Goal: Task Accomplishment & Management: Manage account settings

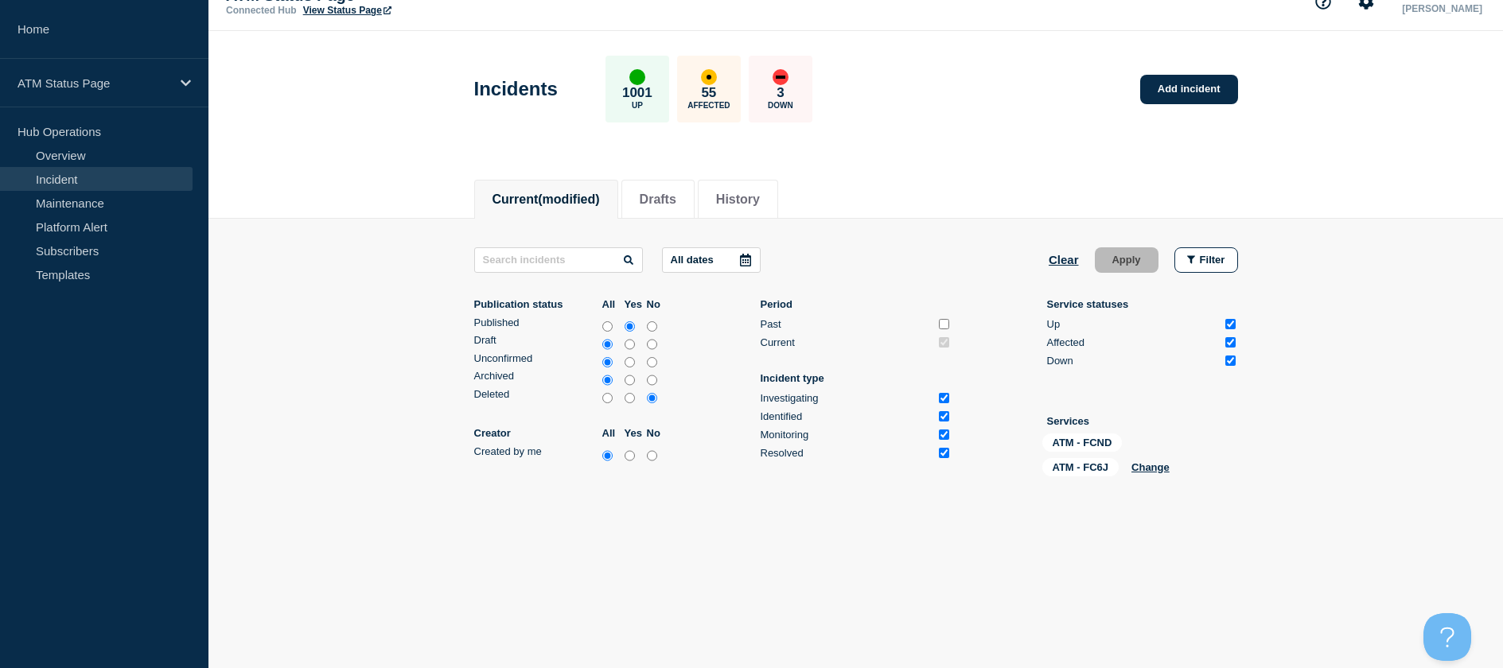
click at [72, 178] on link "Incident" at bounding box center [96, 179] width 193 height 24
click at [1143, 472] on button "Change" at bounding box center [1150, 467] width 38 height 12
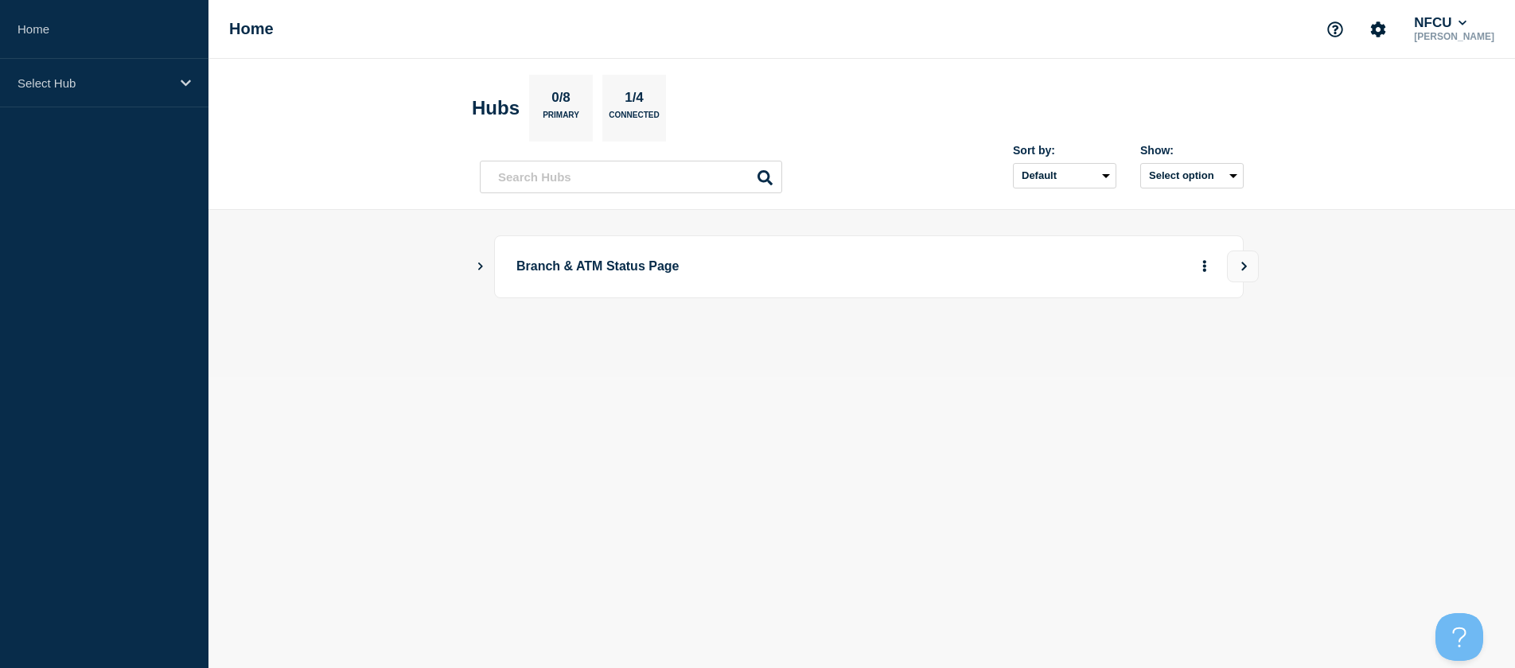
click at [477, 259] on main "Branch & ATM Status Page" at bounding box center [861, 293] width 1306 height 167
click at [481, 264] on icon "Show Connected Hubs" at bounding box center [480, 267] width 5 height 8
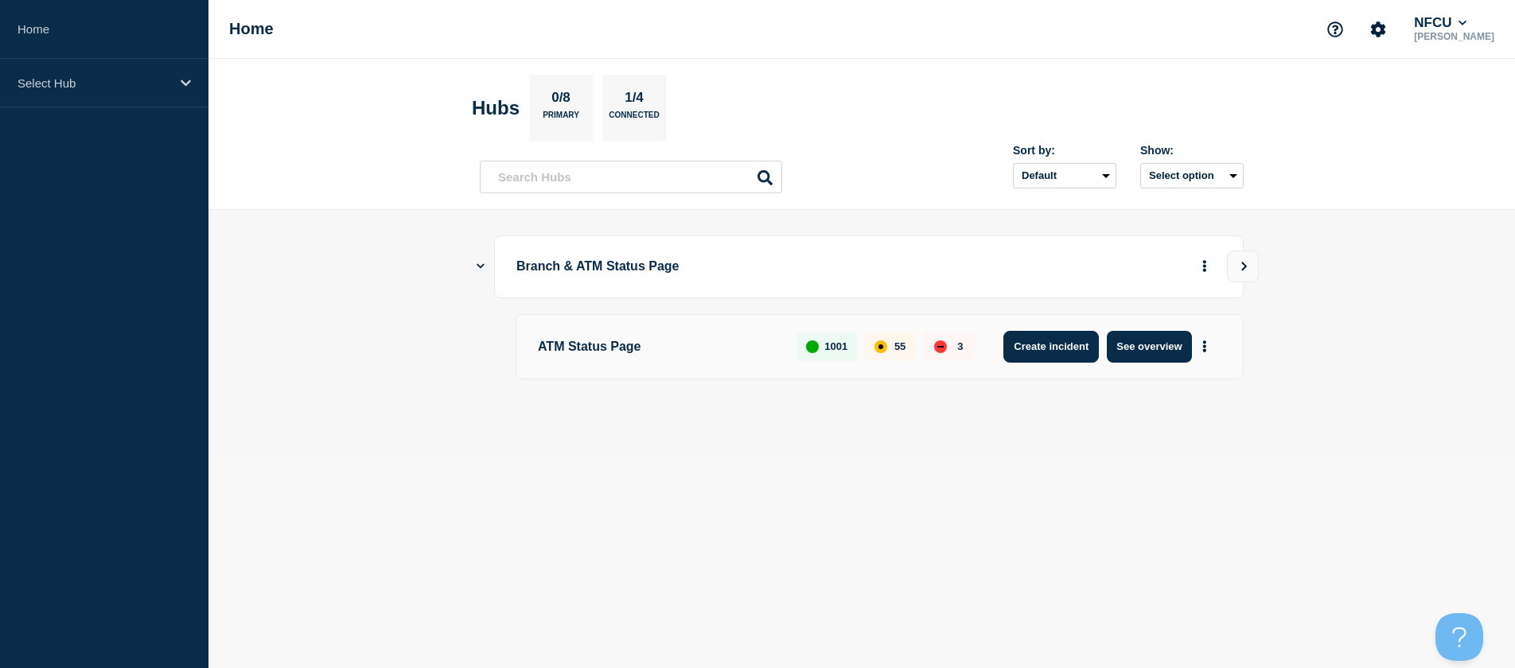
click at [1048, 348] on button "Create incident" at bounding box center [1050, 347] width 95 height 32
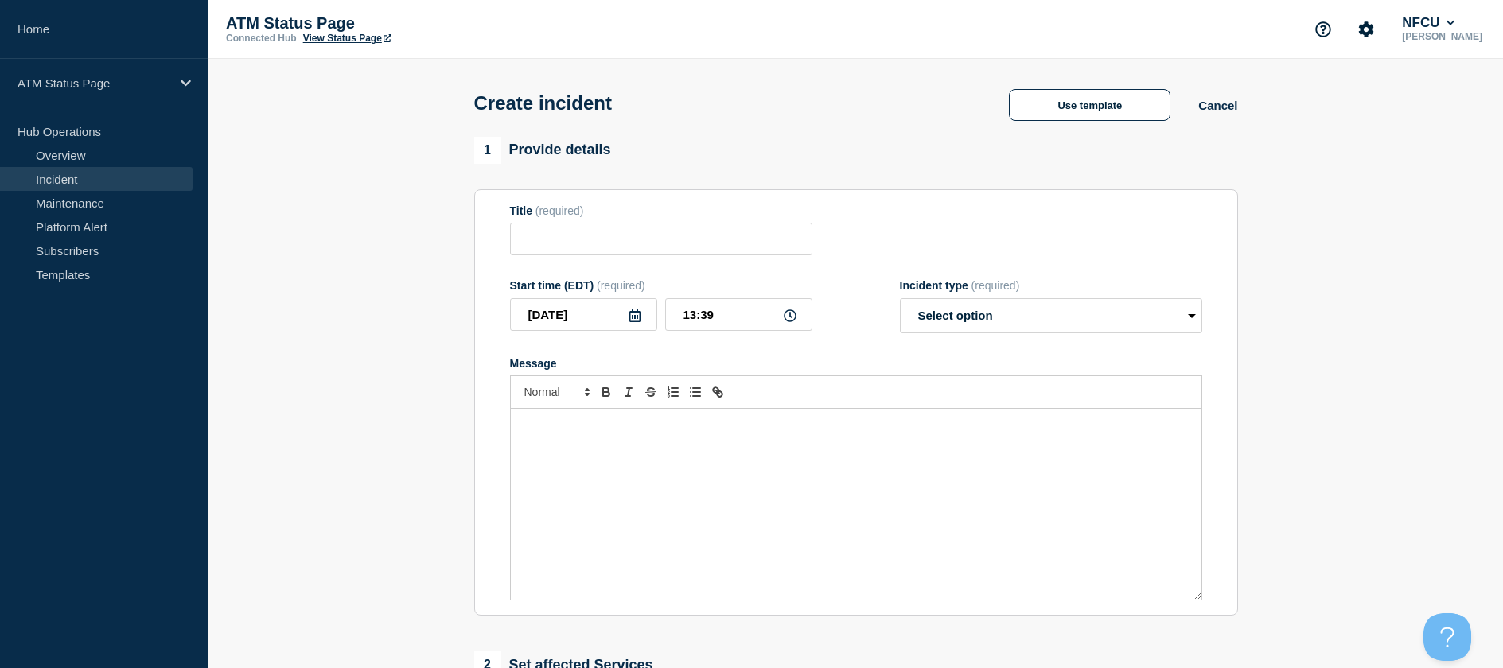
click at [60, 175] on link "Incident" at bounding box center [96, 179] width 193 height 24
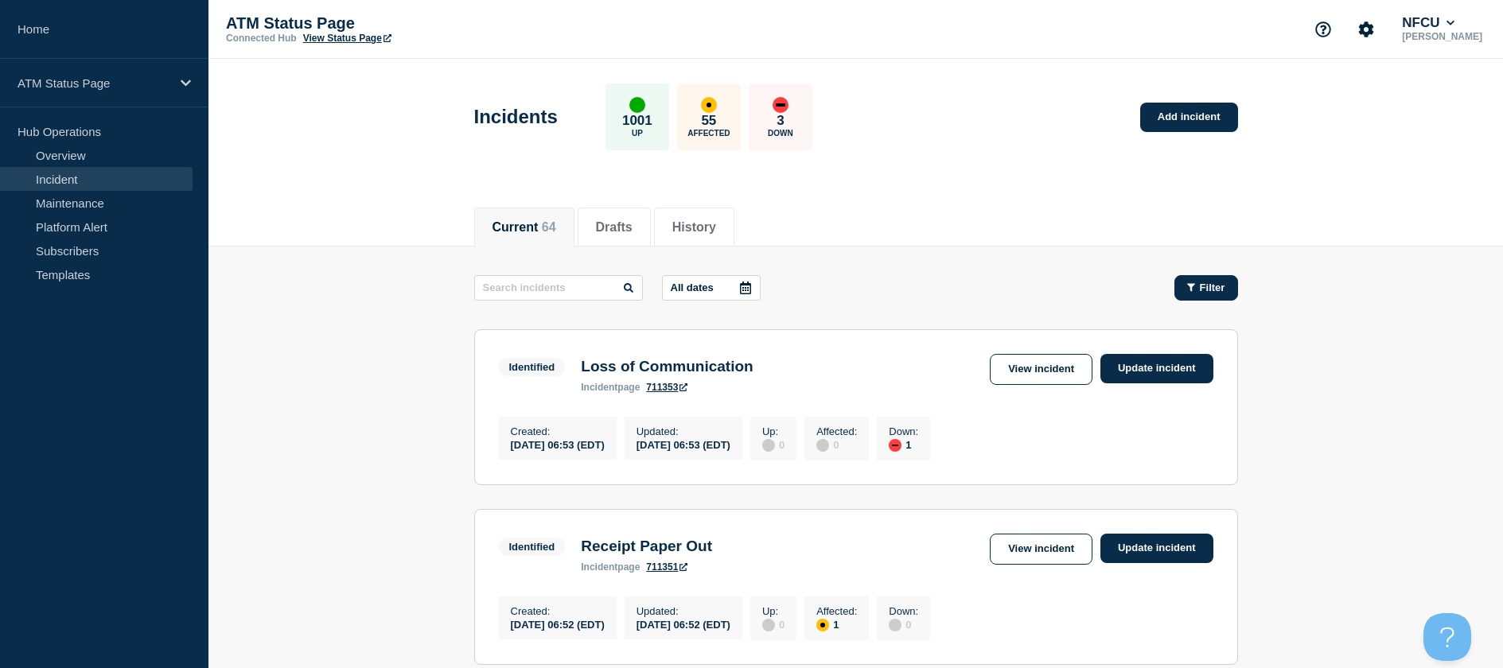
click at [1200, 286] on span "Filter" at bounding box center [1212, 288] width 25 height 12
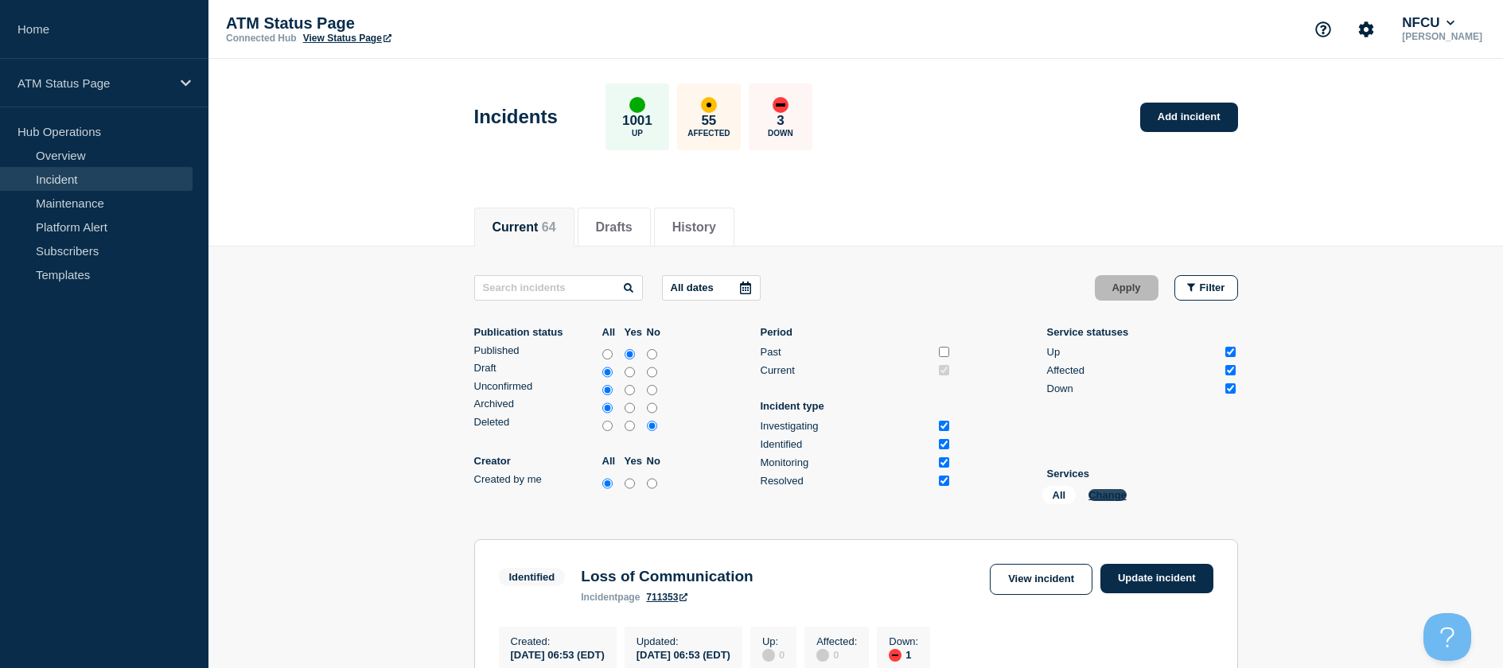
click at [1095, 494] on button "Change" at bounding box center [1107, 495] width 38 height 12
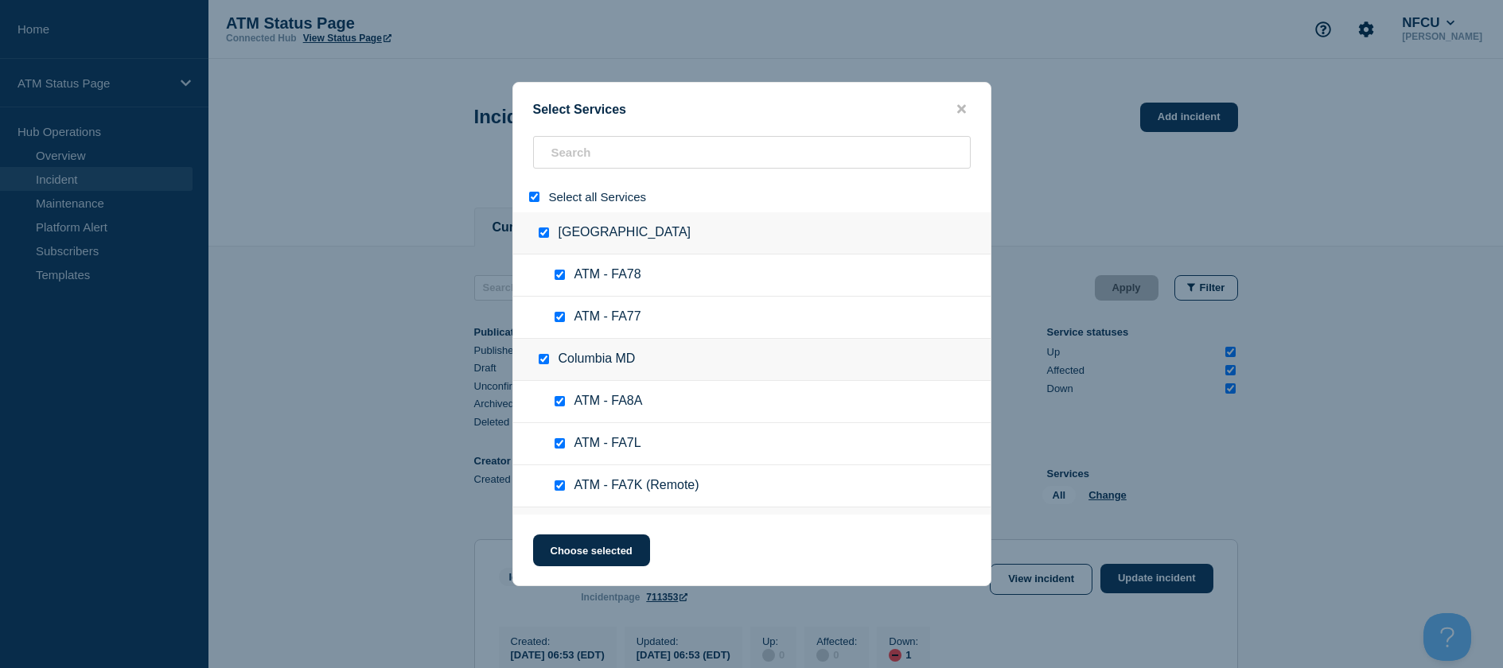
click at [532, 194] on input "select all" at bounding box center [534, 197] width 10 height 10
checkbox input "false"
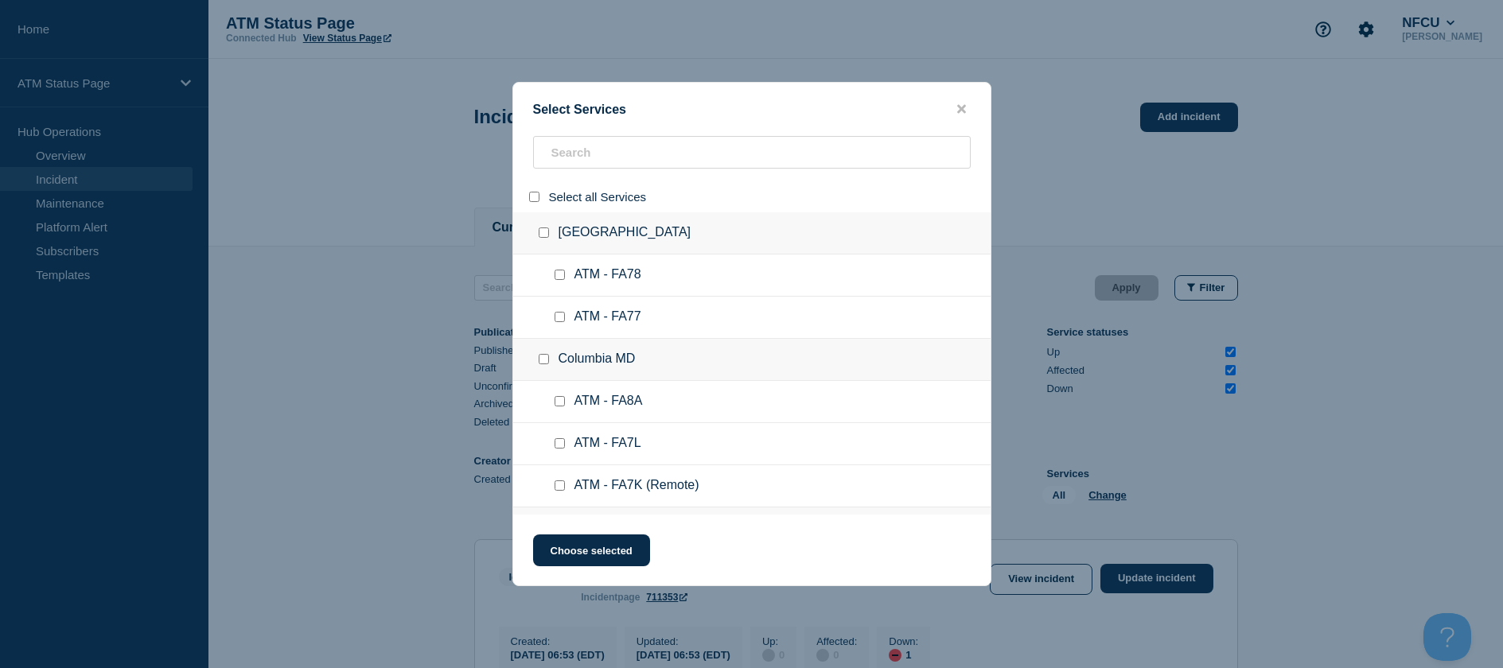
checkbox input "false"
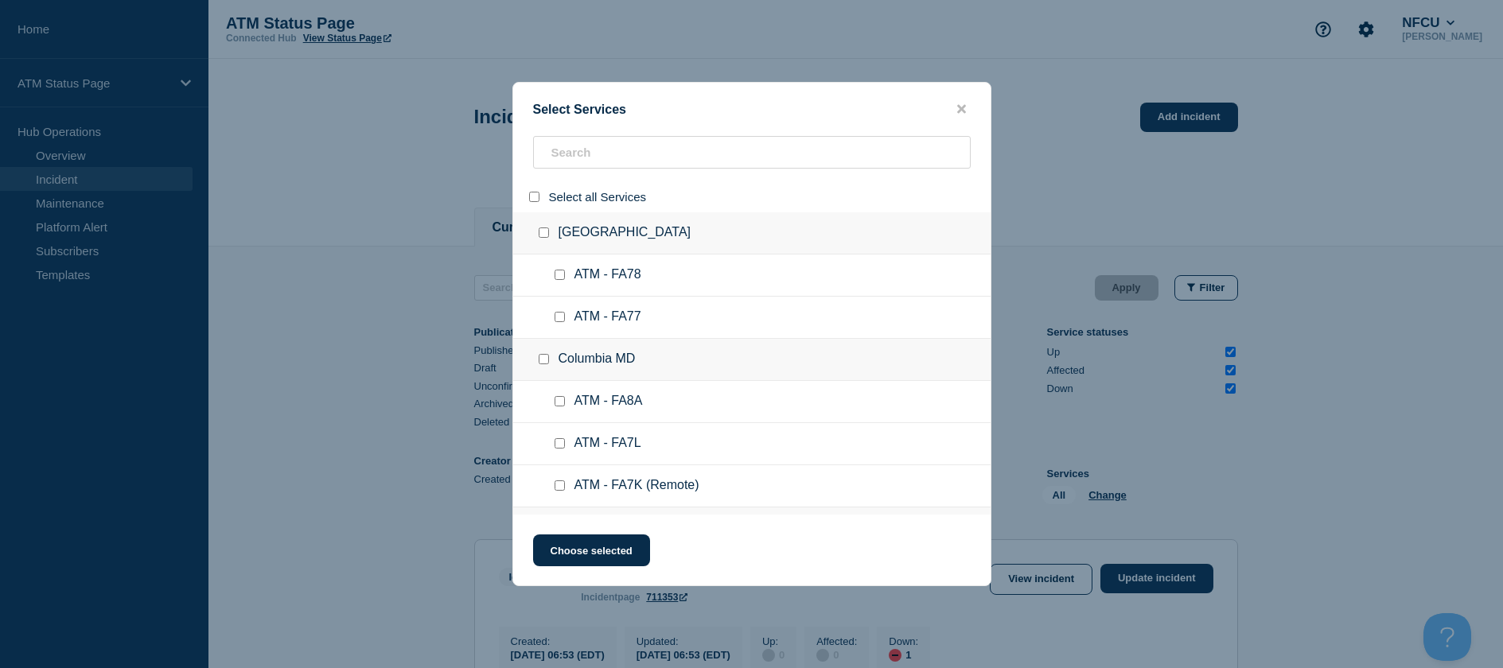
checkbox input "false"
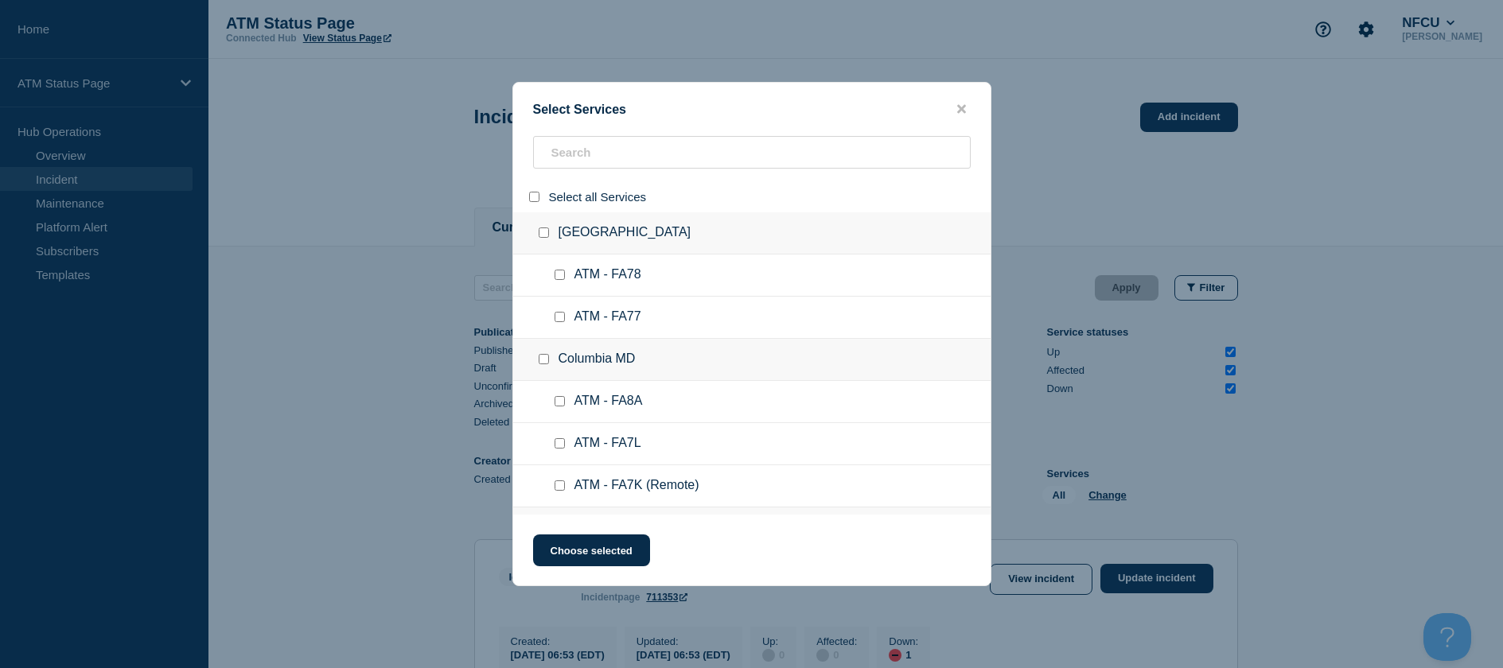
checkbox input "false"
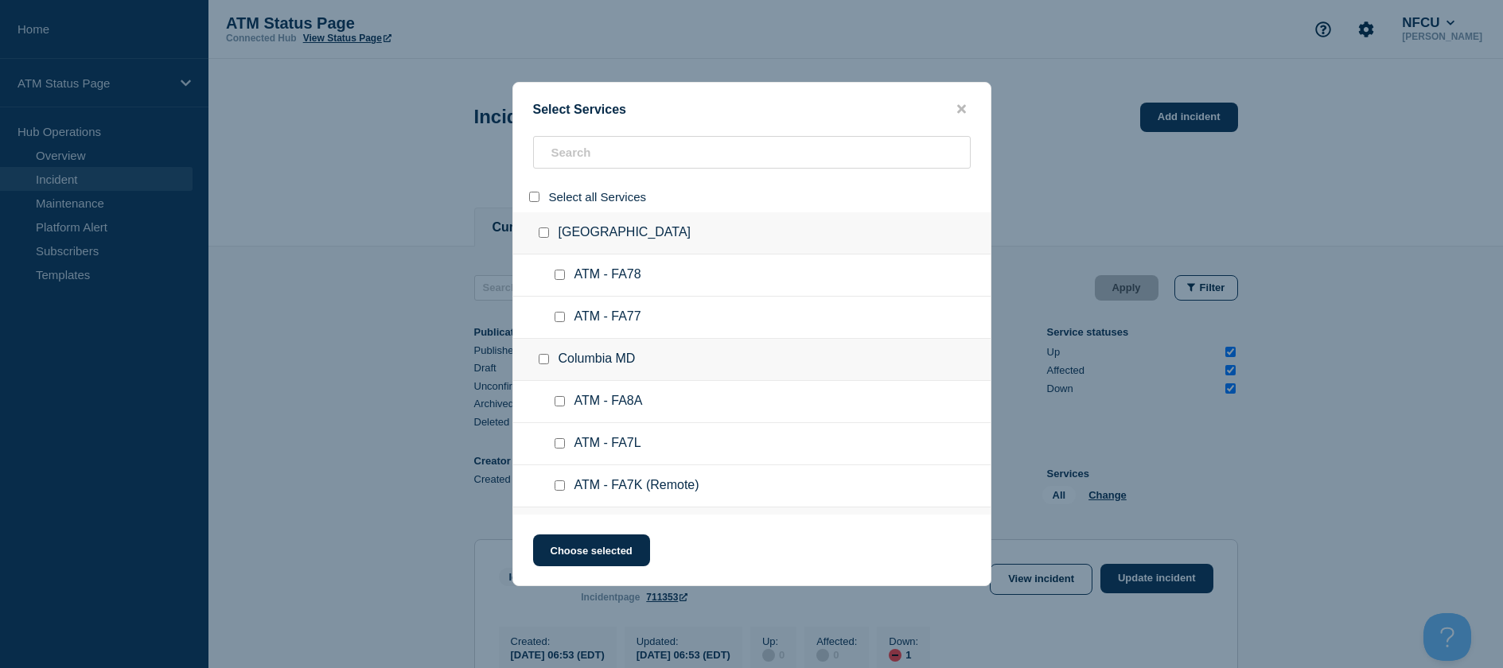
checkbox input "false"
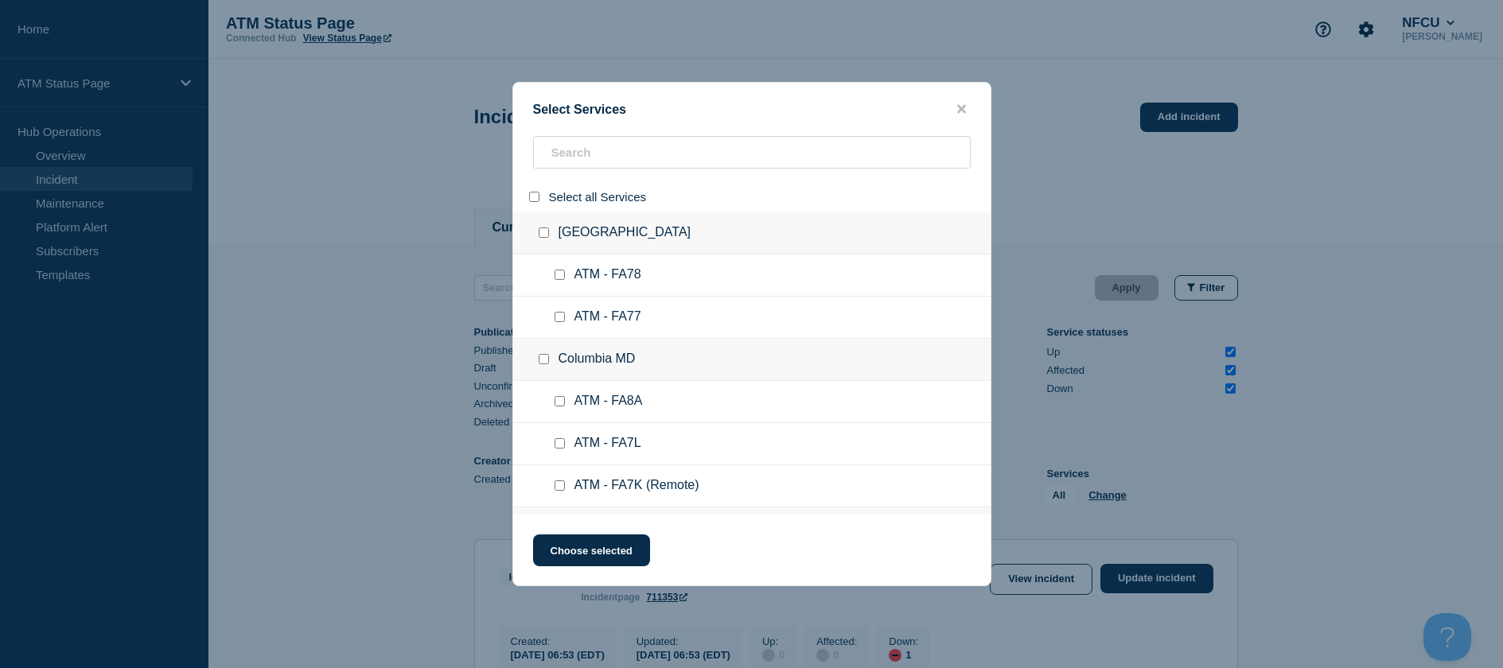
checkbox input "false"
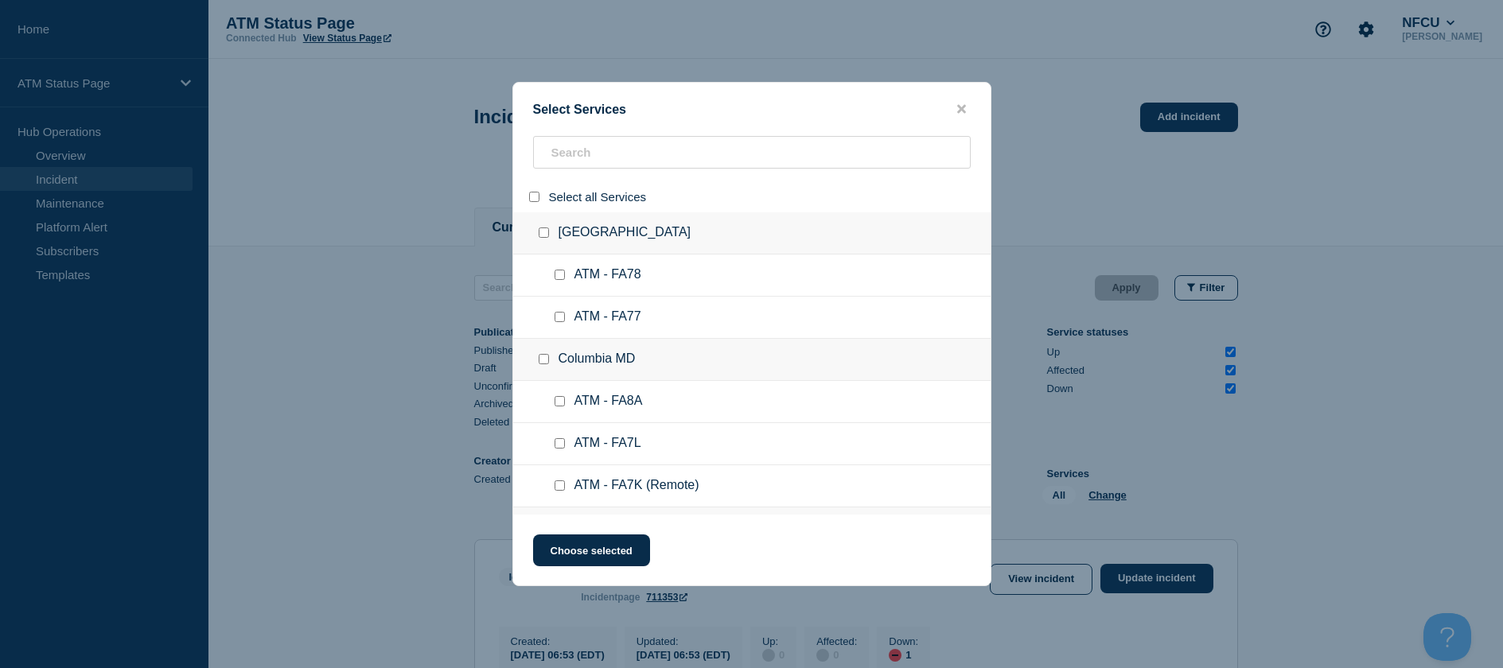
checkbox input "false"
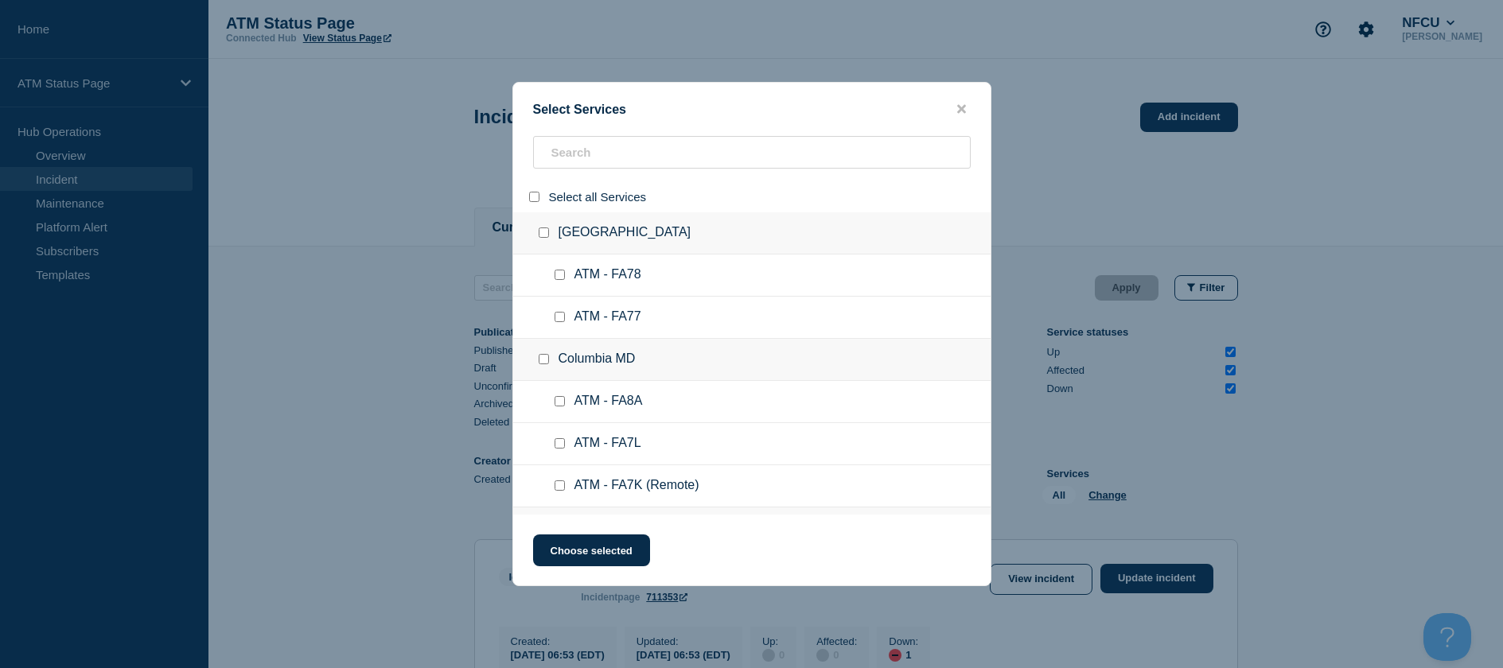
checkbox input "false"
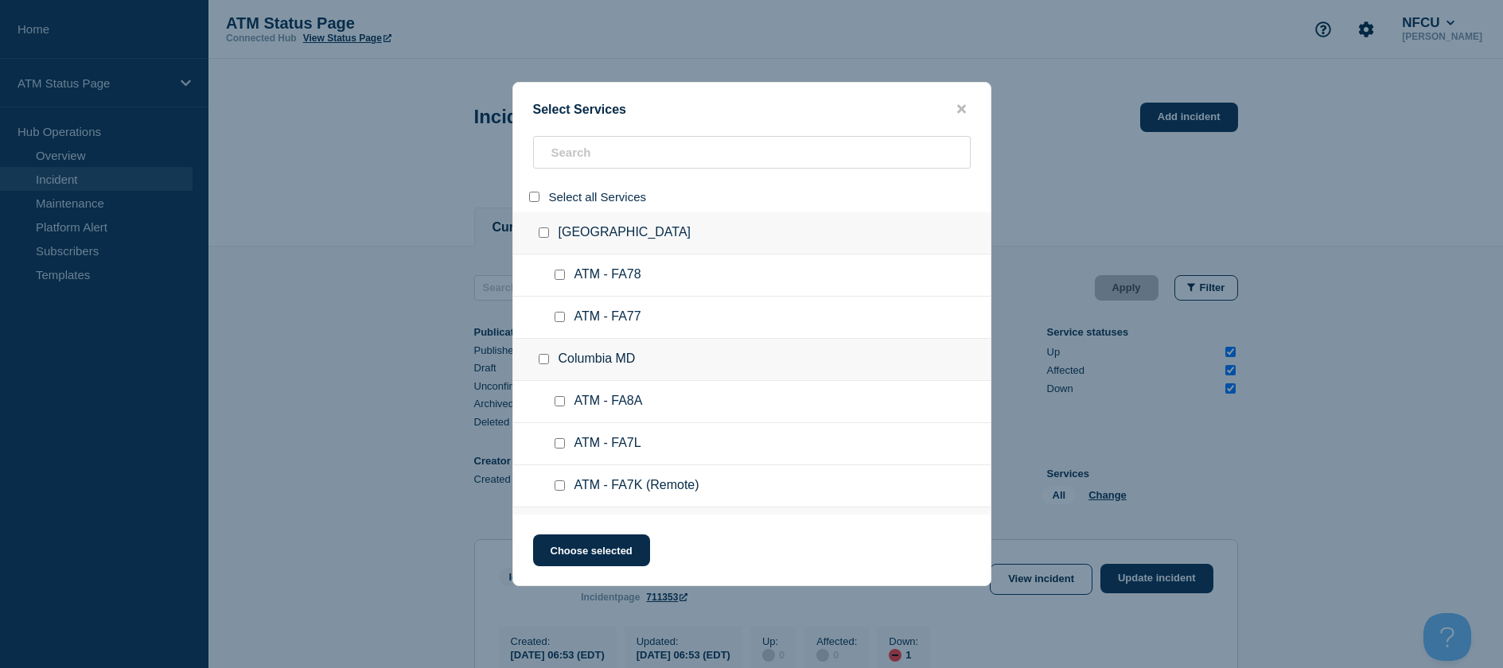
checkbox input "false"
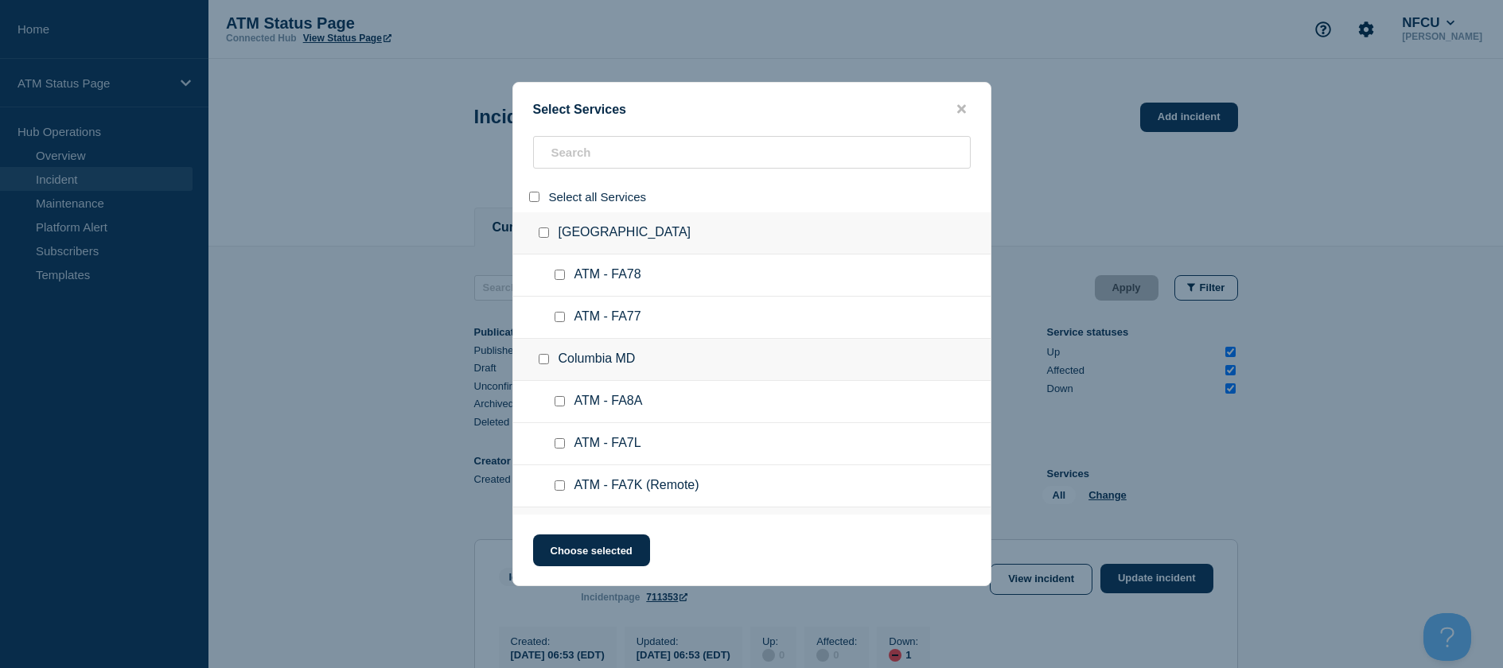
checkbox input "false"
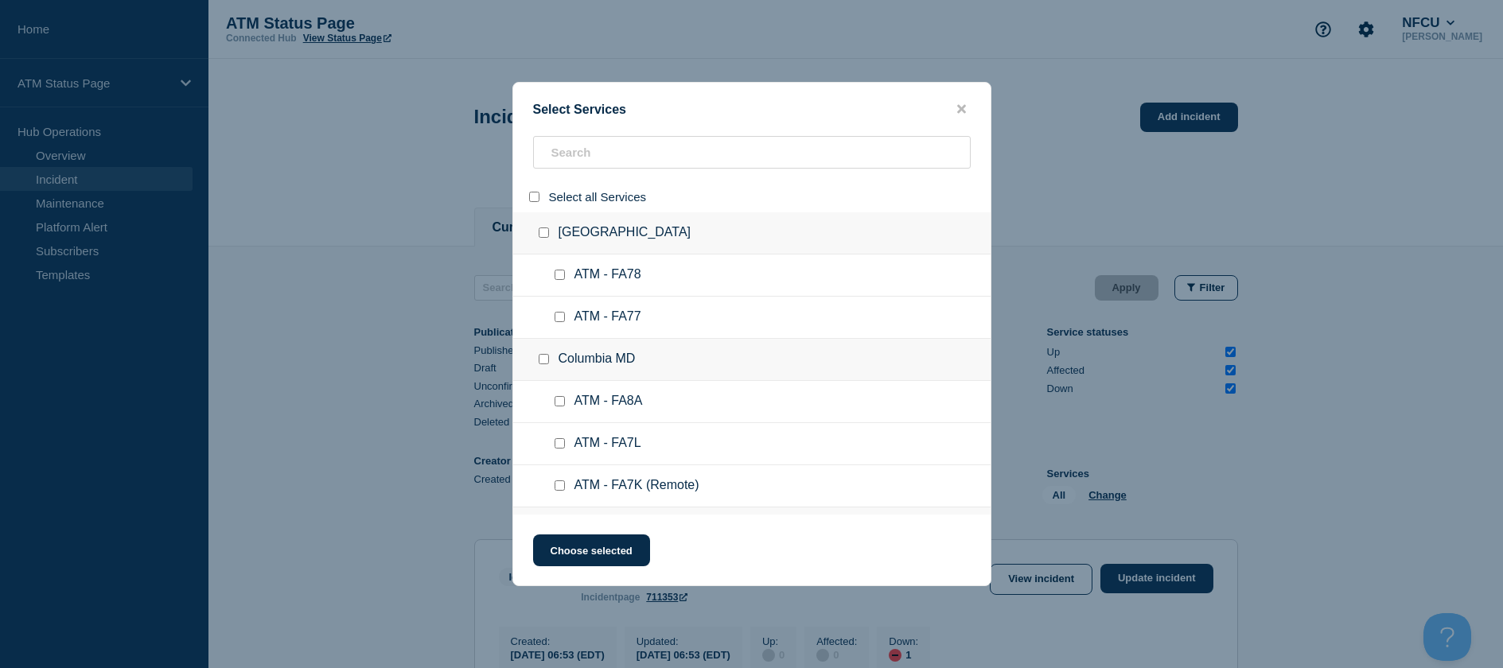
checkbox input "false"
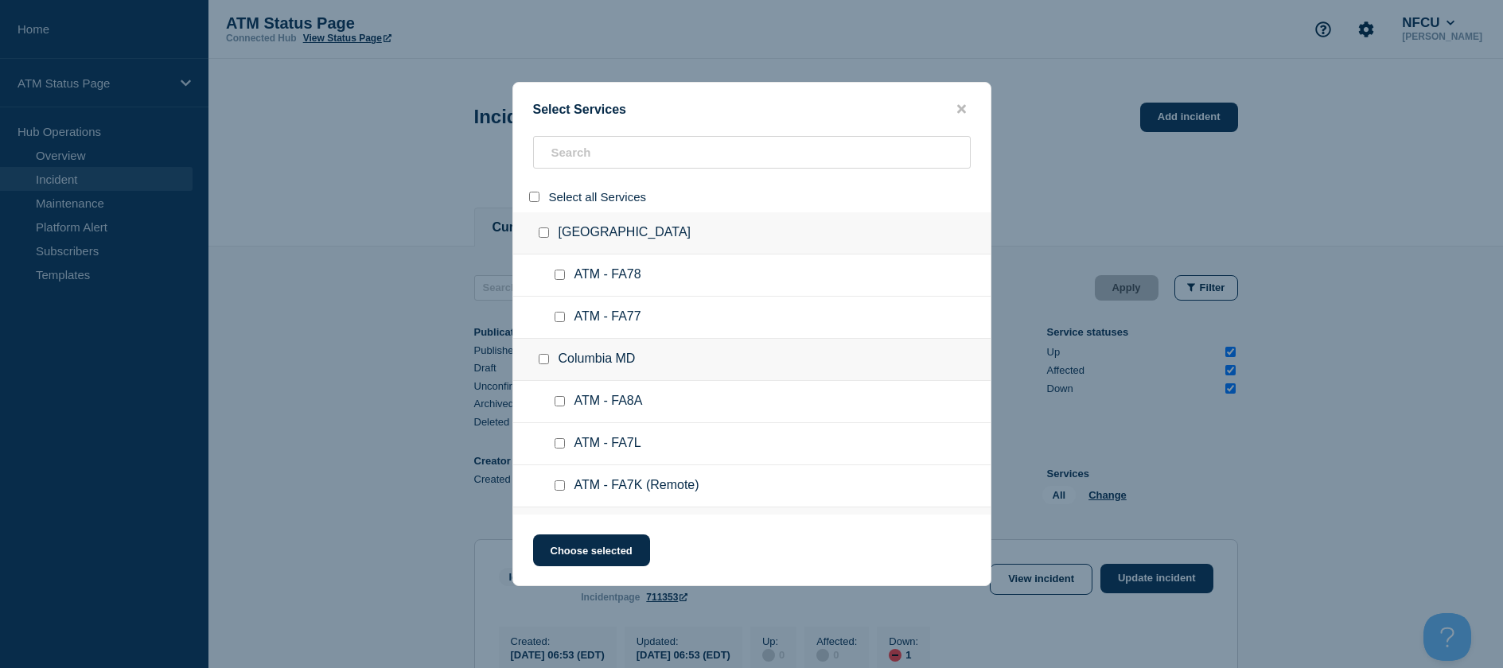
checkbox input "false"
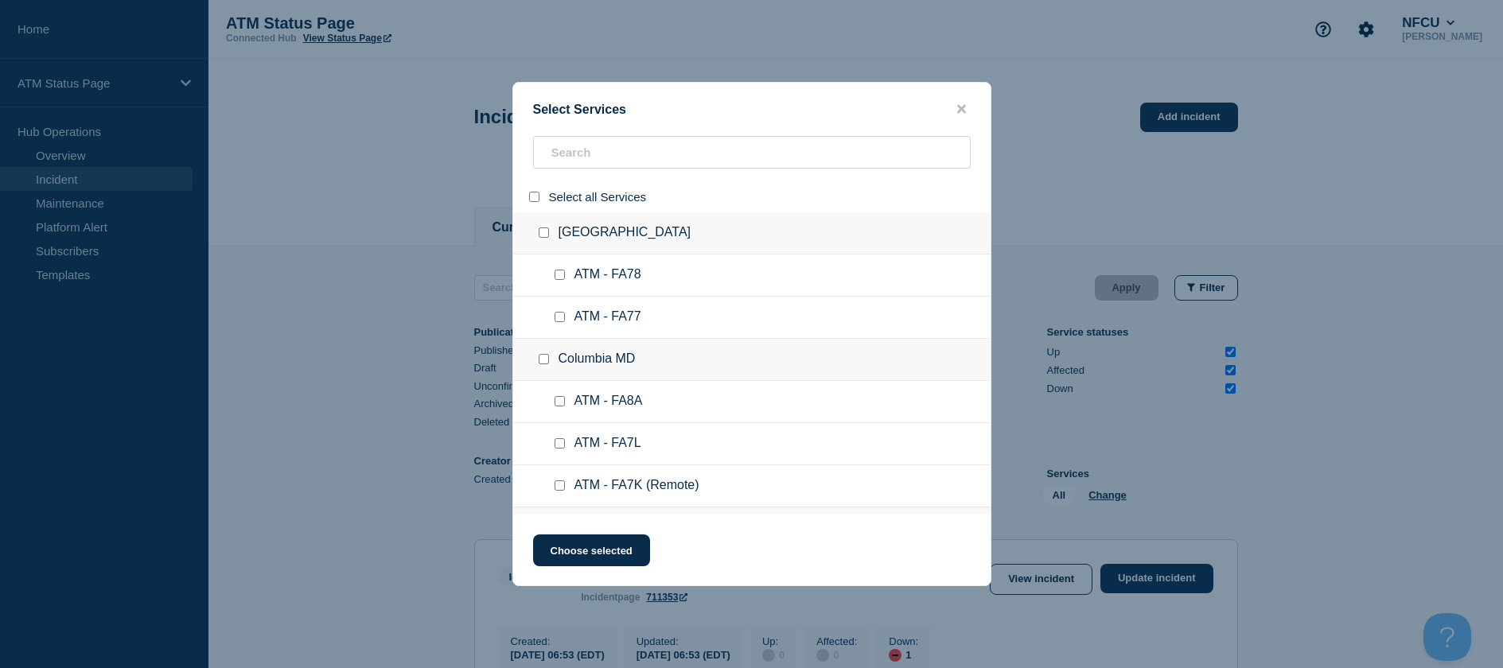
checkbox input "false"
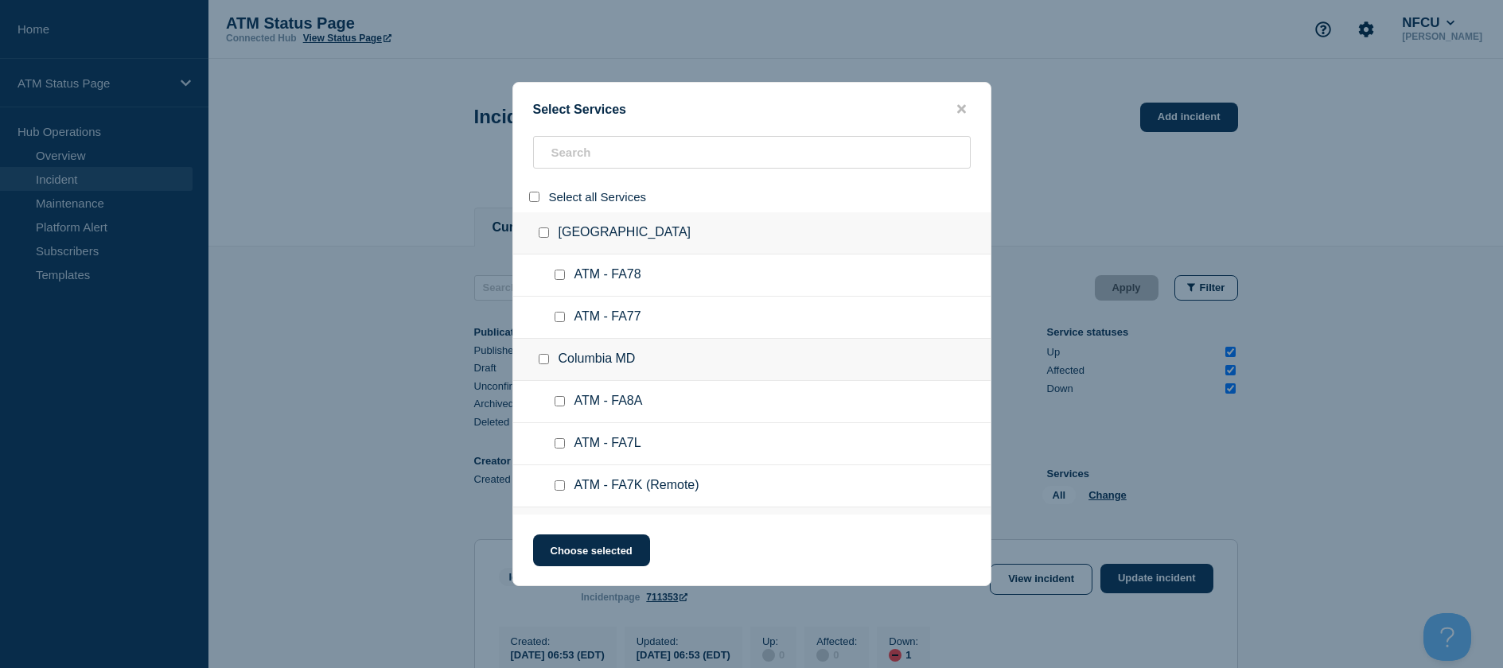
checkbox input "false"
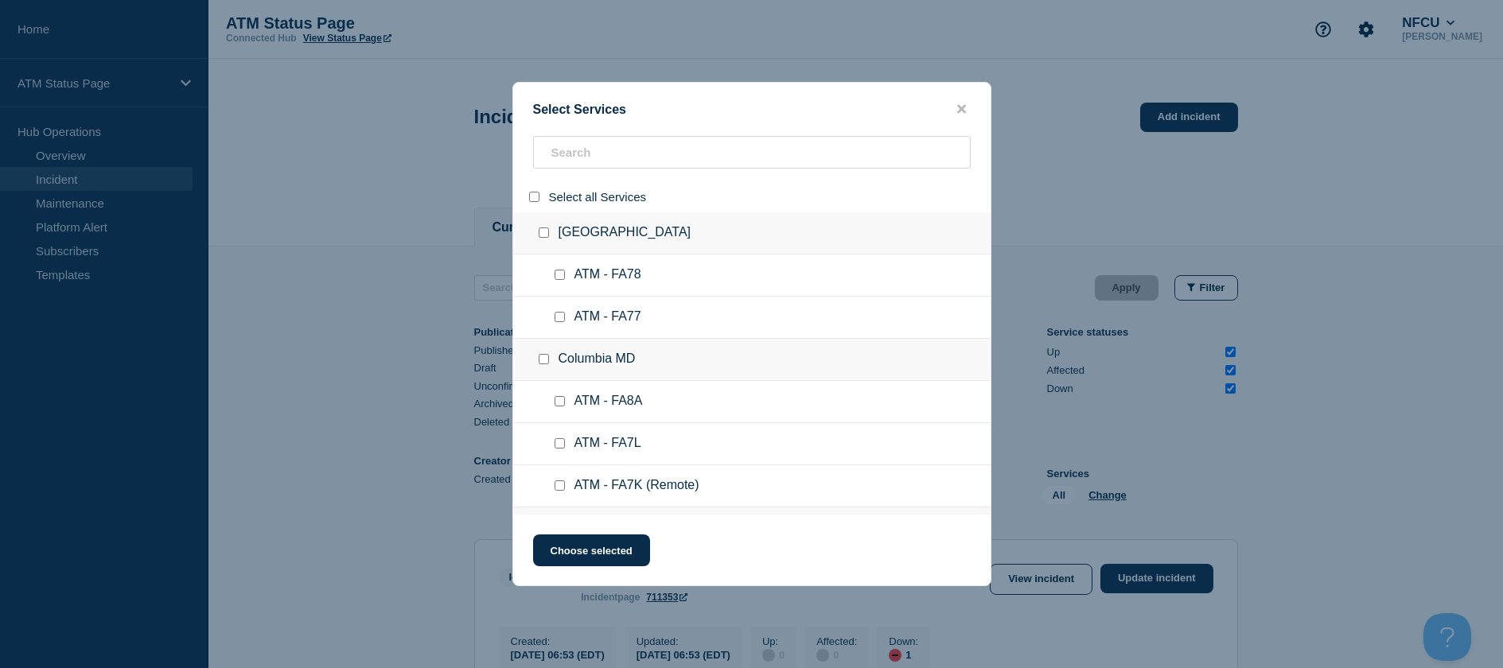
checkbox input "false"
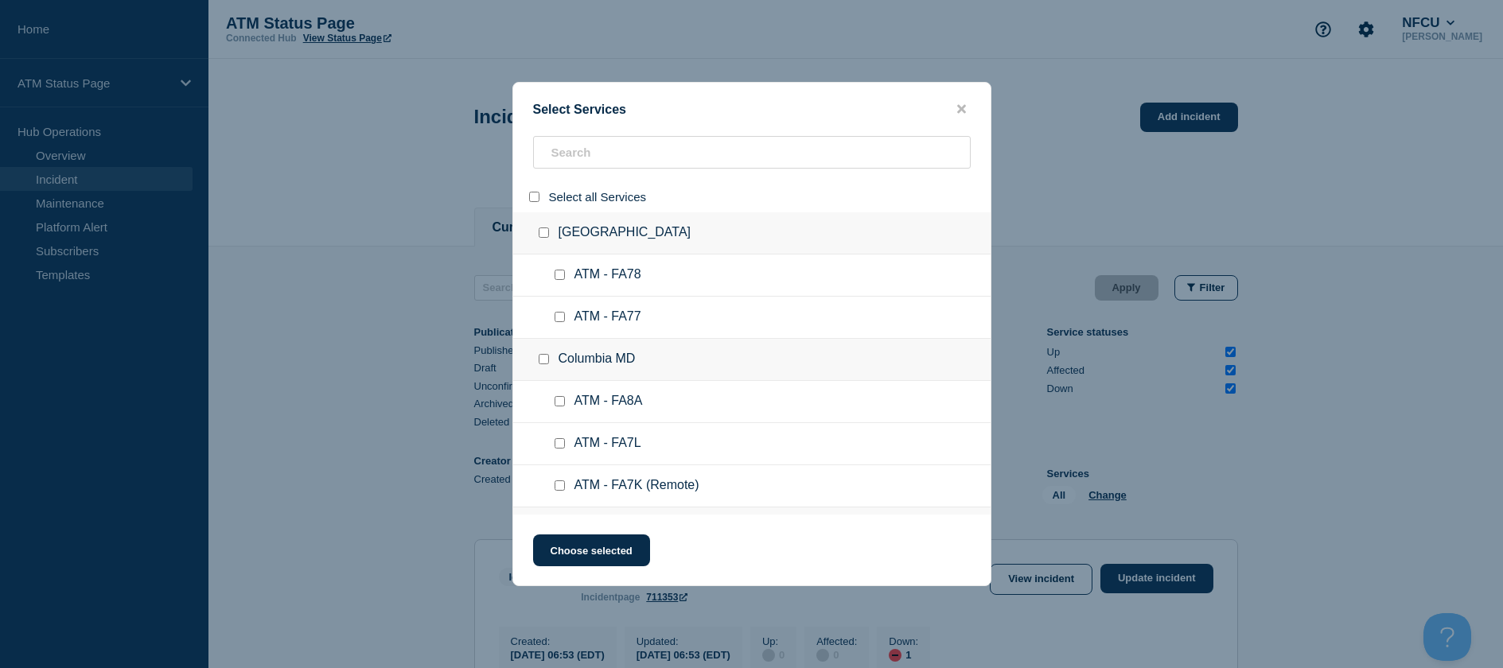
checkbox input "false"
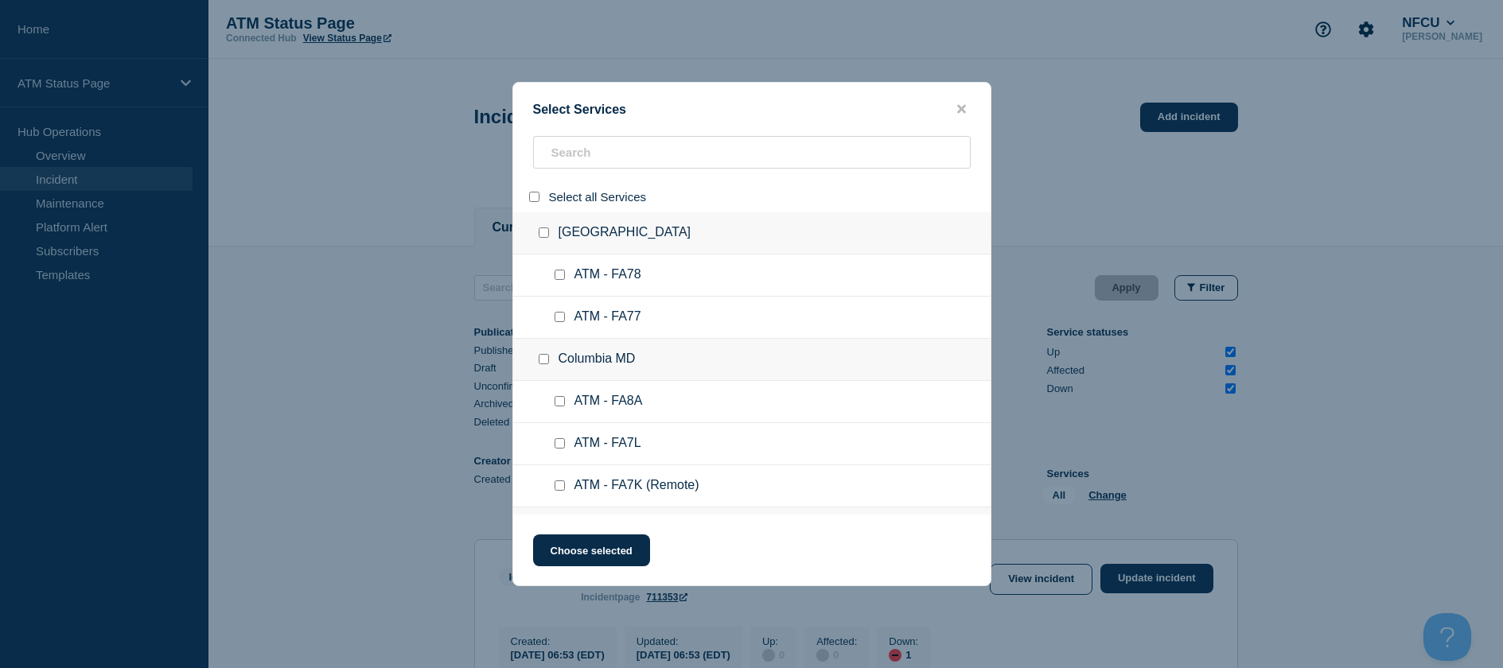
checkbox input "false"
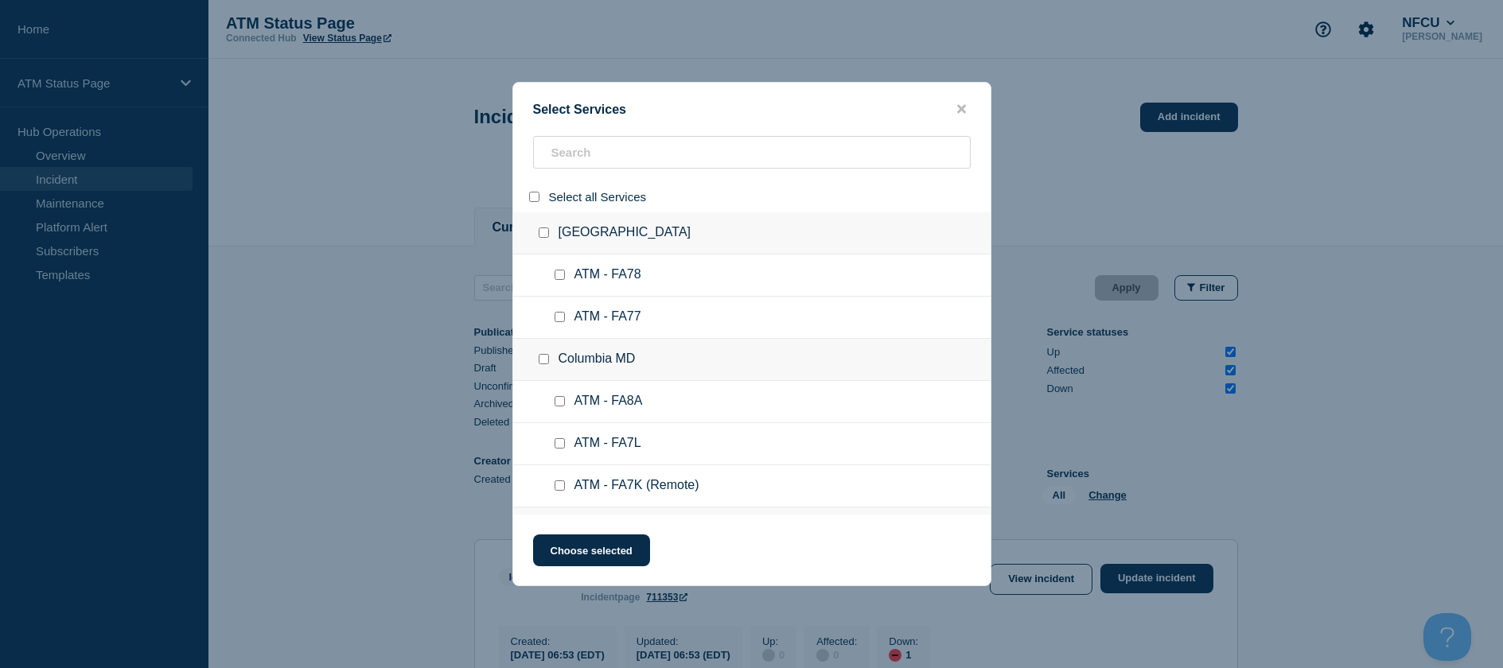
checkbox input "false"
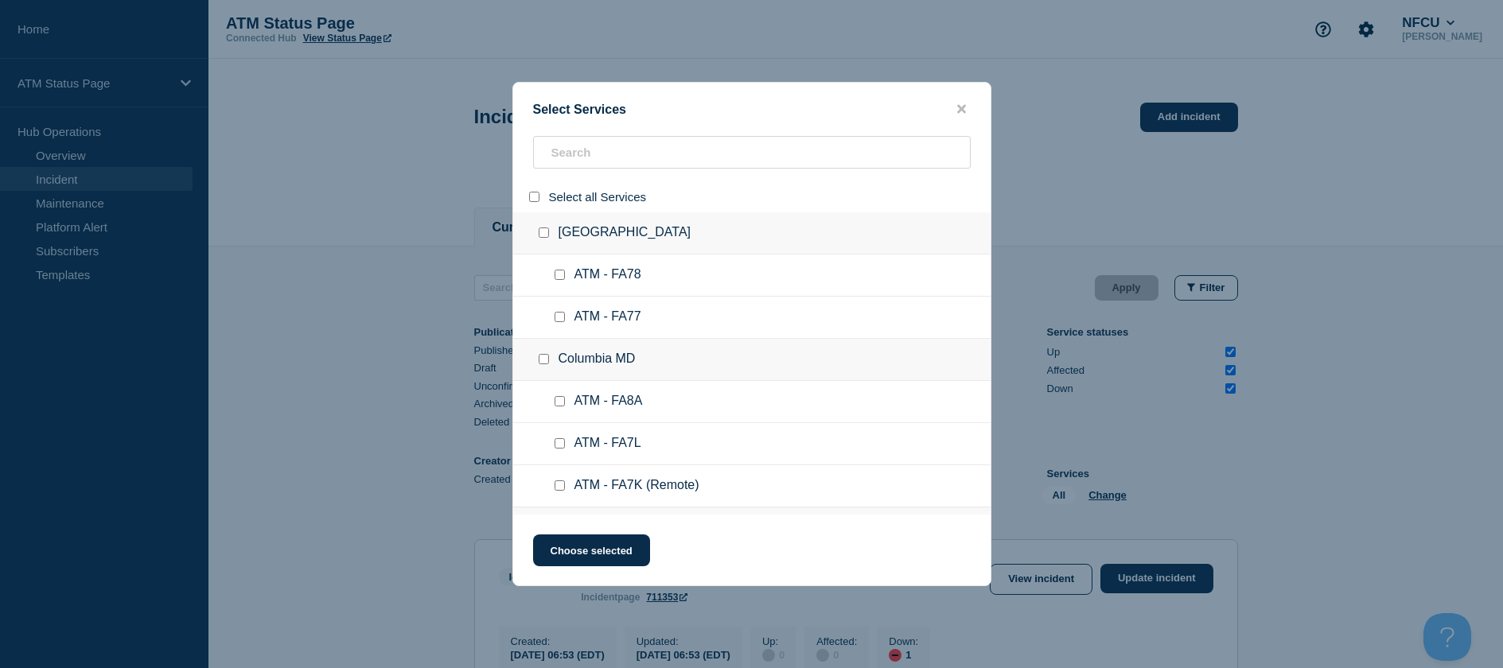
checkbox input "false"
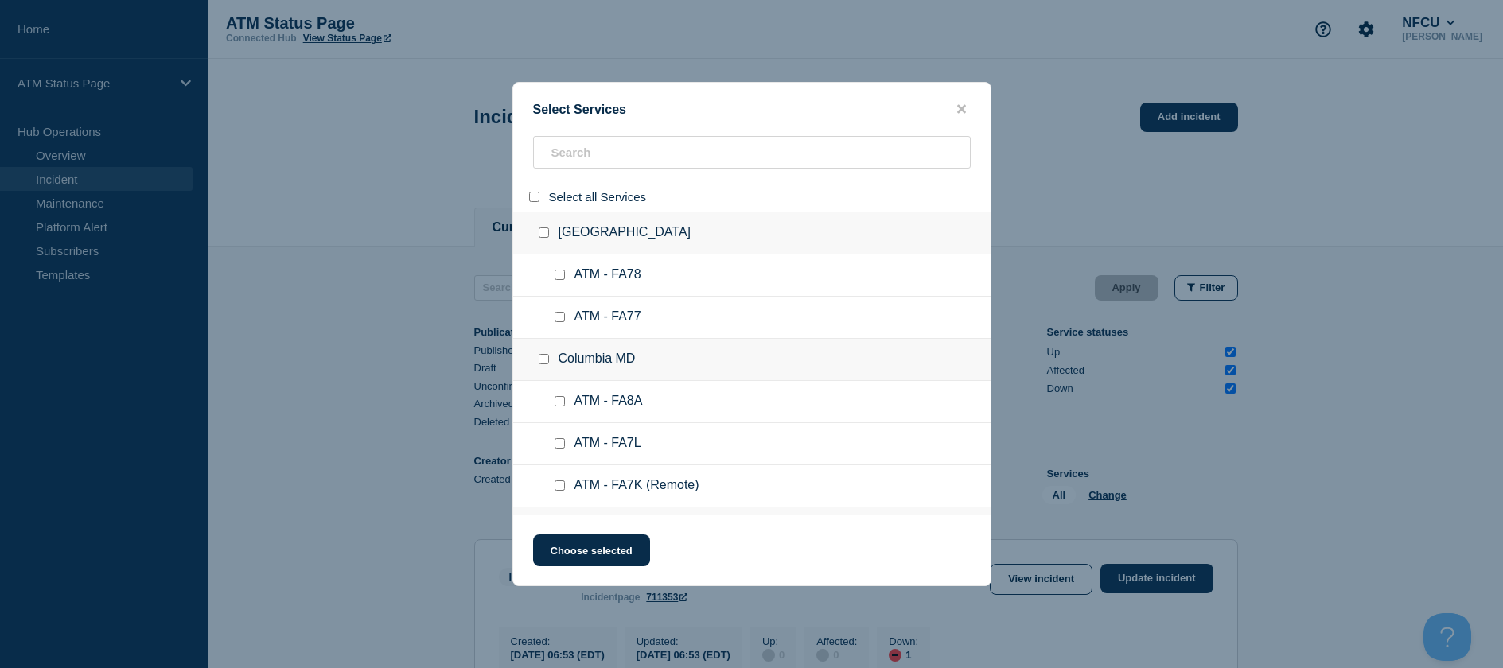
checkbox input "false"
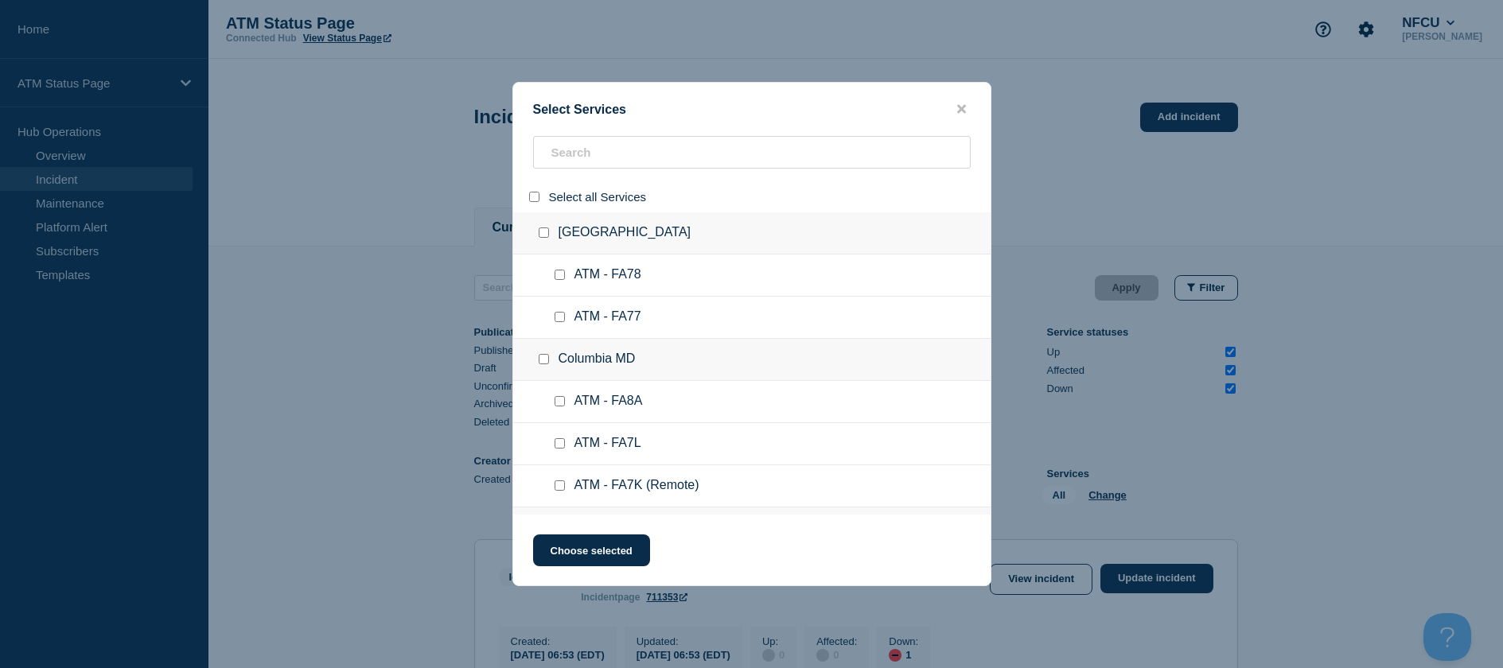
checkbox input "false"
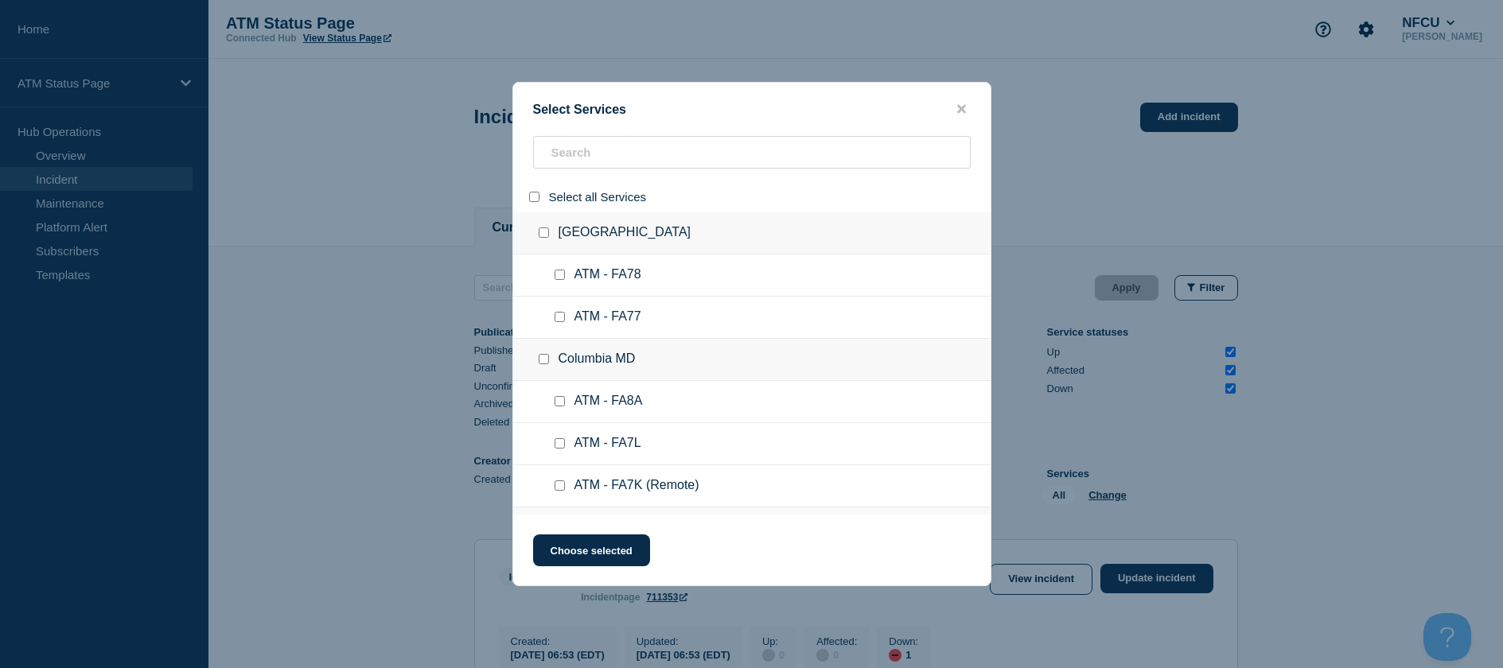
checkbox input "false"
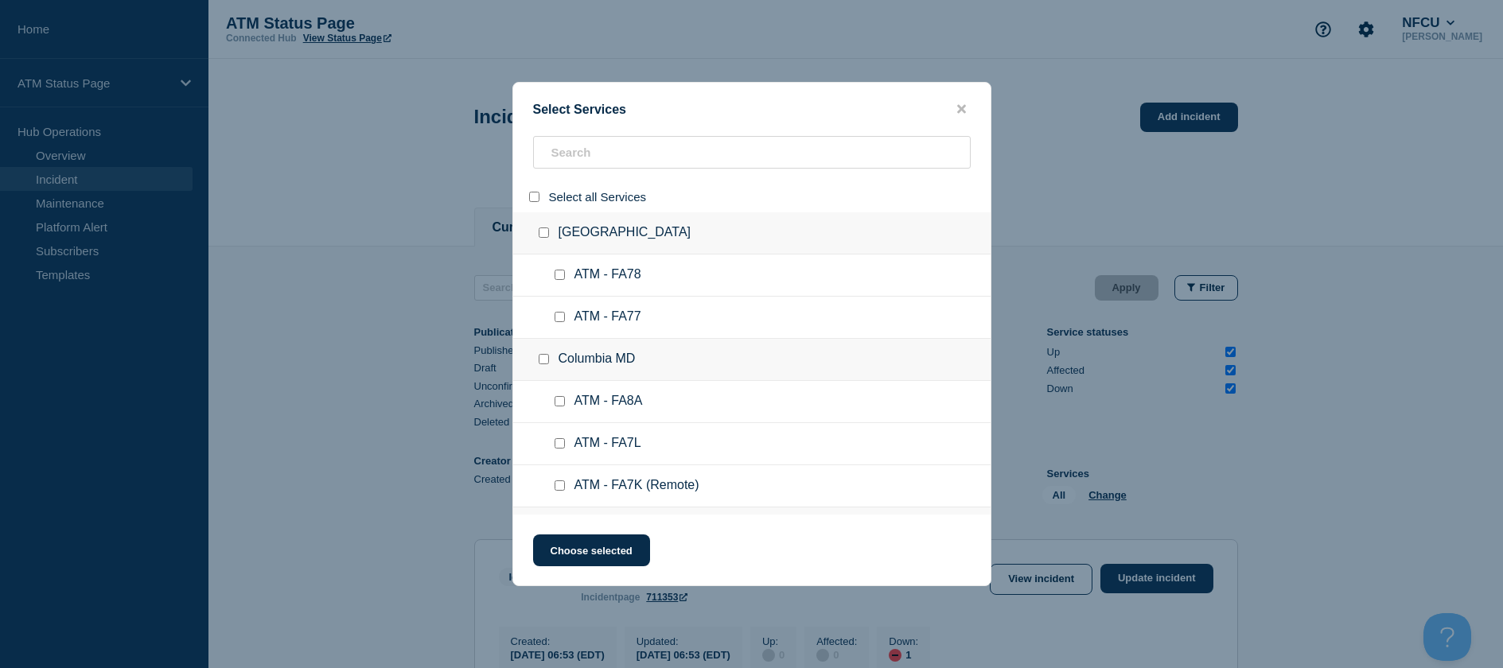
checkbox input "false"
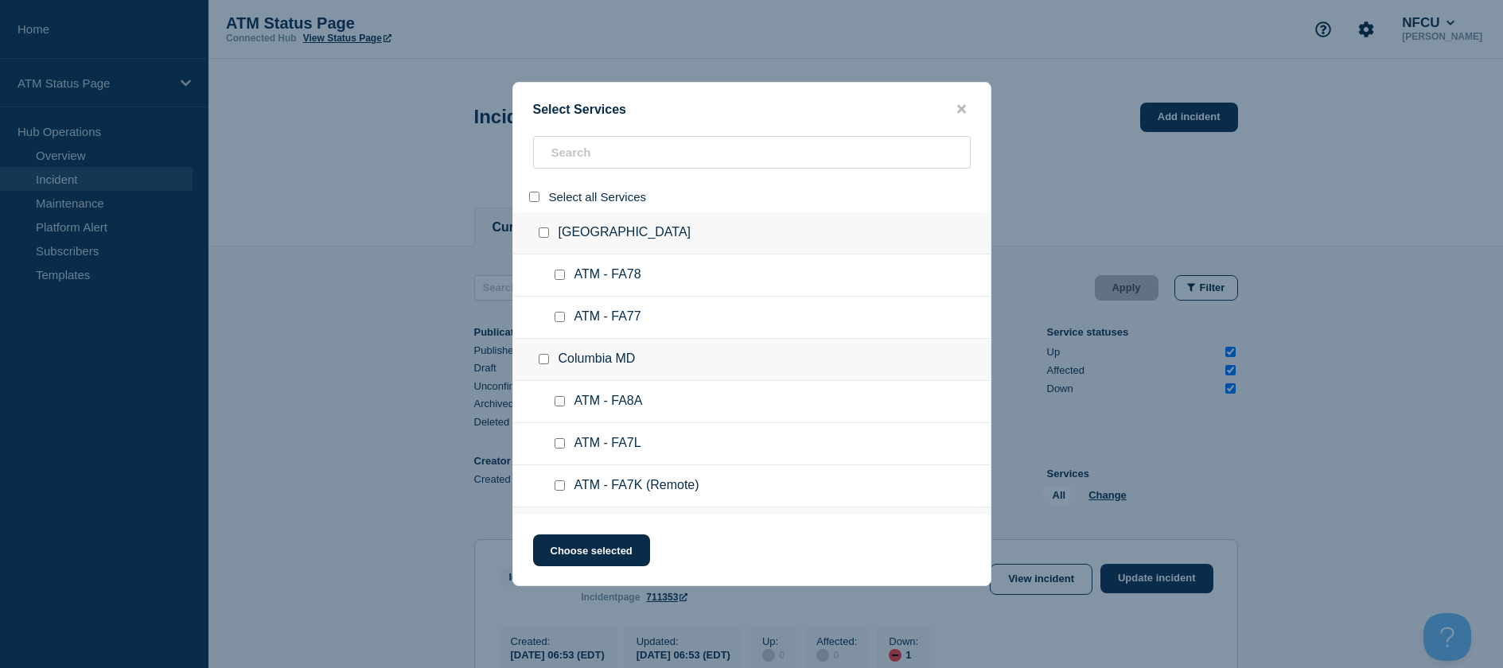
checkbox input "false"
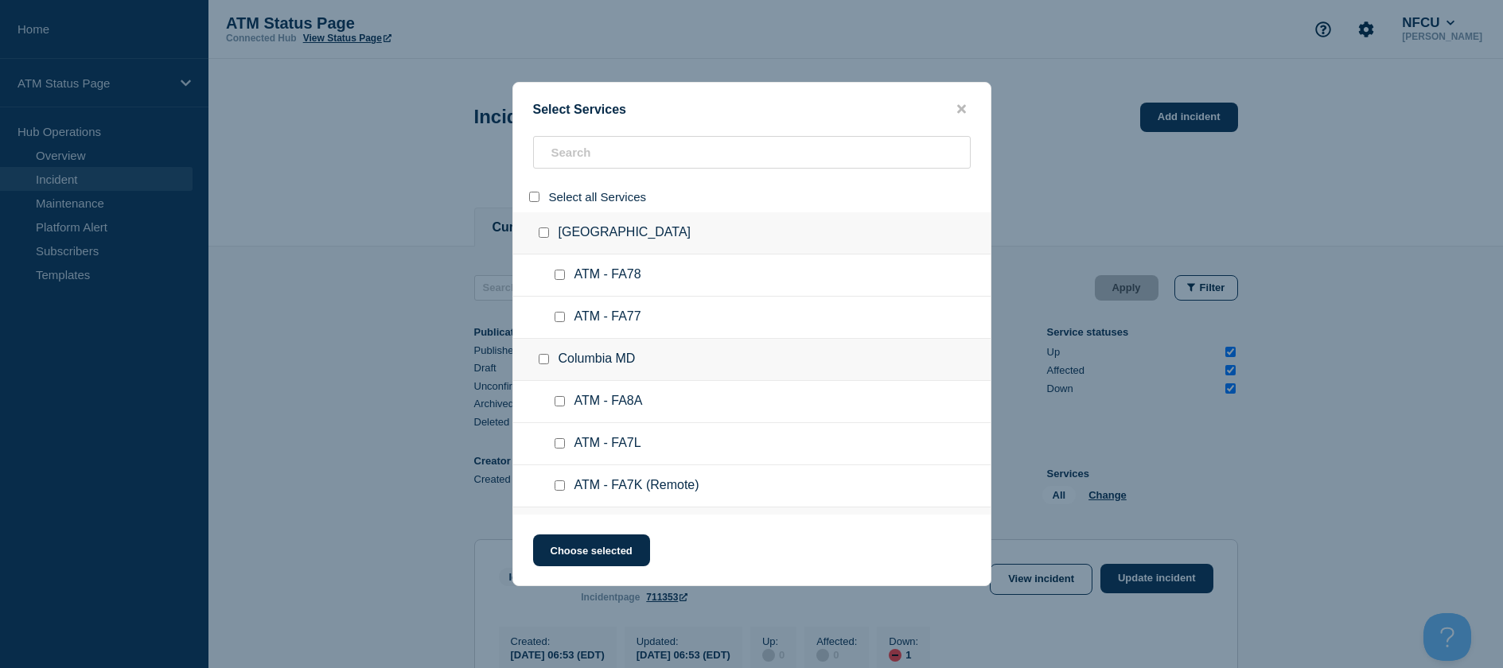
checkbox input "false"
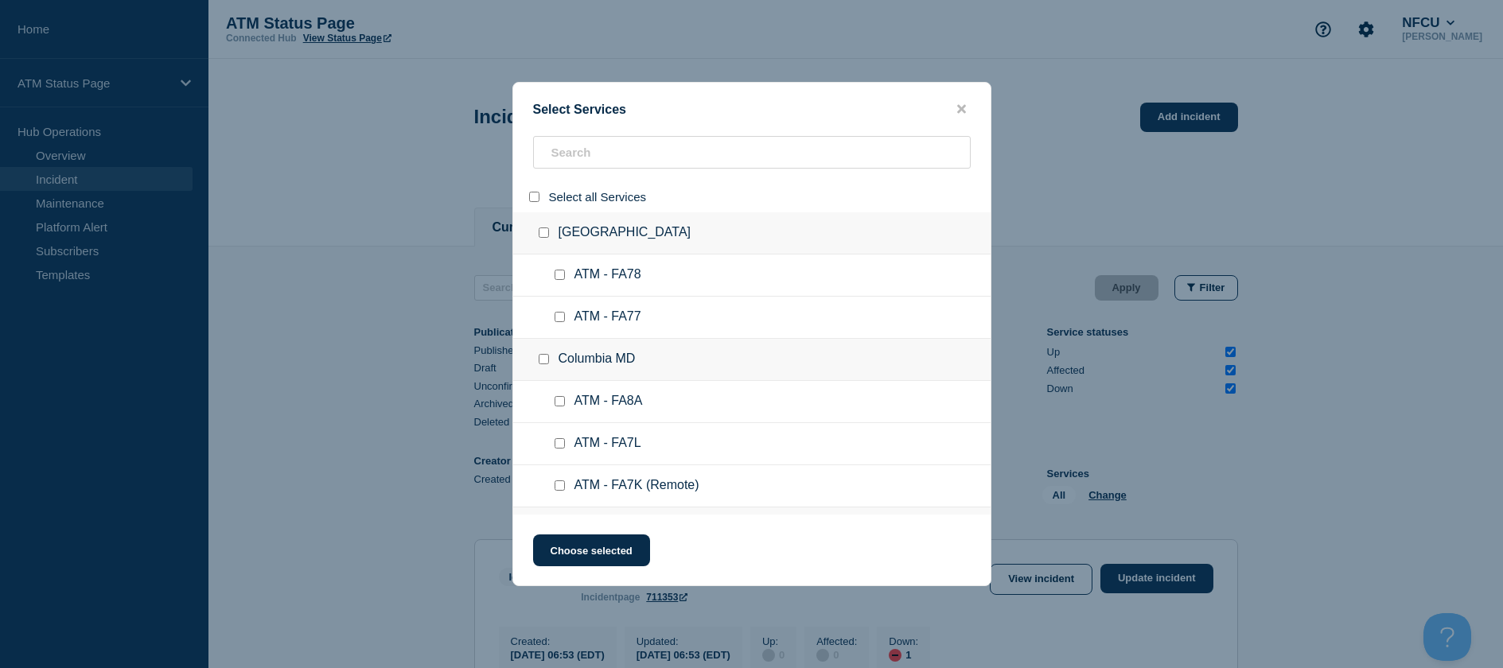
checkbox input "false"
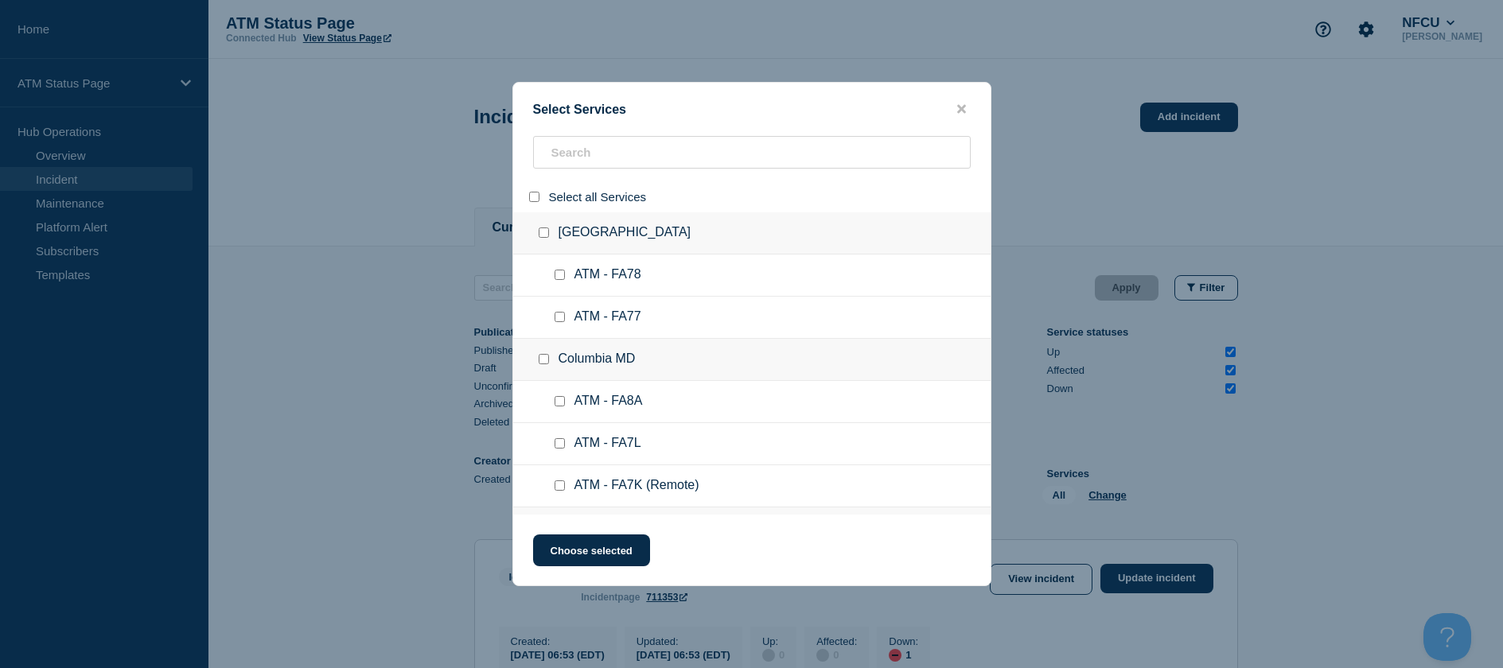
checkbox input "false"
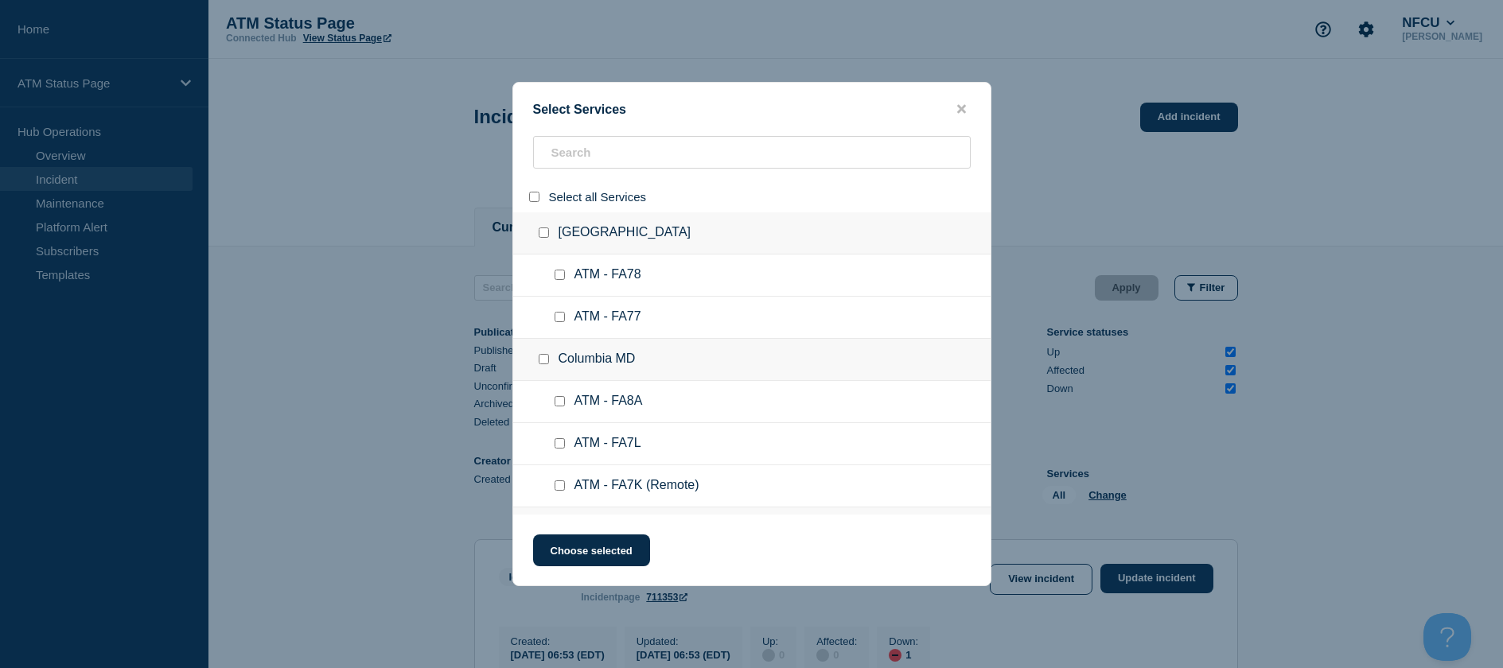
checkbox input "false"
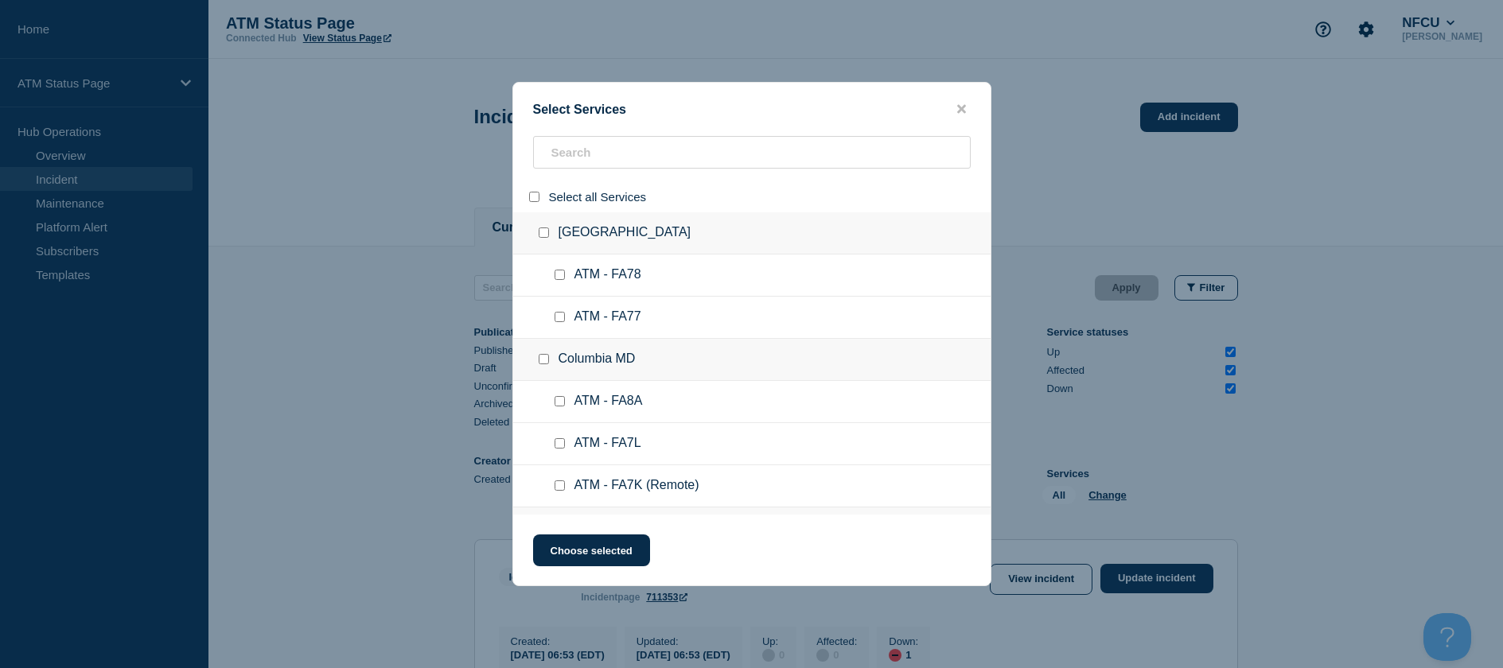
checkbox input "false"
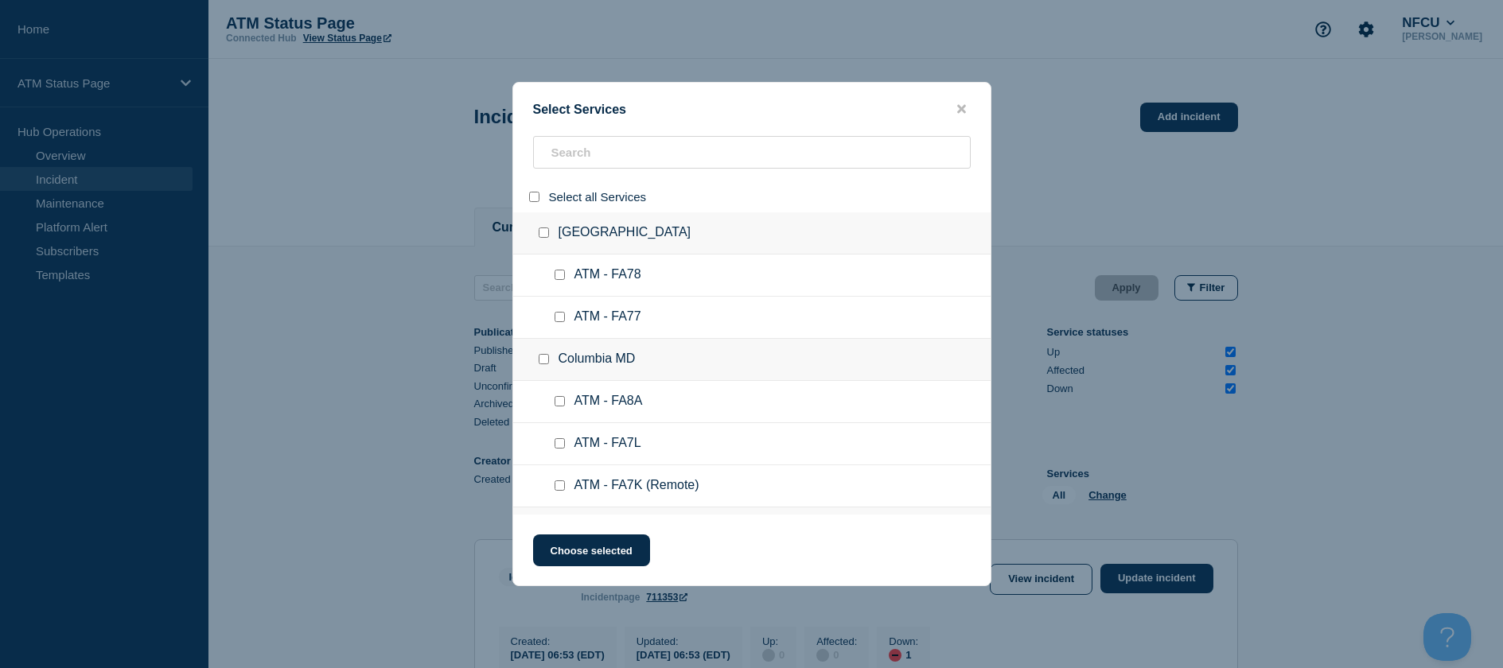
checkbox input "false"
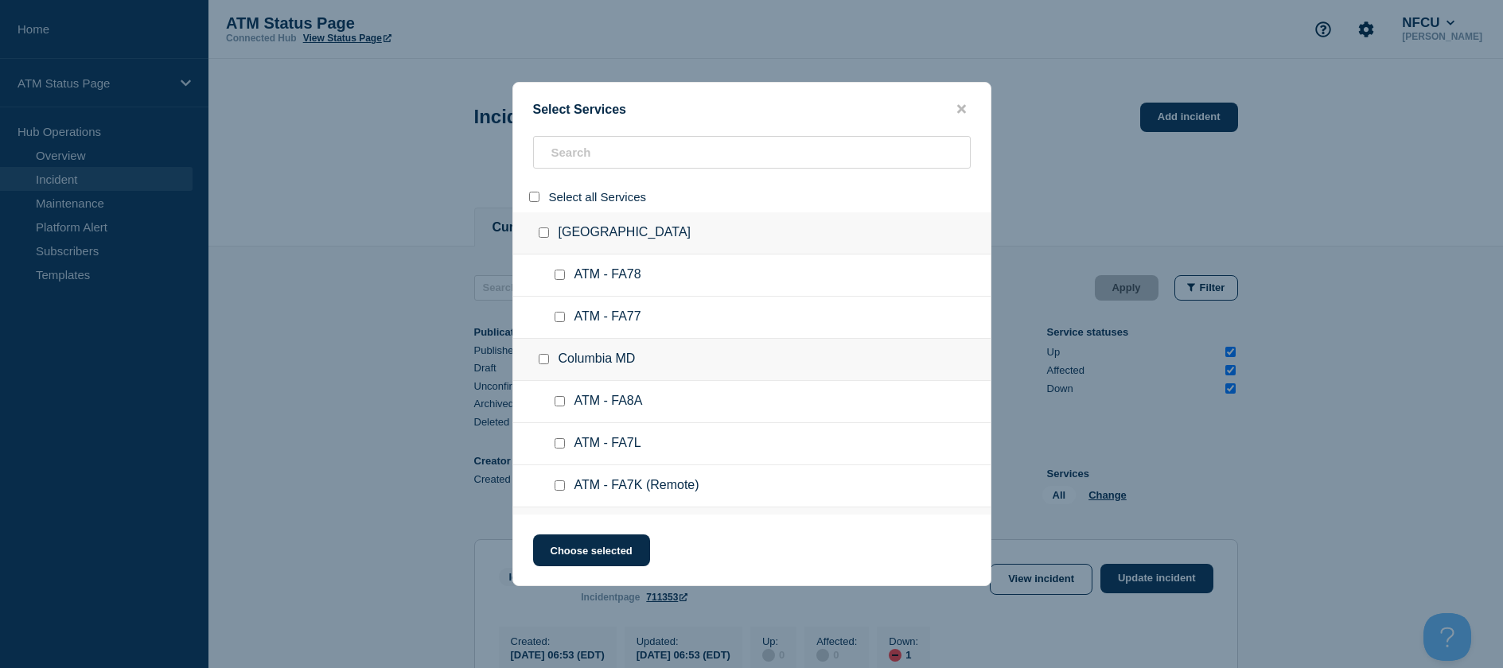
checkbox input "false"
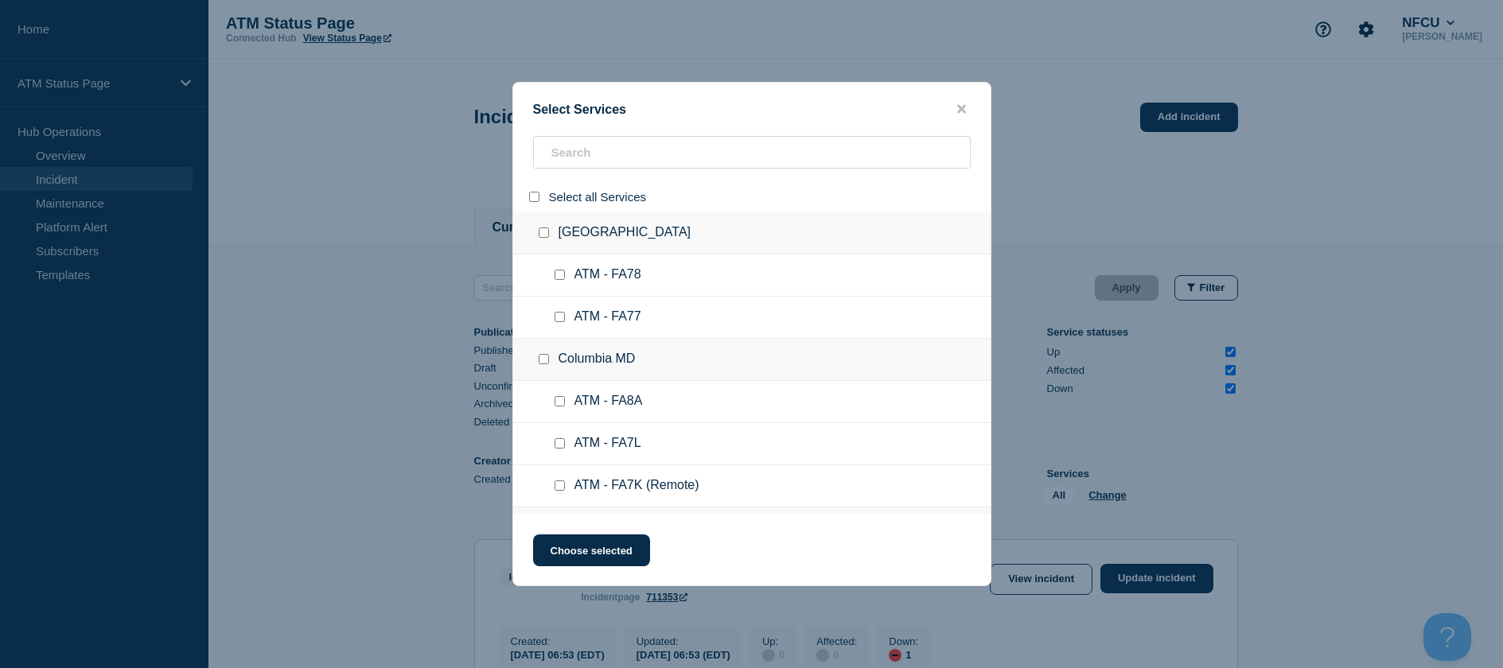
checkbox input "false"
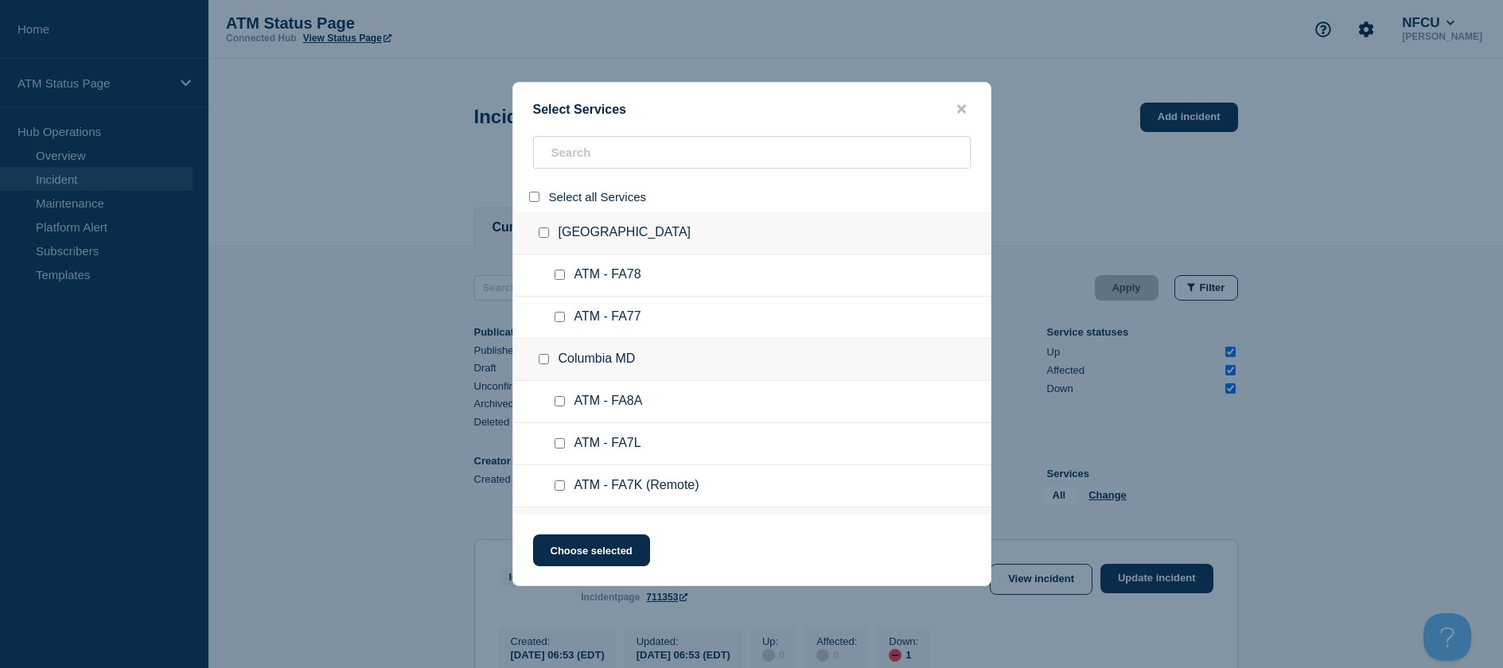
checkbox input "false"
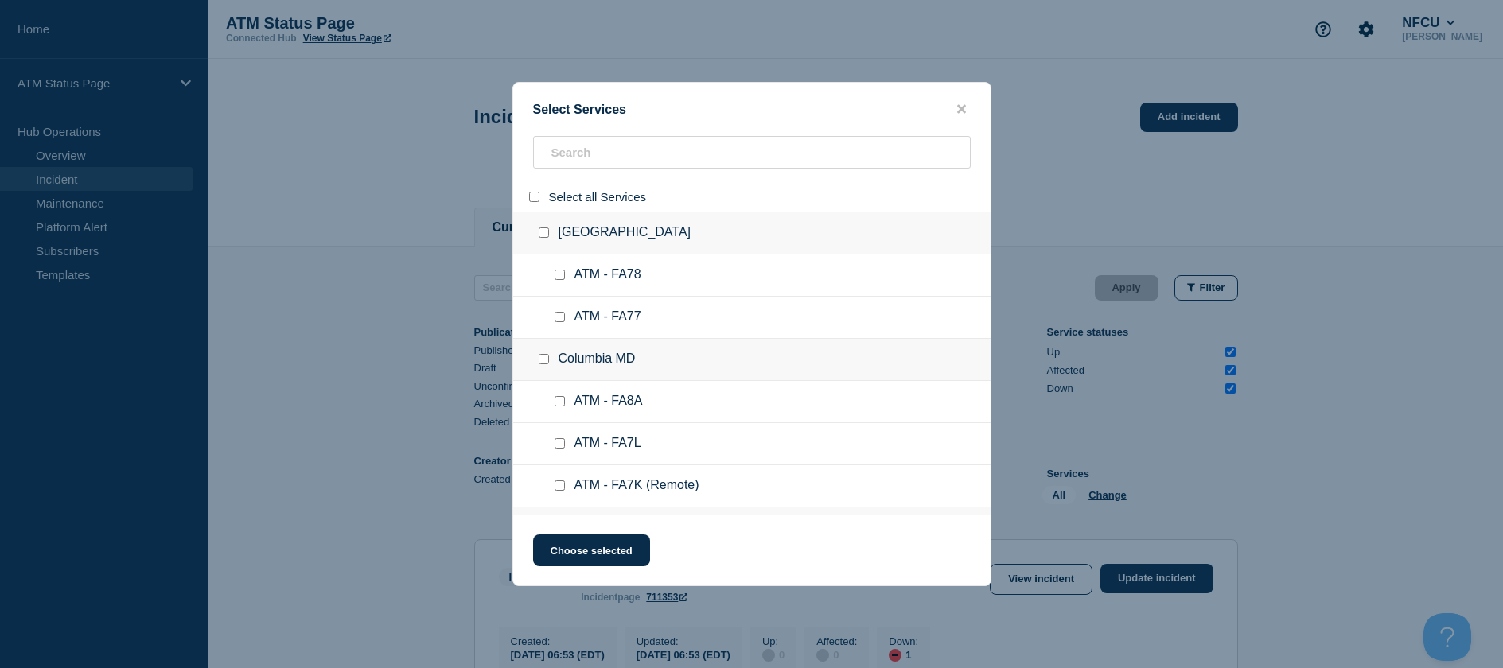
checkbox input "false"
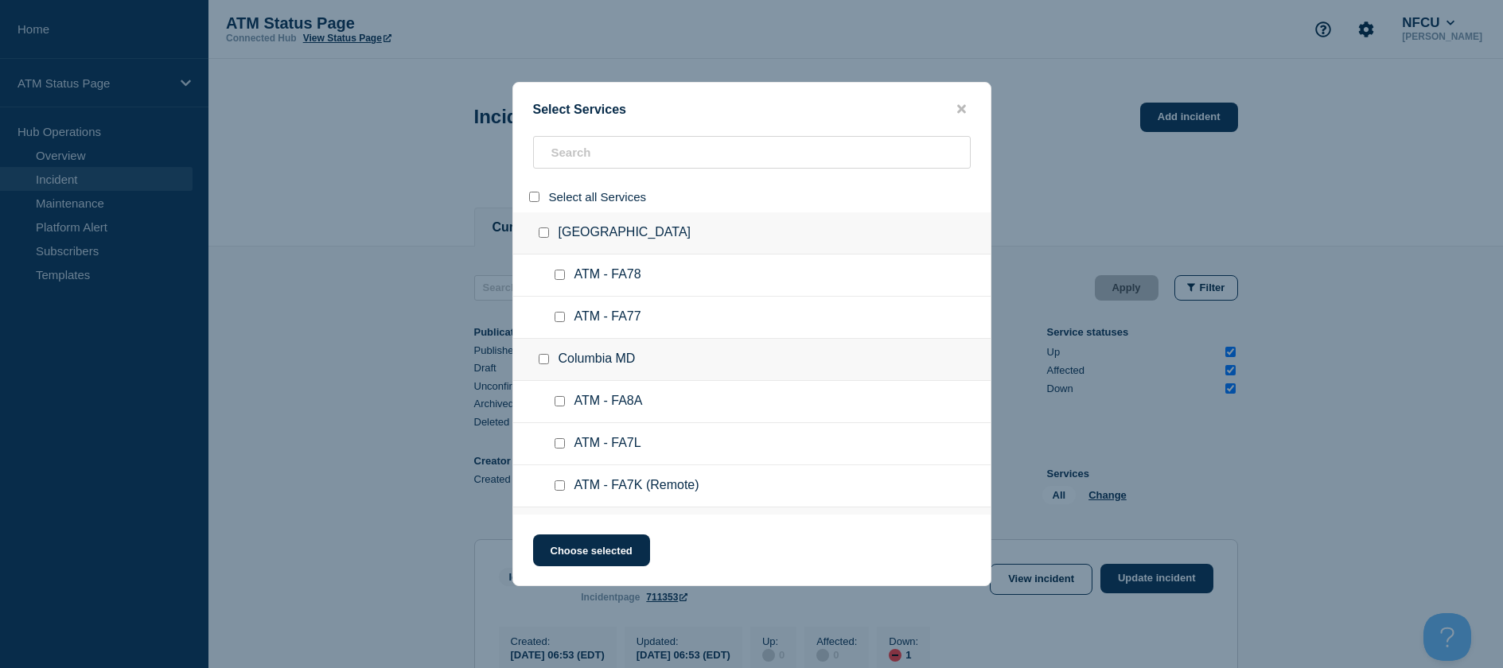
checkbox input "false"
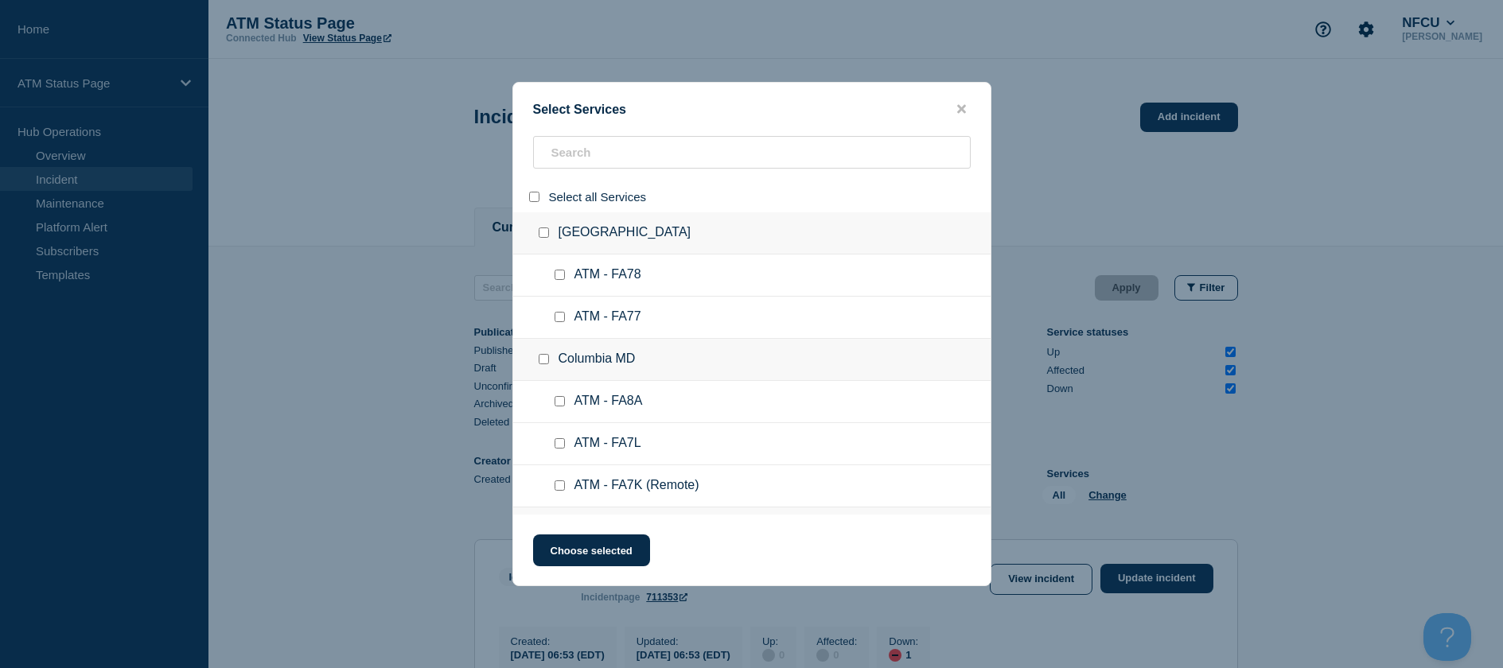
checkbox input "false"
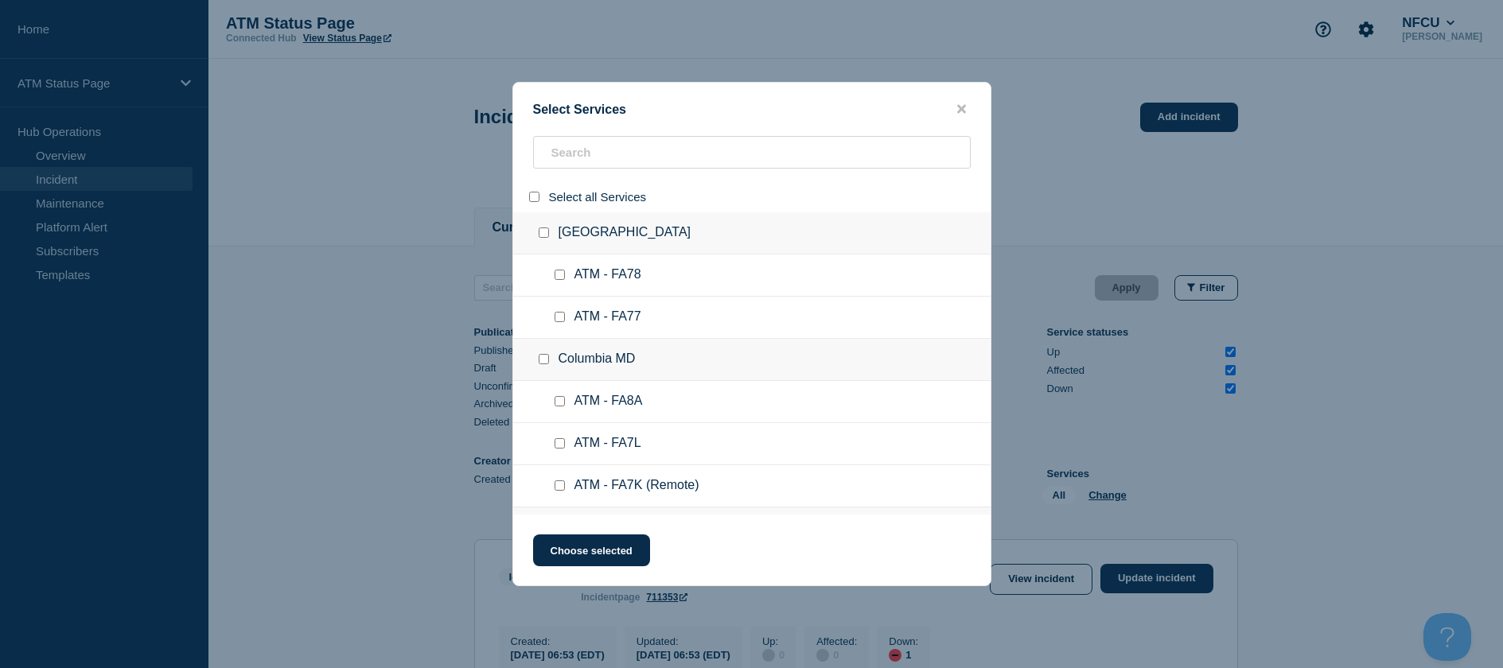
checkbox input "false"
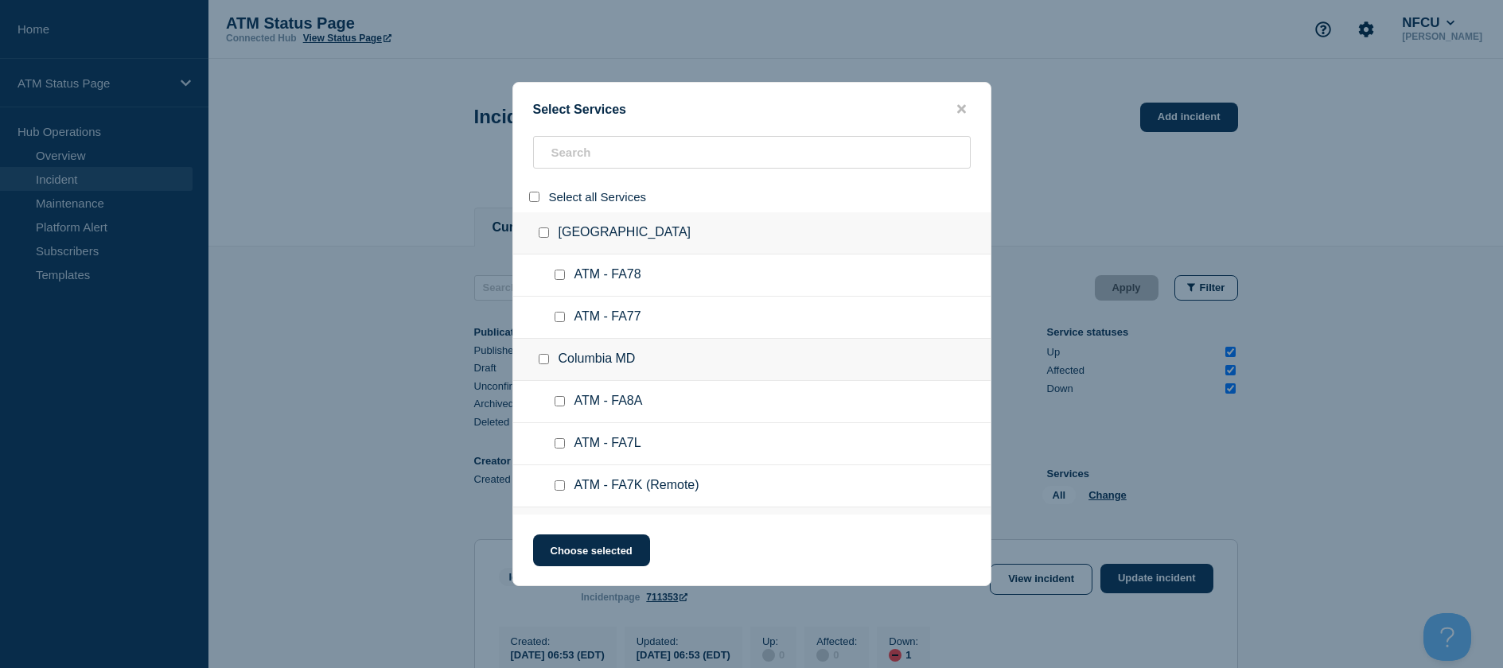
checkbox input "false"
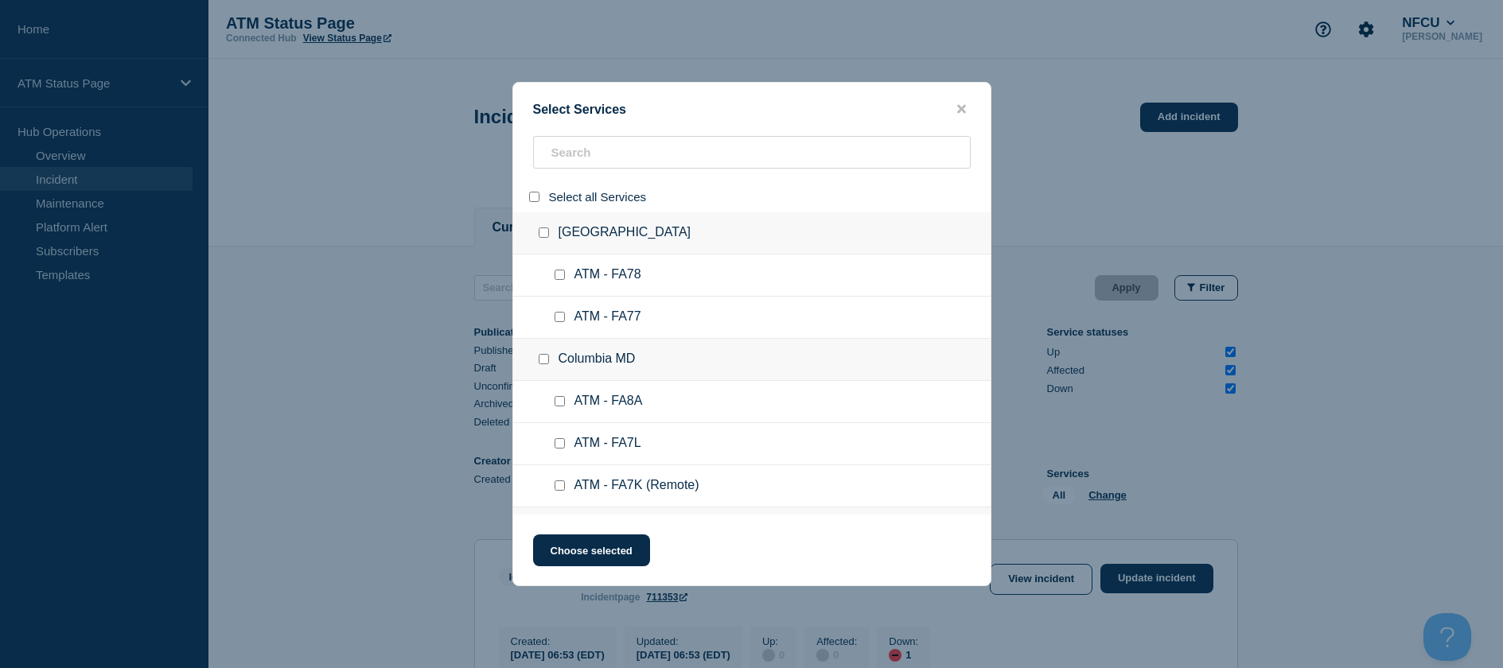
checkbox input "false"
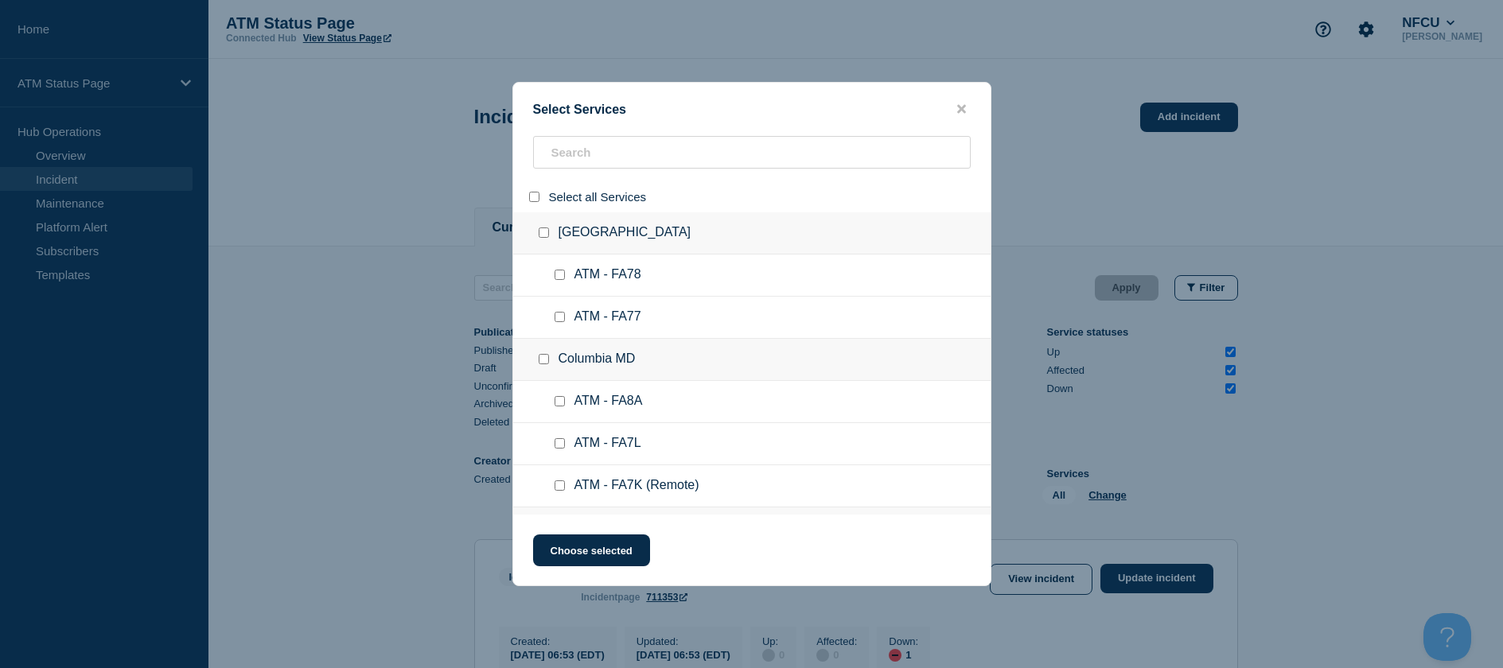
checkbox input "false"
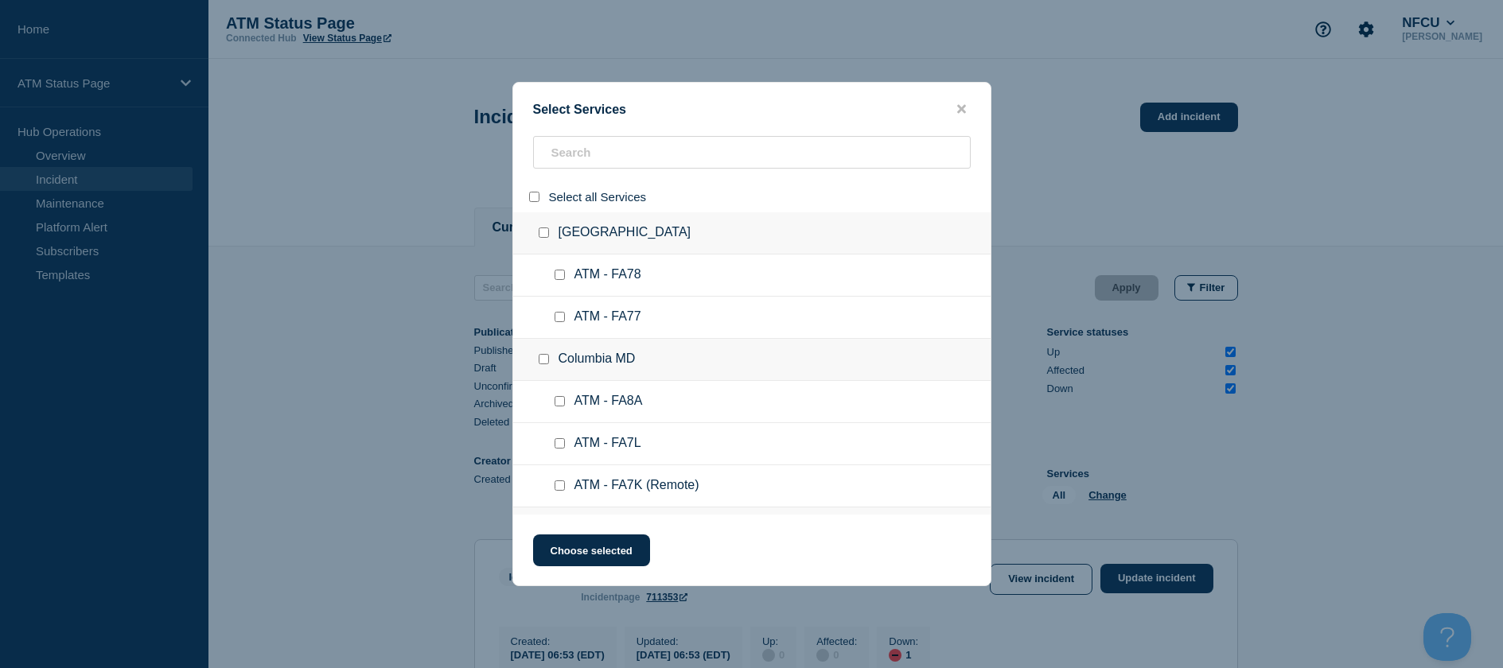
checkbox input "false"
click at [612, 150] on input "search" at bounding box center [752, 152] width 438 height 33
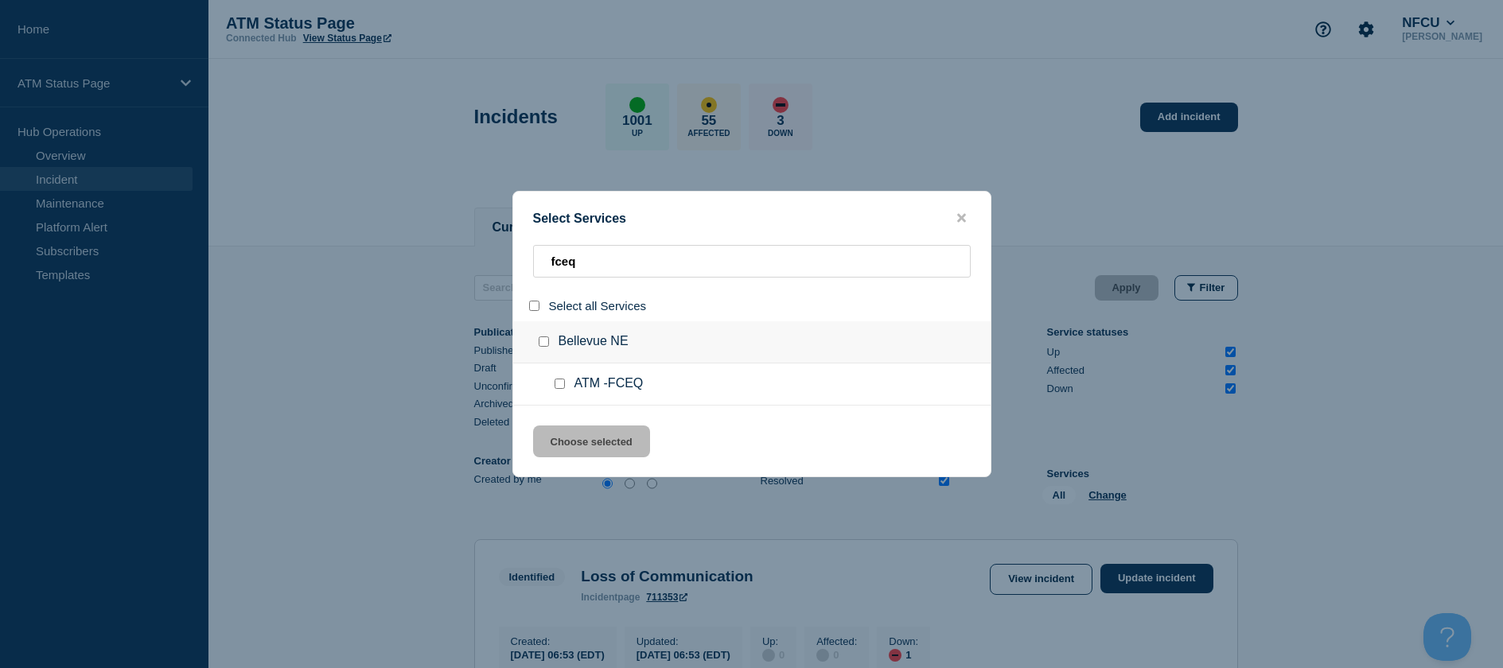
click at [562, 380] on input "service: ATM -FCEQ" at bounding box center [559, 384] width 10 height 10
click at [587, 445] on button "Choose selected" at bounding box center [591, 442] width 117 height 32
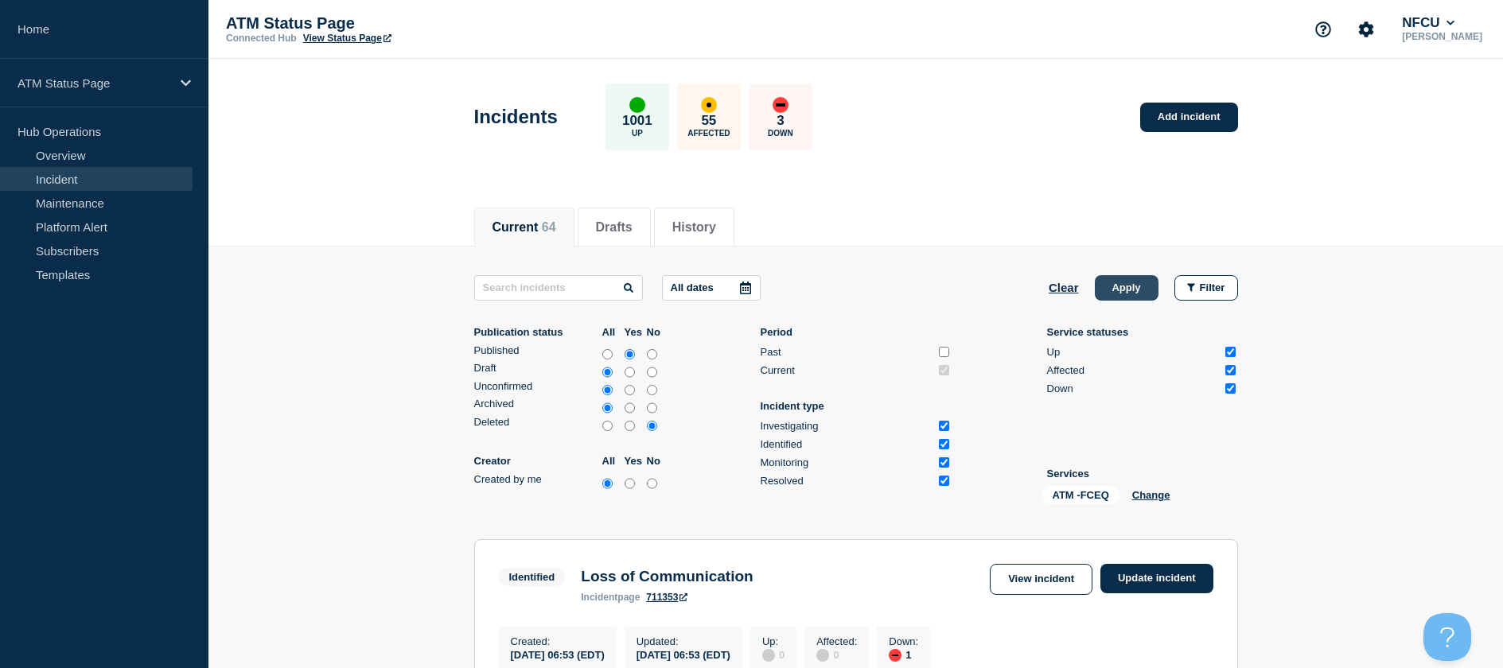
click at [1126, 296] on button "Apply" at bounding box center [1127, 287] width 64 height 25
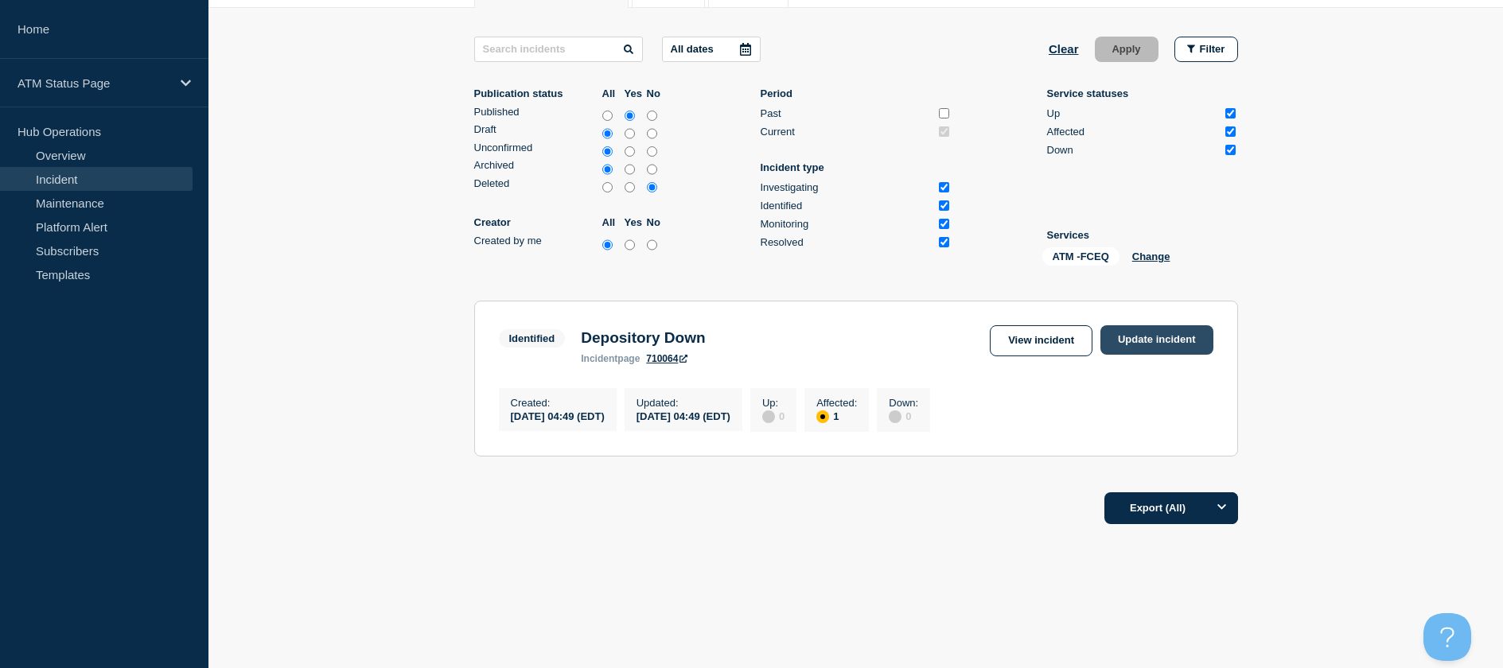
click at [1185, 328] on link "Update incident" at bounding box center [1156, 339] width 113 height 29
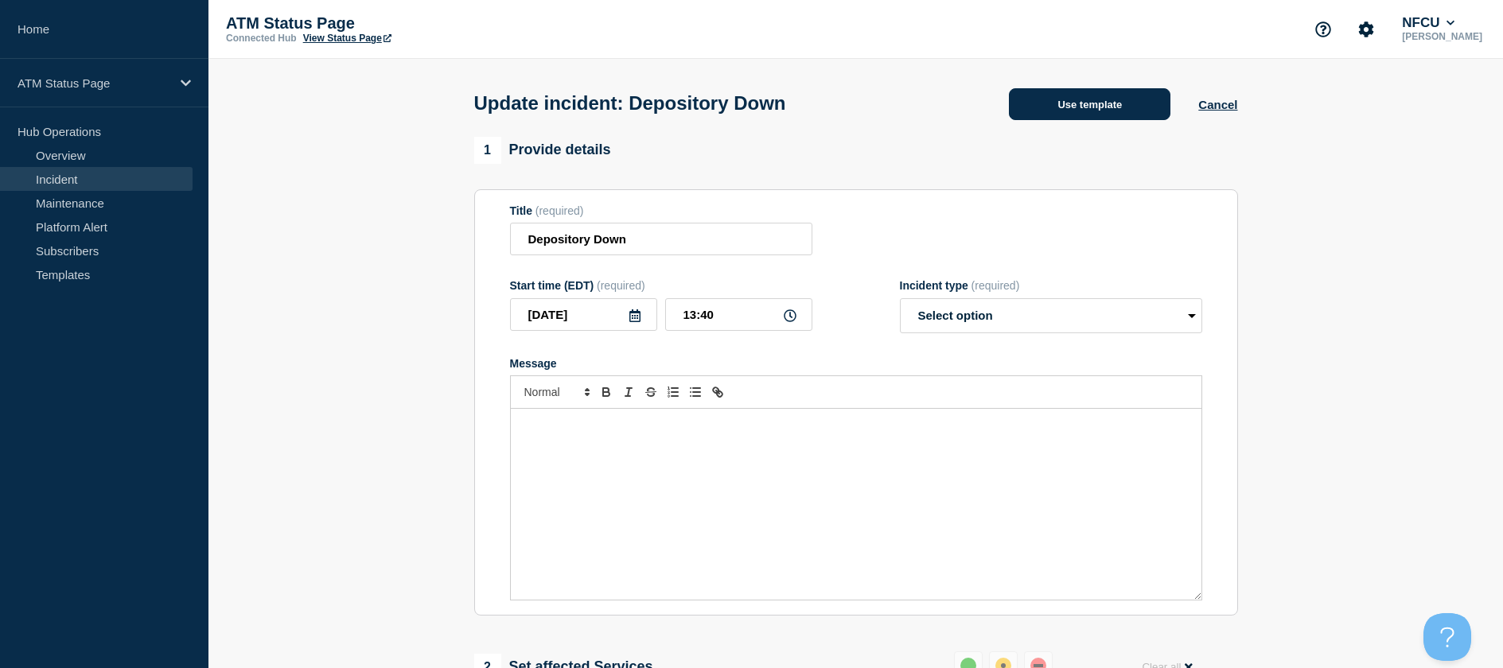
click at [1096, 104] on button "Use template" at bounding box center [1089, 104] width 161 height 32
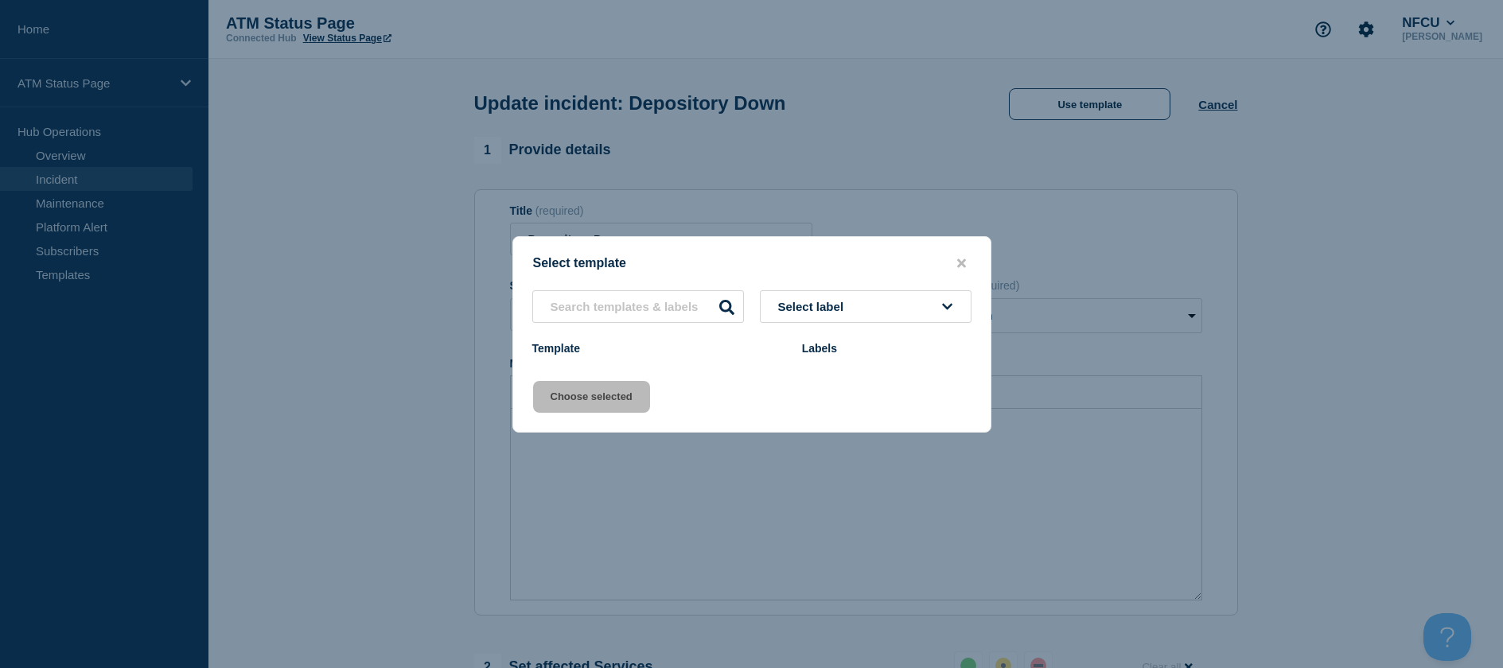
scroll to position [80, 0]
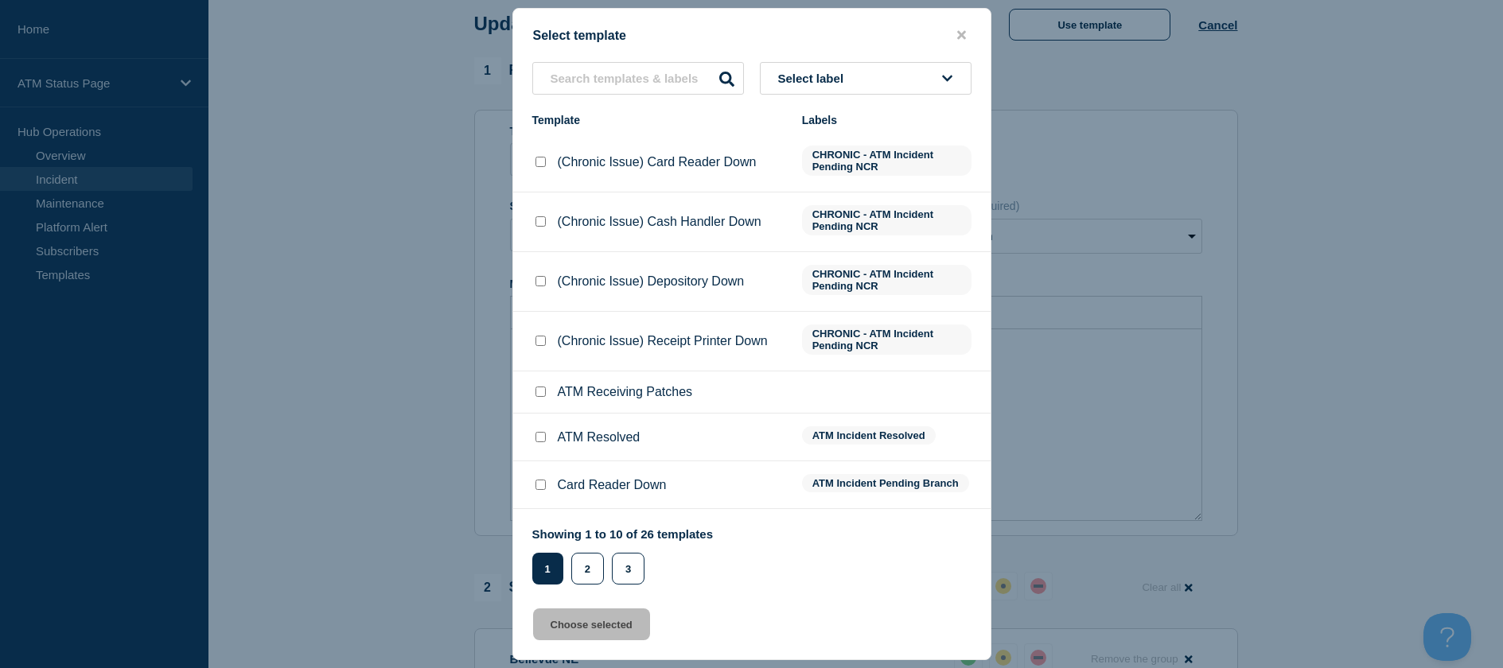
click at [535, 442] on input "ATM Resolved checkbox" at bounding box center [540, 437] width 10 height 10
click at [579, 605] on div "Select template Select label Template Labels (Chronic Issue) Card Reader Down C…" at bounding box center [751, 334] width 479 height 652
click at [578, 617] on button "Choose selected" at bounding box center [591, 625] width 117 height 32
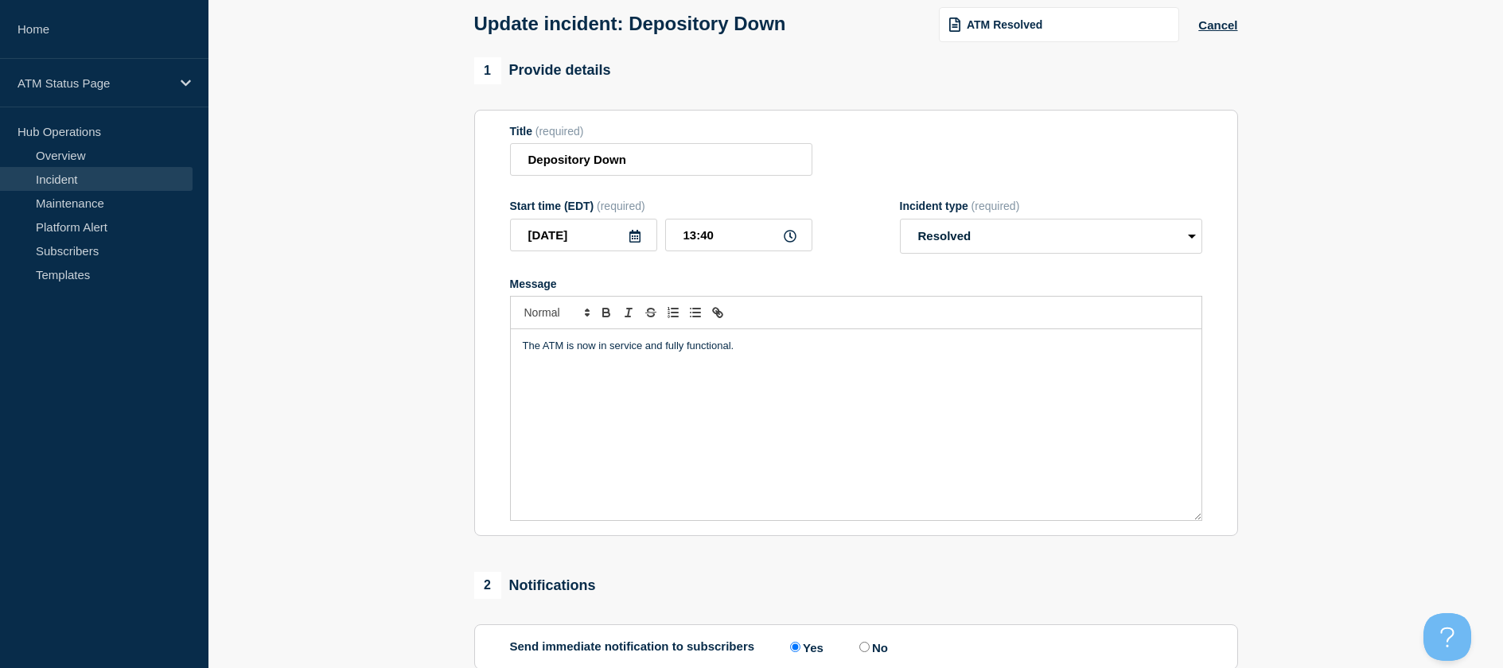
scroll to position [318, 0]
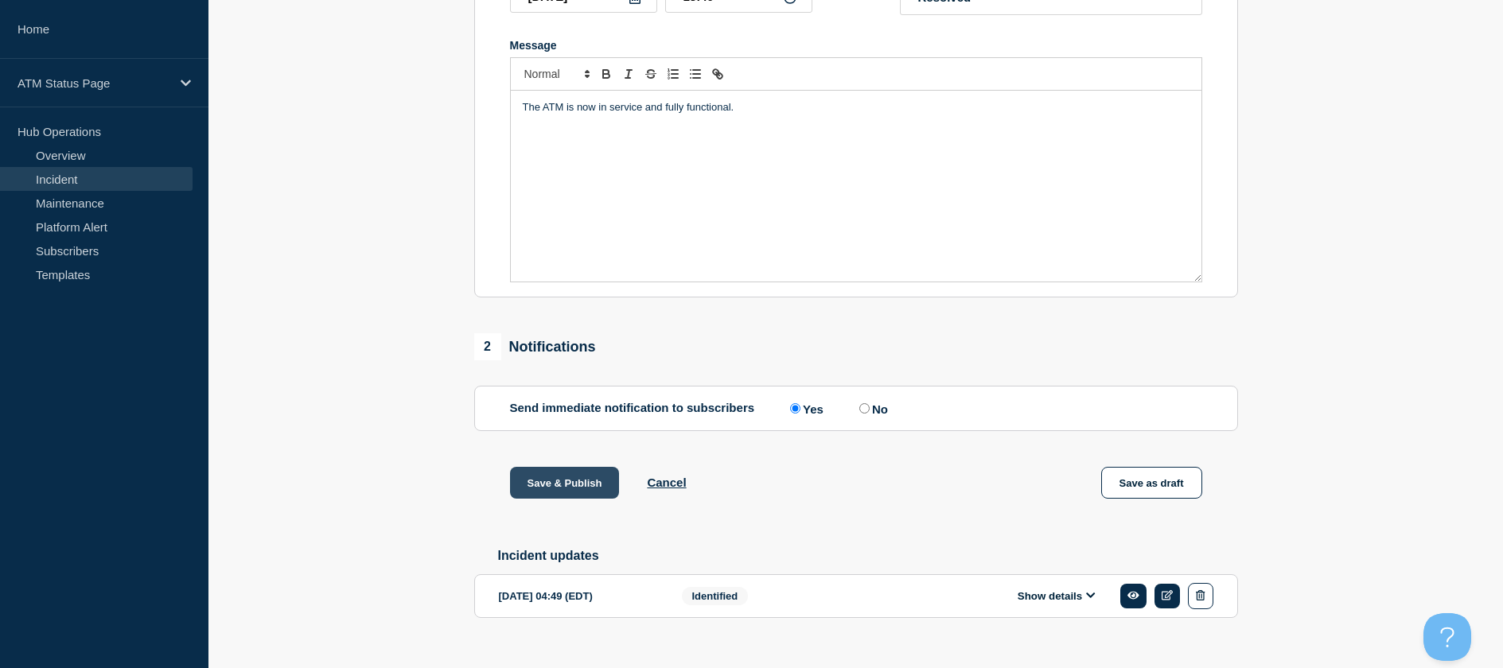
click at [544, 484] on button "Save & Publish" at bounding box center [565, 483] width 110 height 32
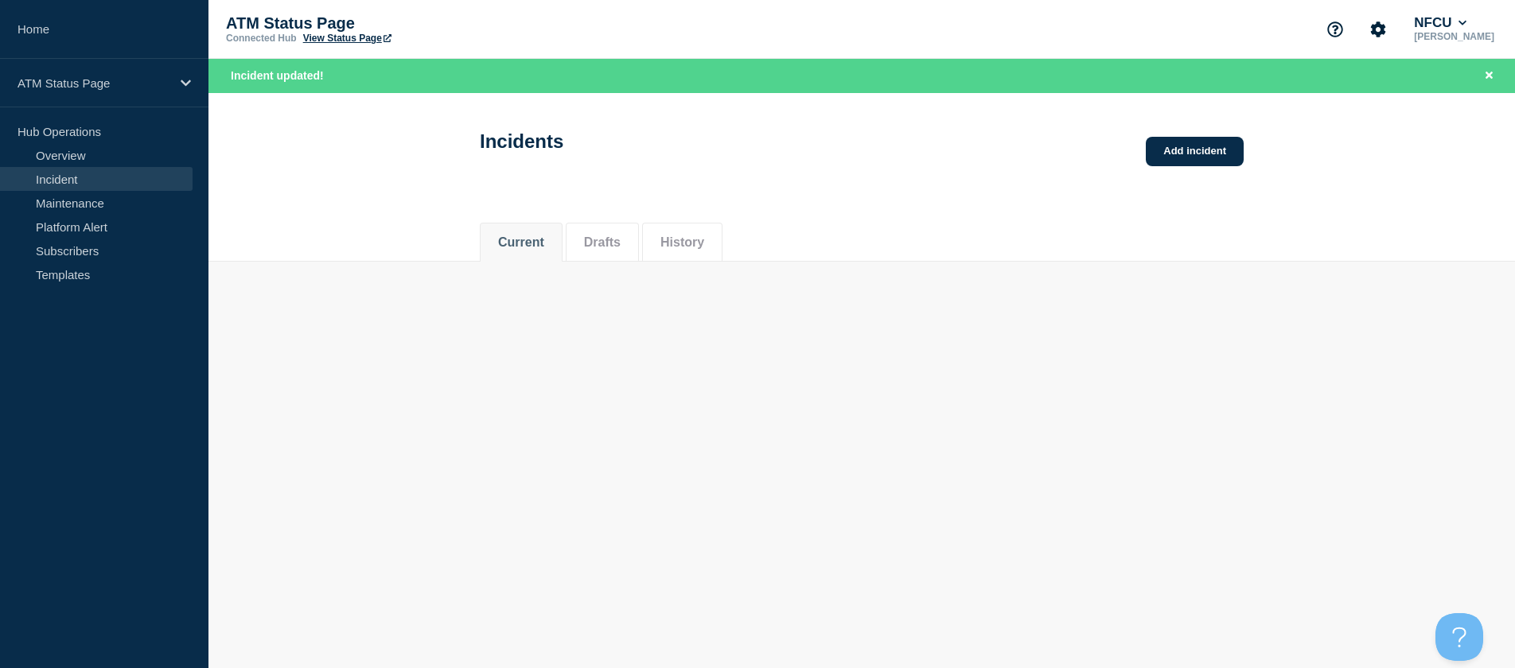
click at [1170, 344] on body "Home ATM Status Page Hub Operations Overview Incident Maintenance Platform Aler…" at bounding box center [757, 334] width 1515 height 668
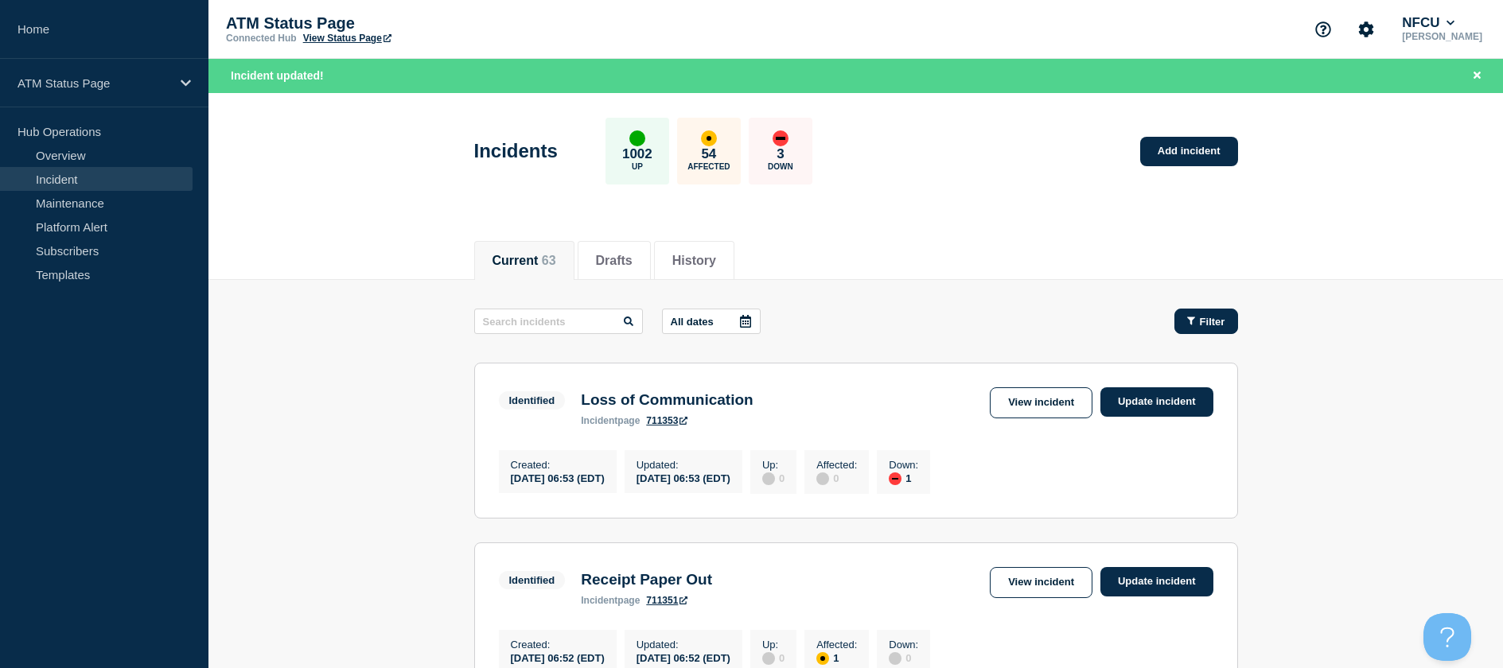
click at [1185, 333] on button "Filter" at bounding box center [1206, 321] width 64 height 25
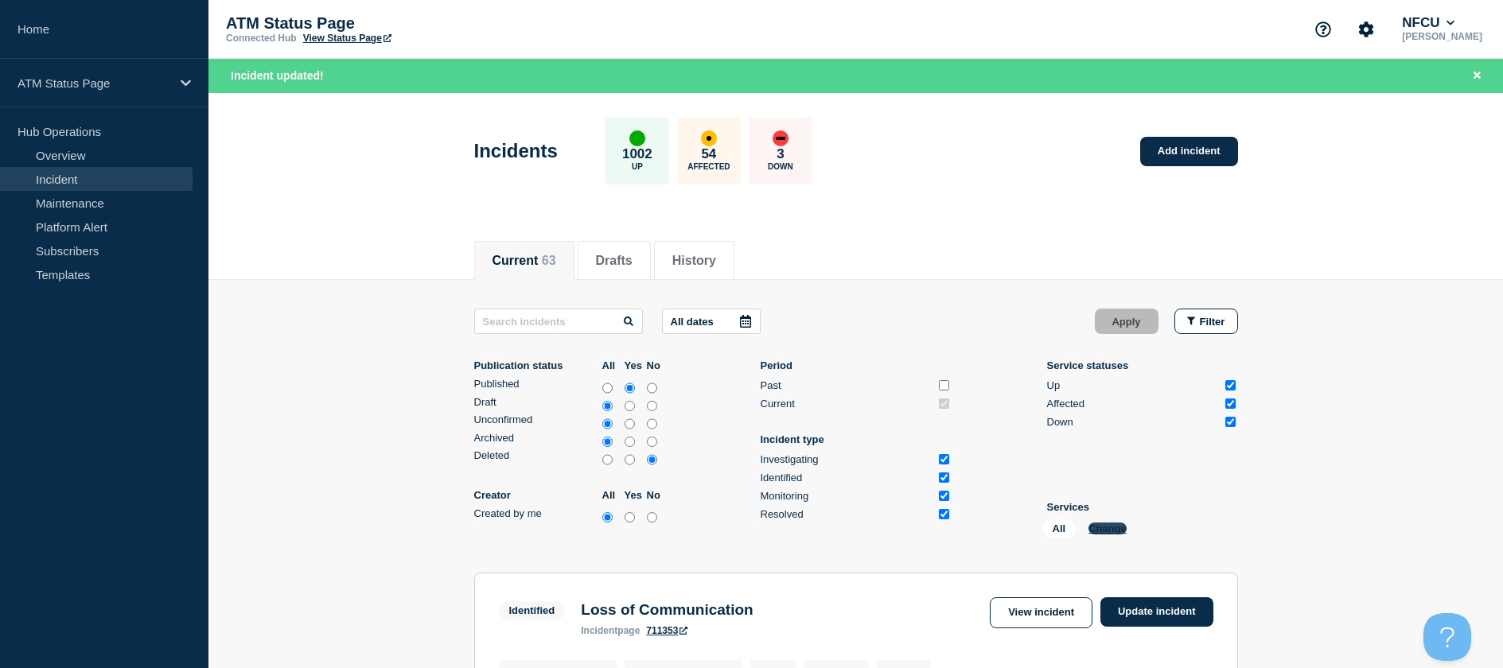
click at [1109, 527] on button "Change" at bounding box center [1107, 529] width 38 height 12
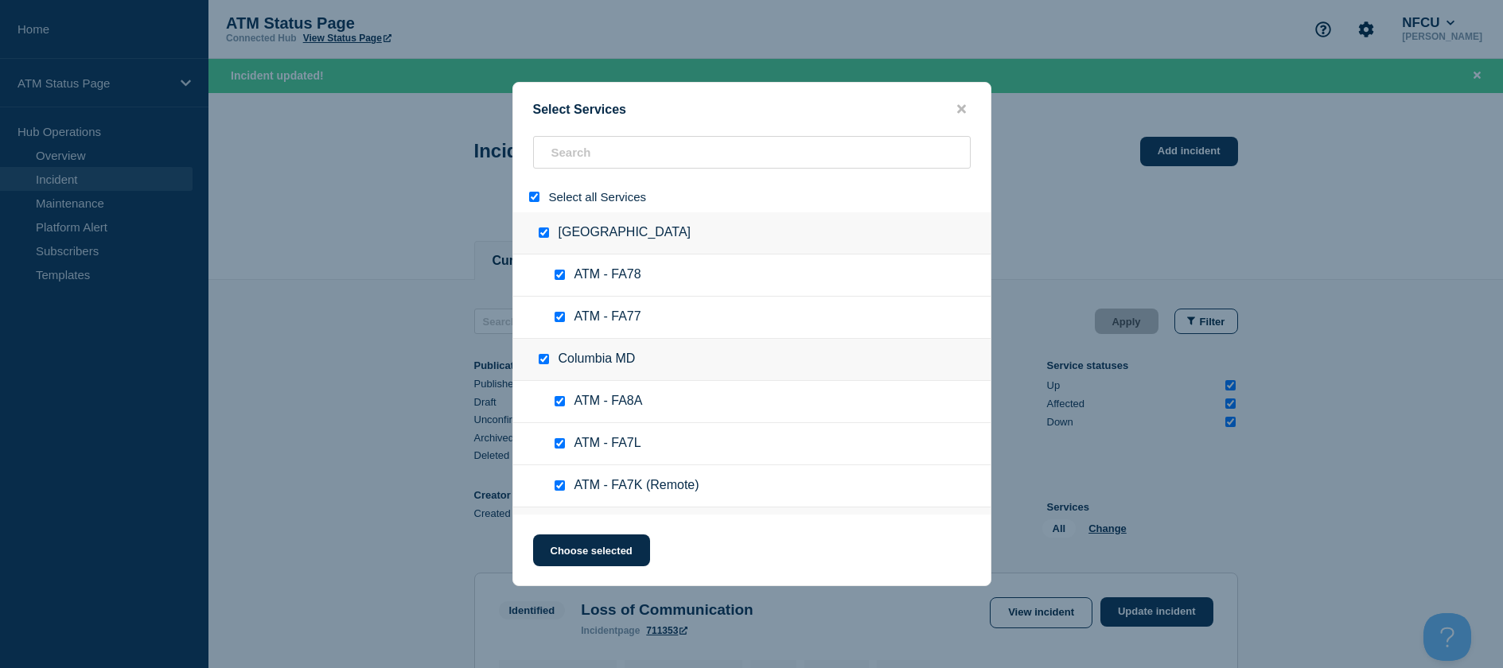
click at [529, 193] on div at bounding box center [537, 196] width 23 height 15
click at [534, 200] on input "select all" at bounding box center [534, 197] width 10 height 10
click at [564, 164] on input "search" at bounding box center [752, 152] width 438 height 33
click at [564, 161] on input "search" at bounding box center [752, 152] width 438 height 33
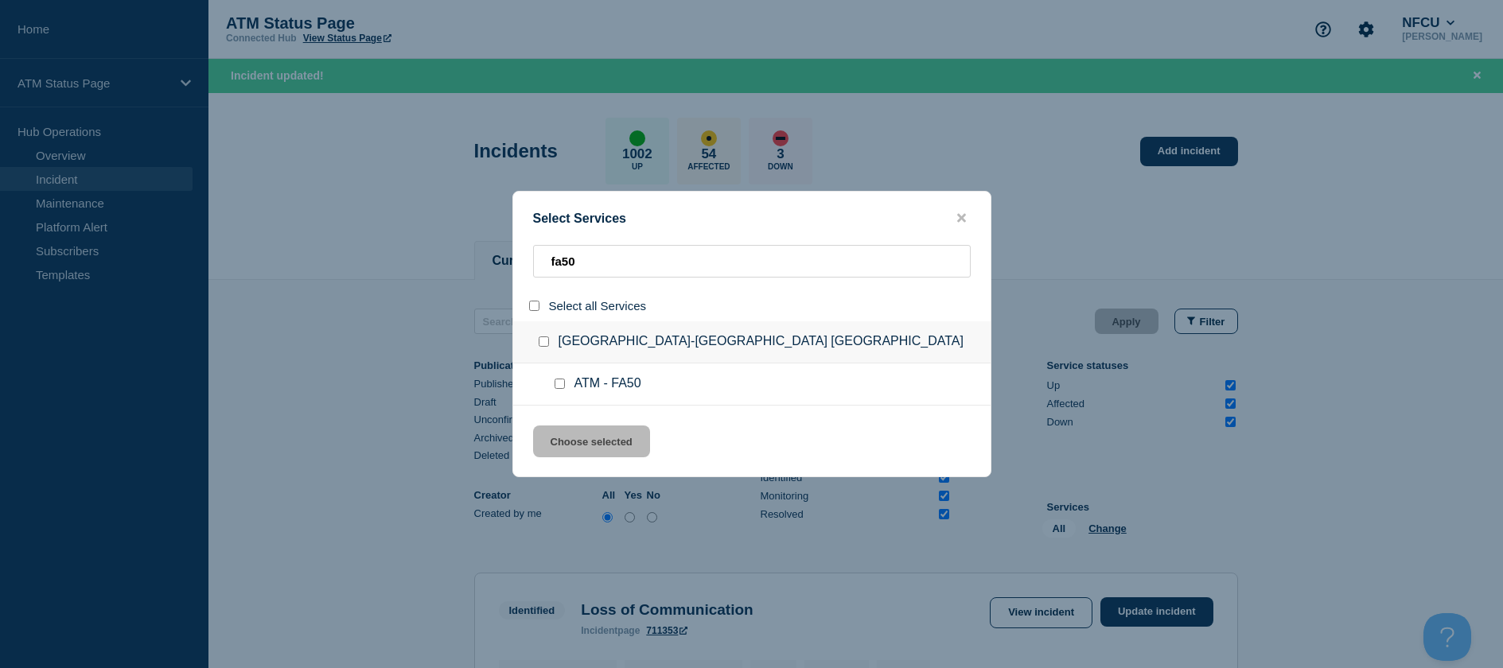
click at [563, 387] on input "service: ATM - FA50" at bounding box center [559, 384] width 10 height 10
click at [576, 436] on button "Choose selected" at bounding box center [591, 442] width 117 height 32
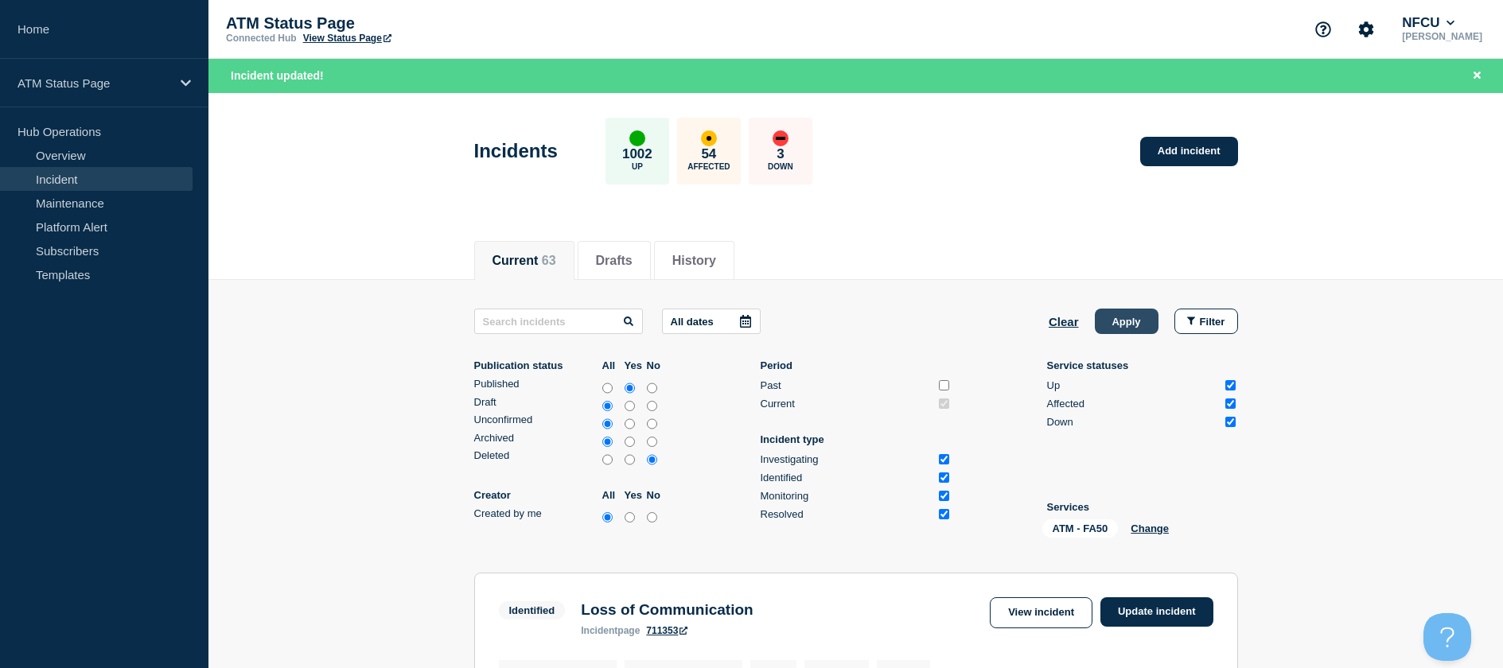
click at [1134, 331] on button "Apply" at bounding box center [1127, 321] width 64 height 25
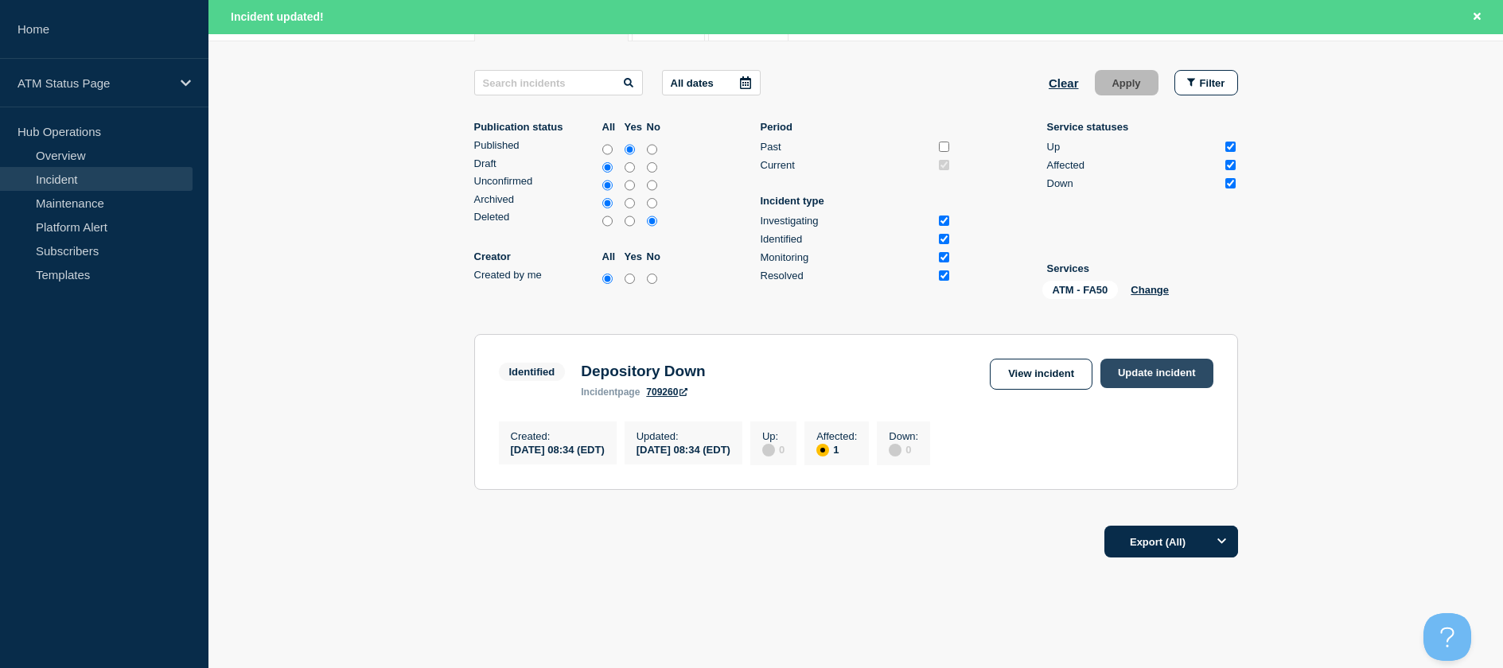
click at [1145, 372] on link "Update incident" at bounding box center [1156, 373] width 113 height 29
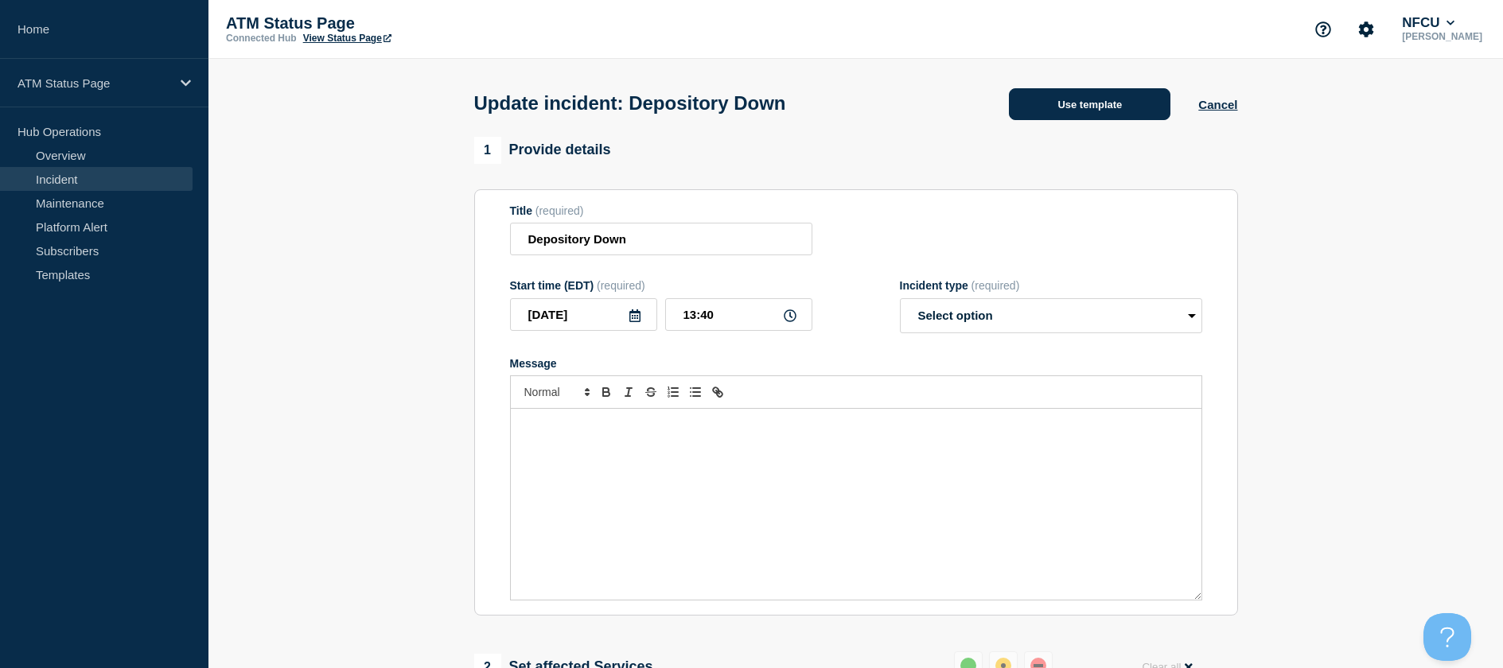
click at [1105, 120] on button "Use template" at bounding box center [1089, 104] width 161 height 32
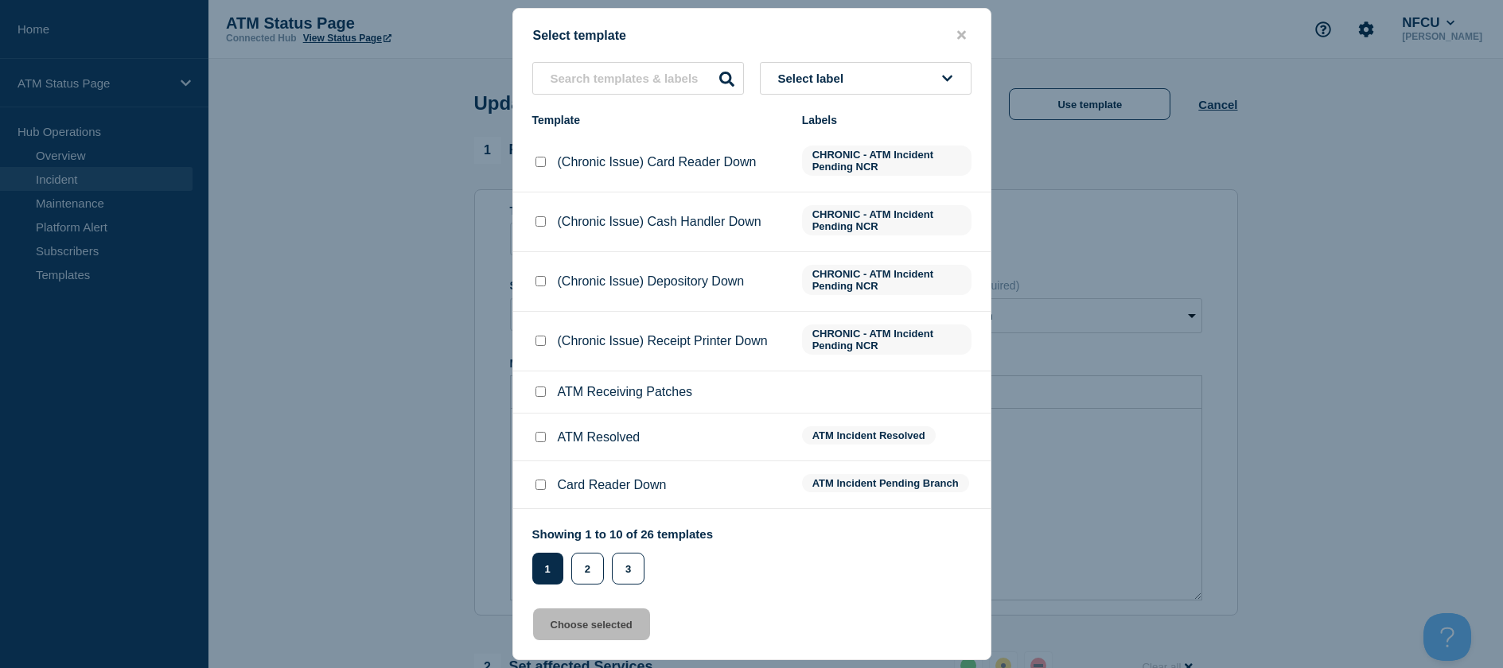
click at [542, 438] on input "ATM Resolved checkbox" at bounding box center [540, 437] width 10 height 10
click at [570, 632] on button "Choose selected" at bounding box center [591, 625] width 117 height 32
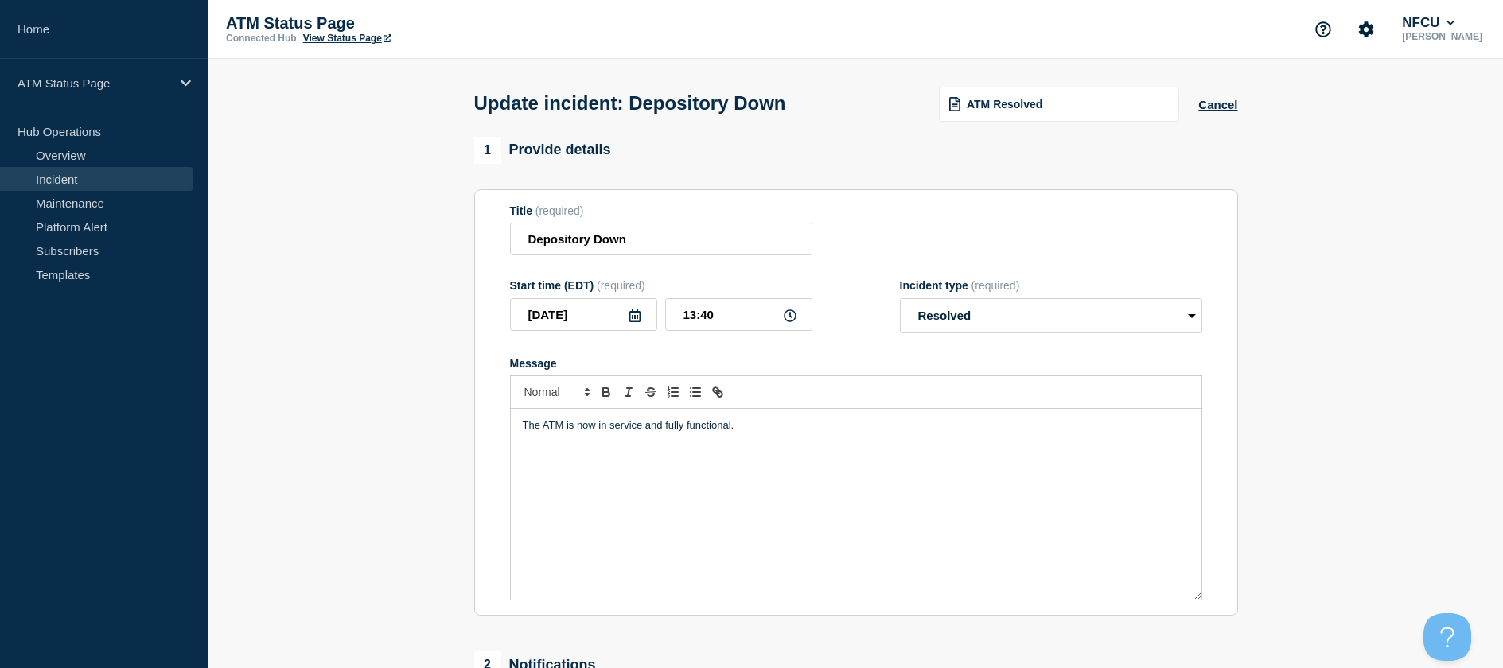
scroll to position [239, 0]
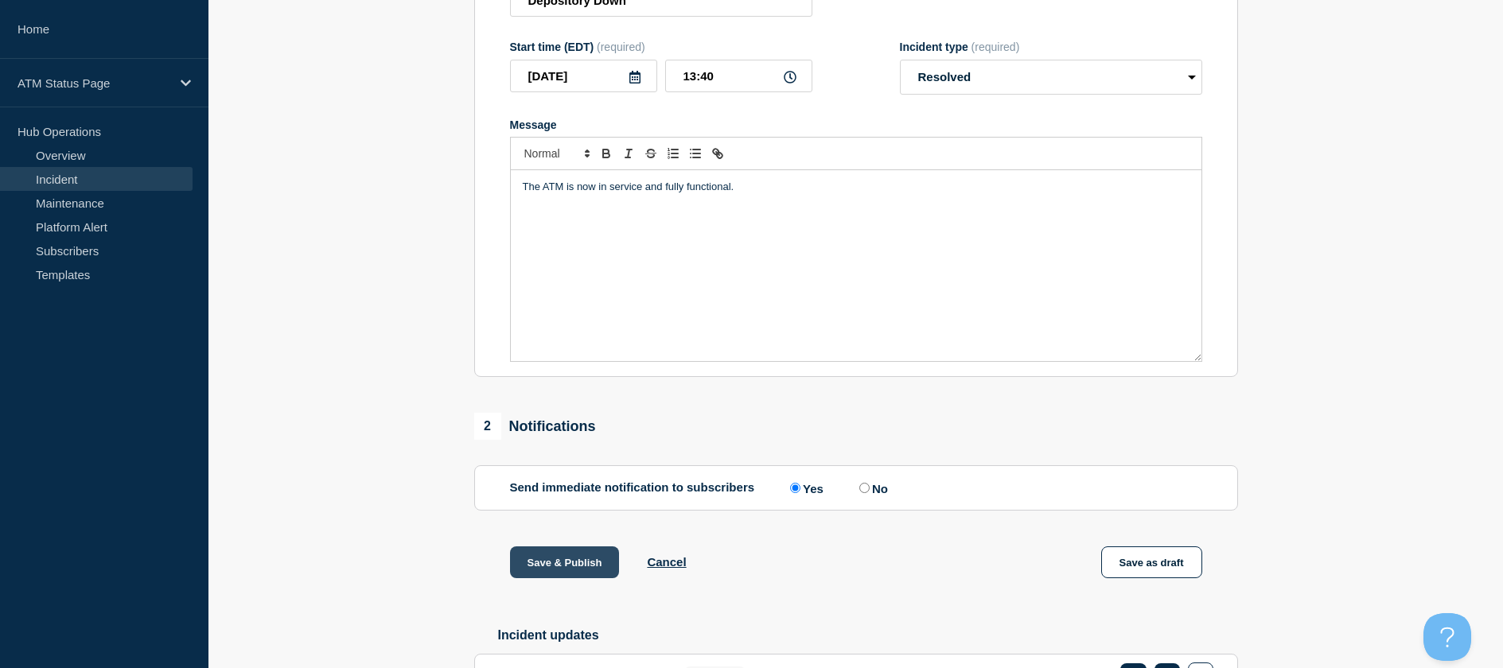
click at [539, 563] on button "Save & Publish" at bounding box center [565, 563] width 110 height 32
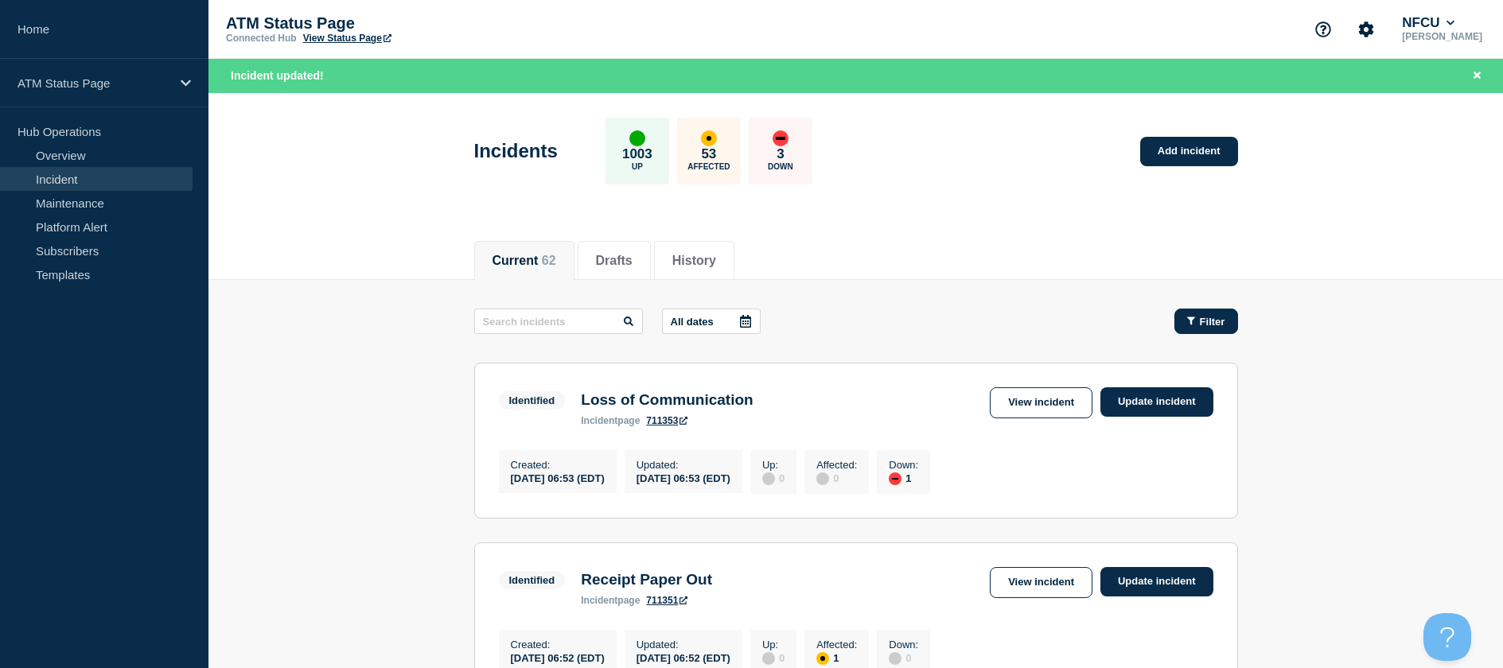
click at [1229, 321] on button "Filter" at bounding box center [1206, 321] width 64 height 25
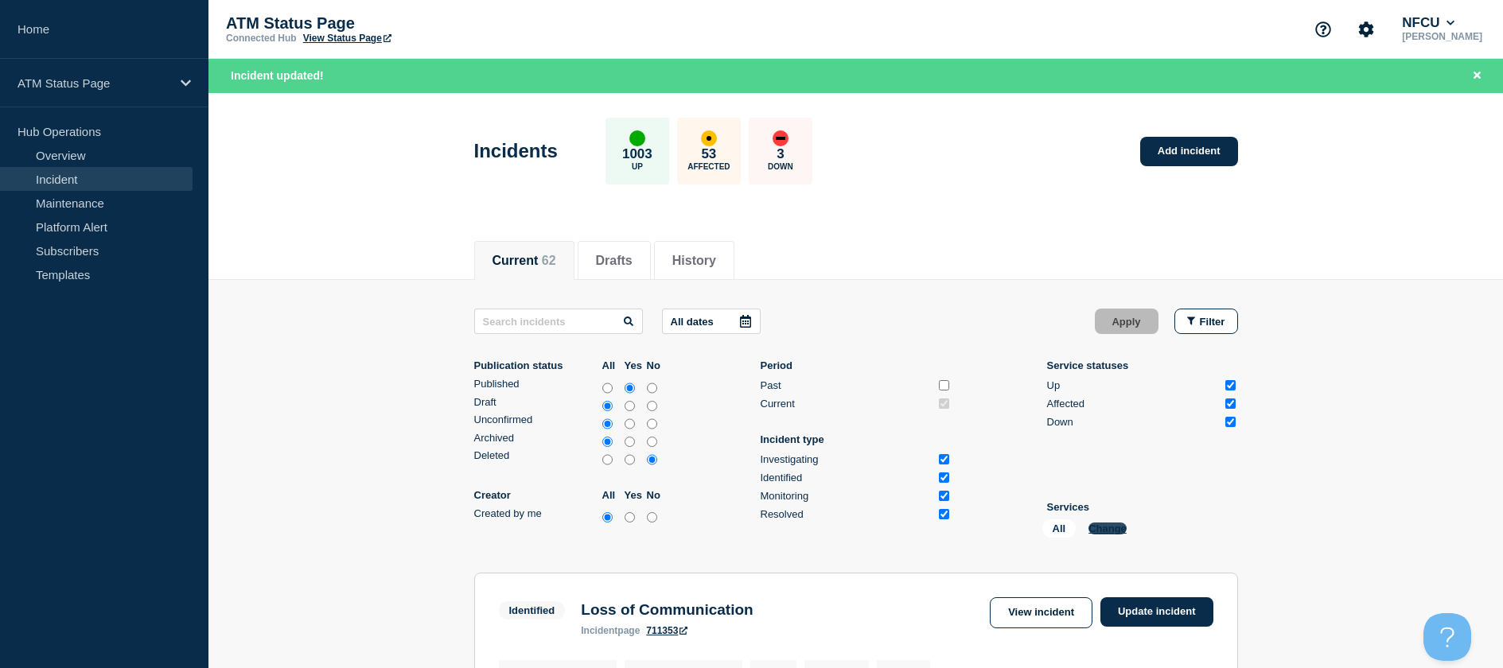
click at [1111, 525] on button "Change" at bounding box center [1107, 529] width 38 height 12
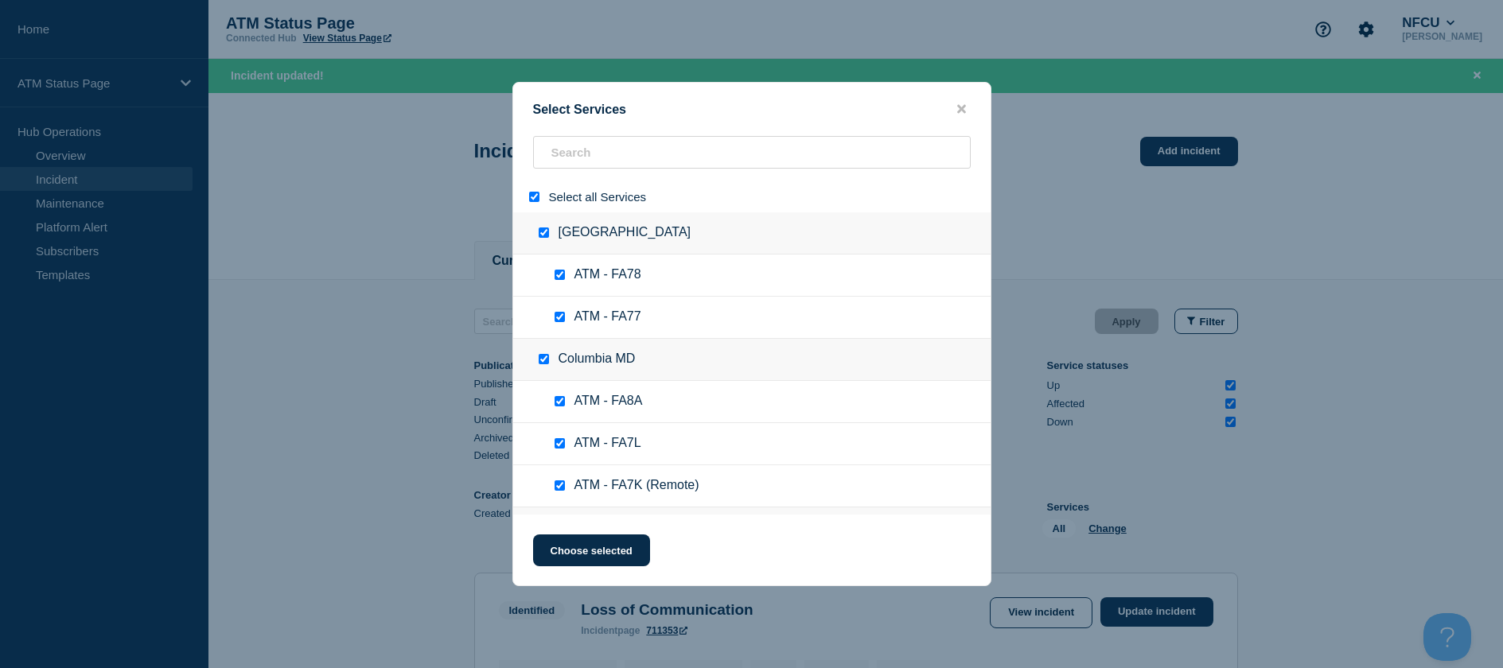
click at [528, 193] on div at bounding box center [537, 196] width 23 height 15
drag, startPoint x: 532, startPoint y: 201, endPoint x: 581, endPoint y: 160, distance: 63.8
click at [533, 200] on input "select all" at bounding box center [534, 197] width 10 height 10
click at [581, 160] on input "search" at bounding box center [752, 152] width 438 height 33
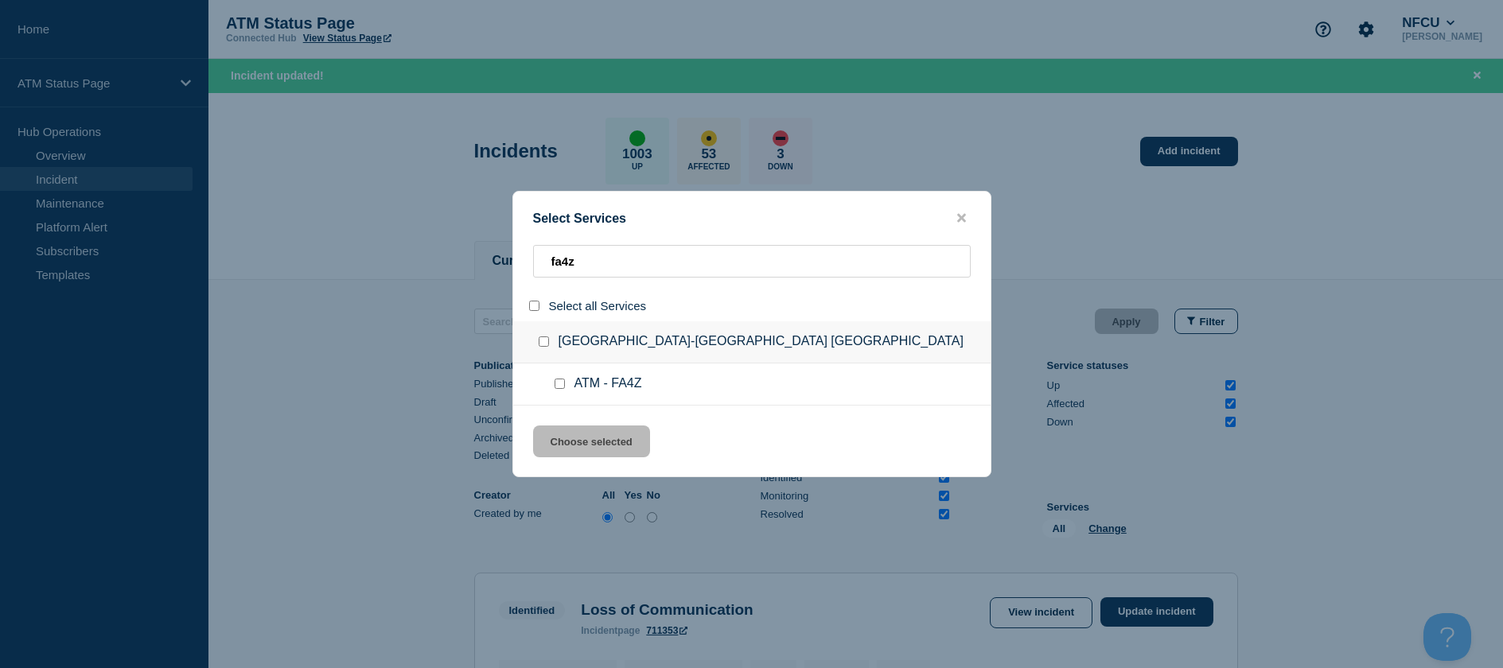
click at [559, 379] on div at bounding box center [562, 384] width 23 height 16
click at [554, 385] on input "service: ATM - FA4Z" at bounding box center [559, 384] width 10 height 10
click at [566, 430] on button "Choose selected" at bounding box center [591, 442] width 117 height 32
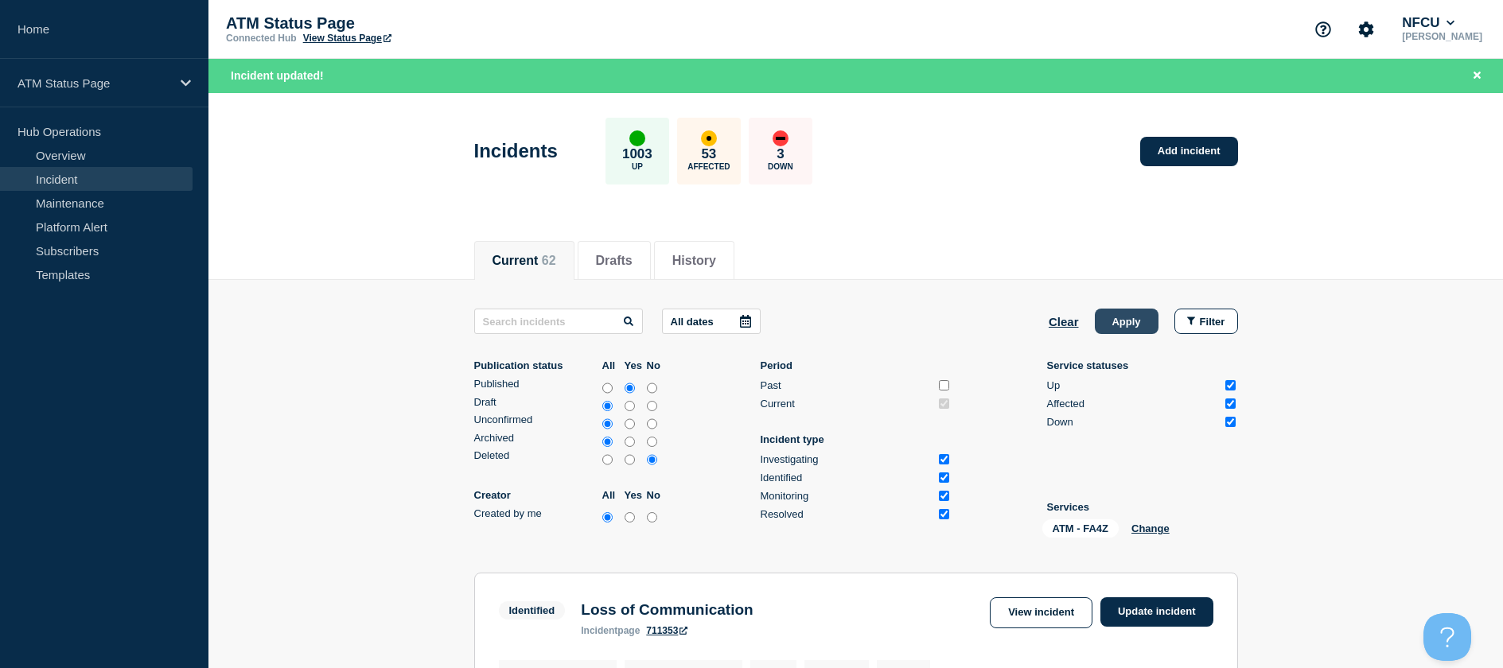
click at [1128, 322] on button "Apply" at bounding box center [1127, 321] width 64 height 25
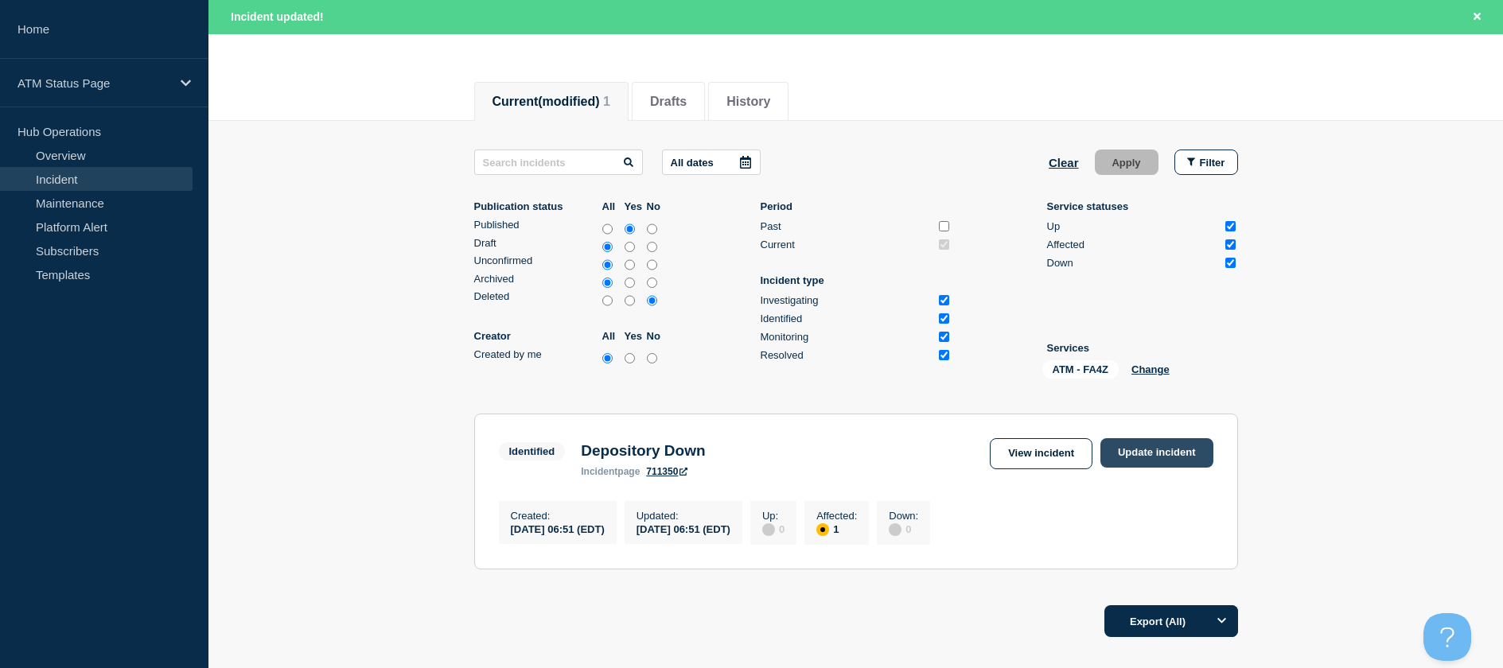
click at [1195, 465] on link "Update incident" at bounding box center [1156, 452] width 113 height 29
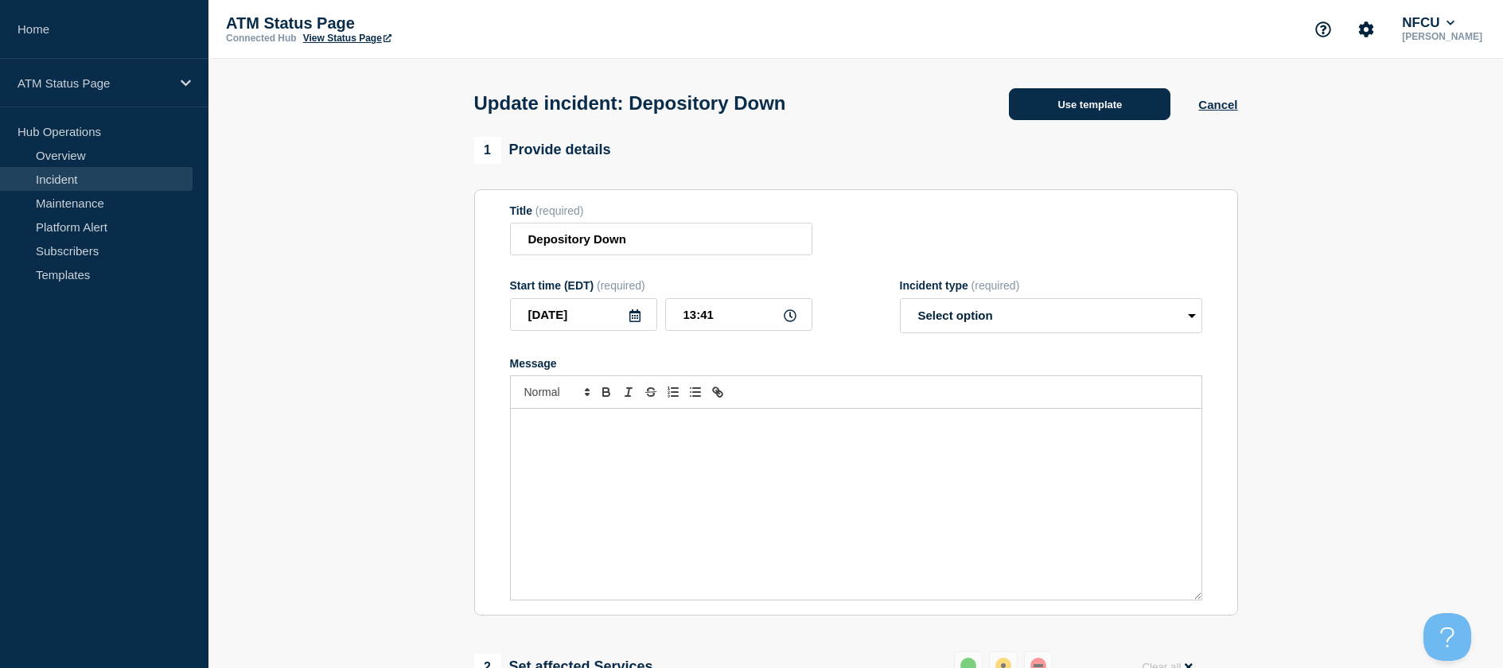
click at [1112, 114] on button "Use template" at bounding box center [1089, 104] width 161 height 32
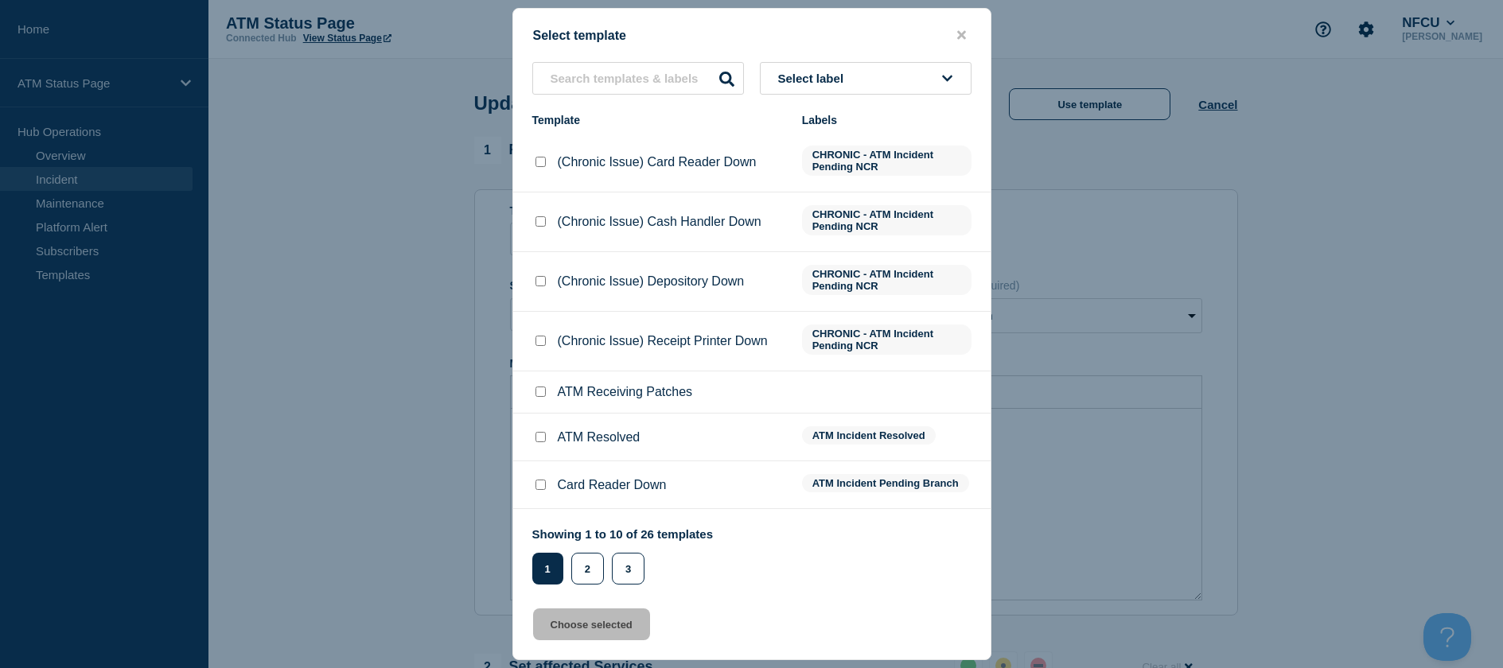
click at [535, 430] on li "ATM Resolved ATM Incident Resolved" at bounding box center [751, 438] width 477 height 48
click at [539, 438] on input "ATM Resolved checkbox" at bounding box center [540, 437] width 10 height 10
click at [588, 619] on button "Choose selected" at bounding box center [591, 625] width 117 height 32
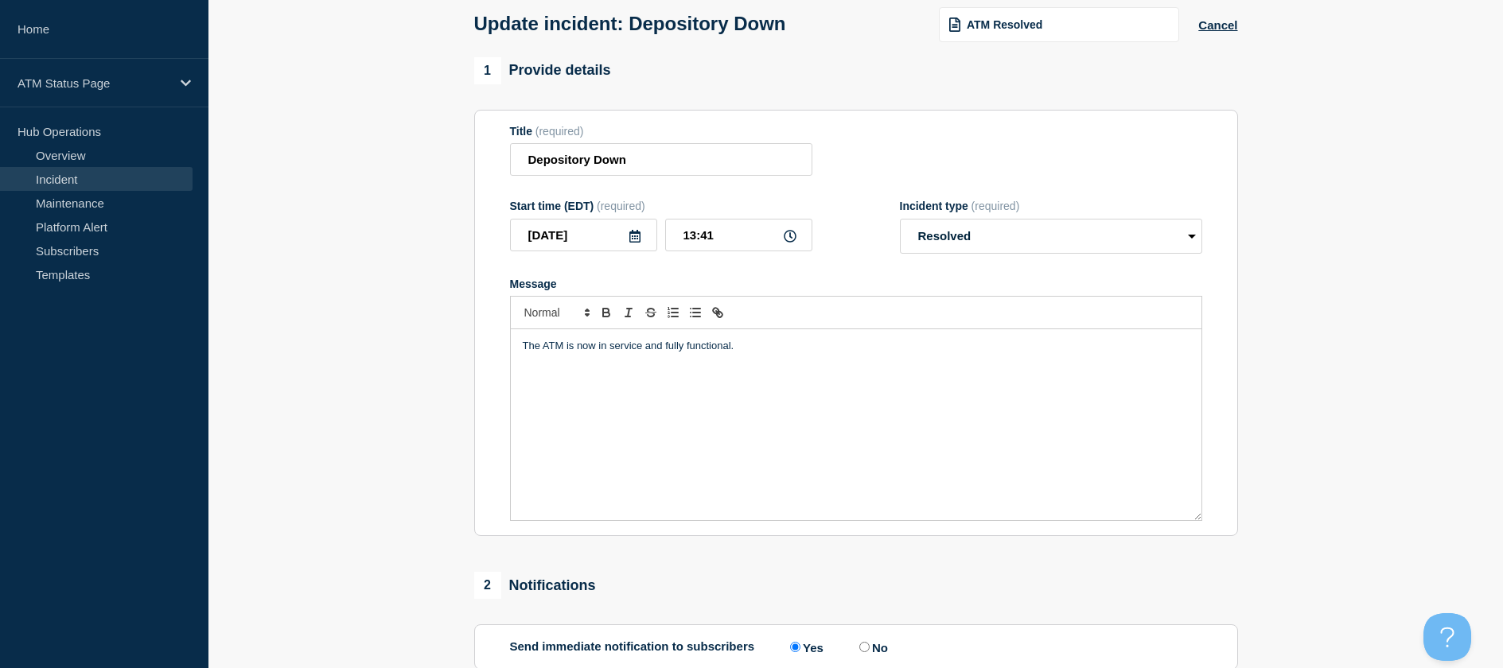
scroll to position [239, 0]
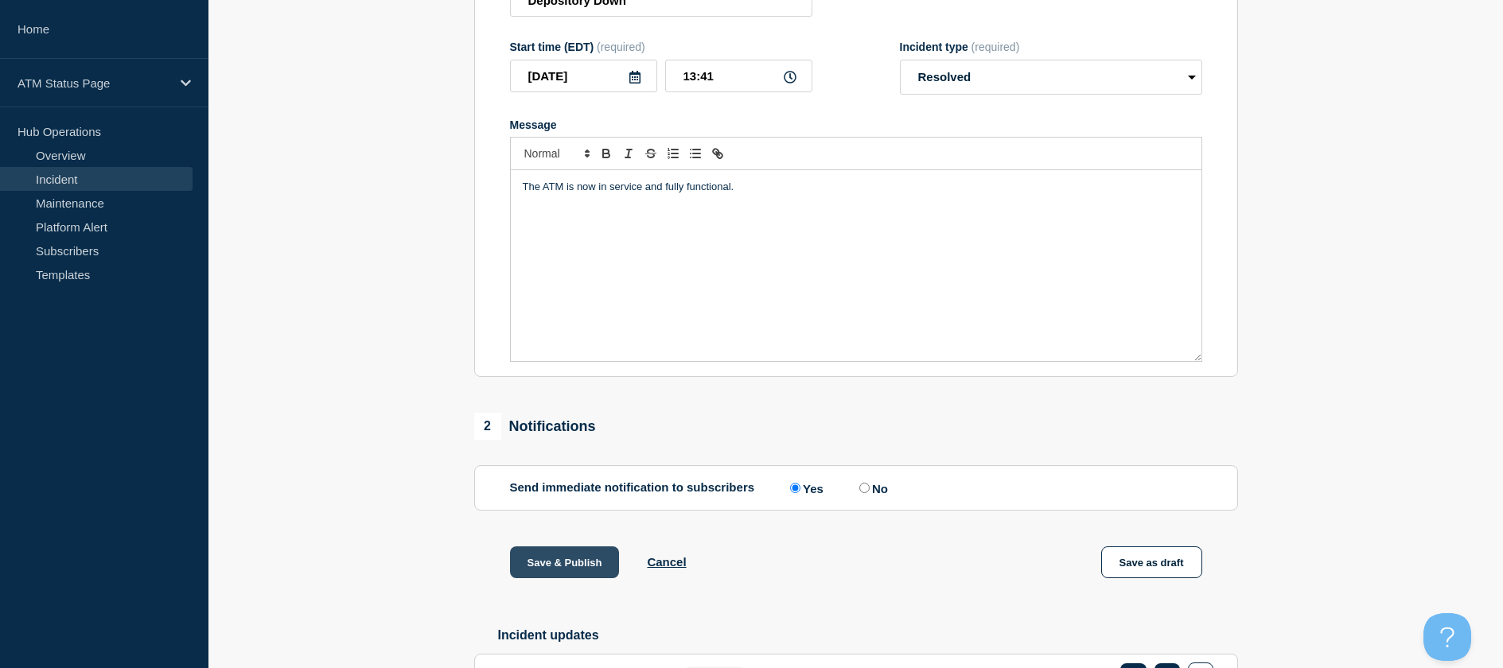
click at [584, 578] on button "Save & Publish" at bounding box center [565, 563] width 110 height 32
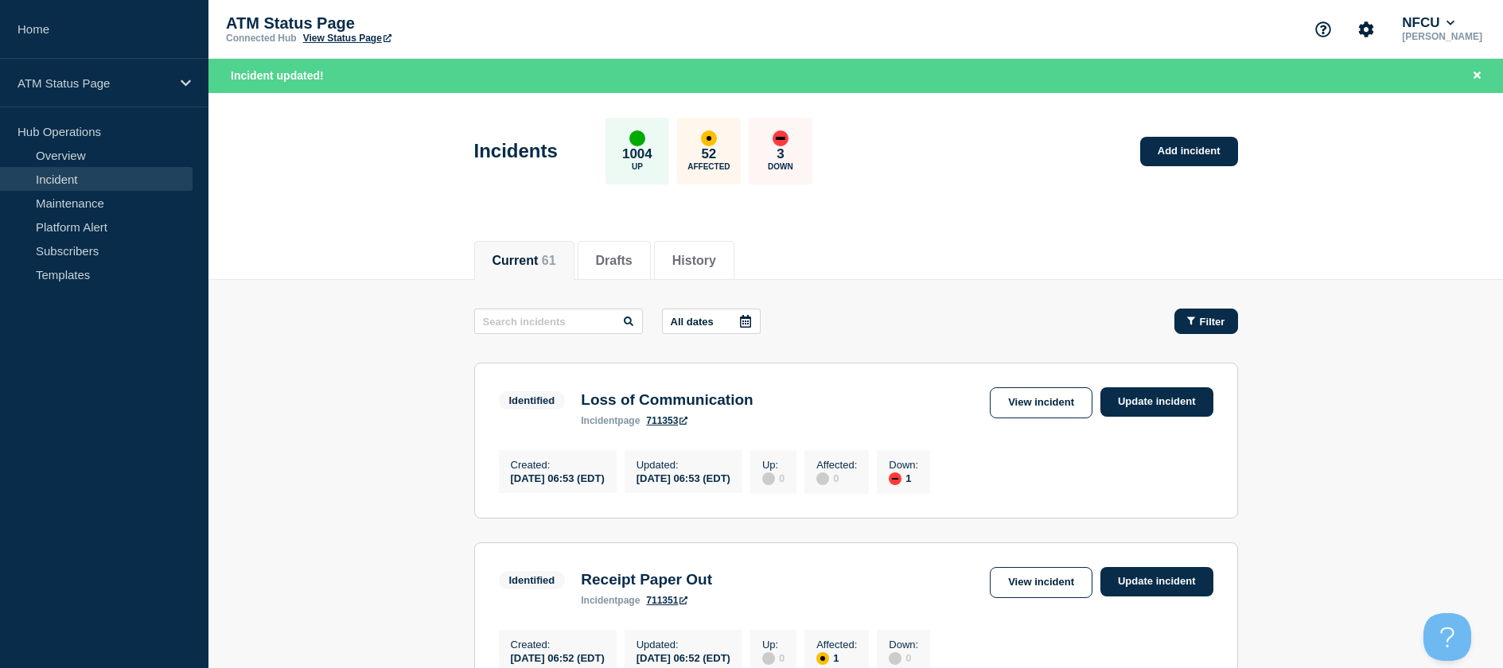
click at [1193, 310] on button "Filter" at bounding box center [1206, 321] width 64 height 25
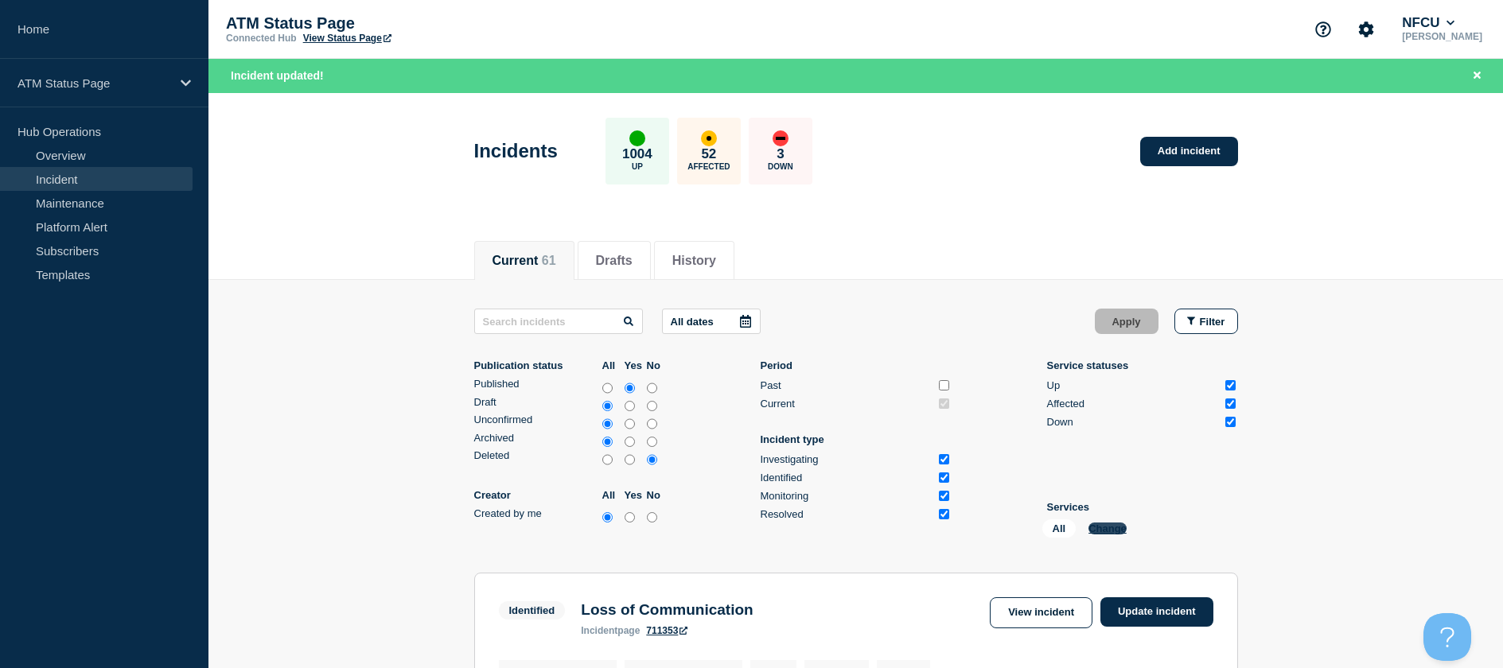
click at [1091, 526] on button "Change" at bounding box center [1107, 529] width 38 height 12
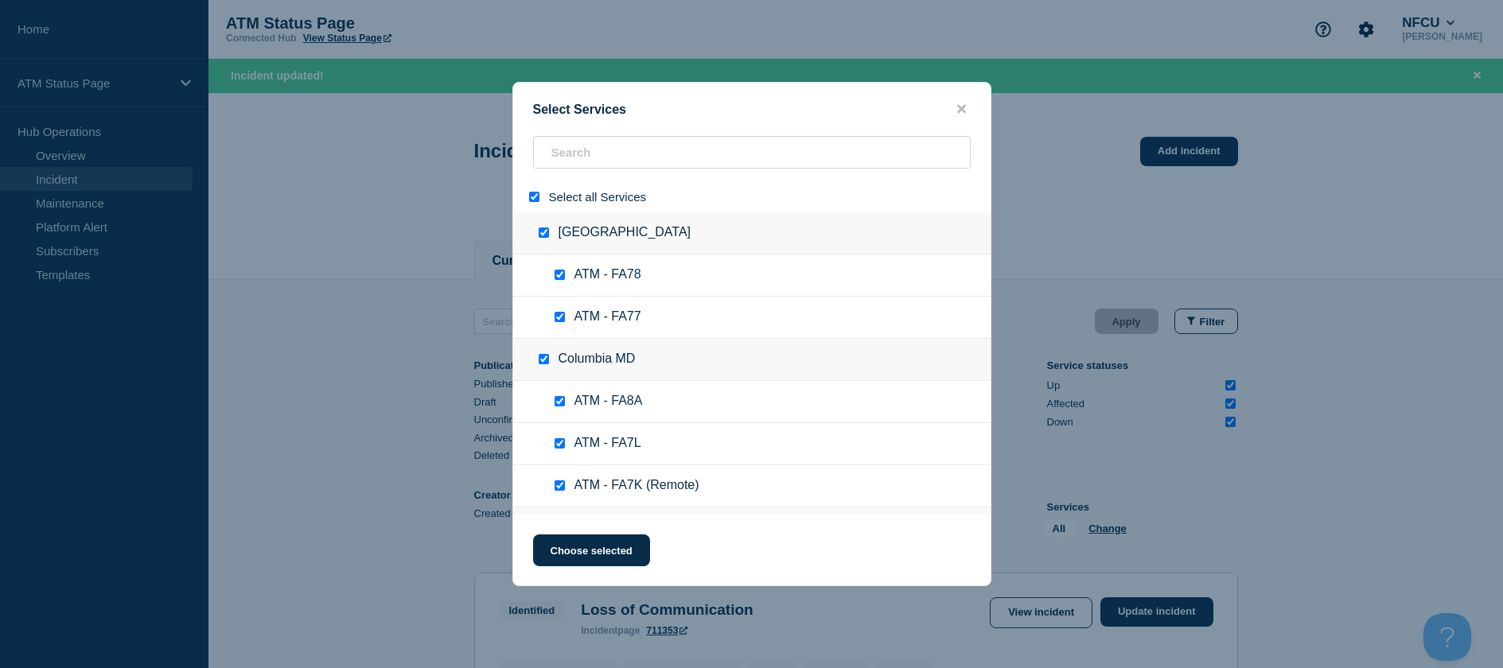
click at [531, 193] on div at bounding box center [537, 196] width 23 height 15
click at [593, 150] on input "search" at bounding box center [752, 152] width 438 height 33
click at [523, 198] on div "Select all Services" at bounding box center [751, 196] width 477 height 31
click at [531, 198] on input "select all" at bounding box center [534, 197] width 10 height 10
click at [603, 166] on input "search" at bounding box center [752, 152] width 438 height 33
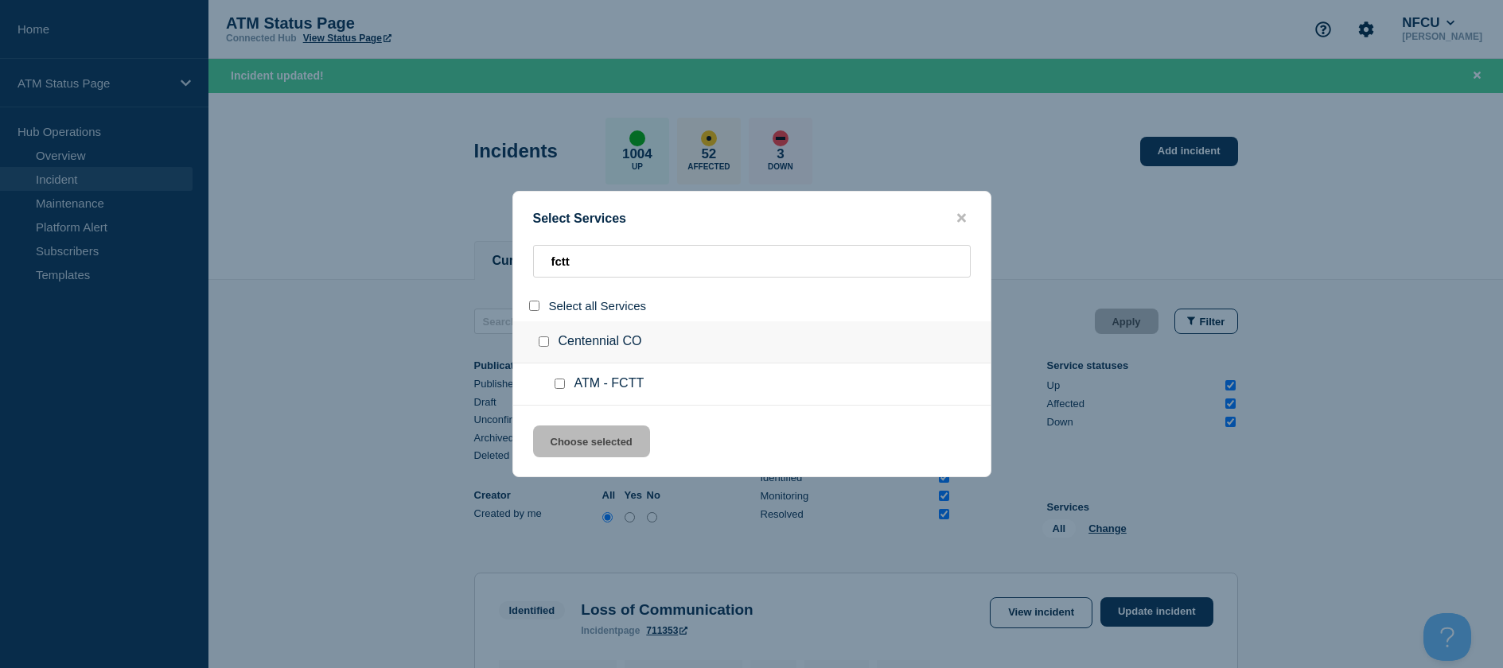
click at [562, 384] on input "service: ATM - FCTT" at bounding box center [559, 384] width 10 height 10
drag, startPoint x: 572, startPoint y: 442, endPoint x: 583, endPoint y: 445, distance: 11.6
click at [570, 443] on button "Choose selected" at bounding box center [591, 442] width 117 height 32
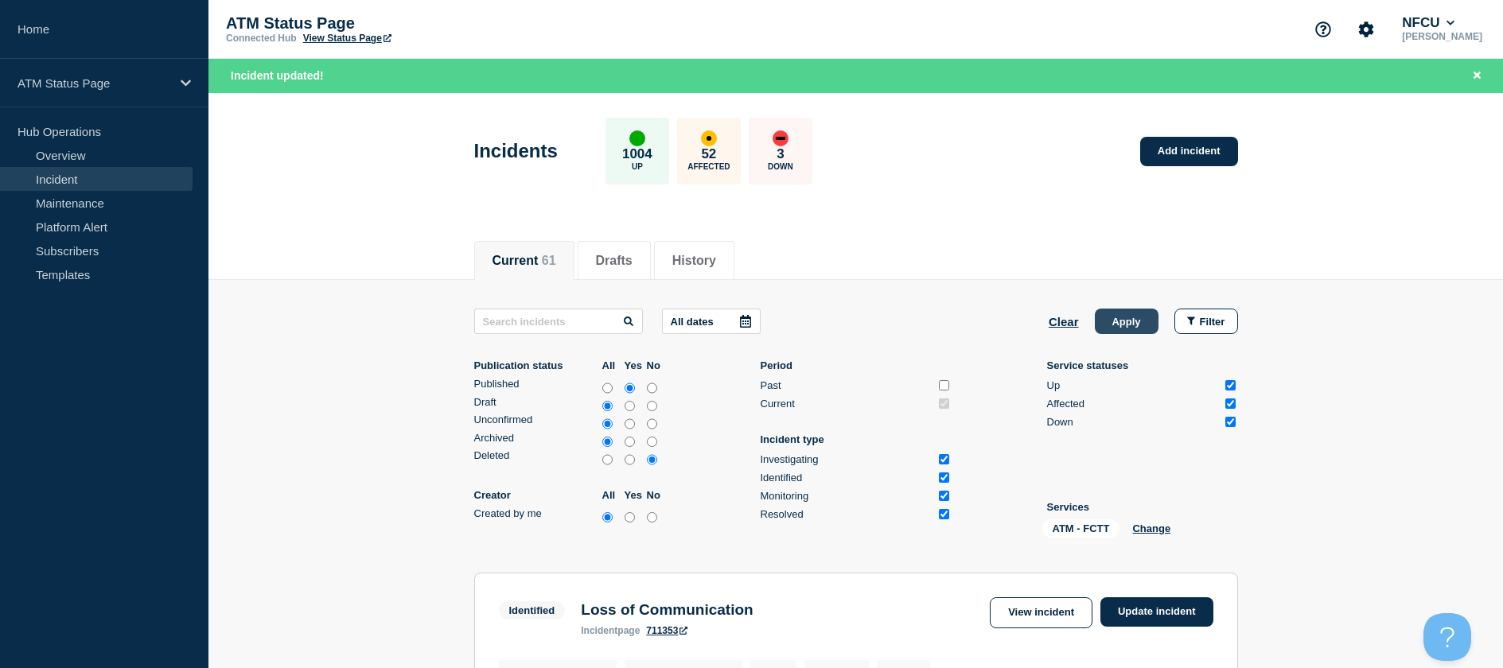
click at [1106, 319] on button "Apply" at bounding box center [1127, 321] width 64 height 25
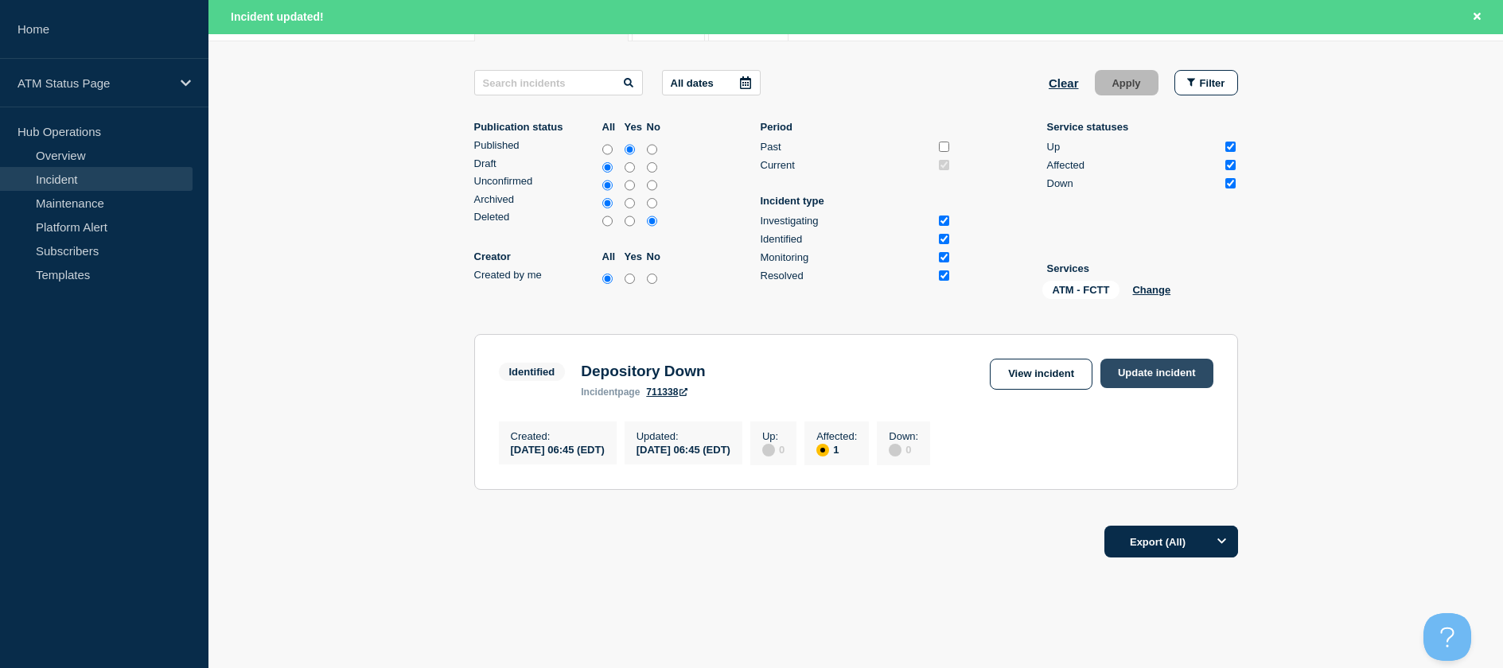
click at [1150, 373] on link "Update incident" at bounding box center [1156, 373] width 113 height 29
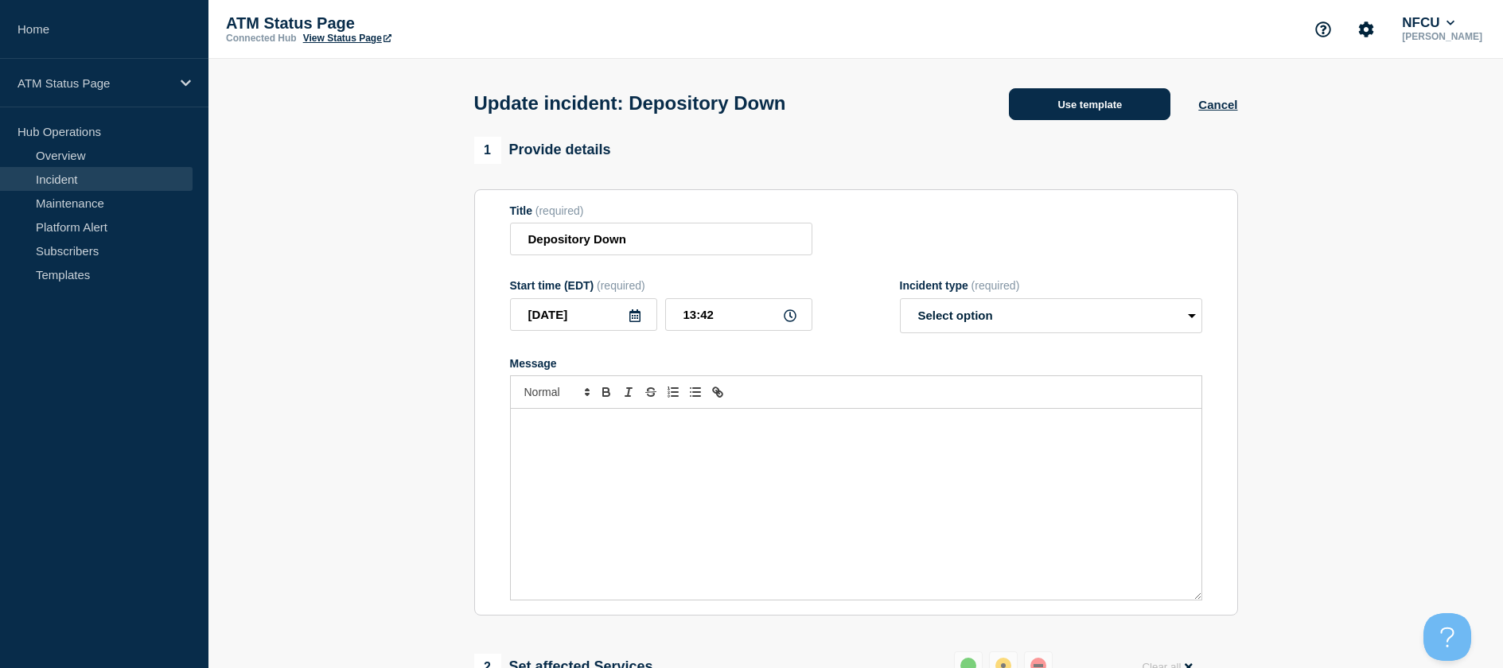
click at [1035, 109] on button "Use template" at bounding box center [1089, 104] width 161 height 32
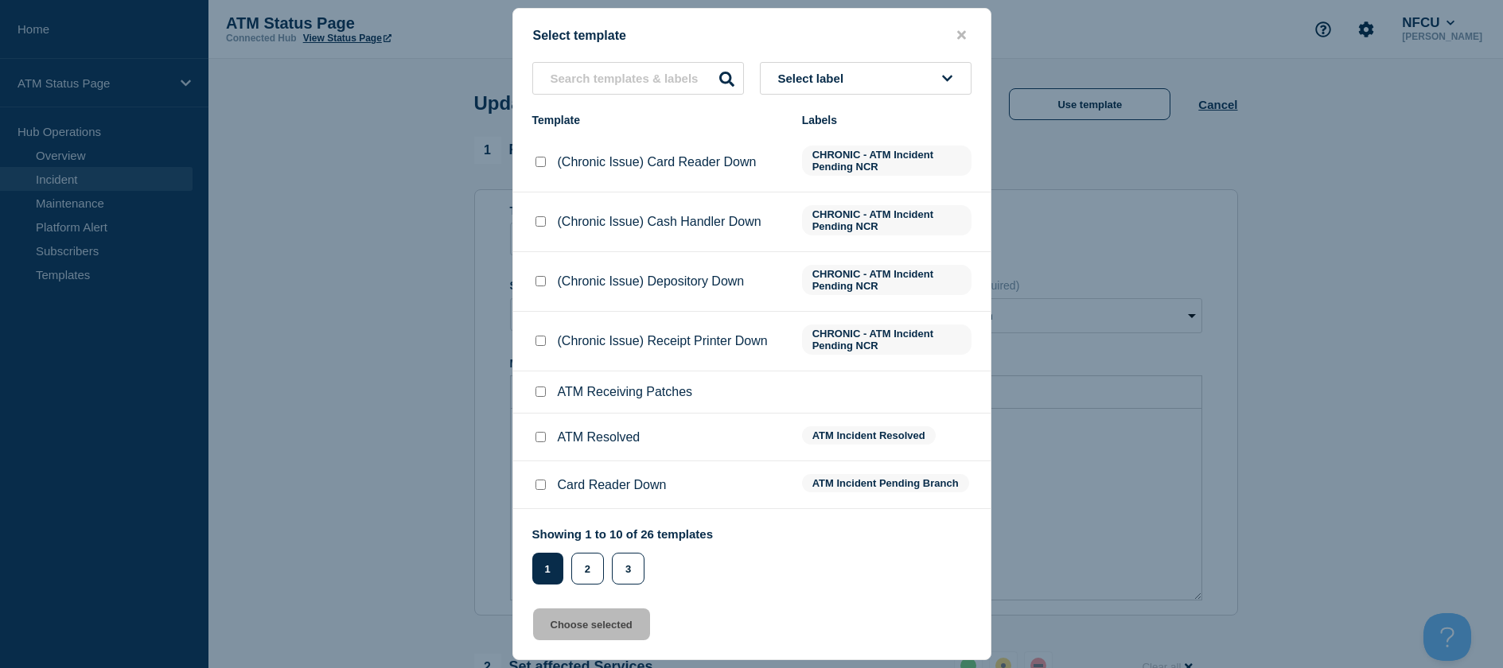
click at [541, 437] on input "ATM Resolved checkbox" at bounding box center [540, 437] width 10 height 10
click at [555, 644] on div "Select template Select label Template Labels (Chronic Issue) Card Reader Down C…" at bounding box center [751, 334] width 479 height 652
click at [561, 631] on button "Choose selected" at bounding box center [591, 625] width 117 height 32
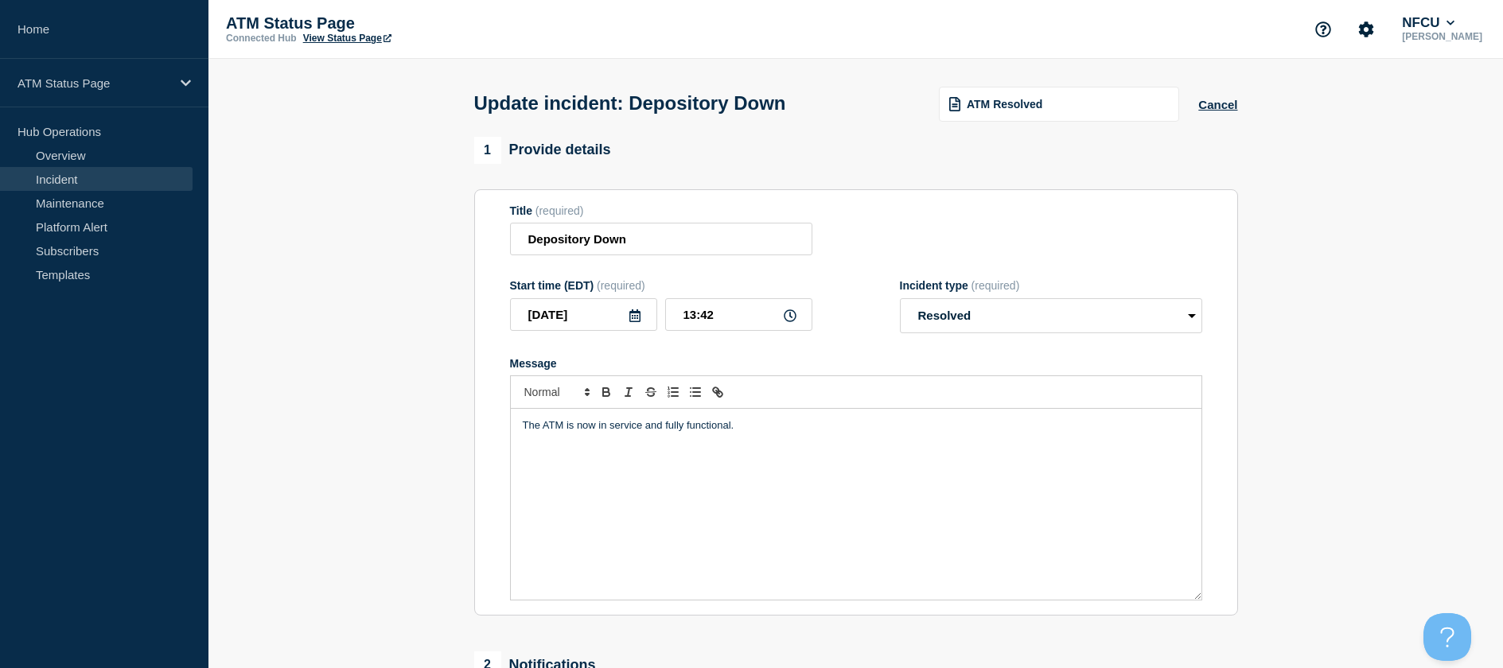
scroll to position [318, 0]
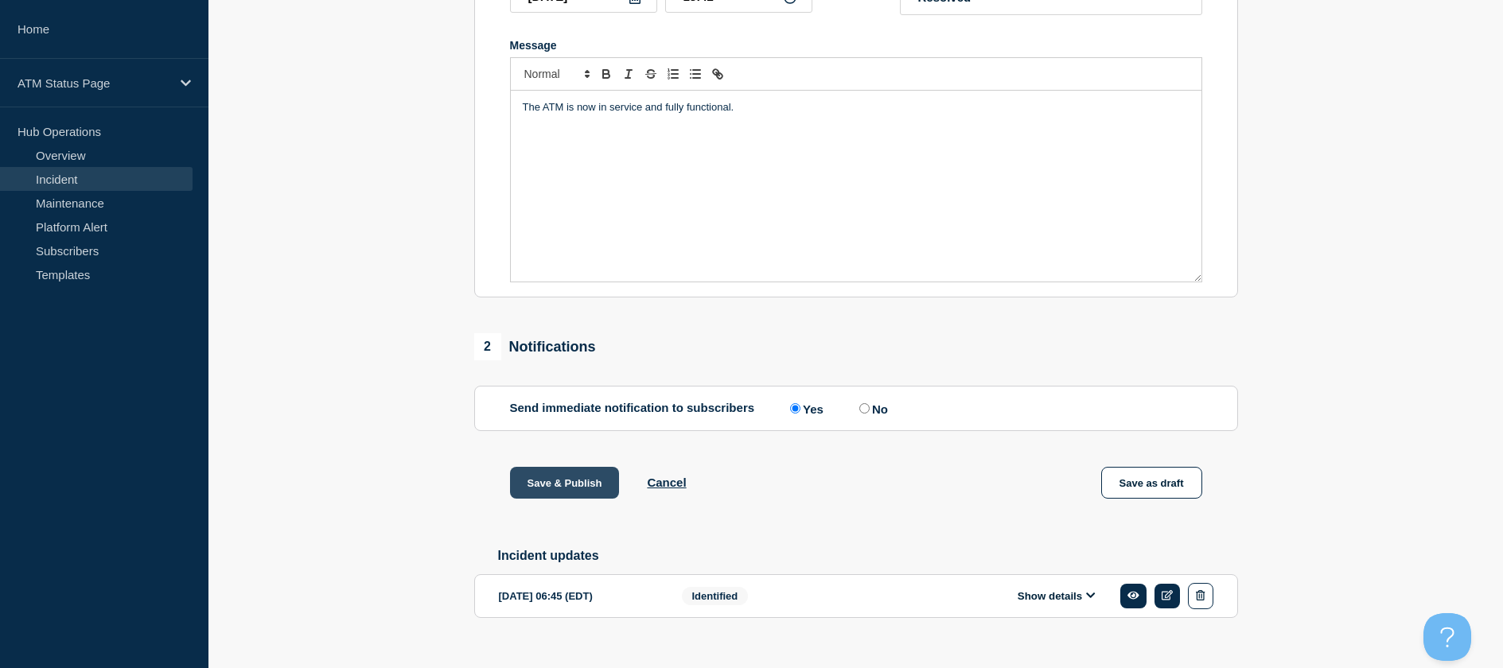
click at [556, 488] on button "Save & Publish" at bounding box center [565, 483] width 110 height 32
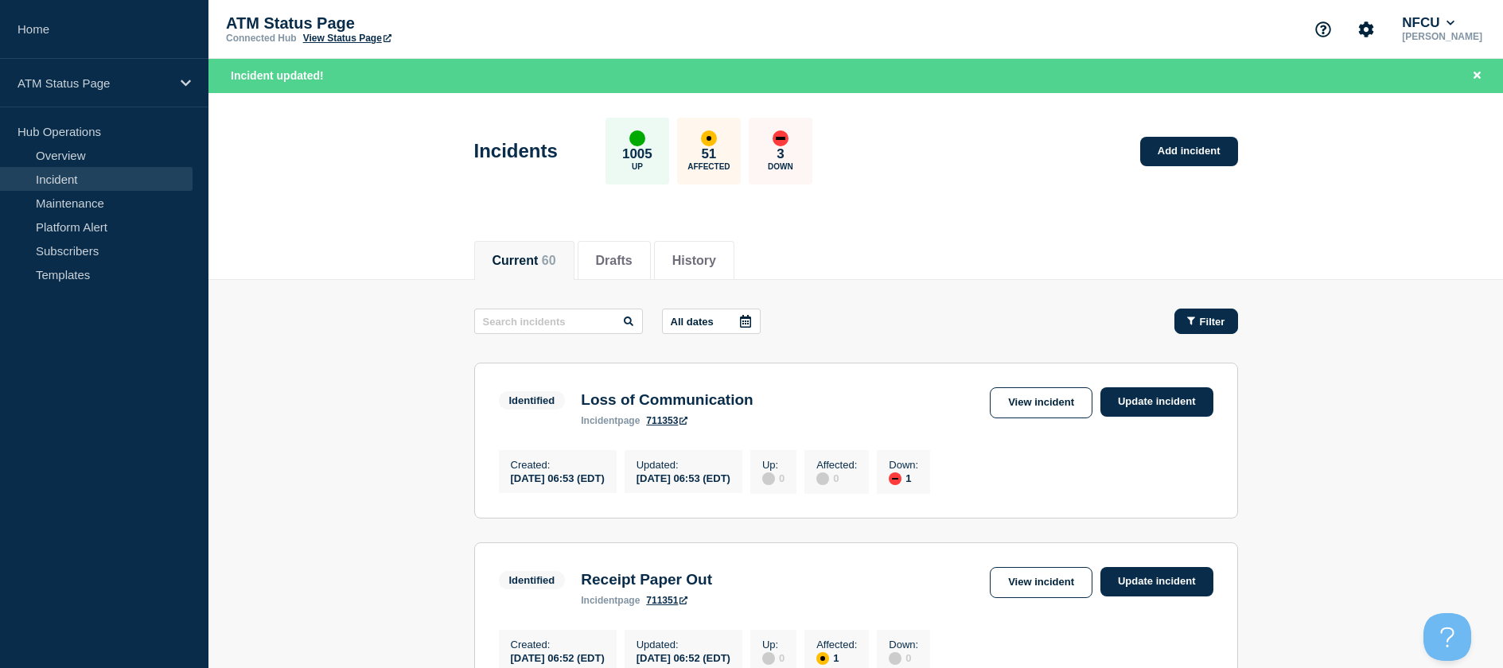
click at [1225, 318] on button "Filter" at bounding box center [1206, 321] width 64 height 25
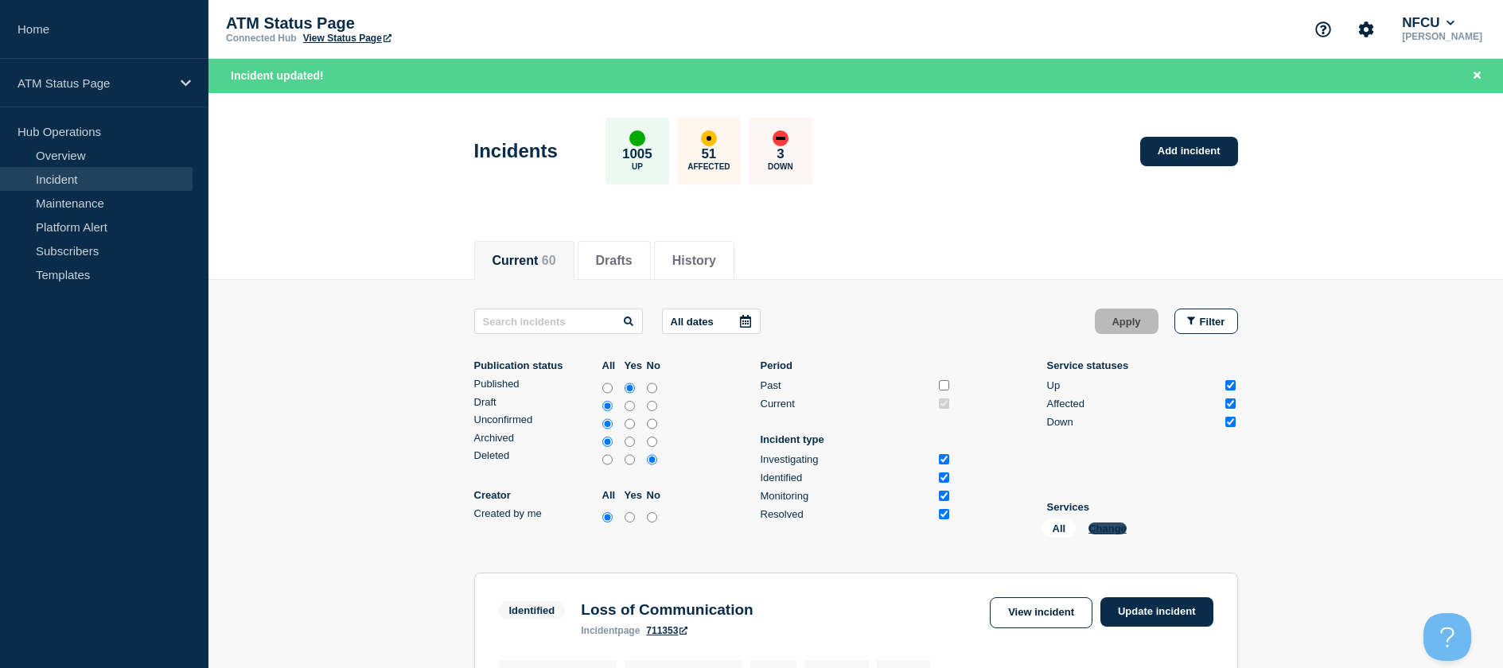
click at [1090, 526] on button "Change" at bounding box center [1107, 529] width 38 height 12
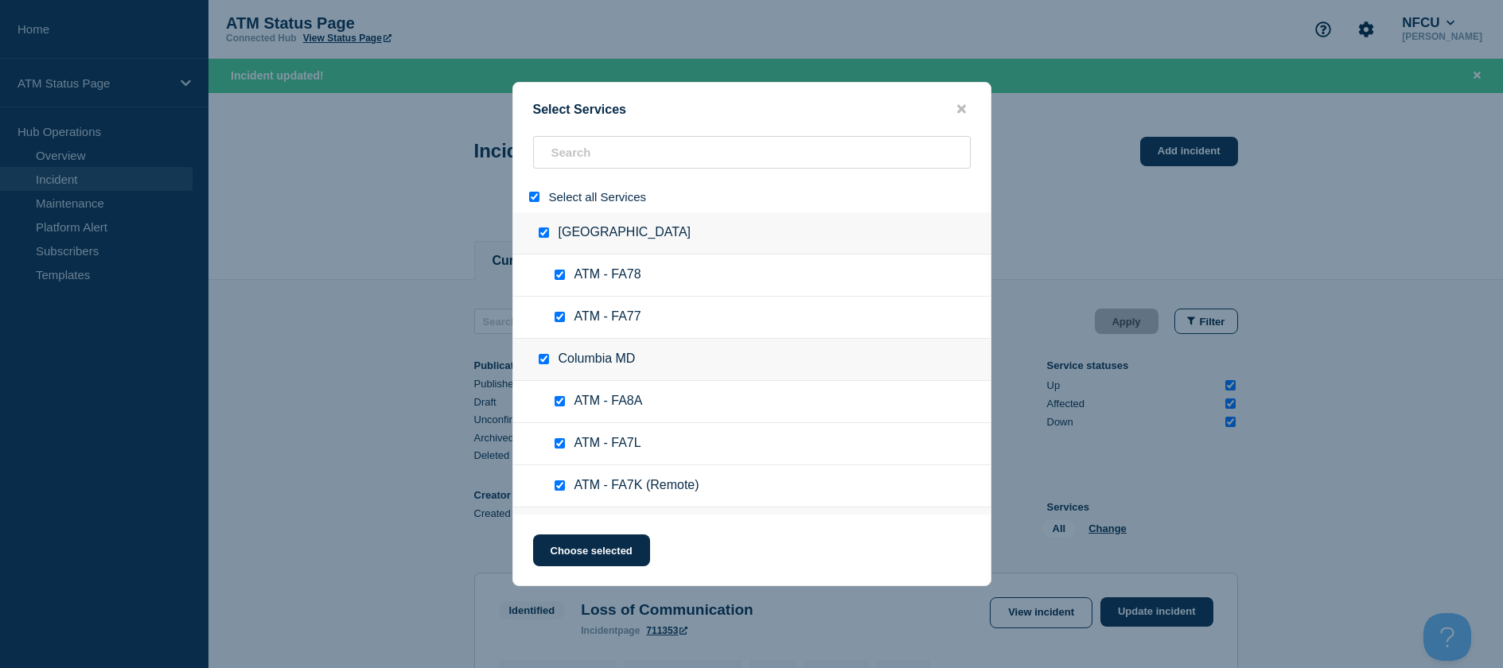
click at [536, 200] on input "select all" at bounding box center [534, 197] width 10 height 10
click at [576, 156] on input "search" at bounding box center [752, 152] width 438 height 33
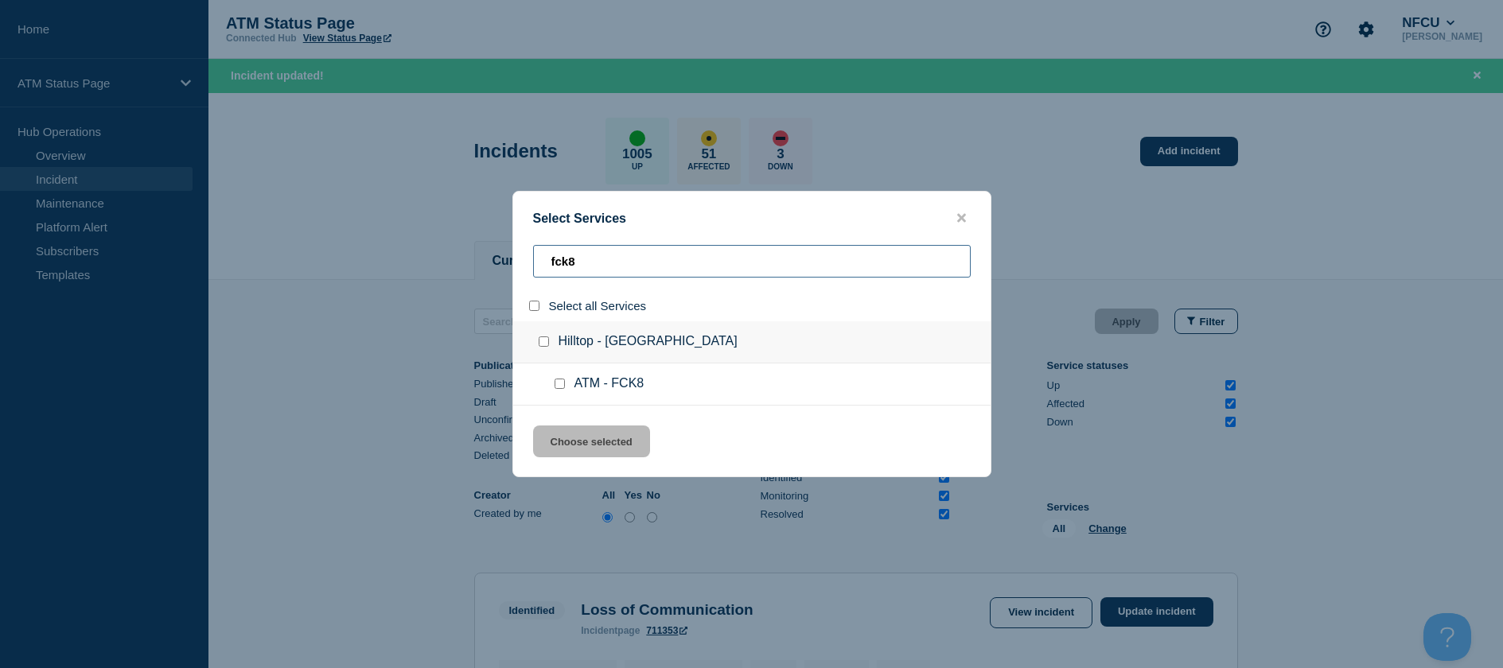
click at [630, 255] on input "fck8" at bounding box center [752, 261] width 438 height 33
click at [562, 377] on ul "ATM - FCC8" at bounding box center [751, 385] width 477 height 42
click at [564, 388] on div at bounding box center [562, 384] width 23 height 16
drag, startPoint x: 564, startPoint y: 388, endPoint x: 558, endPoint y: 410, distance: 23.2
click at [558, 387] on input "service: ATM - FCC8" at bounding box center [559, 384] width 10 height 10
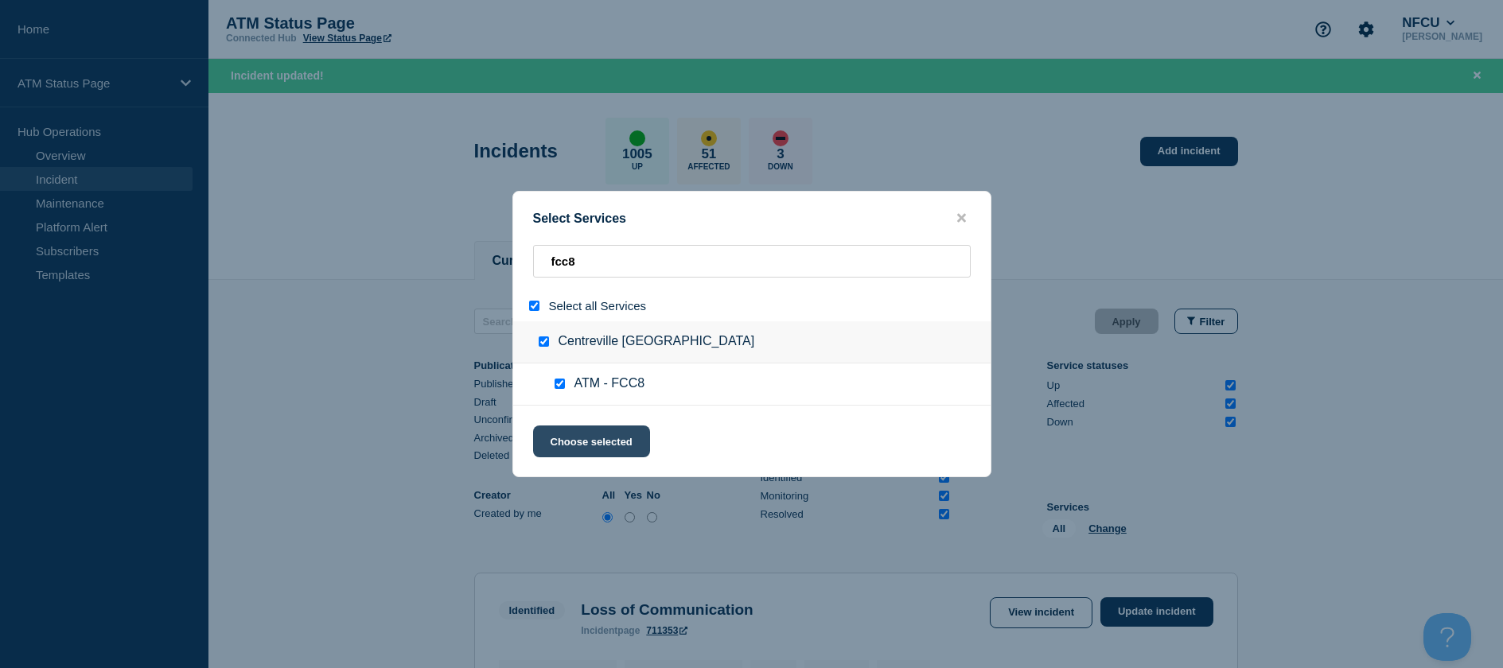
click at [558, 440] on button "Choose selected" at bounding box center [591, 442] width 117 height 32
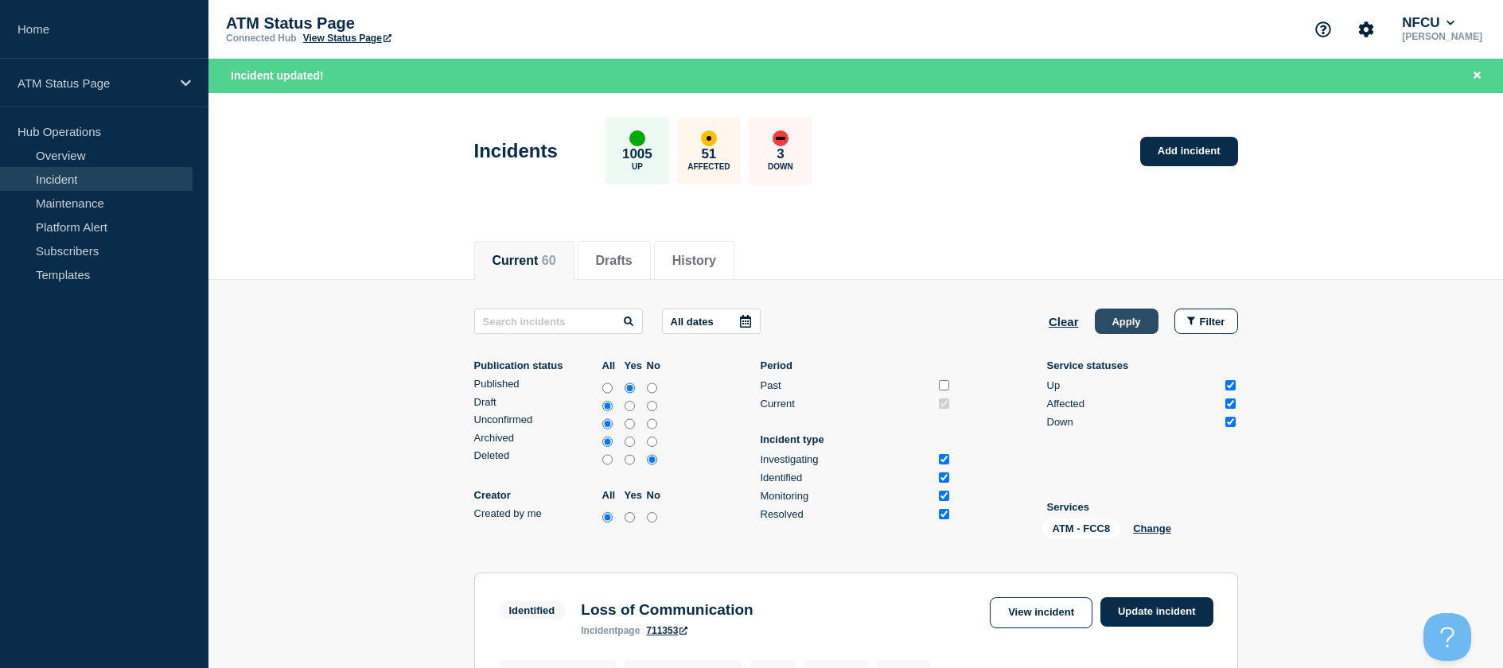
click at [1106, 326] on button "Apply" at bounding box center [1127, 321] width 64 height 25
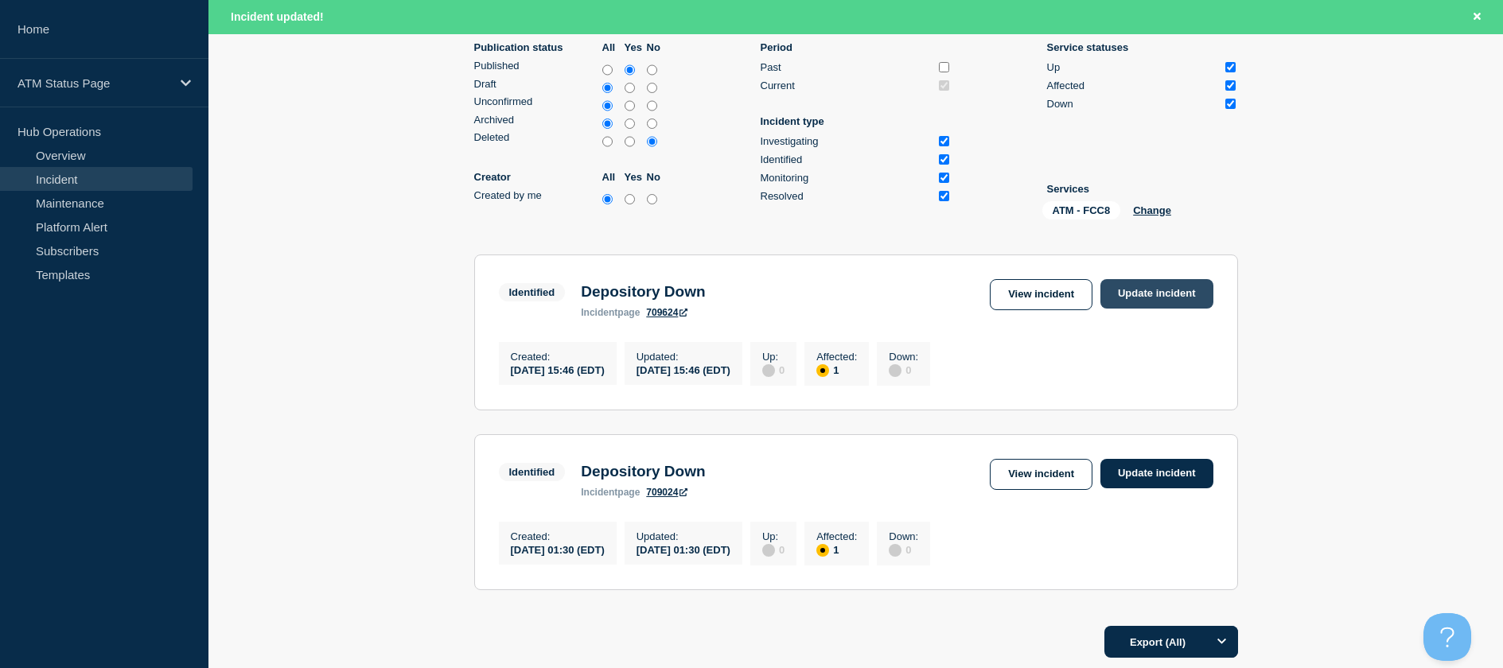
click at [1126, 295] on link "Update incident" at bounding box center [1156, 293] width 113 height 29
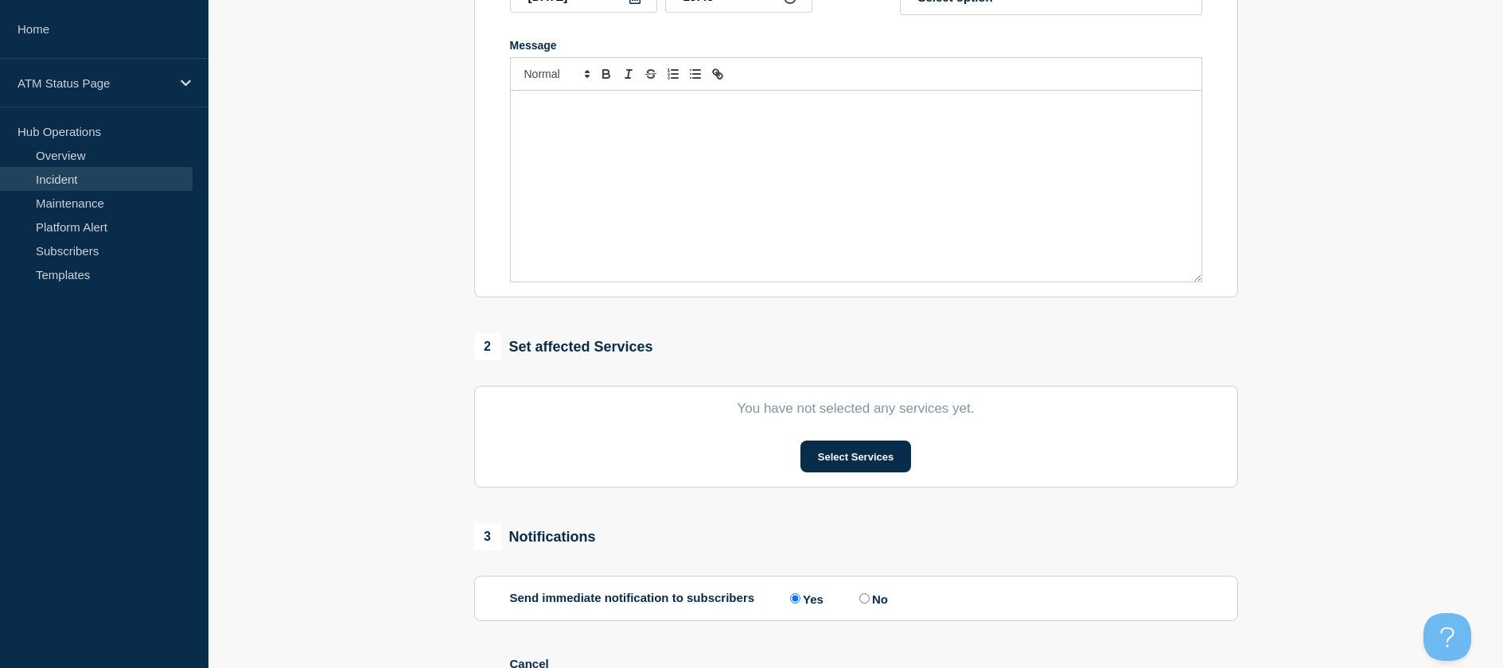
scroll to position [46, 0]
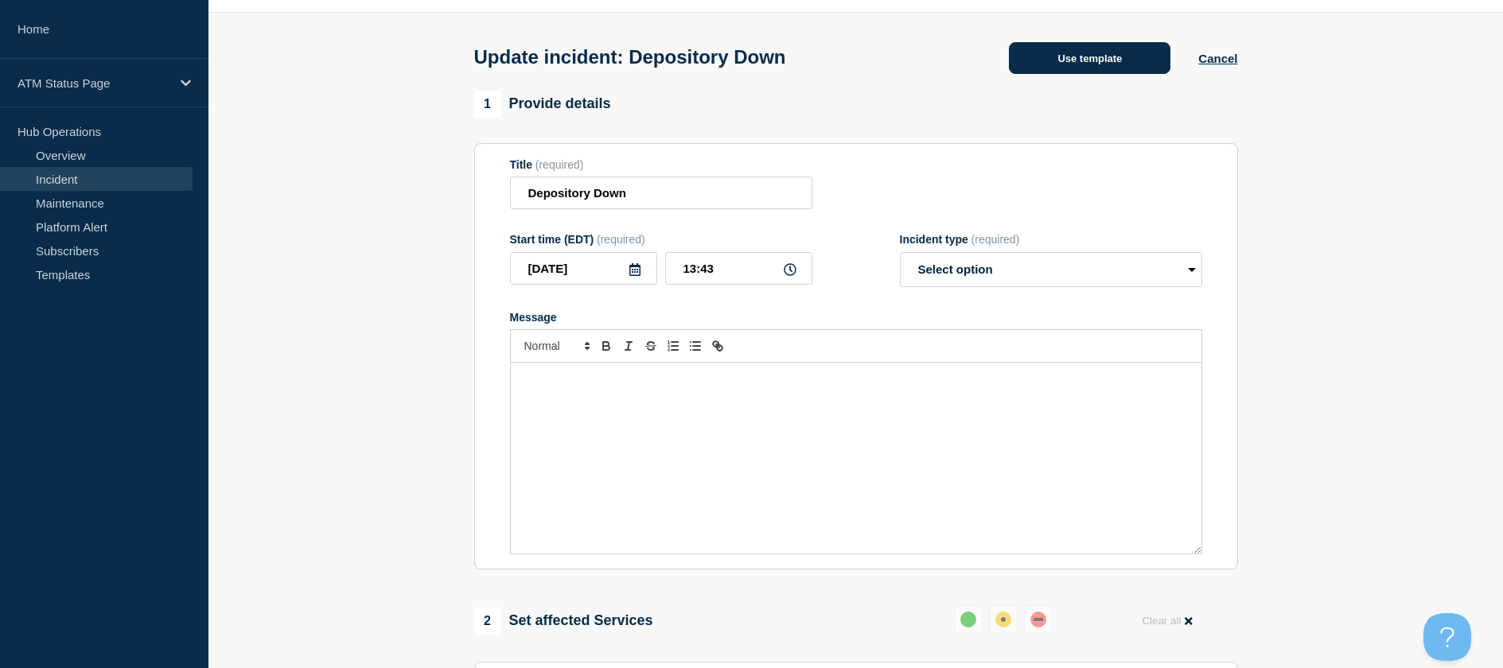
click at [1120, 63] on button "Use template" at bounding box center [1089, 58] width 161 height 32
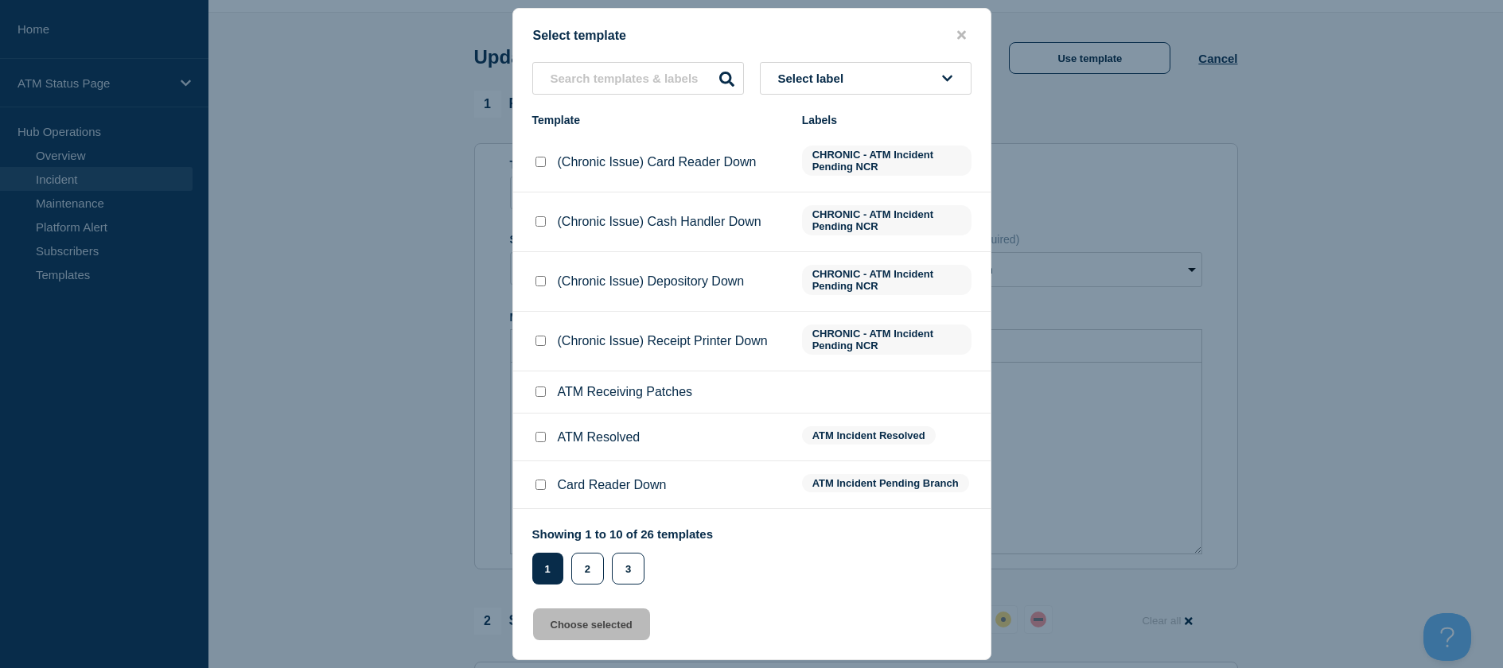
click at [543, 433] on div at bounding box center [540, 438] width 16 height 16
click at [539, 438] on input "ATM Resolved checkbox" at bounding box center [540, 437] width 10 height 10
click at [582, 649] on div "Select template Select label Template Labels (Chronic Issue) Card Reader Down C…" at bounding box center [751, 334] width 479 height 652
click at [582, 626] on button "Choose selected" at bounding box center [591, 625] width 117 height 32
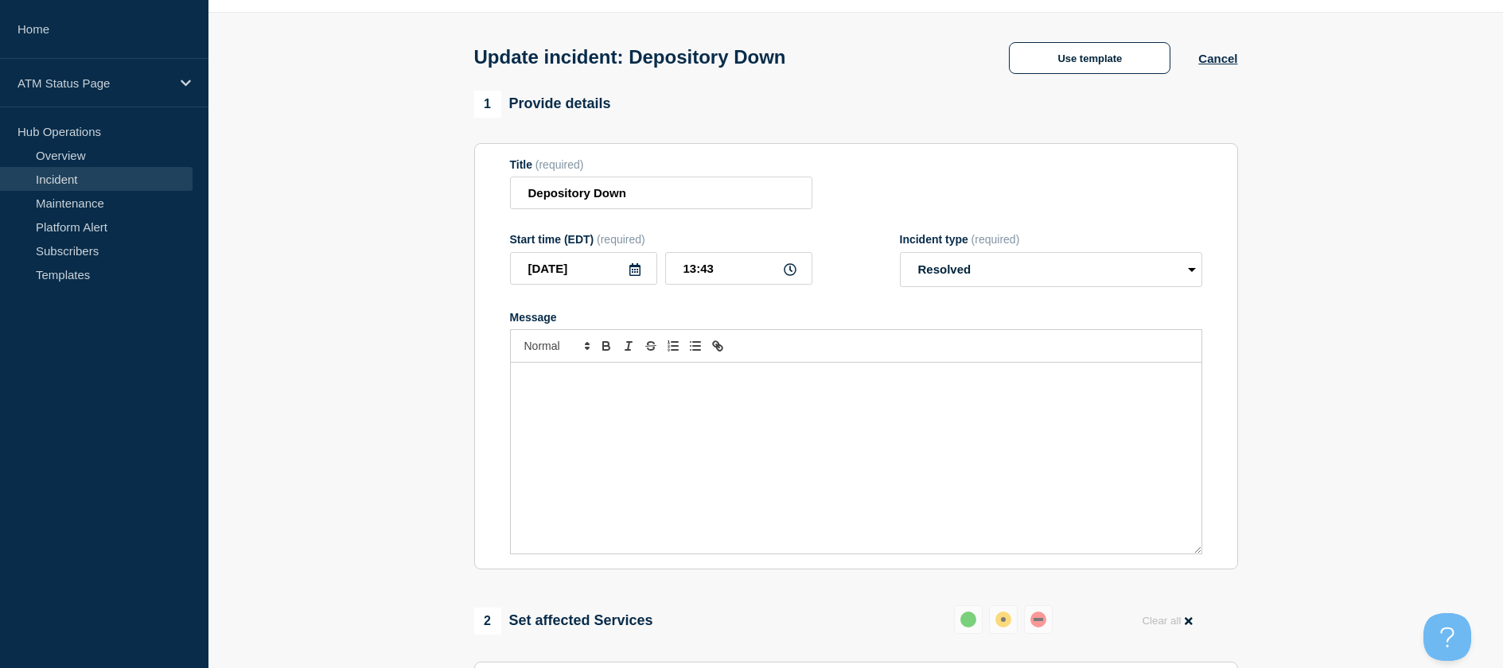
scroll to position [285, 0]
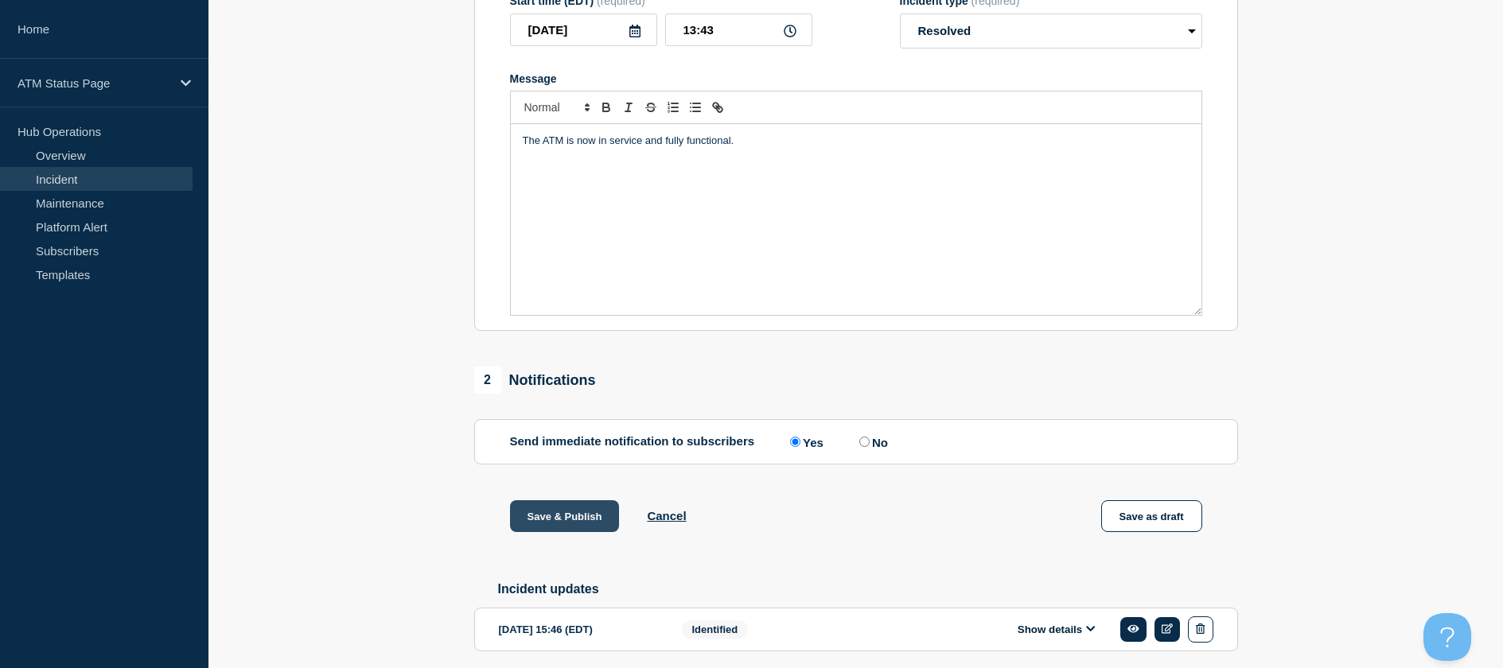
click at [558, 515] on button "Save & Publish" at bounding box center [565, 516] width 110 height 32
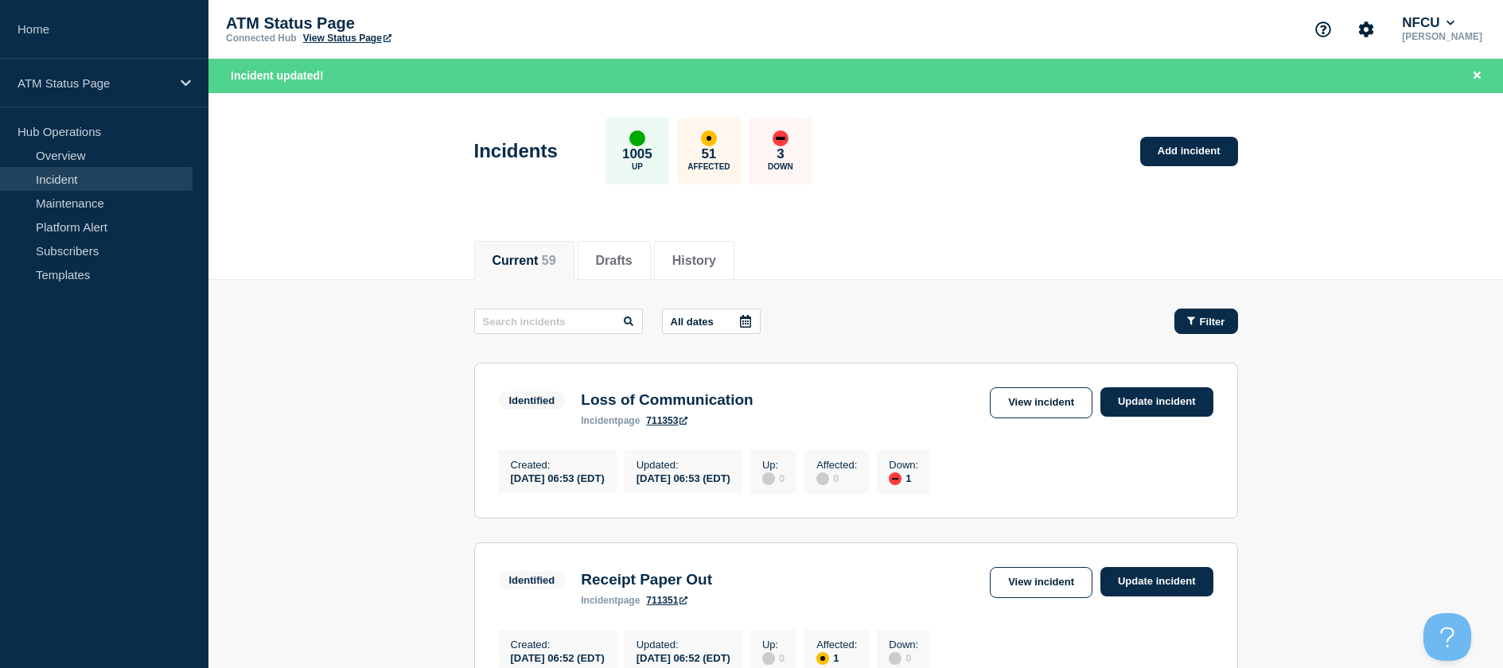
click at [1204, 326] on span "Filter" at bounding box center [1212, 322] width 25 height 12
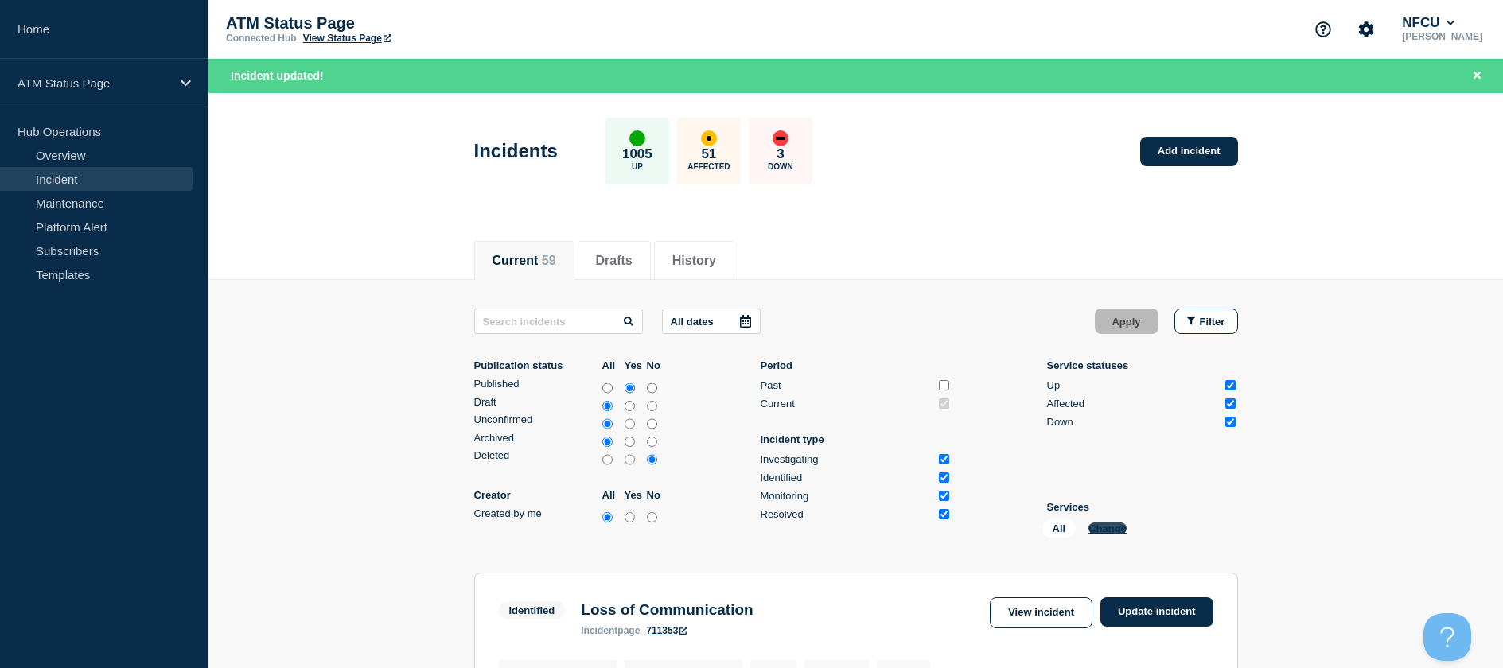
click at [1107, 527] on button "Change" at bounding box center [1107, 529] width 38 height 12
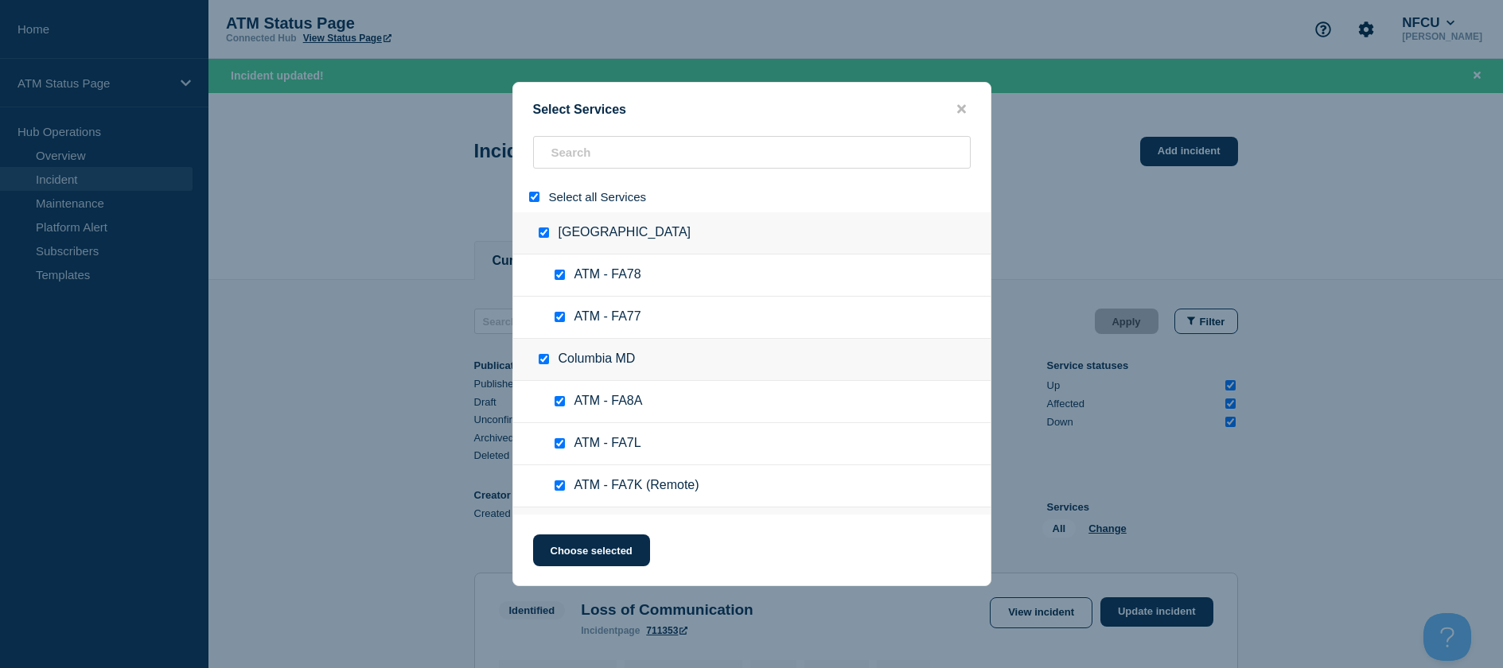
click at [536, 198] on input "select all" at bounding box center [534, 197] width 10 height 10
click at [568, 158] on input "search" at bounding box center [752, 152] width 438 height 33
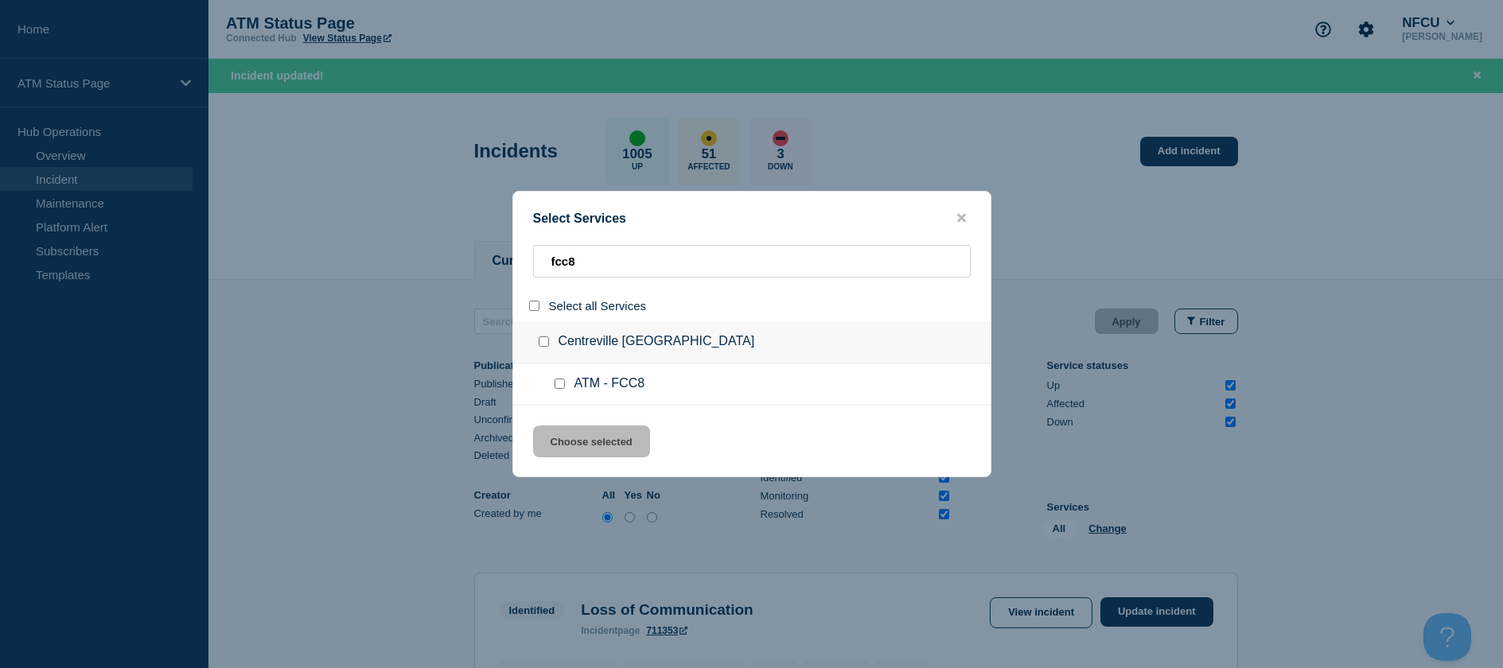
click at [556, 383] on input "service: ATM - FCC8" at bounding box center [559, 384] width 10 height 10
click at [556, 431] on button "Choose selected" at bounding box center [591, 442] width 117 height 32
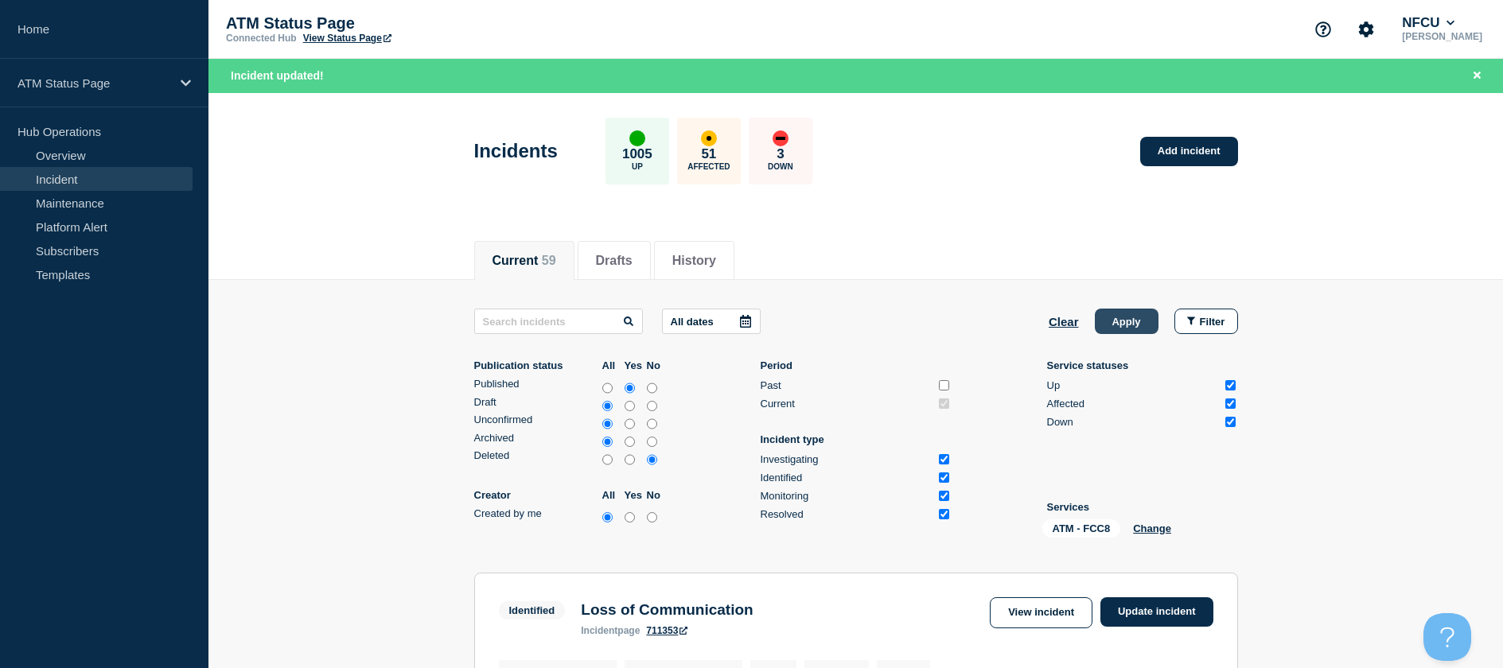
click at [1124, 323] on button "Apply" at bounding box center [1127, 321] width 64 height 25
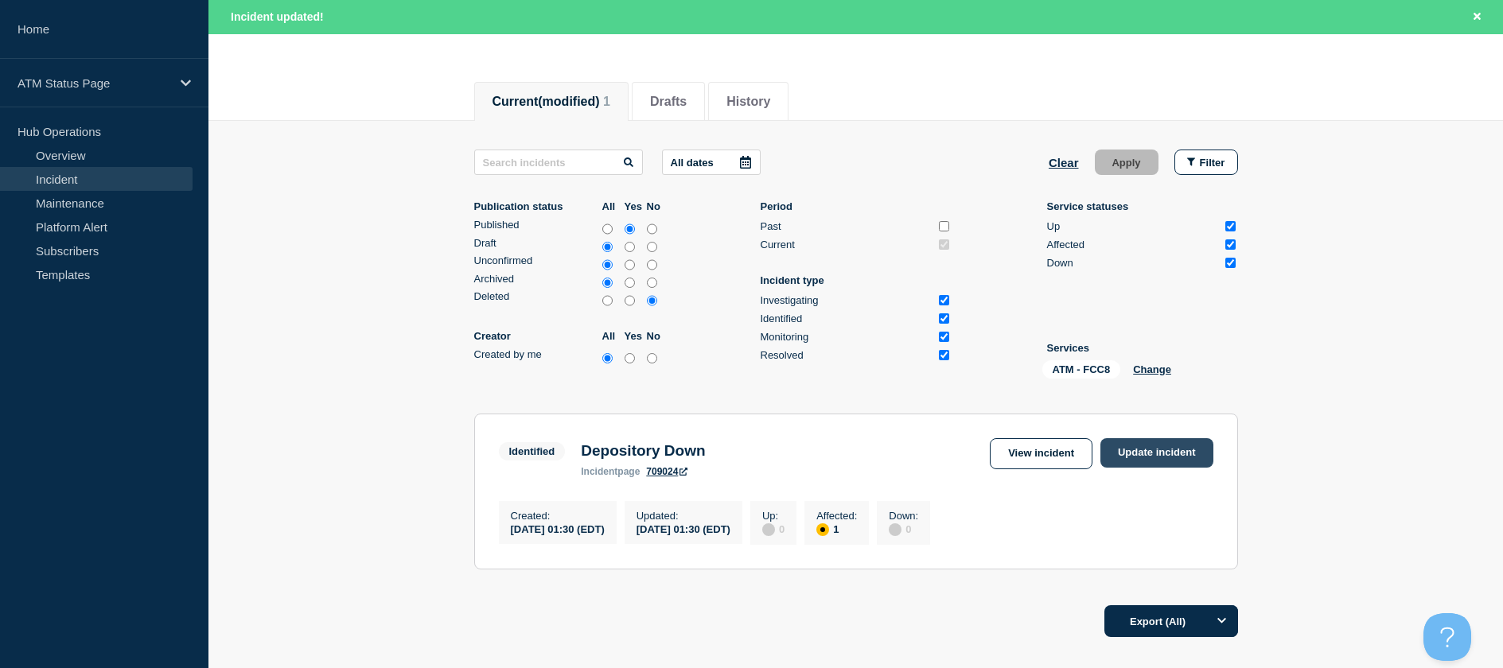
click at [1132, 460] on link "Update incident" at bounding box center [1156, 452] width 113 height 29
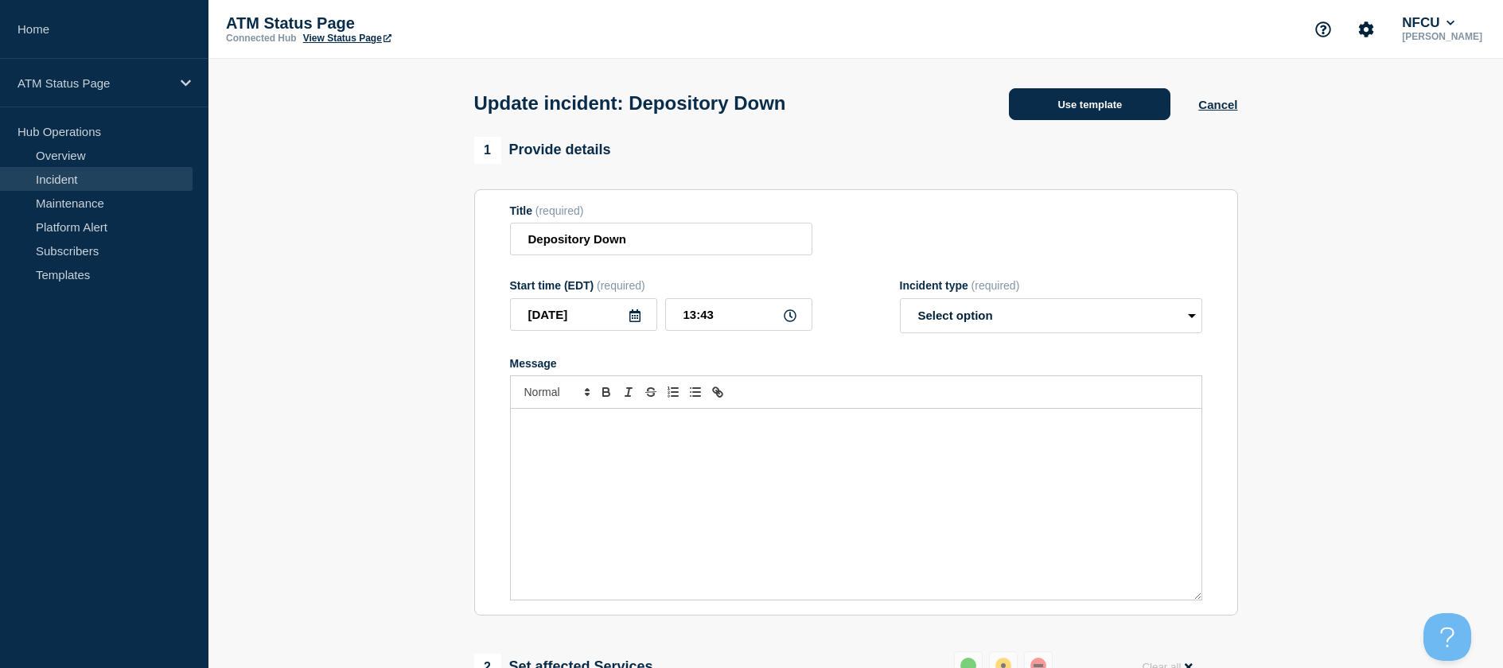
click at [1062, 91] on button "Use template" at bounding box center [1089, 104] width 161 height 32
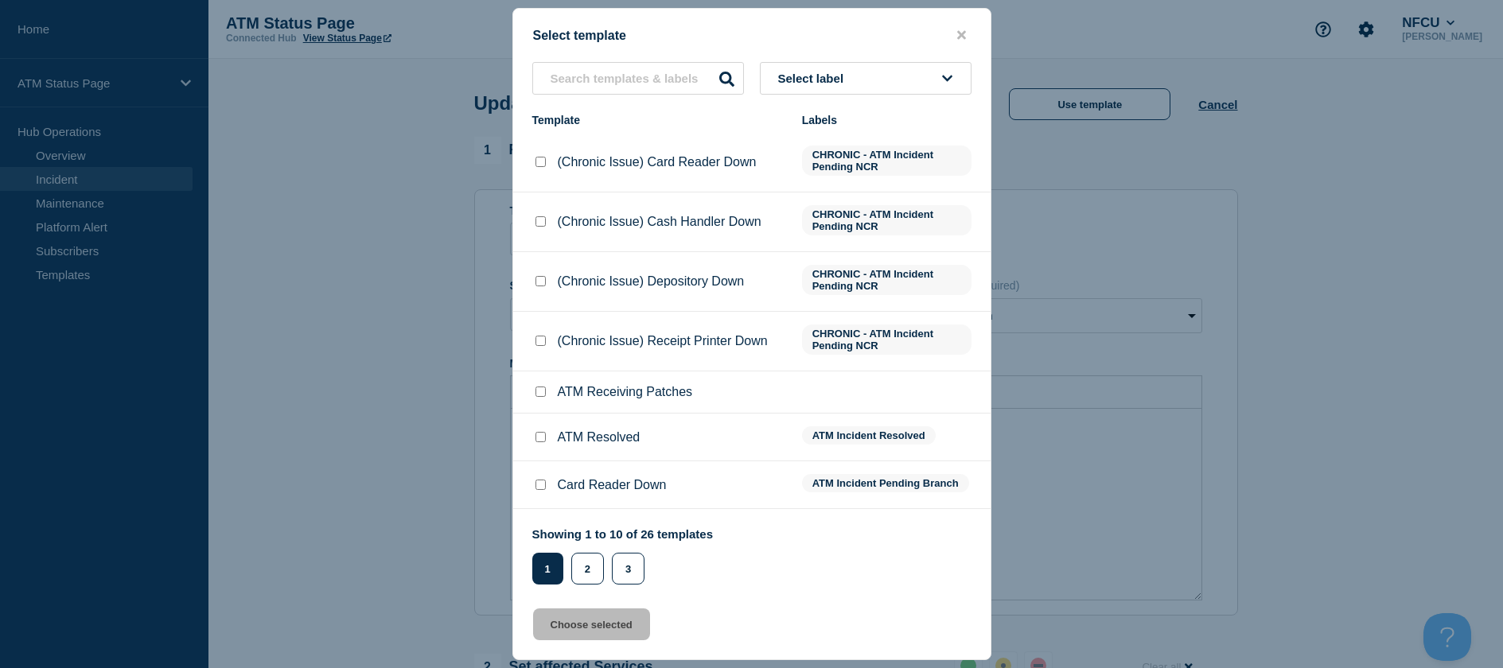
click at [544, 440] on input "ATM Resolved checkbox" at bounding box center [540, 437] width 10 height 10
click at [560, 624] on button "Choose selected" at bounding box center [591, 625] width 117 height 32
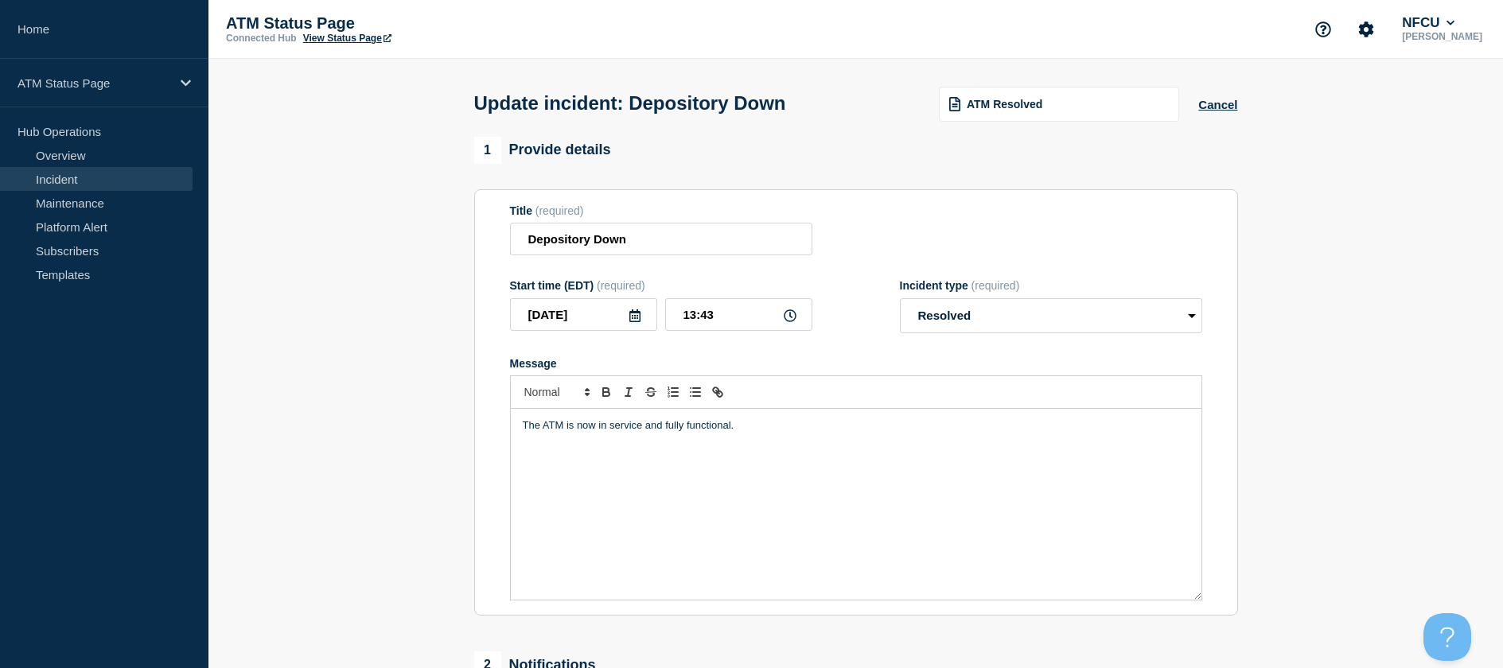
scroll to position [239, 0]
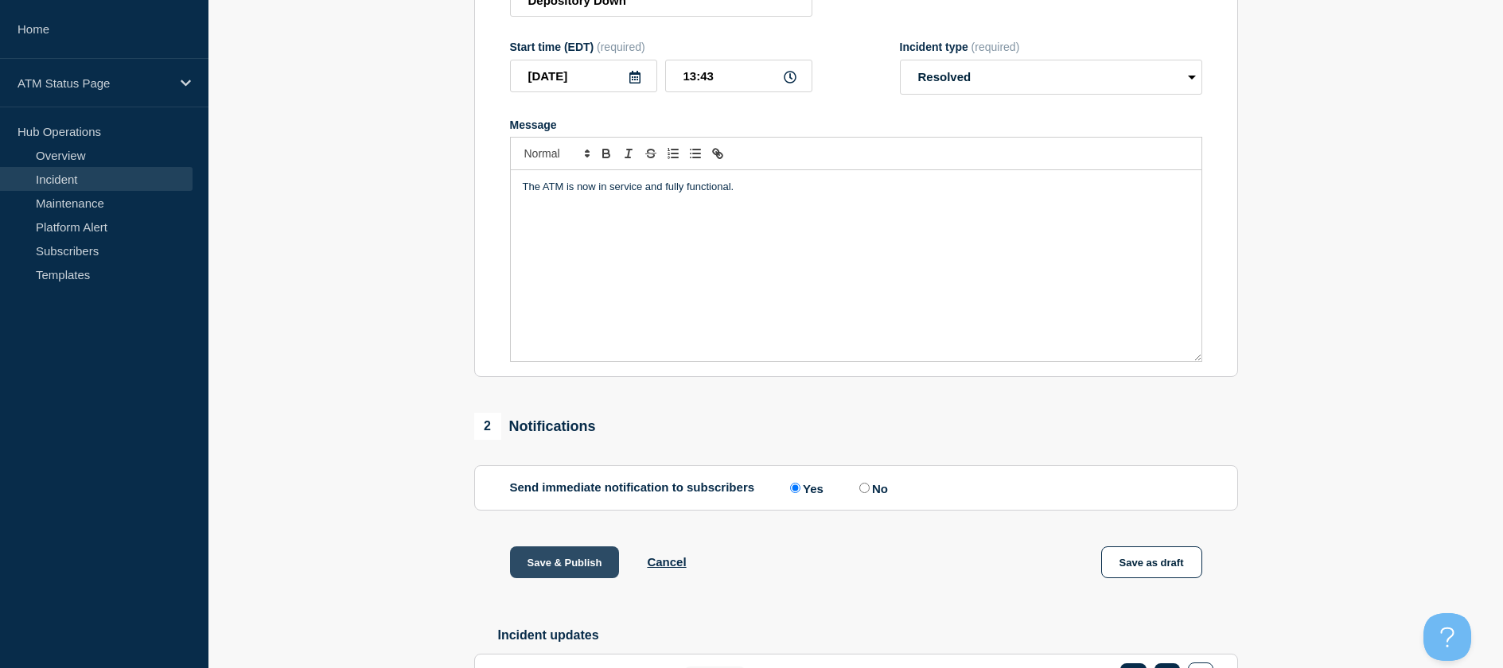
click at [578, 554] on button "Save & Publish" at bounding box center [565, 563] width 110 height 32
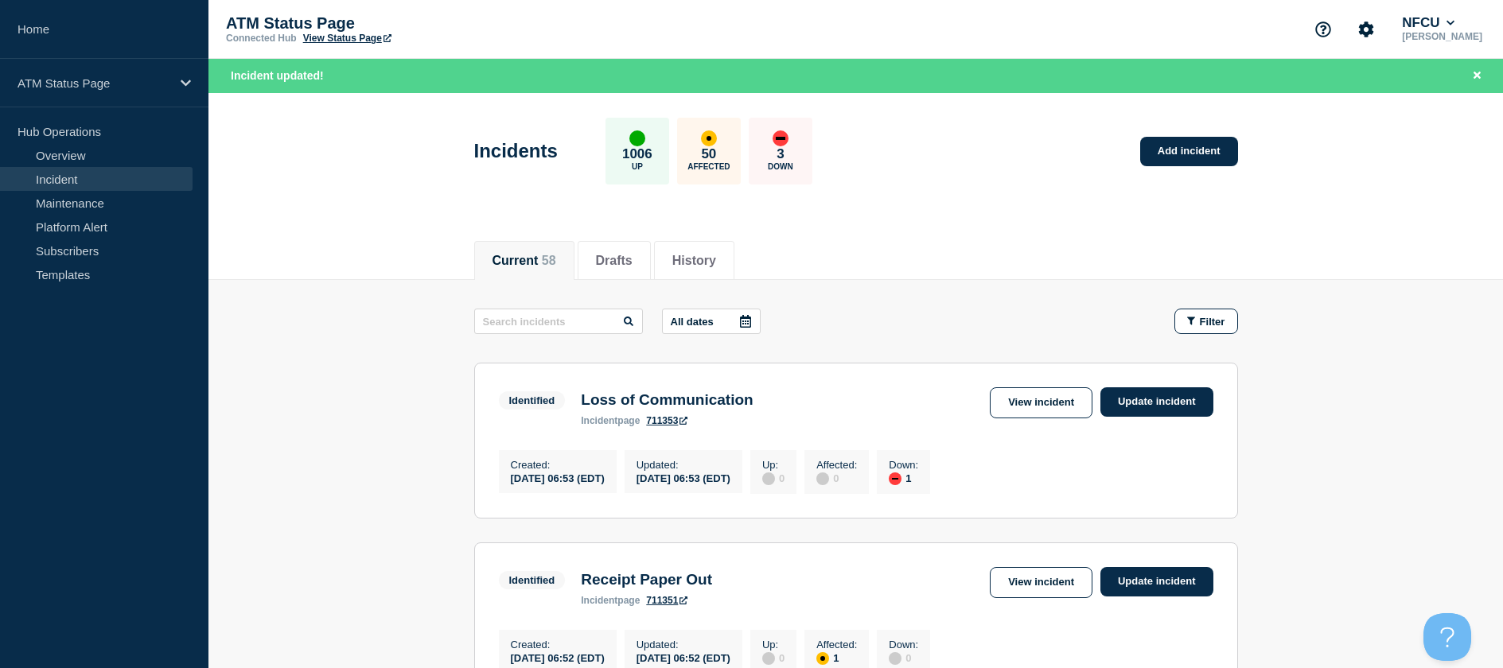
drag, startPoint x: 1194, startPoint y: 325, endPoint x: 1189, endPoint y: 337, distance: 12.9
click at [1194, 325] on icon "button" at bounding box center [1191, 321] width 8 height 10
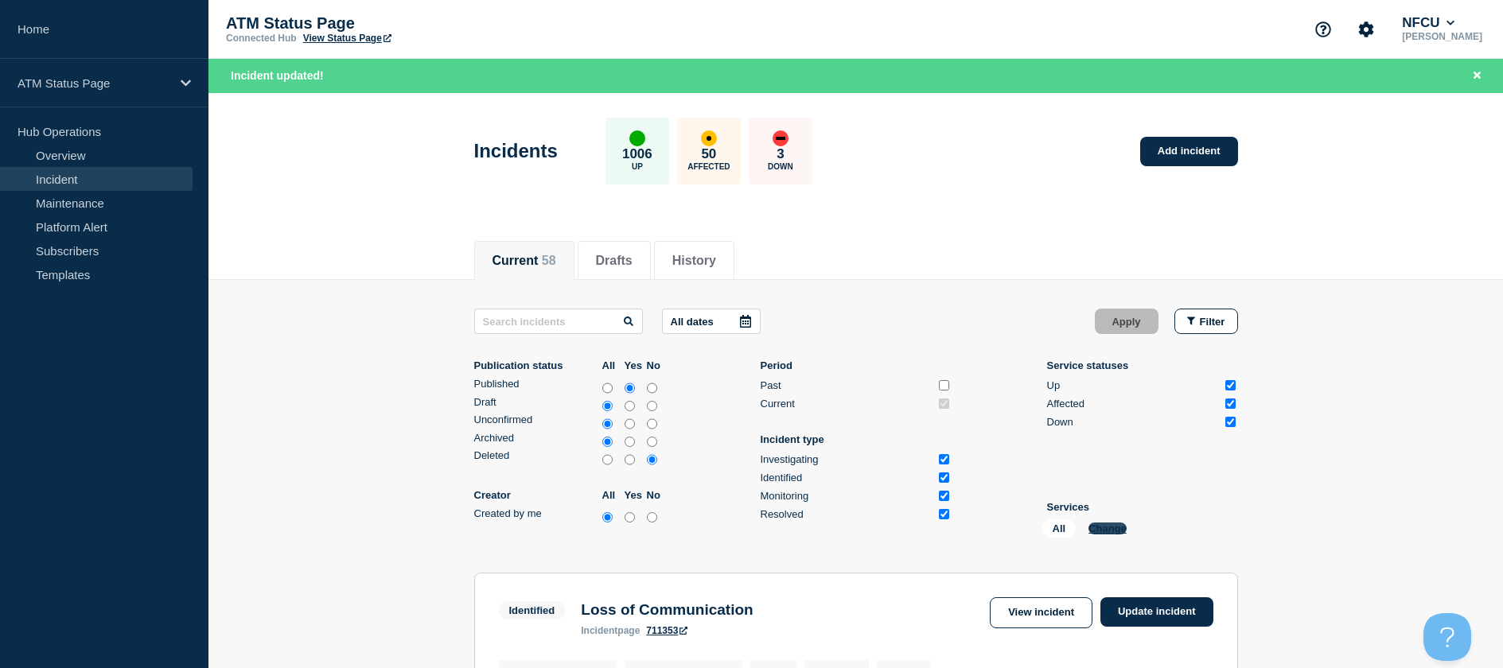
click at [1091, 523] on button "Change" at bounding box center [1107, 529] width 38 height 12
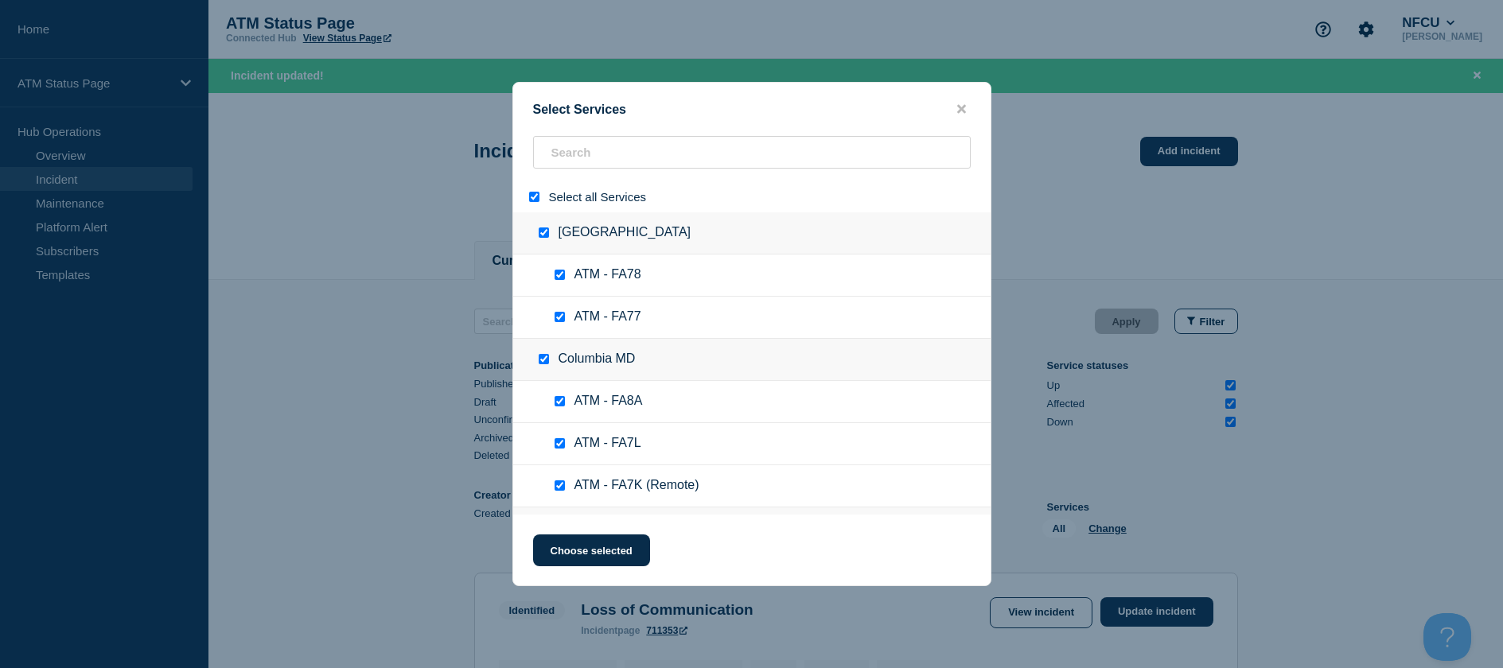
click at [534, 196] on input "select all" at bounding box center [534, 197] width 10 height 10
click at [594, 150] on input "search" at bounding box center [752, 152] width 438 height 33
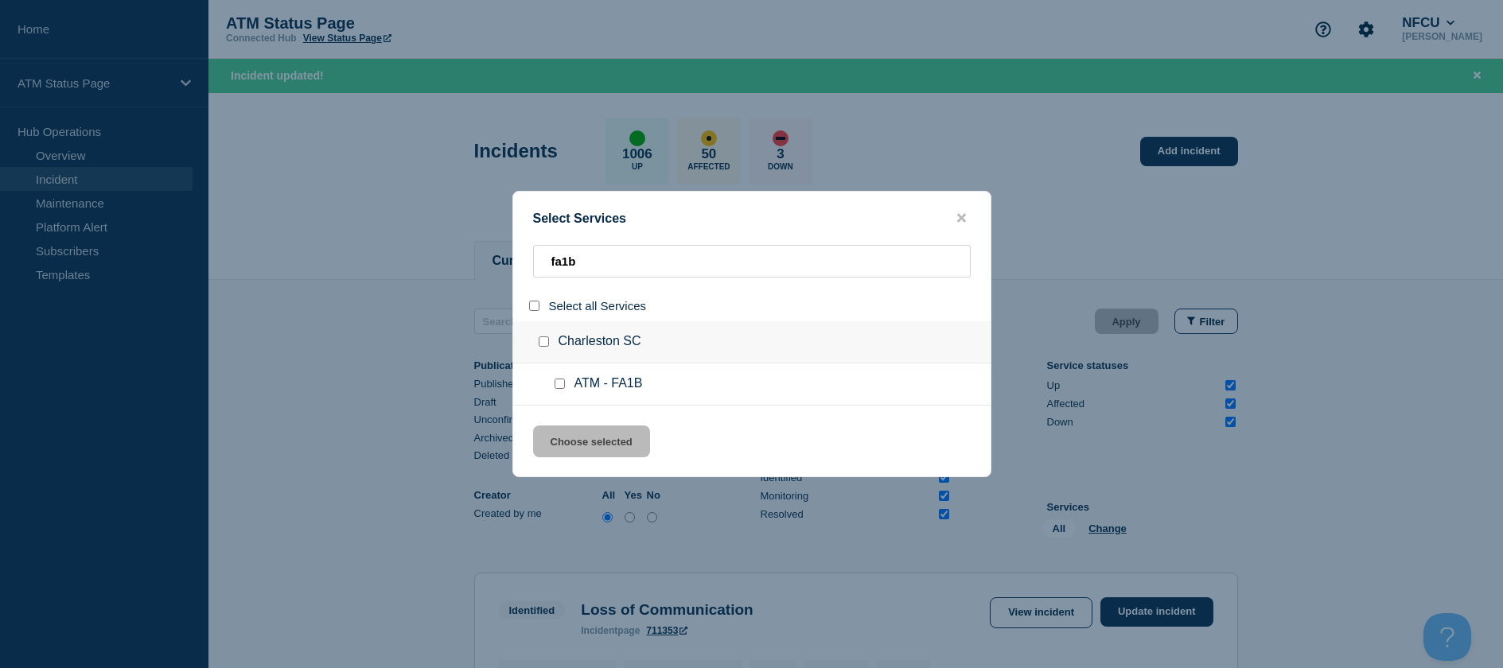
click at [562, 383] on input "service: ATM - FA1B" at bounding box center [559, 384] width 10 height 10
click at [571, 438] on button "Choose selected" at bounding box center [591, 442] width 117 height 32
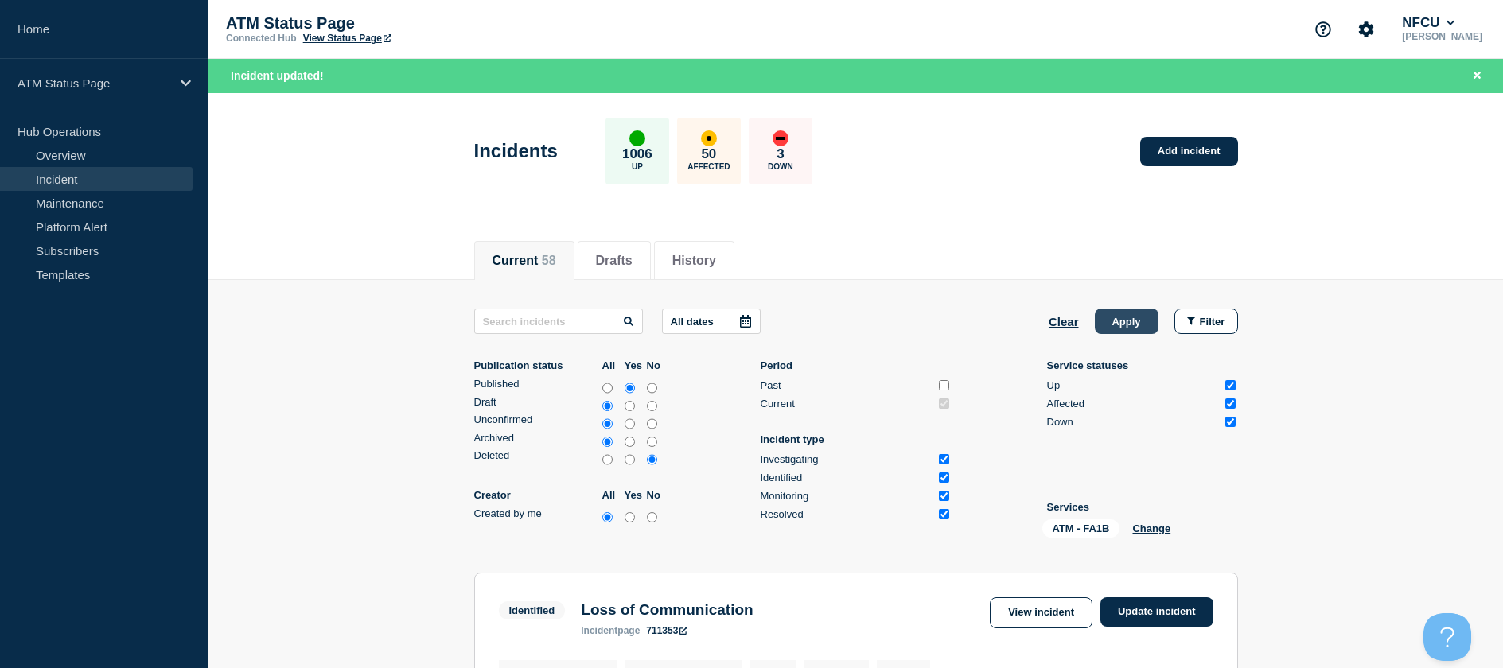
click at [1127, 329] on button "Apply" at bounding box center [1127, 321] width 64 height 25
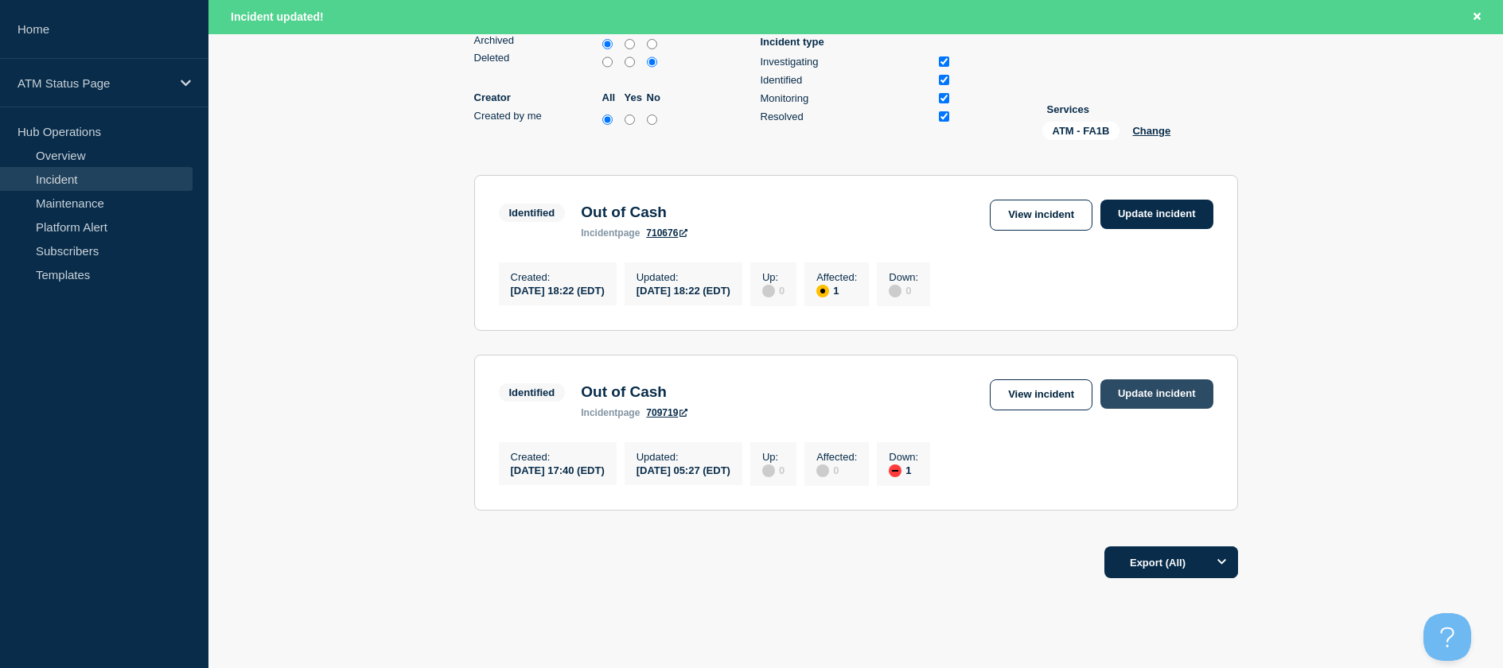
scroll to position [318, 0]
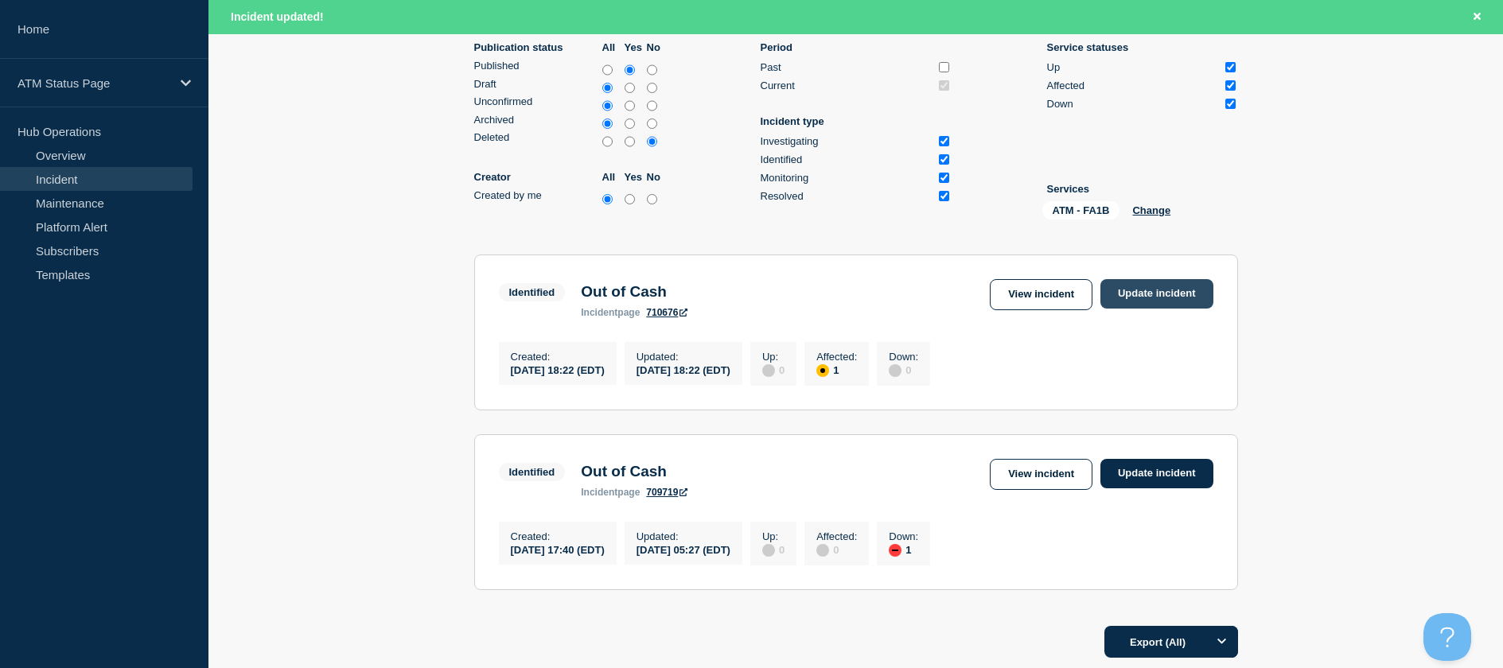
click at [1139, 290] on link "Update incident" at bounding box center [1156, 293] width 113 height 29
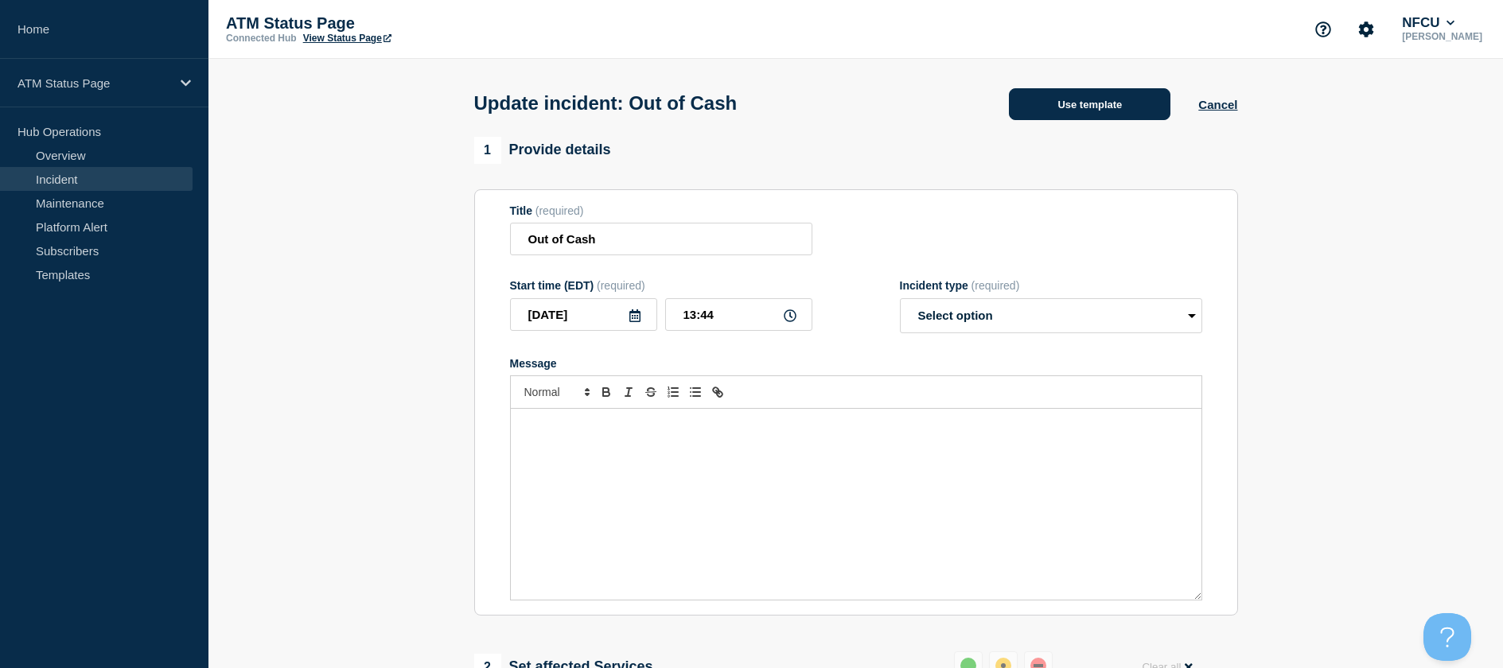
click at [1079, 120] on button "Use template" at bounding box center [1089, 104] width 161 height 32
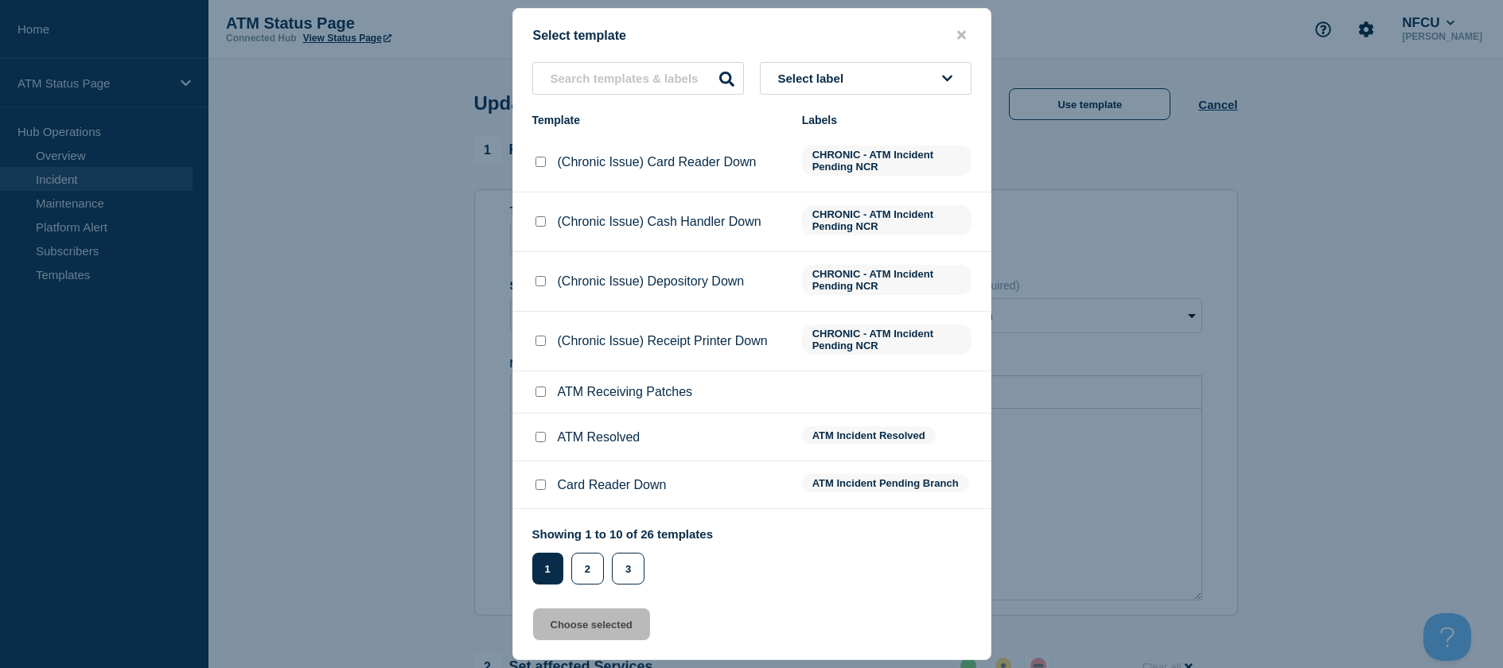
click at [540, 437] on input "ATM Resolved checkbox" at bounding box center [540, 437] width 10 height 10
click at [572, 639] on button "Choose selected" at bounding box center [591, 625] width 117 height 32
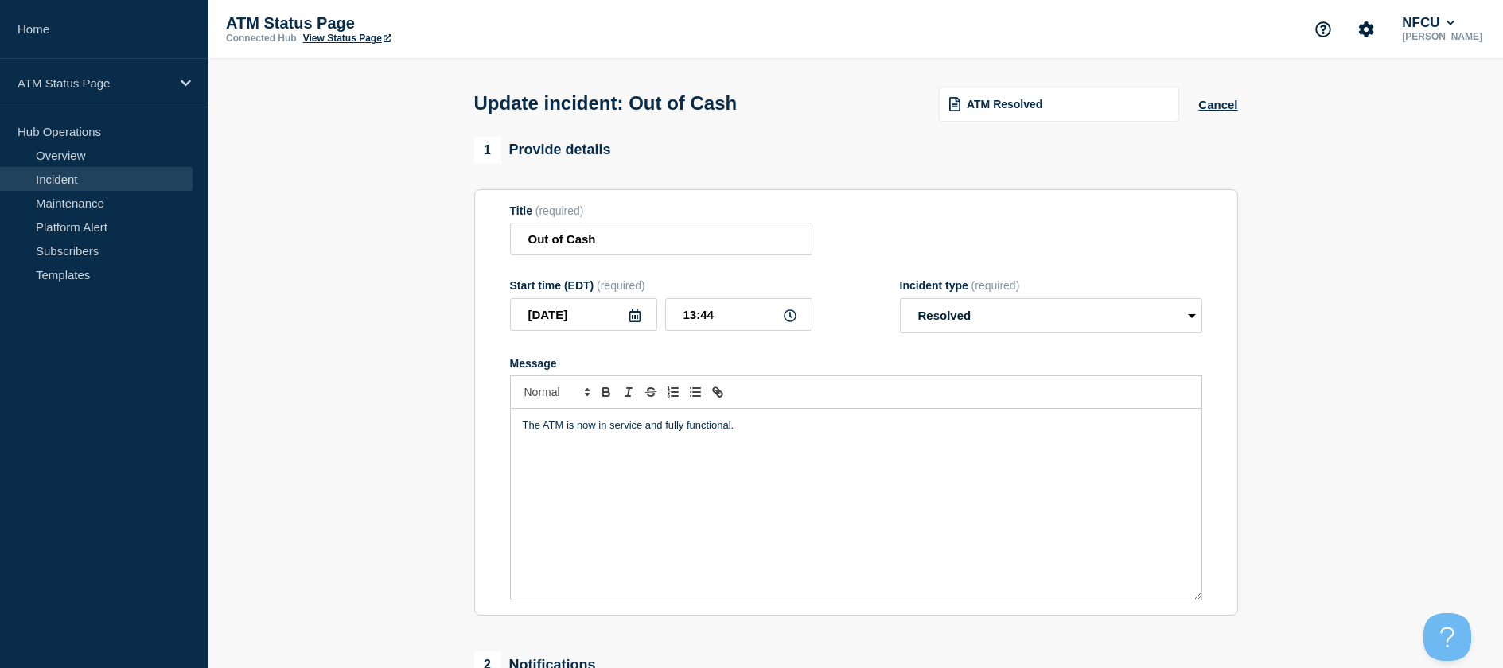
click at [571, 615] on section "Title (required) Out of Cash Start time (EDT) (required) [DATE] 13:44 Incident …" at bounding box center [856, 402] width 764 height 427
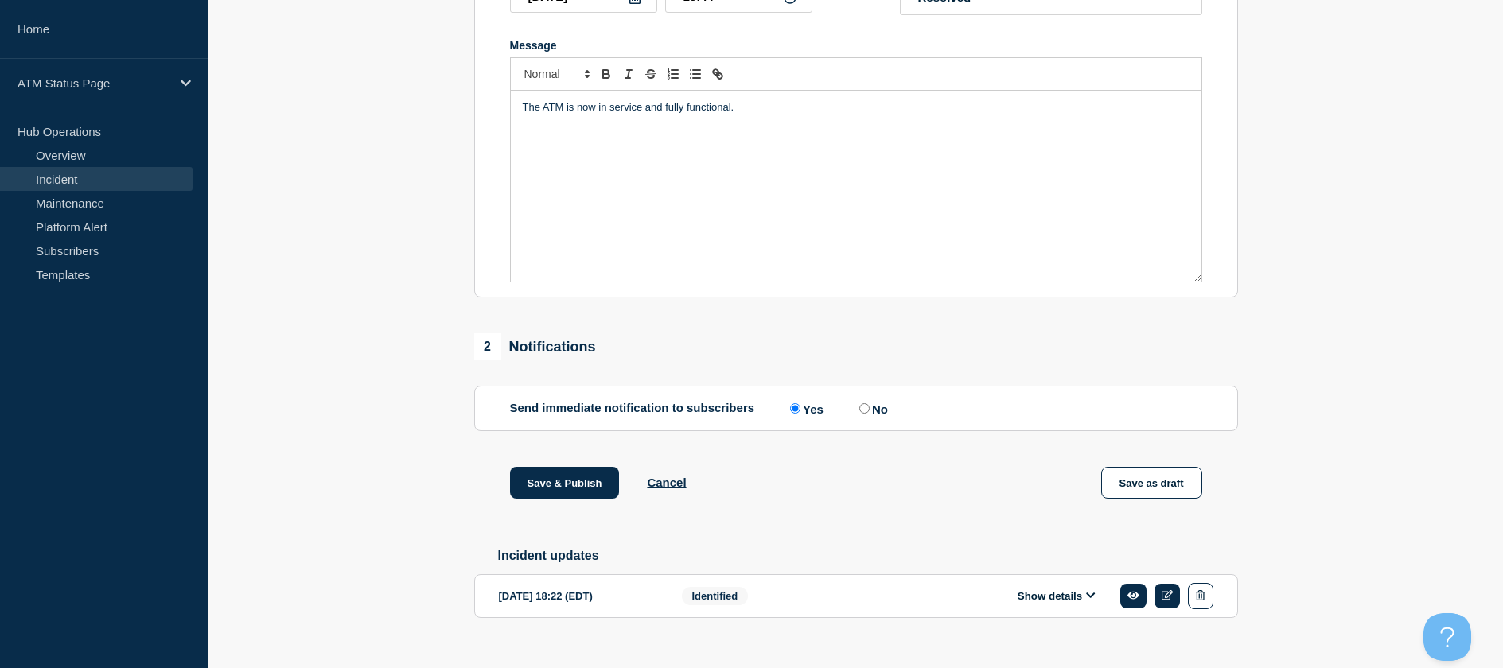
click at [566, 504] on div "Save & Publish Cancel Save as draft" at bounding box center [856, 503] width 764 height 72
click at [566, 496] on button "Save & Publish" at bounding box center [565, 483] width 110 height 32
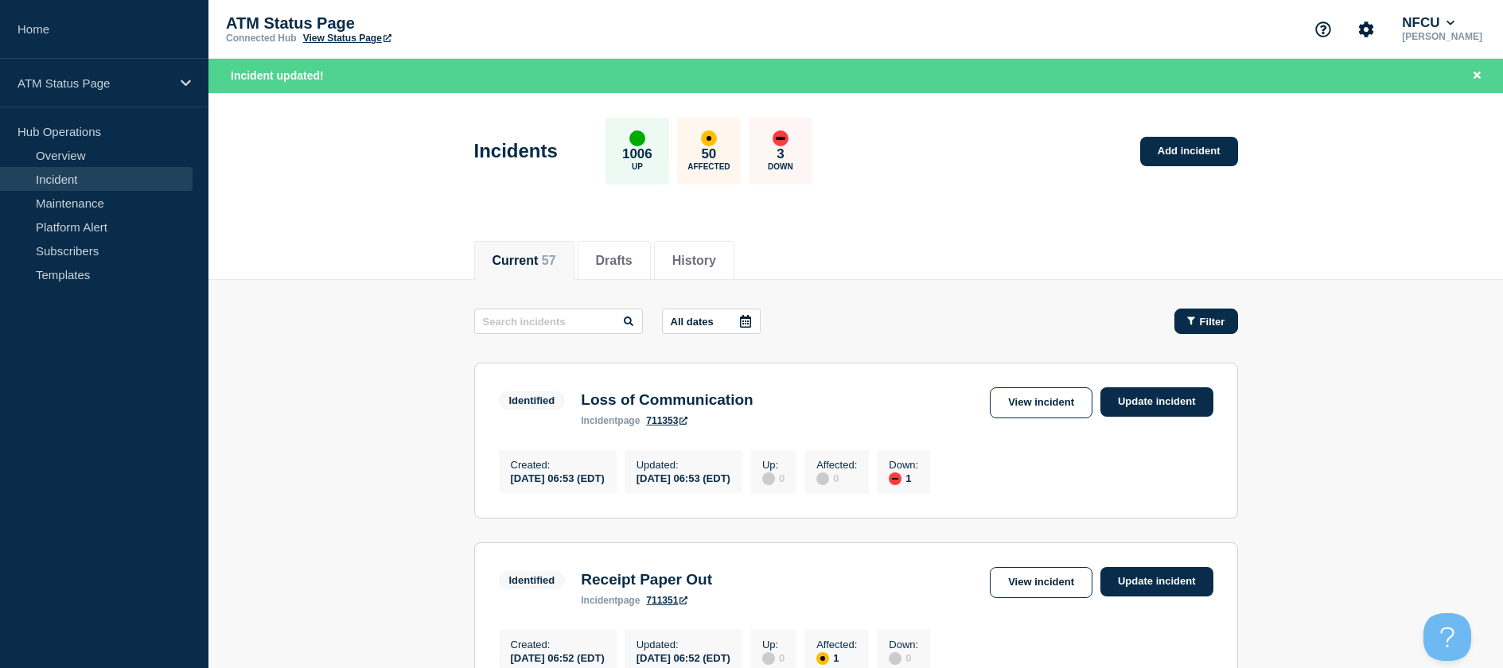
click at [1219, 323] on span "Filter" at bounding box center [1212, 322] width 25 height 12
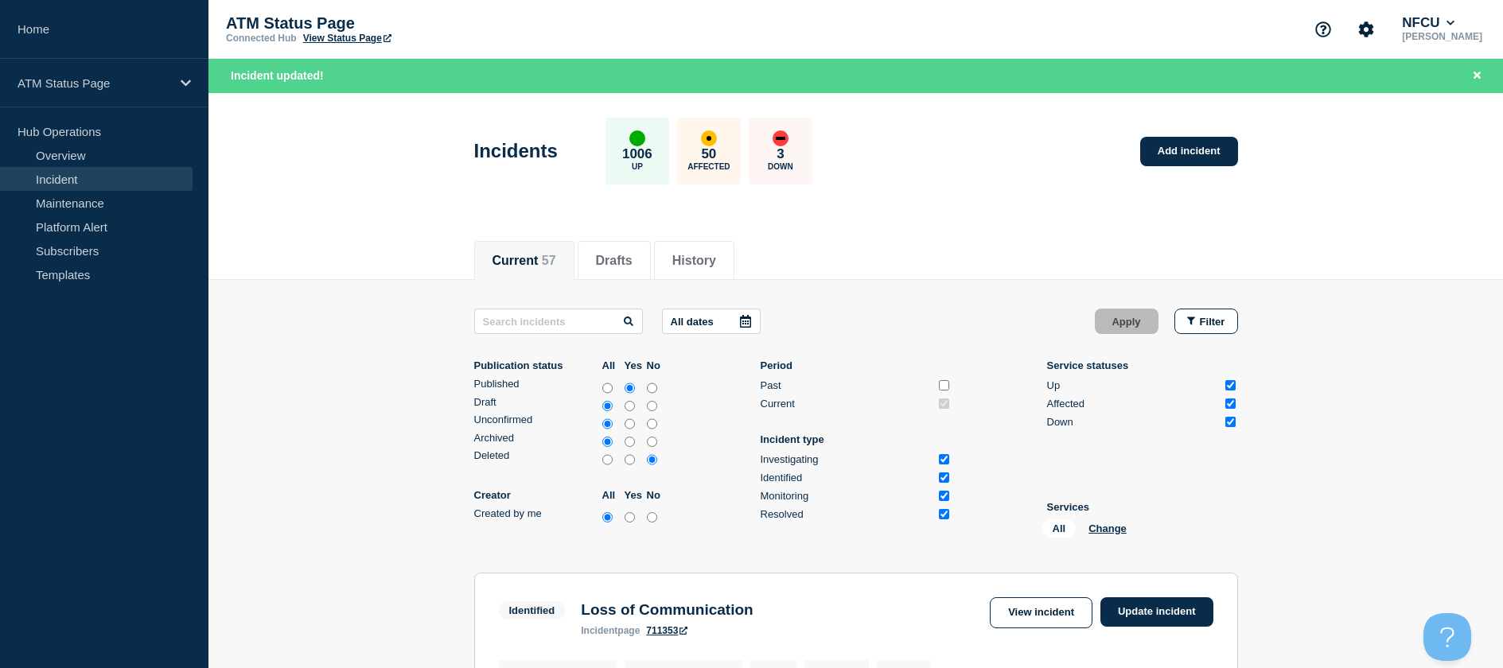
click at [1099, 515] on li "Services All Change" at bounding box center [1142, 522] width 191 height 43
click at [1099, 518] on li "Services All Change" at bounding box center [1142, 522] width 191 height 43
click at [1098, 526] on button "Change" at bounding box center [1107, 529] width 38 height 12
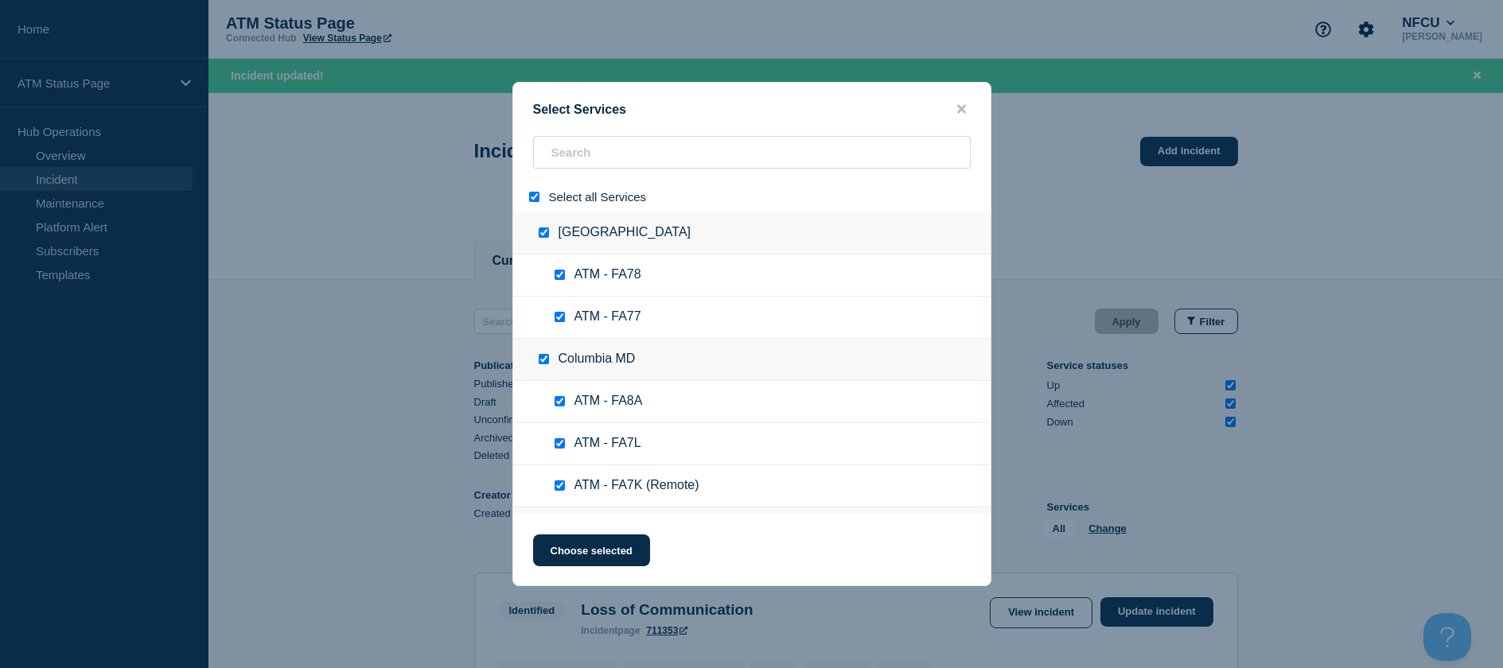
click at [533, 196] on input "select all" at bounding box center [534, 197] width 10 height 10
drag, startPoint x: 560, startPoint y: 173, endPoint x: 561, endPoint y: 162, distance: 10.4
click at [561, 172] on div at bounding box center [751, 158] width 477 height 45
click at [561, 162] on input "search" at bounding box center [752, 152] width 438 height 33
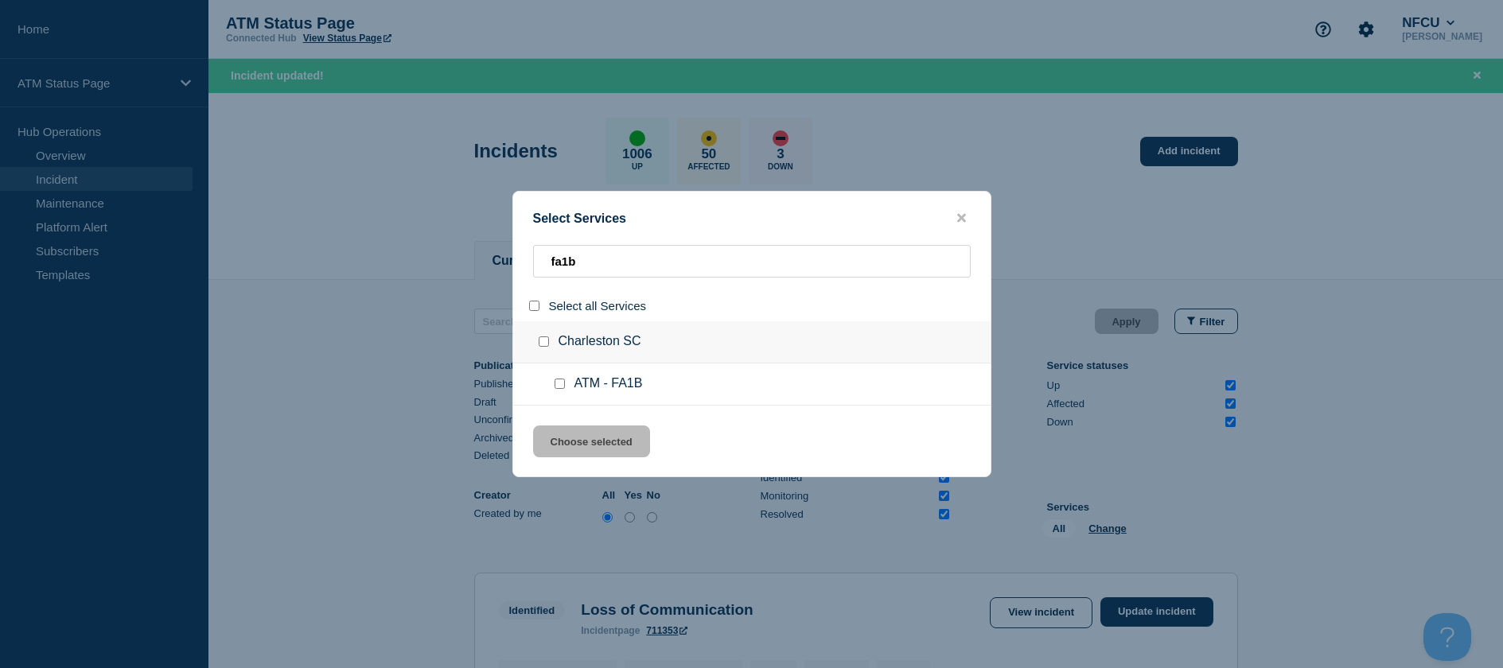
click at [562, 383] on input "service: ATM - FA1B" at bounding box center [559, 384] width 10 height 10
click at [570, 445] on button "Choose selected" at bounding box center [591, 442] width 117 height 32
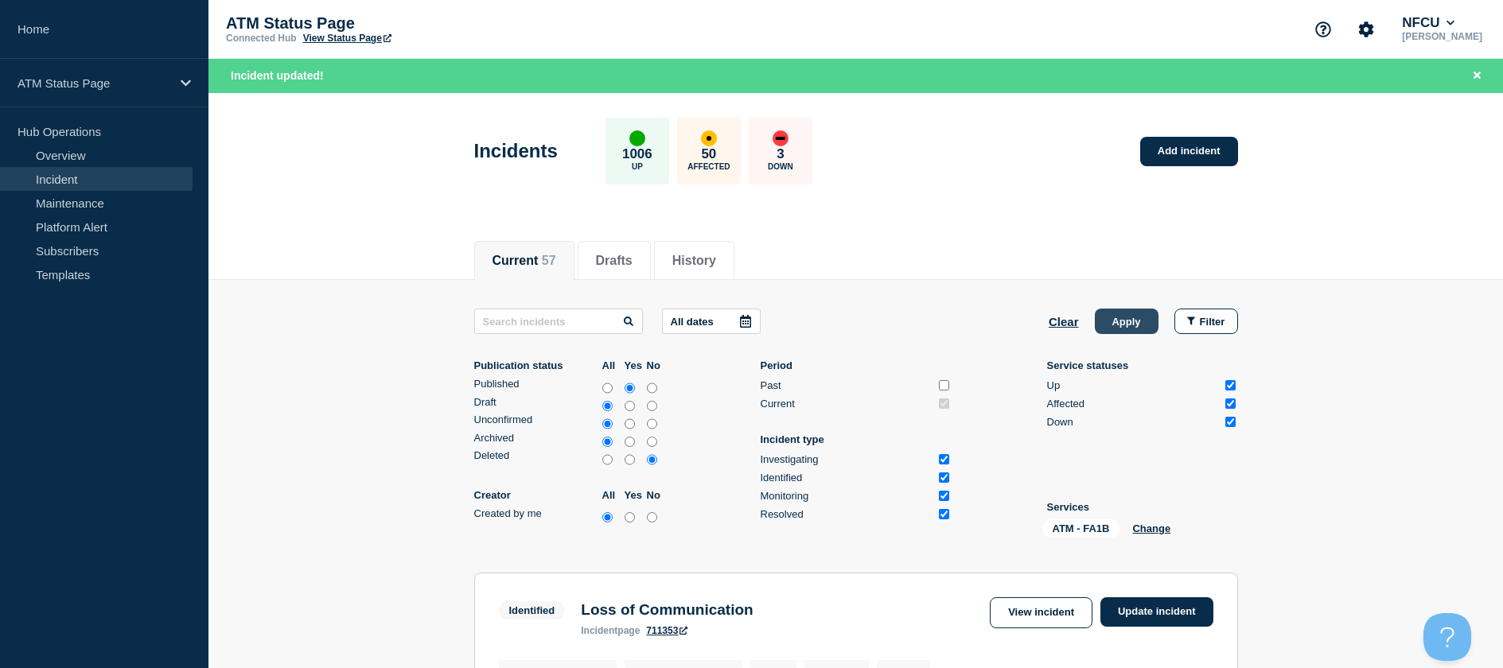
click at [1126, 321] on button "Apply" at bounding box center [1127, 321] width 64 height 25
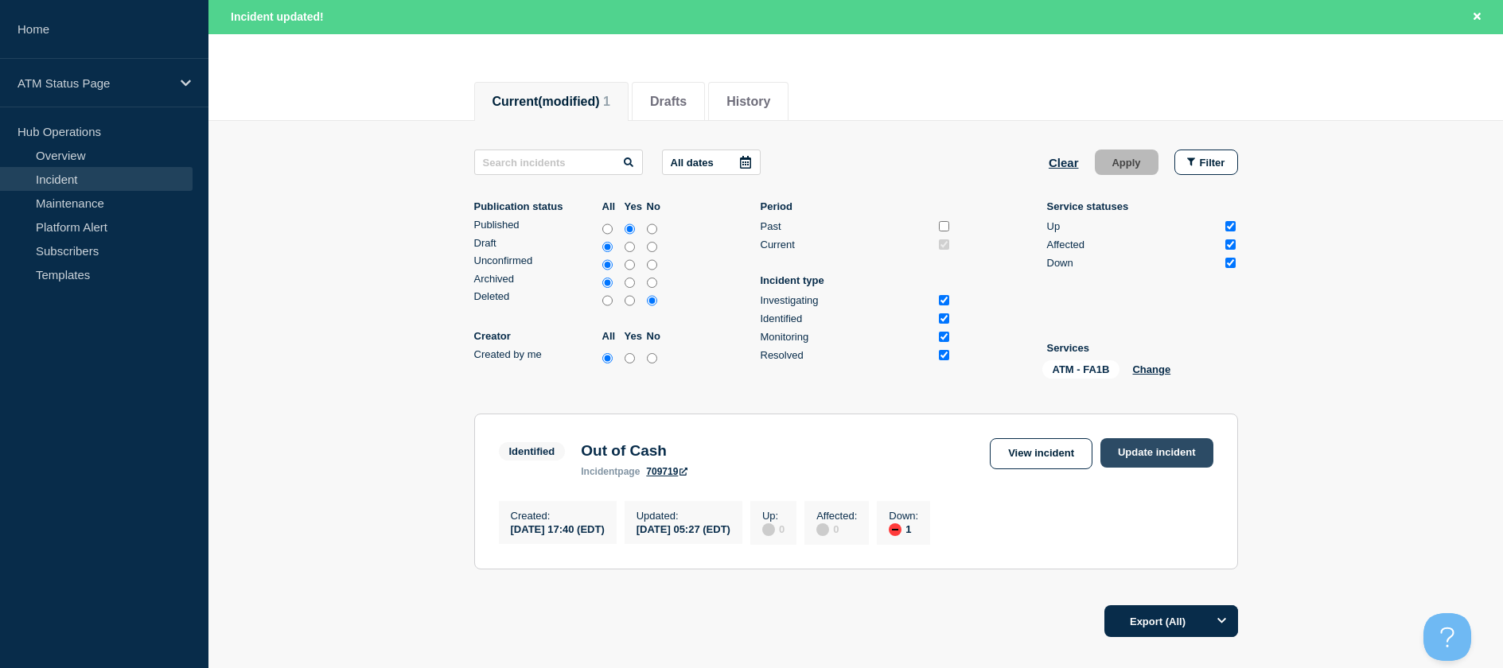
click at [1193, 446] on link "Update incident" at bounding box center [1156, 452] width 113 height 29
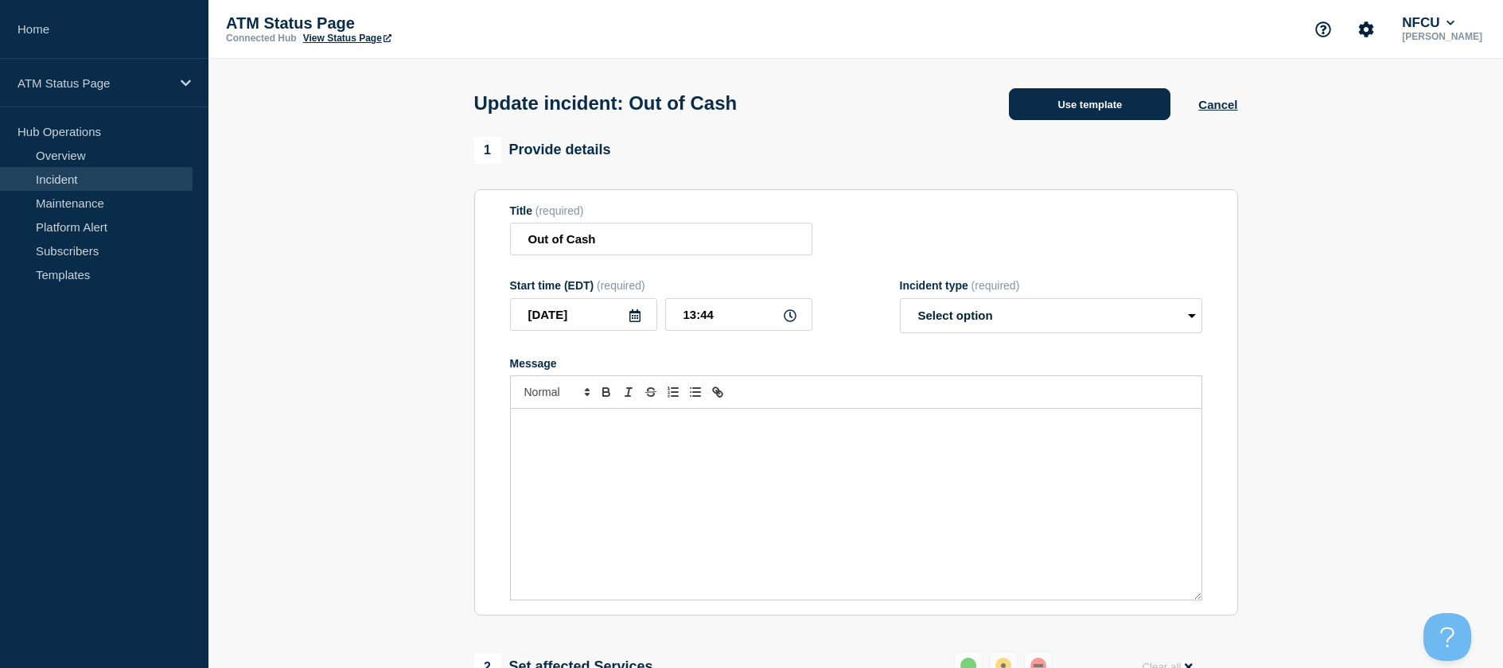
click at [1099, 93] on button "Use template" at bounding box center [1089, 104] width 161 height 32
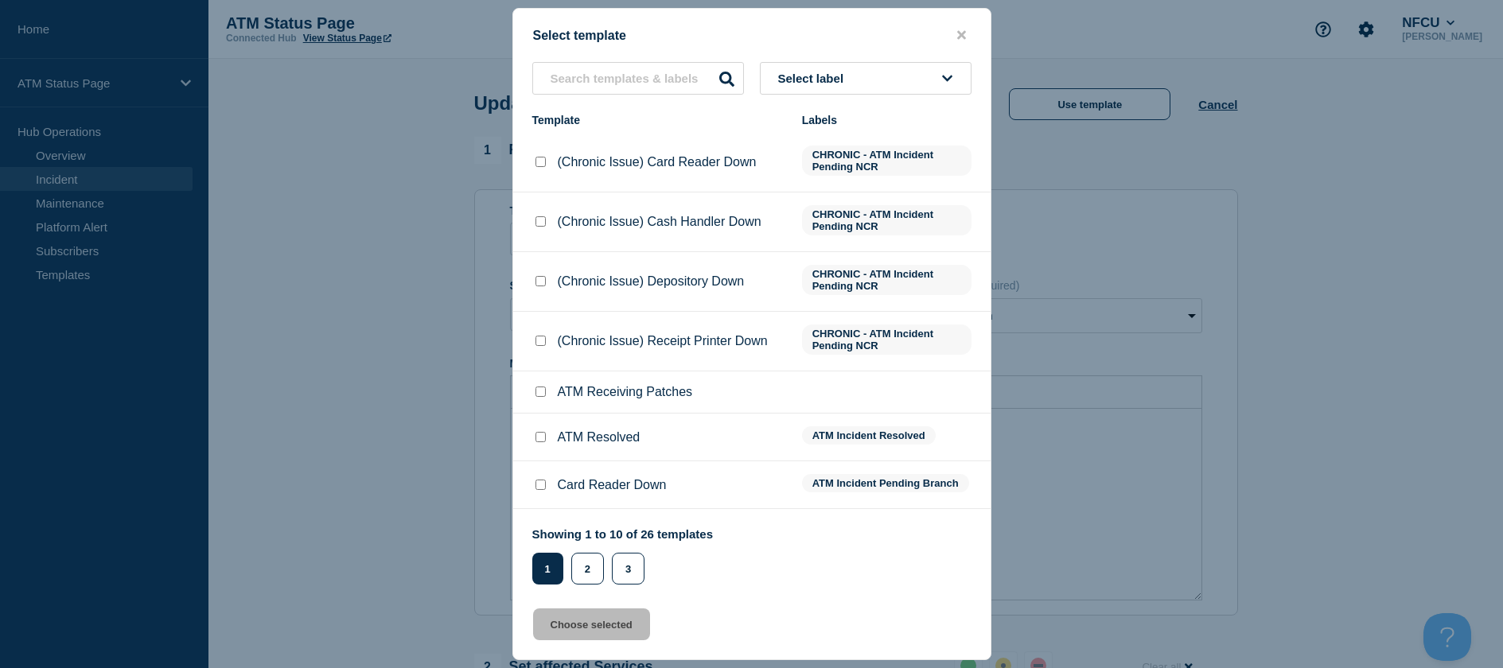
click at [541, 438] on input "ATM Resolved checkbox" at bounding box center [540, 437] width 10 height 10
click at [592, 613] on button "Choose selected" at bounding box center [591, 625] width 117 height 32
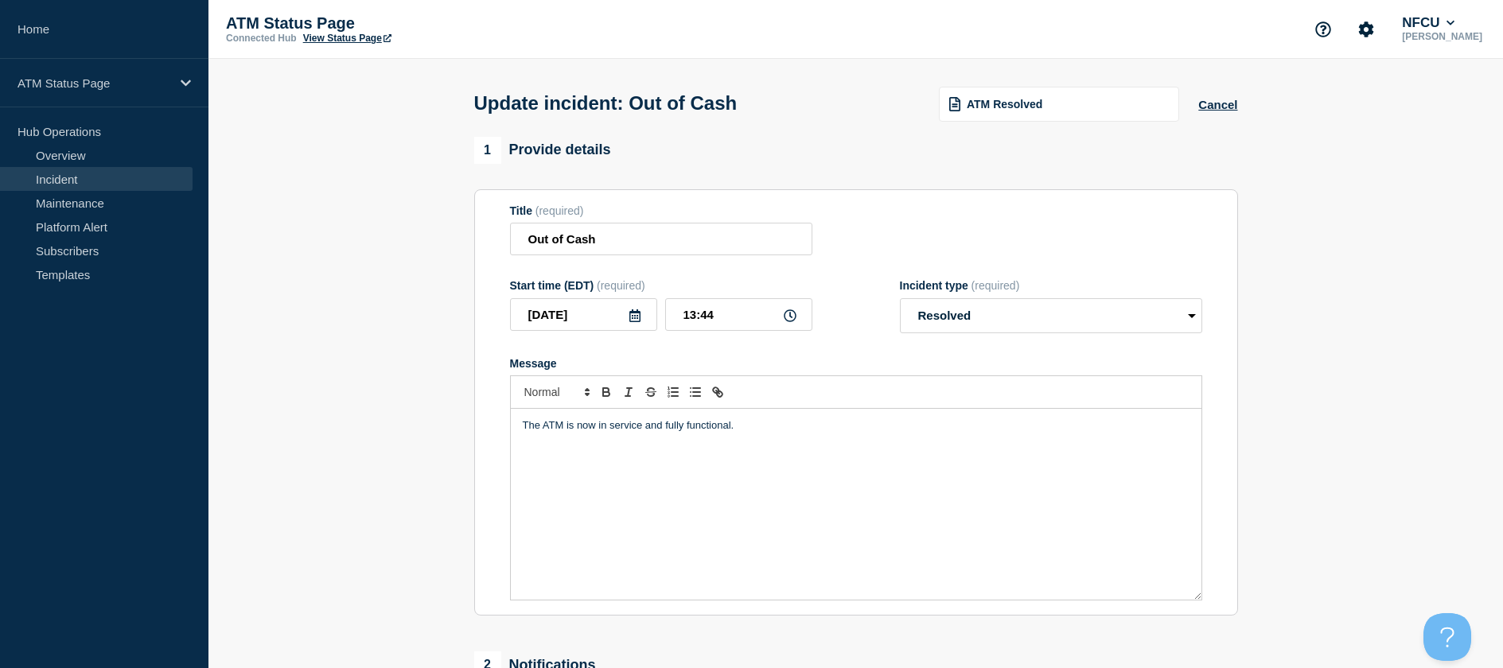
scroll to position [159, 0]
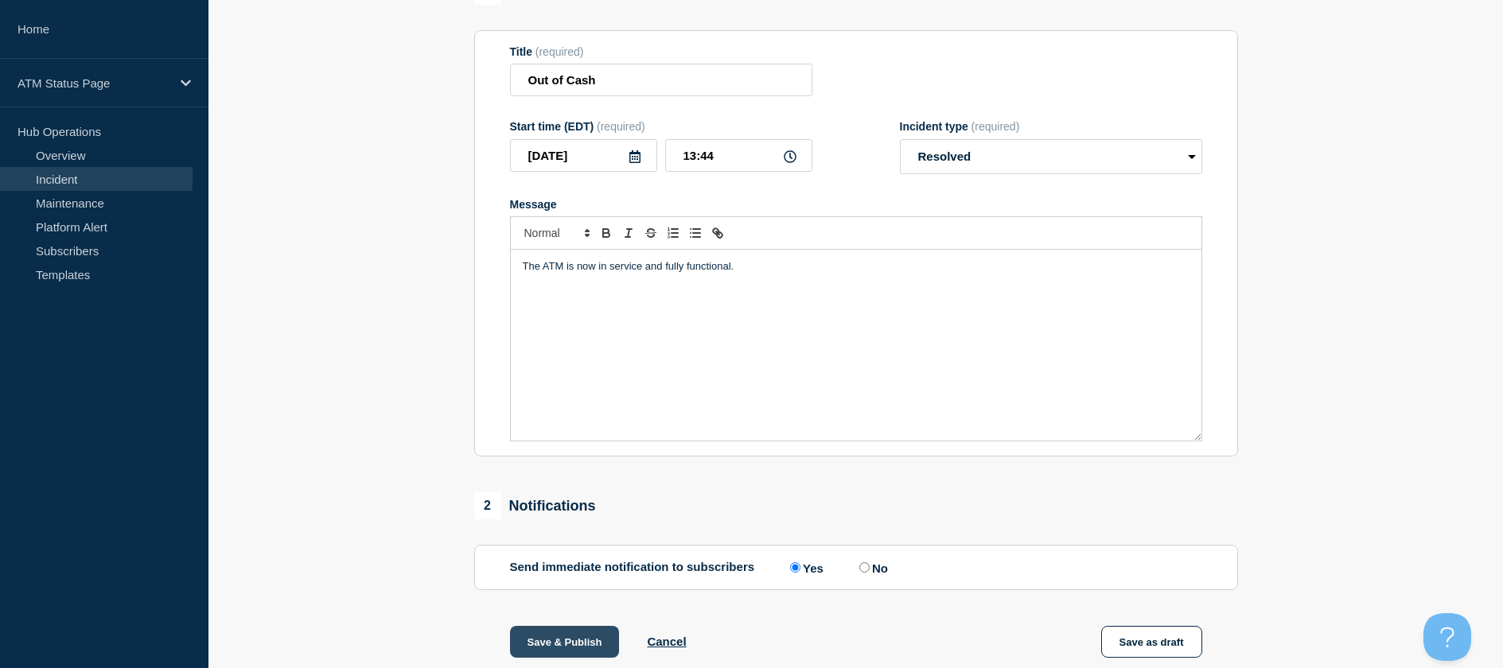
click at [540, 648] on button "Save & Publish" at bounding box center [565, 642] width 110 height 32
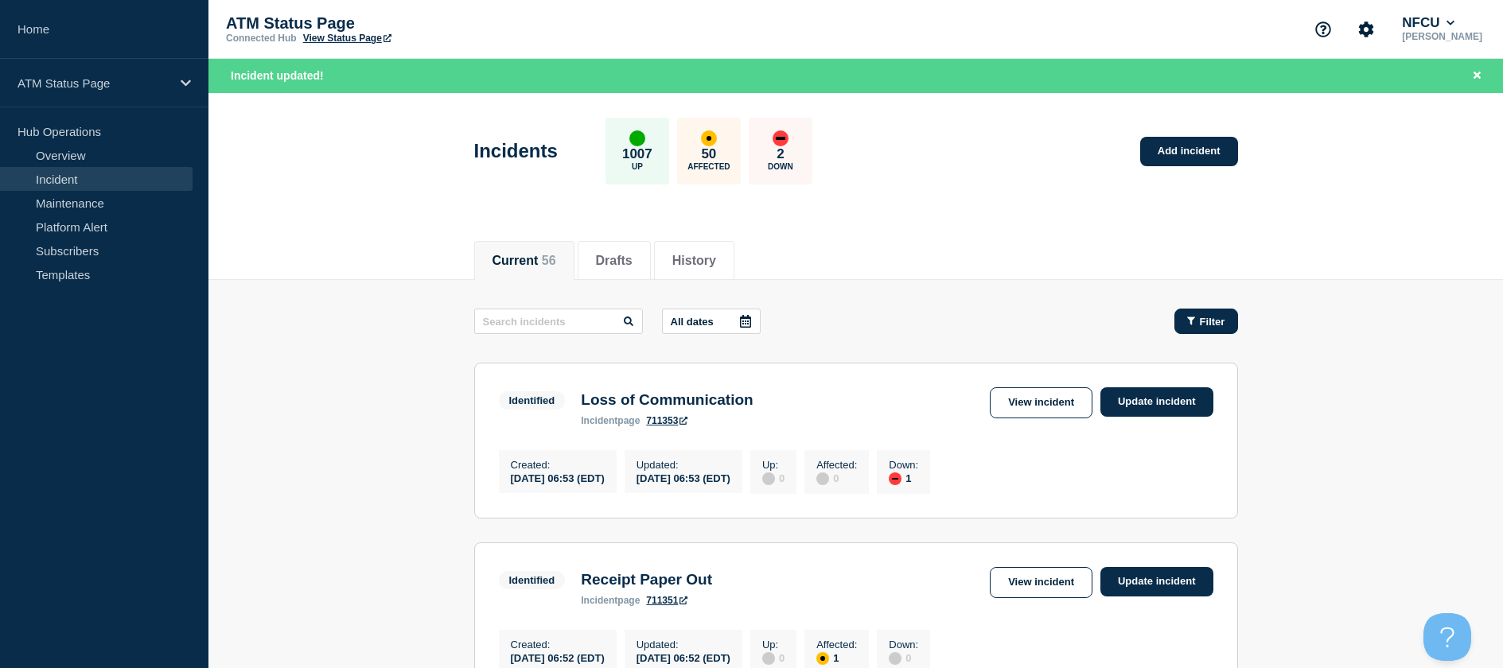
click at [1191, 316] on div "Filter" at bounding box center [1206, 322] width 38 height 12
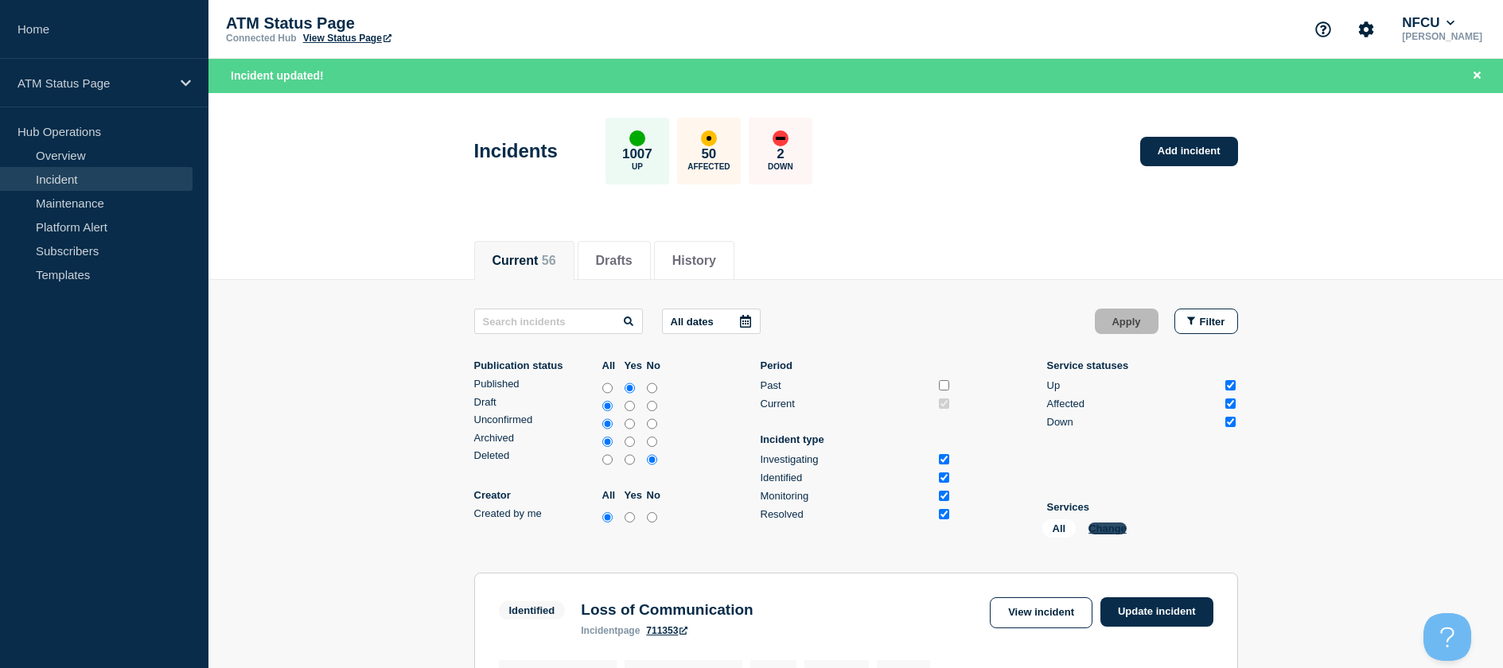
click at [1098, 523] on button "Change" at bounding box center [1107, 529] width 38 height 12
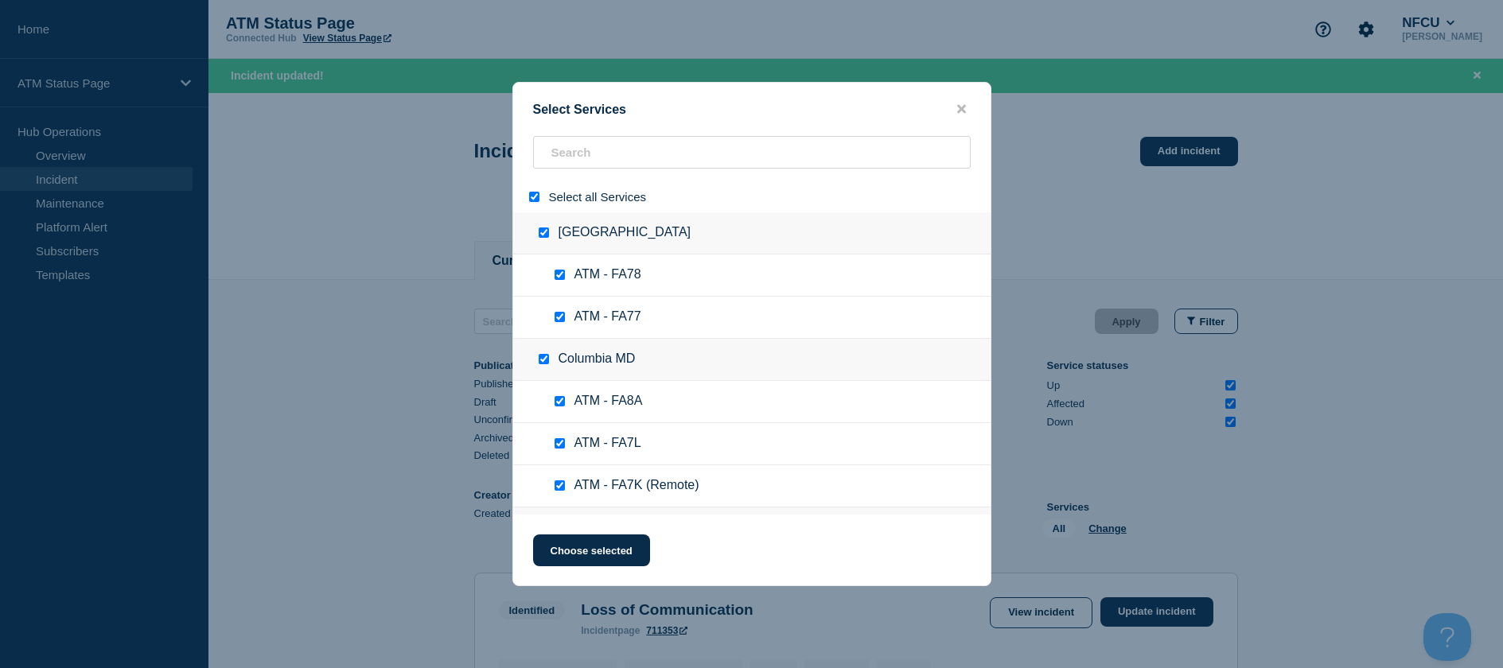
click at [536, 193] on input "select all" at bounding box center [534, 197] width 10 height 10
click at [553, 157] on input "search" at bounding box center [752, 152] width 438 height 33
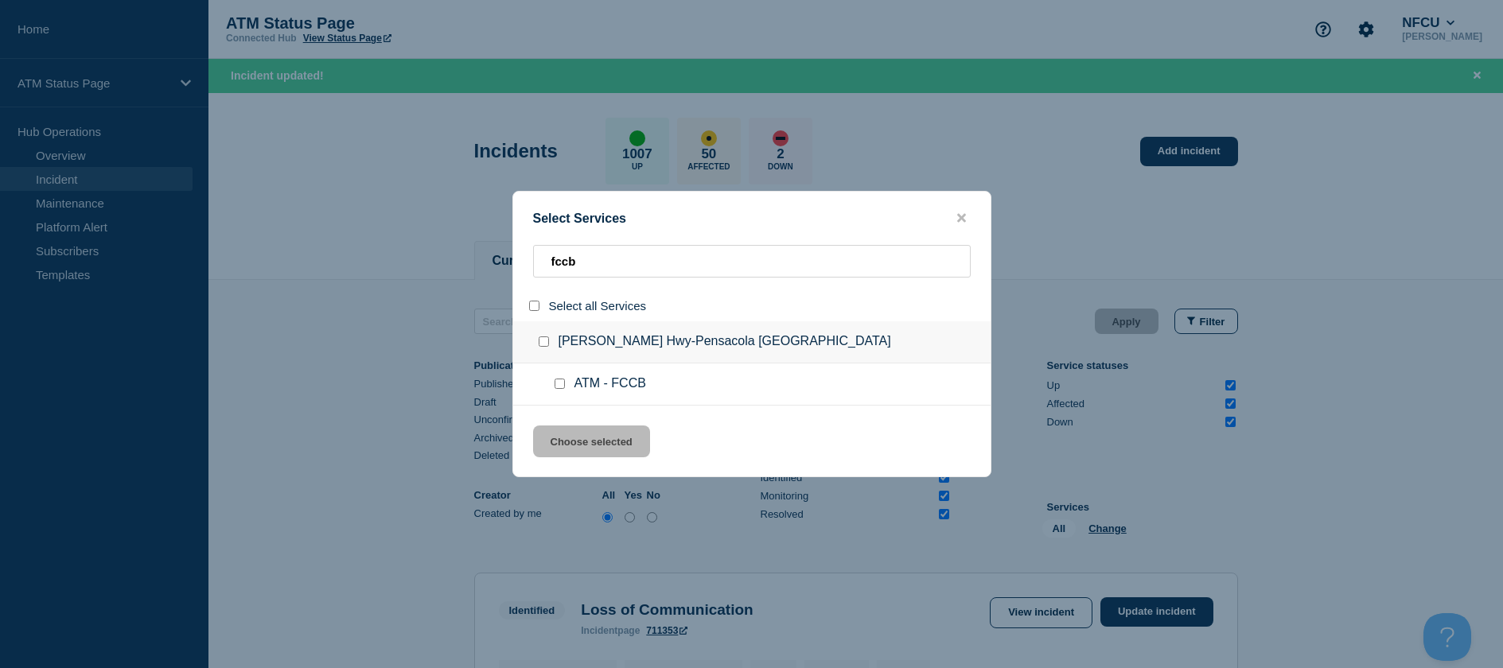
click at [560, 381] on input "service: ATM - FCCB" at bounding box center [559, 384] width 10 height 10
click at [555, 377] on ul "ATM - FCCB" at bounding box center [751, 385] width 477 height 42
click at [599, 269] on input "fccb" at bounding box center [752, 261] width 438 height 33
click at [557, 387] on input "service: ATM - FCCB" at bounding box center [559, 384] width 10 height 10
click at [591, 282] on div "fccb" at bounding box center [751, 267] width 477 height 45
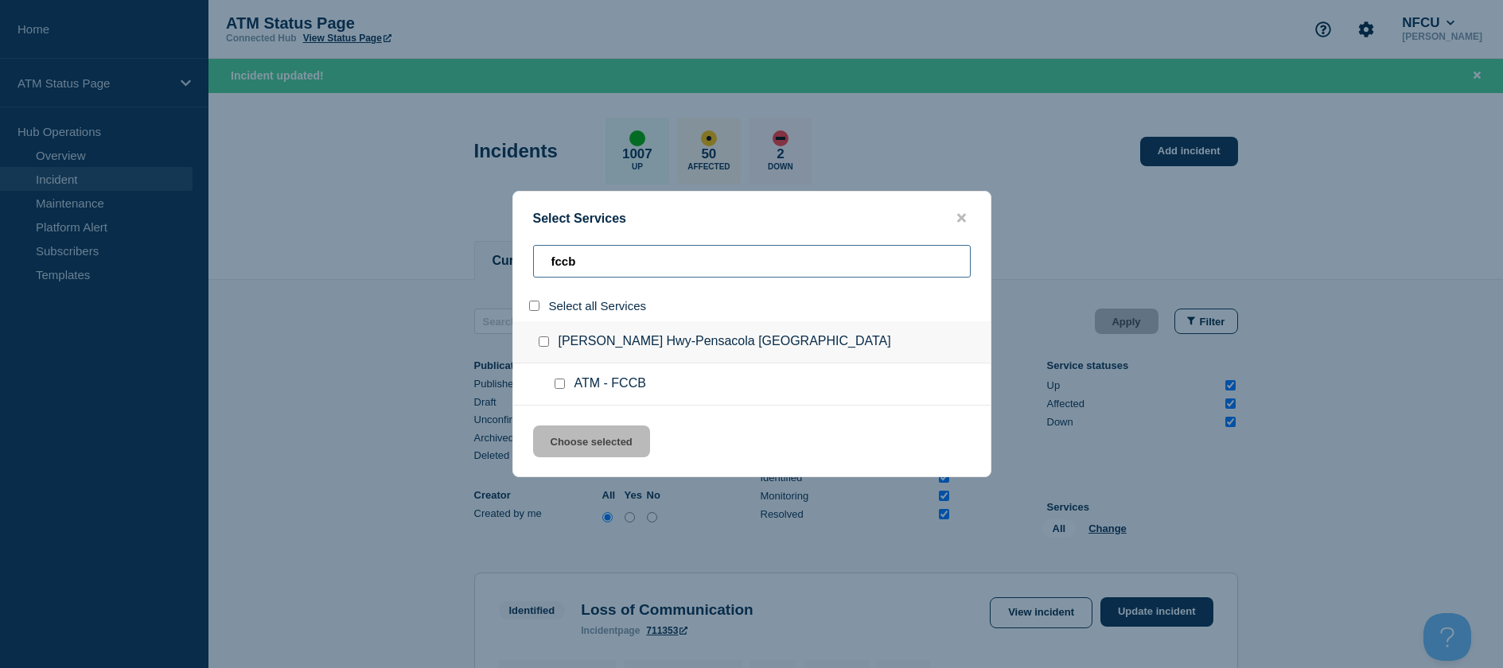
click at [594, 270] on input "fccb" at bounding box center [752, 261] width 438 height 33
click at [554, 379] on div at bounding box center [562, 384] width 23 height 16
click at [562, 389] on input "service: ATM - FCCV (Remote)" at bounding box center [559, 384] width 10 height 10
click at [562, 422] on div "Select Services fccv Select all Services [GEOGRAPHIC_DATA]-[GEOGRAPHIC_DATA] [G…" at bounding box center [751, 334] width 479 height 286
drag, startPoint x: 634, startPoint y: 445, endPoint x: 734, endPoint y: 442, distance: 100.3
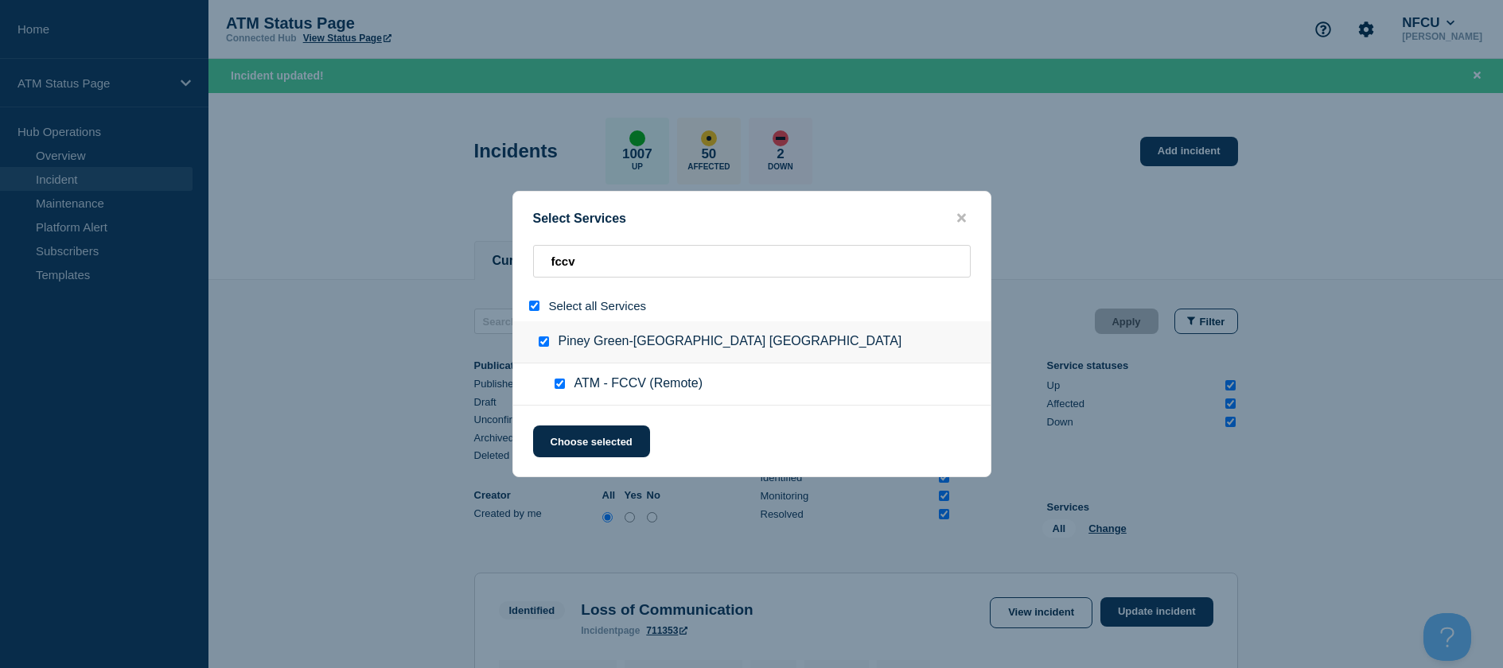
click at [633, 445] on button "Choose selected" at bounding box center [591, 442] width 117 height 32
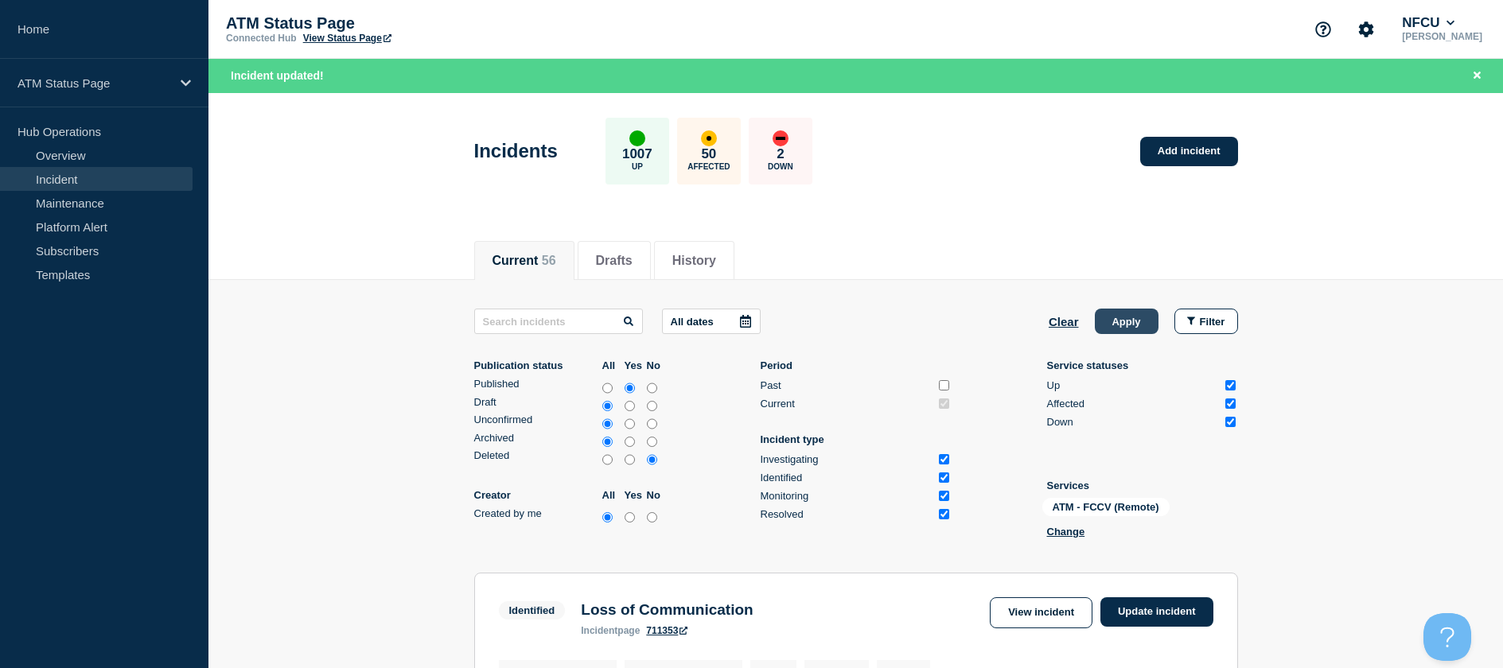
click at [1100, 333] on button "Apply" at bounding box center [1127, 321] width 64 height 25
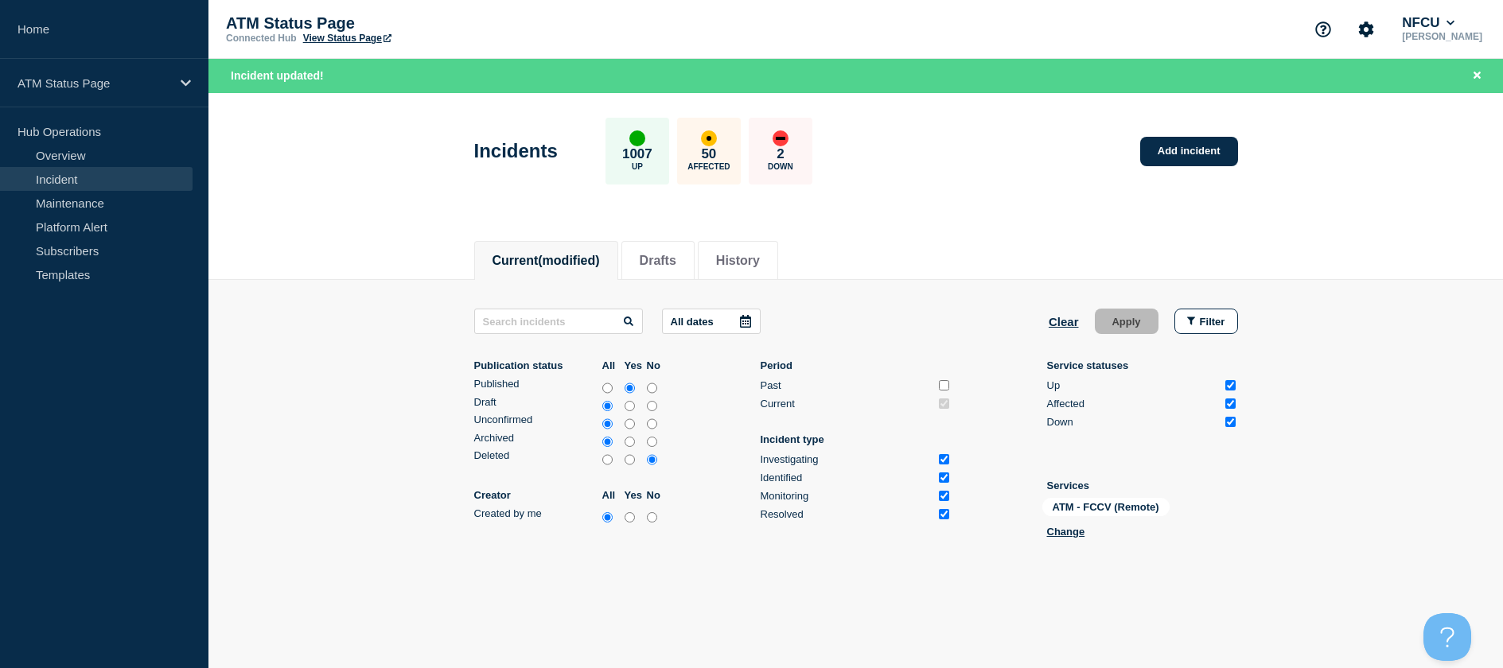
scroll to position [61, 0]
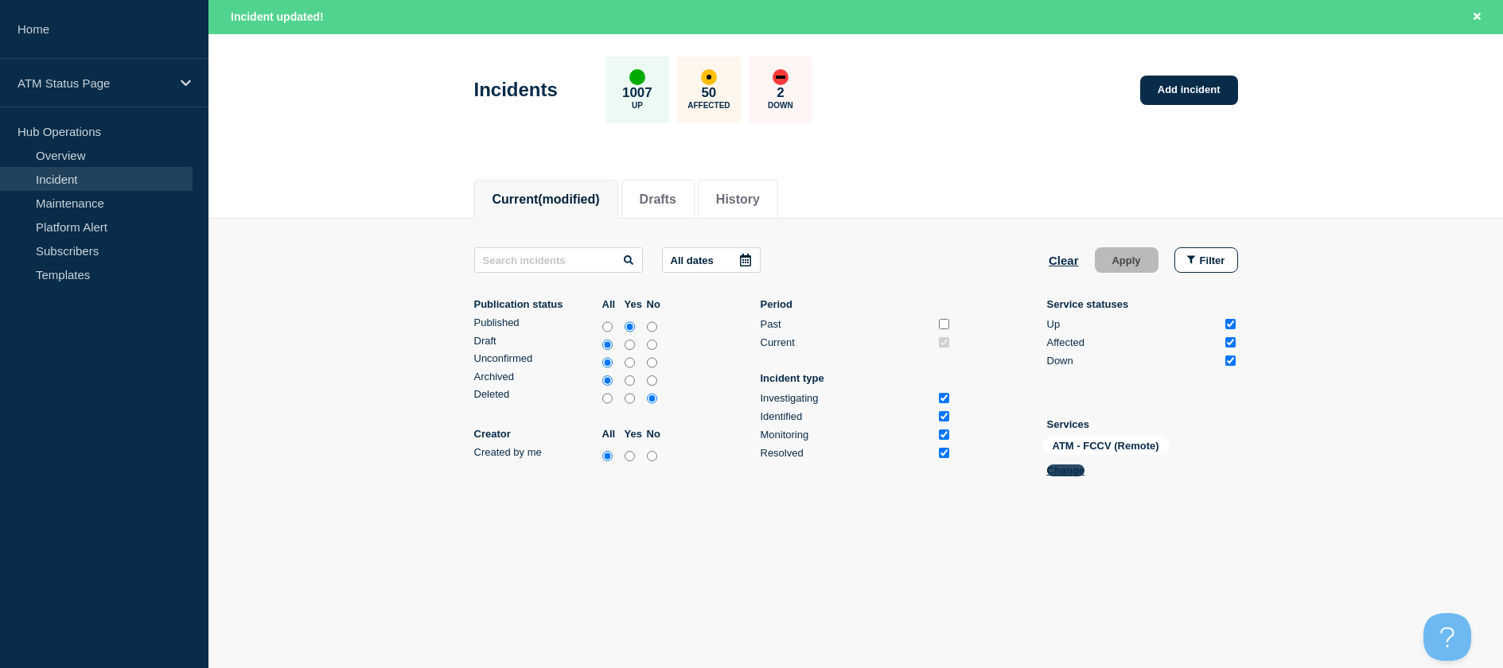
click at [1058, 468] on button "Change" at bounding box center [1066, 471] width 38 height 12
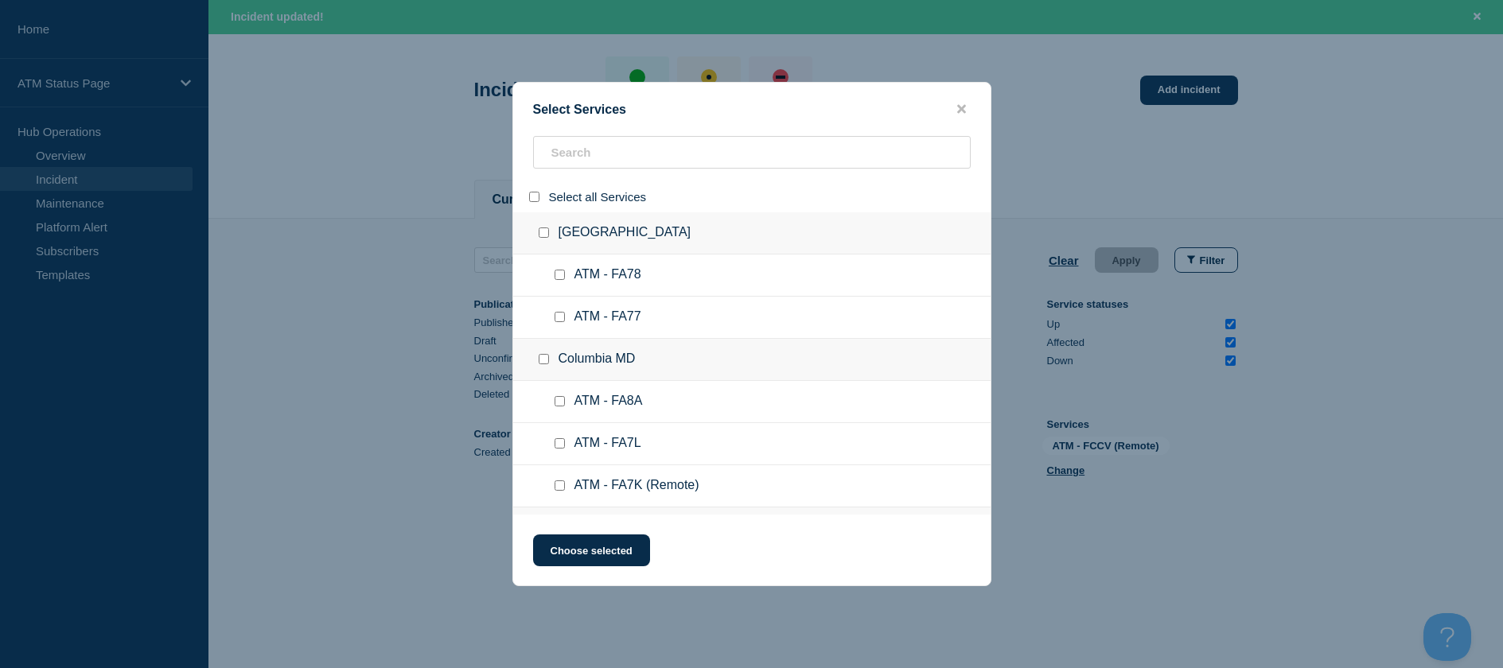
click at [675, 173] on div at bounding box center [751, 158] width 477 height 45
click at [652, 163] on input "search" at bounding box center [752, 152] width 438 height 33
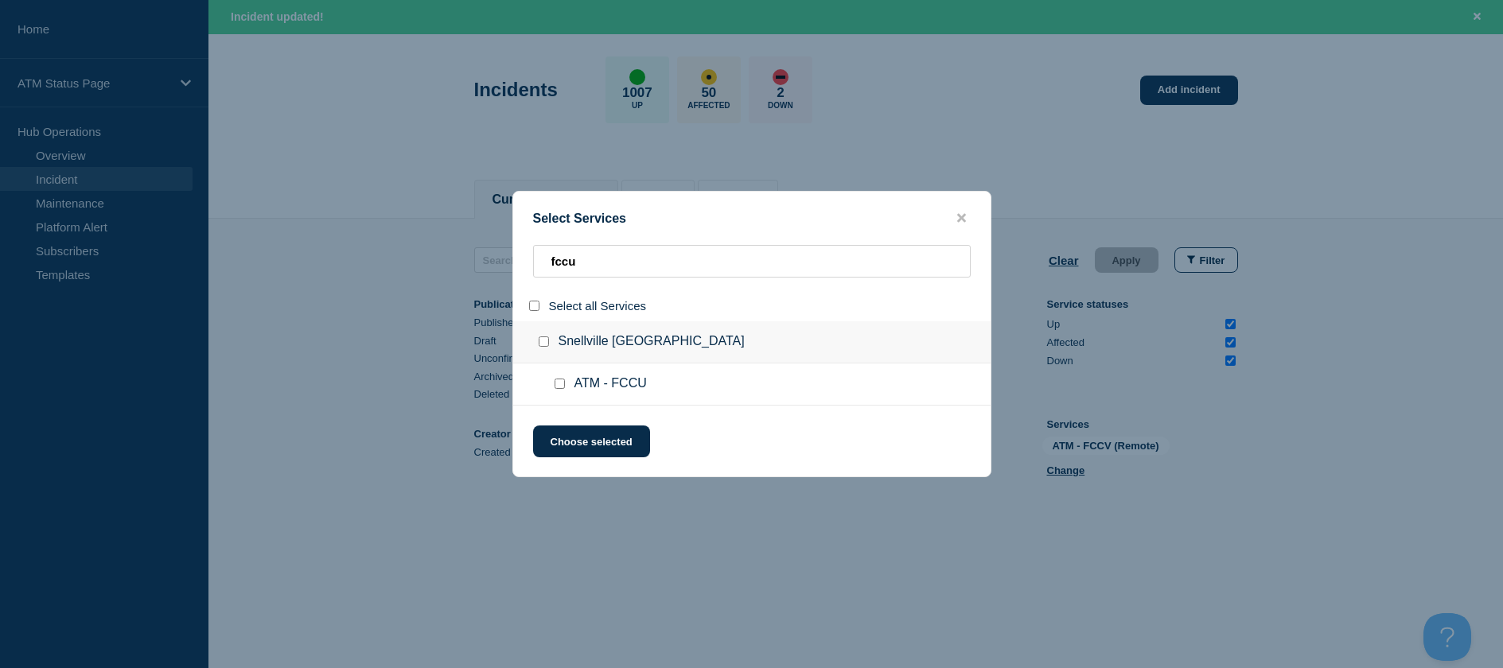
click at [556, 388] on input "service: ATM - FCCU" at bounding box center [559, 384] width 10 height 10
click at [570, 434] on button "Choose selected" at bounding box center [591, 442] width 117 height 32
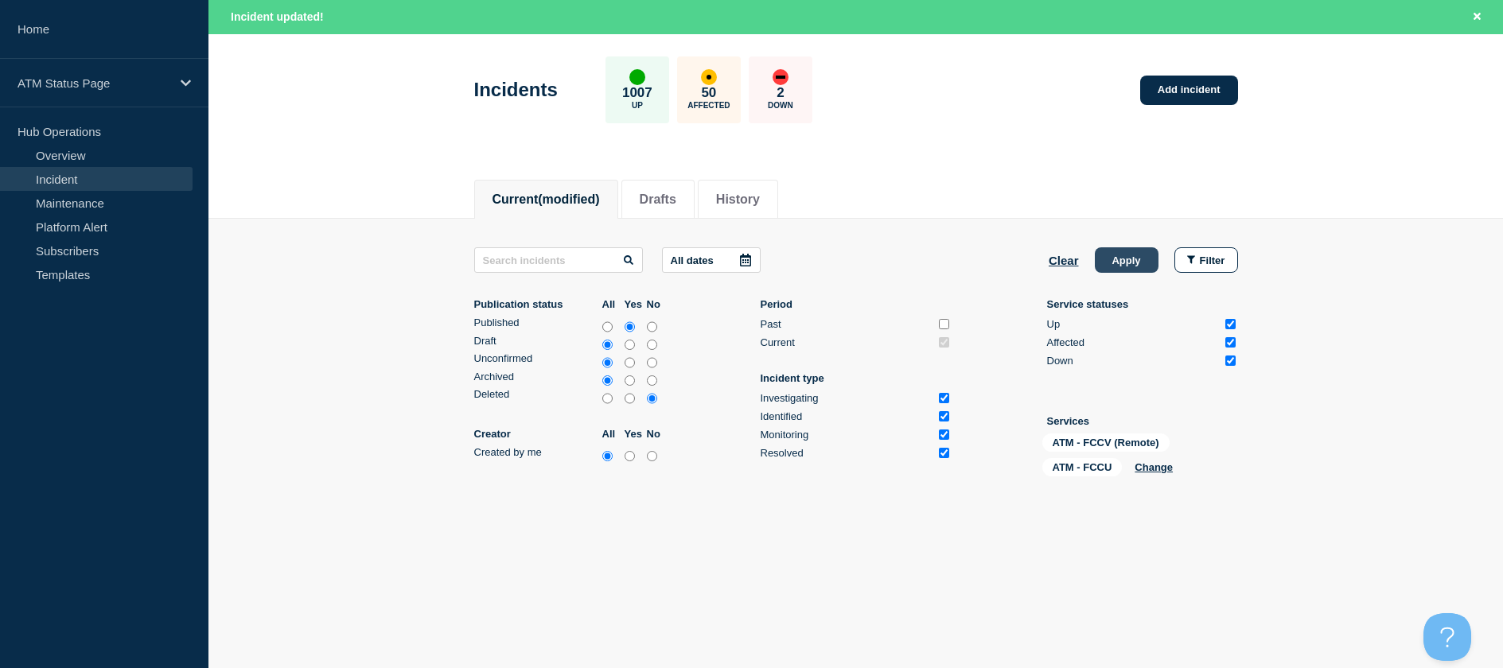
click at [1136, 254] on button "Apply" at bounding box center [1127, 259] width 64 height 25
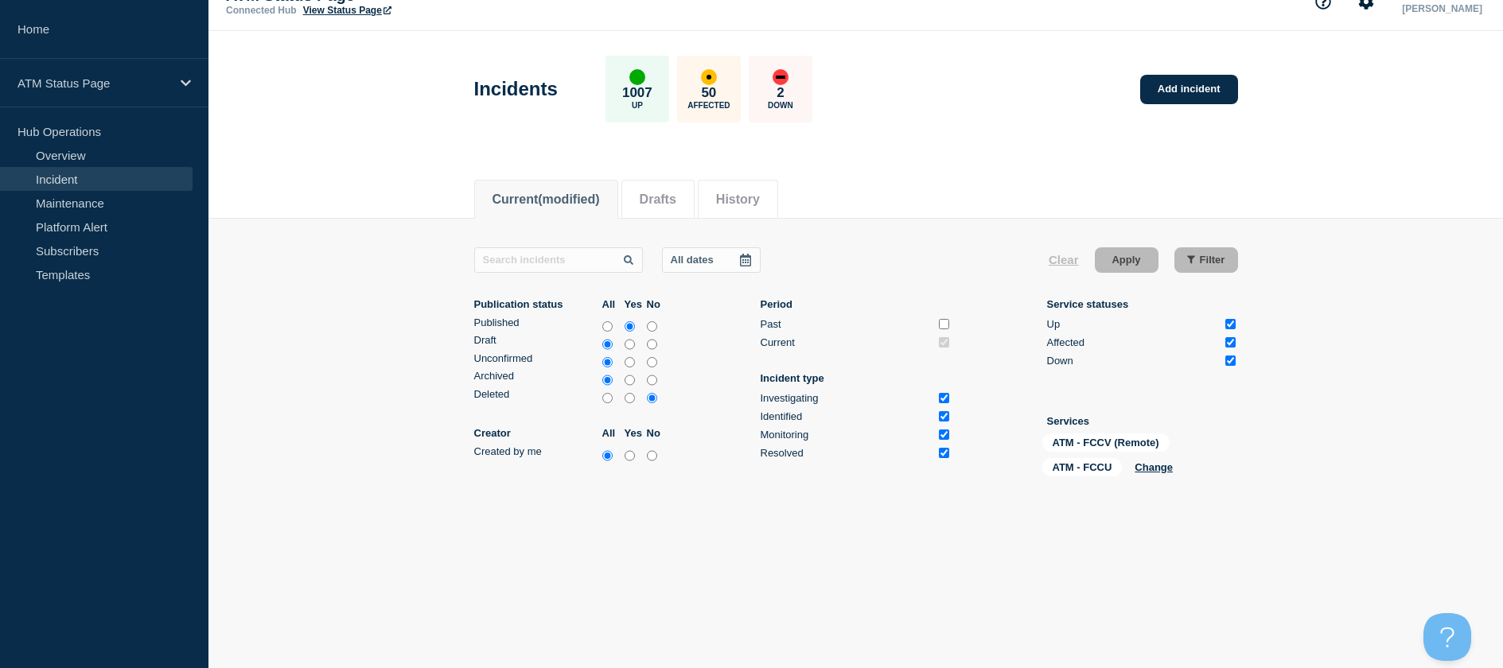
scroll to position [27, 0]
click at [1163, 466] on button "Change" at bounding box center [1153, 468] width 38 height 12
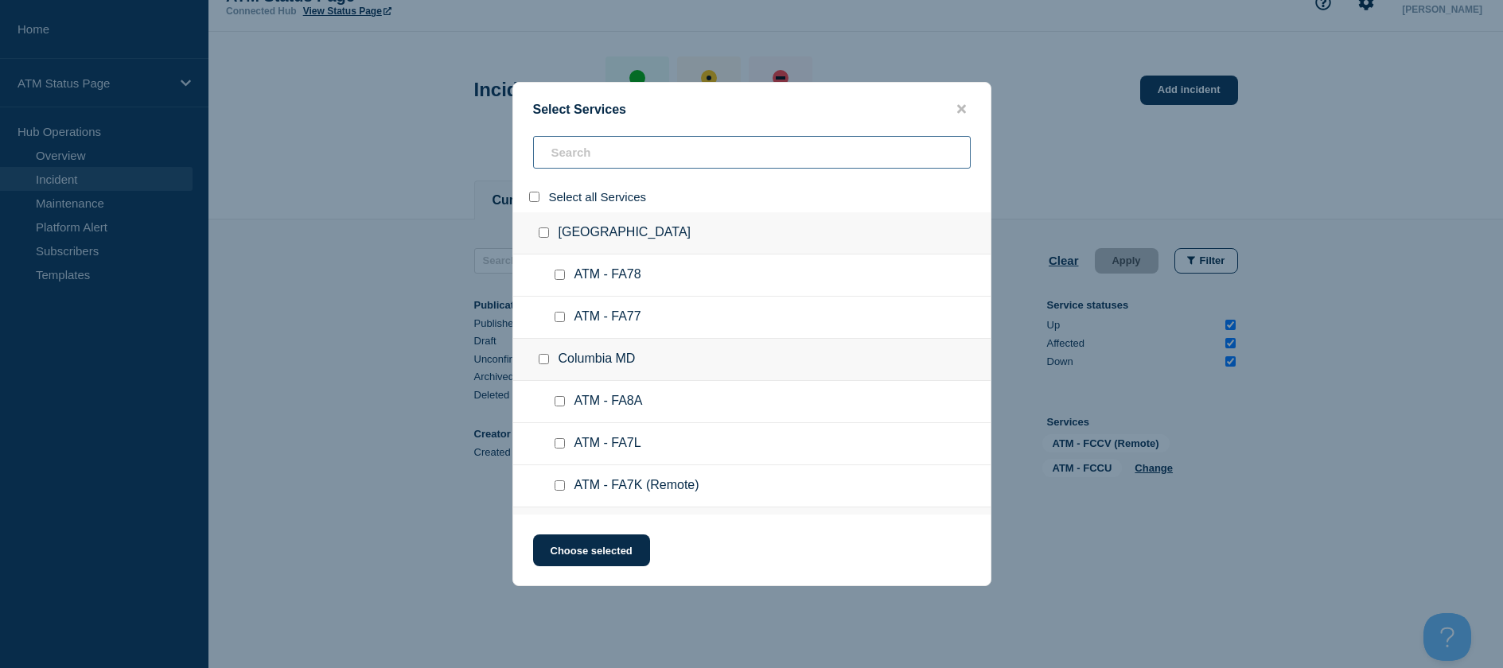
click at [577, 158] on input "search" at bounding box center [752, 152] width 438 height 33
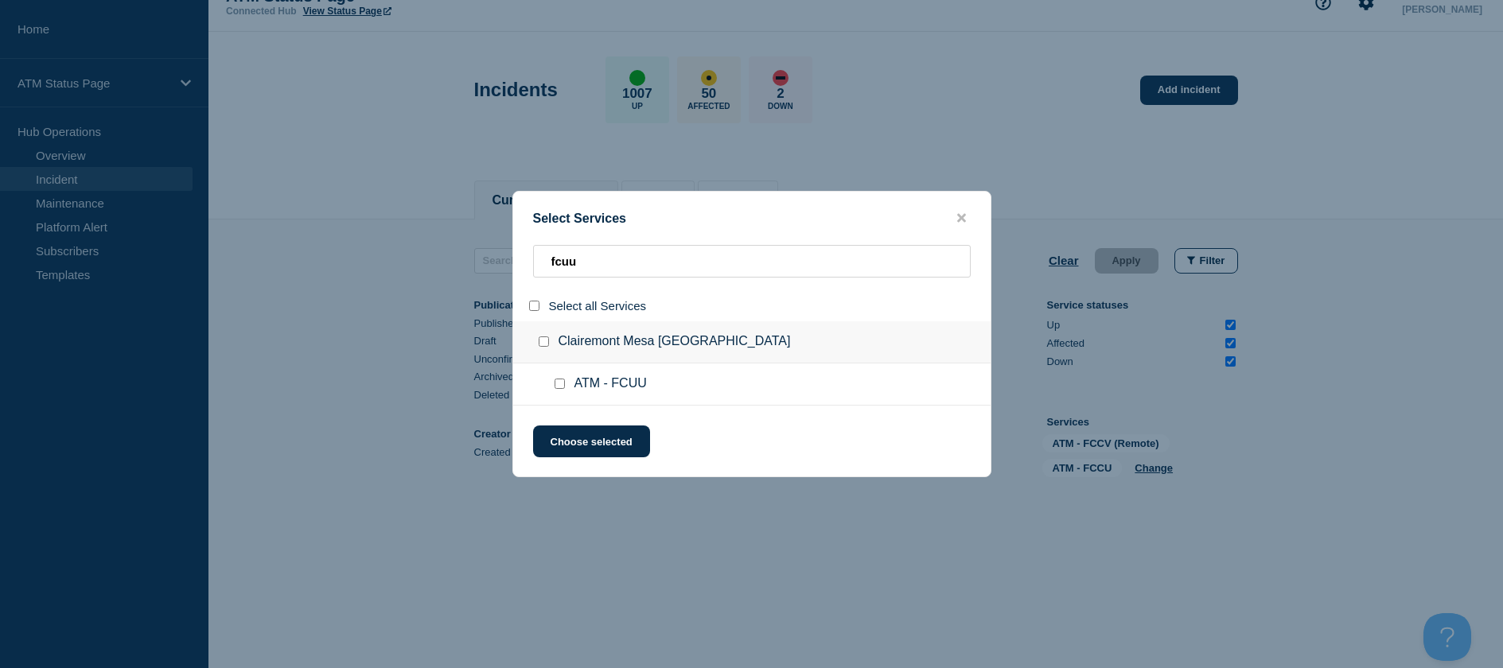
click at [550, 385] on ul "ATM - FCUU" at bounding box center [751, 385] width 477 height 42
click at [553, 387] on div at bounding box center [562, 384] width 23 height 16
click at [554, 383] on input "service: ATM - FCUU" at bounding box center [559, 384] width 10 height 10
click at [566, 434] on button "Choose selected" at bounding box center [591, 442] width 117 height 32
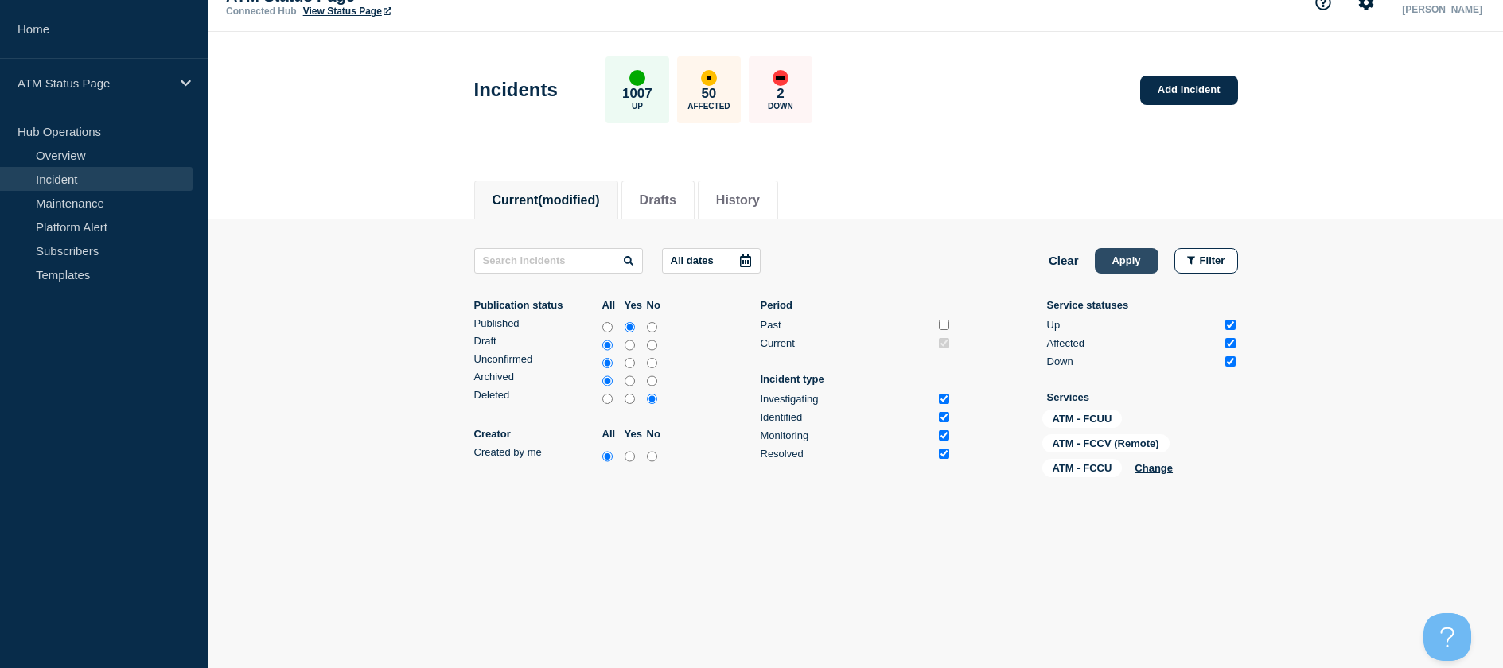
click at [1118, 266] on button "Apply" at bounding box center [1127, 260] width 64 height 25
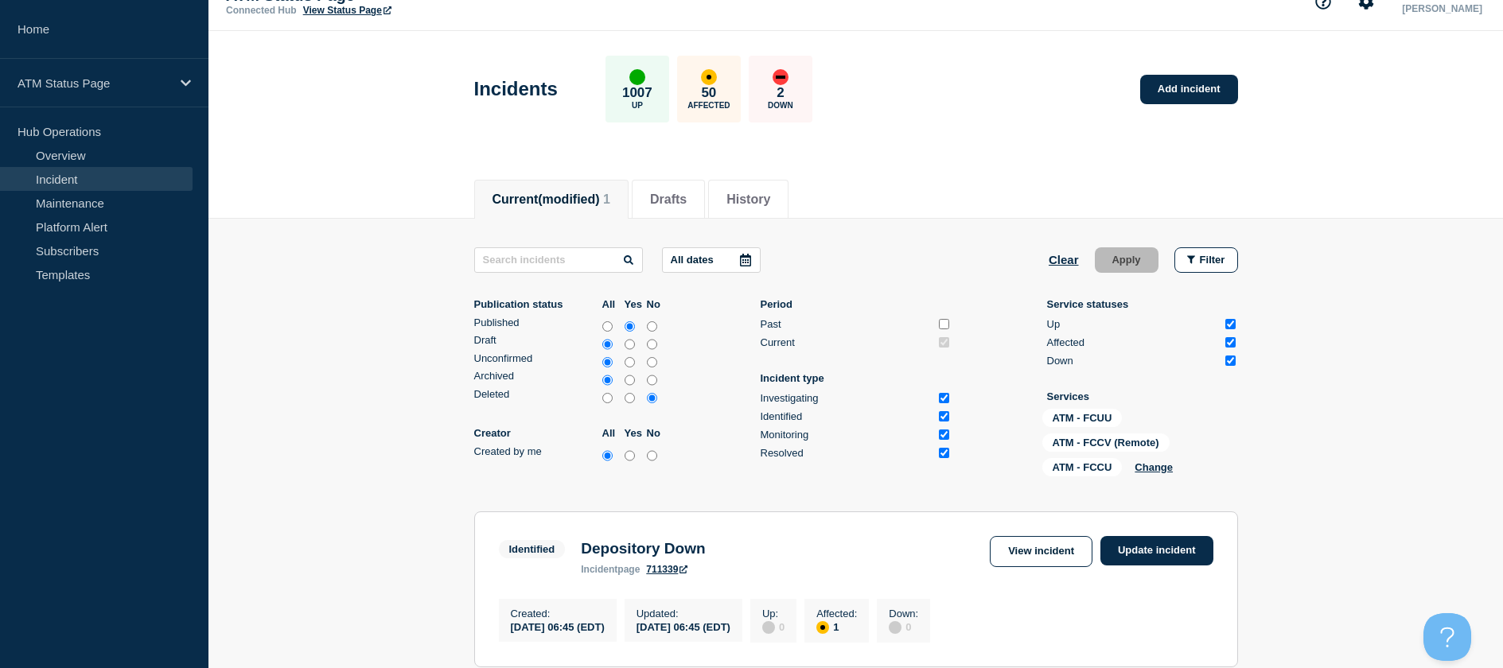
scroll to position [245, 0]
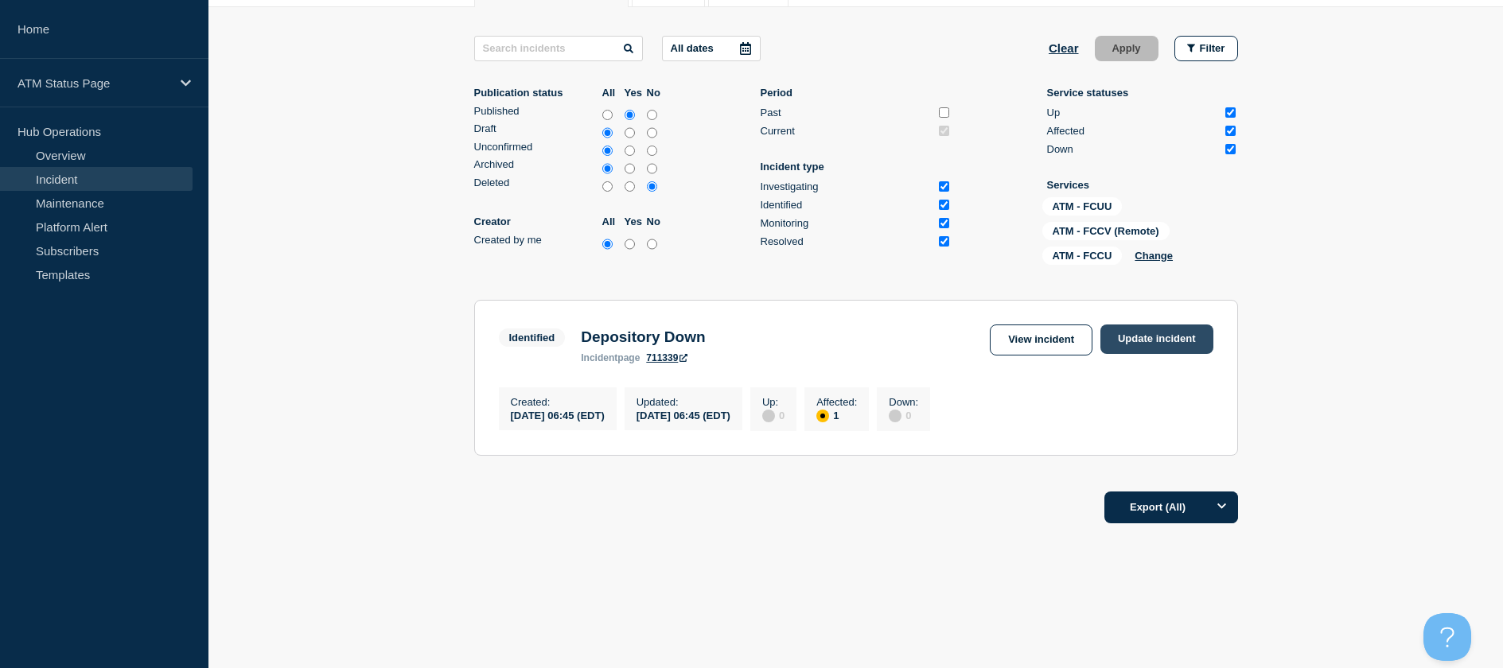
click at [1142, 333] on link "Update incident" at bounding box center [1156, 339] width 113 height 29
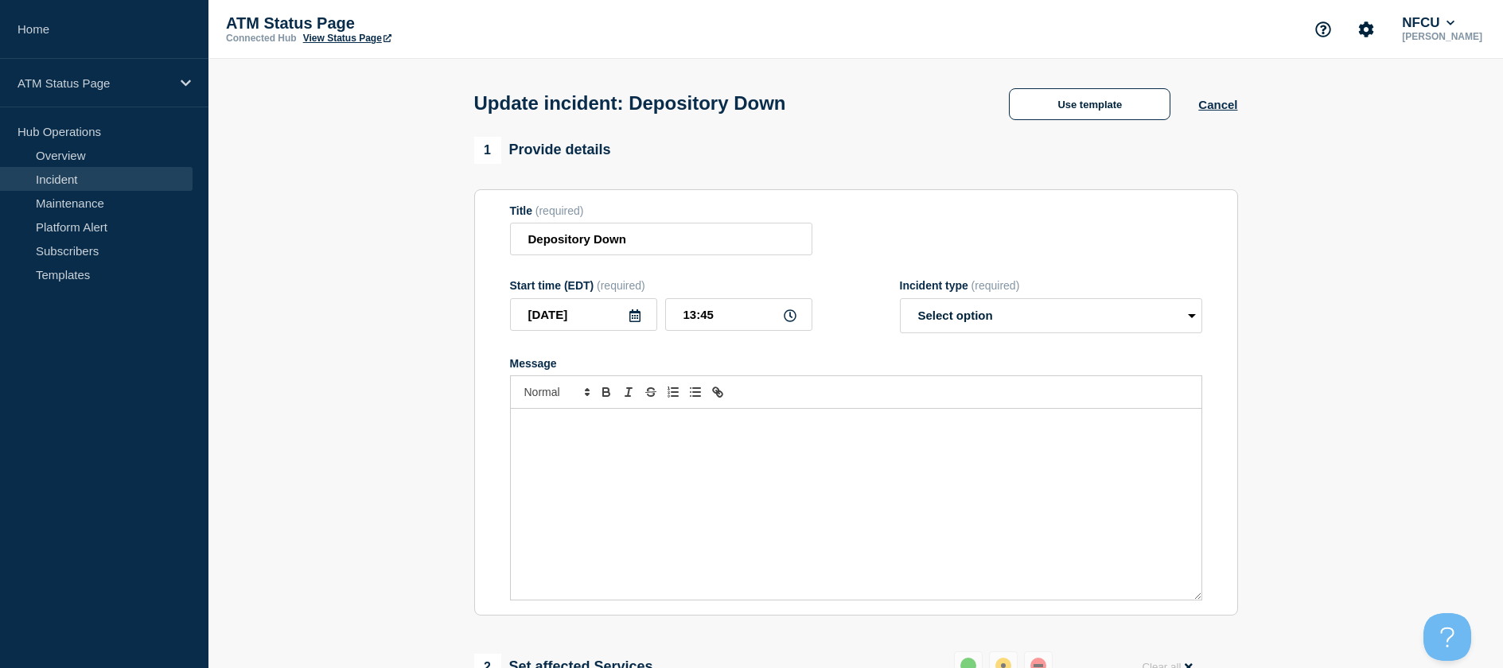
click at [1095, 130] on div "Update incident: Depository Down Use template Cancel" at bounding box center [856, 98] width 800 height 78
click at [1087, 123] on div "Update incident: Depository Down Use template Cancel" at bounding box center [856, 98] width 800 height 78
click at [1087, 118] on button "Use template" at bounding box center [1089, 104] width 161 height 32
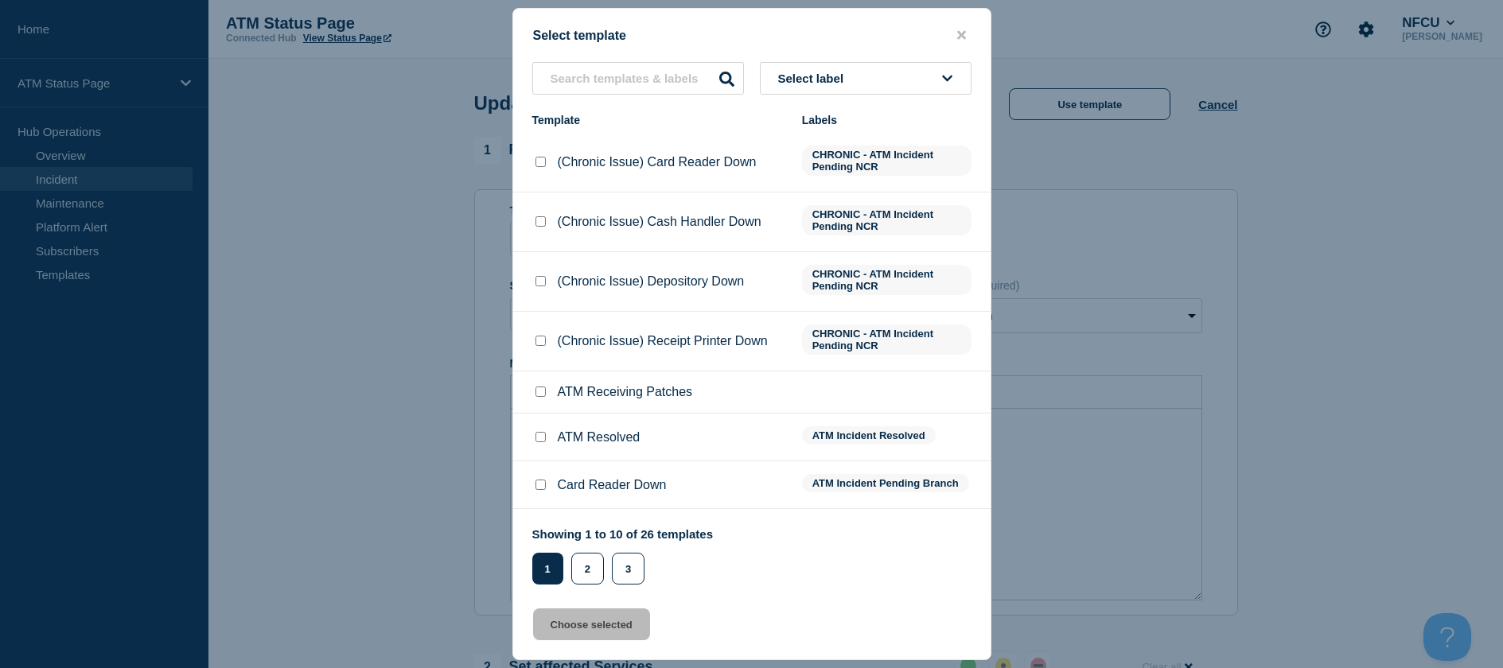
click at [531, 434] on li "ATM Resolved ATM Incident Resolved" at bounding box center [751, 438] width 477 height 48
click at [538, 438] on input "ATM Resolved checkbox" at bounding box center [540, 437] width 10 height 10
click at [601, 621] on button "Choose selected" at bounding box center [591, 625] width 117 height 32
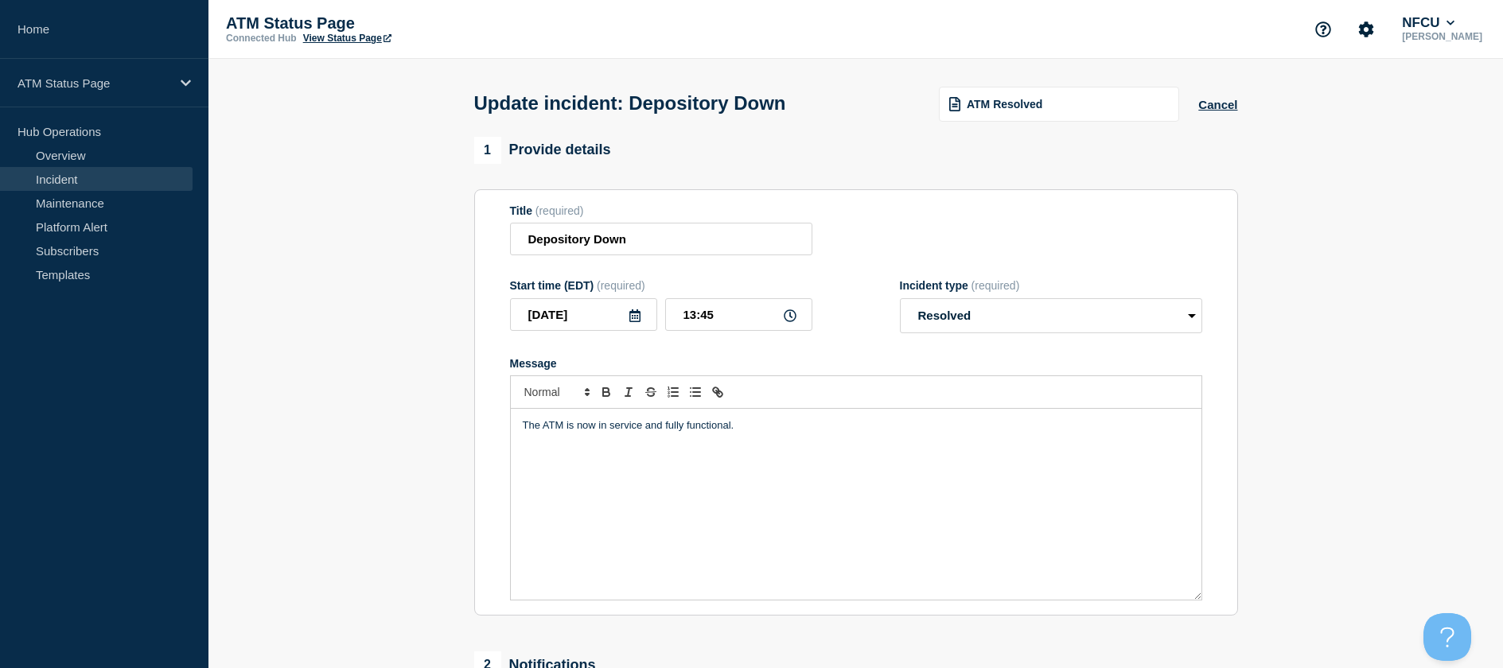
scroll to position [159, 0]
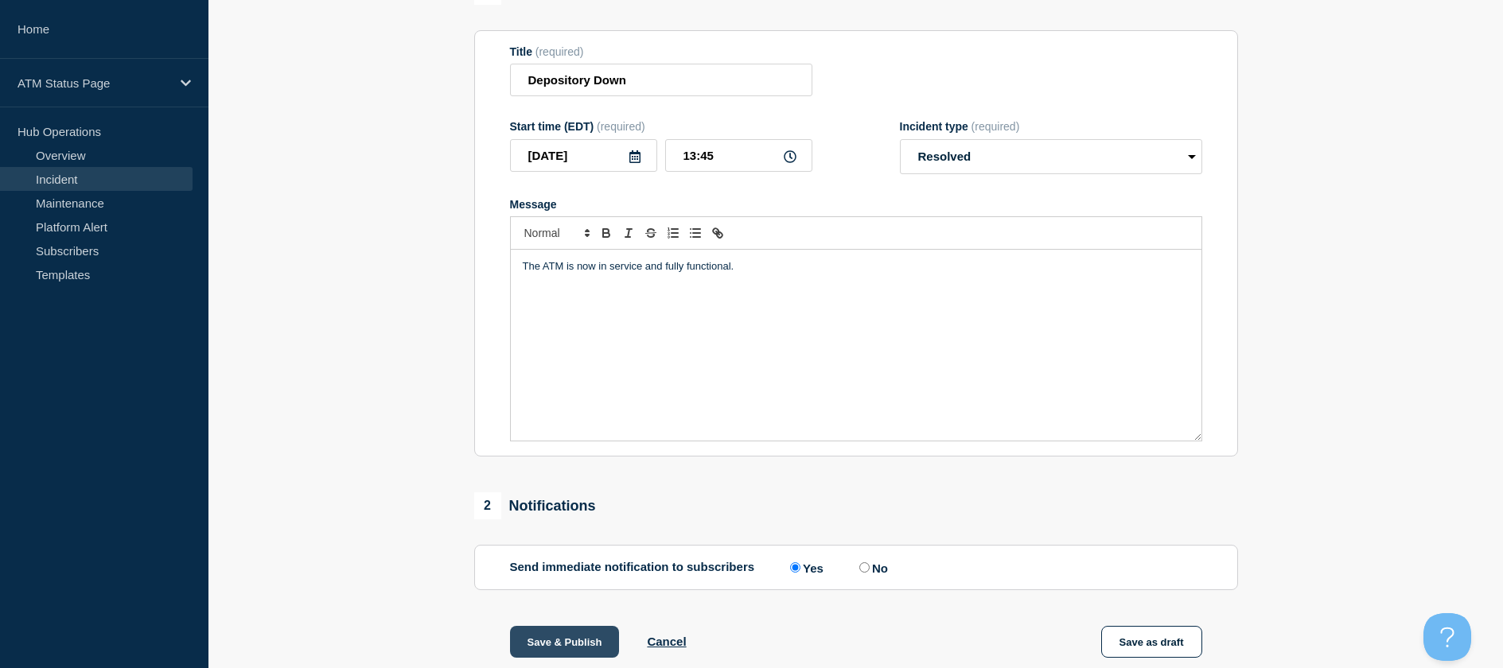
click at [554, 633] on button "Save & Publish" at bounding box center [565, 642] width 110 height 32
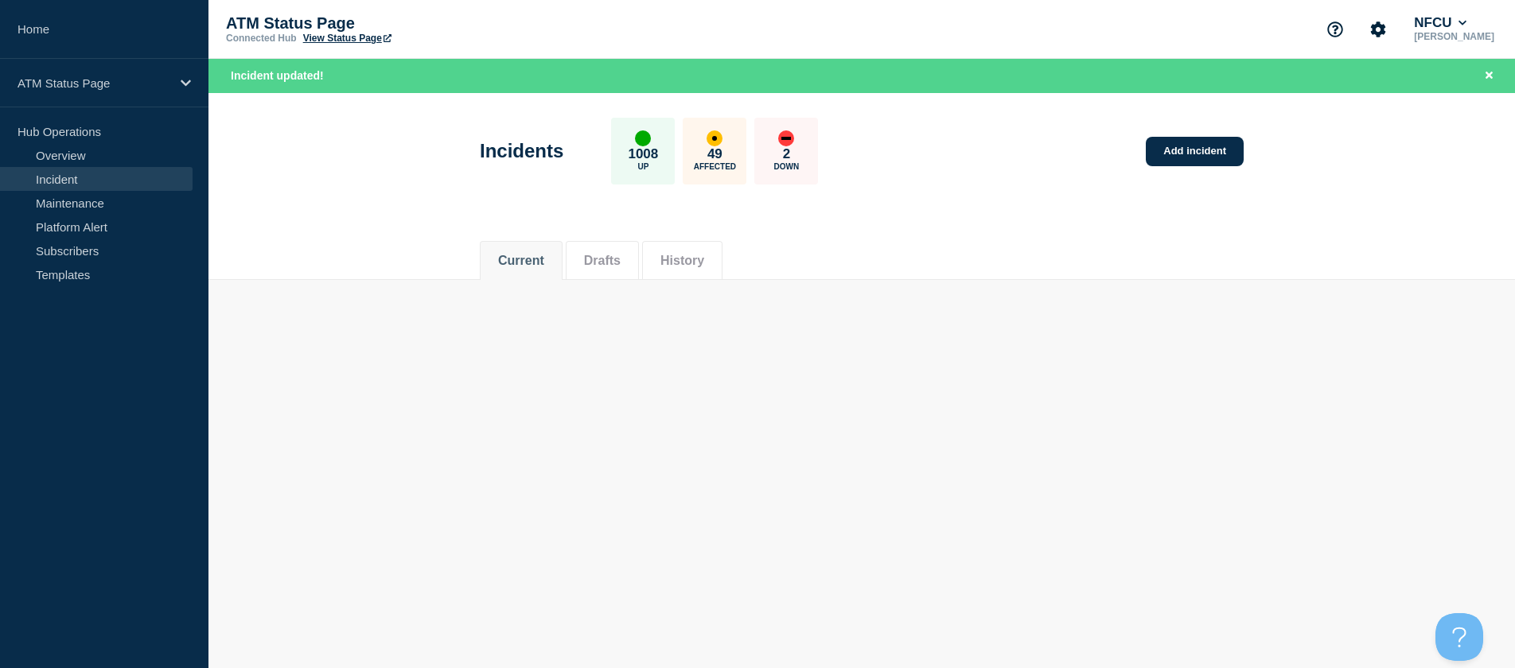
drag, startPoint x: 1063, startPoint y: 383, endPoint x: 1064, endPoint y: 392, distance: 9.6
click at [1063, 387] on body "Home ATM Status Page Hub Operations Overview Incident Maintenance Platform Aler…" at bounding box center [757, 334] width 1515 height 668
click at [1203, 268] on div "Current Drafts History" at bounding box center [862, 252] width 764 height 54
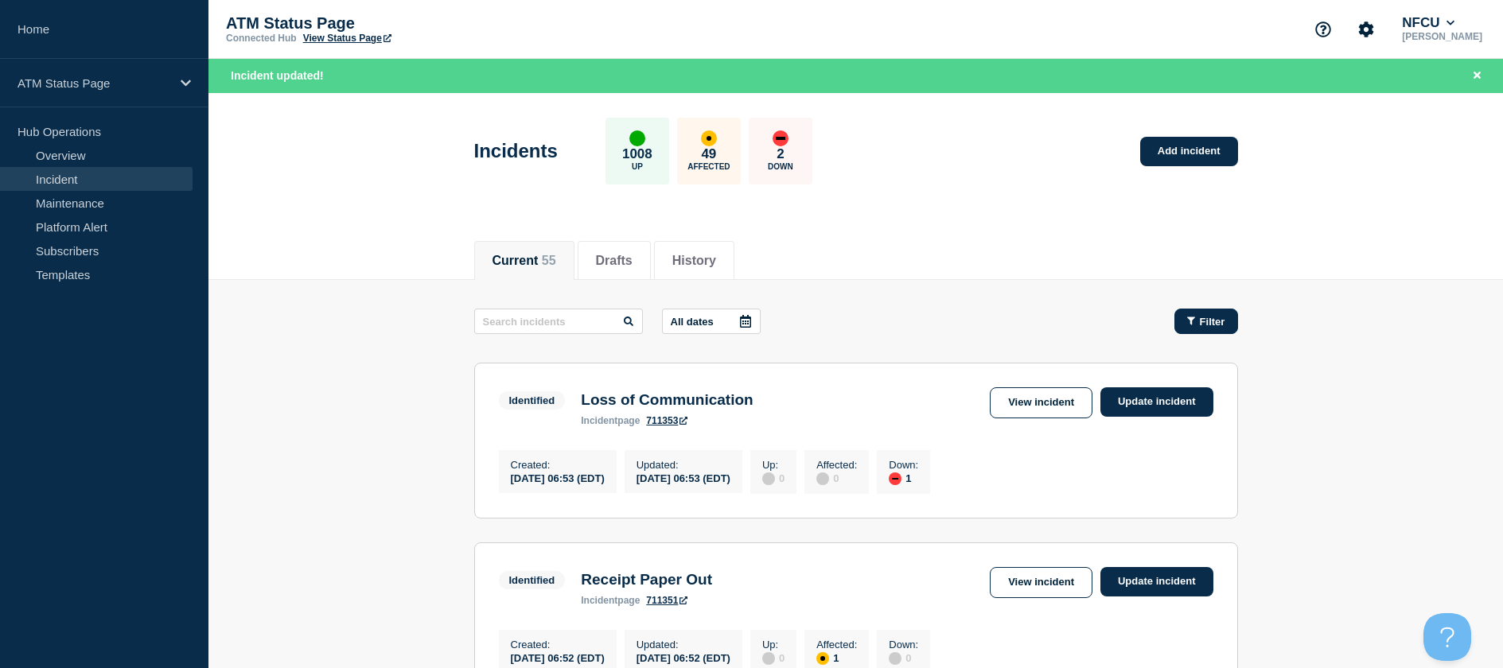
click at [1211, 310] on button "Filter" at bounding box center [1206, 321] width 64 height 25
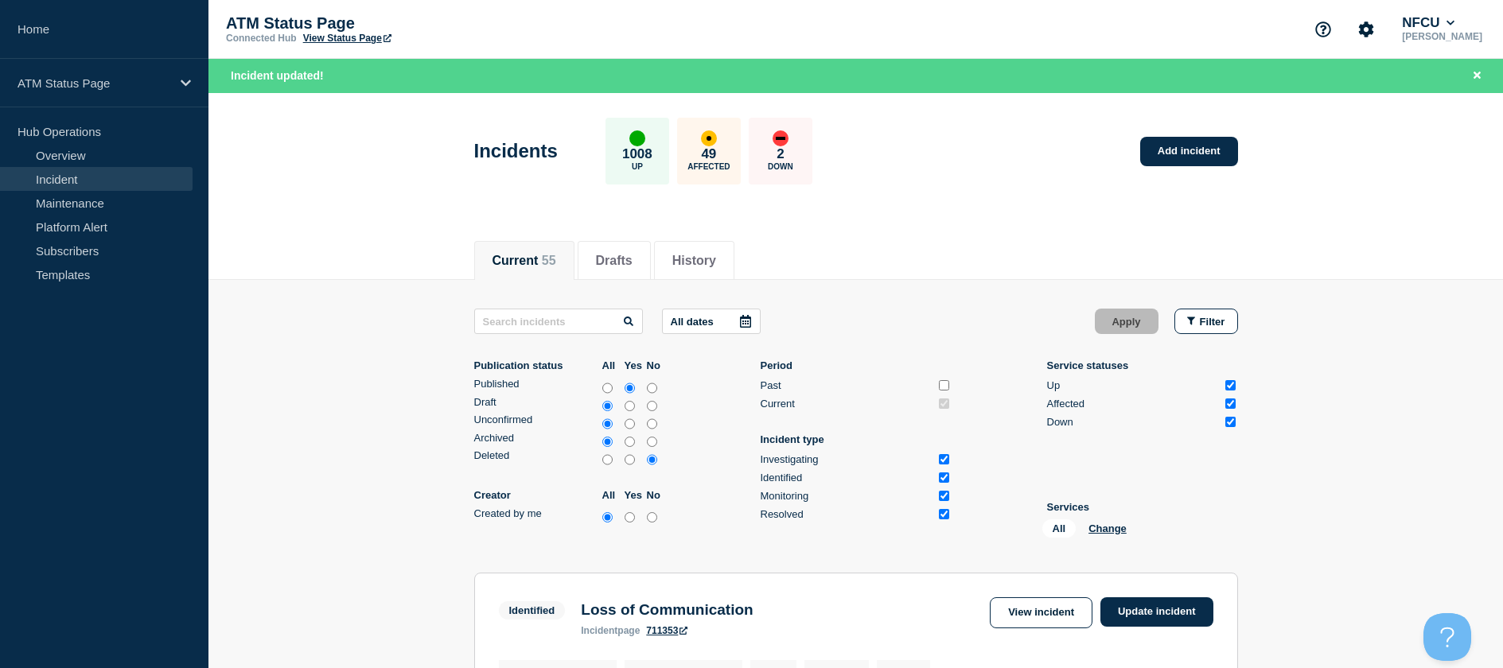
click at [1102, 535] on div "All Change" at bounding box center [1121, 531] width 159 height 25
click at [1099, 530] on button "Change" at bounding box center [1107, 529] width 38 height 12
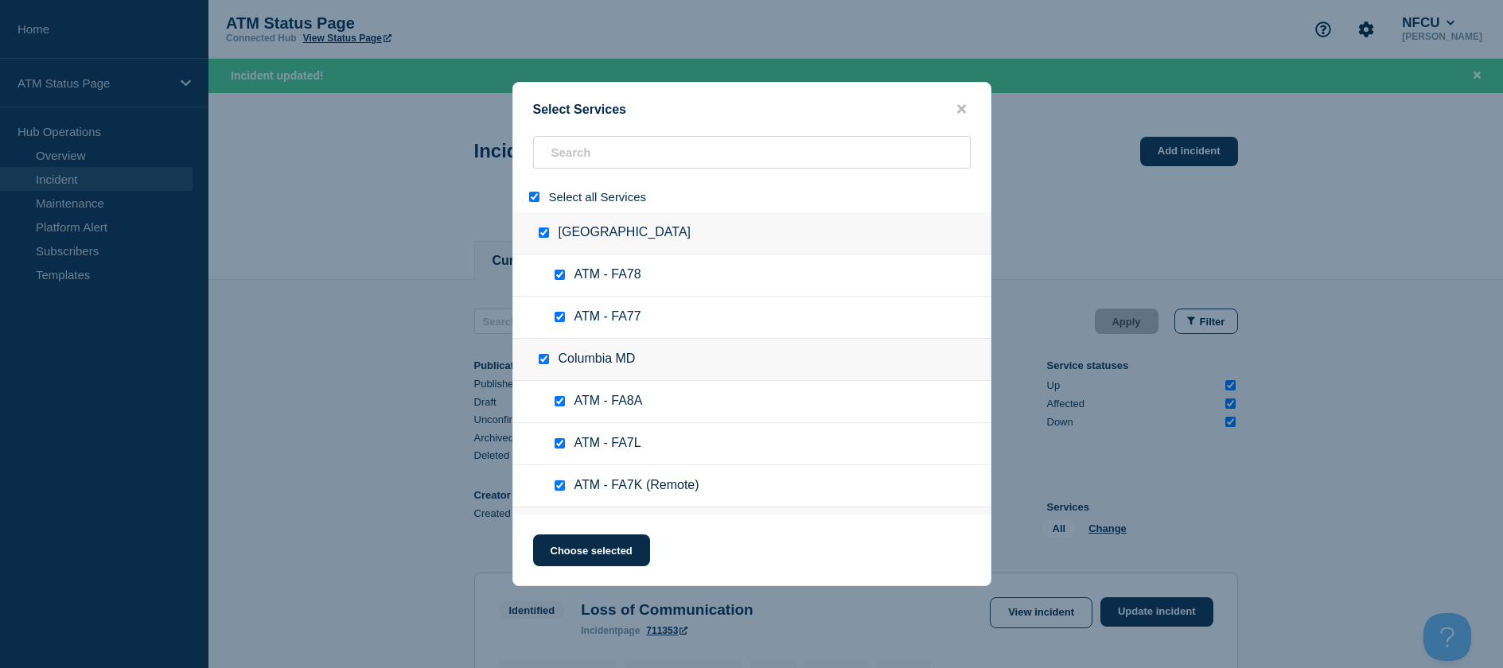
click at [533, 195] on input "select all" at bounding box center [534, 197] width 10 height 10
click at [652, 142] on input "search" at bounding box center [752, 152] width 438 height 33
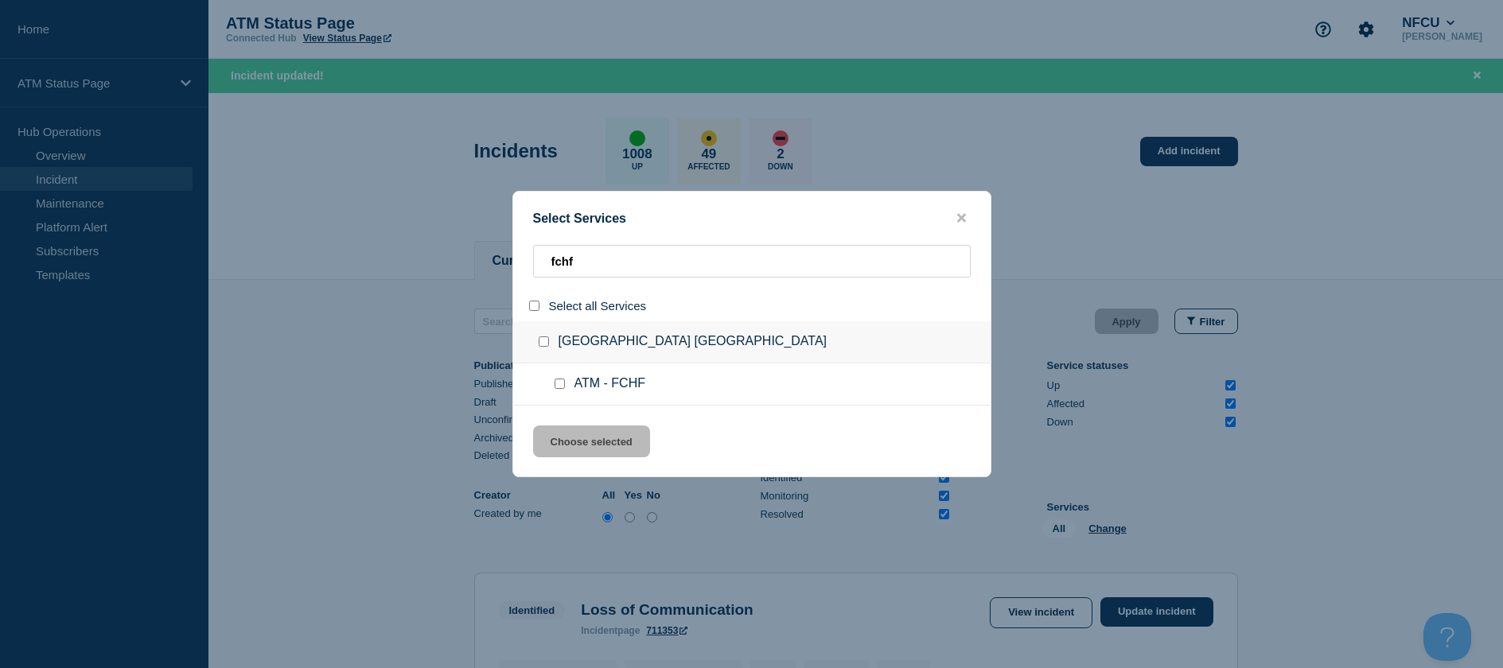
click at [562, 388] on input "service: ATM - FCHF" at bounding box center [559, 384] width 10 height 10
click at [583, 447] on button "Choose selected" at bounding box center [591, 442] width 117 height 32
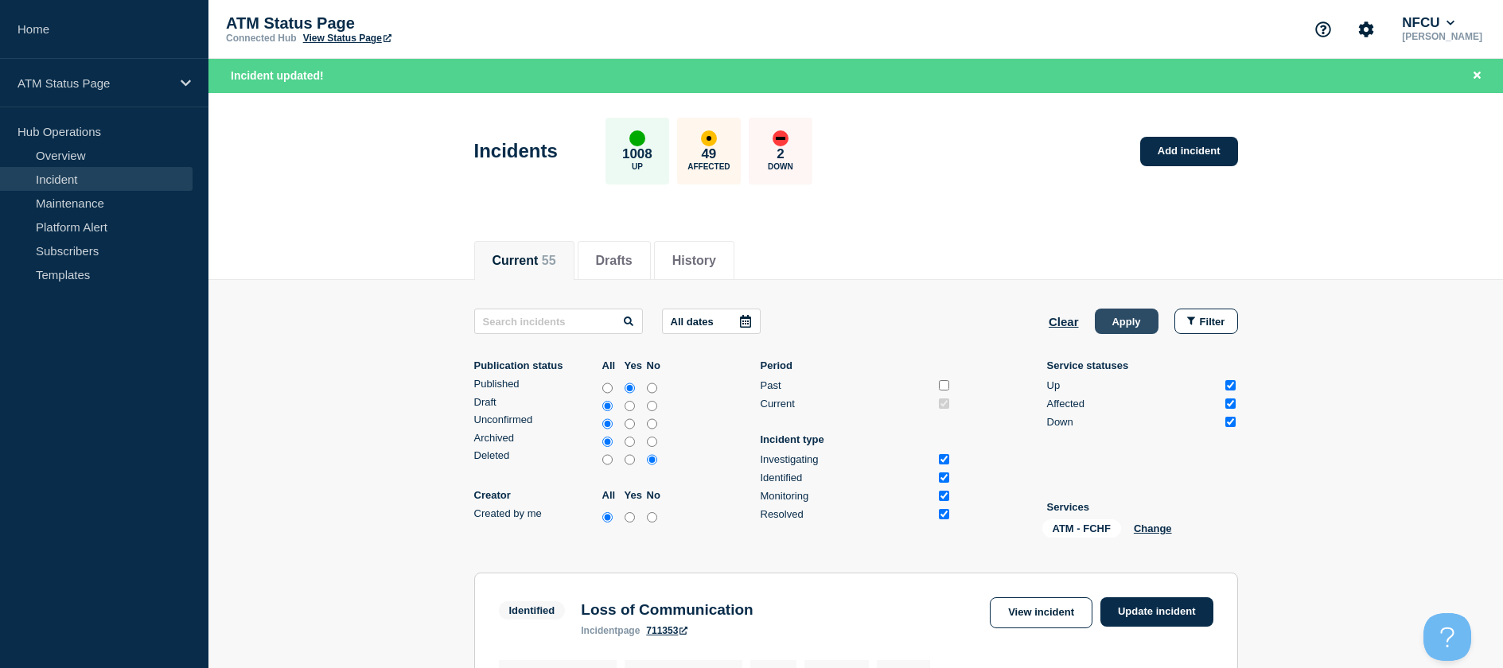
click at [1115, 327] on button "Apply" at bounding box center [1127, 321] width 64 height 25
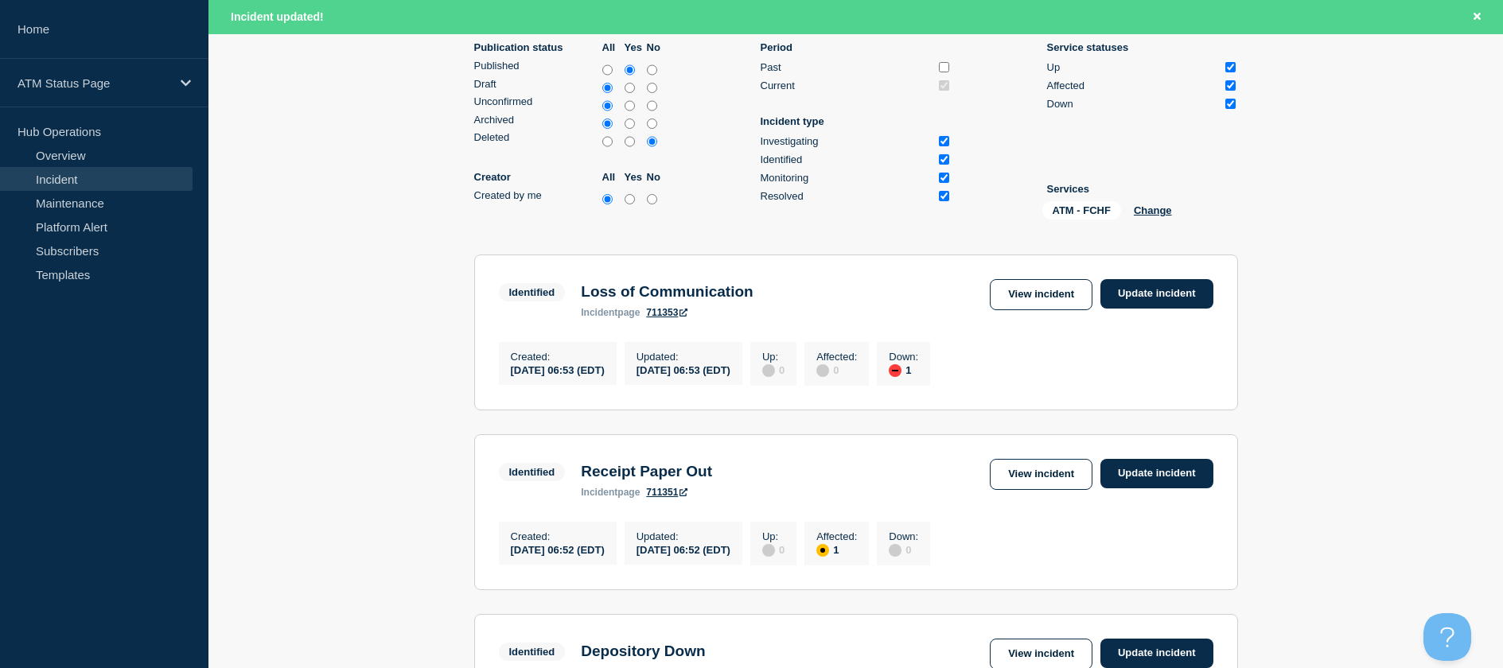
scroll to position [278, 0]
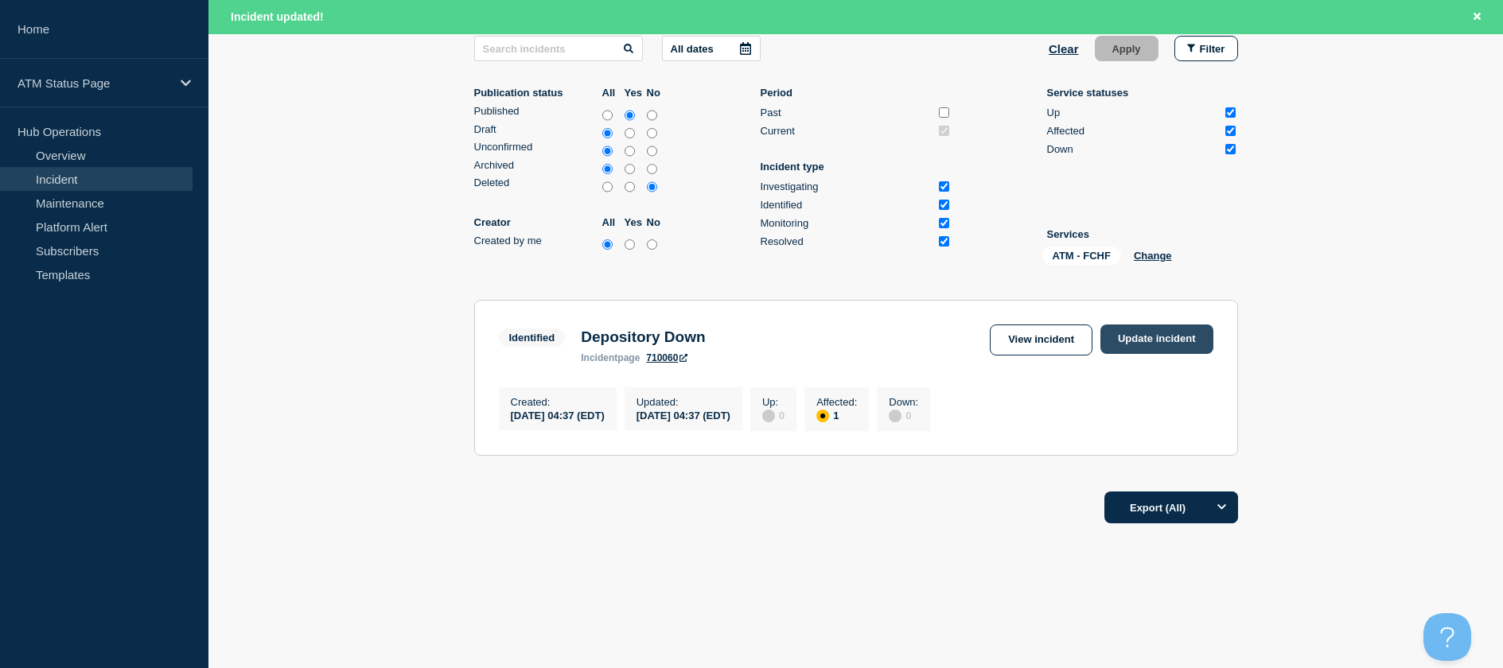
click at [1165, 325] on link "Update incident" at bounding box center [1156, 339] width 113 height 29
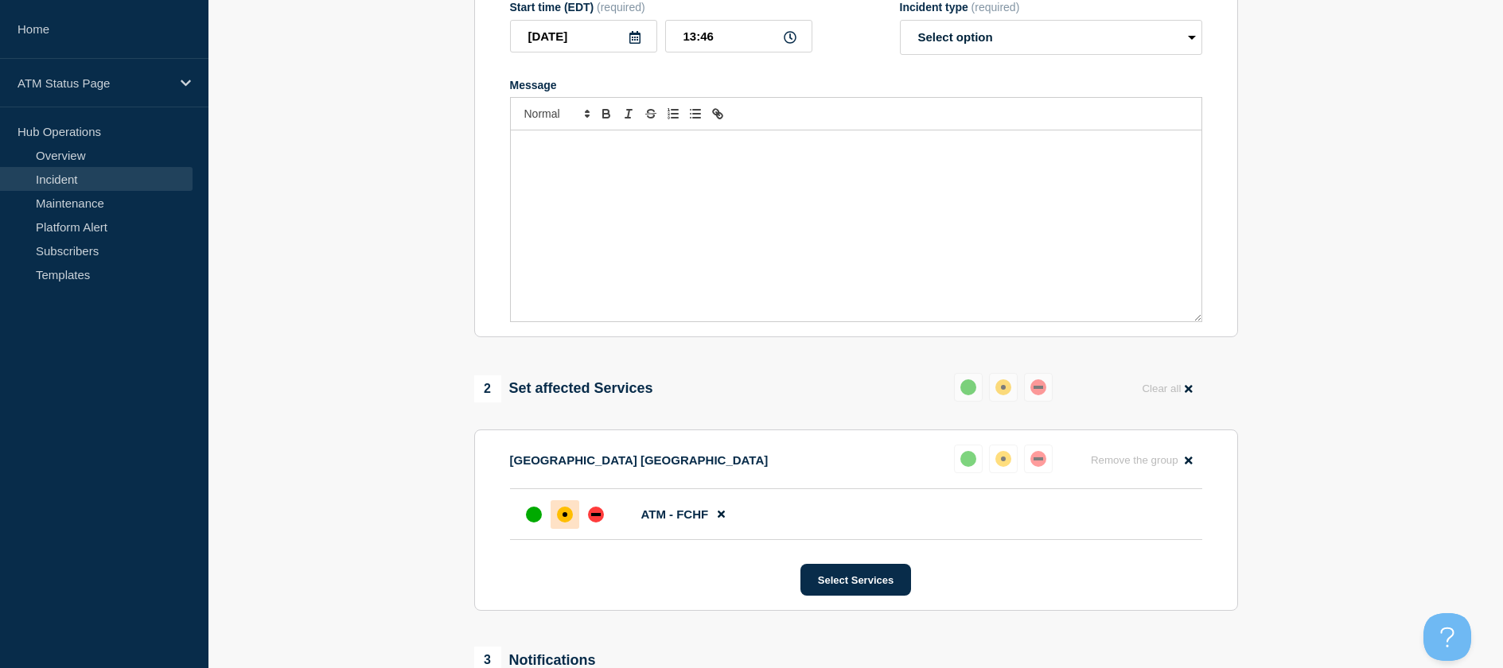
scroll to position [40, 0]
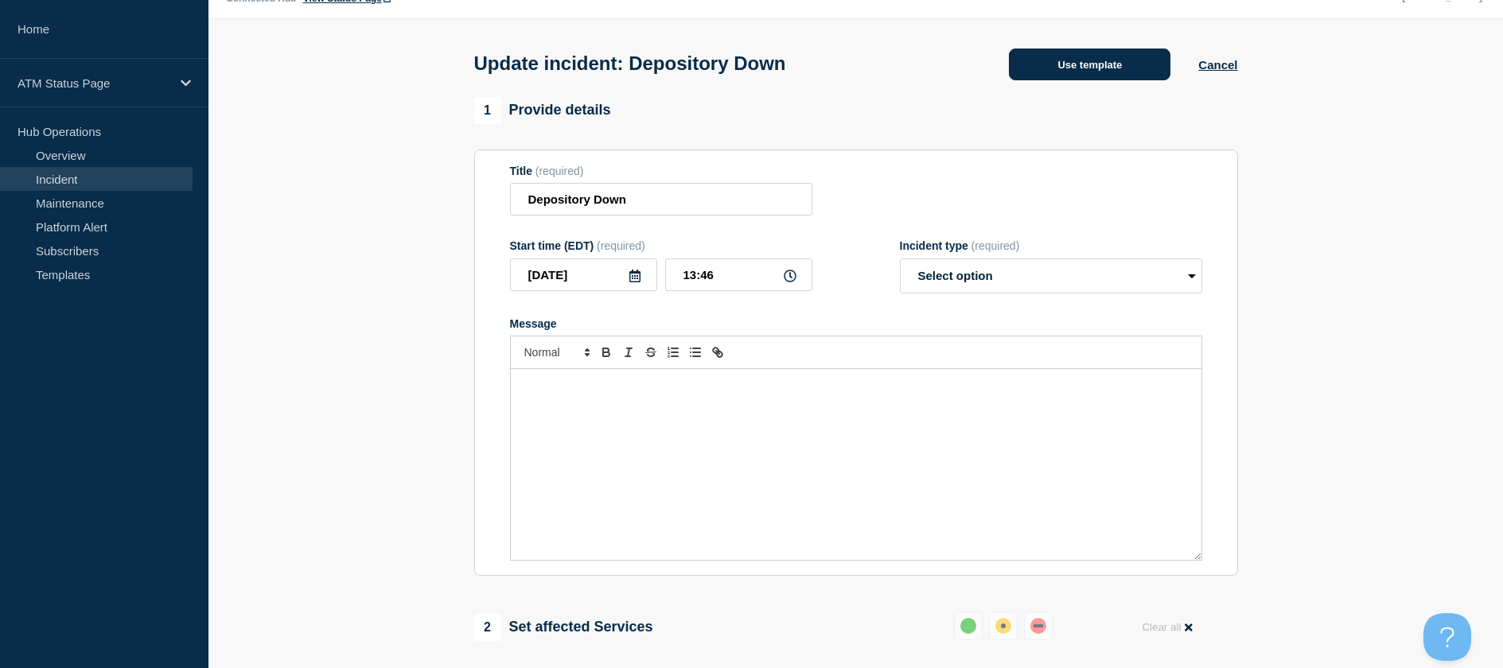
click at [1087, 58] on button "Use template" at bounding box center [1089, 65] width 161 height 32
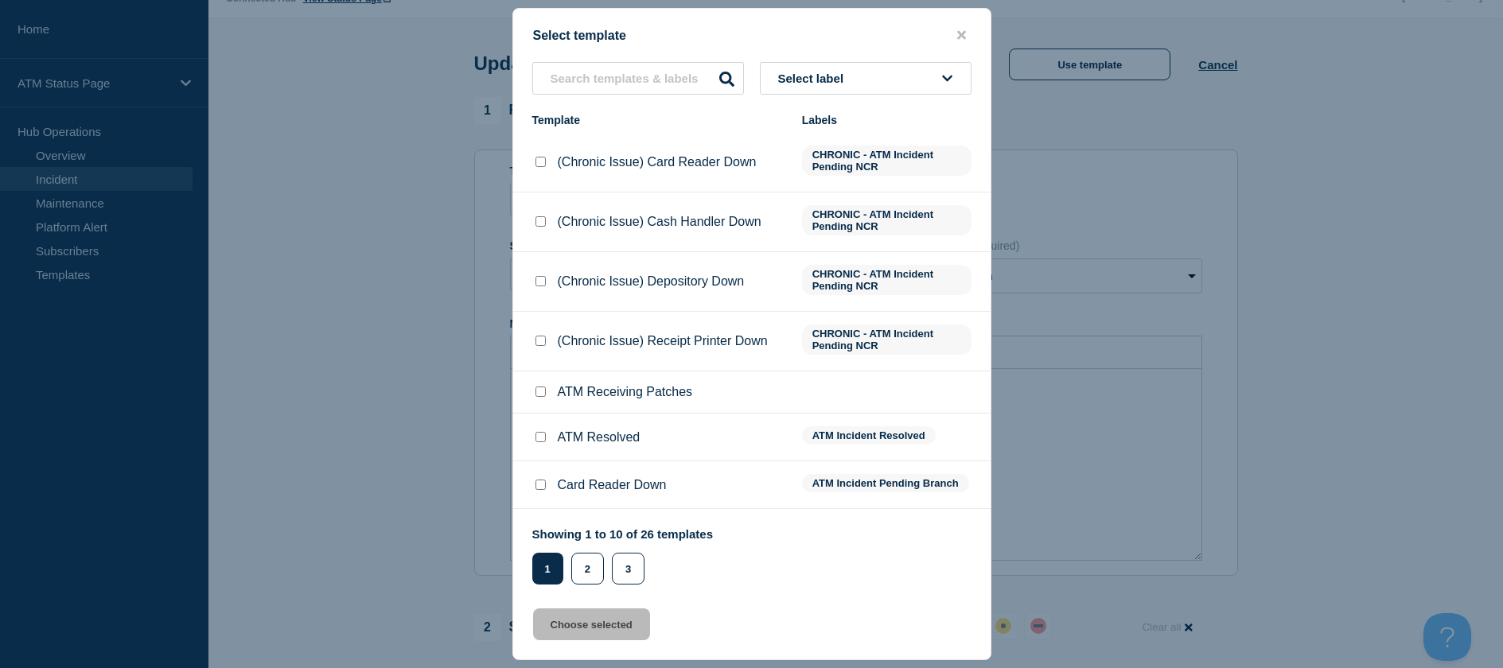
click at [535, 394] on input "ATM Receiving Patches checkbox" at bounding box center [540, 392] width 10 height 10
click at [542, 430] on li "ATM Resolved ATM Incident Resolved" at bounding box center [751, 438] width 477 height 48
click at [539, 433] on div at bounding box center [540, 438] width 16 height 16
click at [540, 435] on input "ATM Resolved checkbox" at bounding box center [540, 437] width 10 height 10
click at [589, 618] on button "Choose selected" at bounding box center [591, 625] width 117 height 32
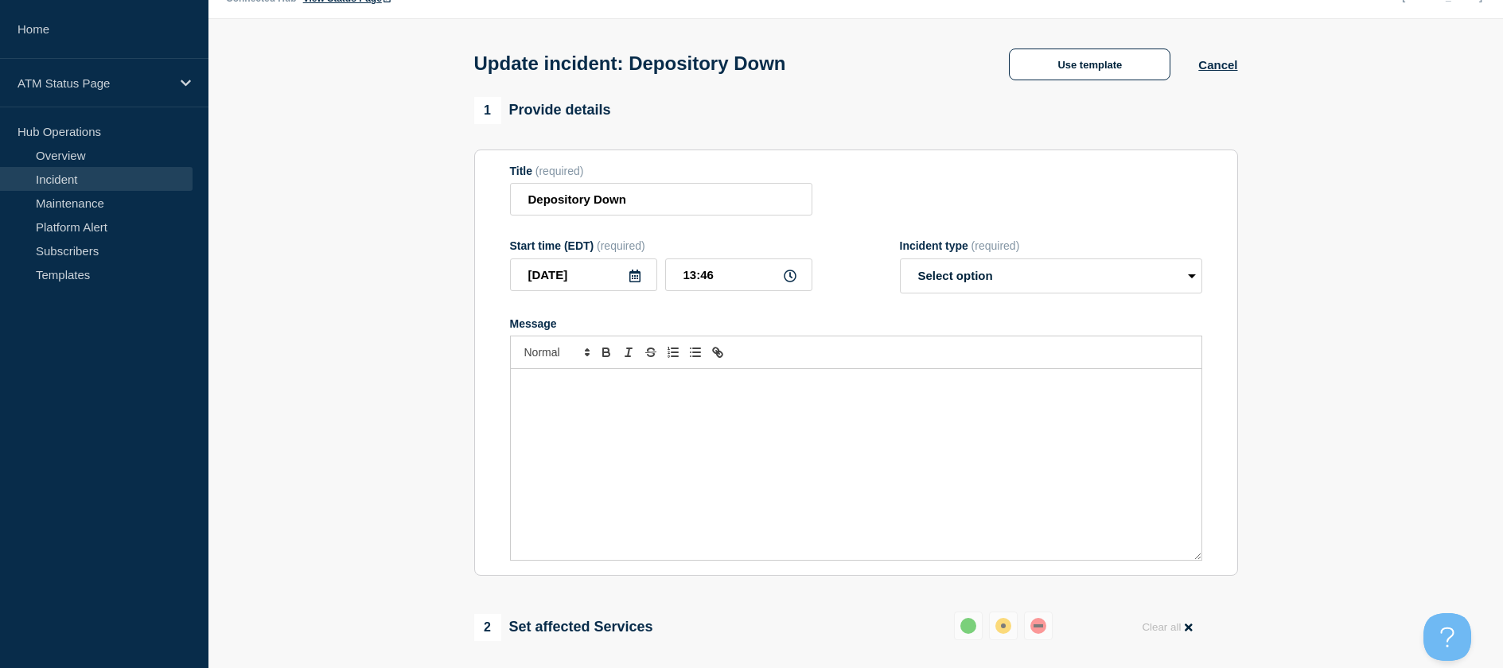
scroll to position [278, 0]
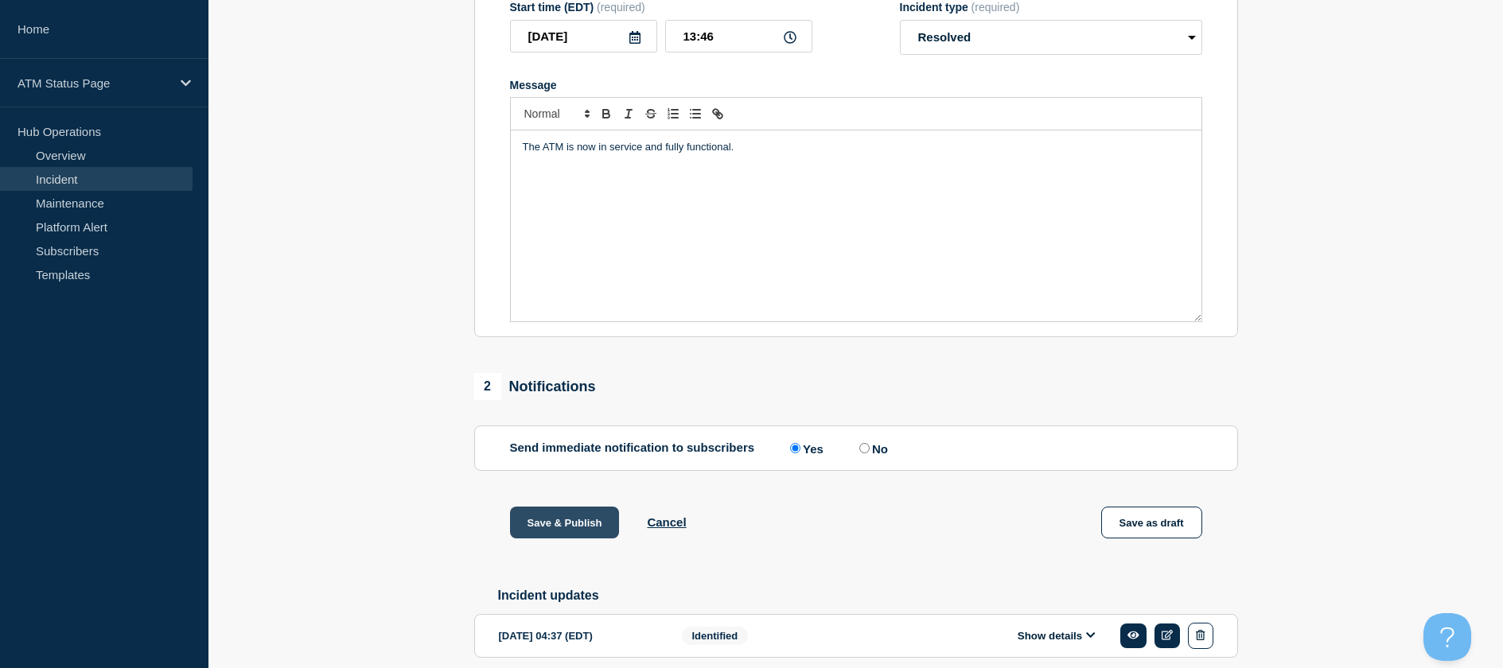
click at [591, 511] on button "Save & Publish" at bounding box center [565, 523] width 110 height 32
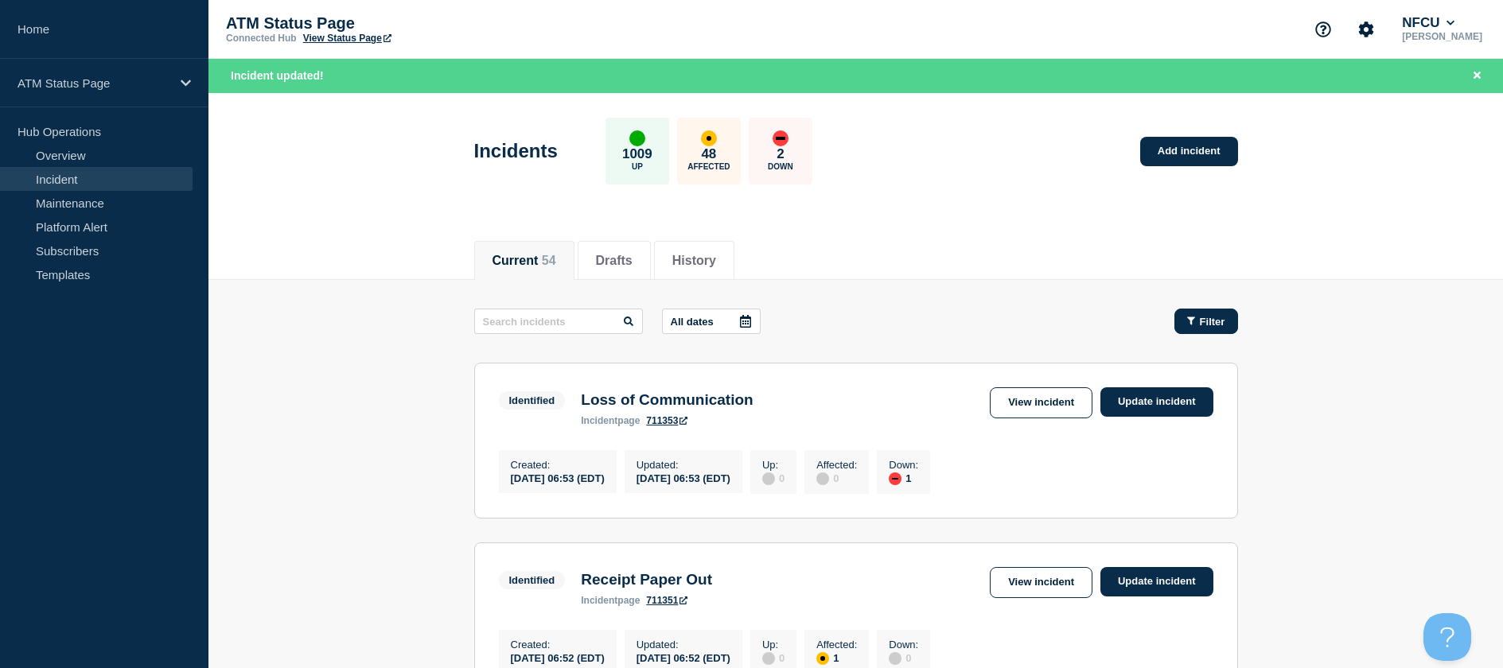
click at [1206, 325] on span "Filter" at bounding box center [1212, 322] width 25 height 12
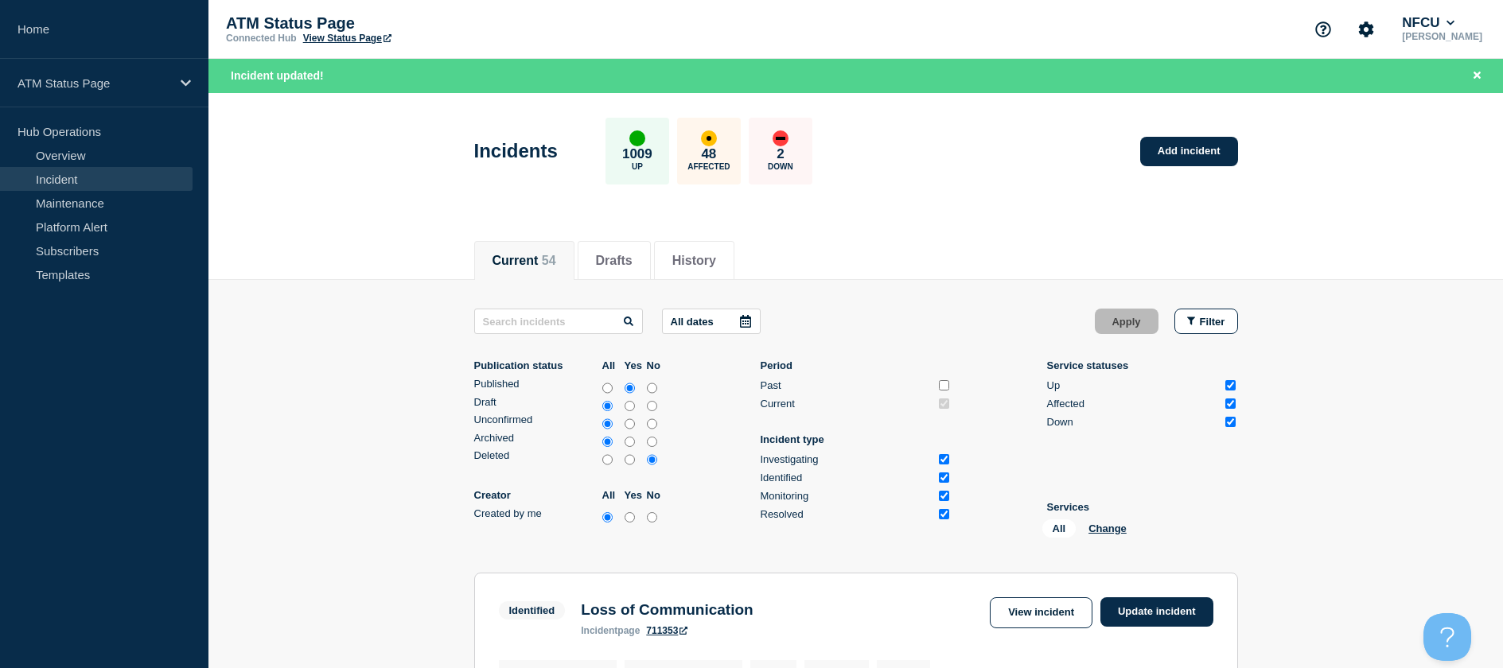
click at [1102, 519] on div "All Change" at bounding box center [1121, 531] width 159 height 25
click at [1102, 525] on button "Change" at bounding box center [1107, 529] width 38 height 12
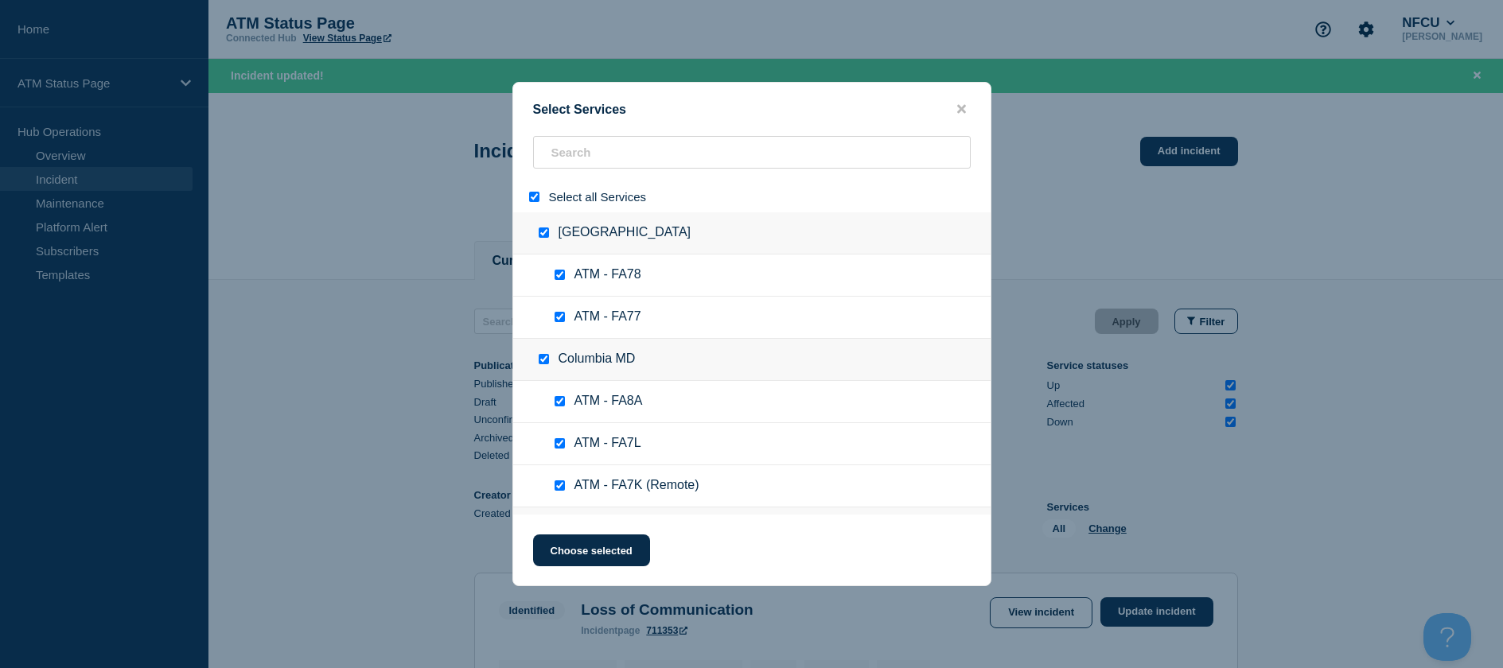
click at [530, 193] on input "select all" at bounding box center [534, 197] width 10 height 10
click at [568, 159] on input "search" at bounding box center [752, 152] width 438 height 33
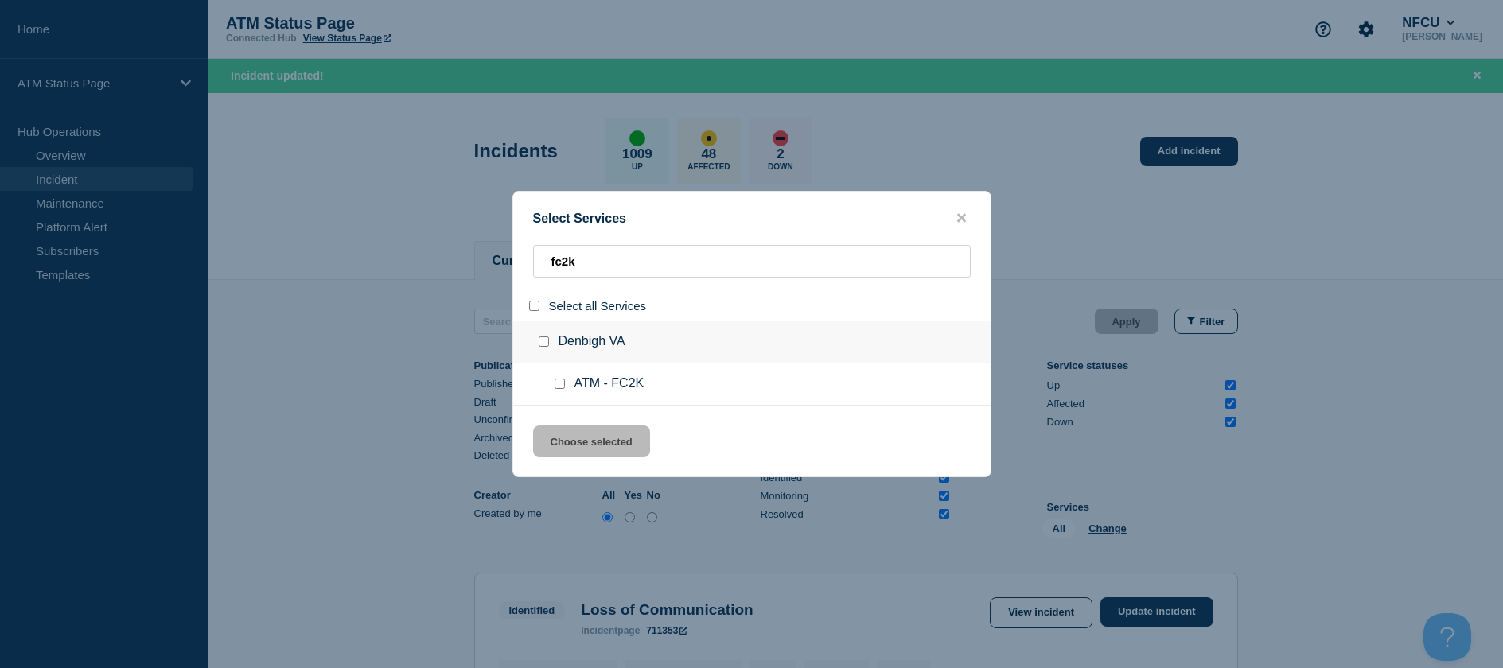
click at [559, 375] on ul "ATM - FC2K" at bounding box center [751, 385] width 477 height 42
click at [559, 382] on input "service: ATM - FC2K" at bounding box center [559, 384] width 10 height 10
click at [580, 430] on button "Choose selected" at bounding box center [591, 442] width 117 height 32
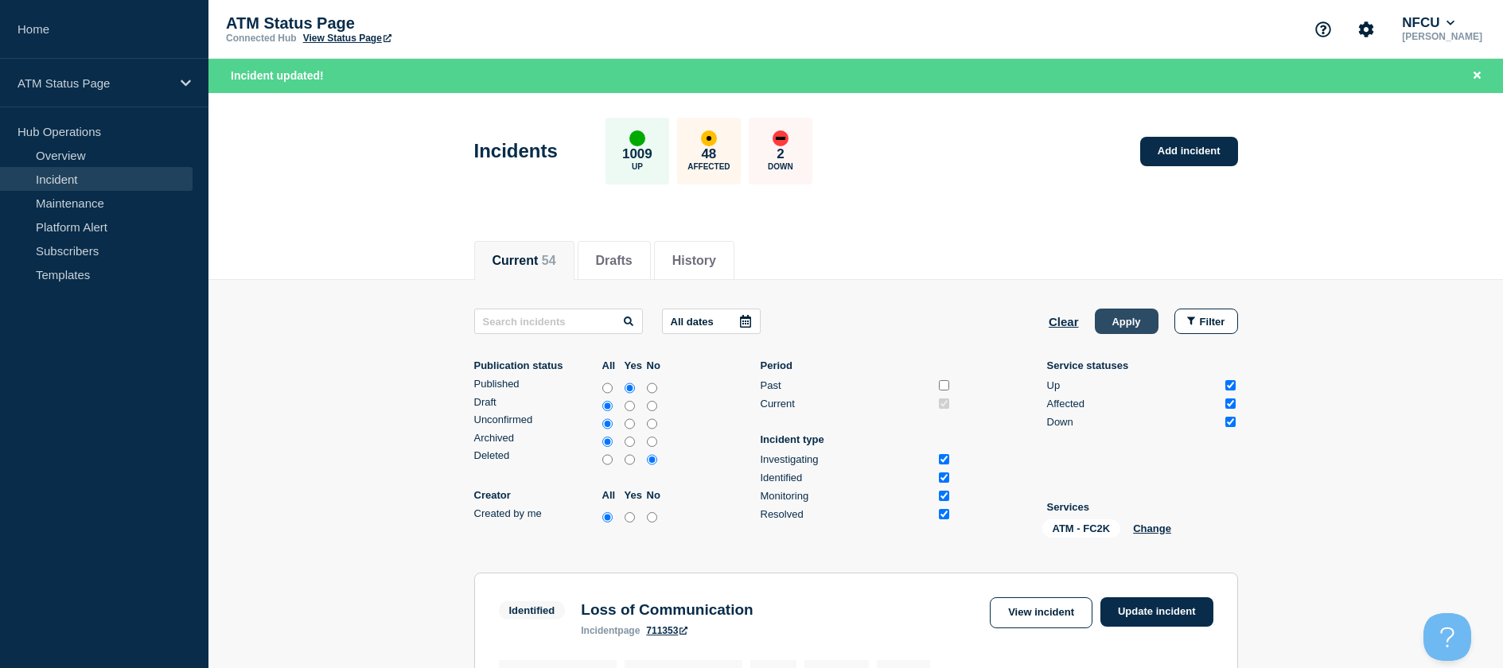
click at [1126, 317] on button "Apply" at bounding box center [1127, 321] width 64 height 25
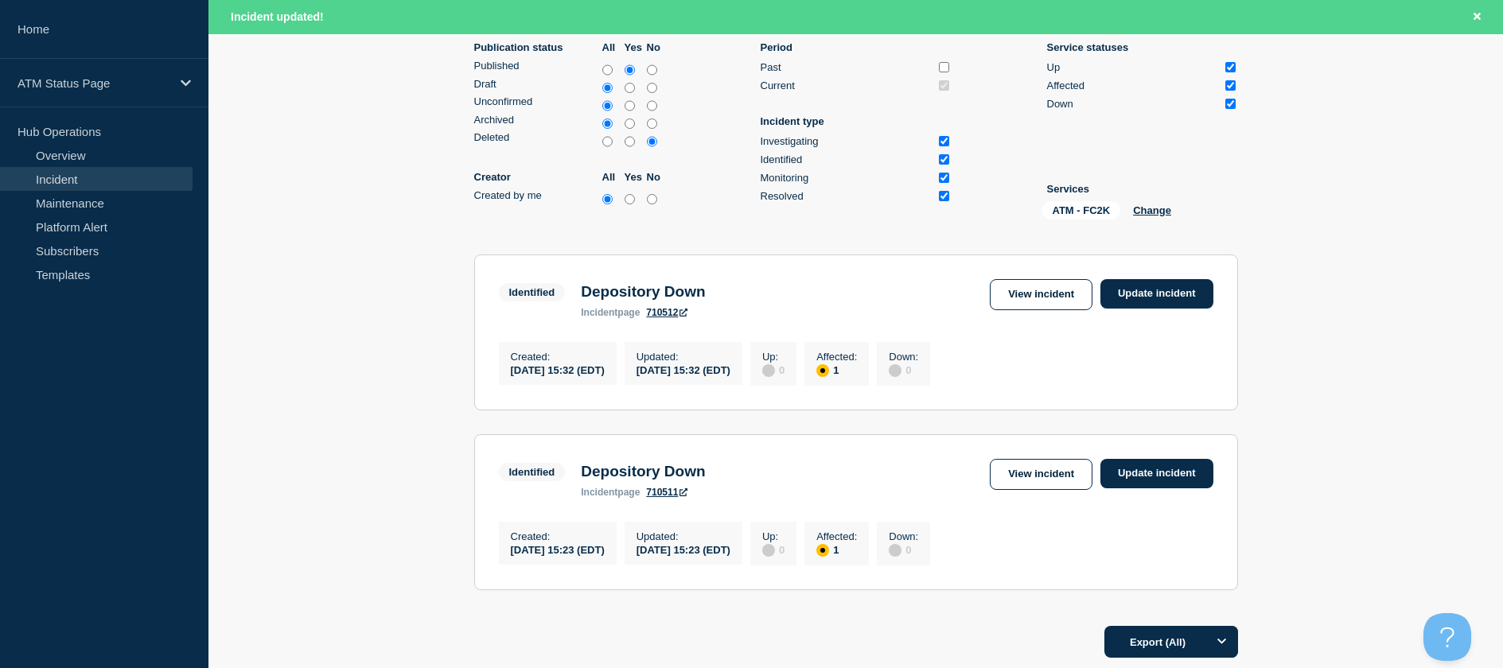
scroll to position [398, 0]
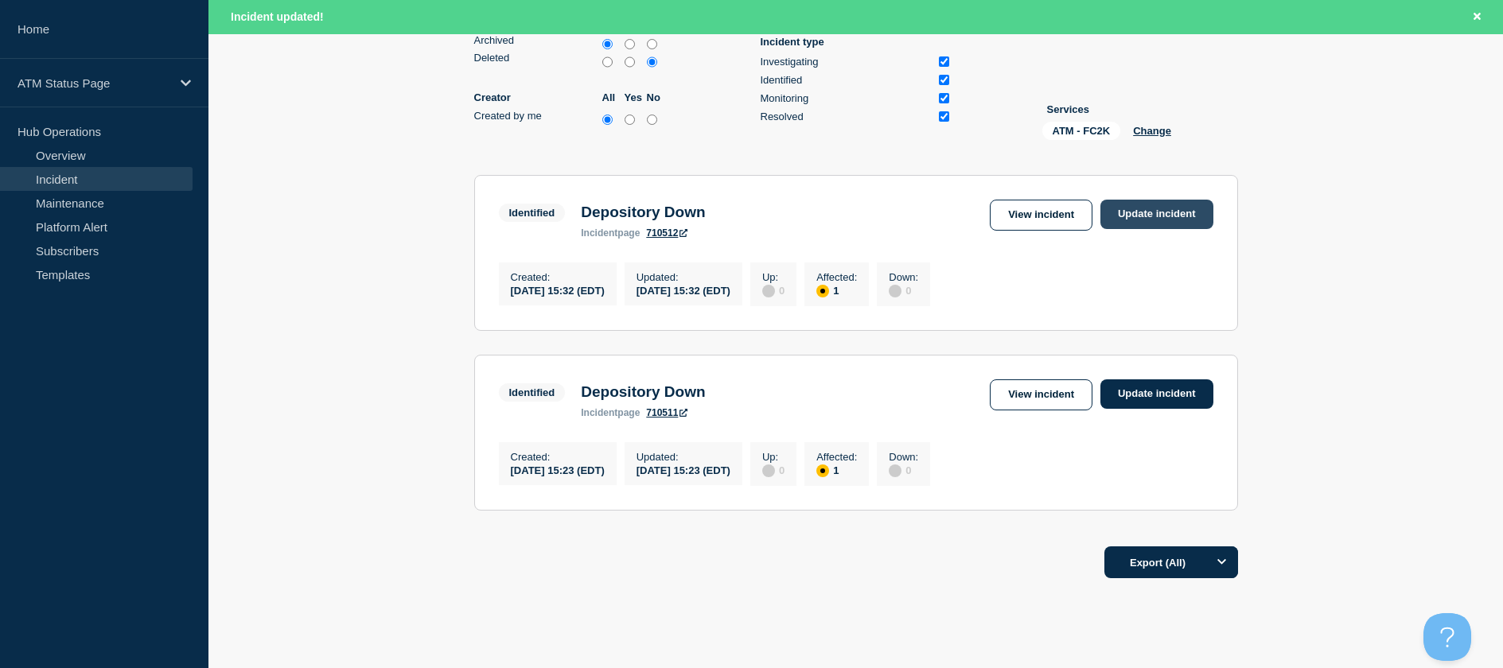
click at [1159, 214] on link "Update incident" at bounding box center [1156, 214] width 113 height 29
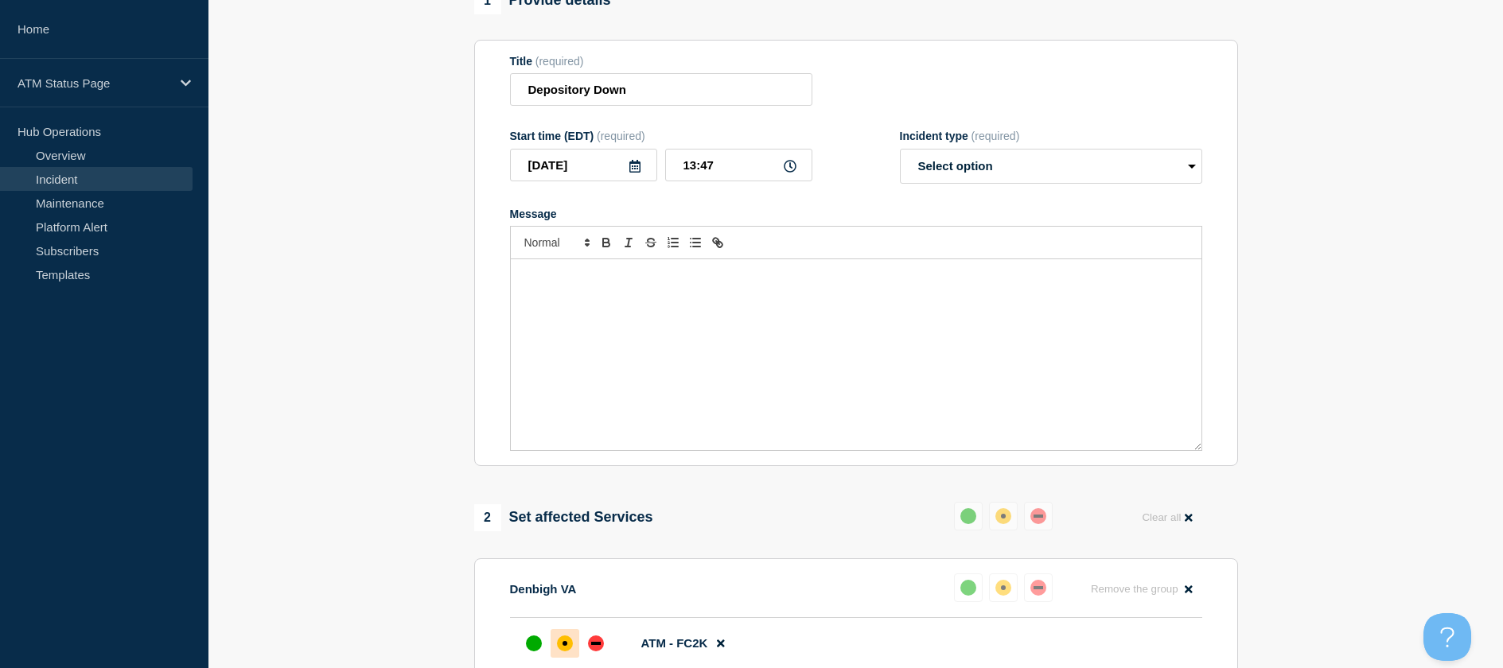
scroll to position [70, 0]
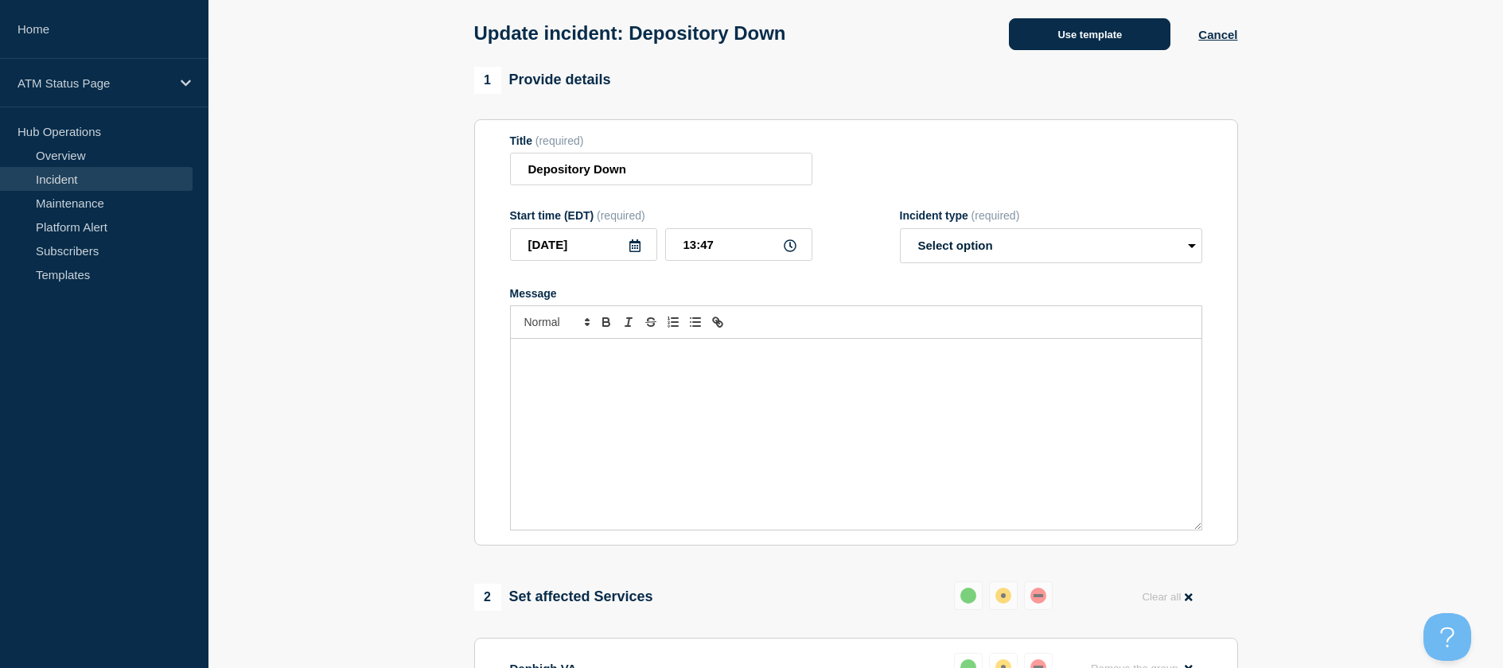
click at [1098, 42] on button "Use template" at bounding box center [1089, 34] width 161 height 32
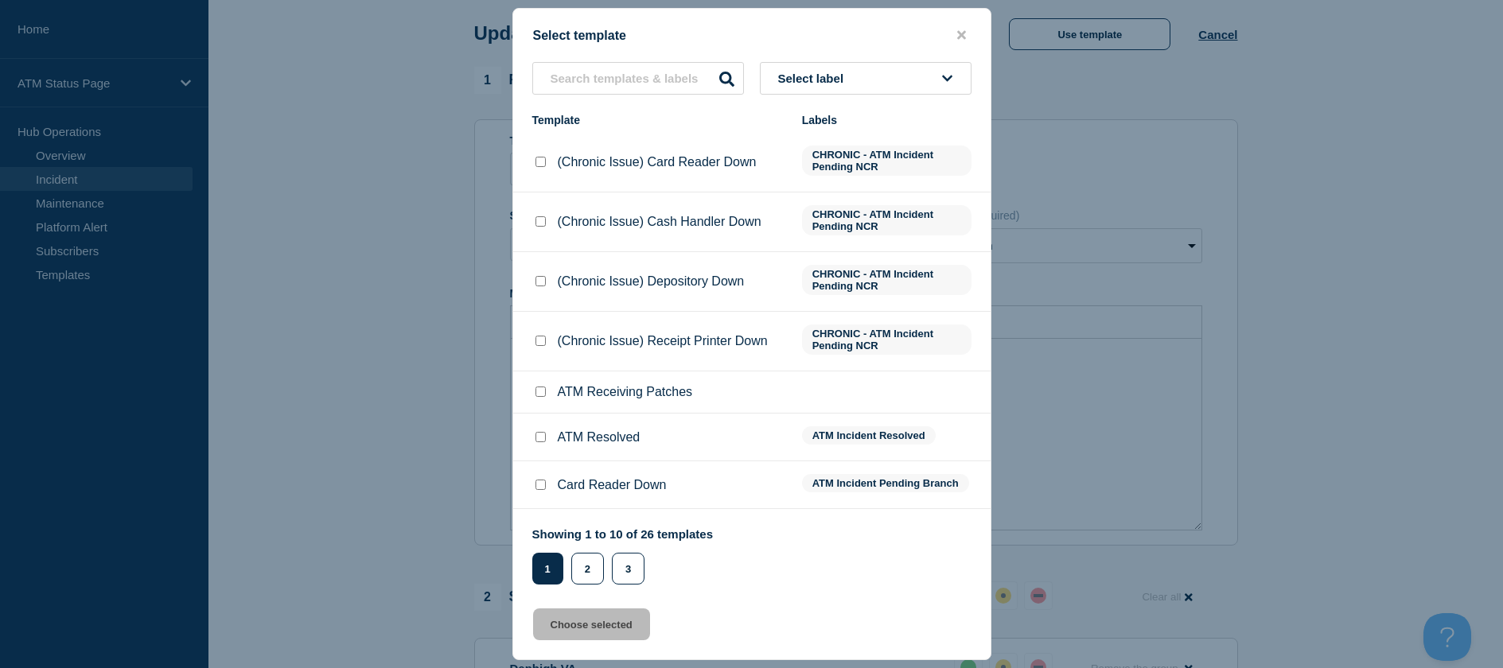
click at [536, 388] on div at bounding box center [540, 392] width 16 height 16
drag, startPoint x: 537, startPoint y: 428, endPoint x: 539, endPoint y: 436, distance: 8.3
click at [537, 429] on li "ATM Resolved ATM Incident Resolved" at bounding box center [751, 438] width 477 height 48
click at [539, 437] on input "ATM Resolved checkbox" at bounding box center [540, 437] width 10 height 10
click at [563, 617] on button "Choose selected" at bounding box center [591, 625] width 117 height 32
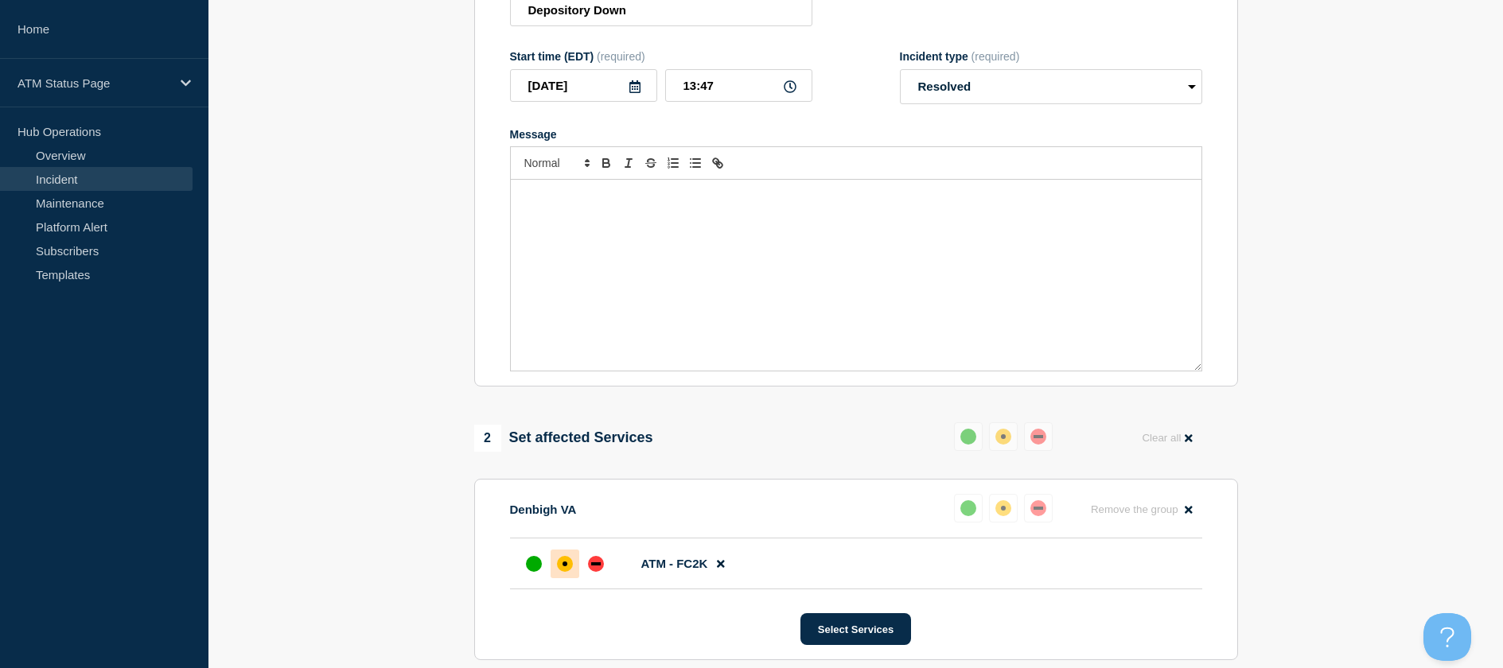
scroll to position [309, 0]
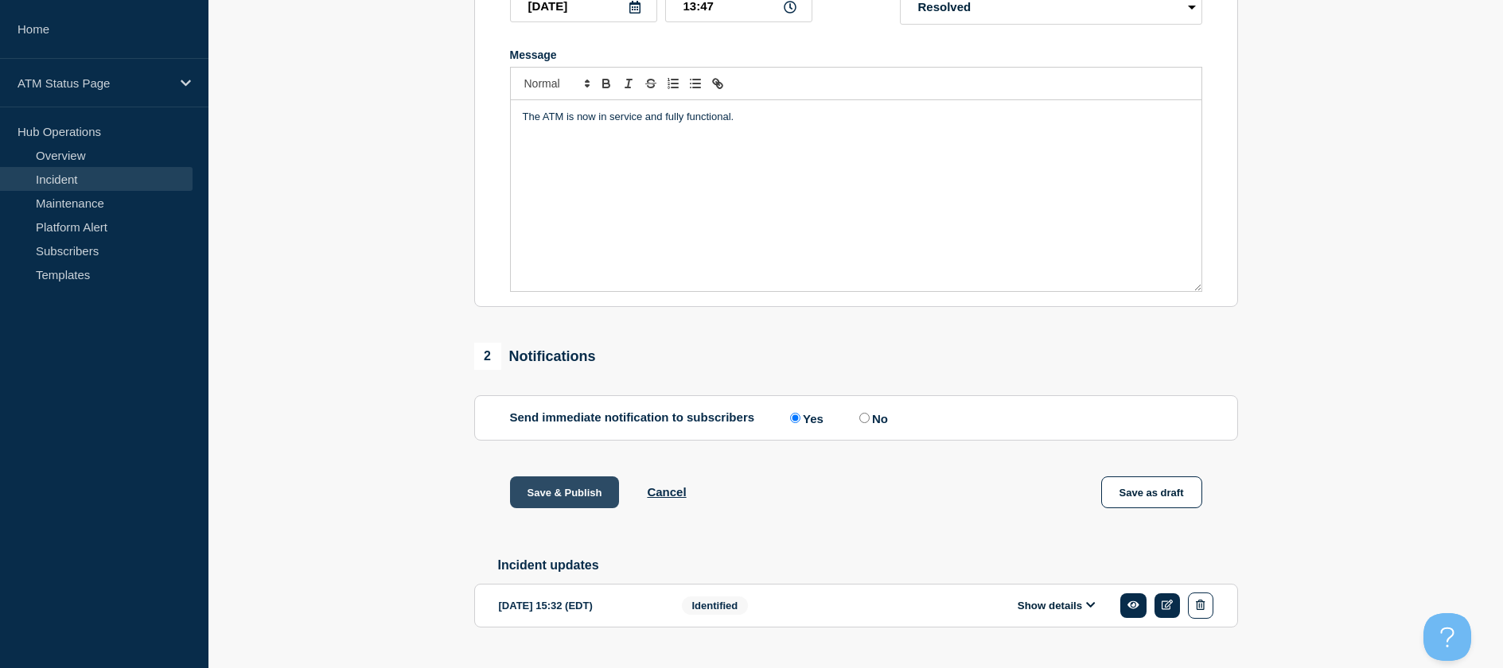
click at [543, 505] on button "Save & Publish" at bounding box center [565, 493] width 110 height 32
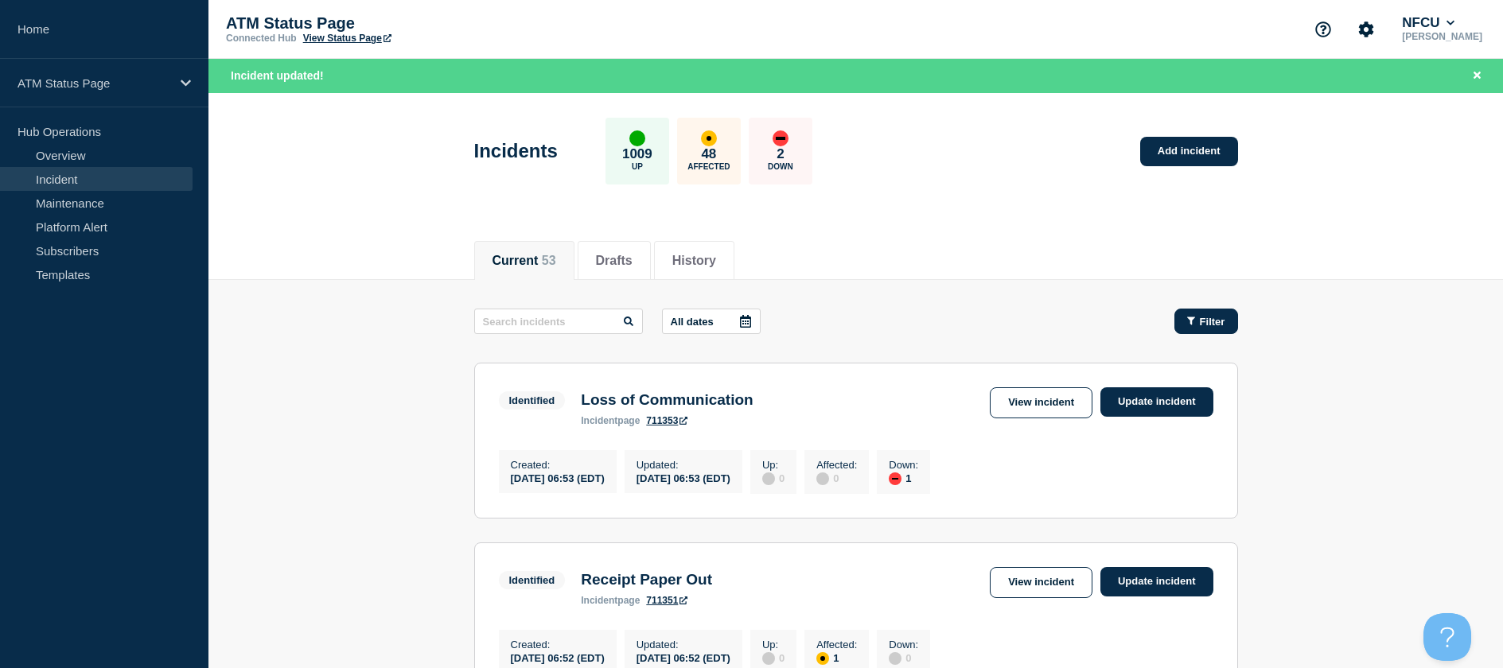
click at [1179, 321] on button "Filter" at bounding box center [1206, 321] width 64 height 25
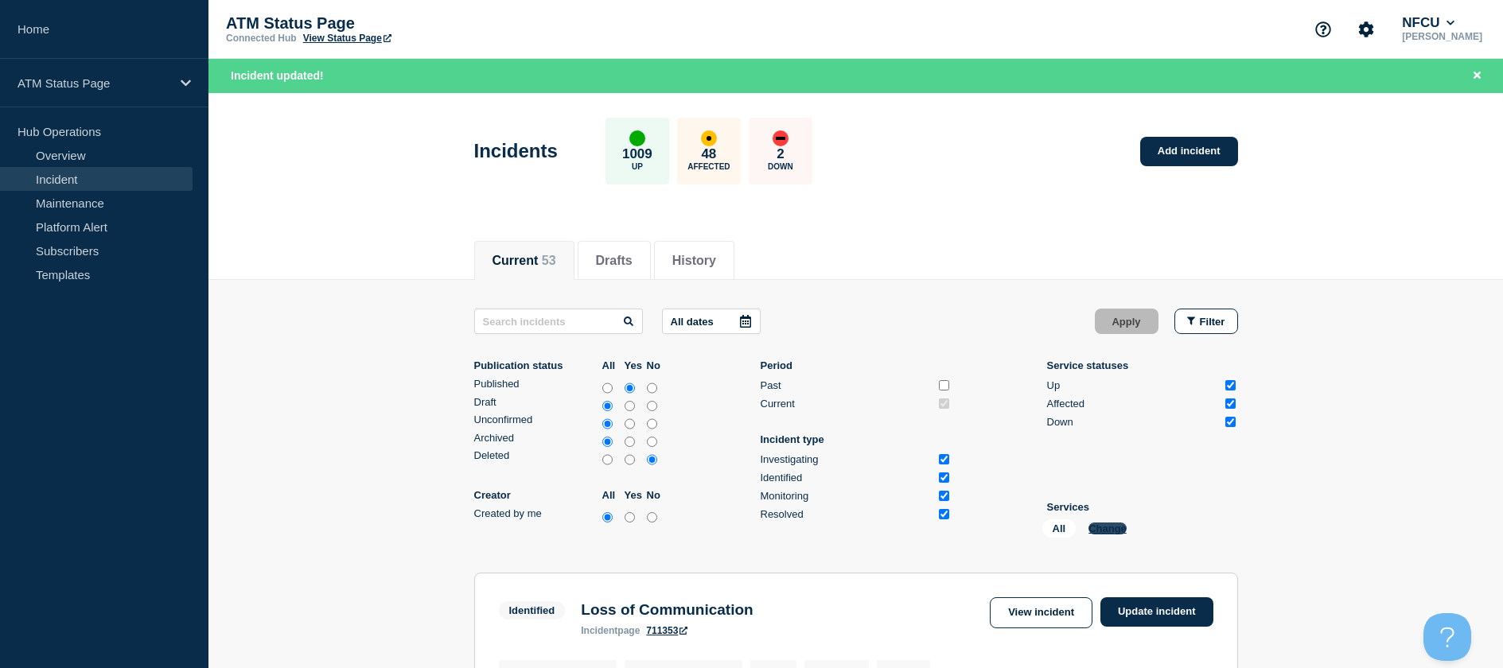
click at [1109, 525] on button "Change" at bounding box center [1107, 529] width 38 height 12
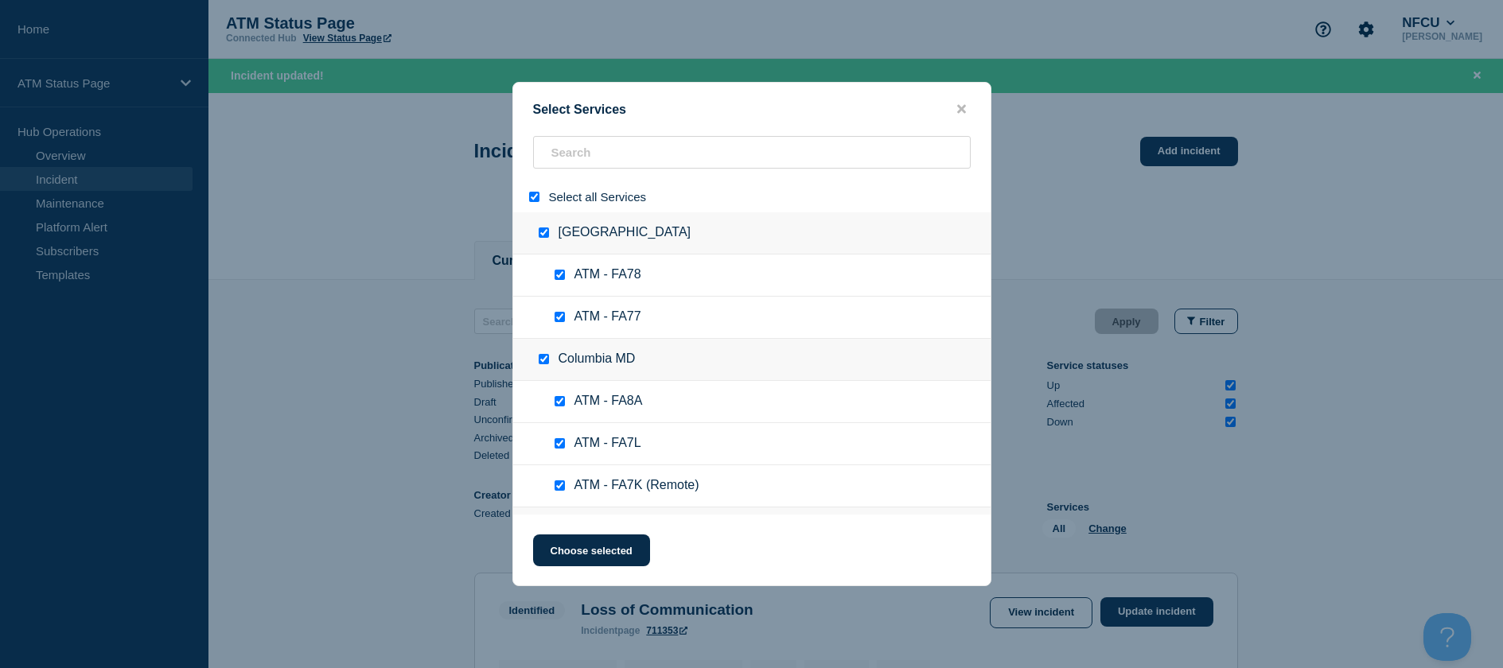
click at [532, 197] on input "select all" at bounding box center [534, 197] width 10 height 10
click at [563, 156] on input "search" at bounding box center [752, 152] width 438 height 33
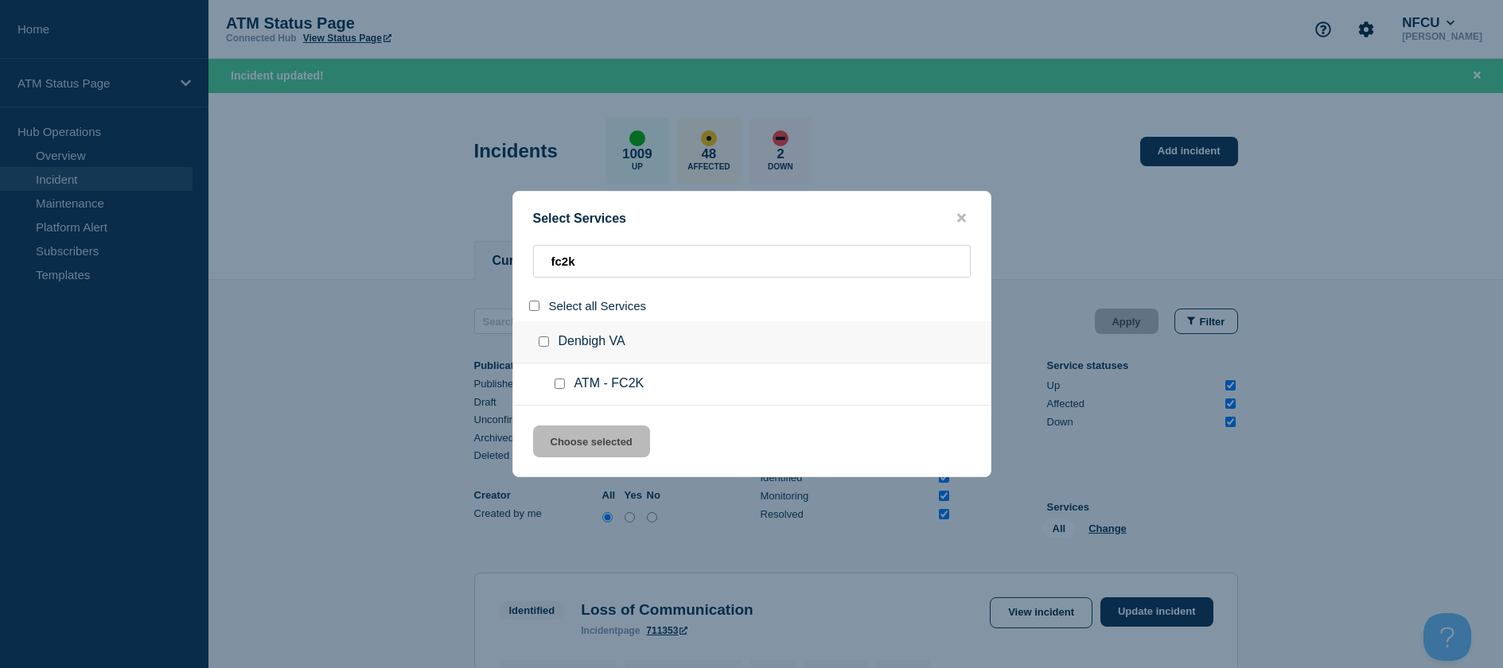
click at [563, 379] on div at bounding box center [562, 384] width 23 height 16
click at [559, 388] on input "service: ATM - FC2K" at bounding box center [559, 384] width 10 height 10
click at [574, 440] on button "Choose selected" at bounding box center [591, 442] width 117 height 32
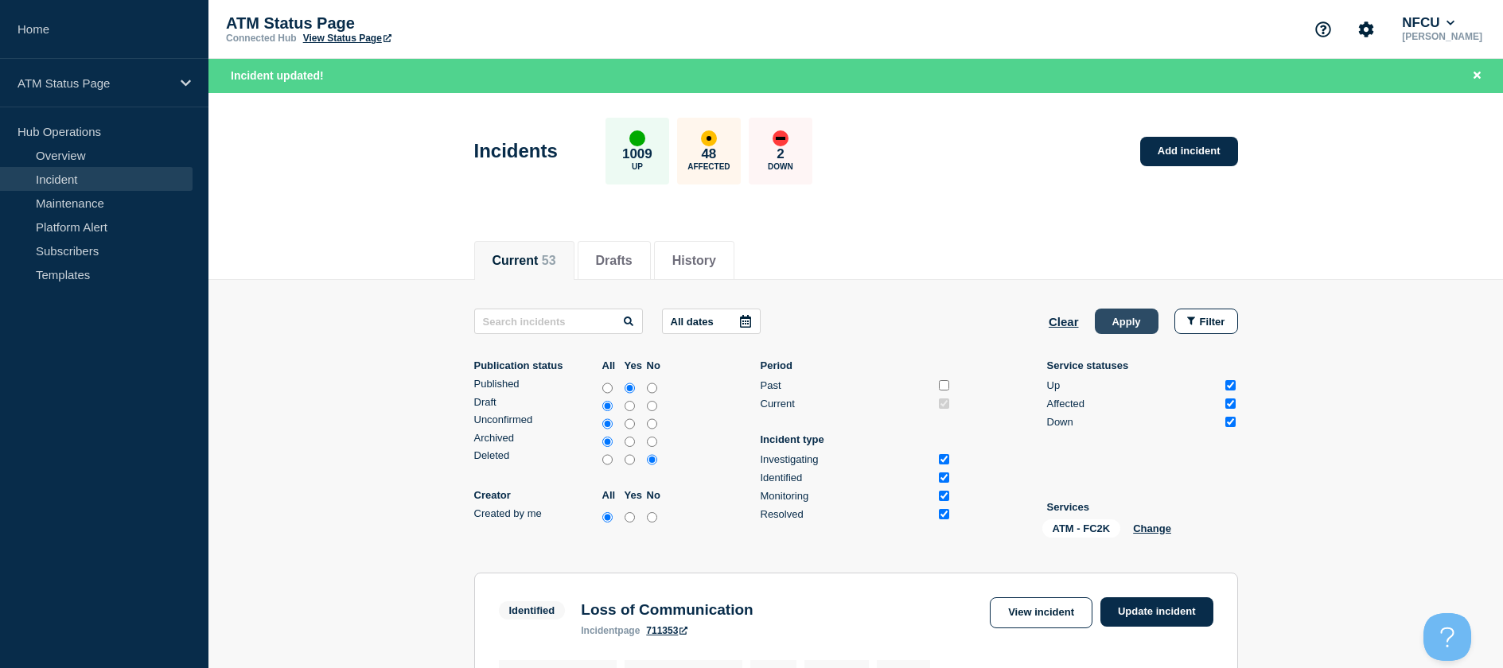
click at [1099, 320] on button "Apply" at bounding box center [1127, 321] width 64 height 25
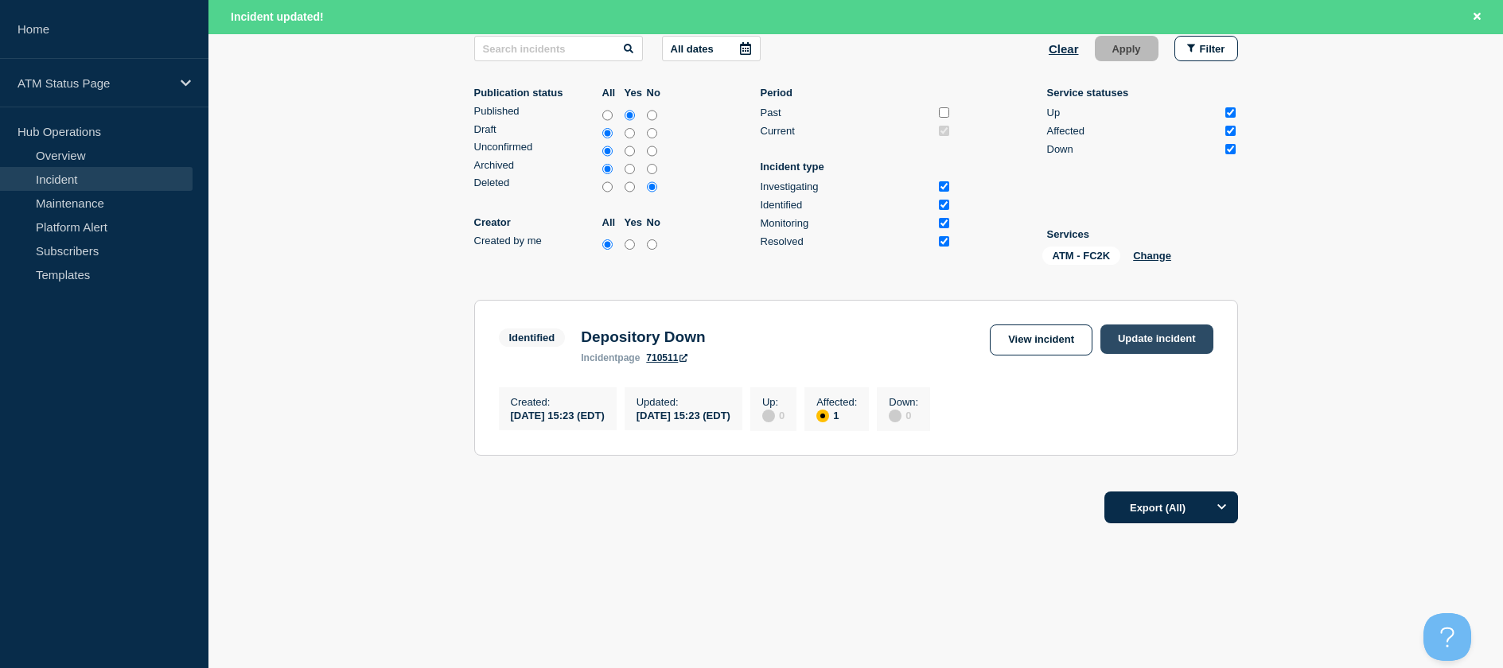
click at [1177, 333] on link "Update incident" at bounding box center [1156, 339] width 113 height 29
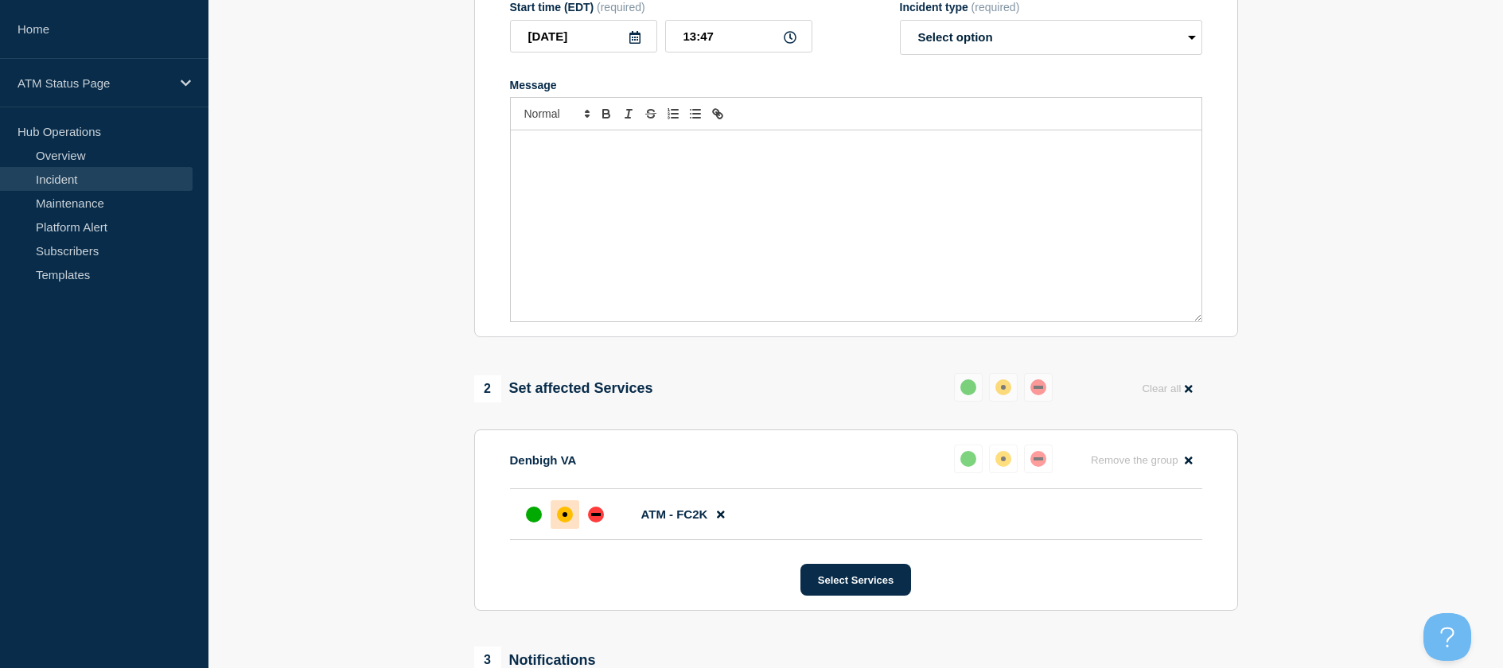
scroll to position [40, 0]
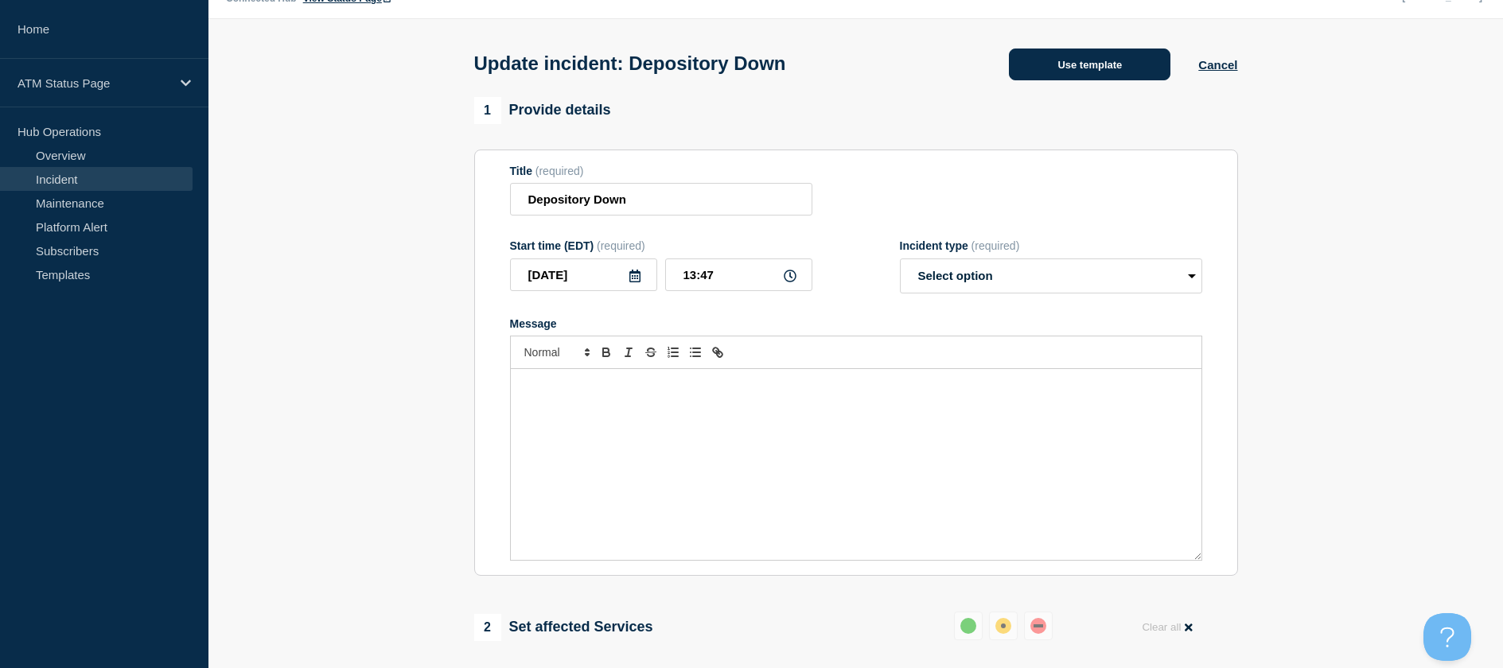
click at [1039, 59] on button "Use template" at bounding box center [1089, 65] width 161 height 32
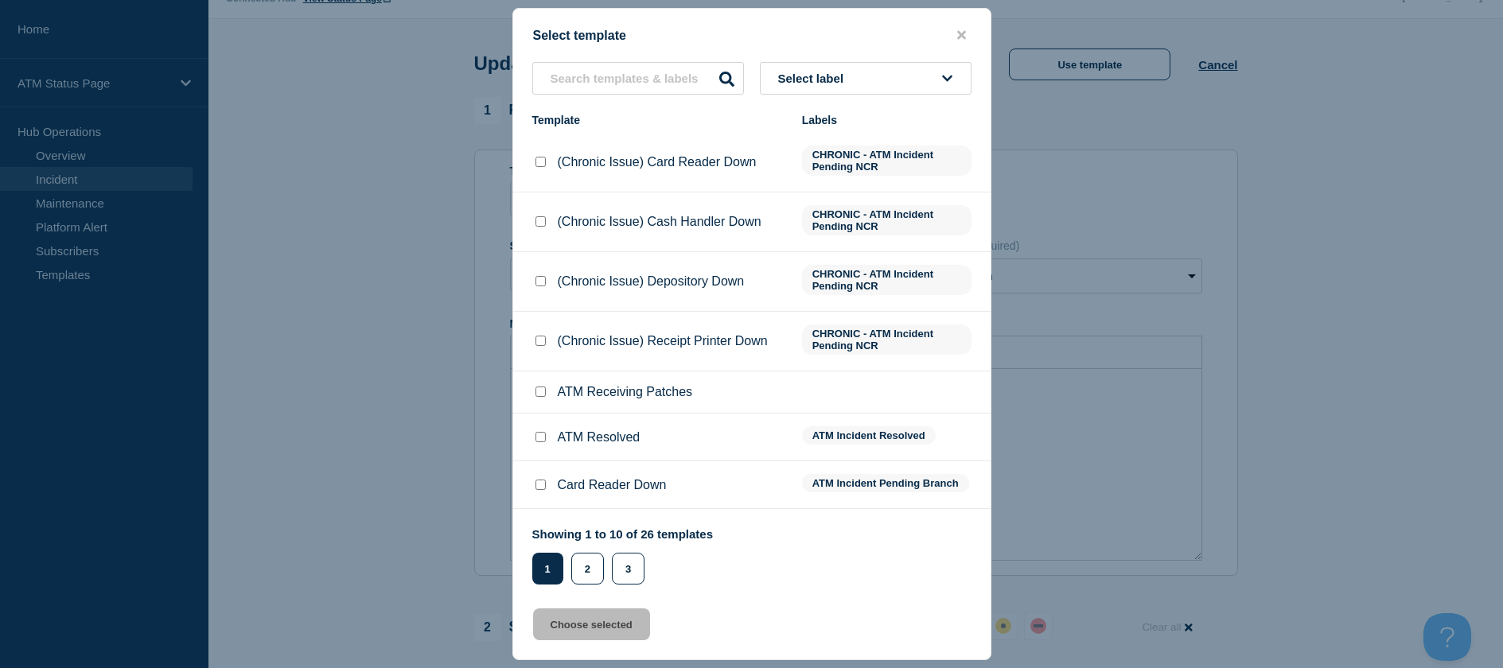
click at [536, 438] on input "ATM Resolved checkbox" at bounding box center [540, 437] width 10 height 10
click at [572, 616] on button "Choose selected" at bounding box center [591, 625] width 117 height 32
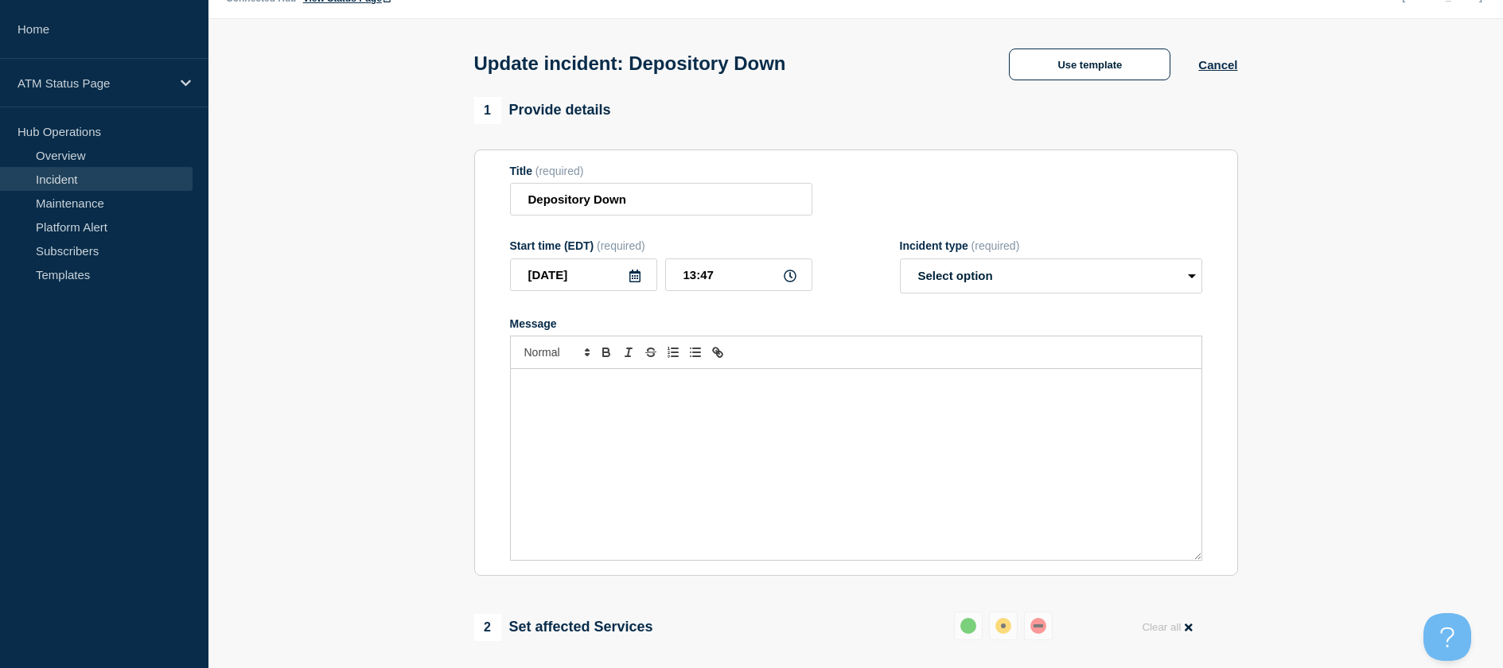
scroll to position [278, 0]
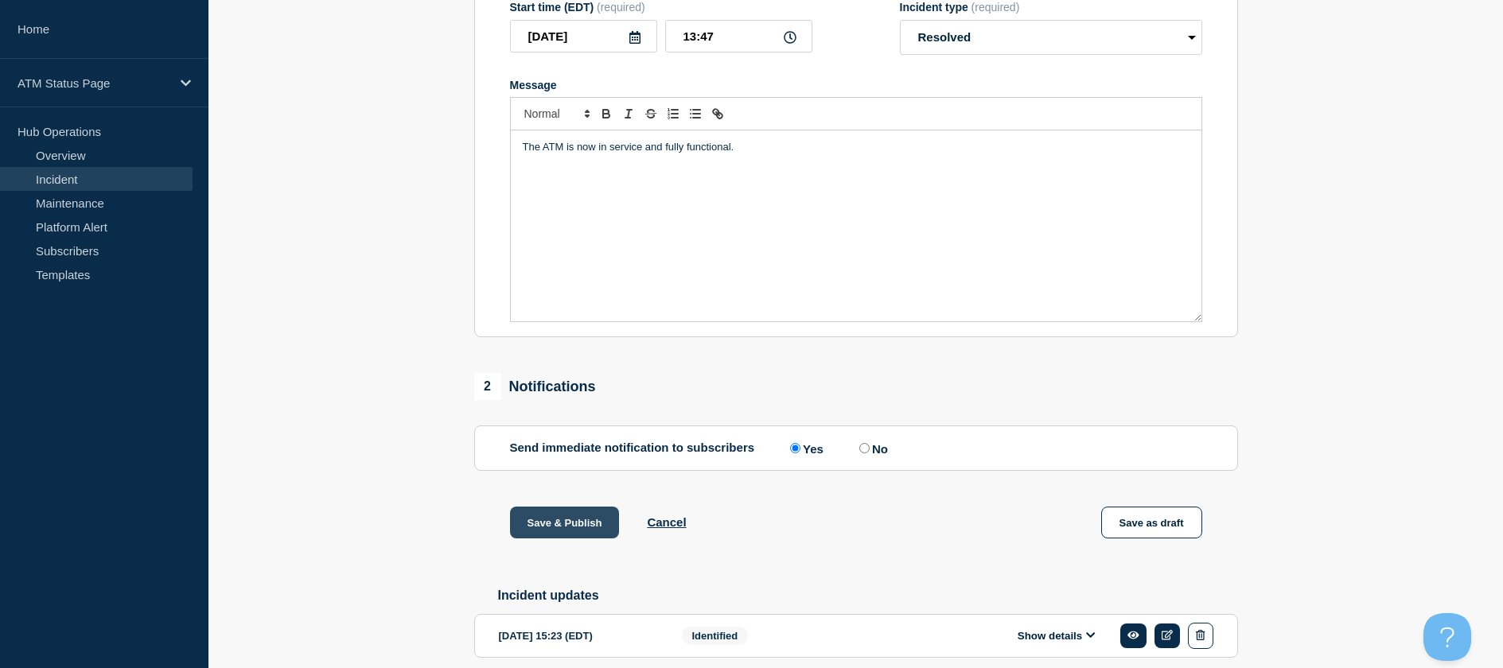
click at [566, 523] on button "Save & Publish" at bounding box center [565, 523] width 110 height 32
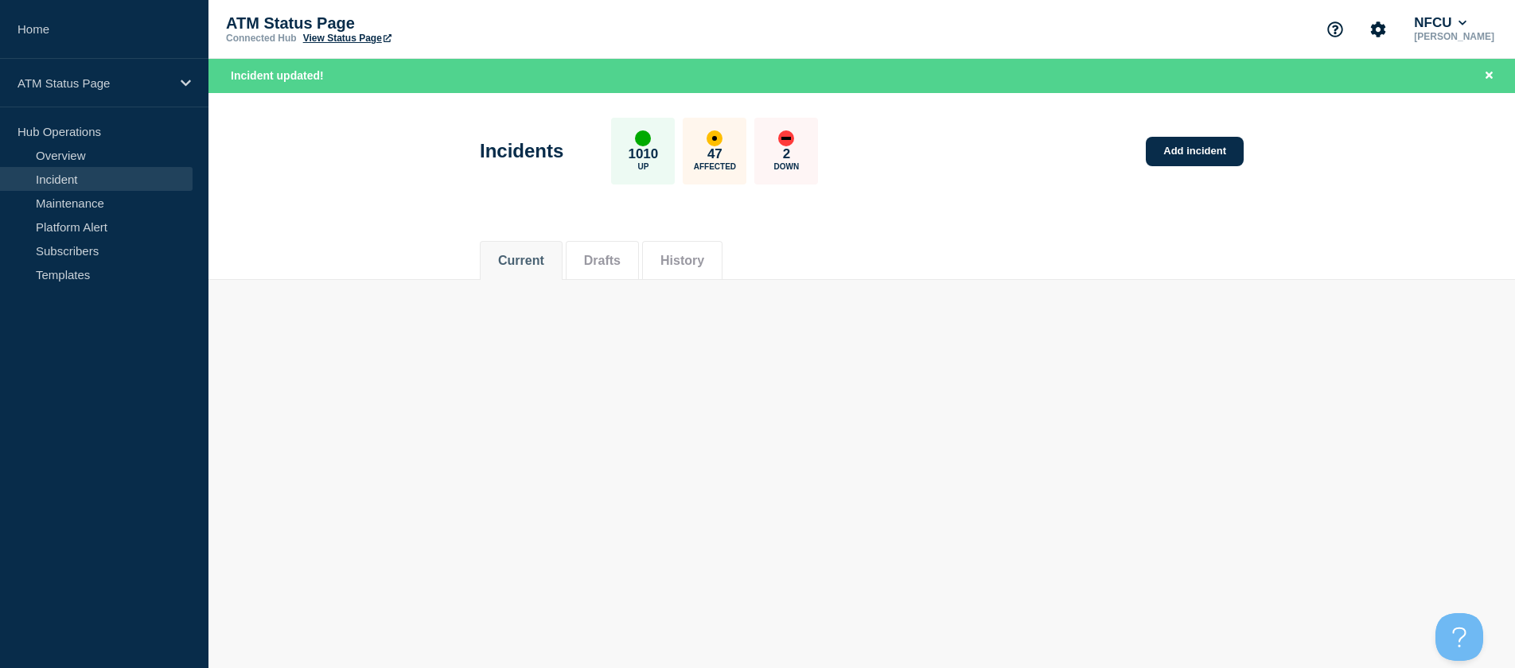
click at [1242, 272] on div "Current Drafts History" at bounding box center [862, 252] width 764 height 54
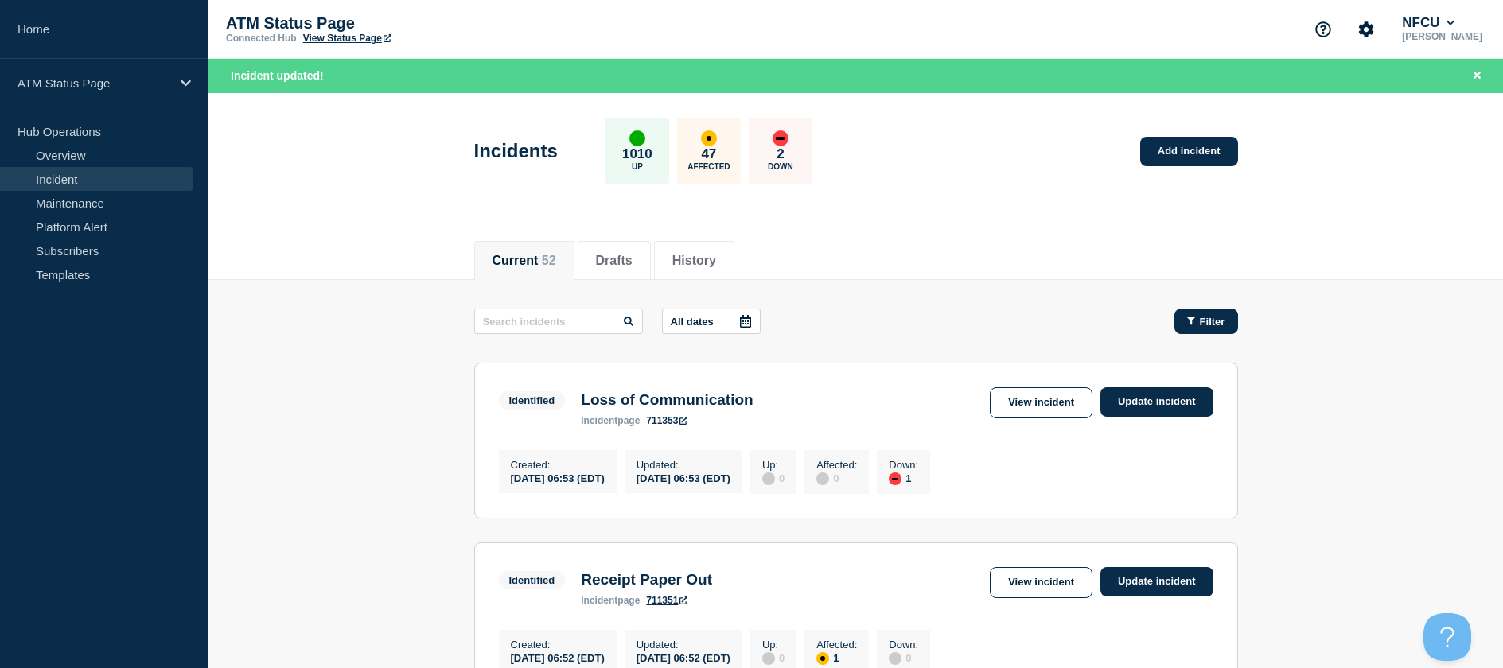
click at [1209, 310] on button "Filter" at bounding box center [1206, 321] width 64 height 25
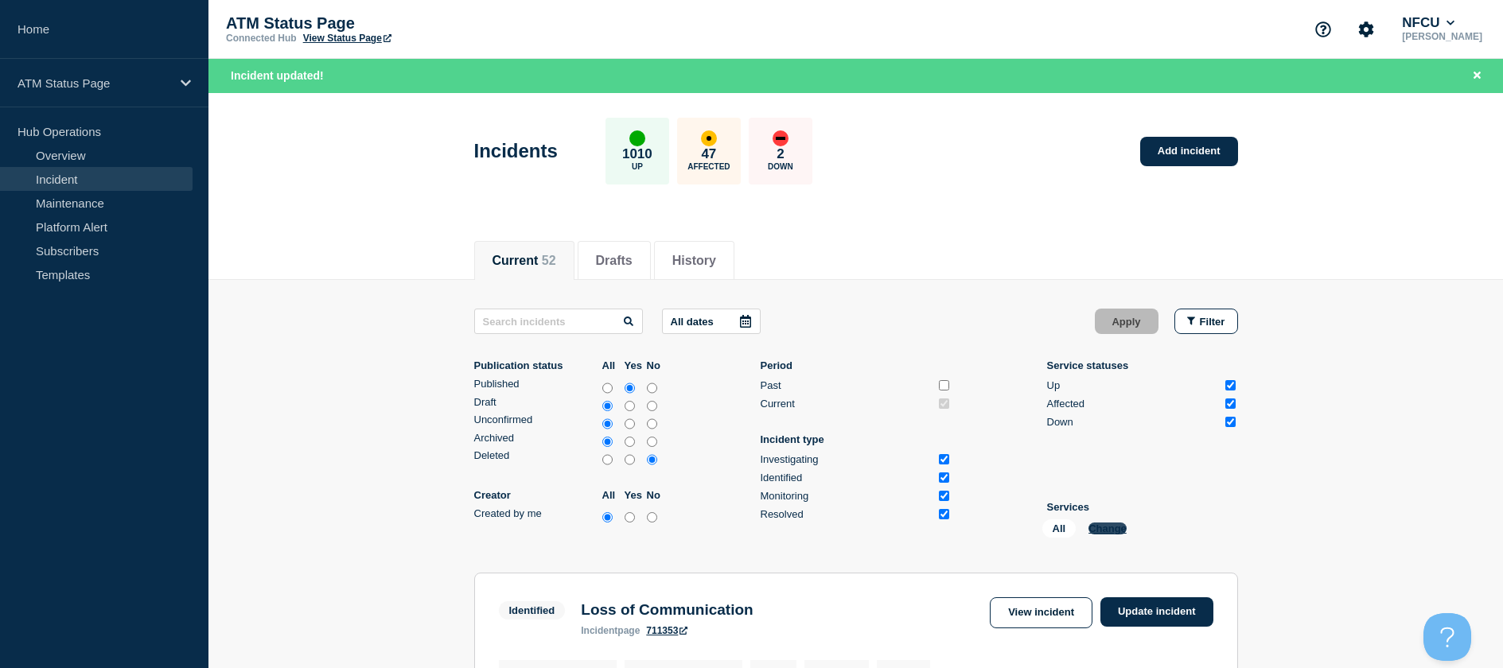
click at [1101, 526] on button "Change" at bounding box center [1107, 529] width 38 height 12
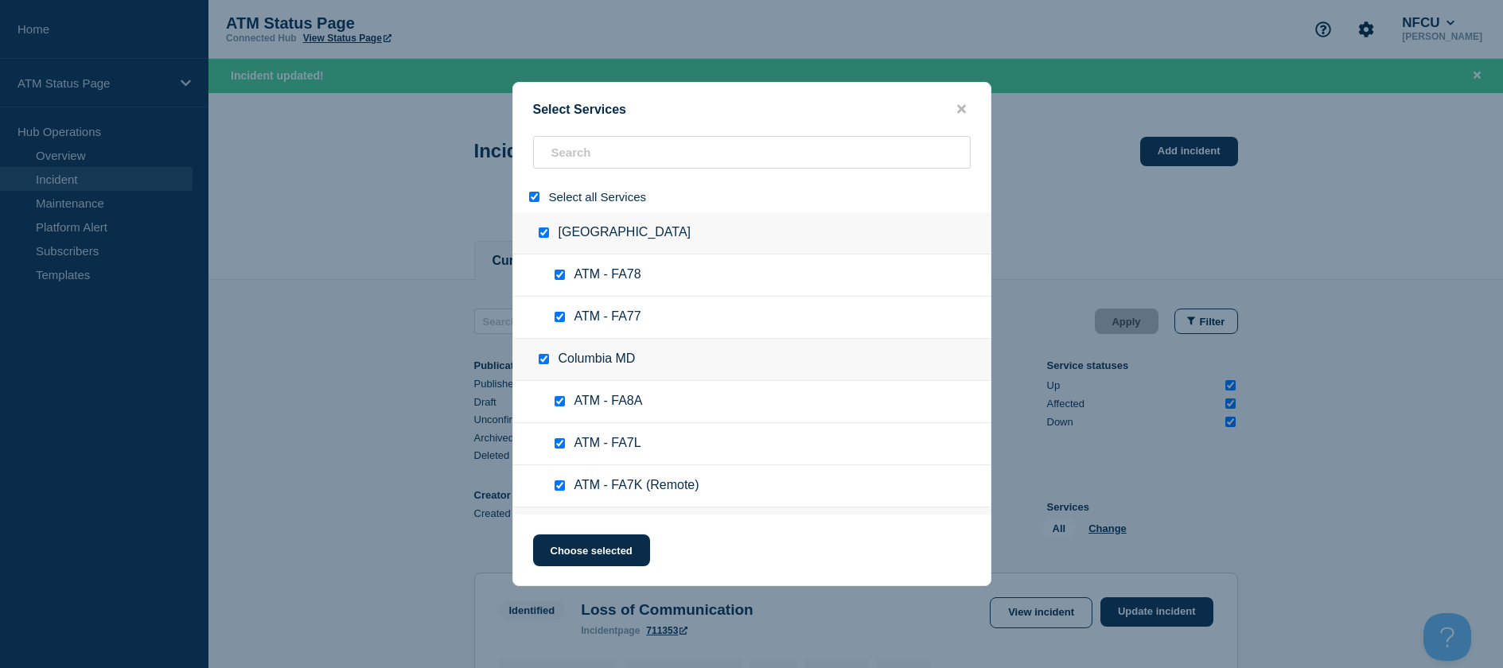
click at [527, 193] on div at bounding box center [537, 196] width 23 height 15
click at [532, 196] on input "select all" at bounding box center [534, 197] width 10 height 10
click at [616, 158] on input "search" at bounding box center [752, 152] width 438 height 33
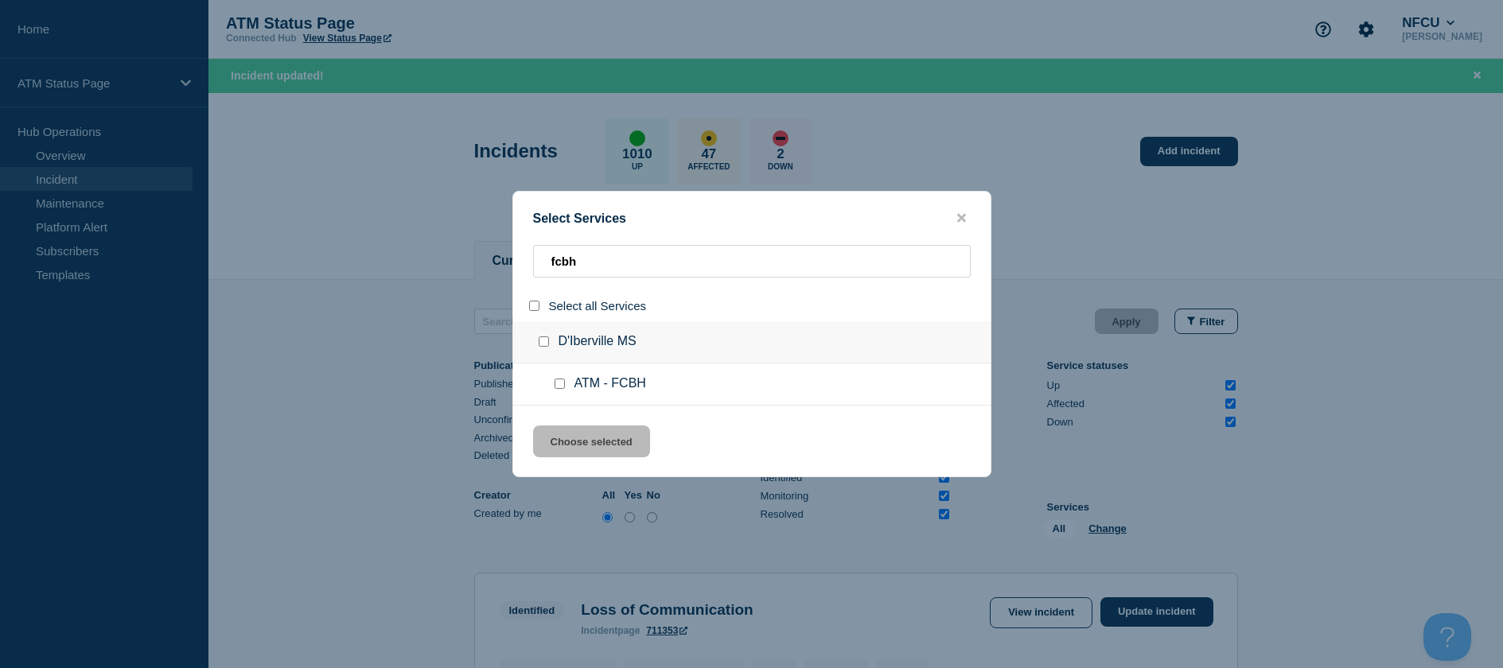
click at [564, 382] on input "service: ATM - FCBH" at bounding box center [559, 384] width 10 height 10
click at [566, 445] on button "Choose selected" at bounding box center [591, 442] width 117 height 32
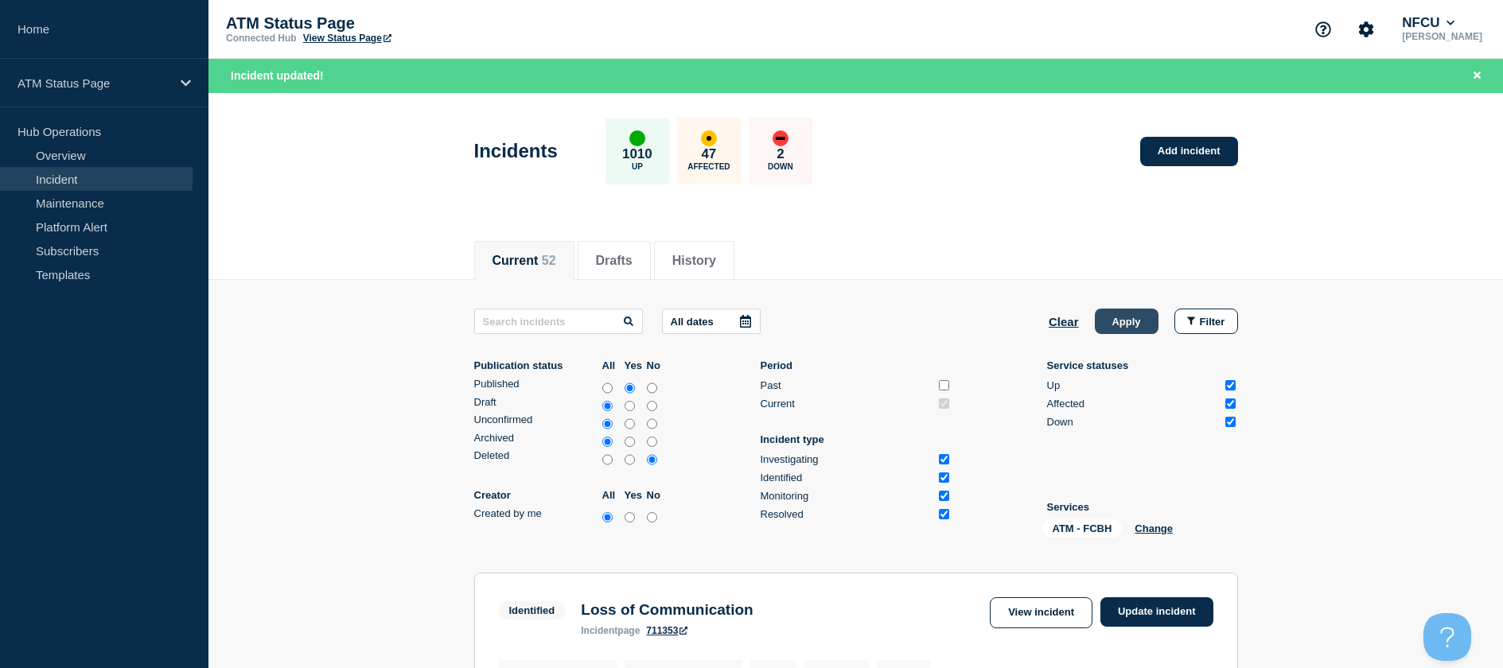
click at [1112, 321] on button "Apply" at bounding box center [1127, 321] width 64 height 25
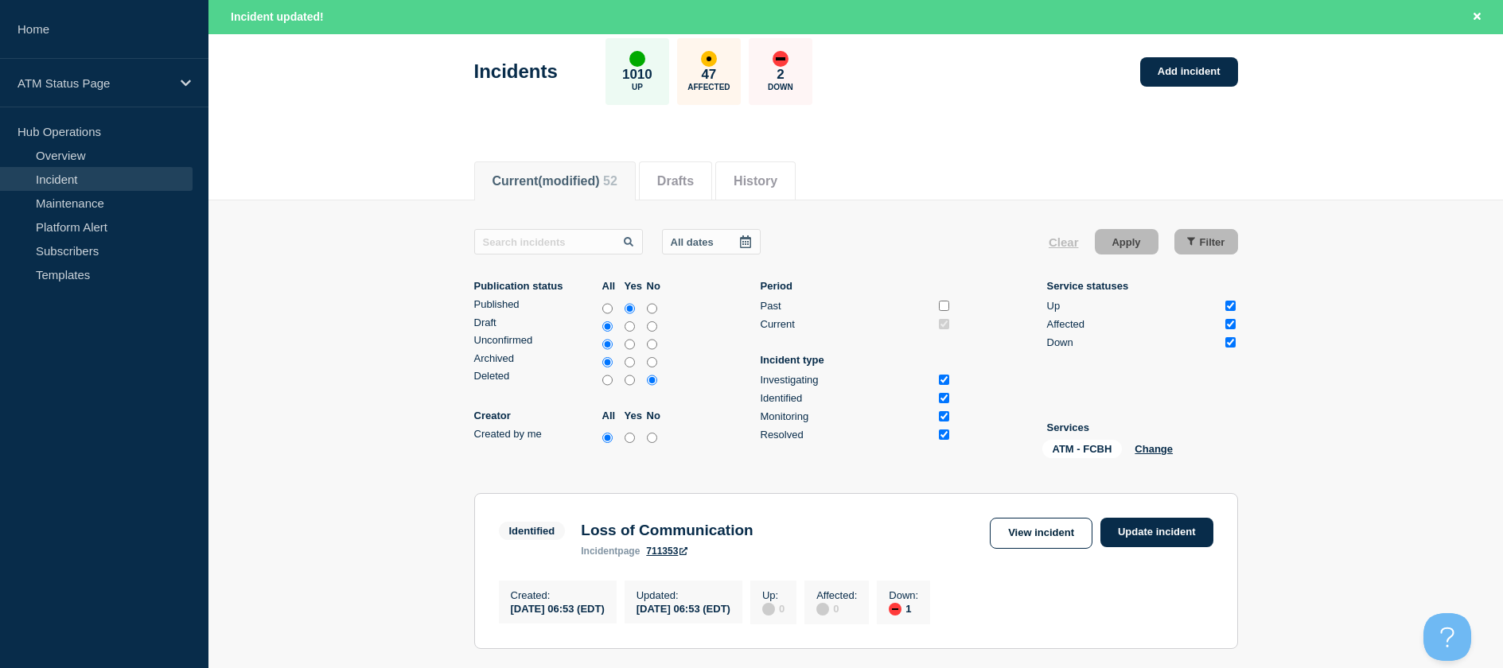
scroll to position [239, 0]
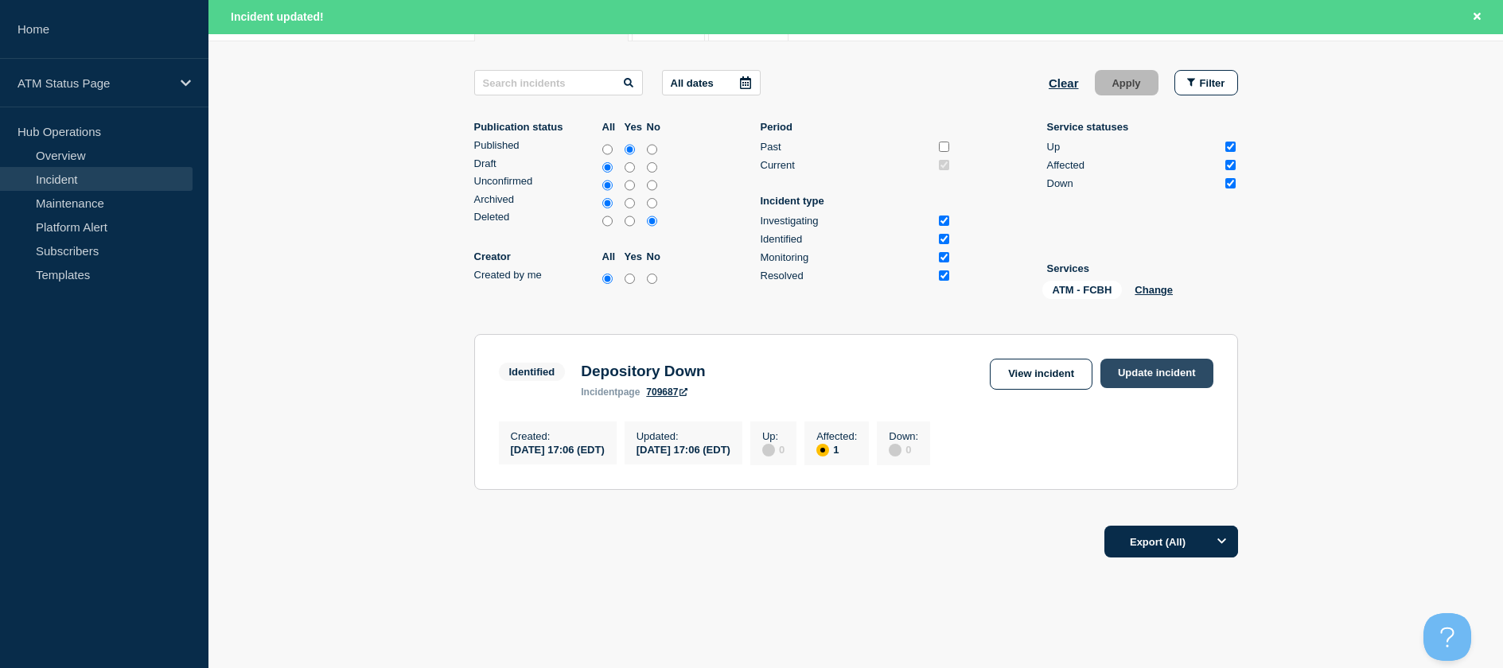
click at [1166, 369] on link "Update incident" at bounding box center [1156, 373] width 113 height 29
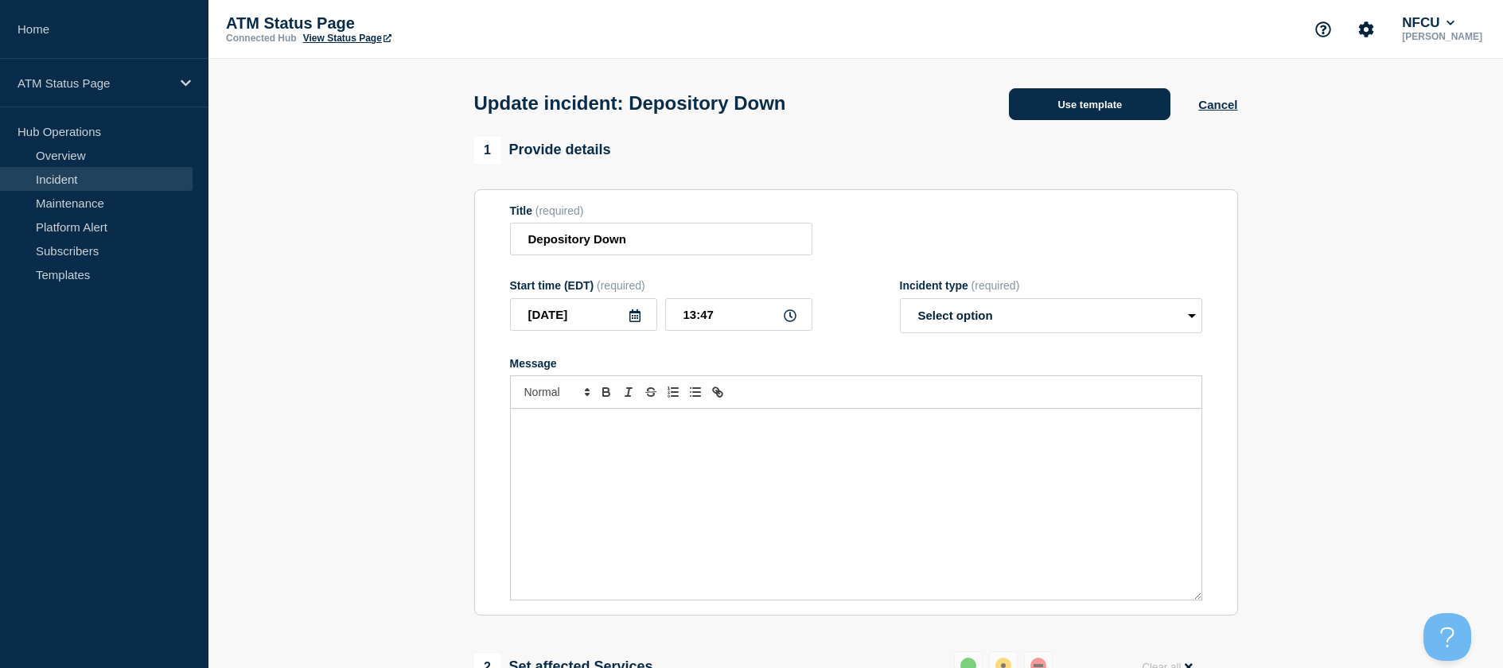
click at [1113, 107] on button "Use template" at bounding box center [1089, 104] width 161 height 32
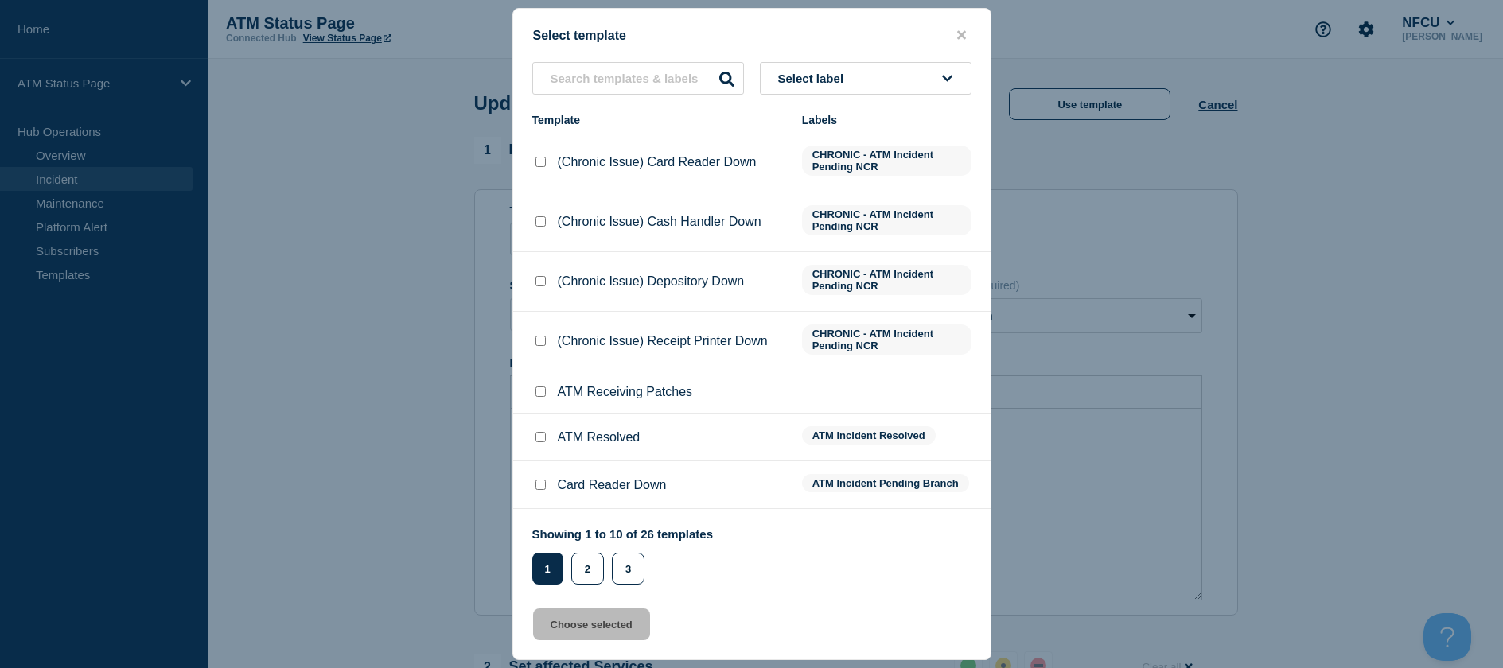
click at [540, 439] on input "ATM Resolved checkbox" at bounding box center [540, 437] width 10 height 10
click at [572, 633] on button "Choose selected" at bounding box center [591, 625] width 117 height 32
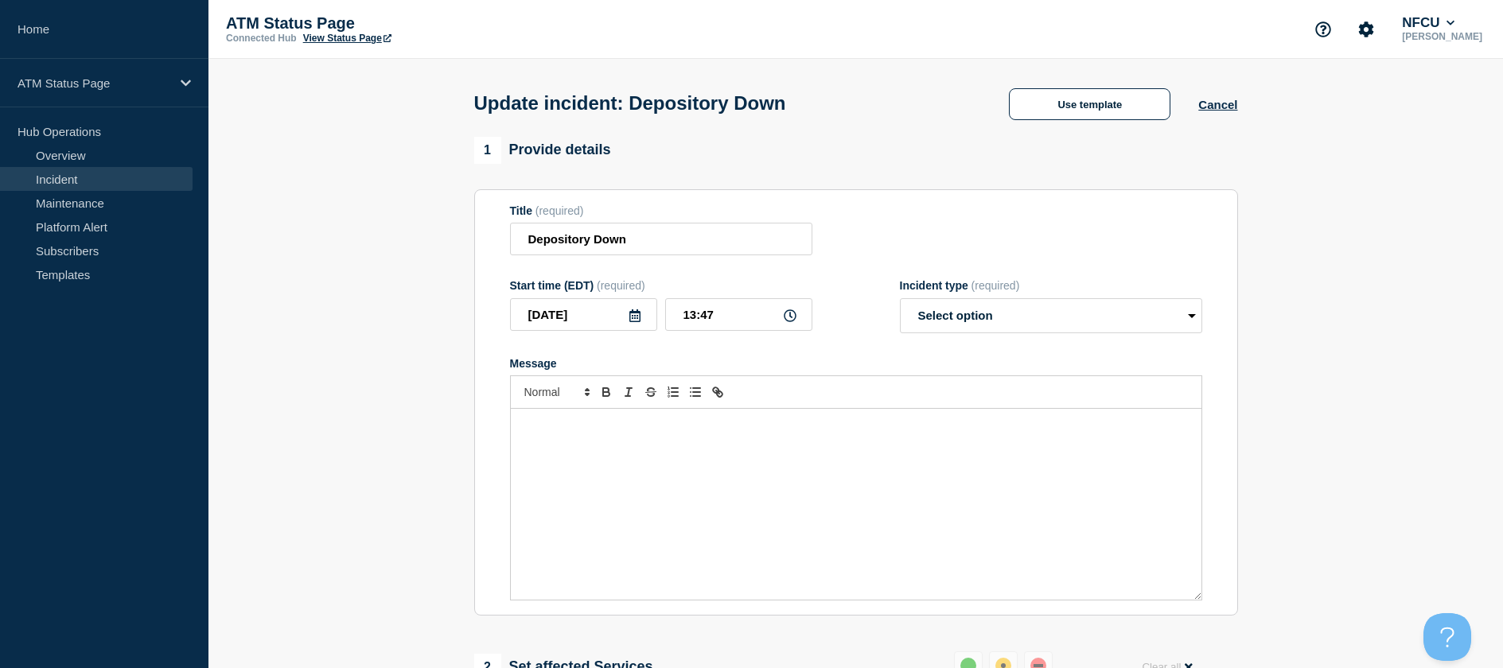
scroll to position [239, 0]
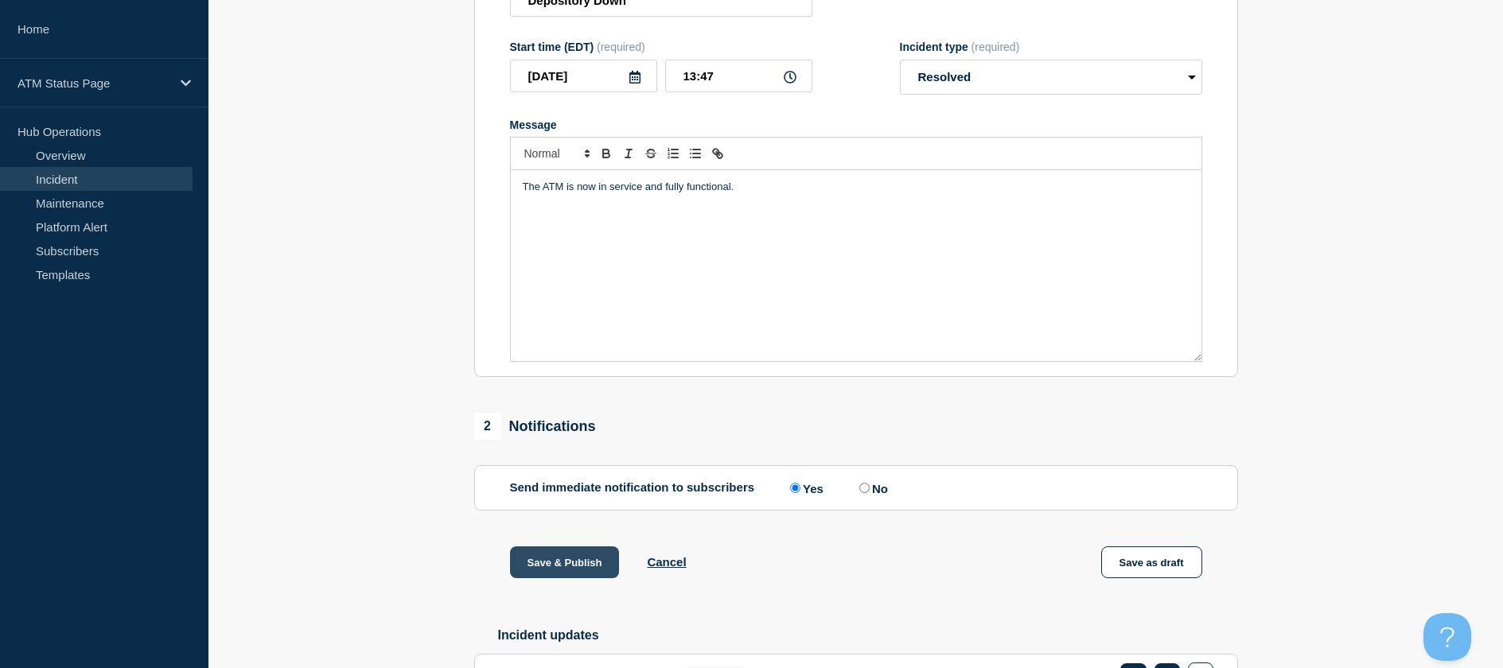
click at [543, 573] on button "Save & Publish" at bounding box center [565, 563] width 110 height 32
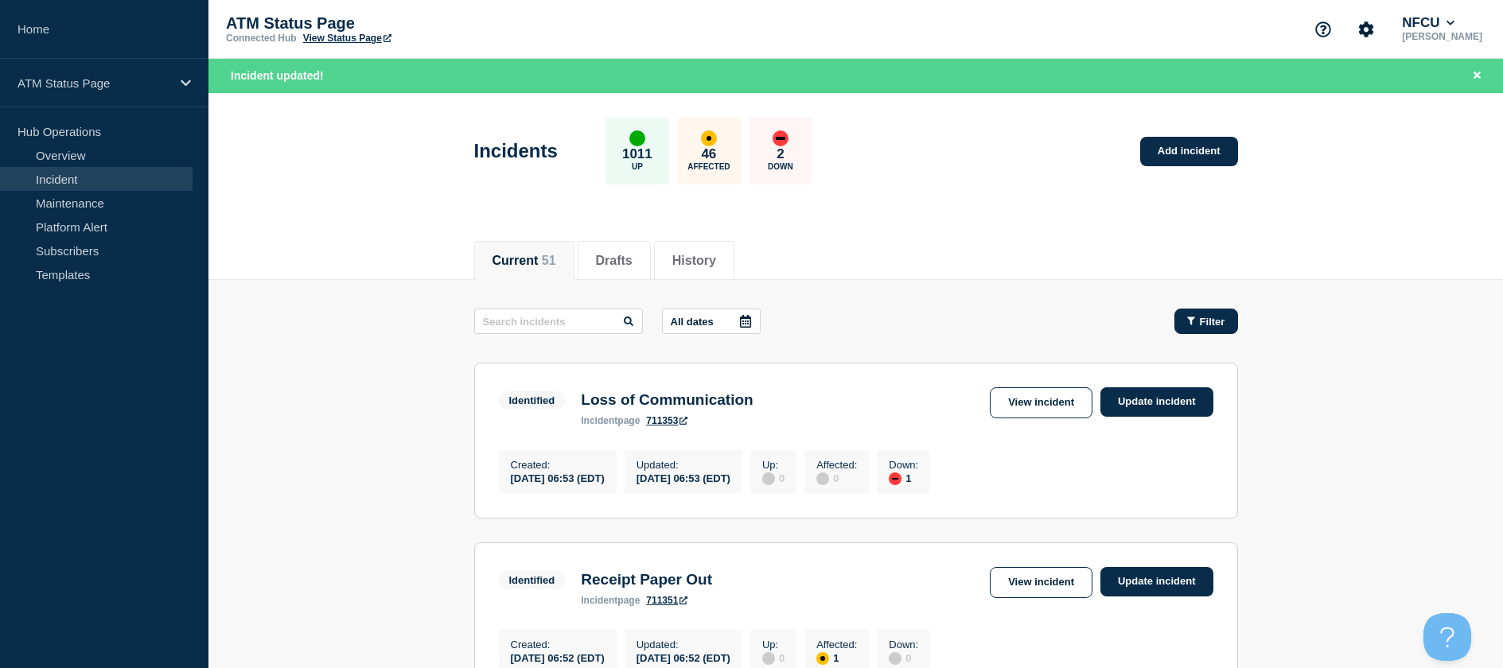
click at [1211, 327] on span "Filter" at bounding box center [1212, 322] width 25 height 12
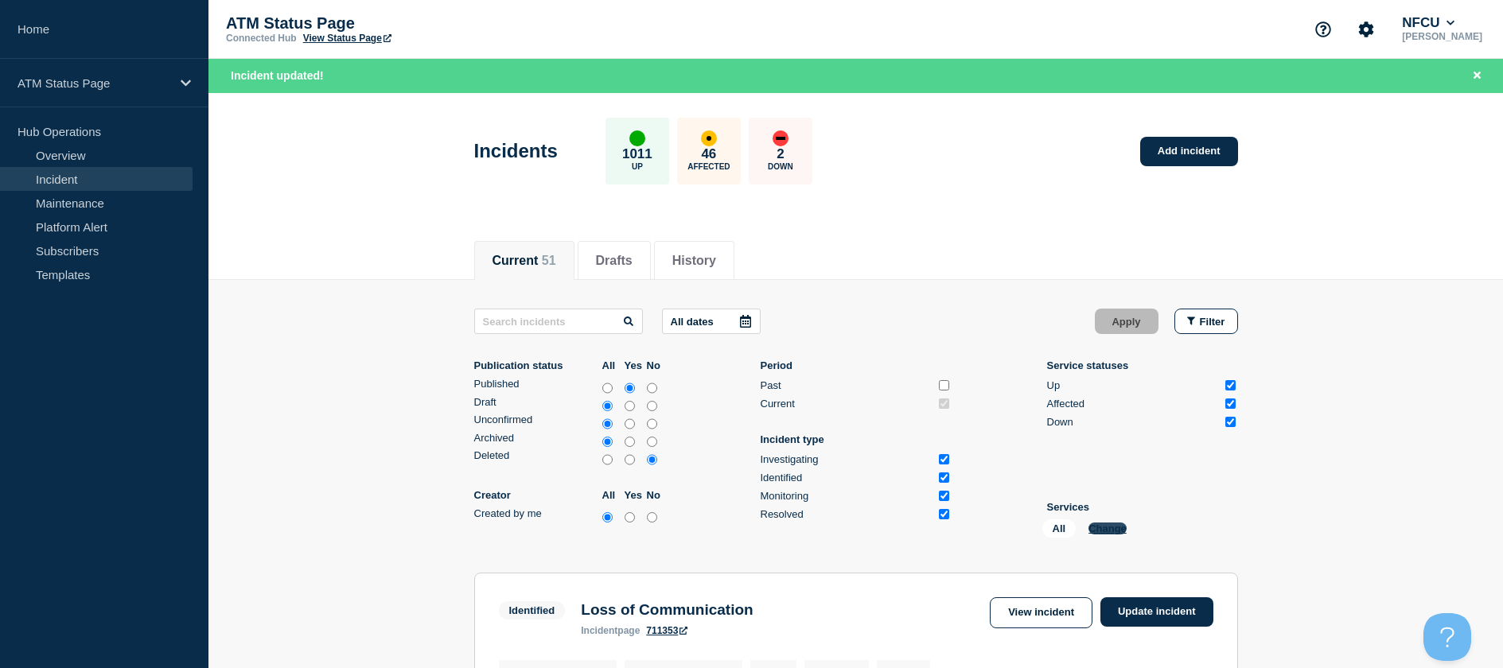
click at [1122, 529] on button "Change" at bounding box center [1107, 529] width 38 height 12
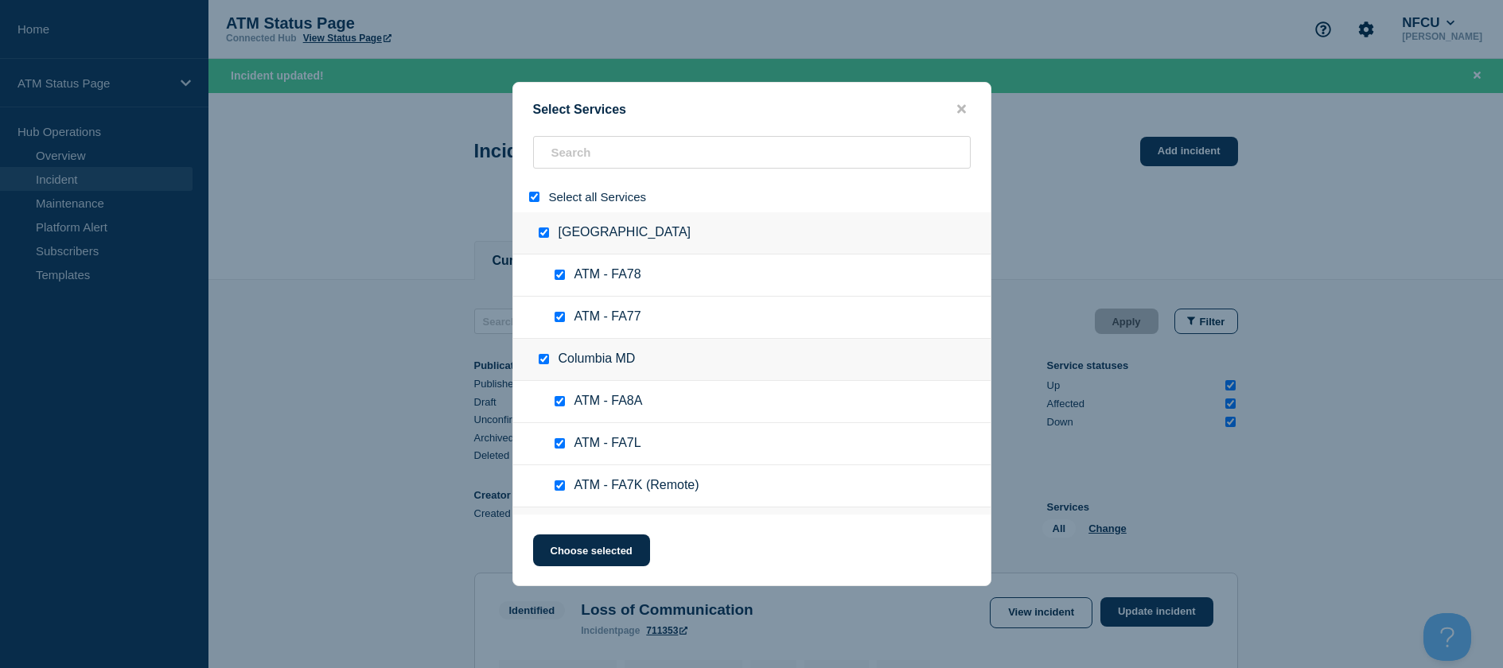
click at [530, 197] on input "select all" at bounding box center [534, 197] width 10 height 10
click at [558, 157] on input "search" at bounding box center [752, 152] width 438 height 33
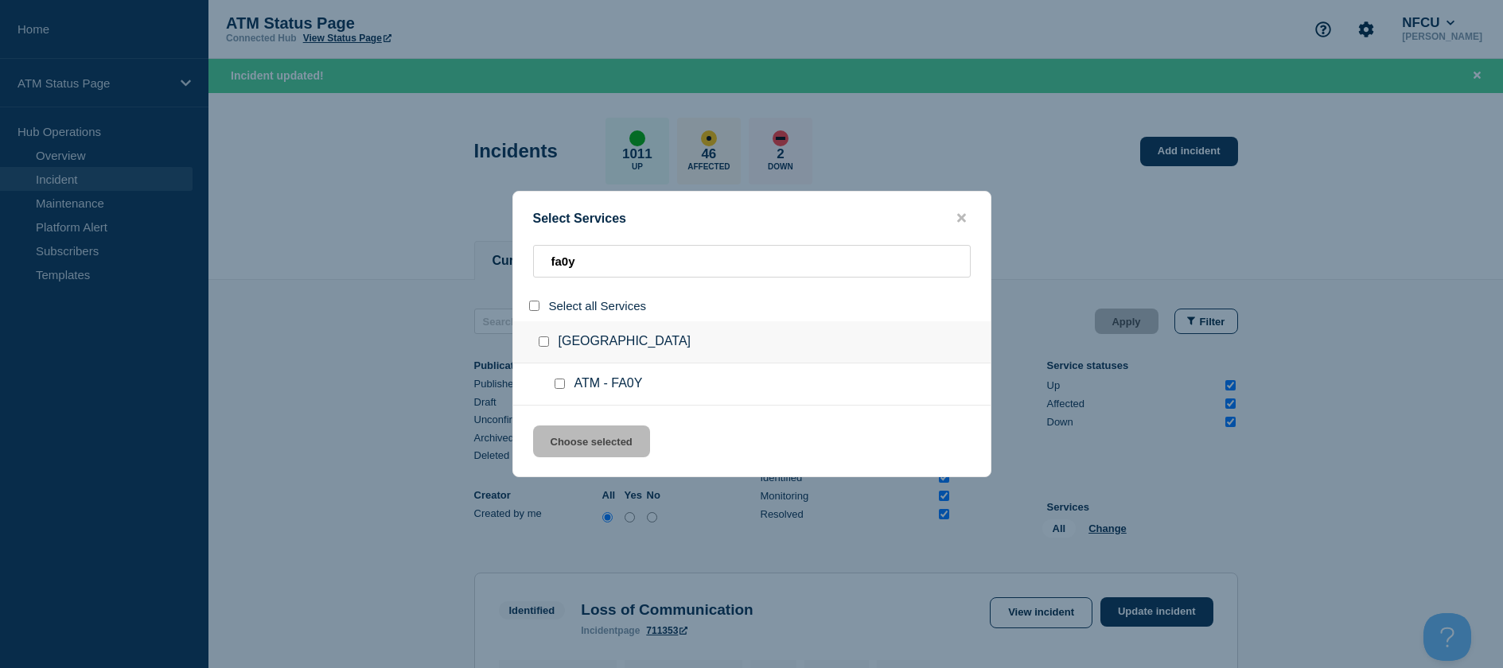
click at [561, 382] on input "service: ATM - FA0Y" at bounding box center [559, 384] width 10 height 10
click at [572, 445] on button "Choose selected" at bounding box center [591, 442] width 117 height 32
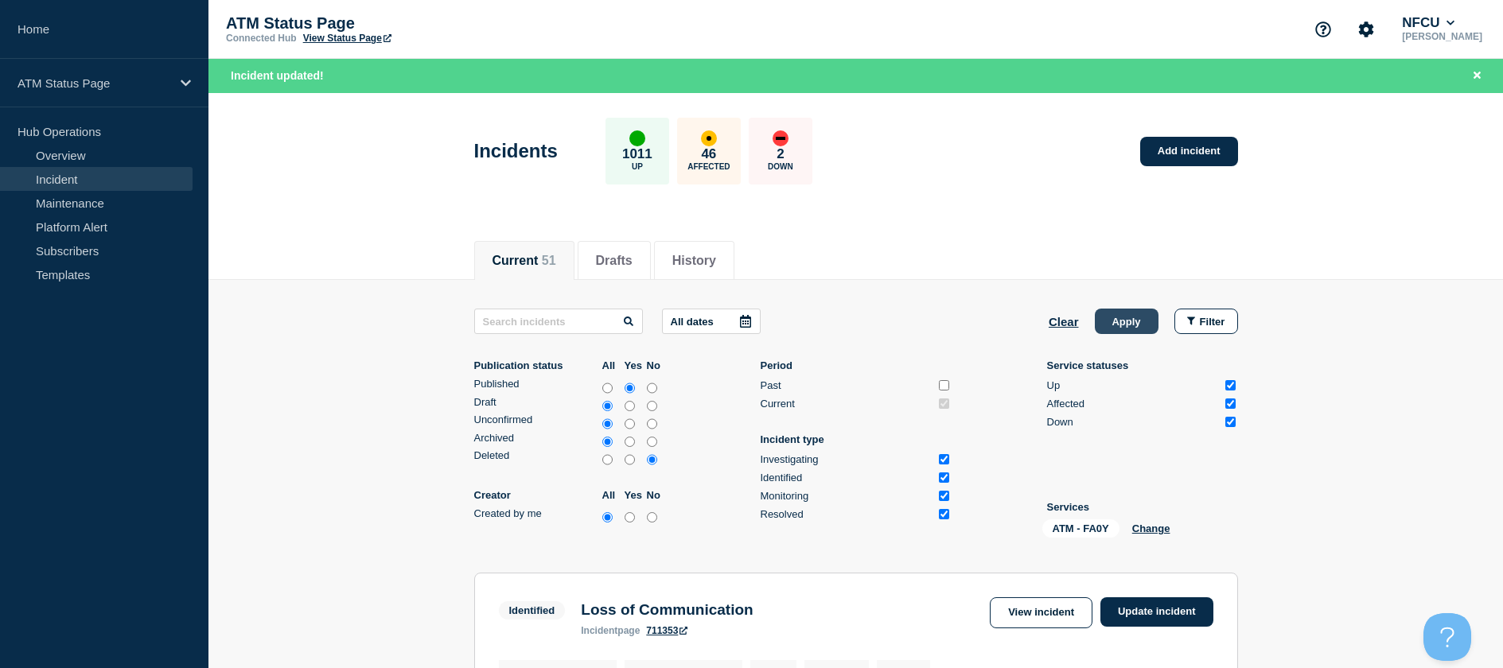
click at [1105, 329] on button "Apply" at bounding box center [1127, 321] width 64 height 25
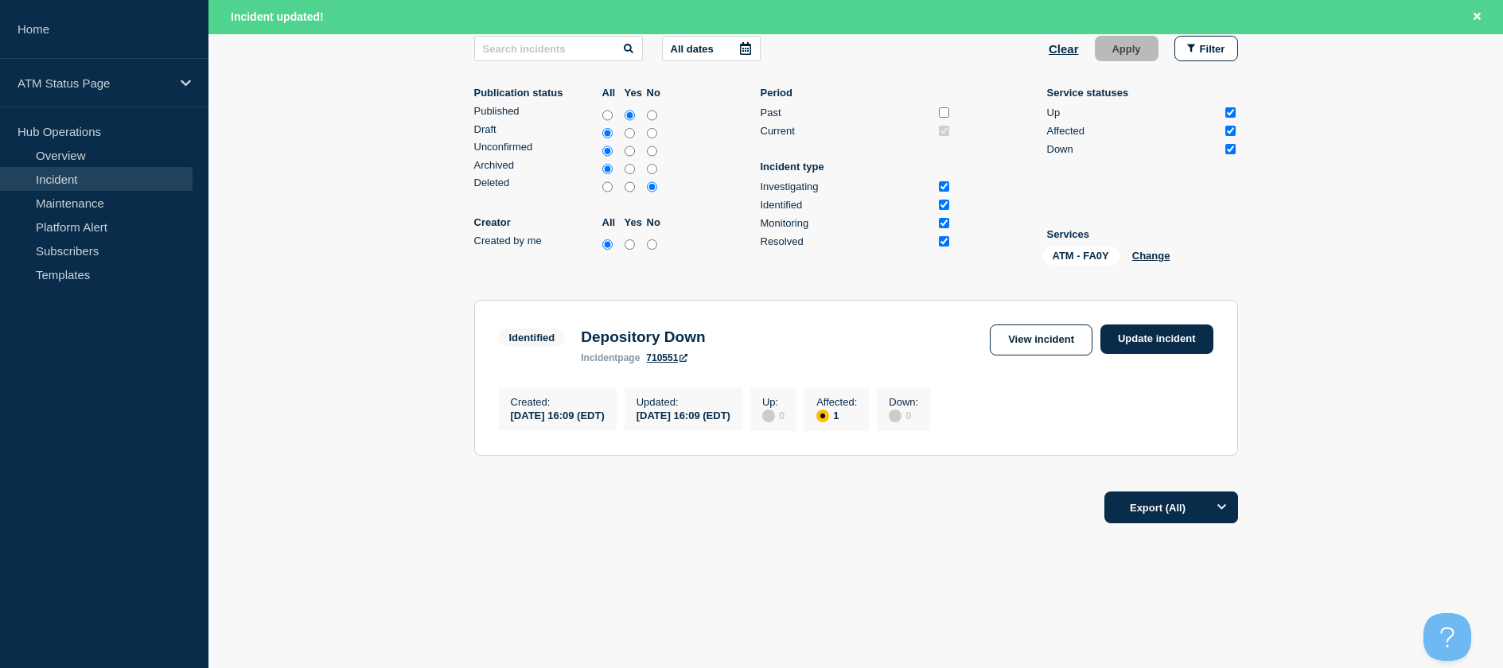
click at [1149, 302] on section "Identified Depository Down incident page 710551 View incident Update incident C…" at bounding box center [856, 378] width 764 height 156
click at [1151, 314] on section "Identified Depository Down incident page 710551 View incident Update incident C…" at bounding box center [856, 378] width 764 height 156
click at [1150, 328] on link "Update incident" at bounding box center [1156, 339] width 113 height 29
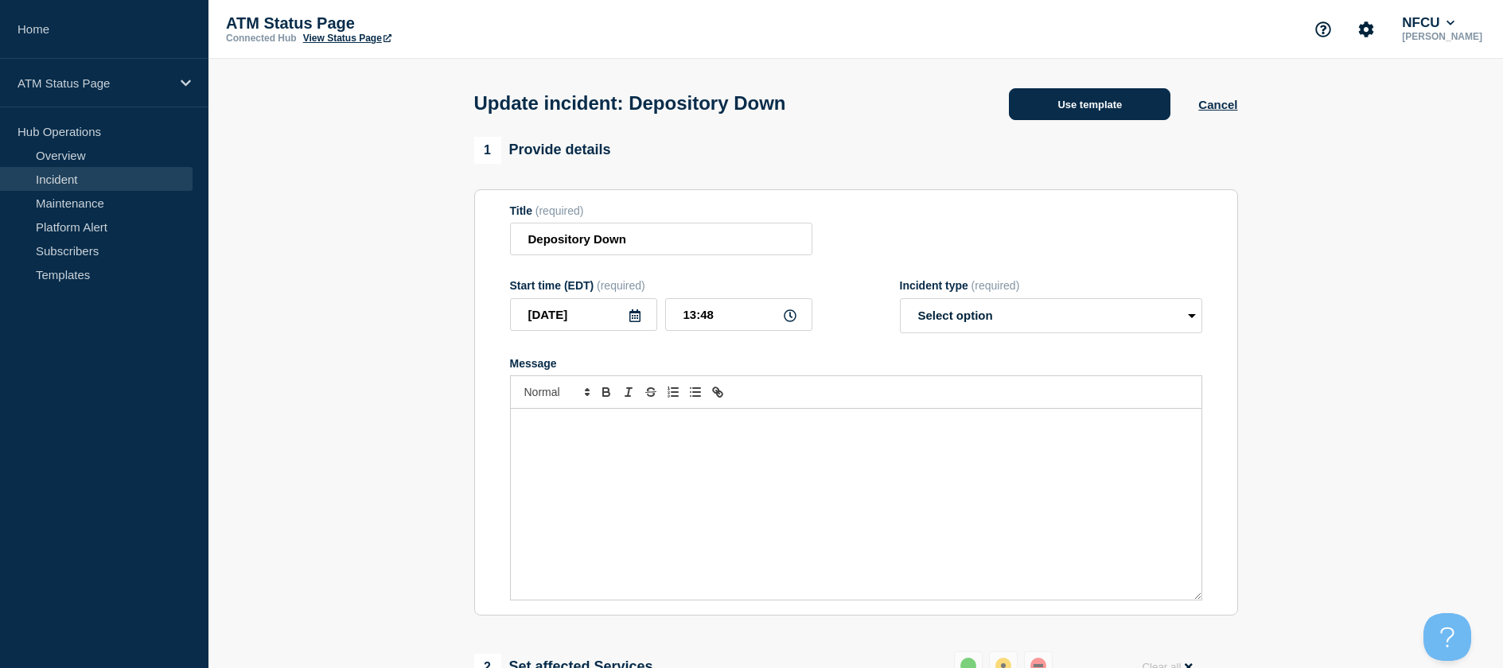
click at [1085, 109] on button "Use template" at bounding box center [1089, 104] width 161 height 32
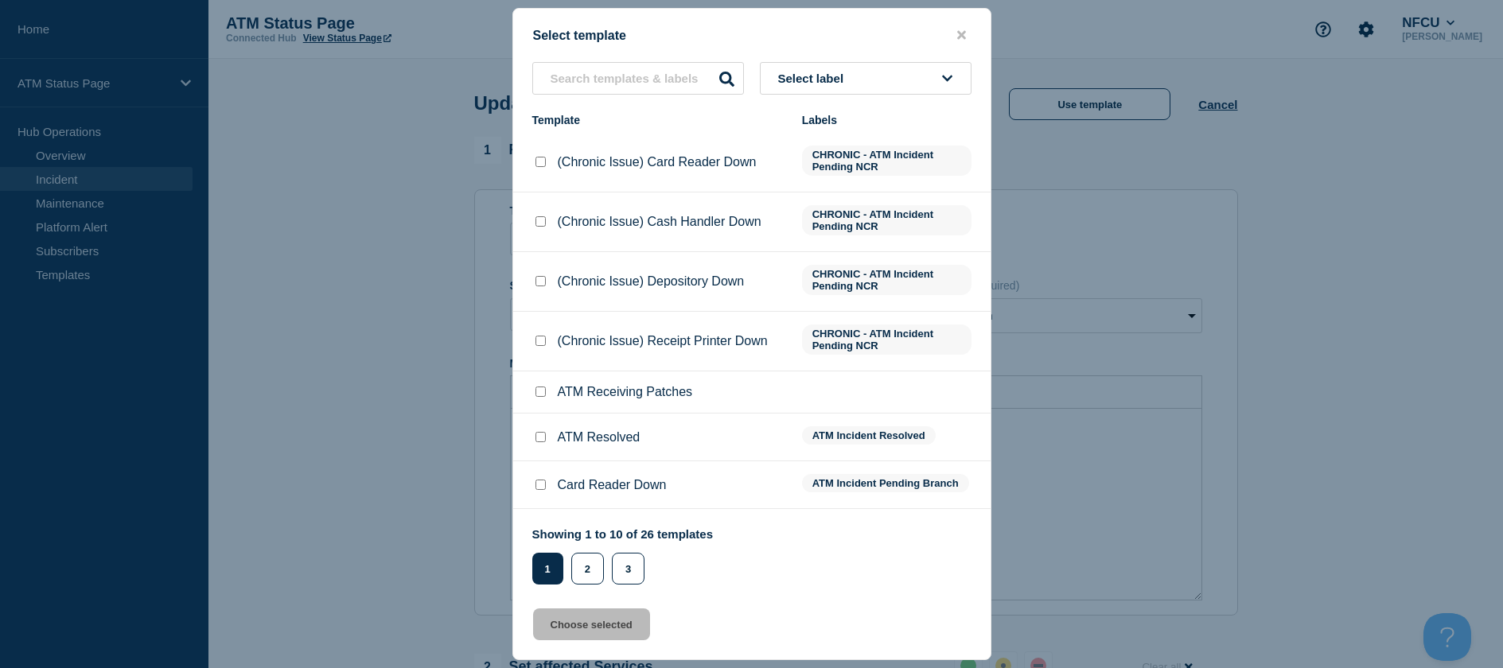
click at [537, 438] on input "ATM Resolved checkbox" at bounding box center [540, 437] width 10 height 10
click at [579, 617] on button "Choose selected" at bounding box center [591, 625] width 117 height 32
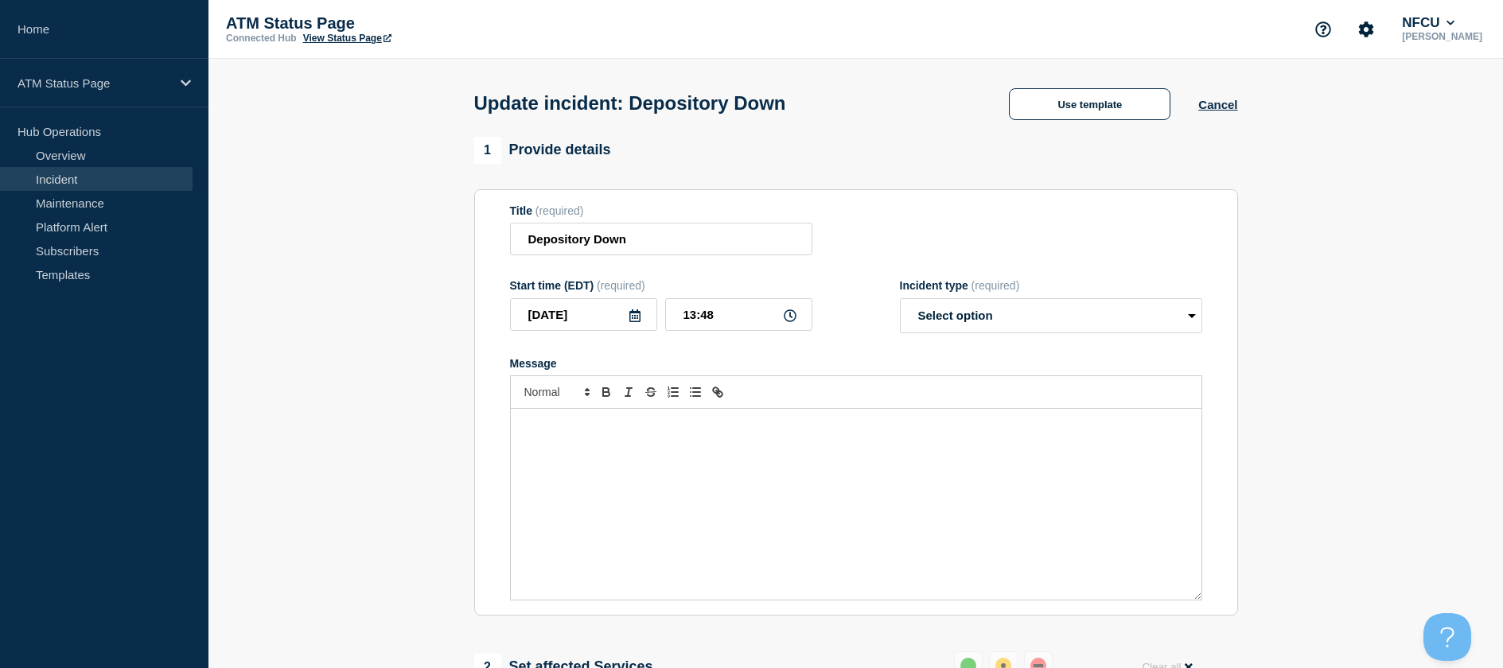
scroll to position [239, 0]
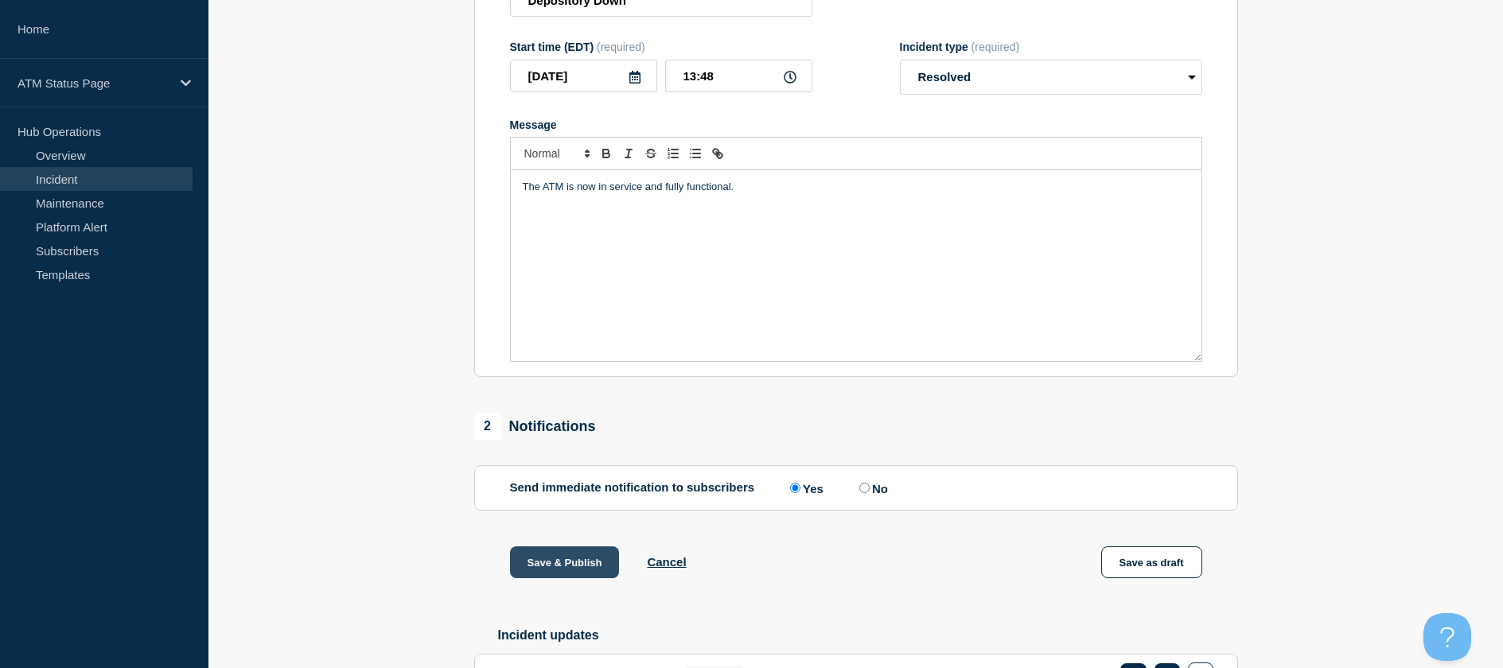
click at [599, 565] on button "Save & Publish" at bounding box center [565, 563] width 110 height 32
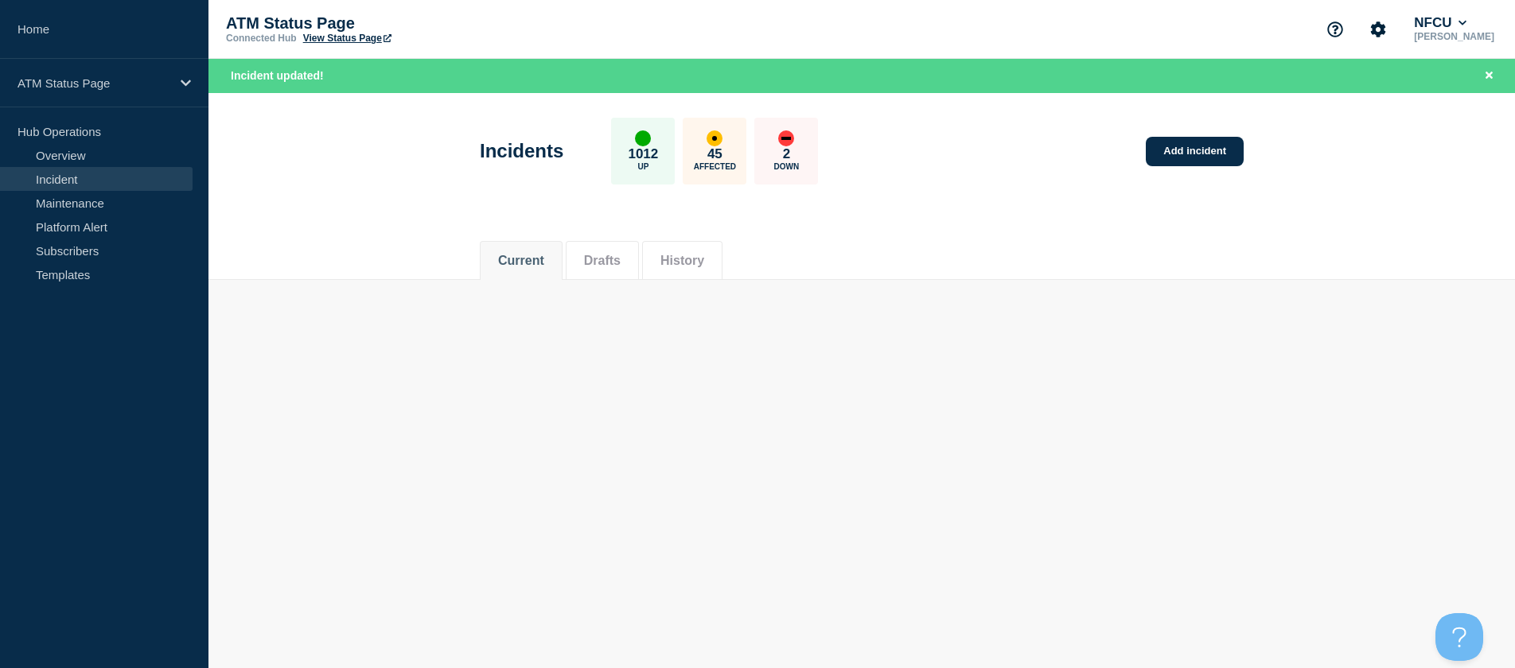
click at [1196, 275] on div "Current Drafts History" at bounding box center [862, 252] width 764 height 54
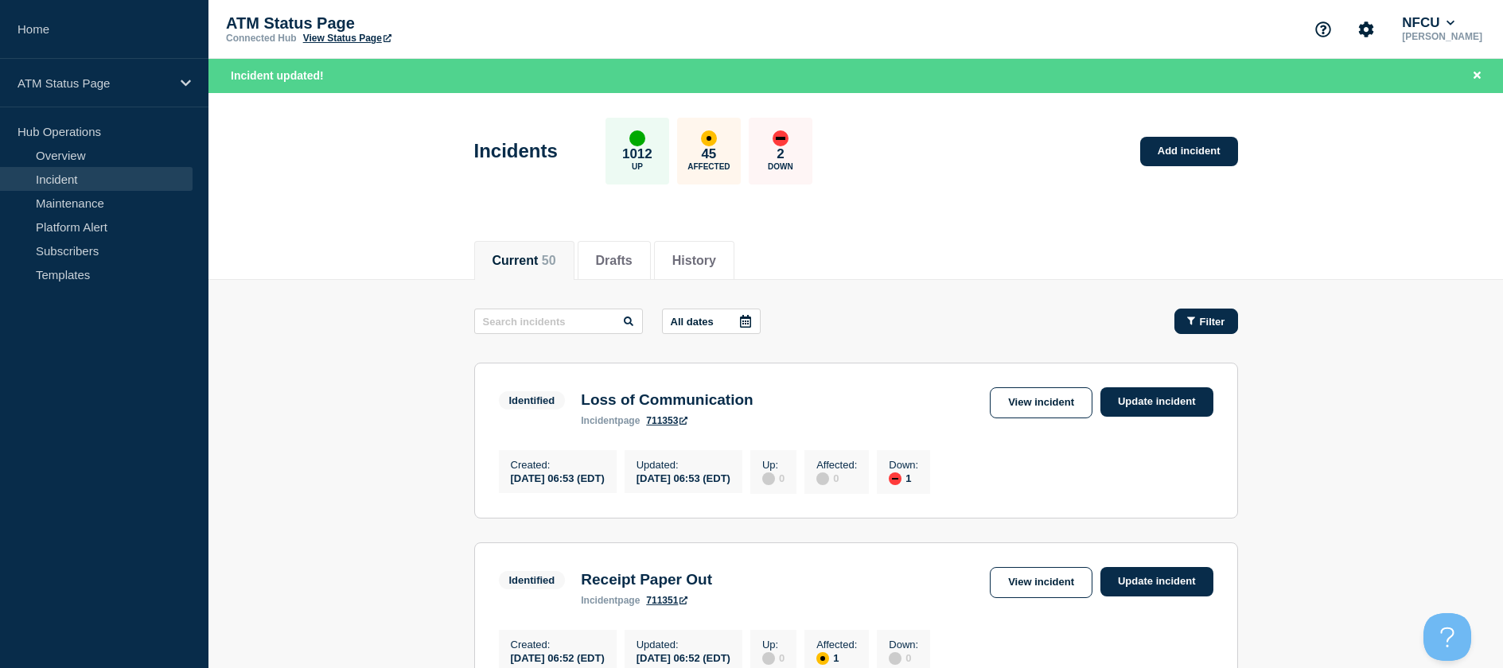
click at [1200, 330] on button "Filter" at bounding box center [1206, 321] width 64 height 25
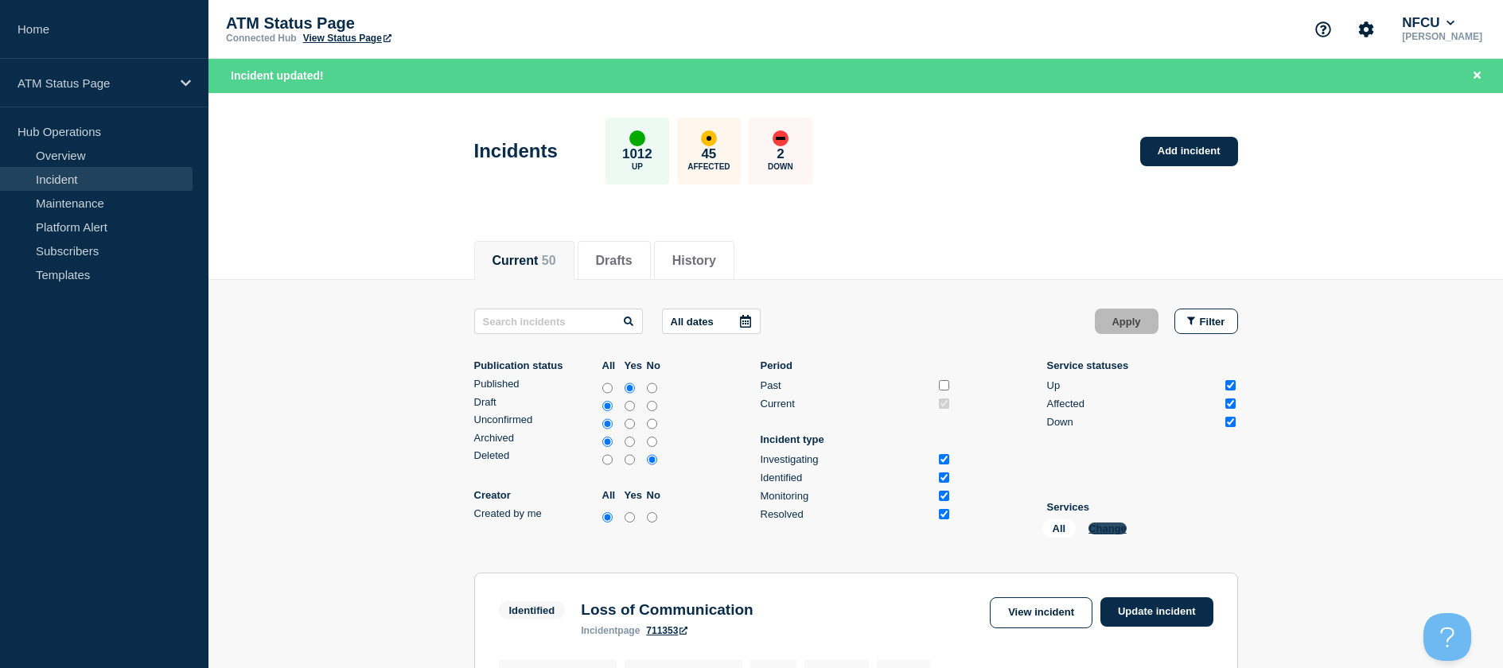
click at [1112, 525] on button "Change" at bounding box center [1107, 529] width 38 height 12
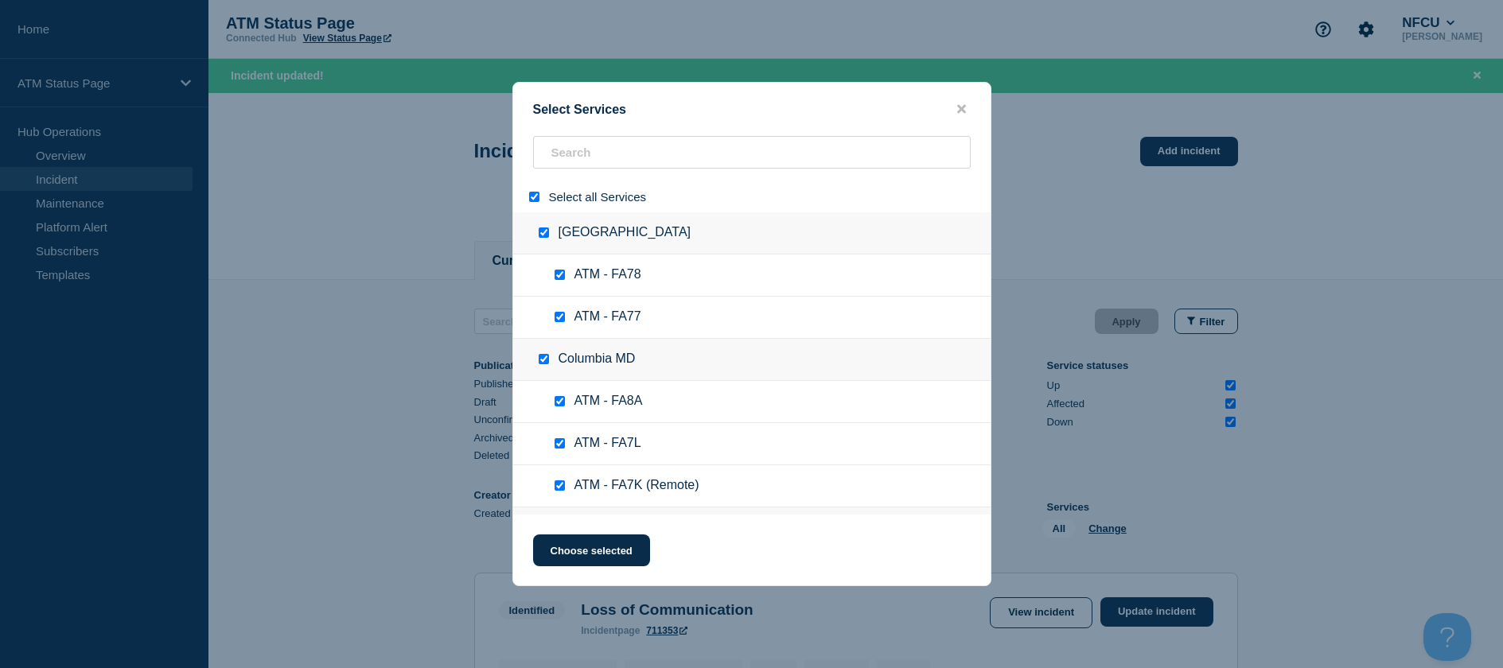
click at [528, 189] on div "Select all Services" at bounding box center [751, 196] width 477 height 31
click at [530, 196] on input "select all" at bounding box center [534, 197] width 10 height 10
click at [567, 162] on input "search" at bounding box center [752, 152] width 438 height 33
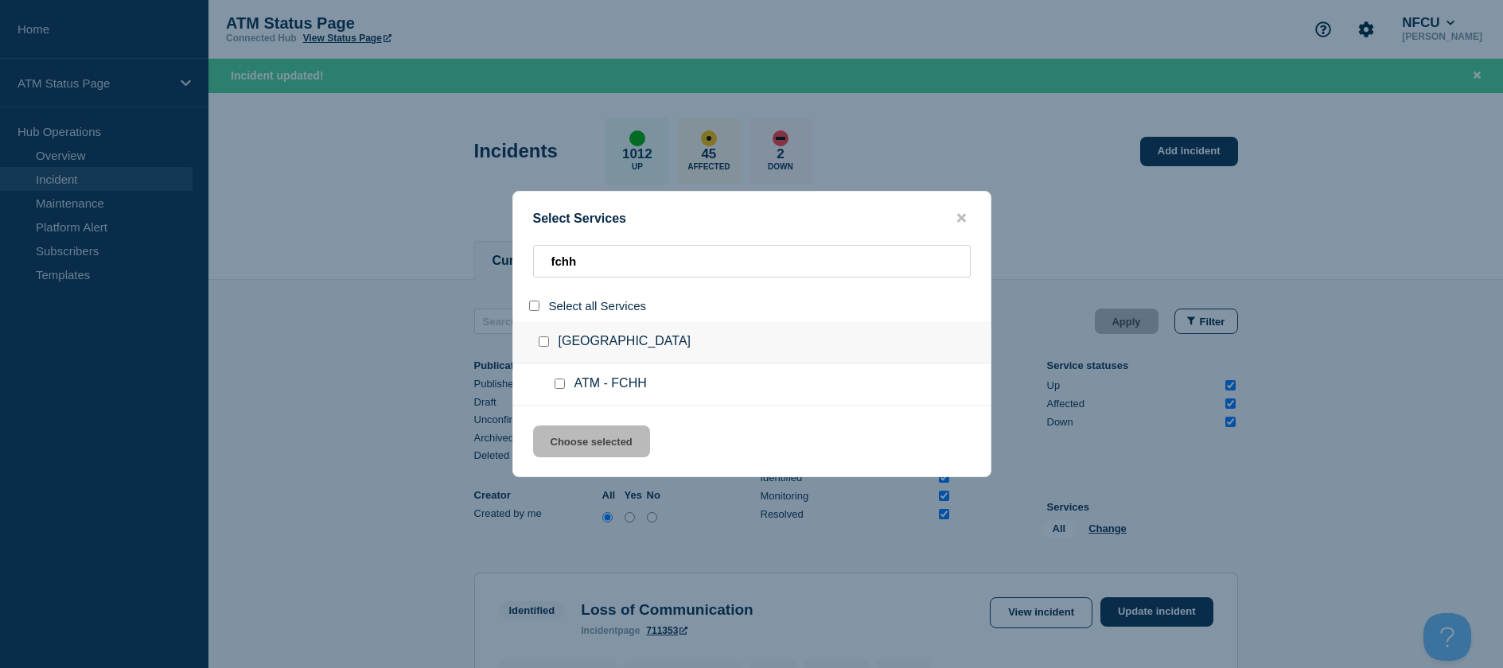
click at [561, 397] on ul "ATM - FCHH" at bounding box center [751, 385] width 477 height 42
click at [561, 389] on input "service: ATM - FCHH" at bounding box center [559, 384] width 10 height 10
click at [561, 381] on input "service: ATM - FCHH" at bounding box center [559, 384] width 10 height 10
click at [558, 381] on input "service: ATM - FCHH" at bounding box center [559, 384] width 10 height 10
click at [556, 431] on button "Choose selected" at bounding box center [591, 442] width 117 height 32
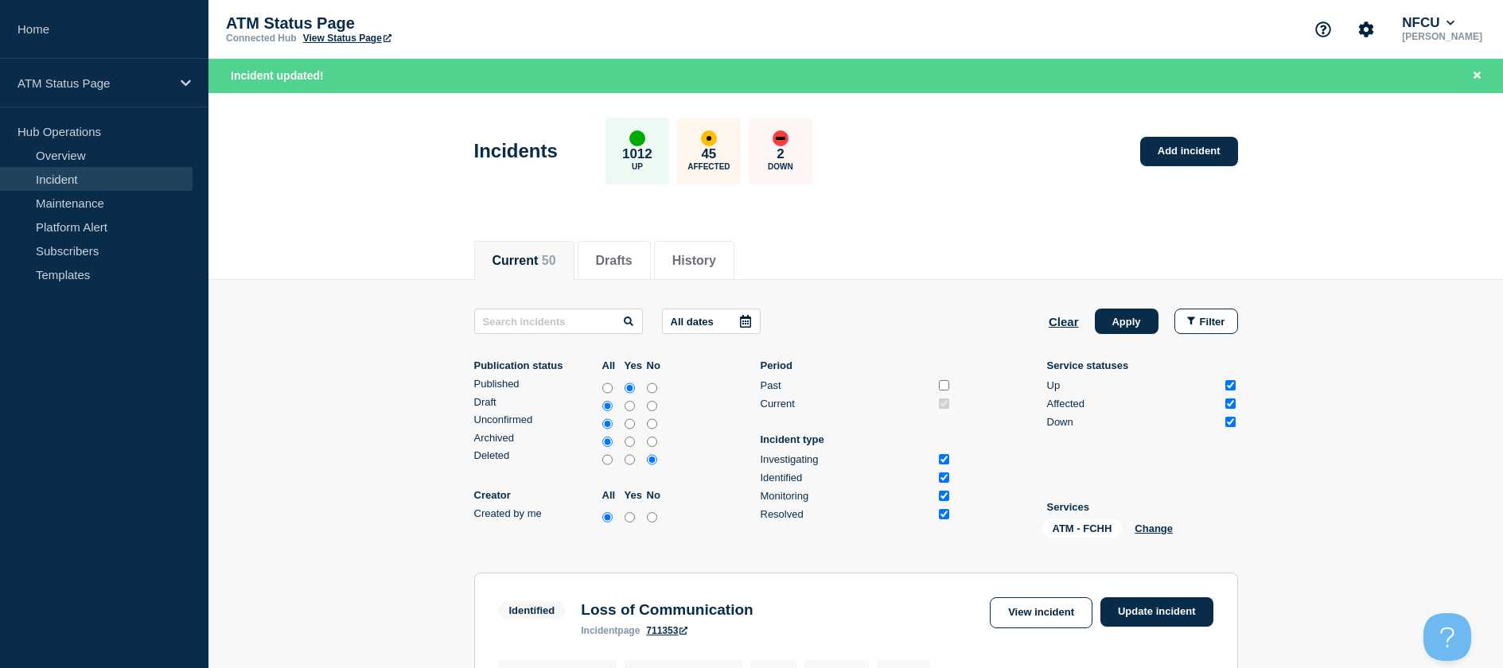
scroll to position [239, 0]
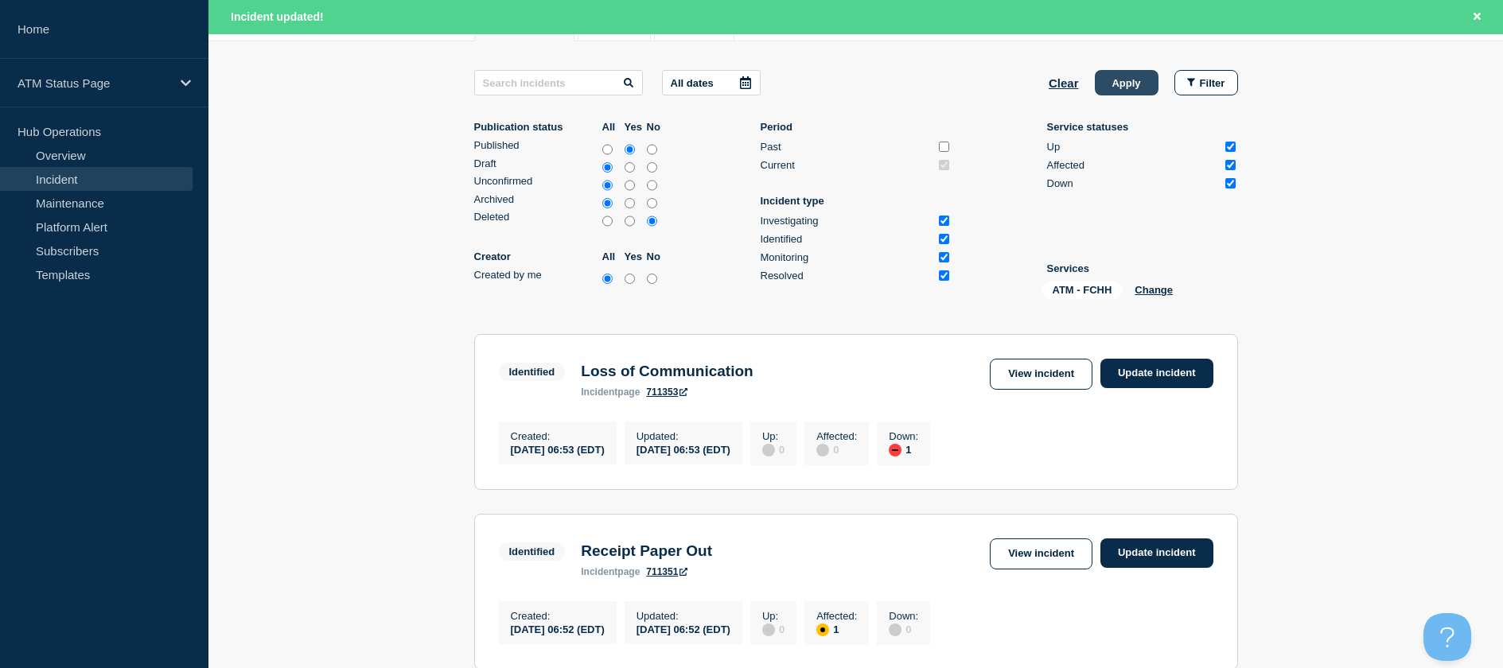
click at [1143, 80] on button "Apply" at bounding box center [1127, 82] width 64 height 25
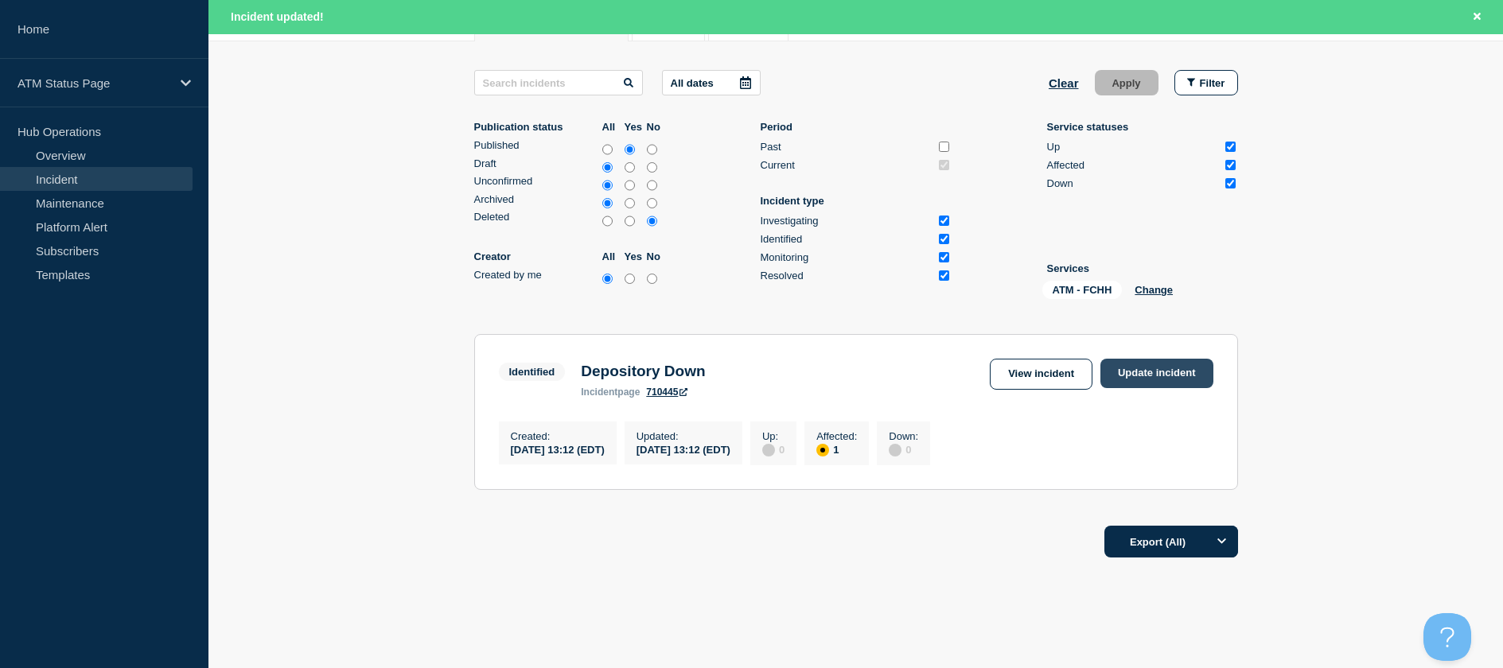
click at [1144, 378] on link "Update incident" at bounding box center [1156, 373] width 113 height 29
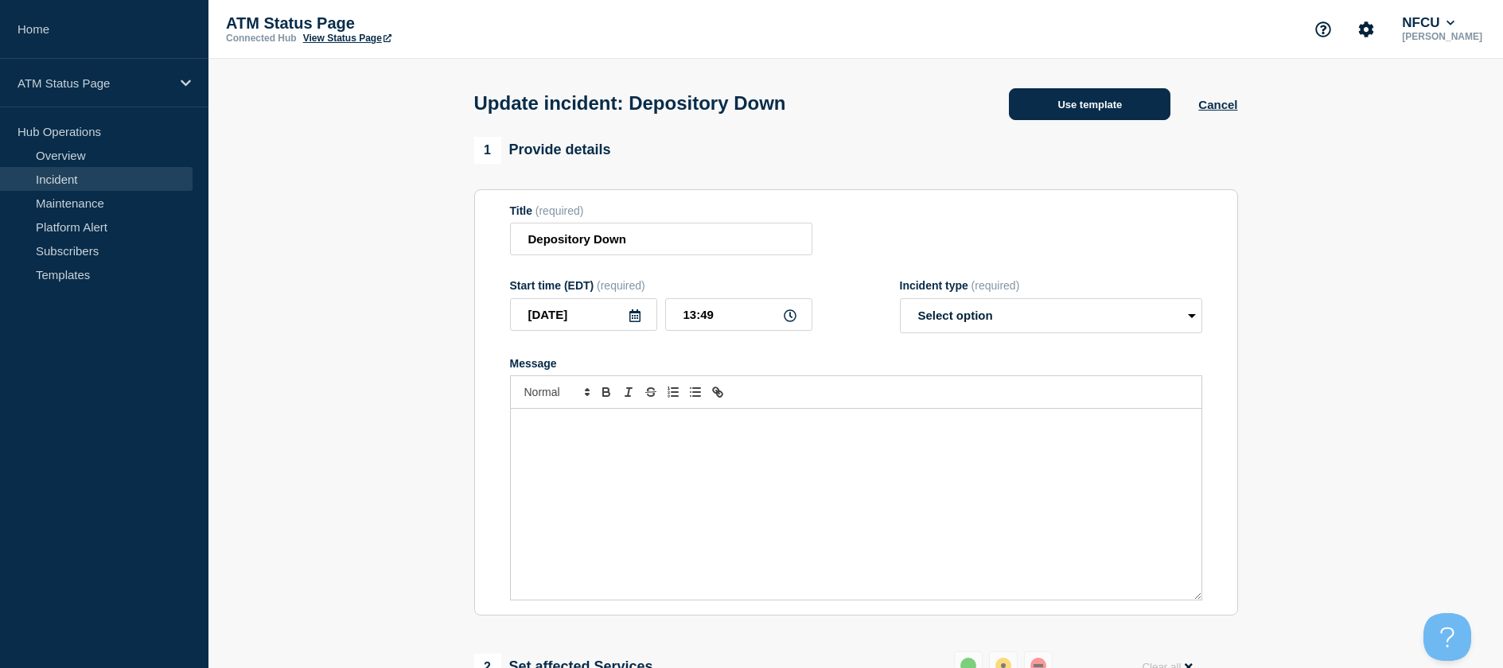
click at [1149, 113] on button "Use template" at bounding box center [1089, 104] width 161 height 32
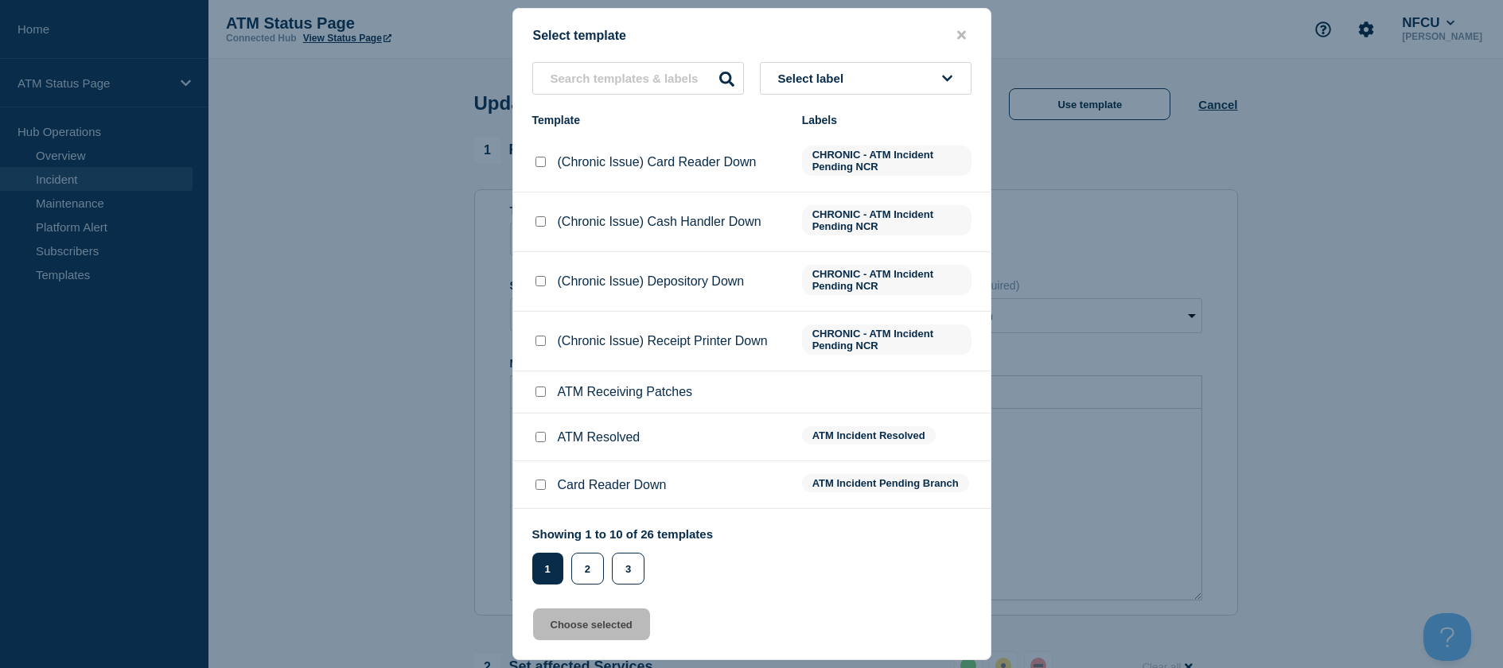
click at [542, 438] on input "ATM Resolved checkbox" at bounding box center [540, 437] width 10 height 10
click at [553, 628] on button "Choose selected" at bounding box center [591, 625] width 117 height 32
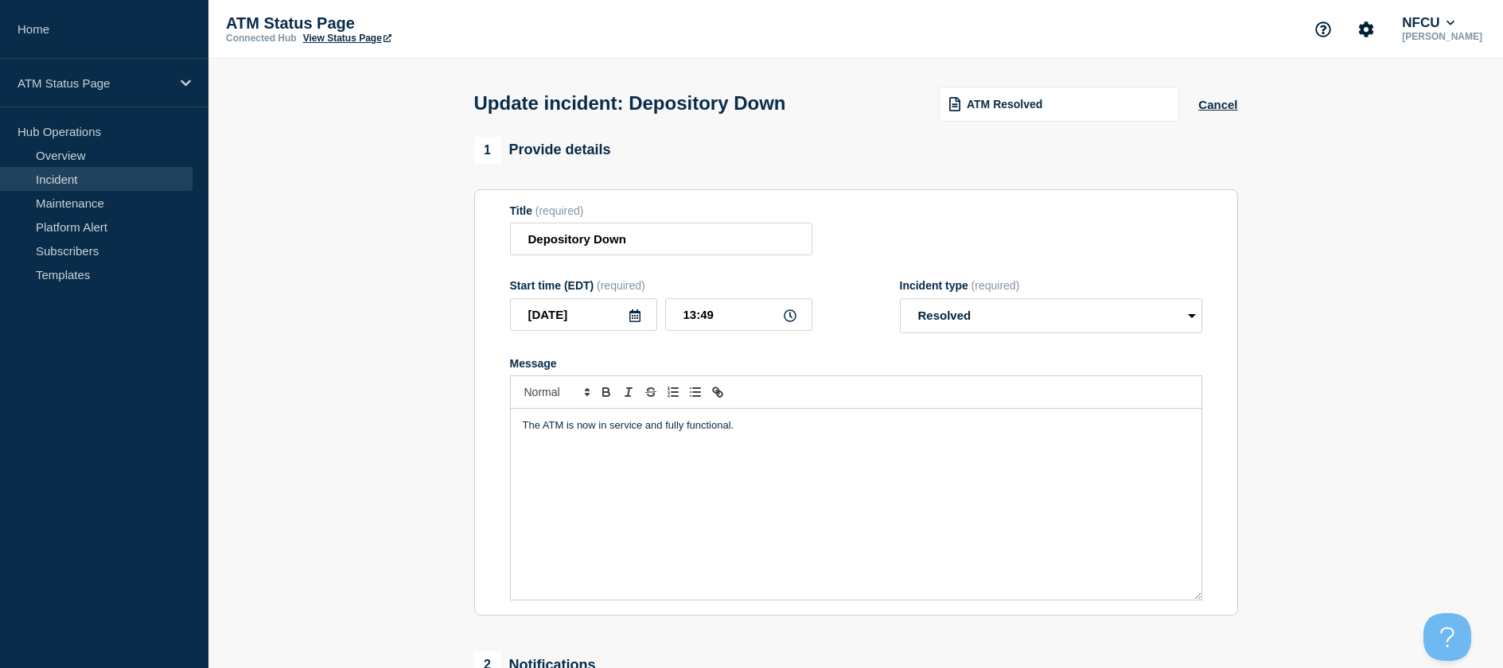
scroll to position [350, 0]
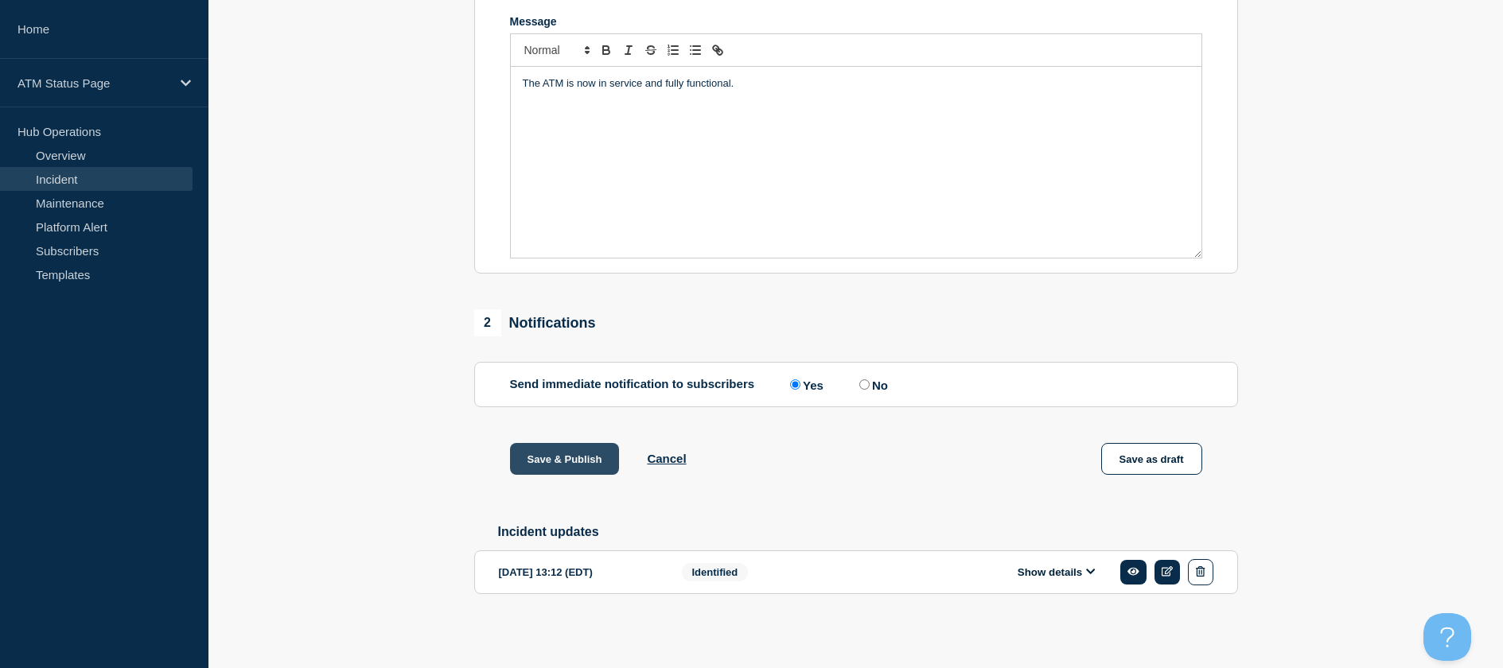
click at [570, 464] on button "Save & Publish" at bounding box center [565, 459] width 110 height 32
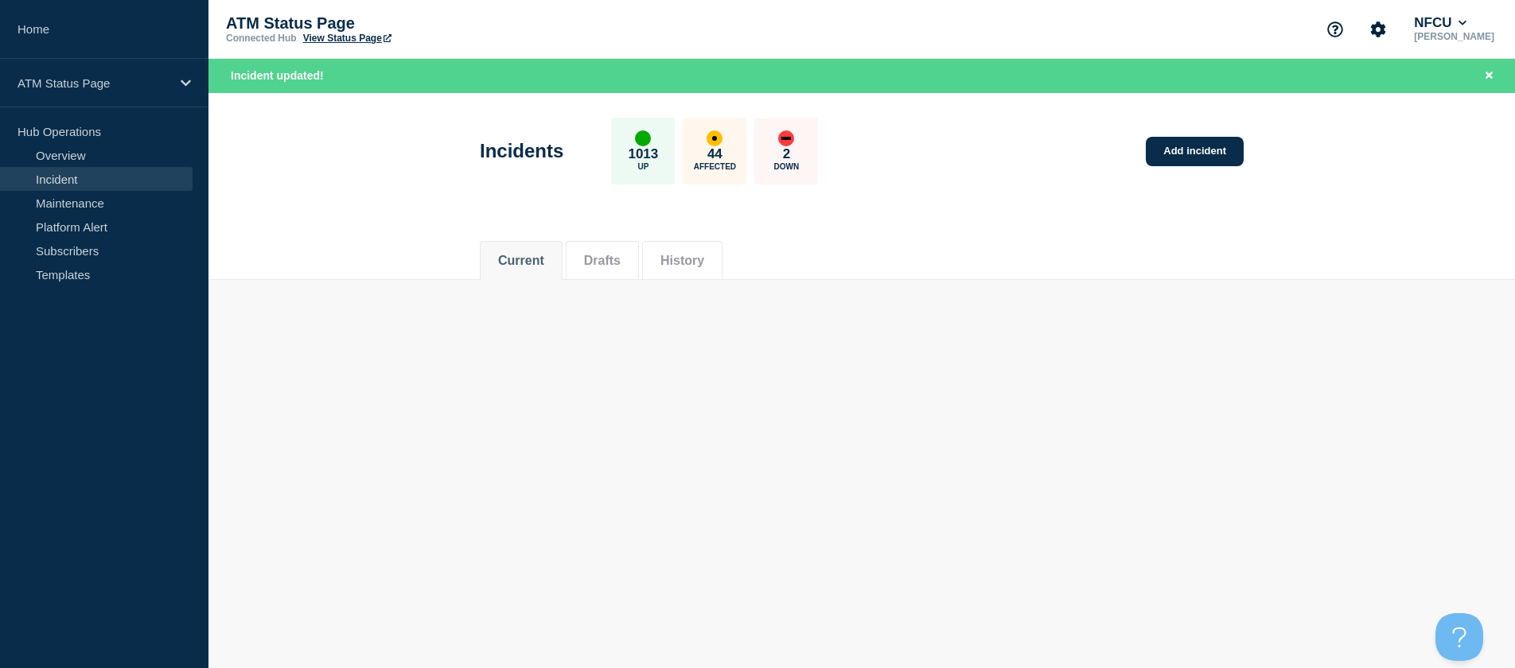
click at [1052, 468] on body "Home ATM Status Page Hub Operations Overview Incident Maintenance Platform Aler…" at bounding box center [757, 334] width 1515 height 668
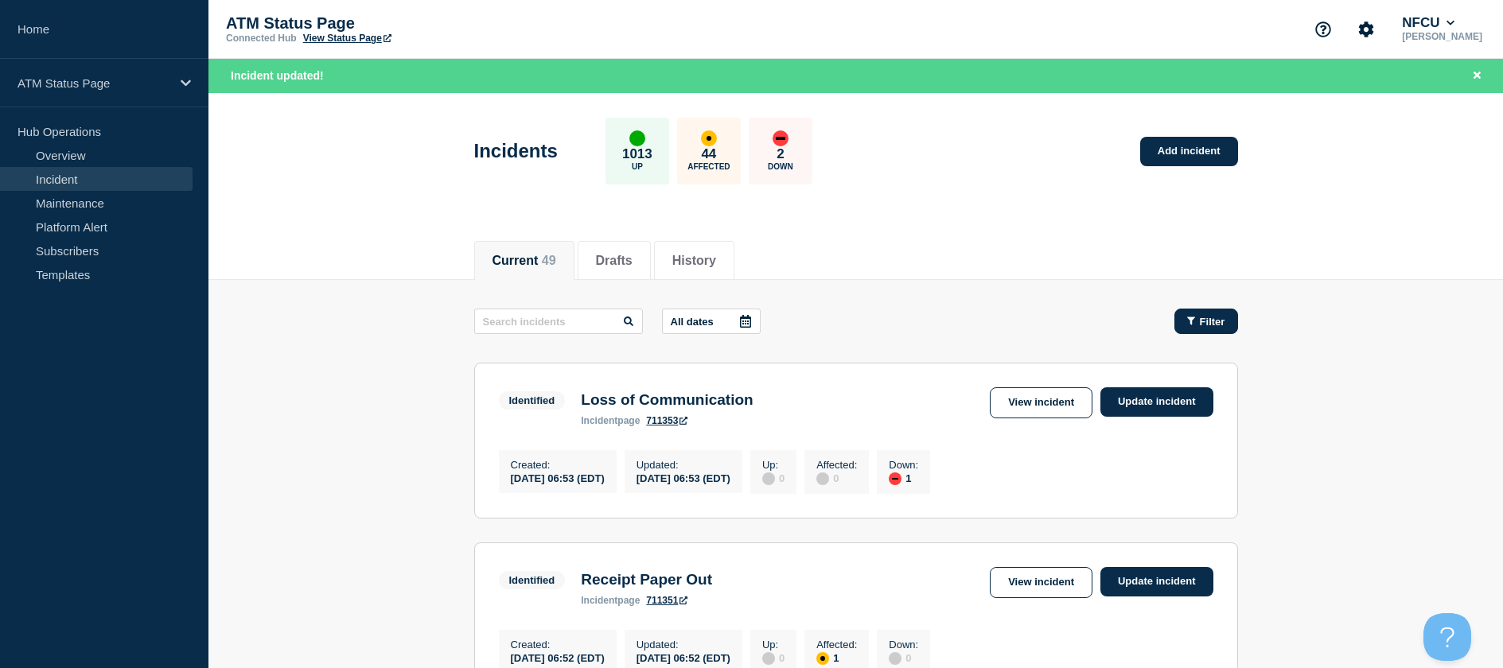
click at [1220, 330] on button "Filter" at bounding box center [1206, 321] width 64 height 25
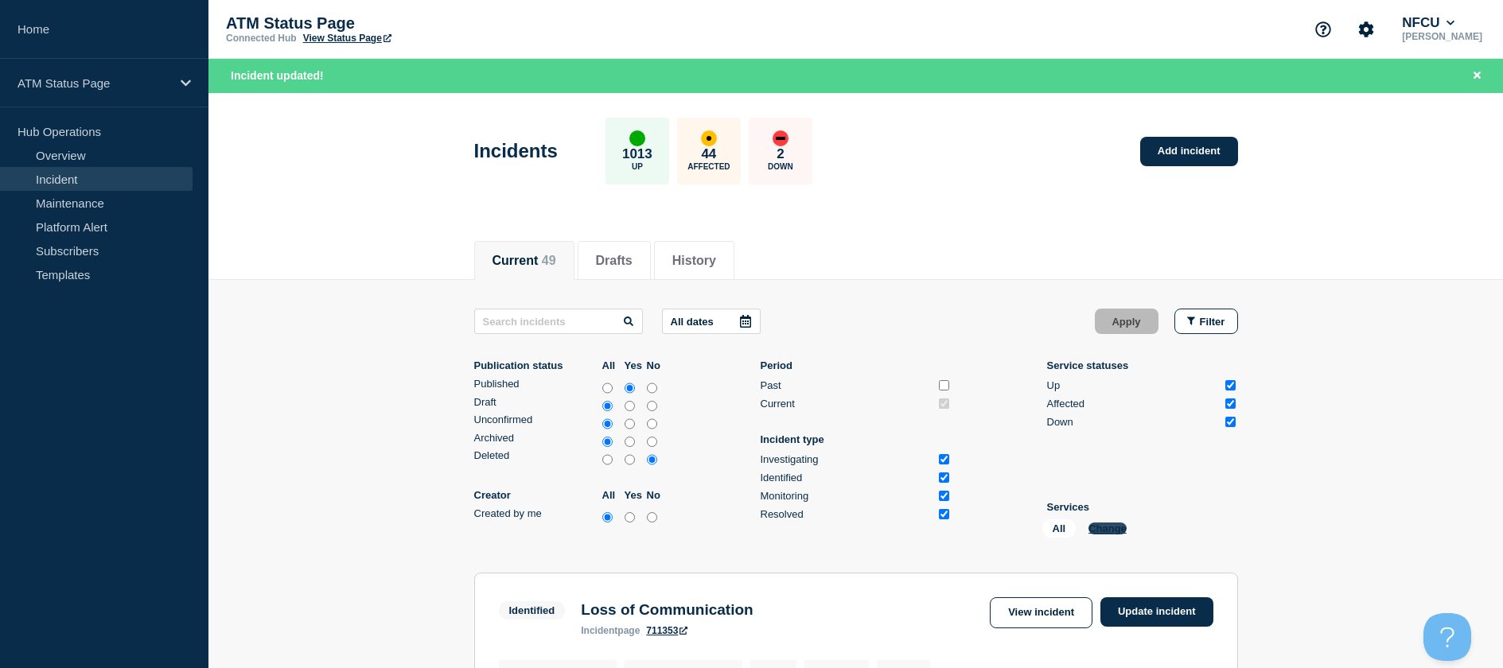
click at [1095, 532] on button "Change" at bounding box center [1107, 529] width 38 height 12
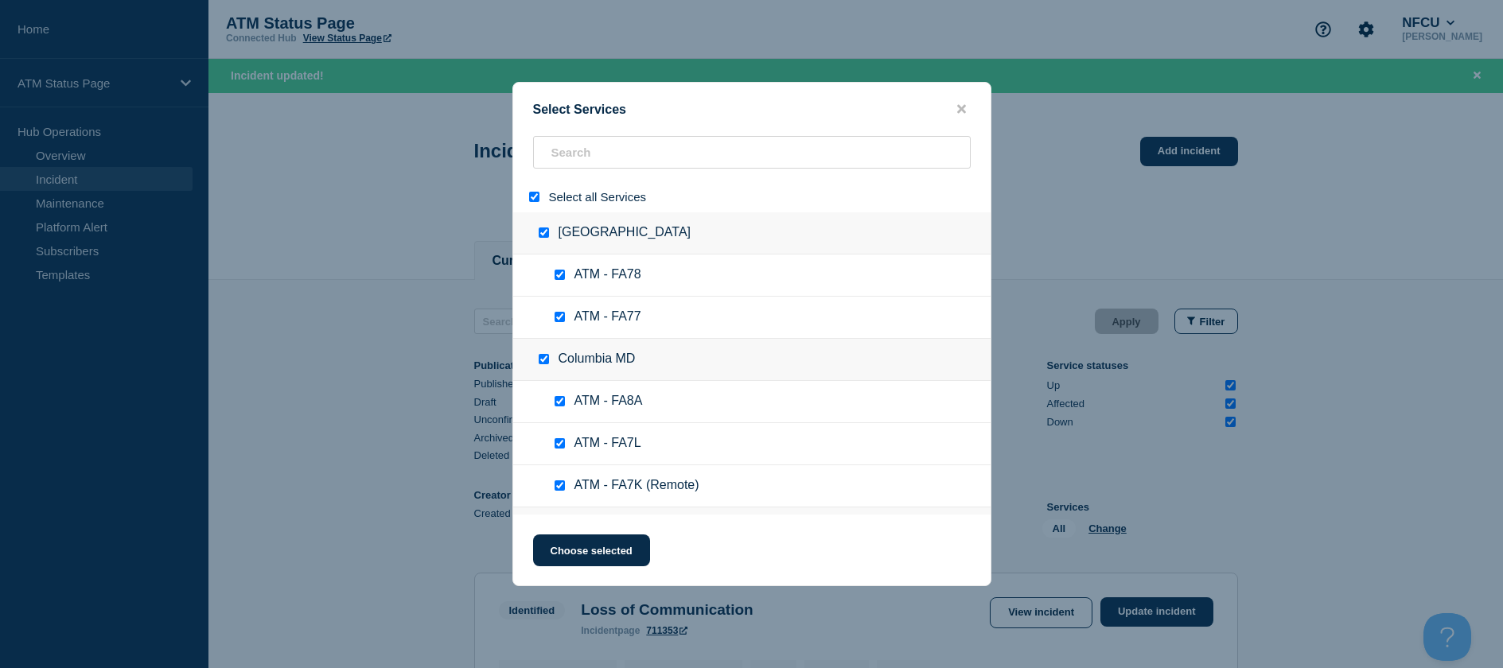
click at [531, 200] on input "select all" at bounding box center [534, 197] width 10 height 10
click at [584, 146] on input "search" at bounding box center [752, 152] width 438 height 33
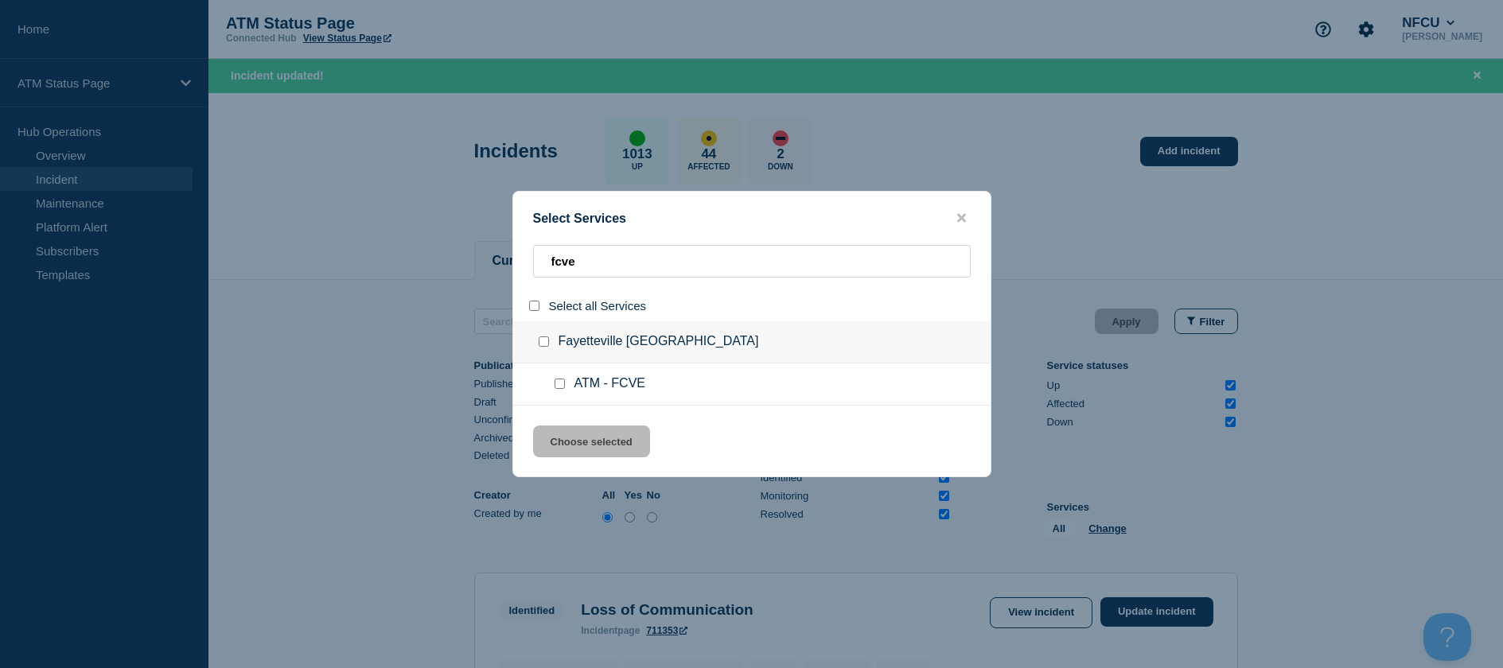
click at [554, 383] on input "service: ATM - FCVE" at bounding box center [559, 384] width 10 height 10
click at [562, 434] on button "Choose selected" at bounding box center [591, 442] width 117 height 32
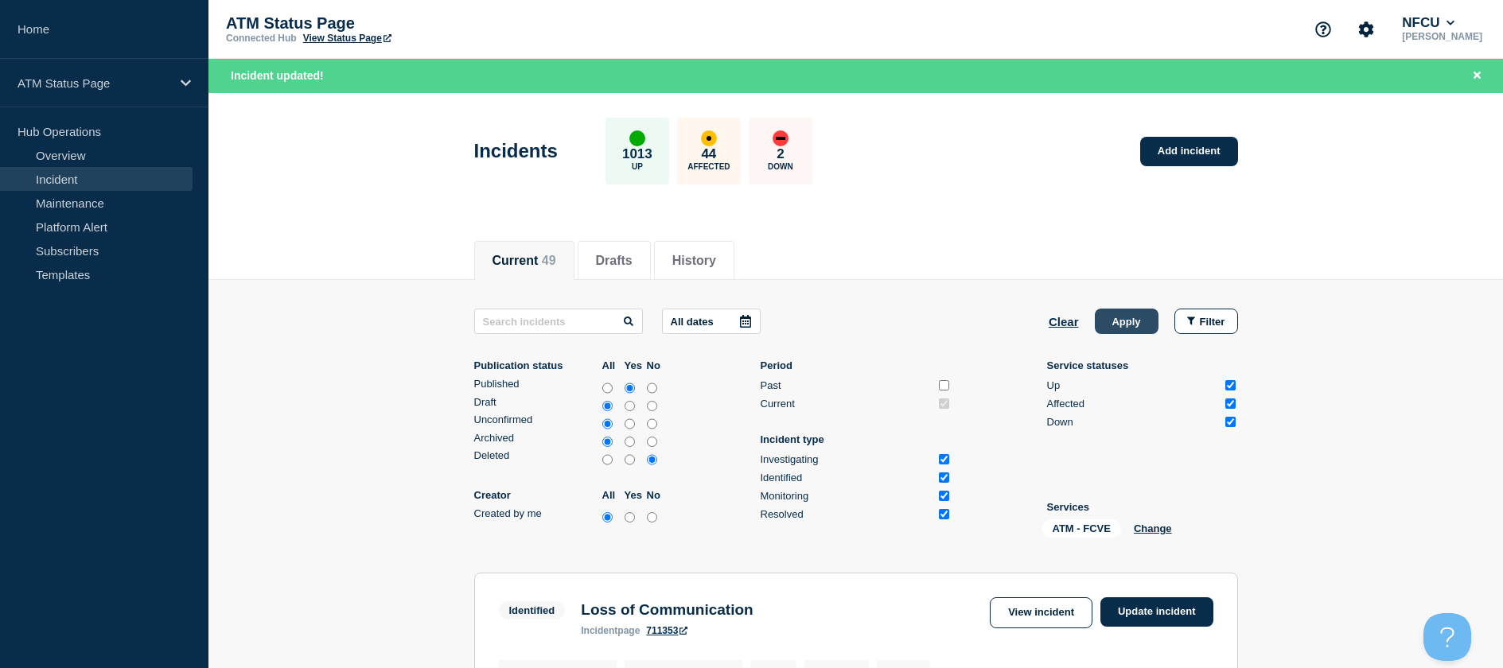
click at [1125, 326] on button "Apply" at bounding box center [1127, 321] width 64 height 25
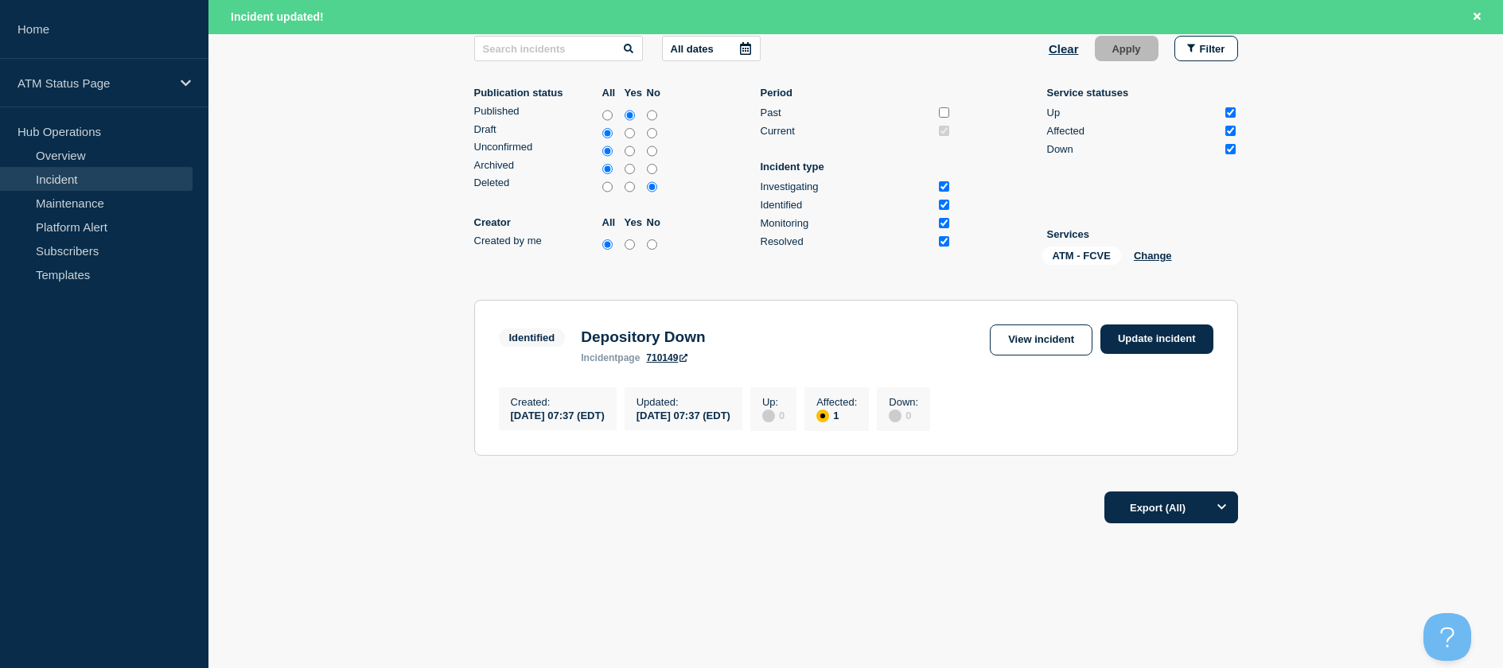
scroll to position [278, 0]
click at [1124, 325] on link "Update incident" at bounding box center [1156, 339] width 113 height 29
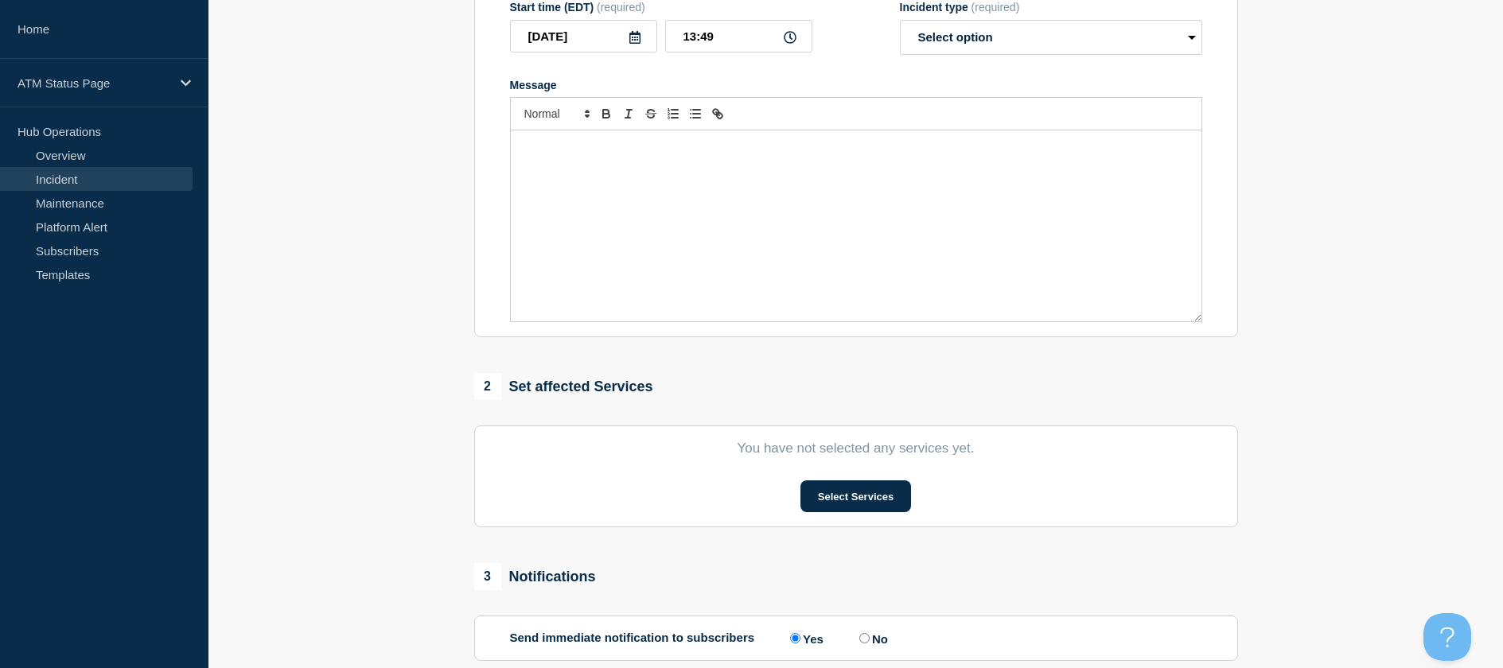
scroll to position [40, 0]
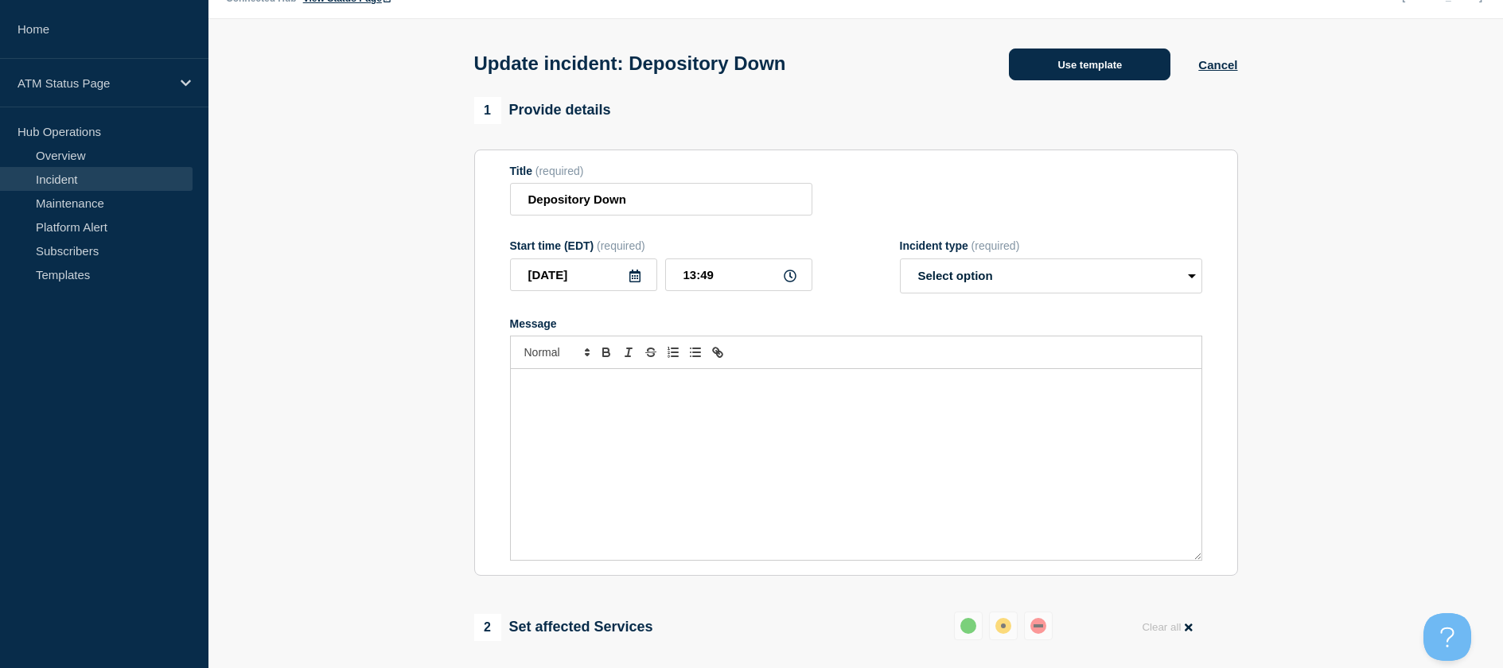
click at [1090, 72] on button "Use template" at bounding box center [1089, 65] width 161 height 32
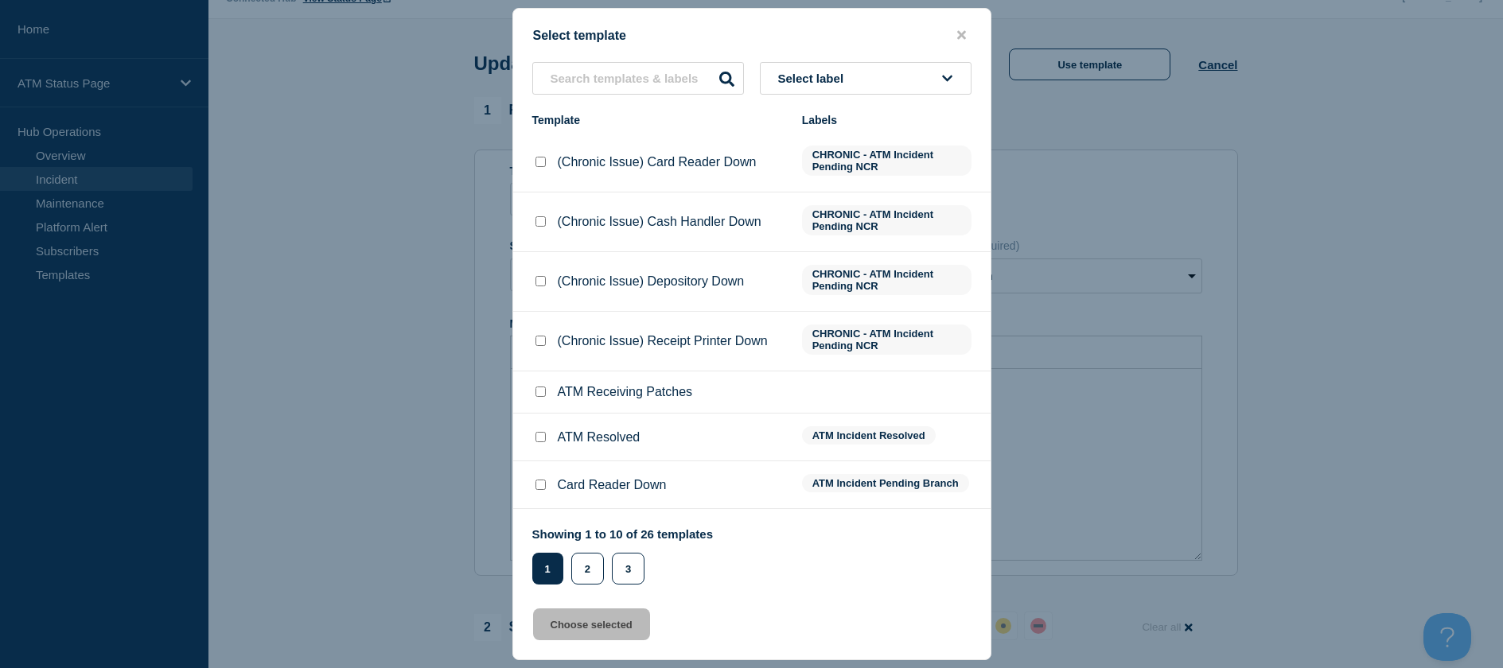
click at [531, 444] on li "ATM Resolved ATM Incident Resolved" at bounding box center [751, 438] width 477 height 48
click at [541, 442] on input "ATM Resolved checkbox" at bounding box center [540, 437] width 10 height 10
click at [540, 435] on input "ATM Resolved checkbox" at bounding box center [540, 437] width 10 height 10
click at [539, 442] on input "ATM Resolved checkbox" at bounding box center [540, 437] width 10 height 10
click at [570, 637] on button "Choose selected" at bounding box center [591, 625] width 117 height 32
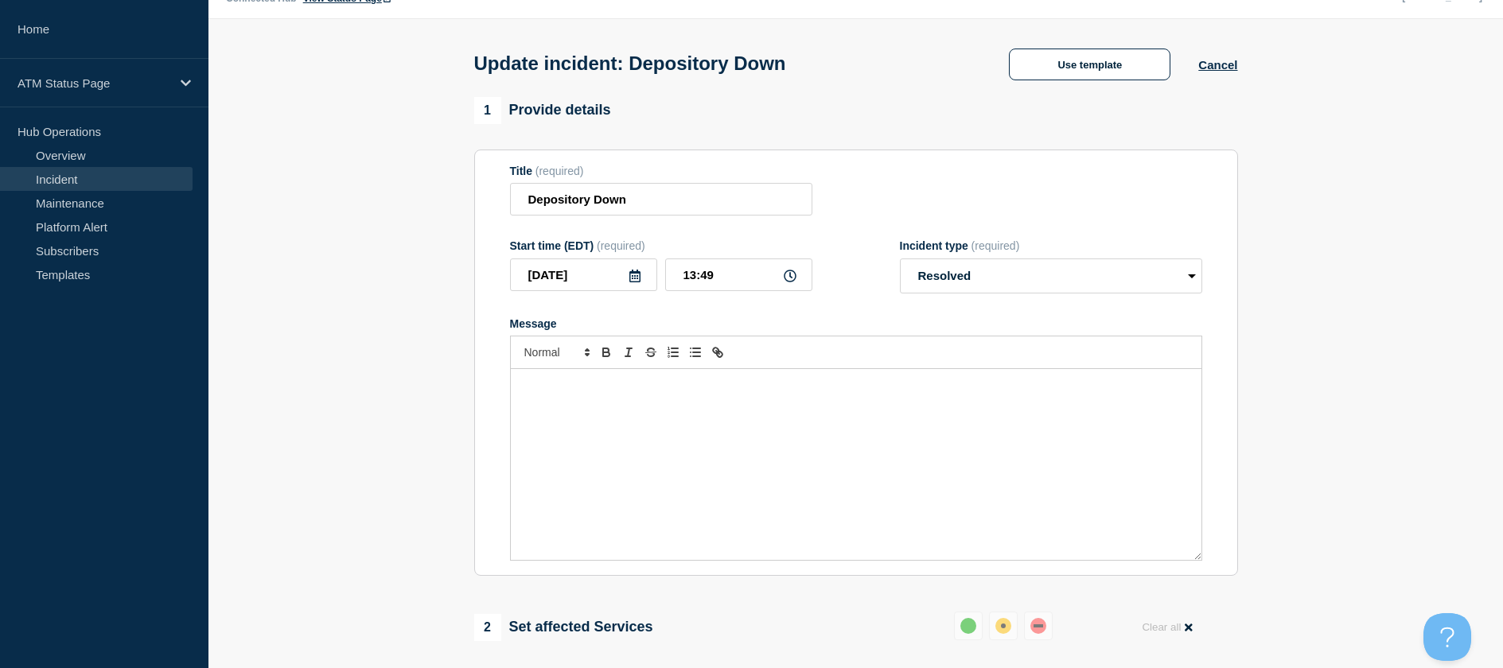
scroll to position [278, 0]
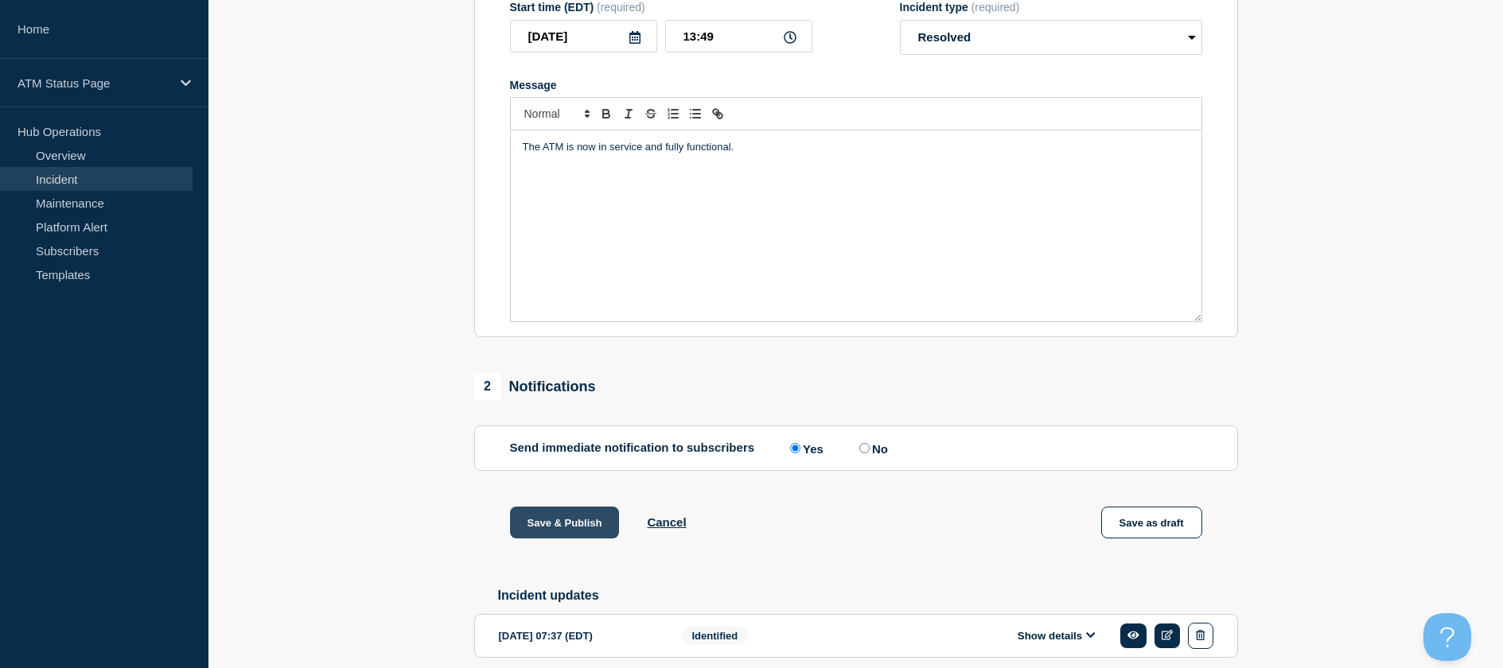
click at [551, 523] on button "Save & Publish" at bounding box center [565, 523] width 110 height 32
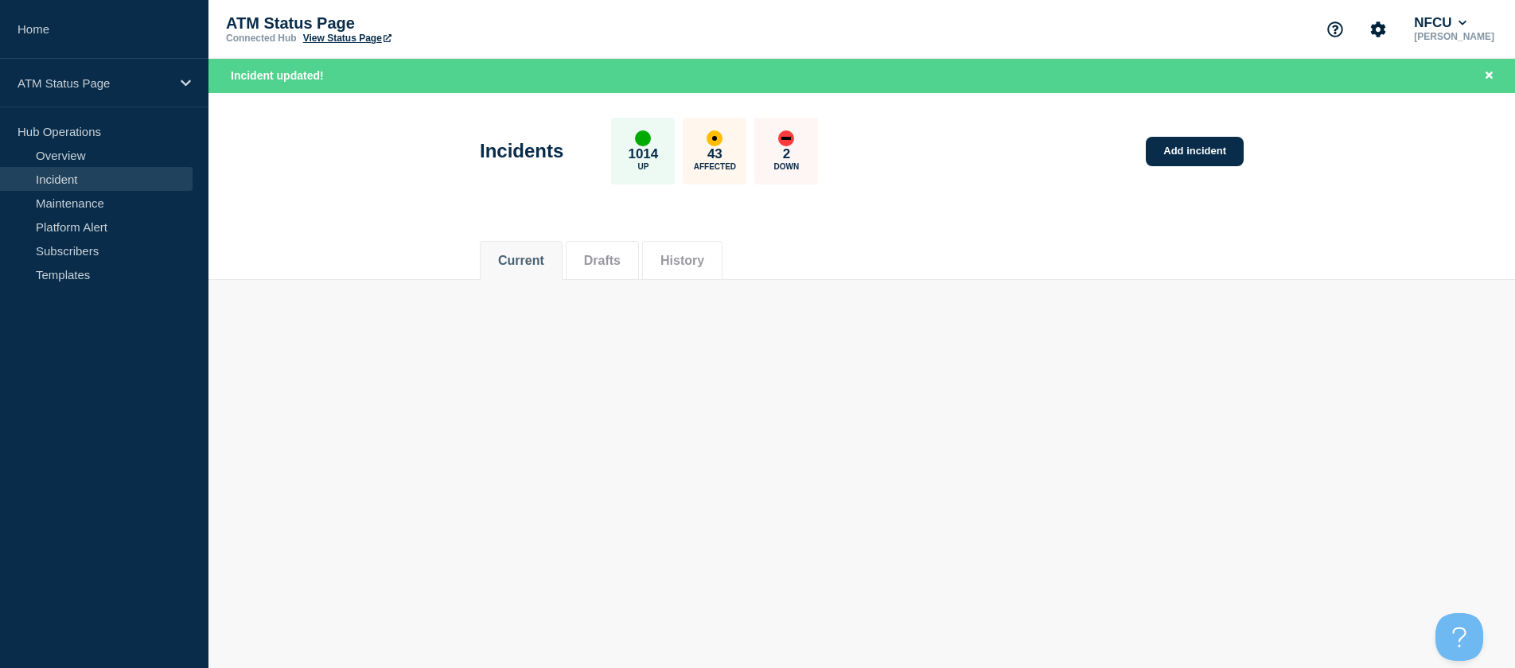
click at [944, 245] on div "Current Drafts History" at bounding box center [862, 252] width 764 height 54
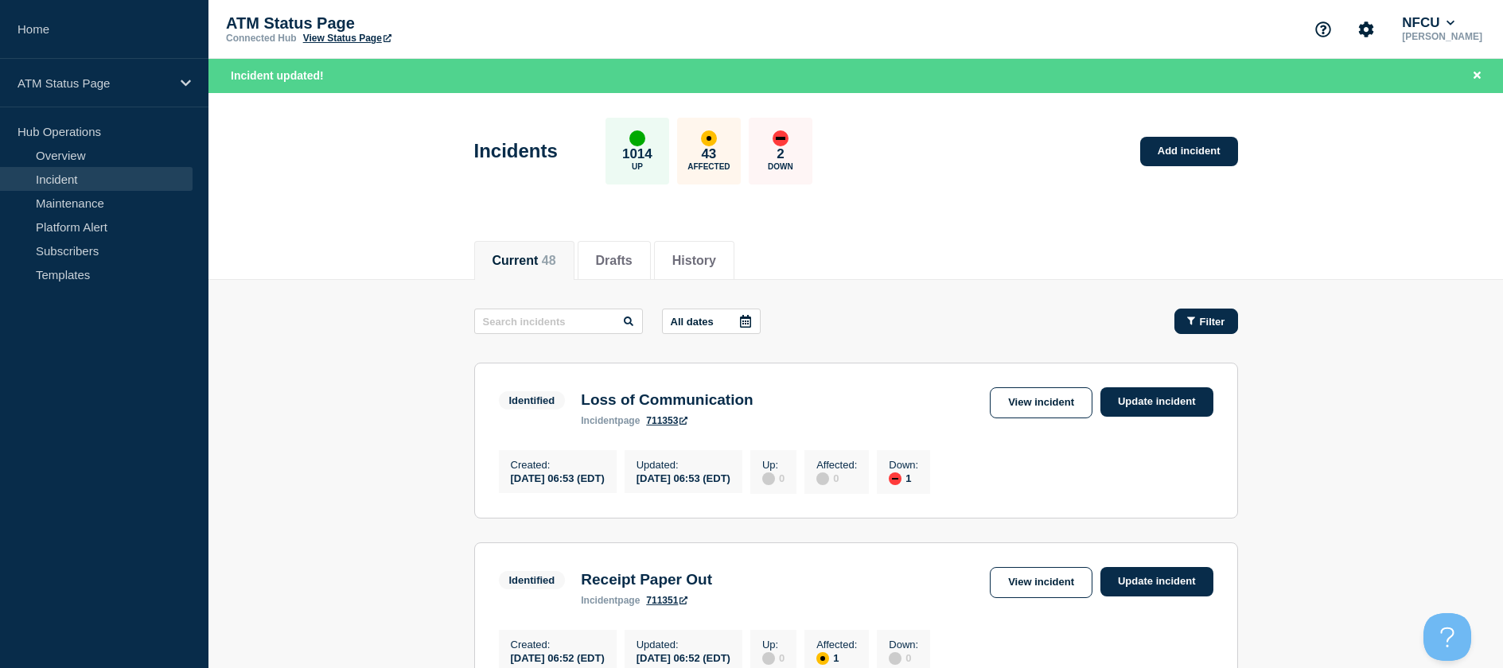
click at [1211, 314] on button "Filter" at bounding box center [1206, 321] width 64 height 25
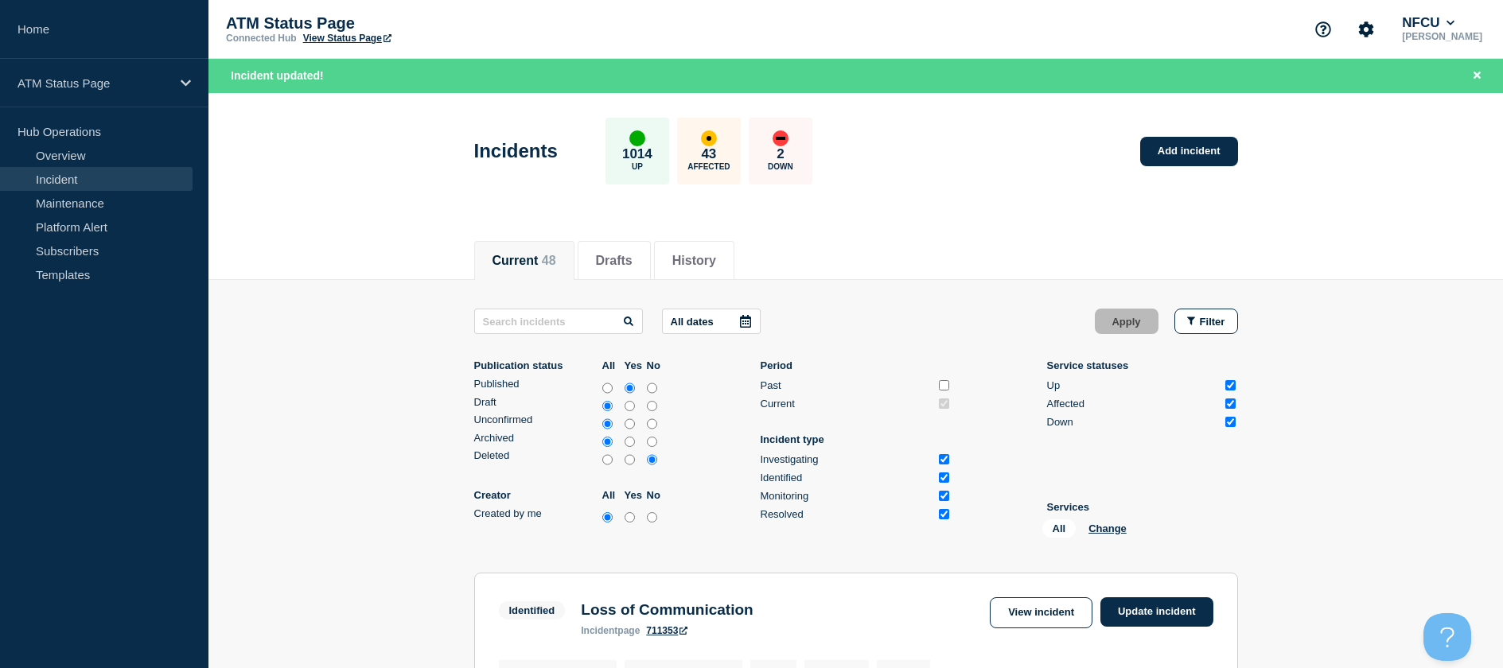
click at [1108, 521] on div "All Change" at bounding box center [1121, 531] width 159 height 25
click at [1109, 529] on button "Change" at bounding box center [1107, 529] width 38 height 12
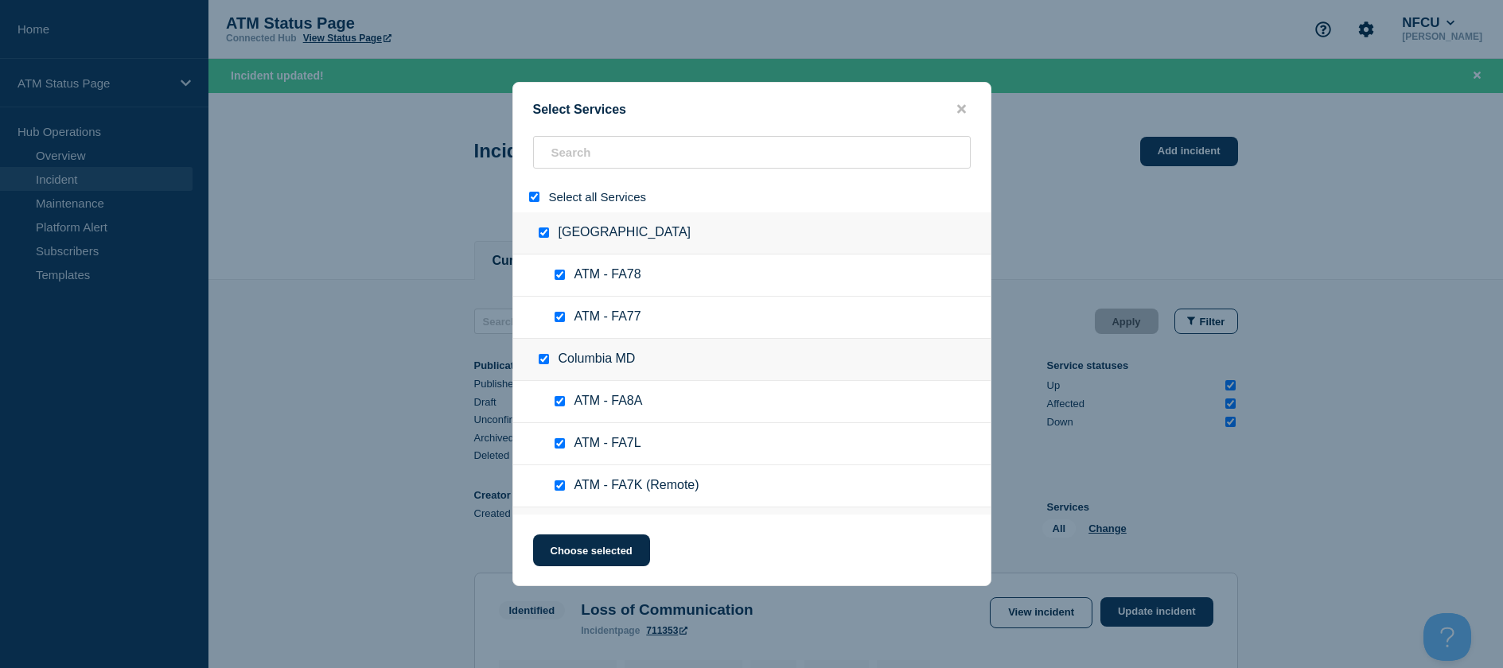
click at [537, 193] on input "select all" at bounding box center [534, 197] width 10 height 10
click at [560, 154] on input "search" at bounding box center [752, 152] width 438 height 33
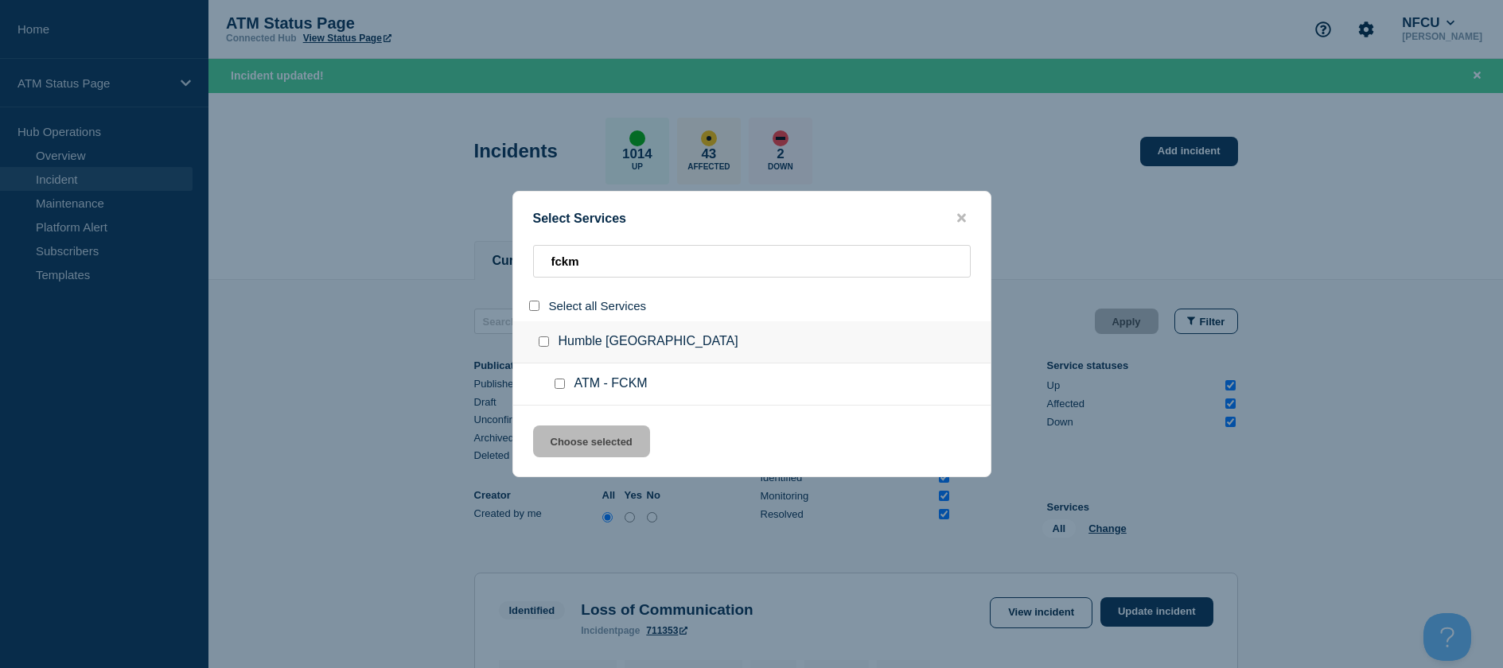
click at [560, 386] on input "service: ATM - FCKM" at bounding box center [559, 384] width 10 height 10
click at [569, 437] on button "Choose selected" at bounding box center [591, 442] width 117 height 32
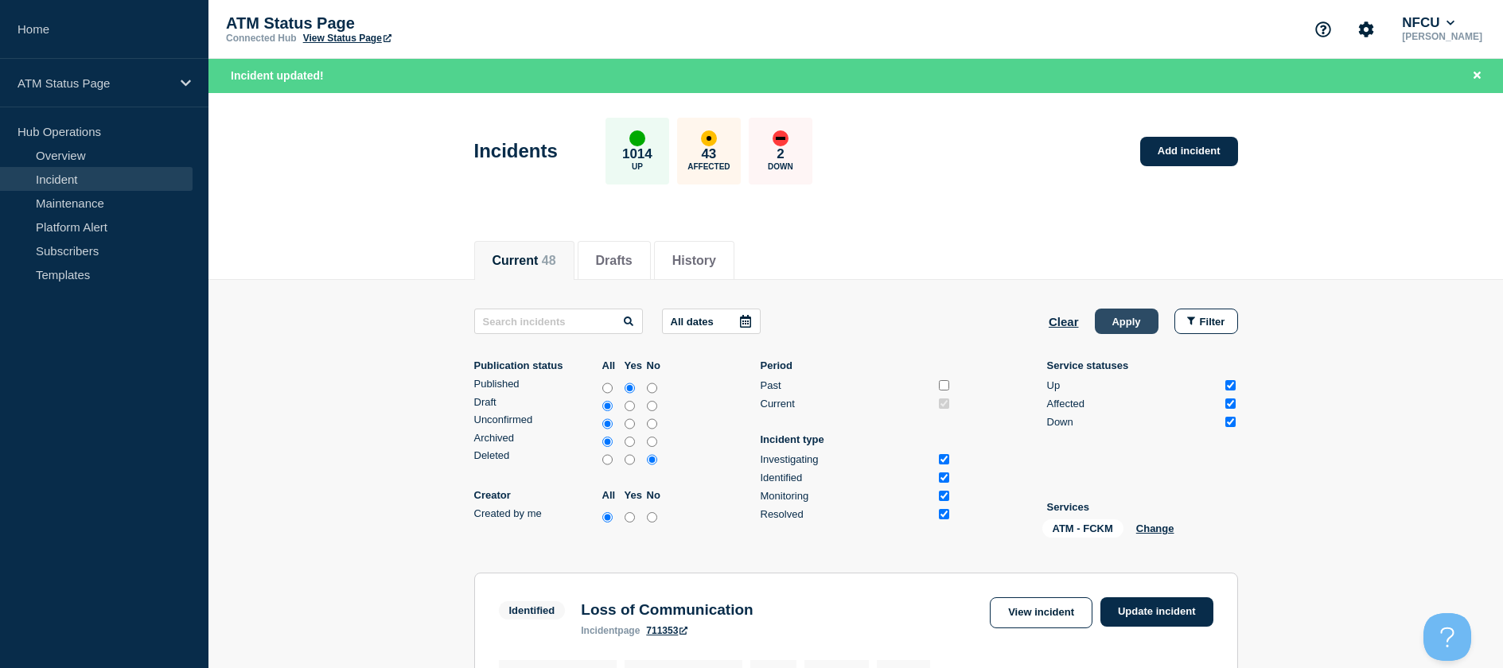
click at [1129, 329] on button "Apply" at bounding box center [1127, 321] width 64 height 25
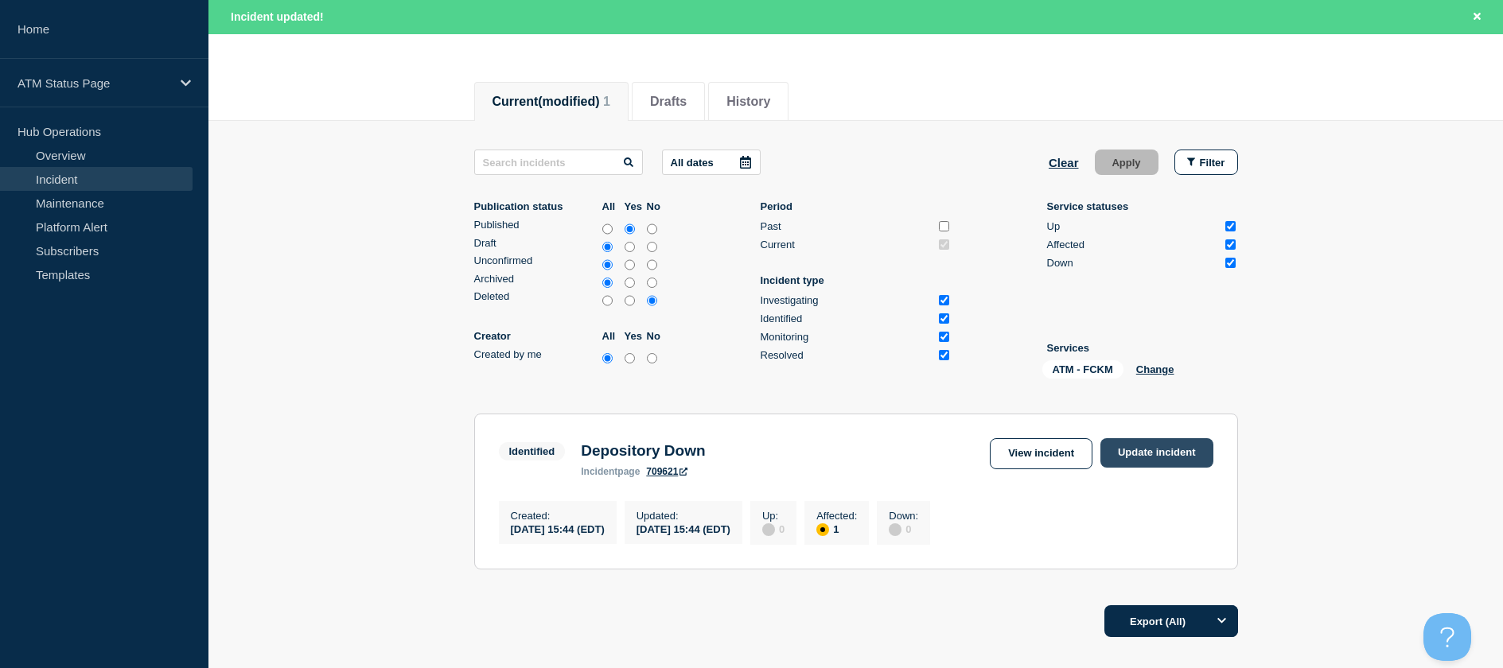
click at [1173, 461] on link "Update incident" at bounding box center [1156, 452] width 113 height 29
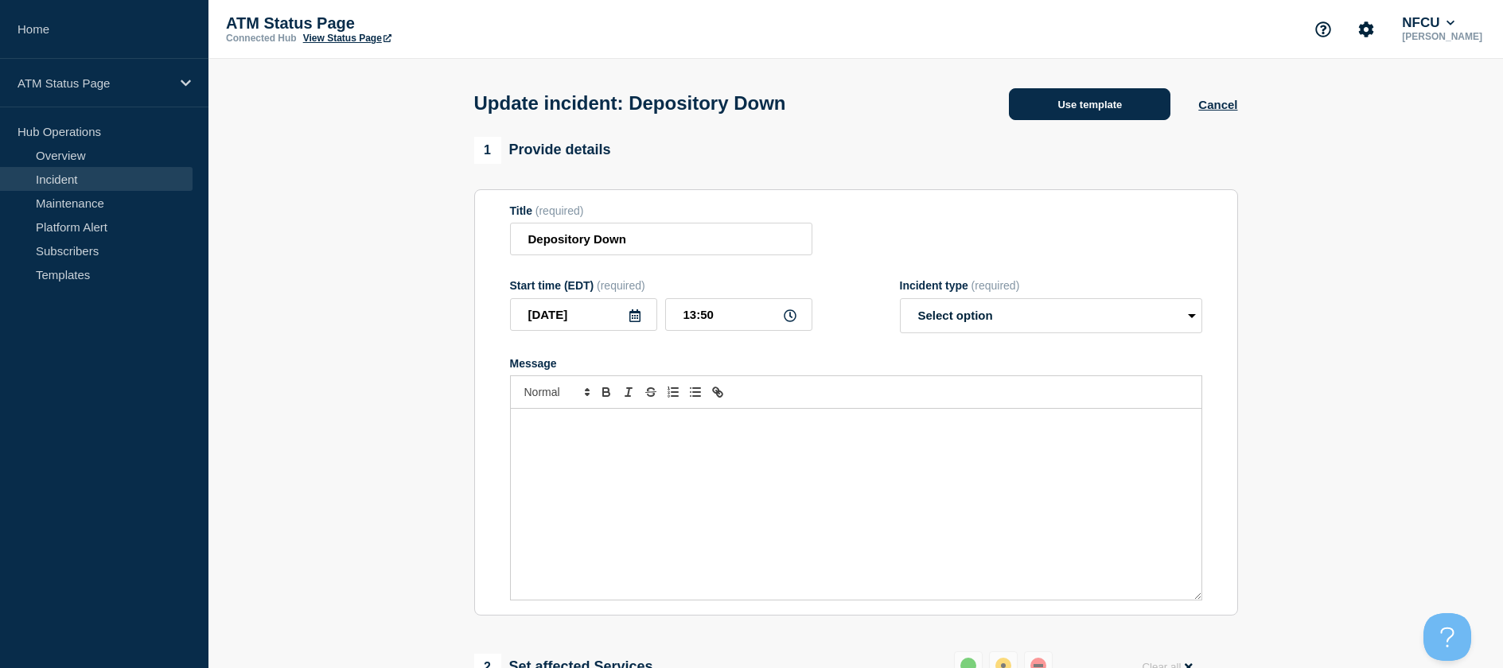
click at [1073, 120] on button "Use template" at bounding box center [1089, 104] width 161 height 32
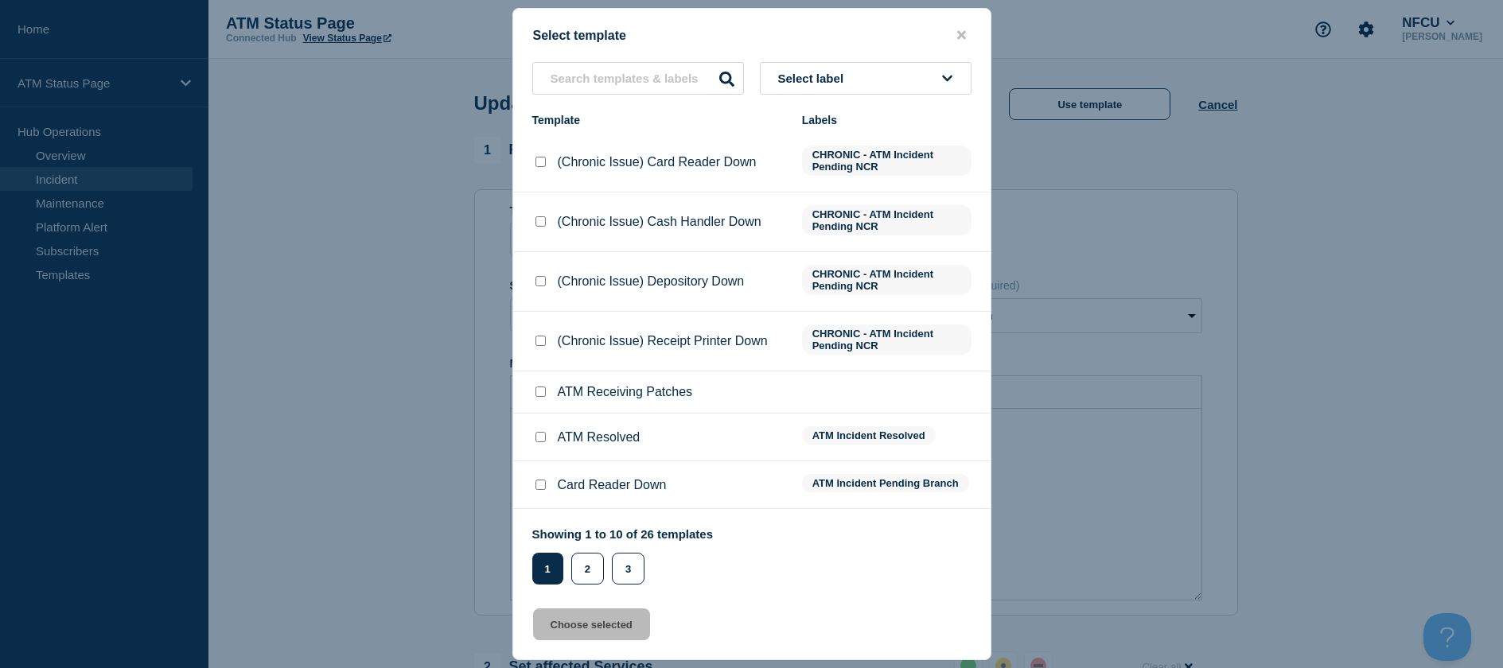
click at [546, 438] on div at bounding box center [540, 438] width 16 height 16
click at [543, 434] on input "ATM Resolved checkbox" at bounding box center [540, 437] width 10 height 10
click at [551, 603] on div "Select template Select label Template Labels (Chronic Issue) Card Reader Down C…" at bounding box center [751, 334] width 479 height 652
click at [553, 624] on button "Choose selected" at bounding box center [591, 625] width 117 height 32
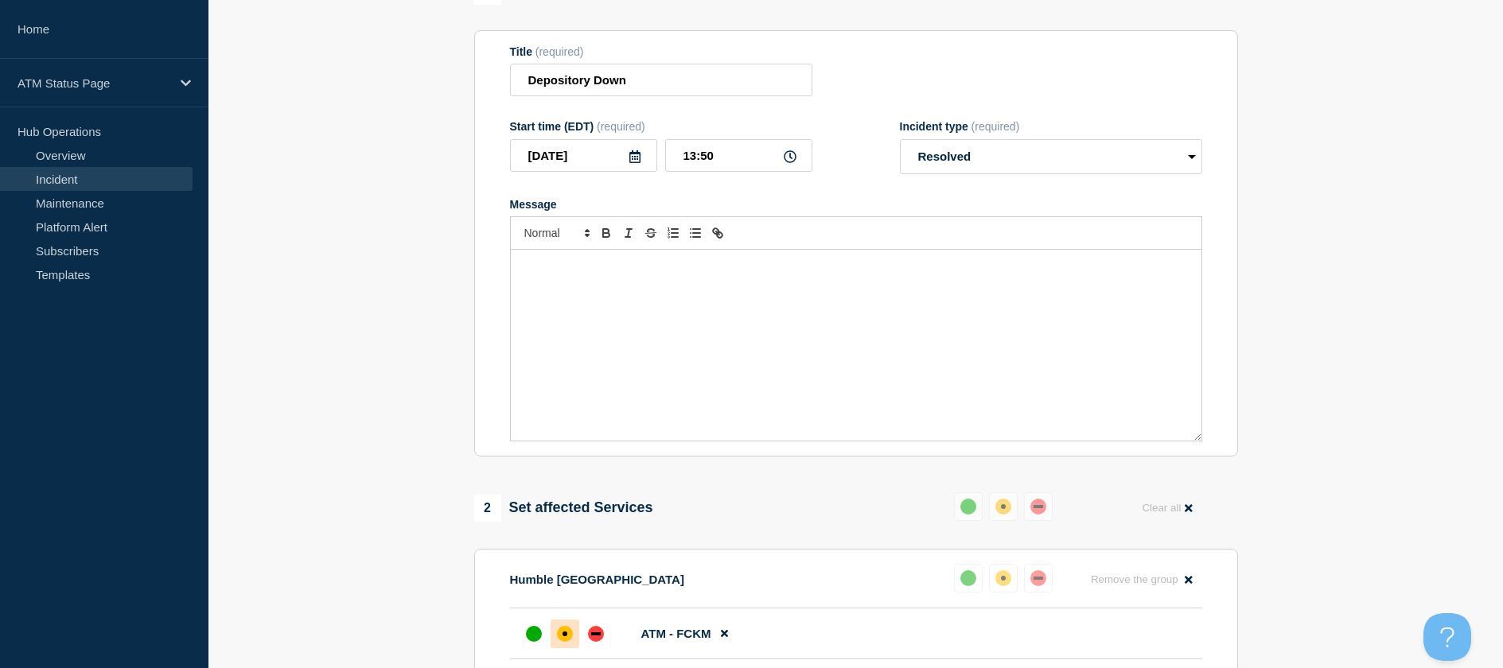
scroll to position [239, 0]
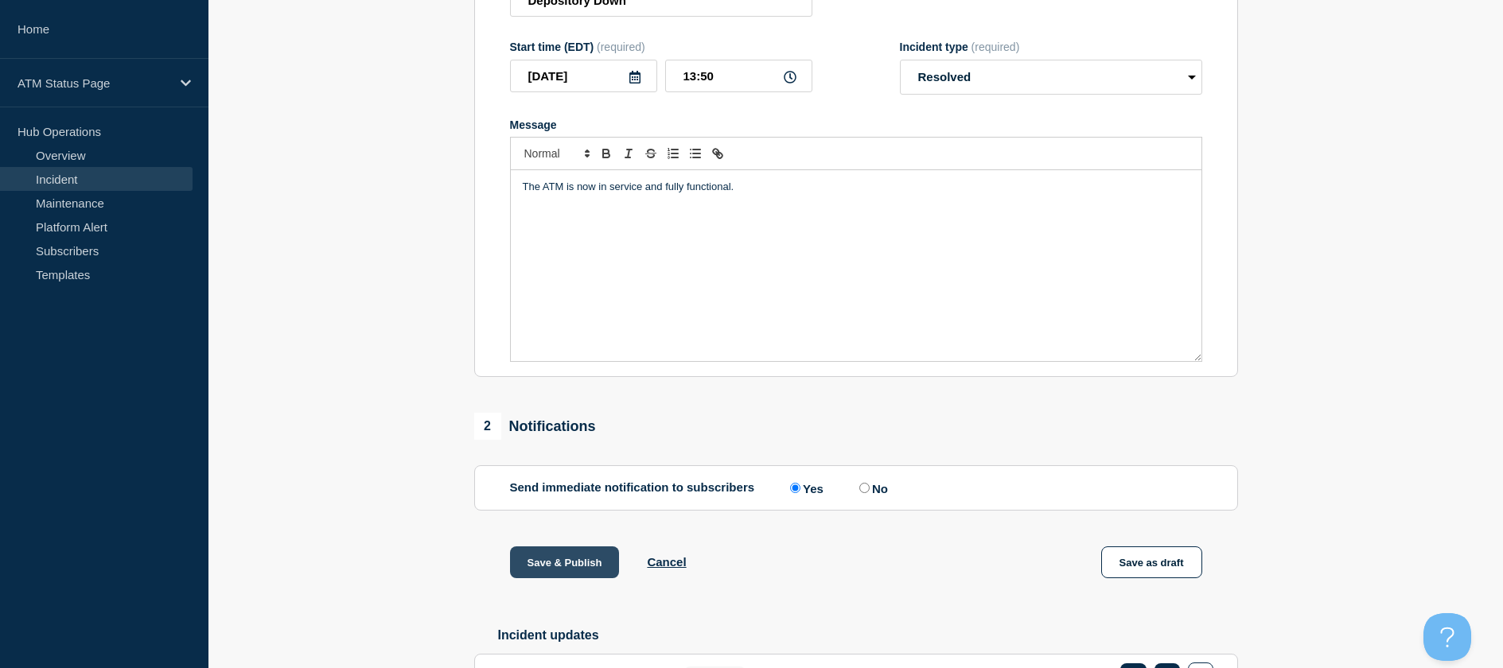
click at [565, 576] on button "Save & Publish" at bounding box center [565, 563] width 110 height 32
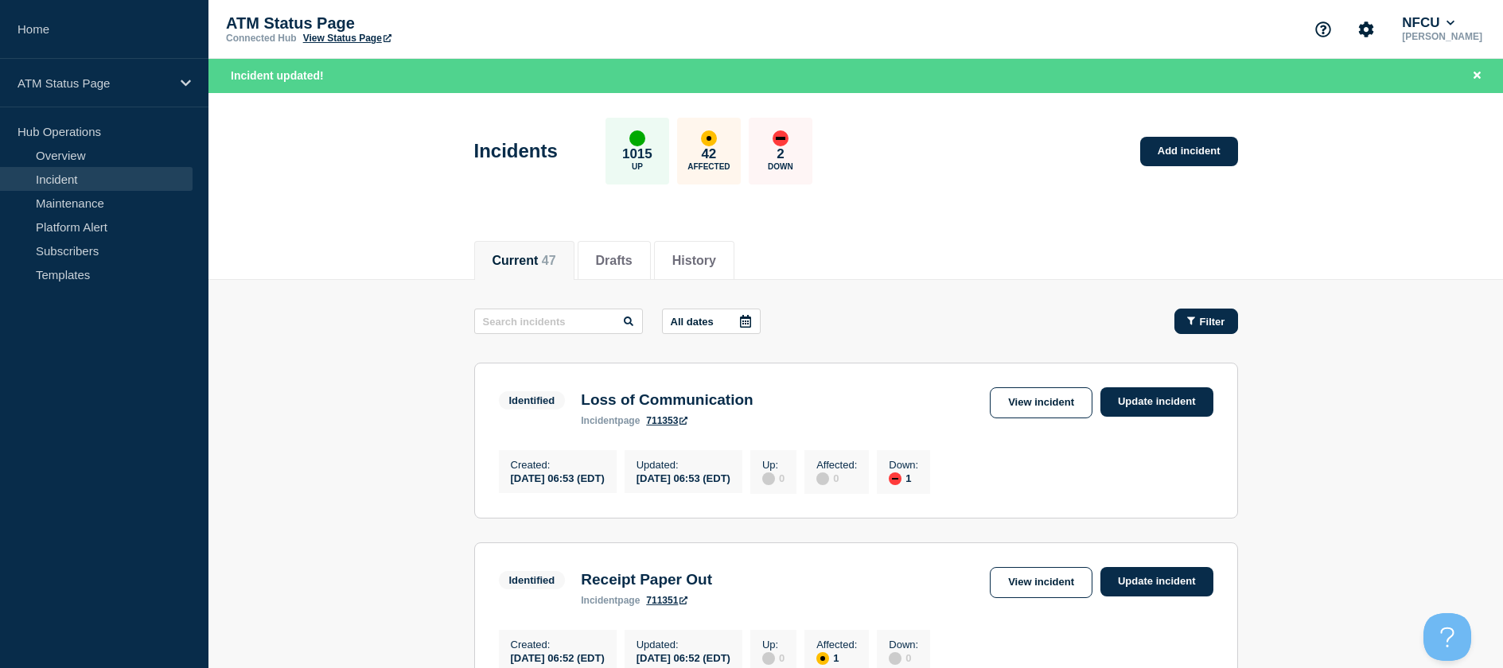
click at [1213, 324] on span "Filter" at bounding box center [1212, 322] width 25 height 12
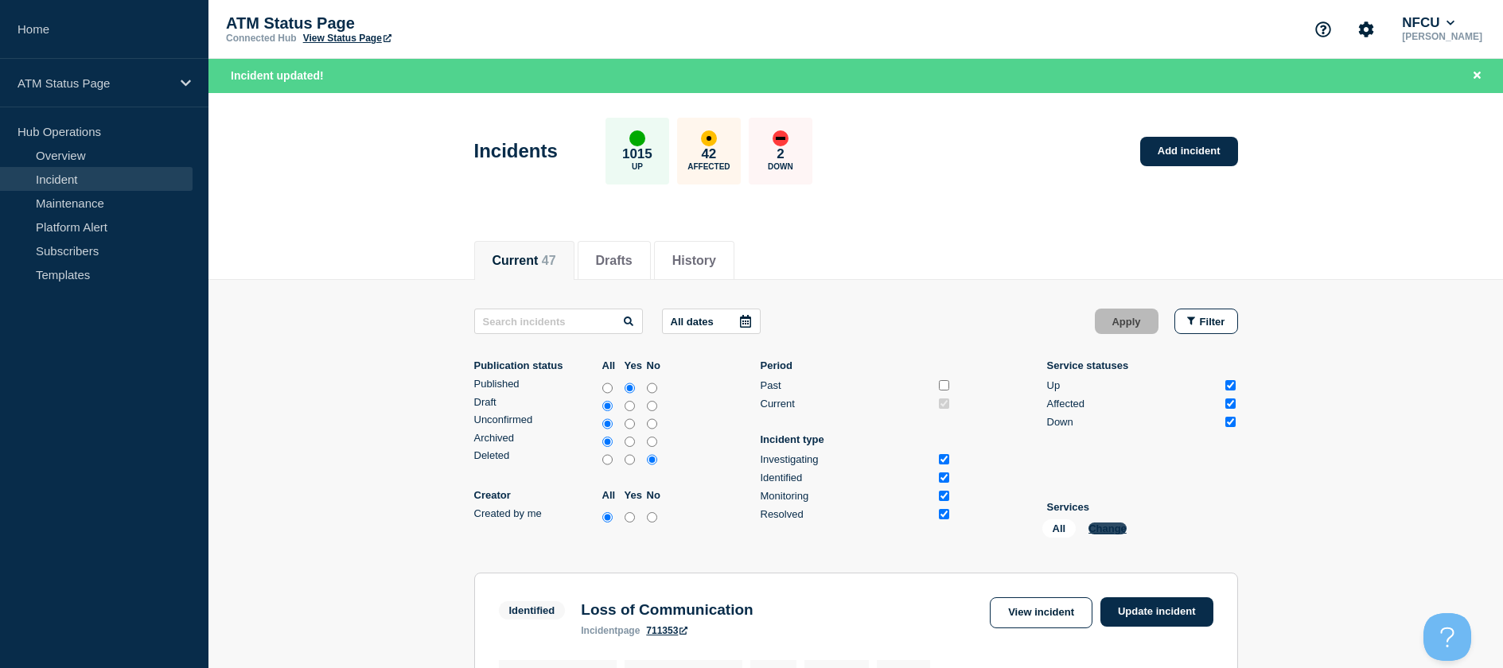
click at [1099, 529] on button "Change" at bounding box center [1107, 529] width 38 height 12
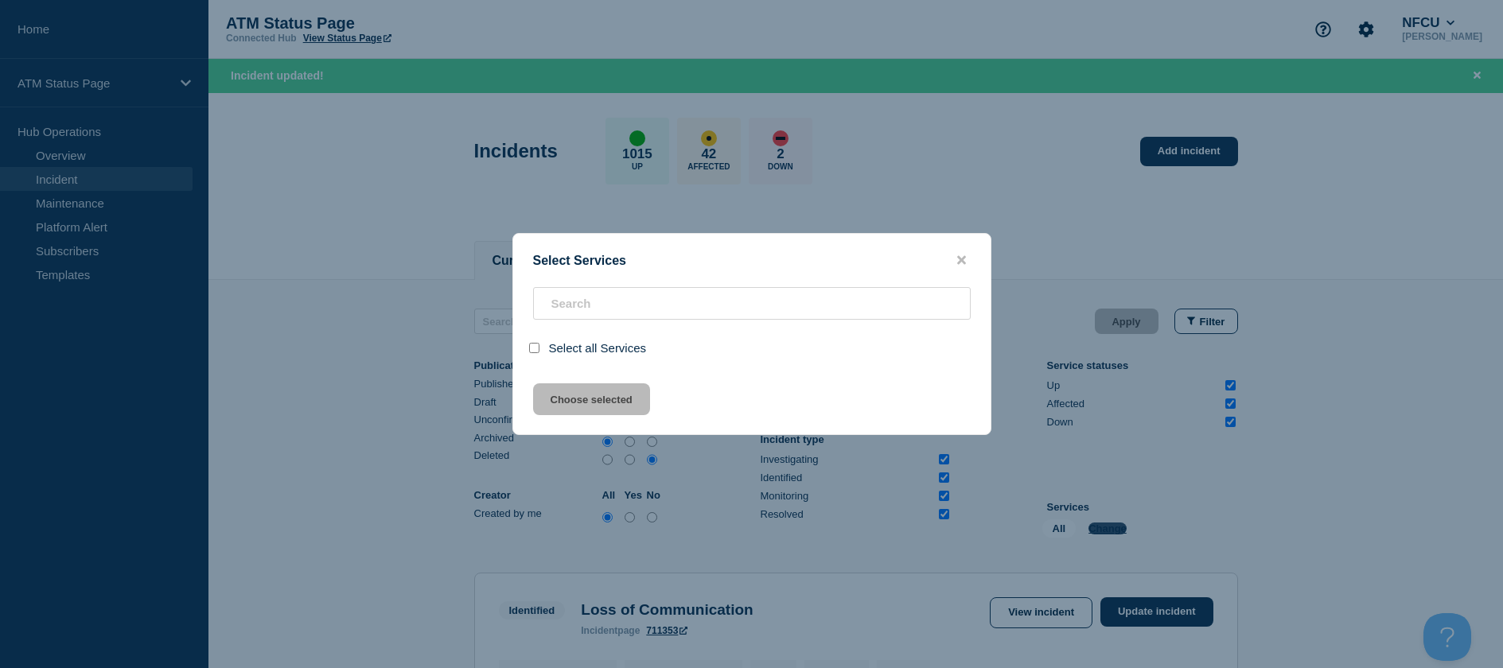
click at [1099, 529] on div at bounding box center [751, 334] width 1503 height 668
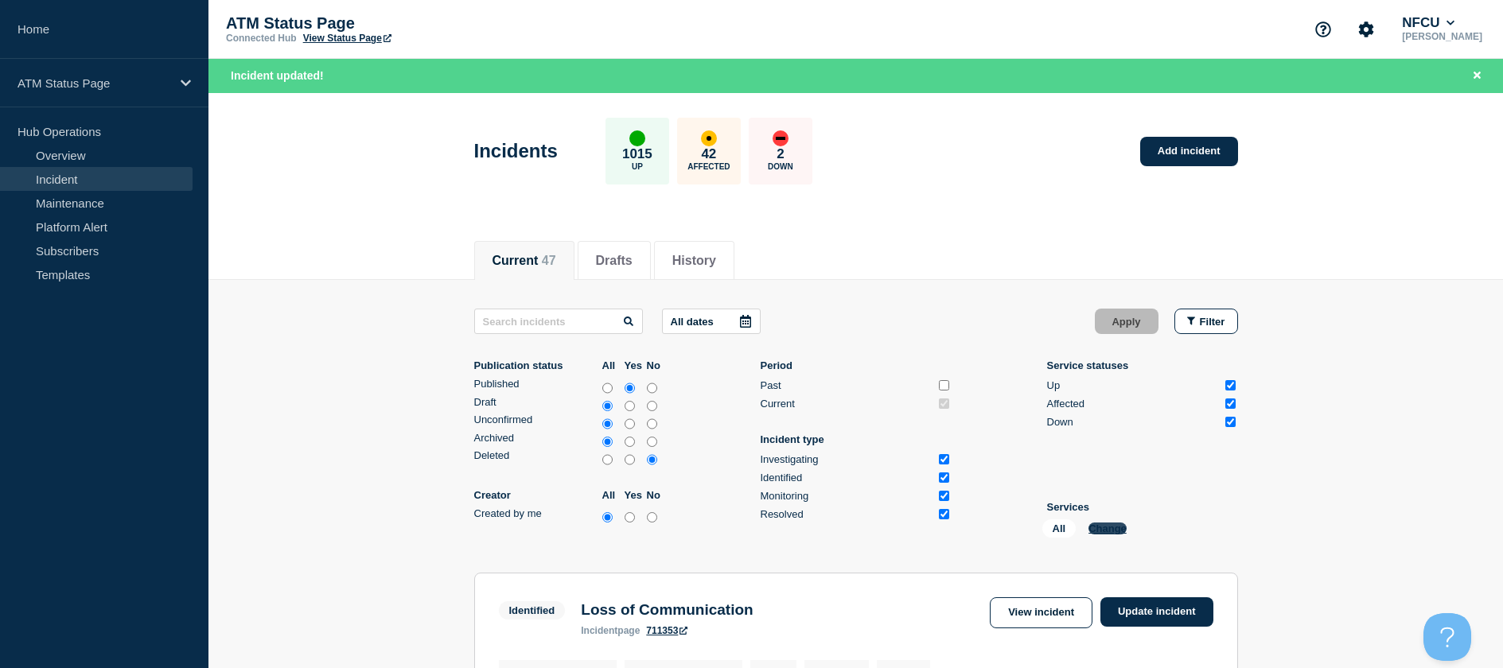
click at [1097, 523] on button "Change" at bounding box center [1107, 529] width 38 height 12
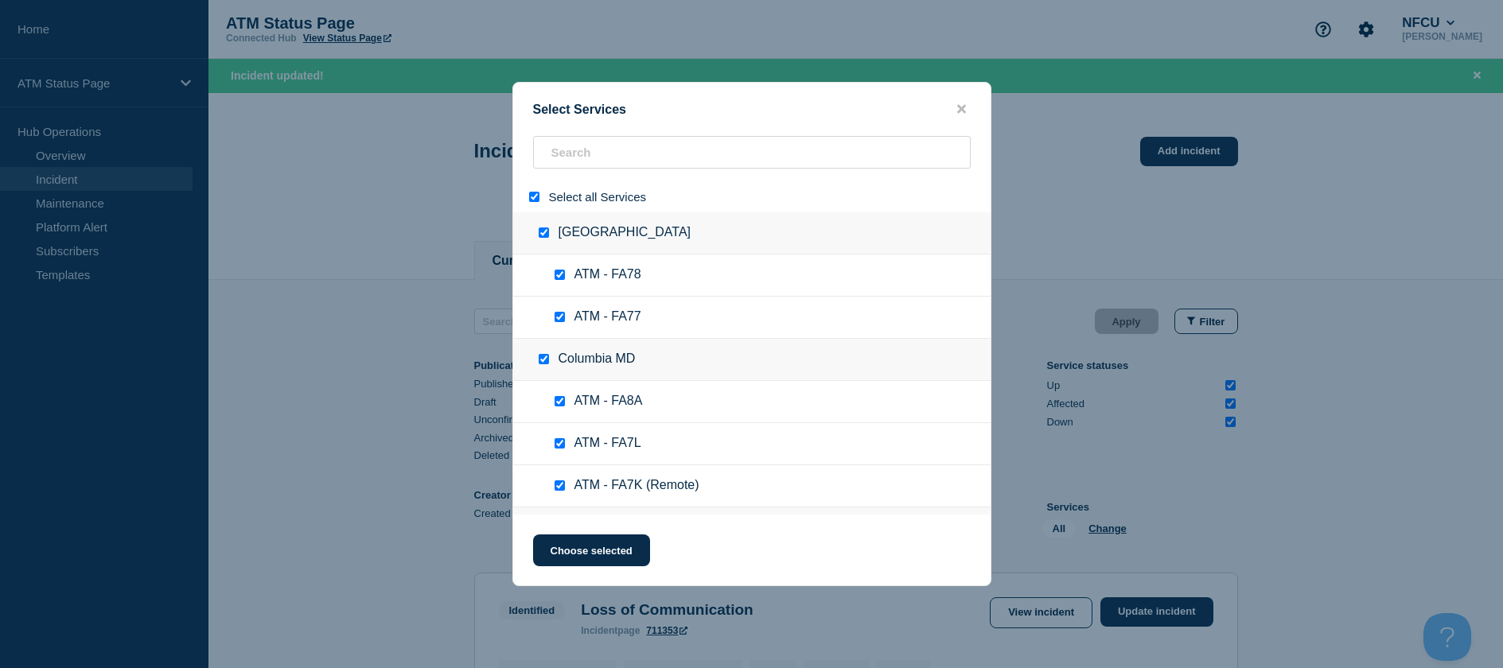
click at [534, 208] on div "Select all Services" at bounding box center [751, 196] width 477 height 31
drag, startPoint x: 542, startPoint y: 200, endPoint x: 549, endPoint y: 212, distance: 13.9
click at [543, 203] on div at bounding box center [537, 196] width 23 height 15
click at [535, 193] on input "select all" at bounding box center [534, 197] width 10 height 10
click at [584, 152] on input "search" at bounding box center [752, 152] width 438 height 33
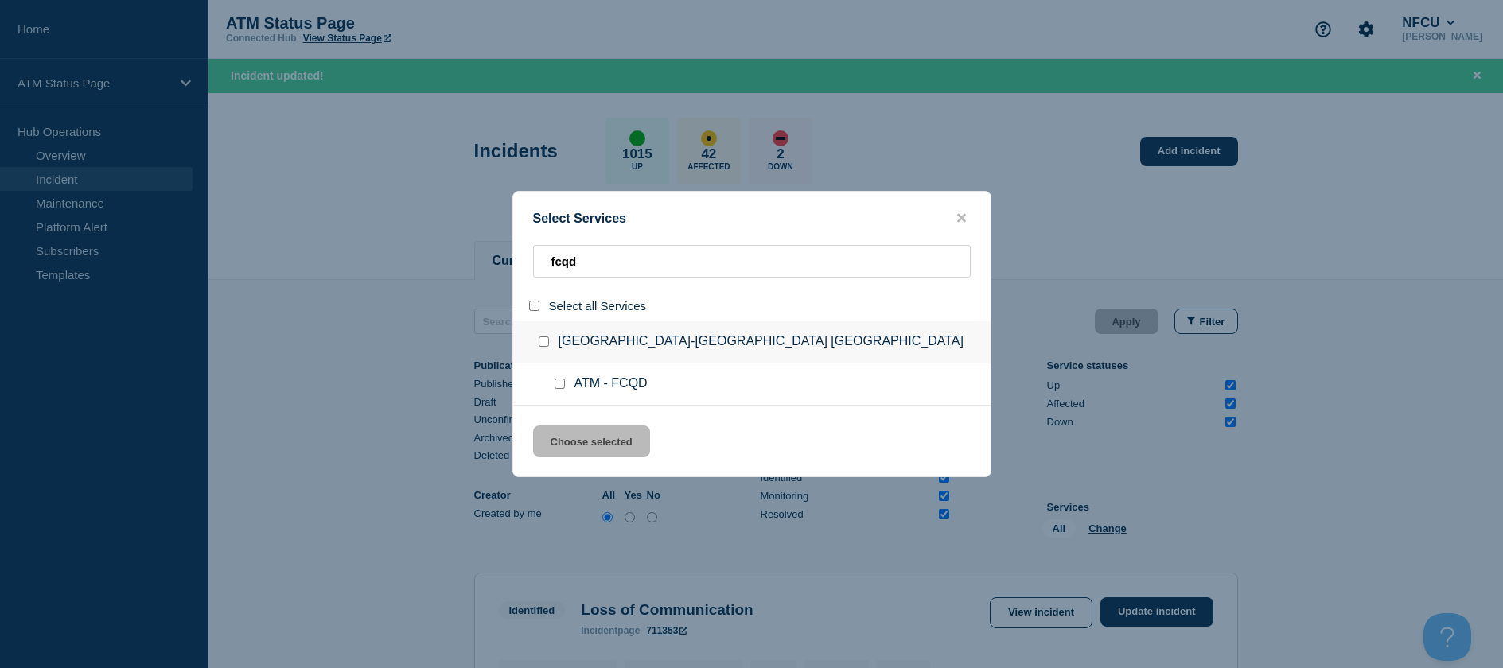
click at [561, 382] on input "service: ATM - FCQD" at bounding box center [559, 384] width 10 height 10
click at [566, 434] on button "Choose selected" at bounding box center [591, 442] width 117 height 32
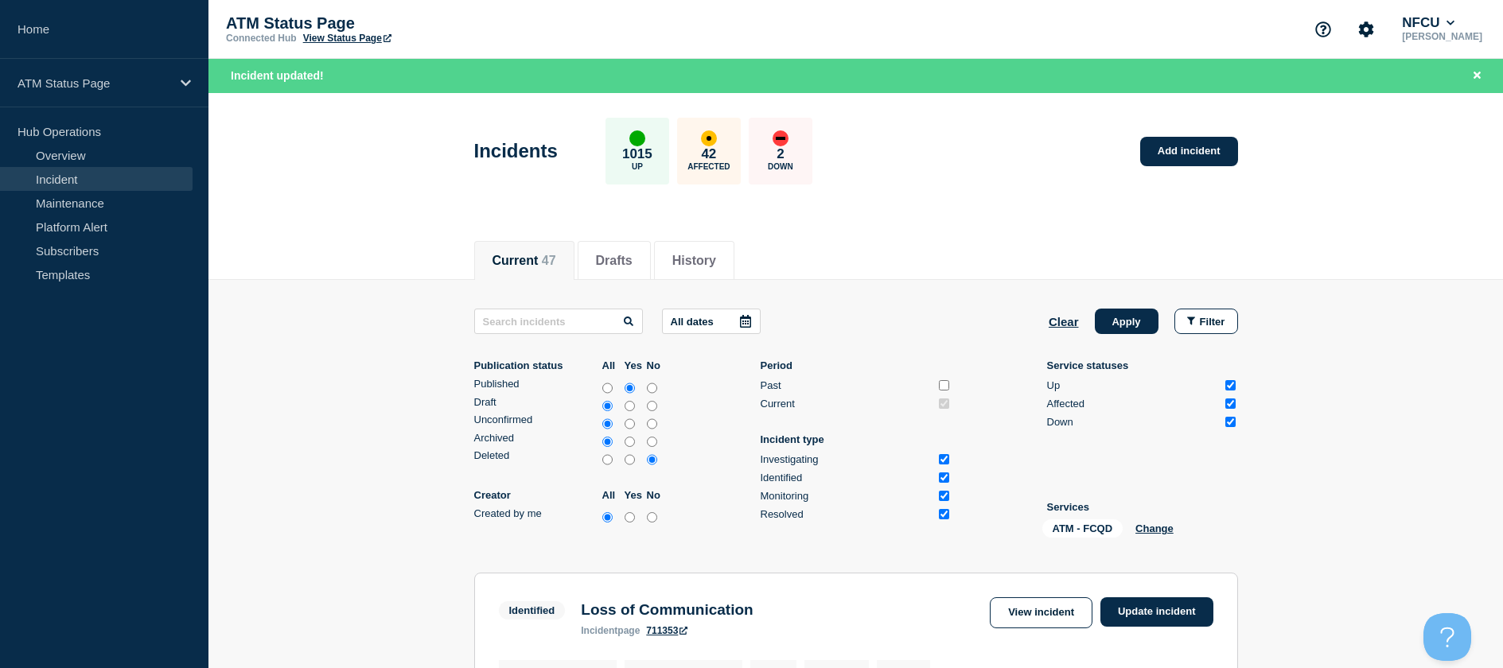
click at [1120, 334] on div "All dates Clear Apply Filter Publication status All Yes No Published Draft Unco…" at bounding box center [856, 426] width 764 height 235
click at [1119, 330] on button "Apply" at bounding box center [1127, 321] width 64 height 25
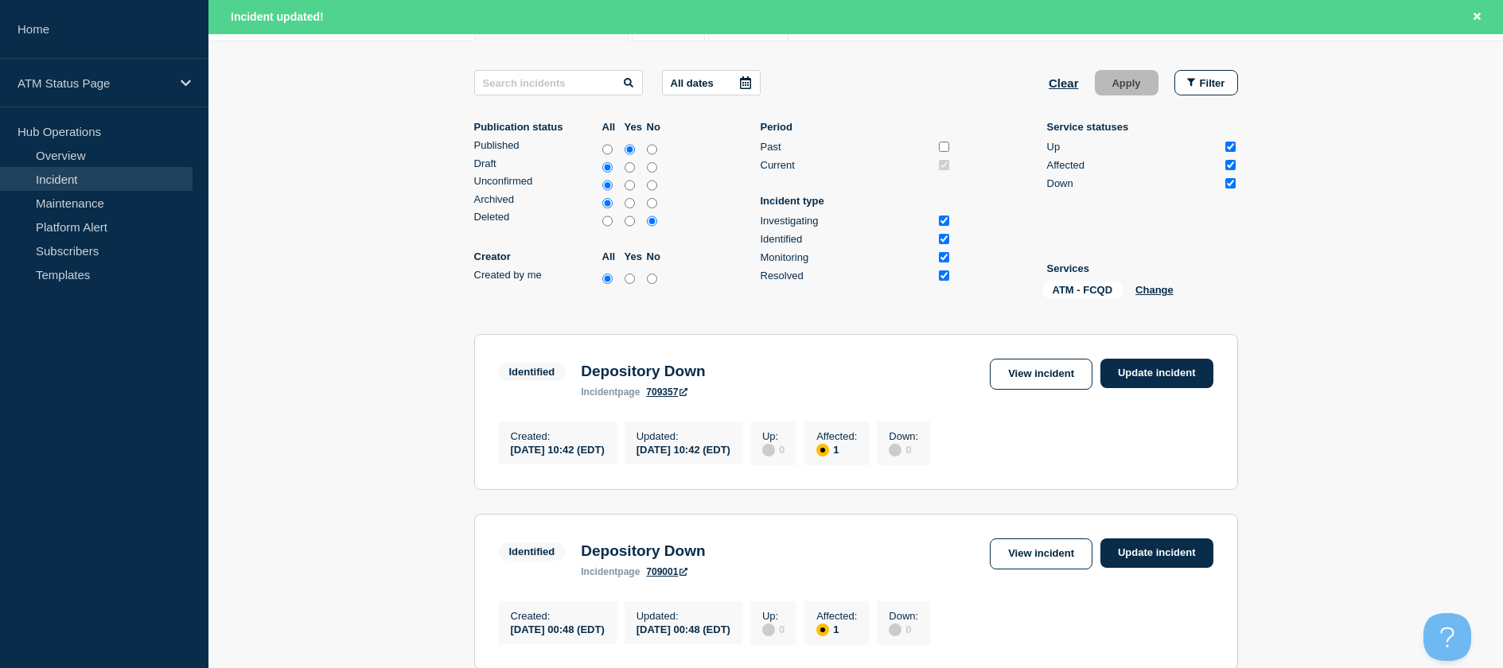
scroll to position [464, 0]
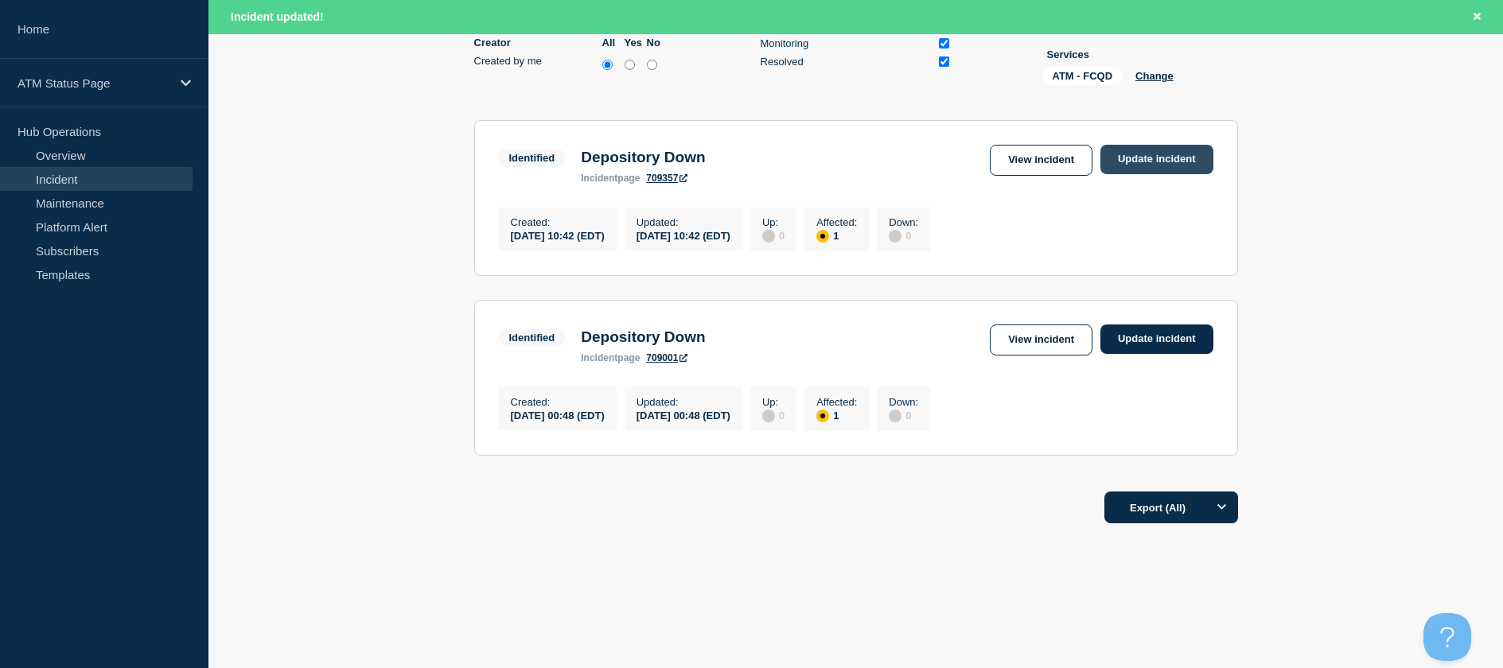
click at [1144, 146] on link "Update incident" at bounding box center [1156, 159] width 113 height 29
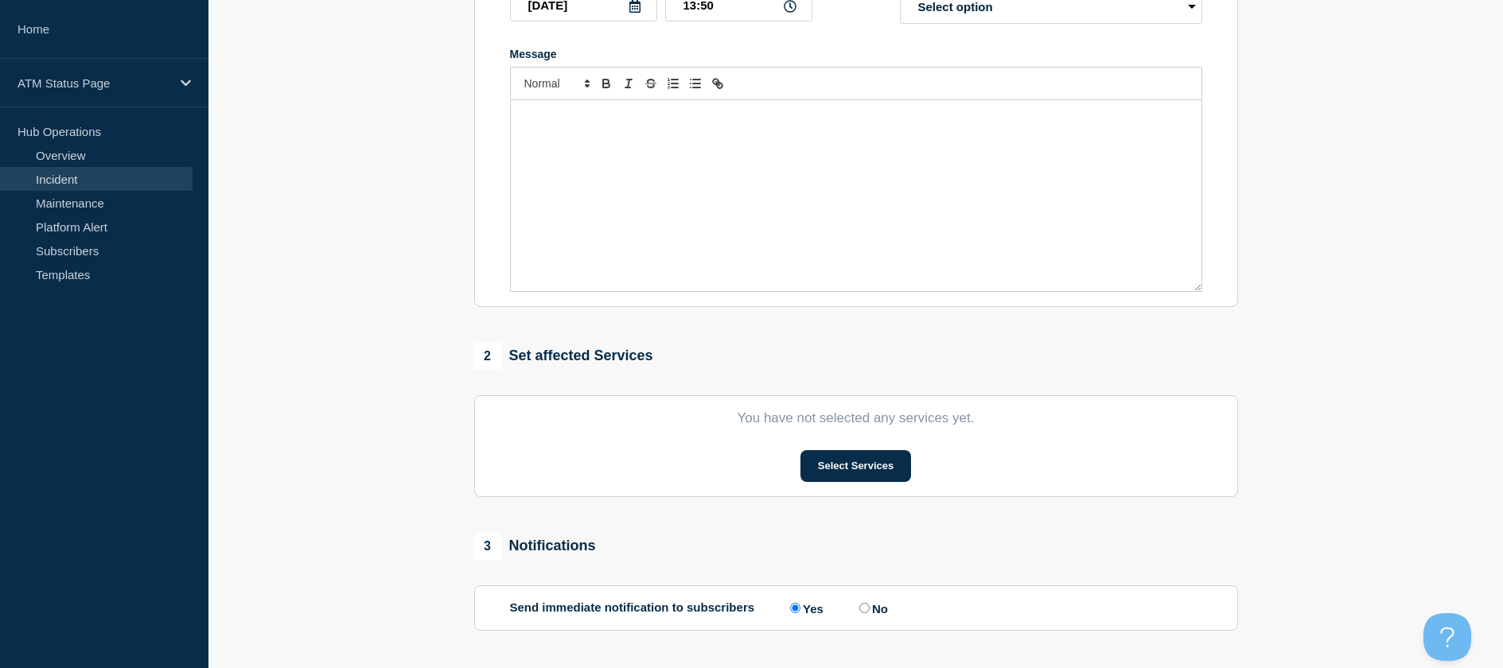
scroll to position [70, 0]
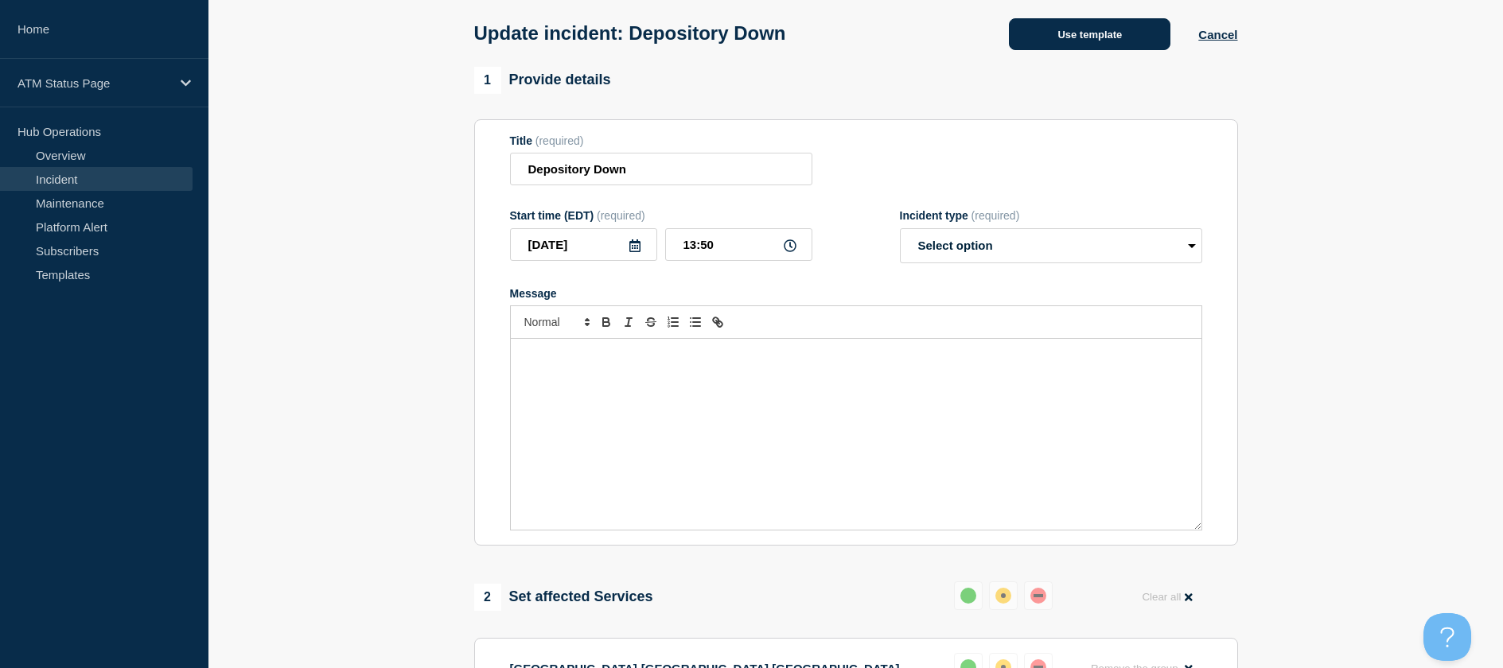
click at [1084, 47] on button "Use template" at bounding box center [1089, 34] width 161 height 32
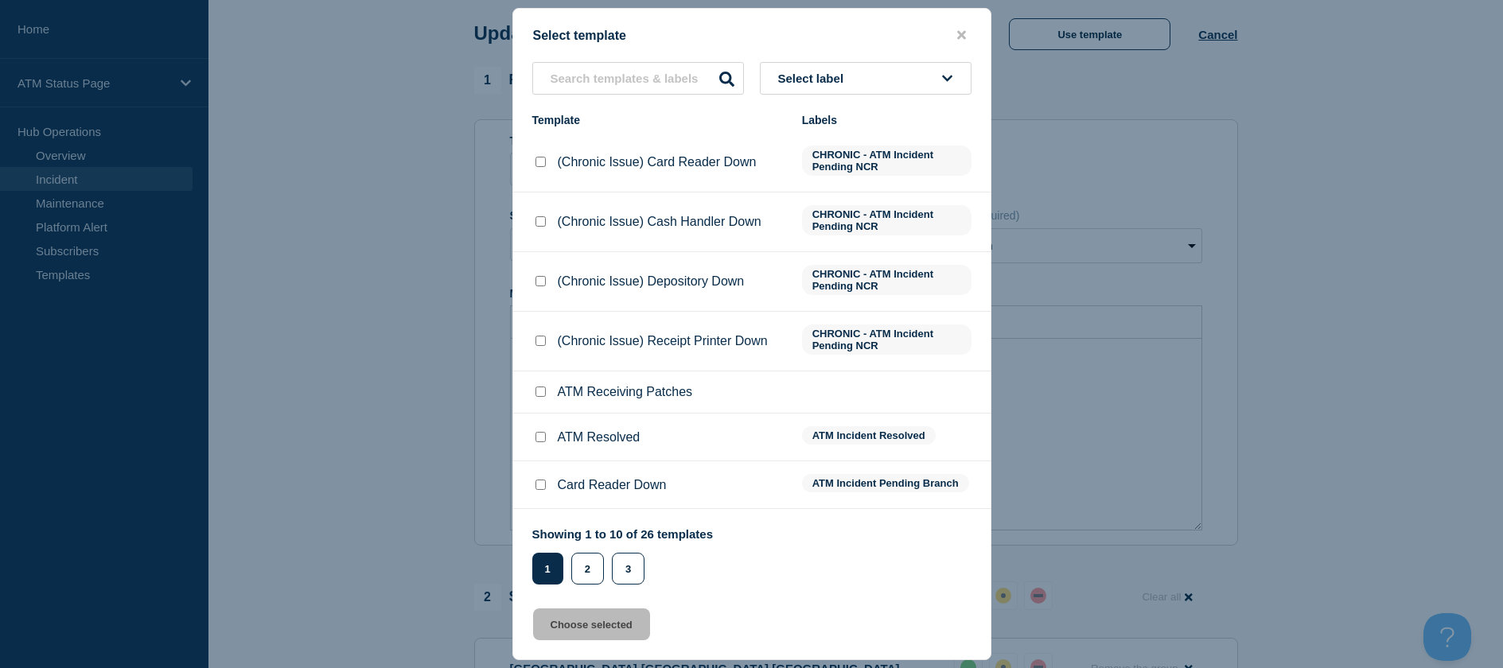
click at [535, 431] on li "ATM Resolved ATM Incident Resolved" at bounding box center [751, 438] width 477 height 48
click at [537, 435] on input "ATM Resolved checkbox" at bounding box center [540, 437] width 10 height 10
click at [538, 436] on input "ATM Resolved checkbox" at bounding box center [540, 437] width 10 height 10
click at [541, 438] on input "ATM Resolved checkbox" at bounding box center [540, 437] width 10 height 10
click at [589, 627] on button "Choose selected" at bounding box center [591, 625] width 117 height 32
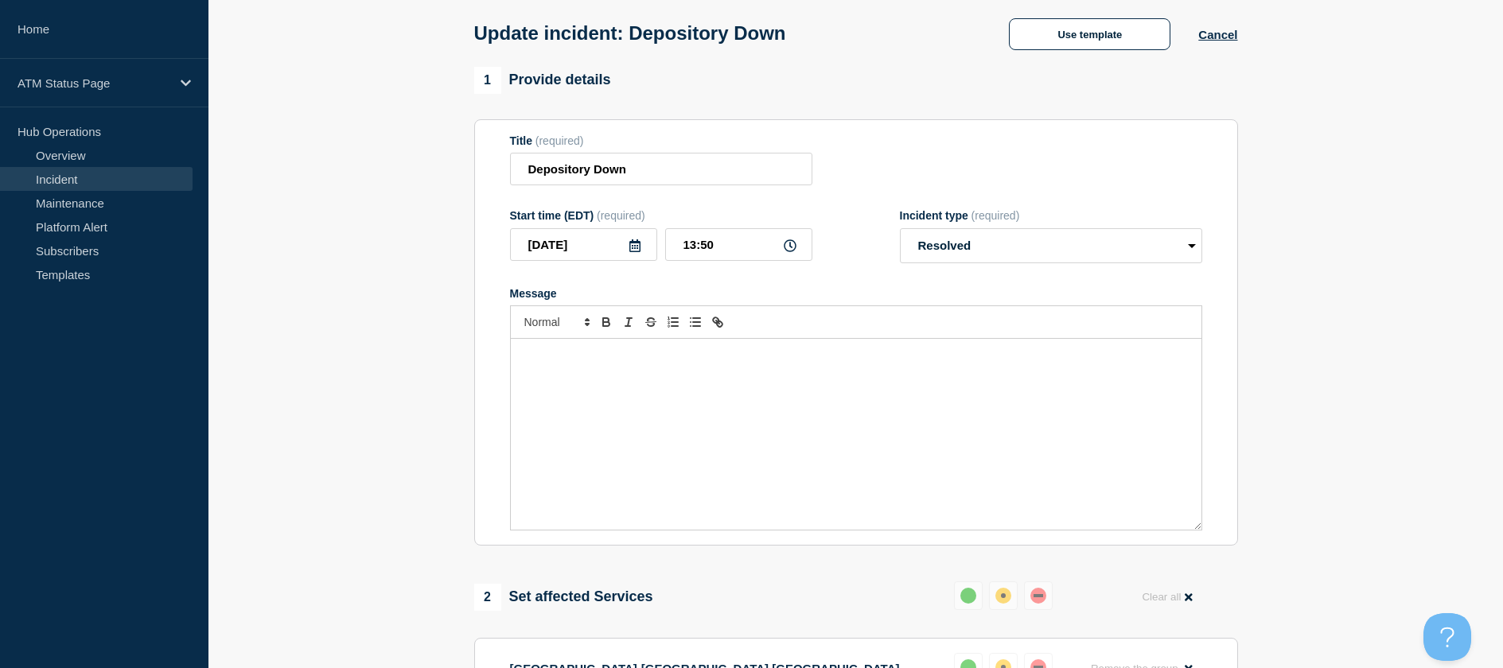
scroll to position [309, 0]
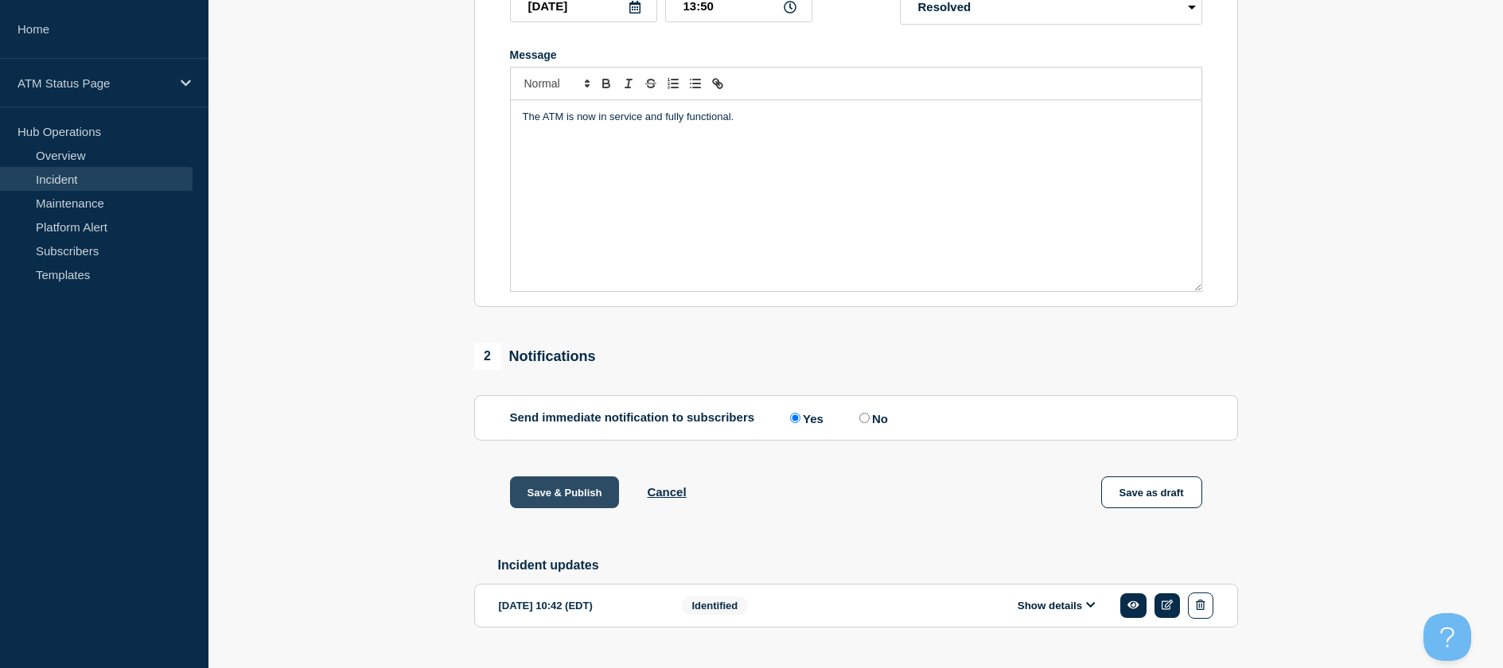
click at [537, 508] on button "Save & Publish" at bounding box center [565, 493] width 110 height 32
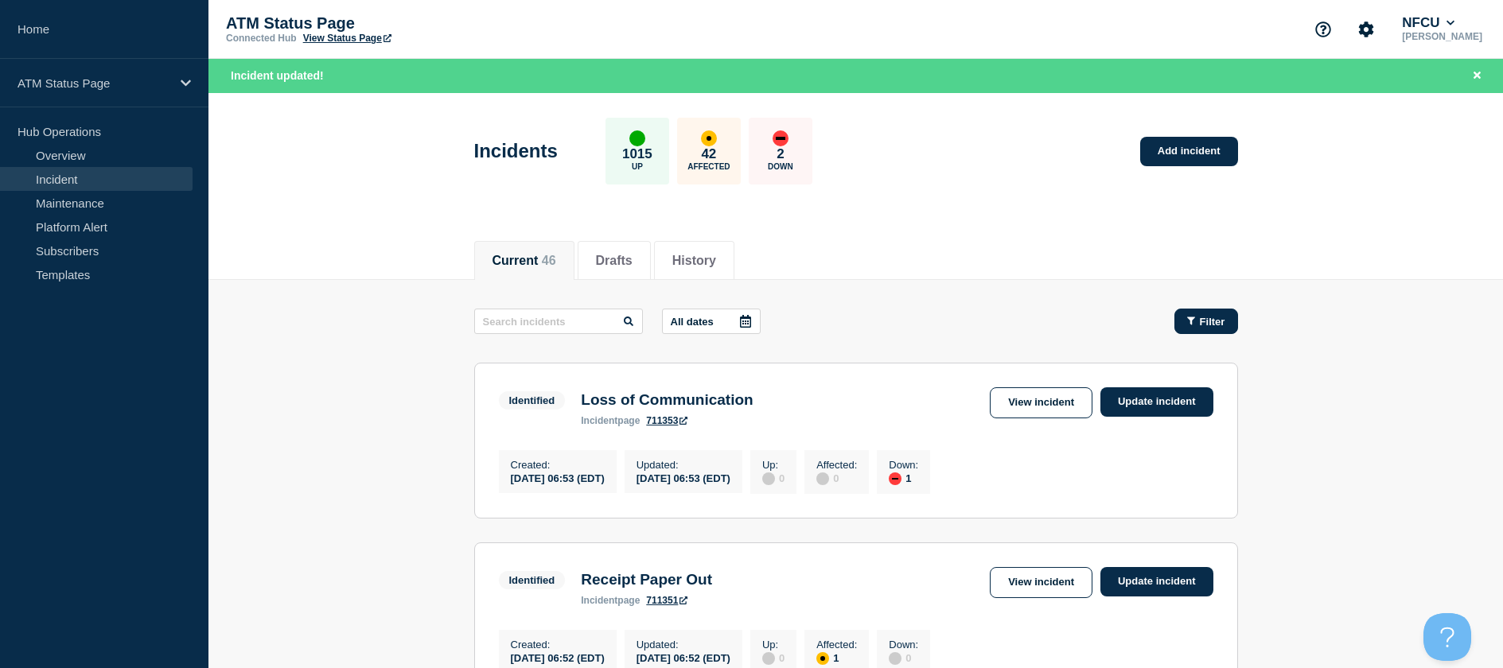
click at [1198, 331] on button "Filter" at bounding box center [1206, 321] width 64 height 25
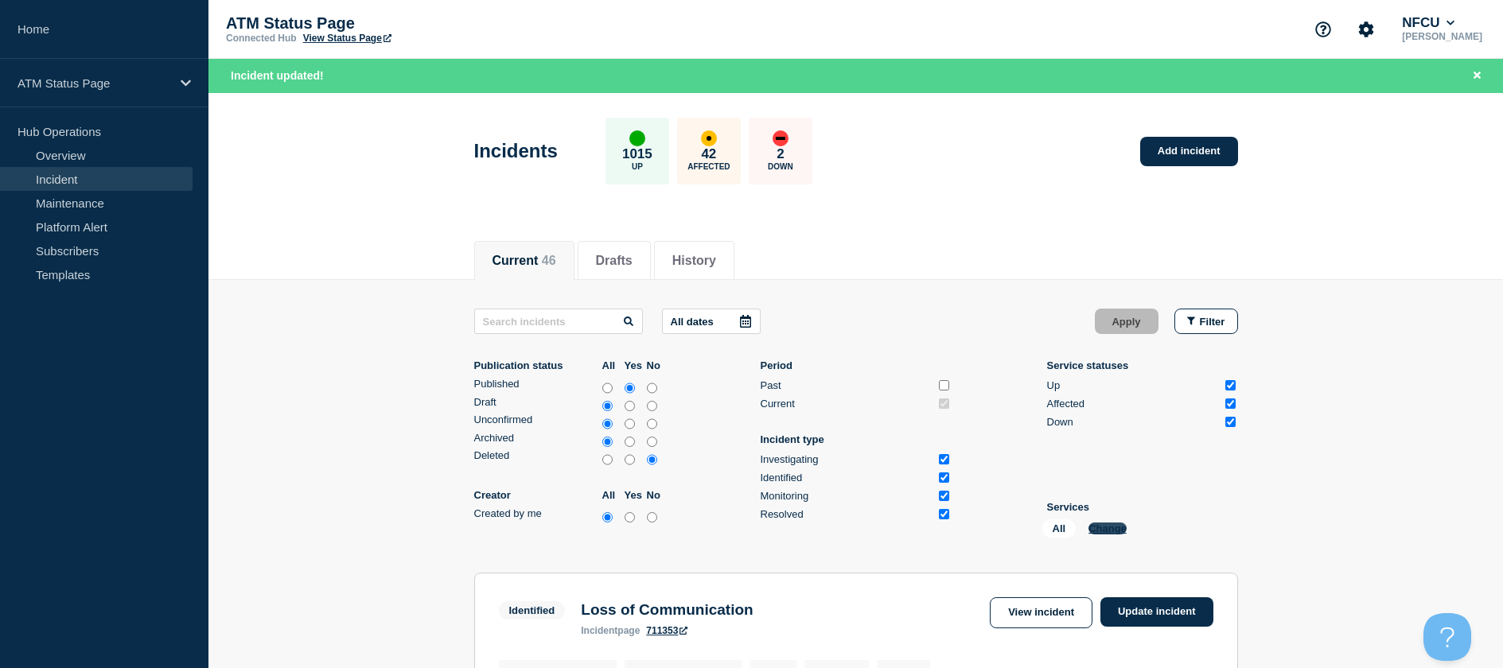
click at [1113, 526] on button "Change" at bounding box center [1107, 529] width 38 height 12
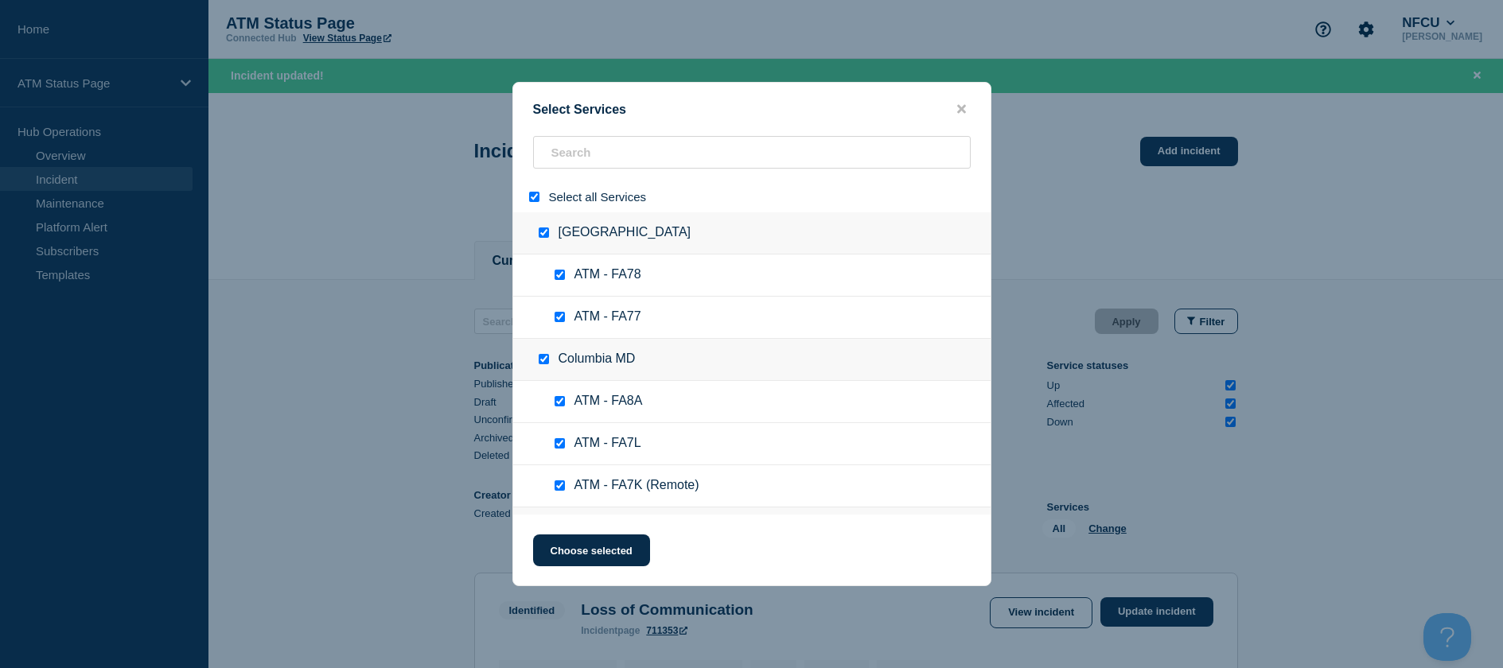
click at [537, 198] on input "select all" at bounding box center [534, 197] width 10 height 10
click at [566, 168] on input "search" at bounding box center [752, 152] width 438 height 33
click at [567, 153] on input "search" at bounding box center [752, 152] width 438 height 33
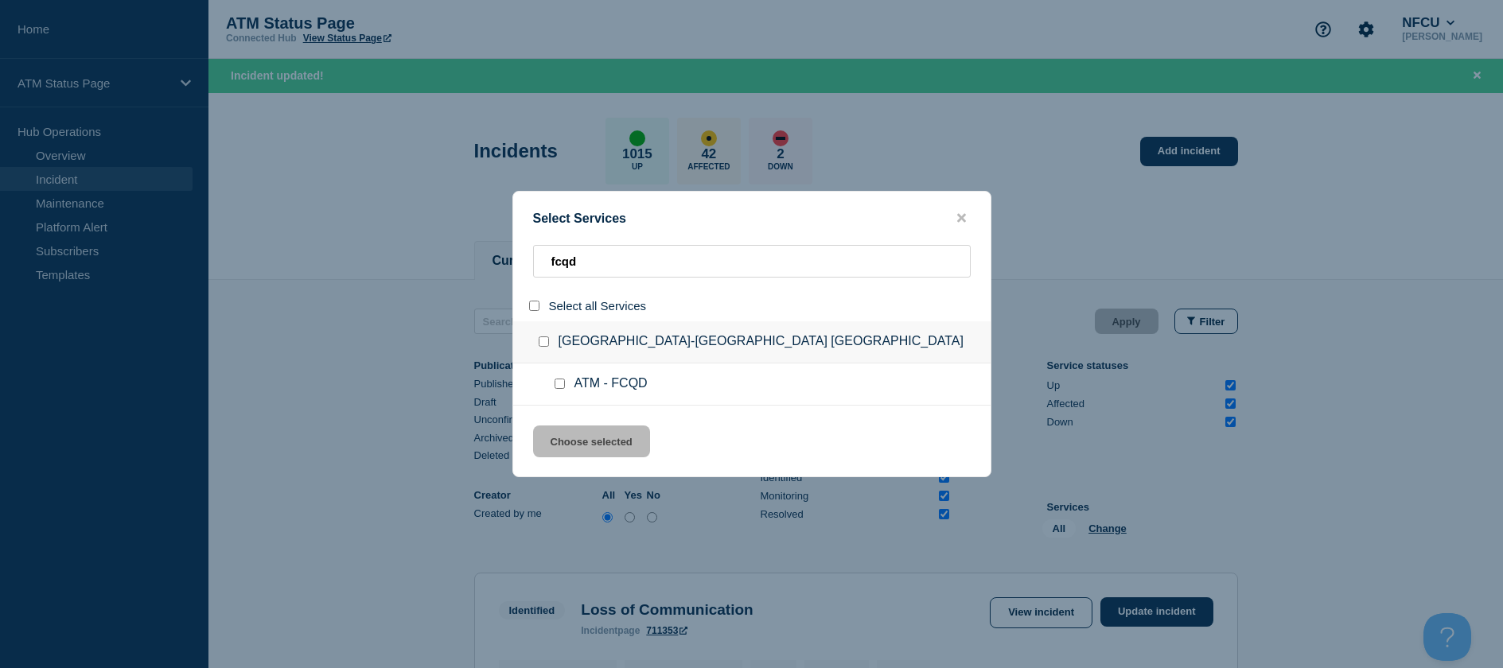
click at [562, 383] on input "service: ATM - FCQD" at bounding box center [559, 384] width 10 height 10
click at [567, 440] on button "Choose selected" at bounding box center [591, 442] width 117 height 32
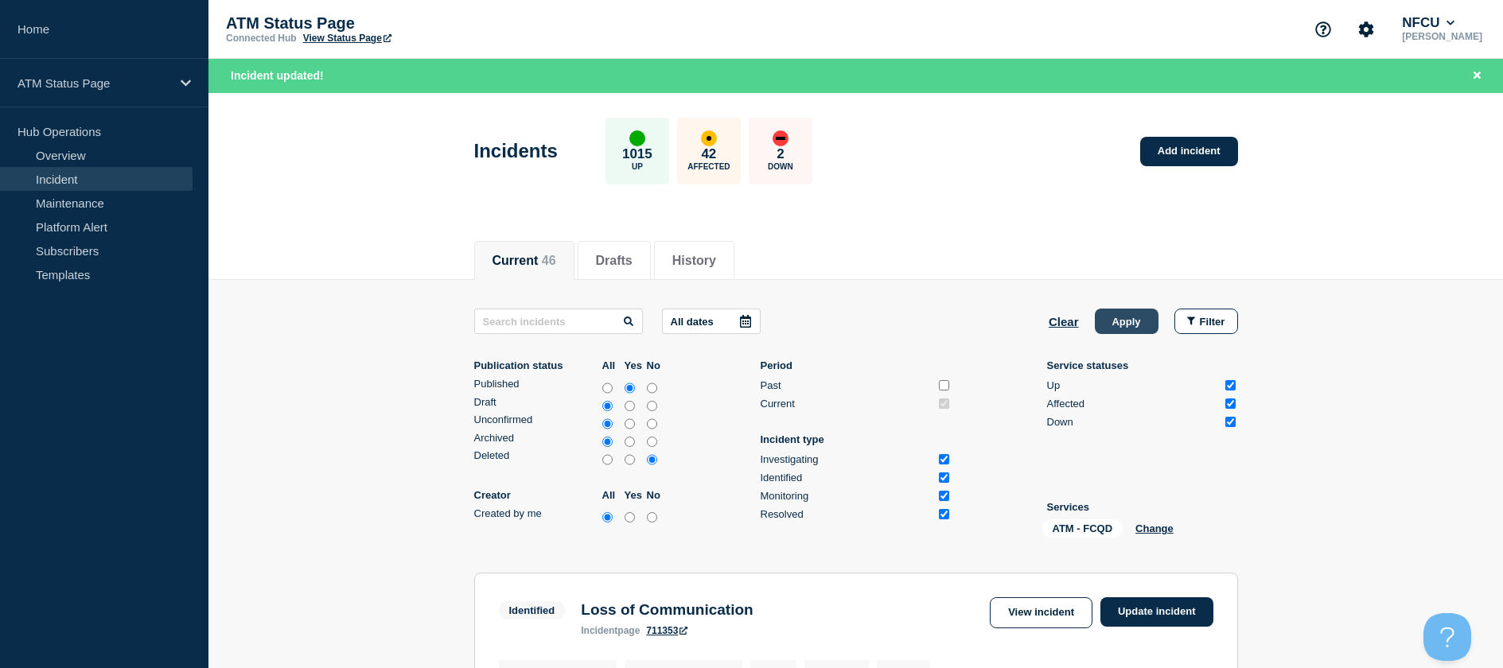
click at [1133, 323] on button "Apply" at bounding box center [1127, 321] width 64 height 25
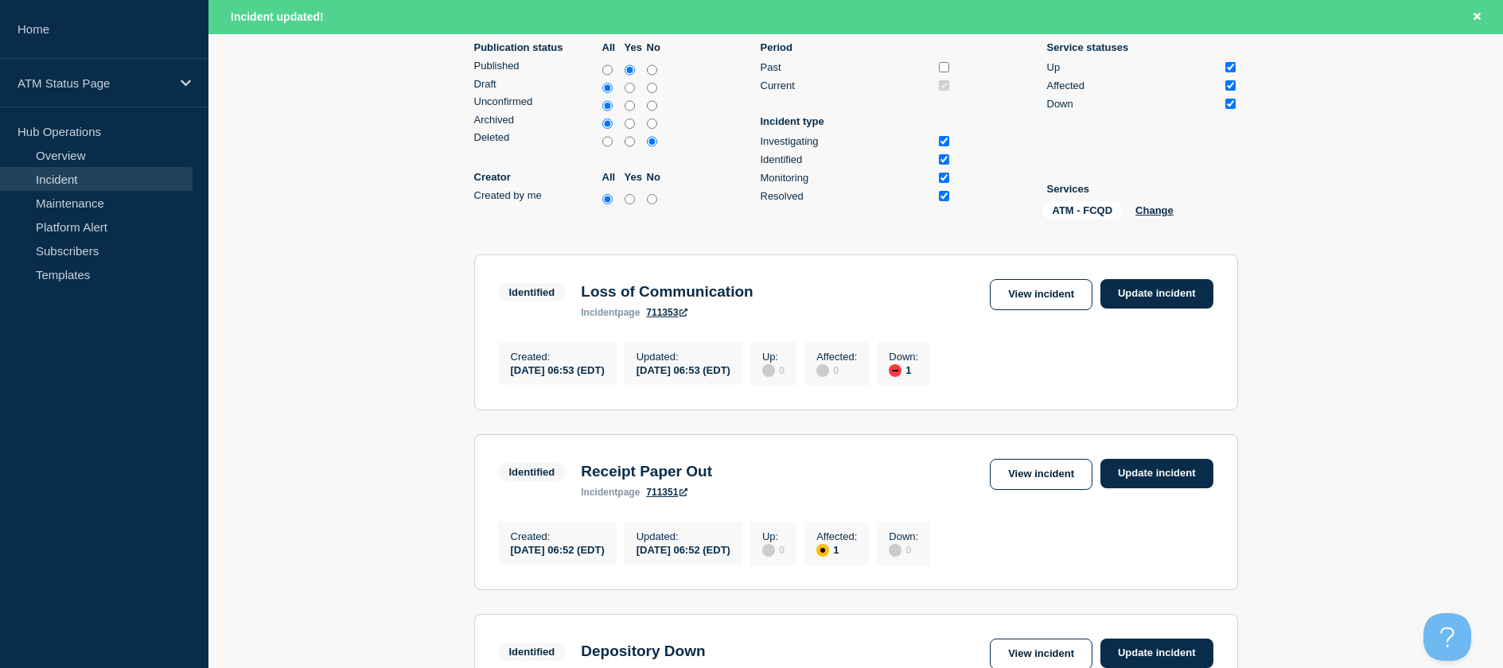
scroll to position [278, 0]
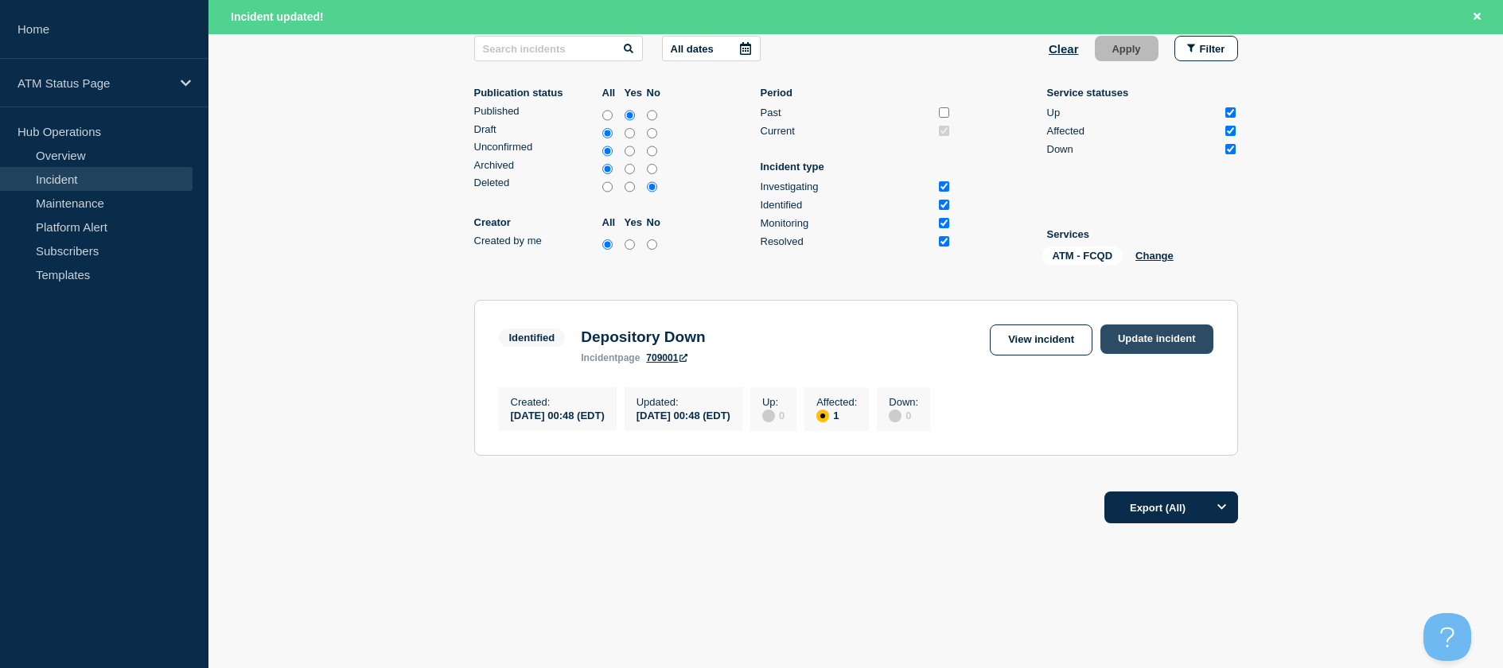
click at [1172, 325] on link "Update incident" at bounding box center [1156, 339] width 113 height 29
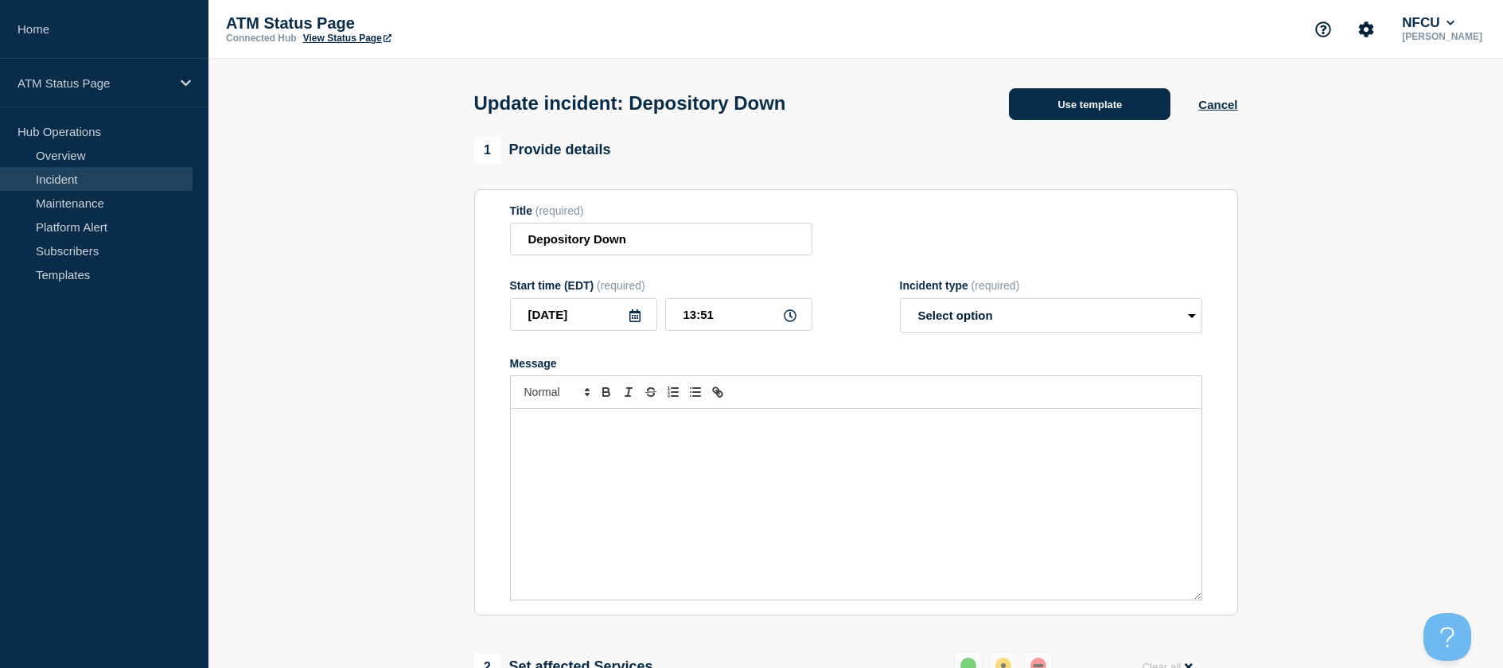
click at [1082, 109] on button "Use template" at bounding box center [1089, 104] width 161 height 32
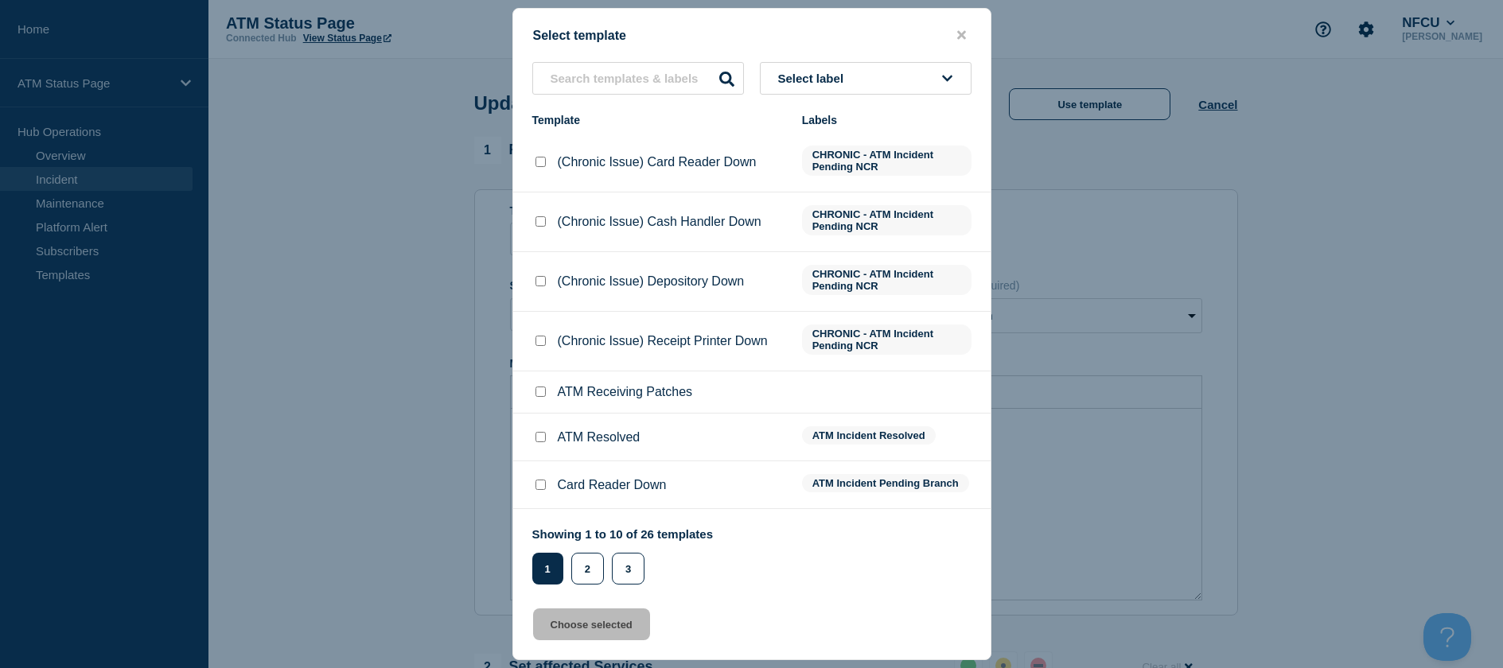
click at [530, 444] on li "ATM Resolved ATM Incident Resolved" at bounding box center [751, 438] width 477 height 48
drag, startPoint x: 534, startPoint y: 437, endPoint x: 551, endPoint y: 468, distance: 35.6
click at [535, 437] on div at bounding box center [540, 438] width 16 height 16
click at [539, 438] on input "ATM Resolved checkbox" at bounding box center [540, 437] width 10 height 10
click at [560, 628] on button "Choose selected" at bounding box center [591, 625] width 117 height 32
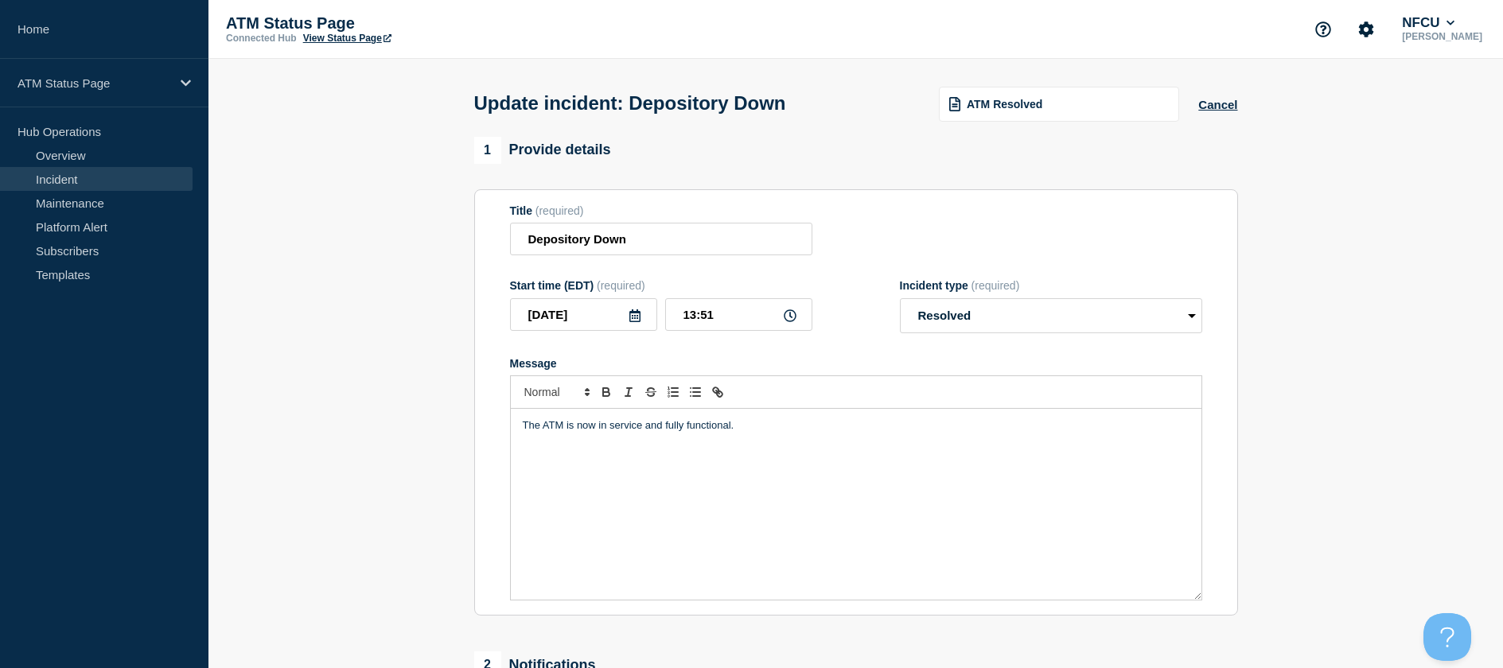
scroll to position [318, 0]
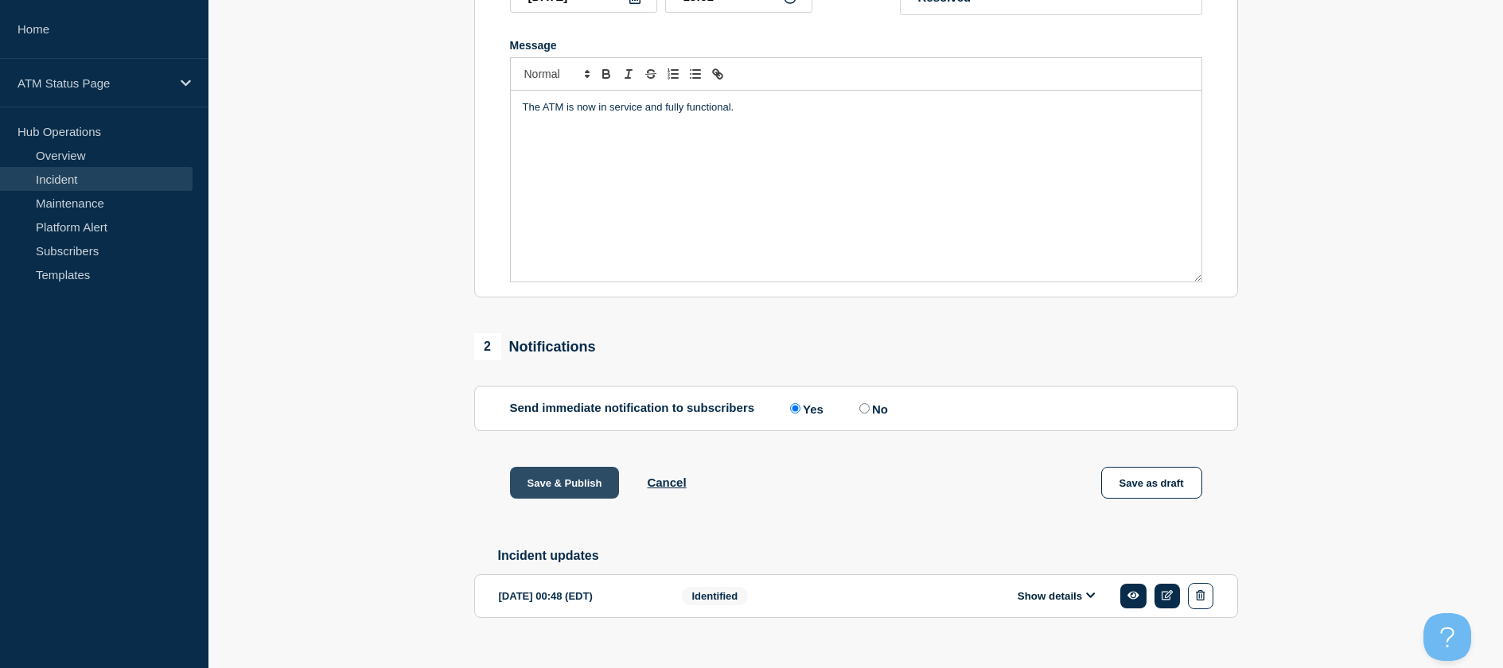
click at [558, 484] on button "Save & Publish" at bounding box center [565, 483] width 110 height 32
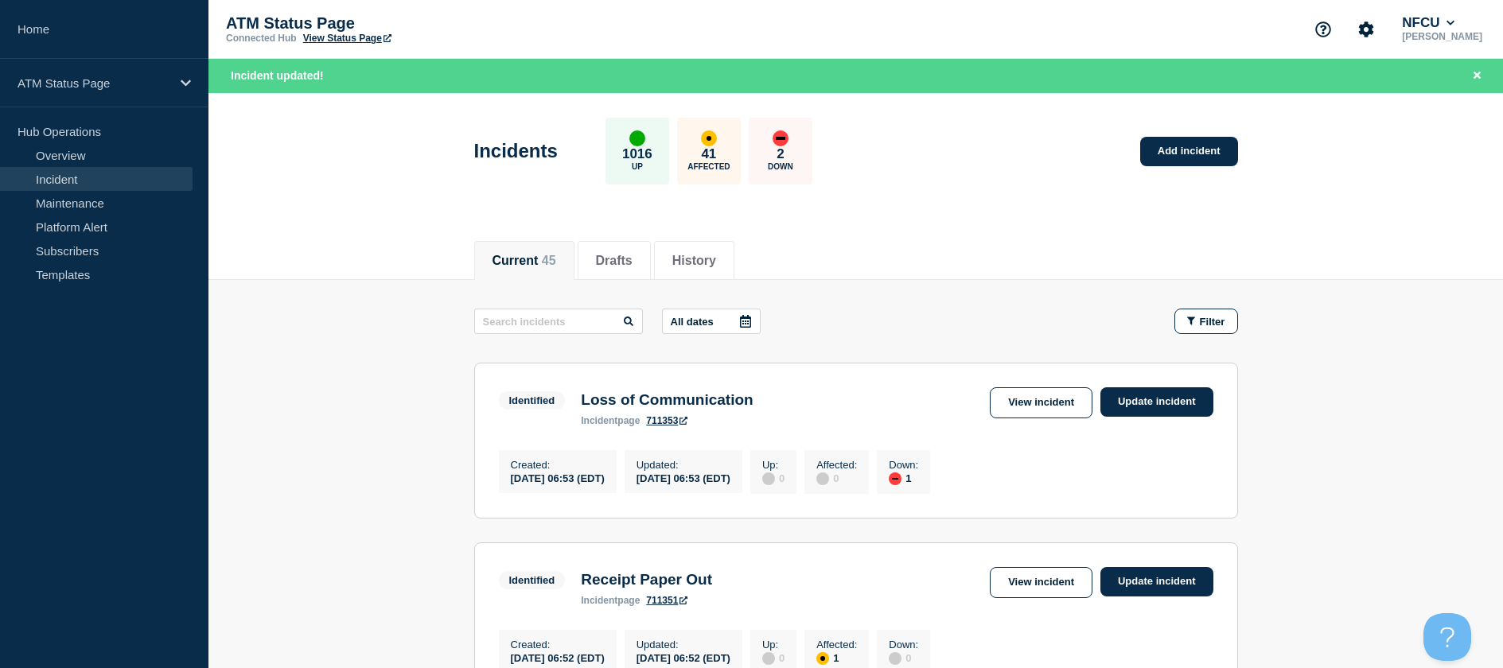
click at [1216, 316] on span "Filter" at bounding box center [1212, 322] width 25 height 12
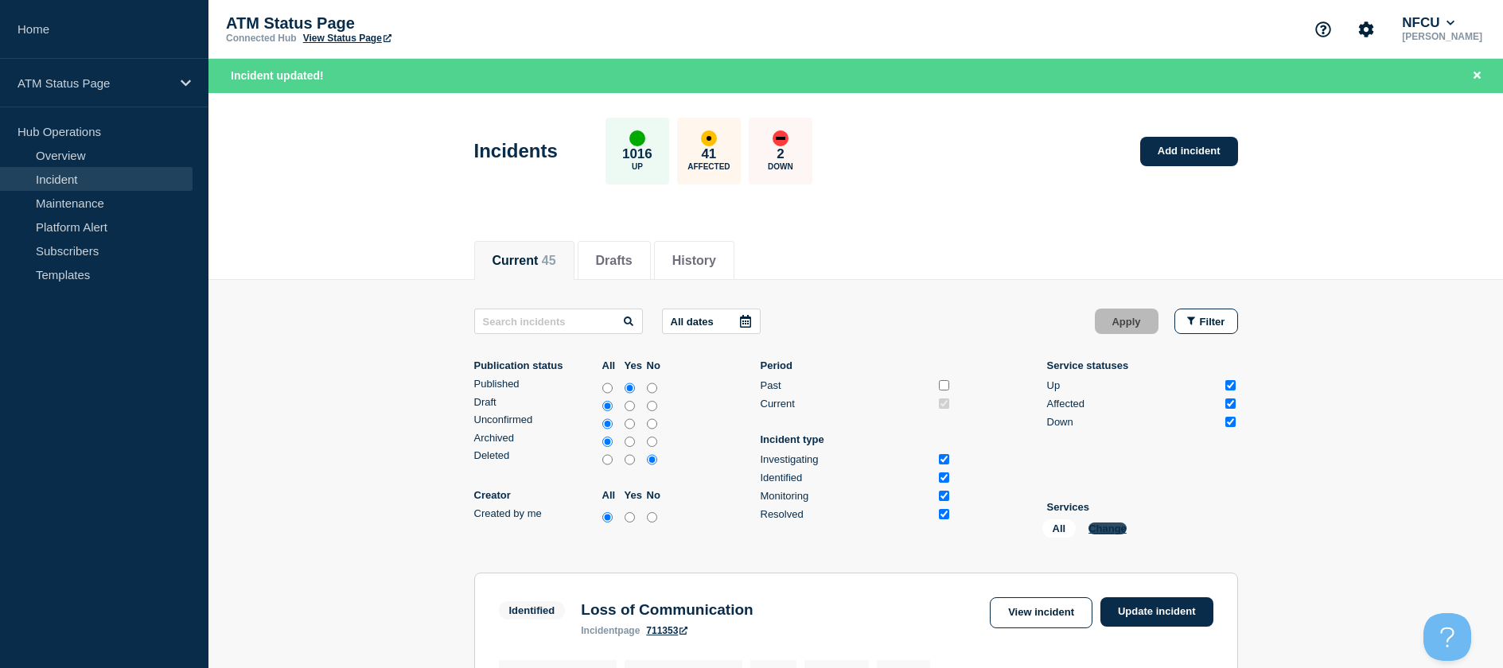
click at [1093, 534] on button "Change" at bounding box center [1107, 529] width 38 height 12
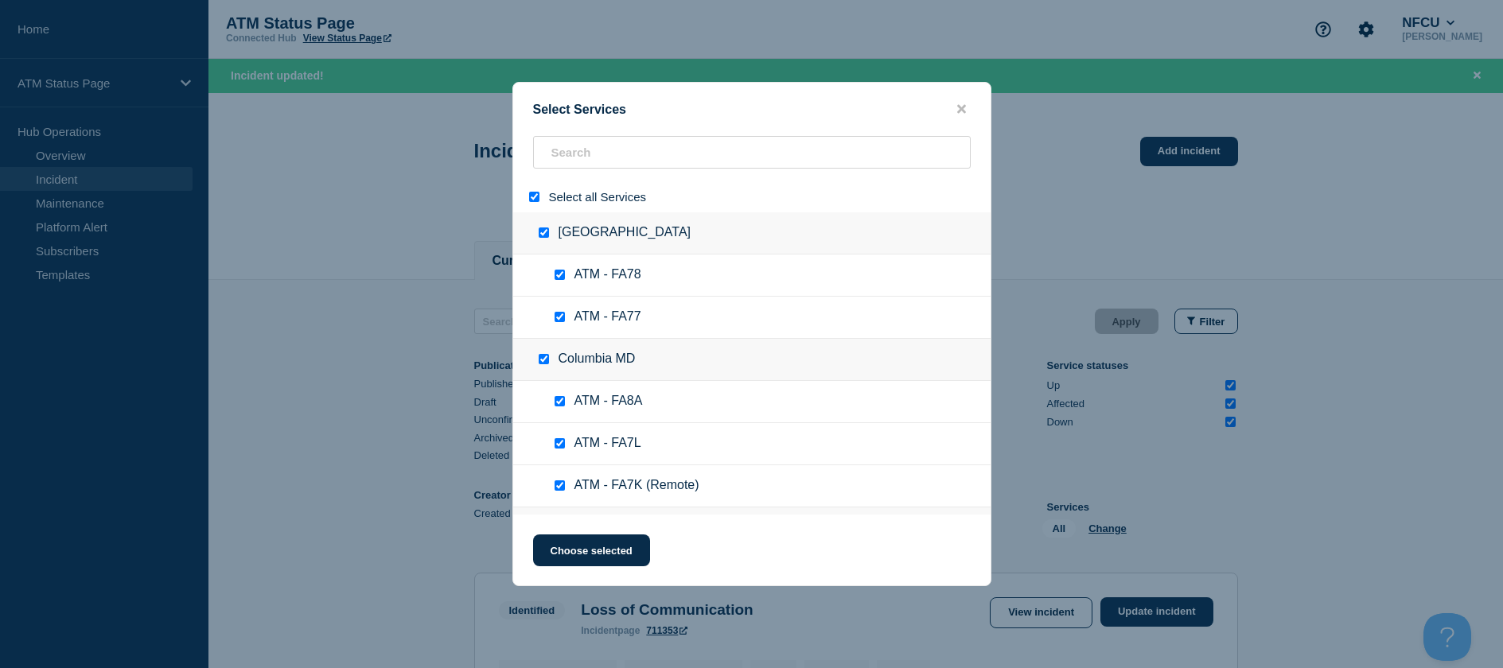
click at [532, 193] on input "select all" at bounding box center [534, 197] width 10 height 10
click at [576, 161] on input "search" at bounding box center [752, 152] width 438 height 33
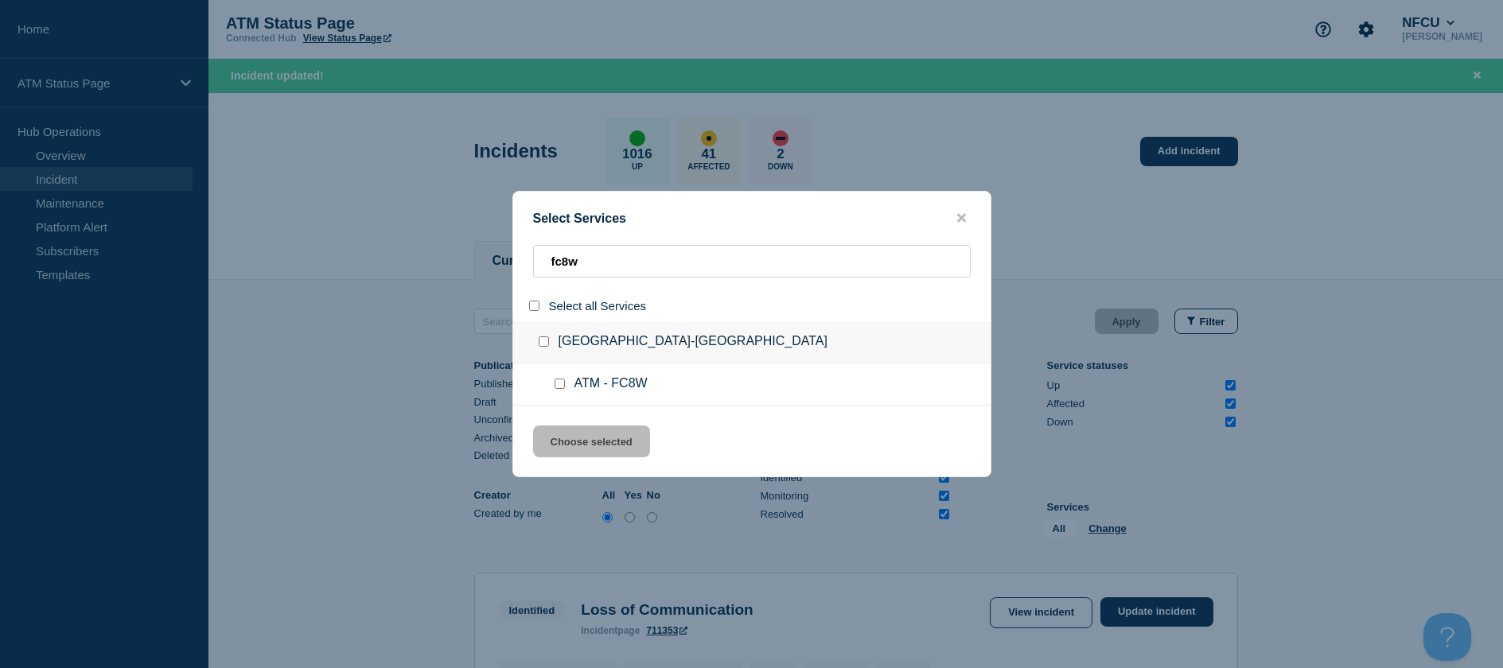
click at [558, 381] on input "service: ATM - FC8W" at bounding box center [559, 384] width 10 height 10
click at [562, 435] on button "Choose selected" at bounding box center [591, 442] width 117 height 32
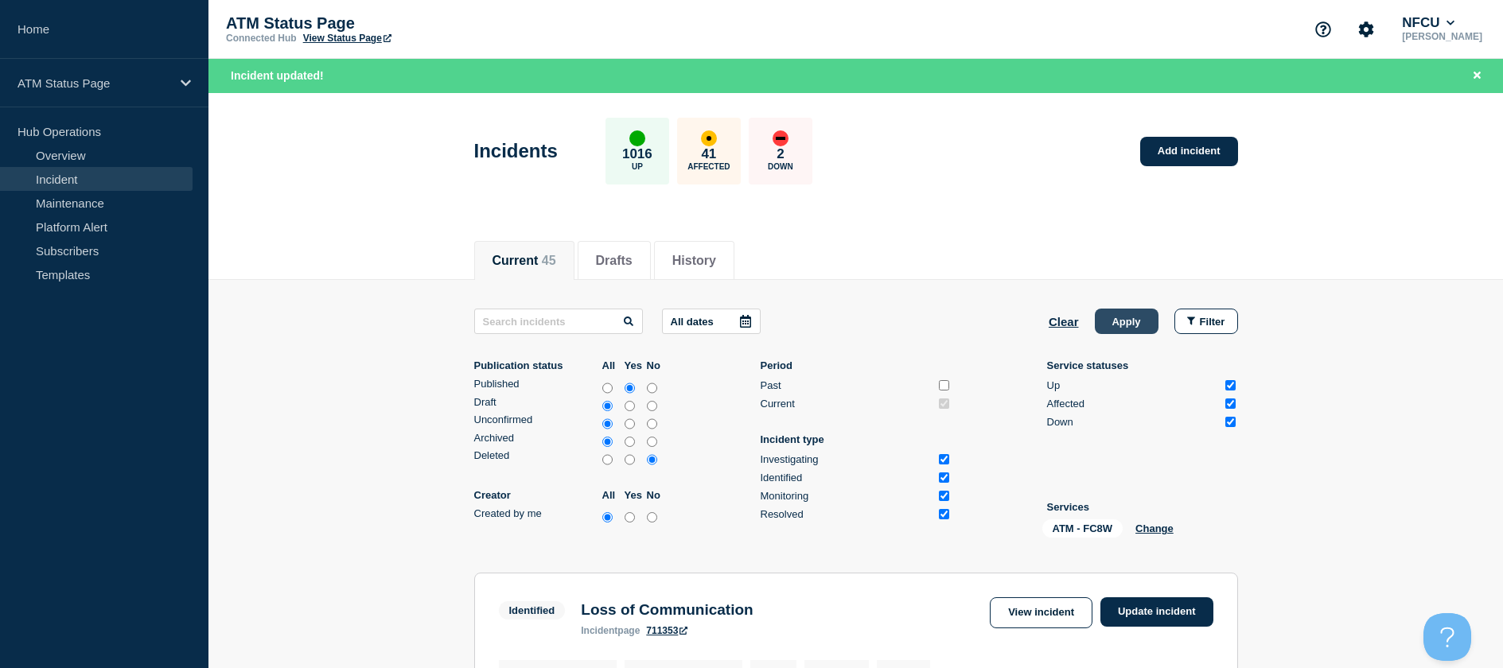
click at [1159, 313] on div "Clear Apply Filter" at bounding box center [1143, 321] width 189 height 25
click at [1138, 317] on button "Apply" at bounding box center [1127, 321] width 64 height 25
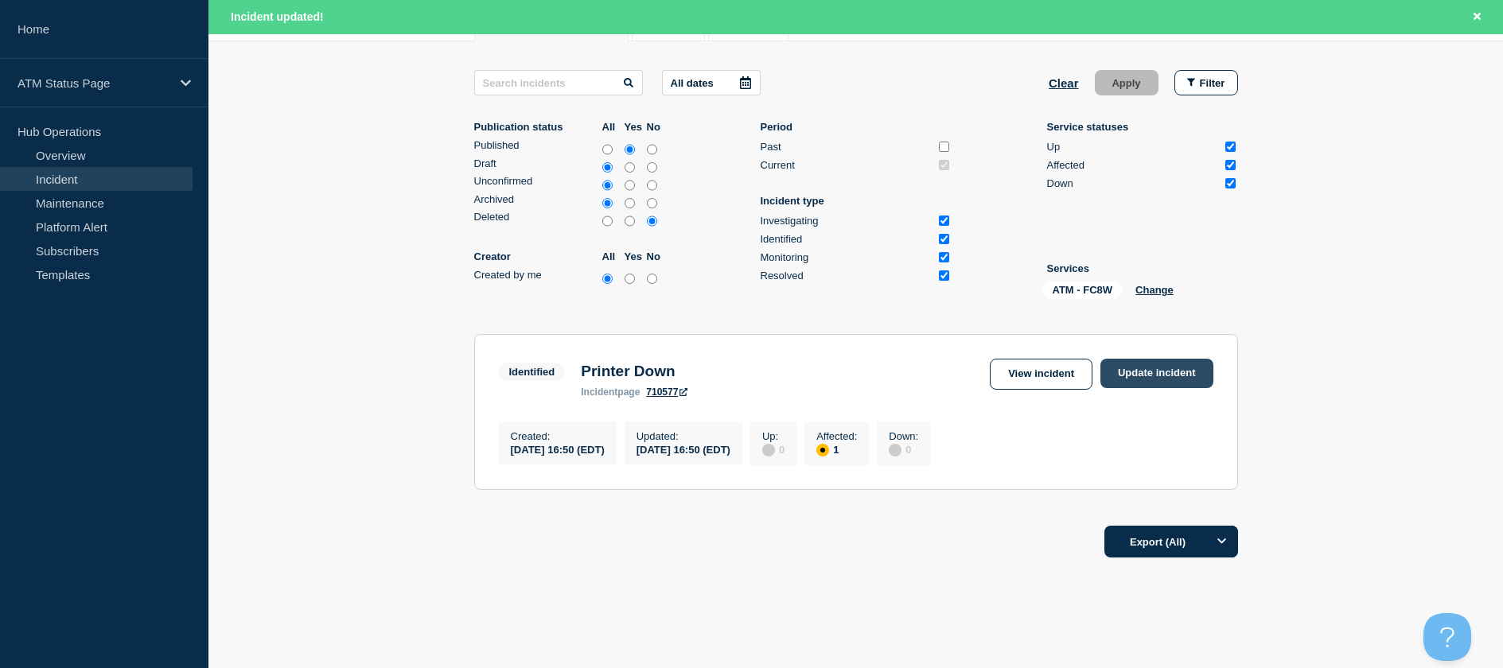
click at [1189, 364] on link "Update incident" at bounding box center [1156, 373] width 113 height 29
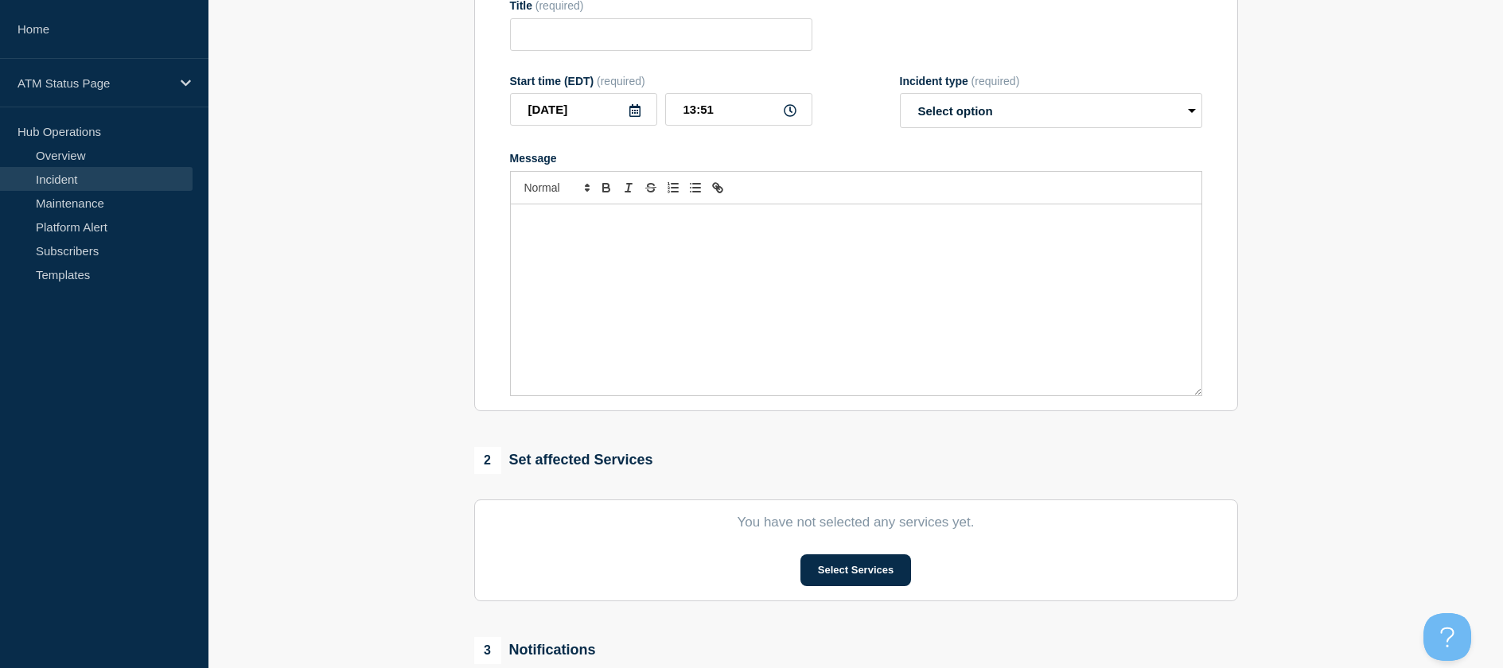
click at [1185, 365] on div "Message" at bounding box center [856, 299] width 691 height 191
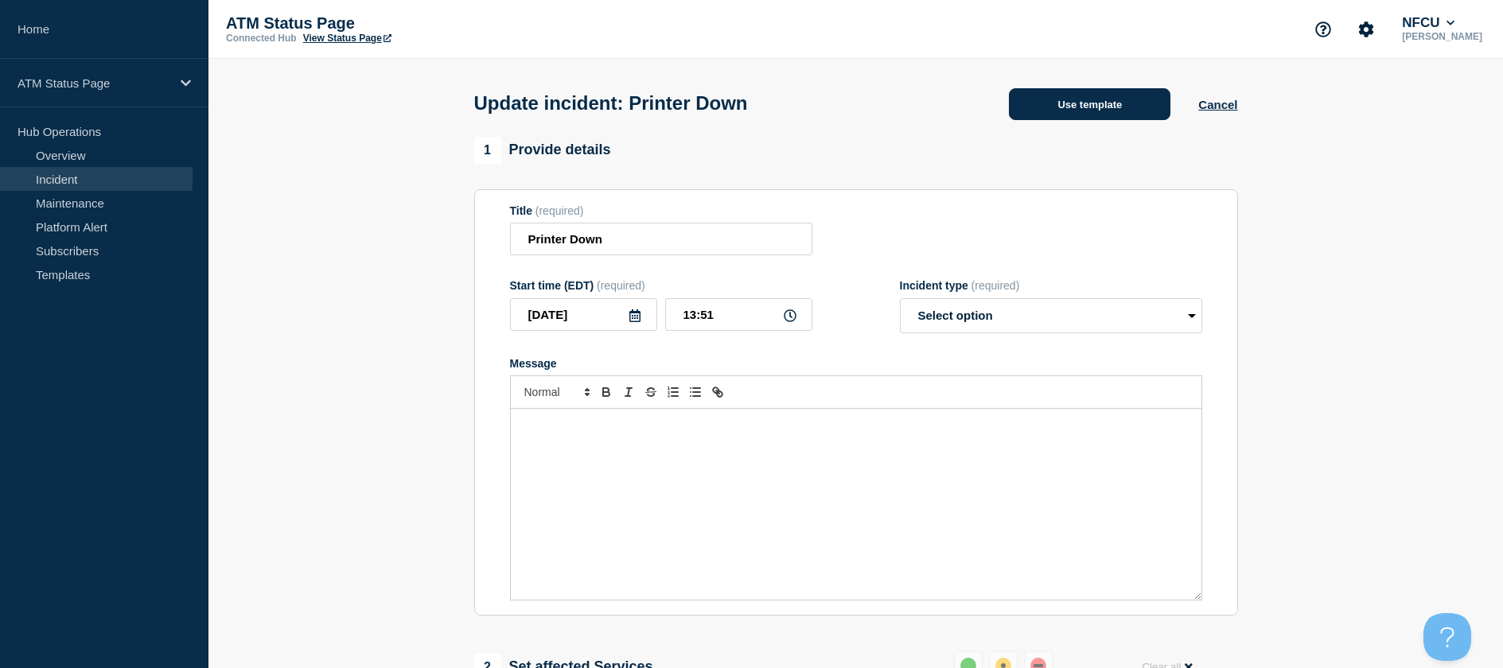
click at [1063, 96] on button "Use template" at bounding box center [1089, 104] width 161 height 32
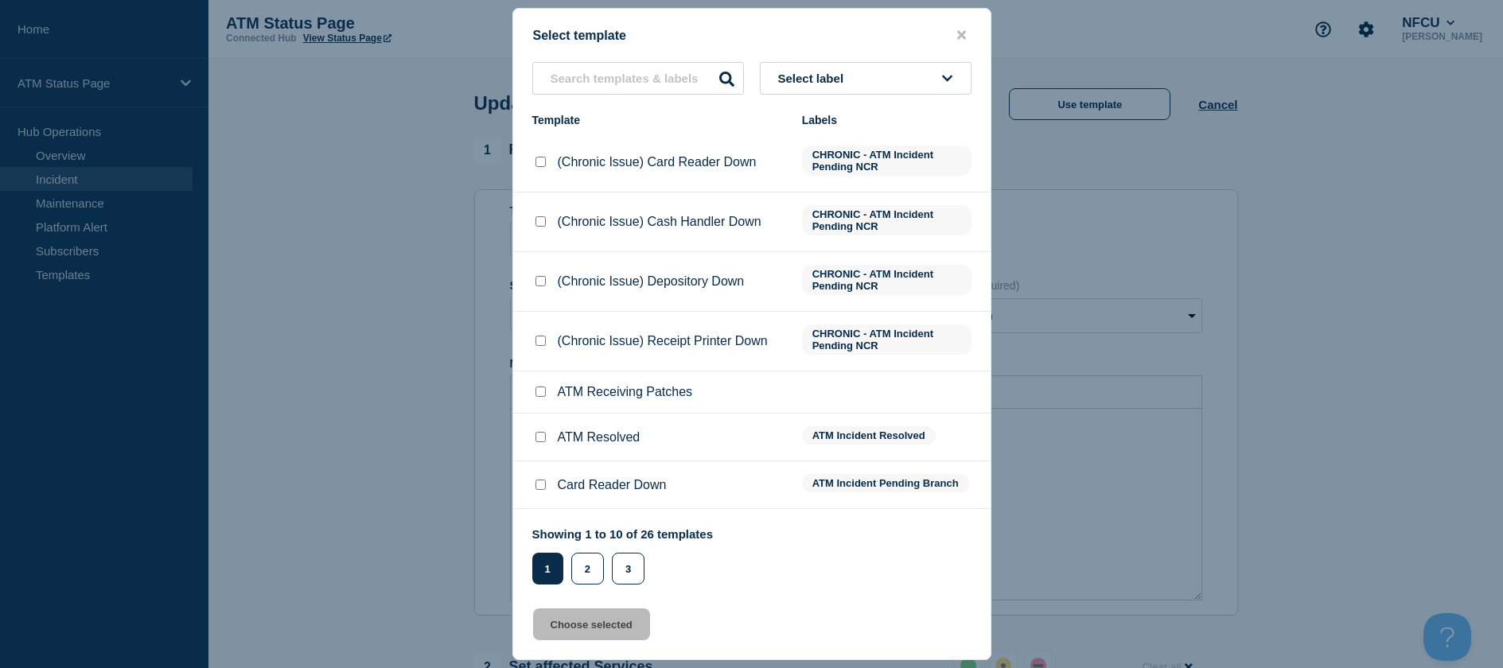
click at [537, 436] on input "ATM Resolved checkbox" at bounding box center [540, 437] width 10 height 10
click at [569, 633] on button "Choose selected" at bounding box center [591, 625] width 117 height 32
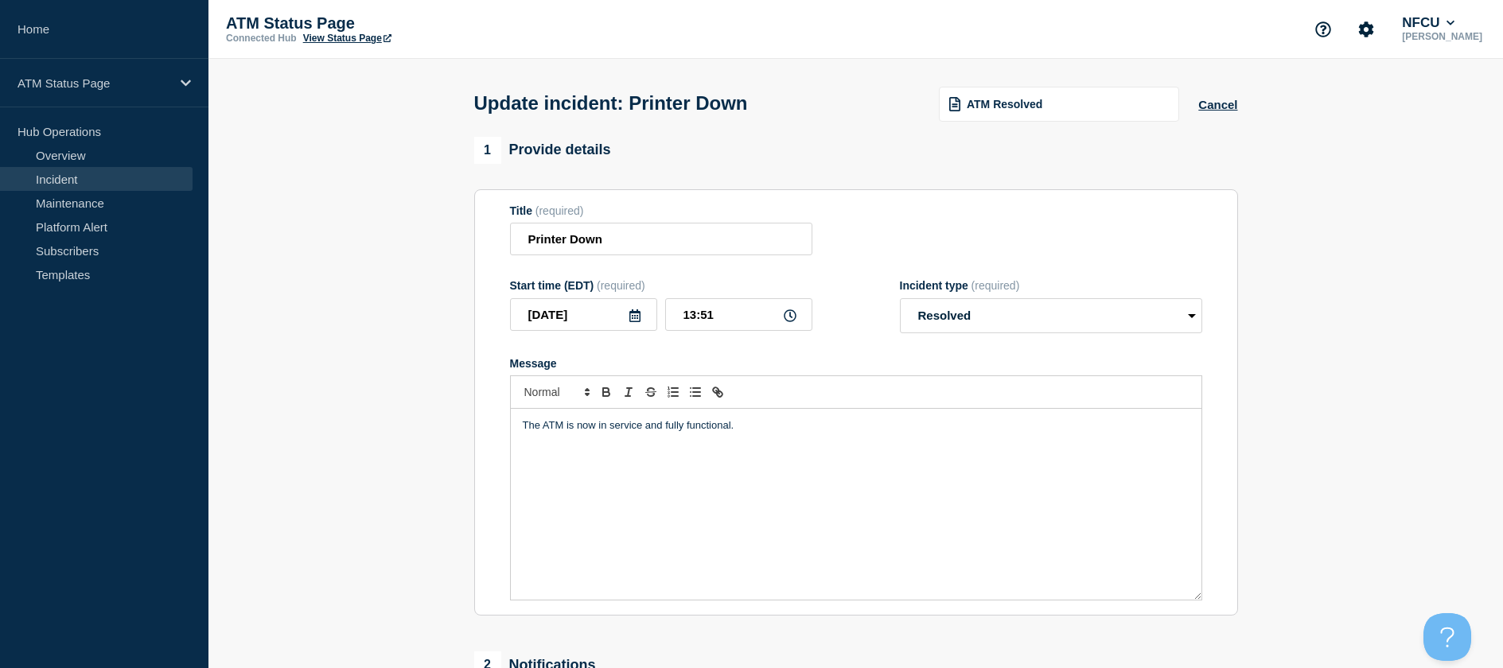
scroll to position [239, 0]
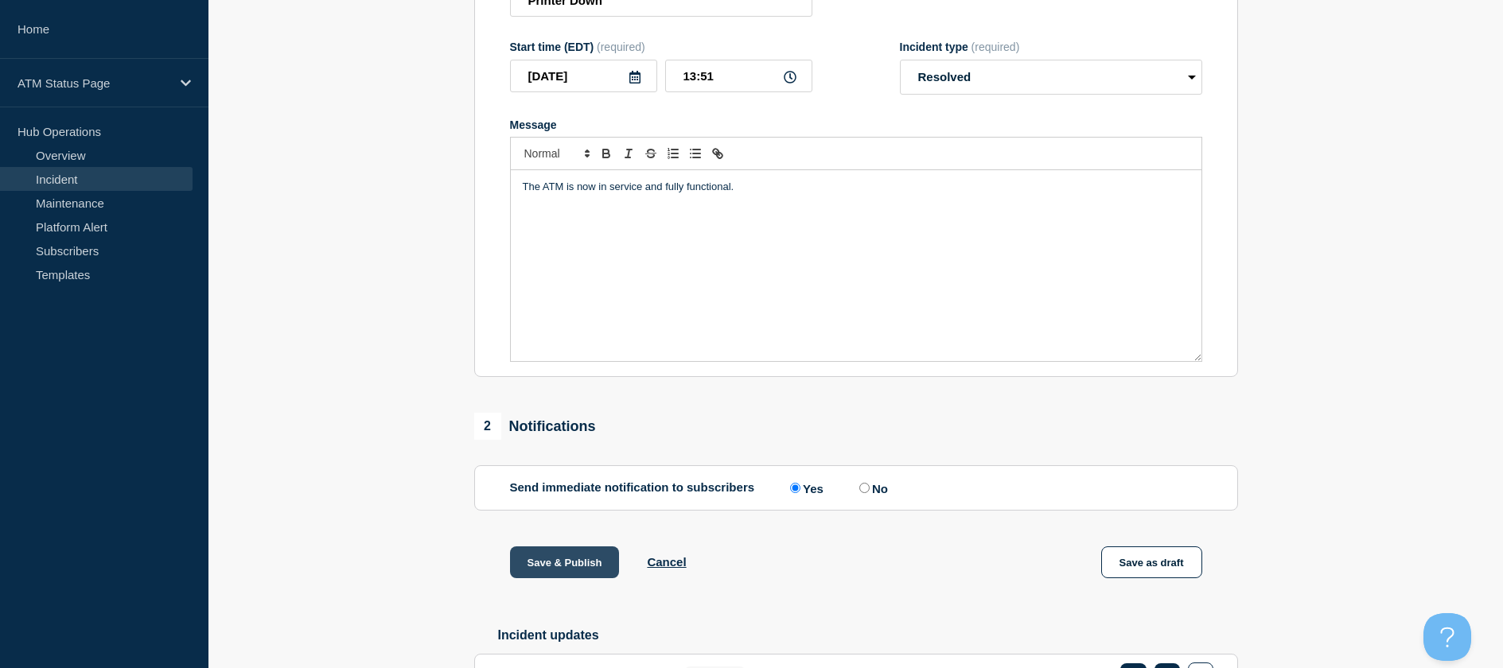
click at [556, 551] on button "Save & Publish" at bounding box center [565, 563] width 110 height 32
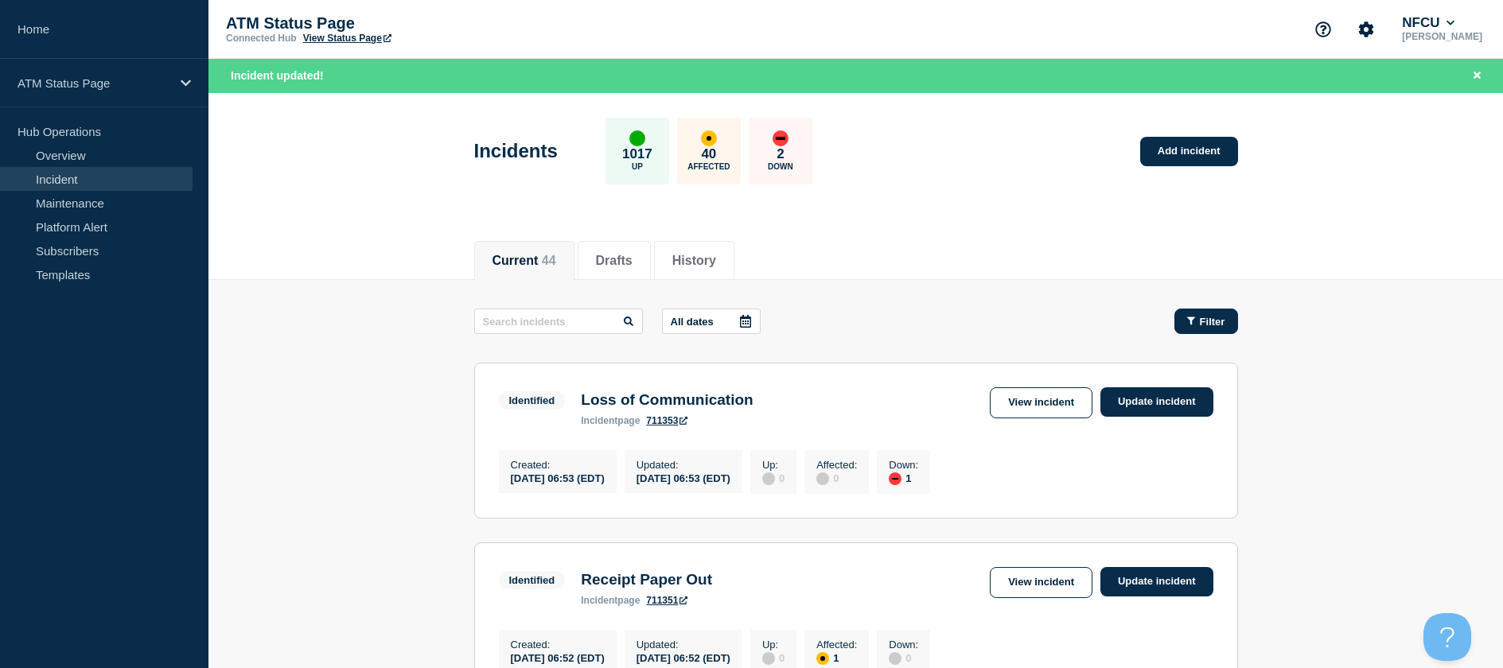
click at [1230, 312] on button "Filter" at bounding box center [1206, 321] width 64 height 25
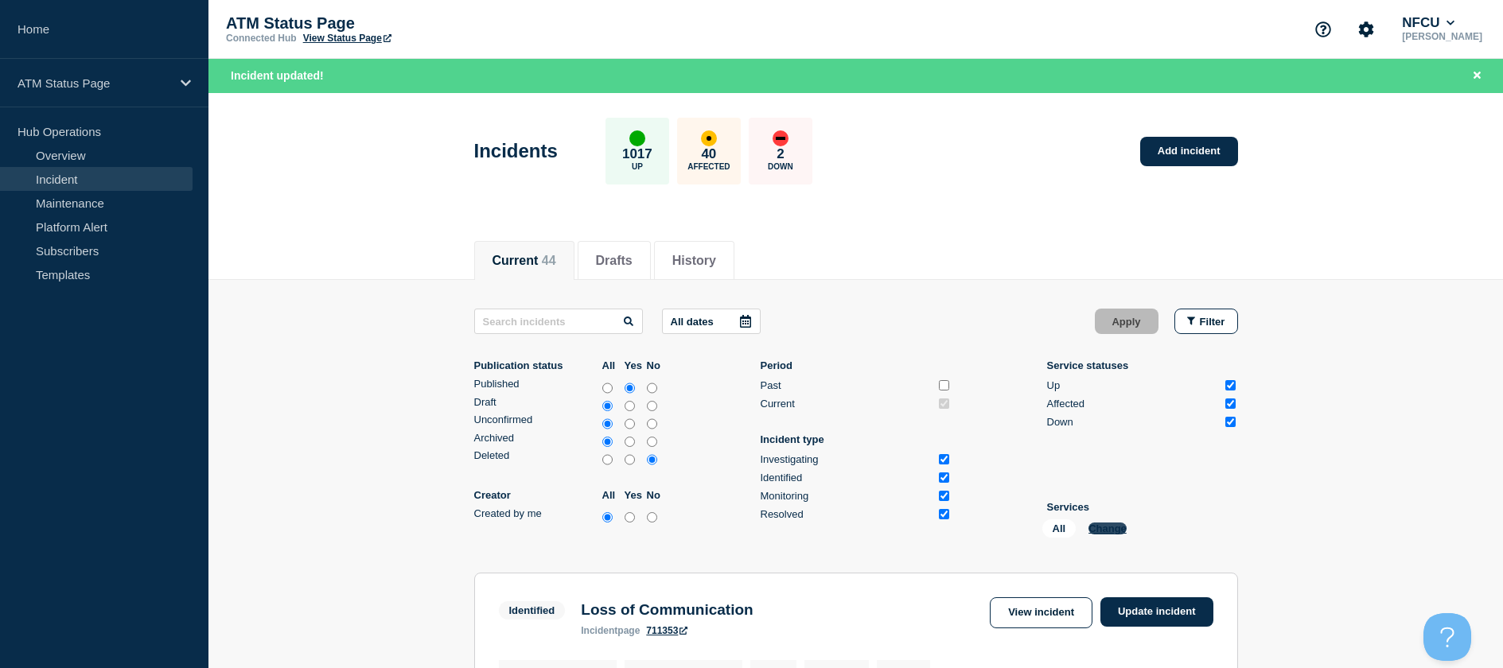
click at [1106, 523] on button "Change" at bounding box center [1107, 529] width 38 height 12
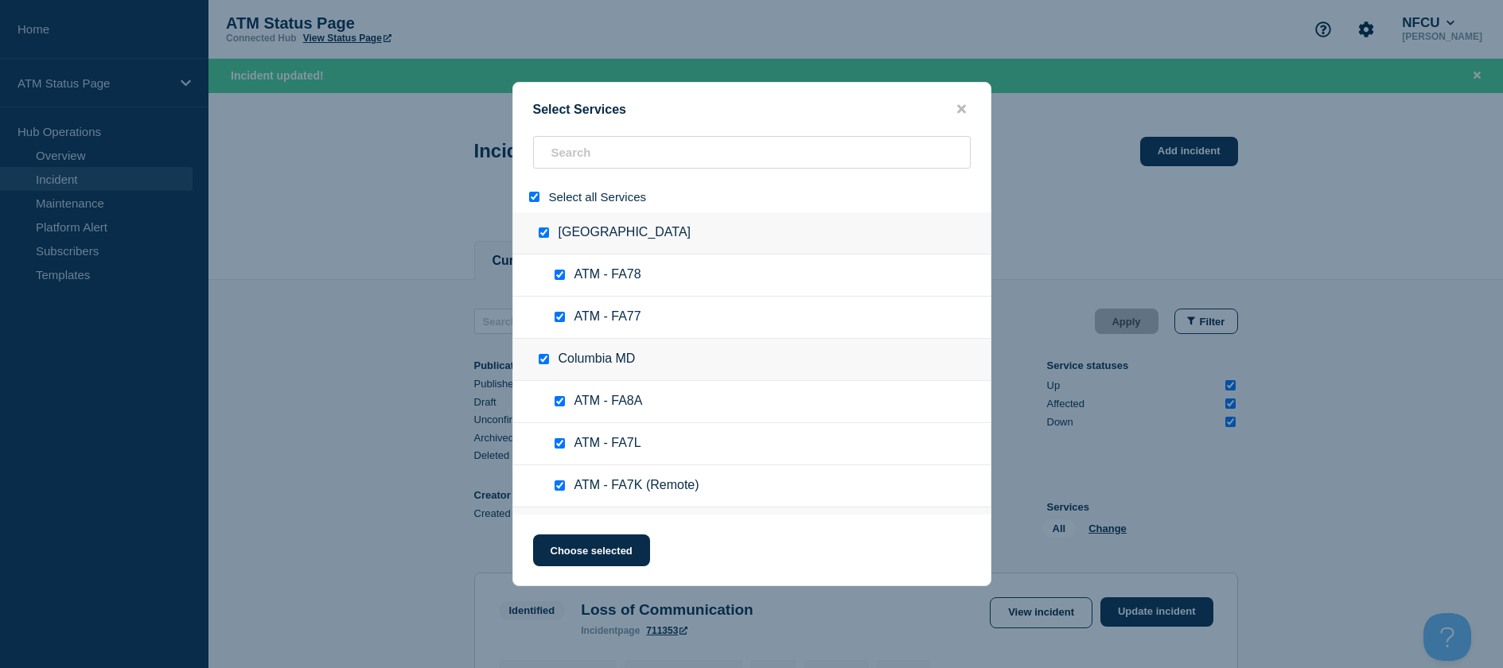
click at [533, 204] on div at bounding box center [537, 196] width 23 height 15
click at [531, 195] on input "select all" at bounding box center [534, 197] width 10 height 10
click at [563, 156] on input "search" at bounding box center [752, 152] width 438 height 33
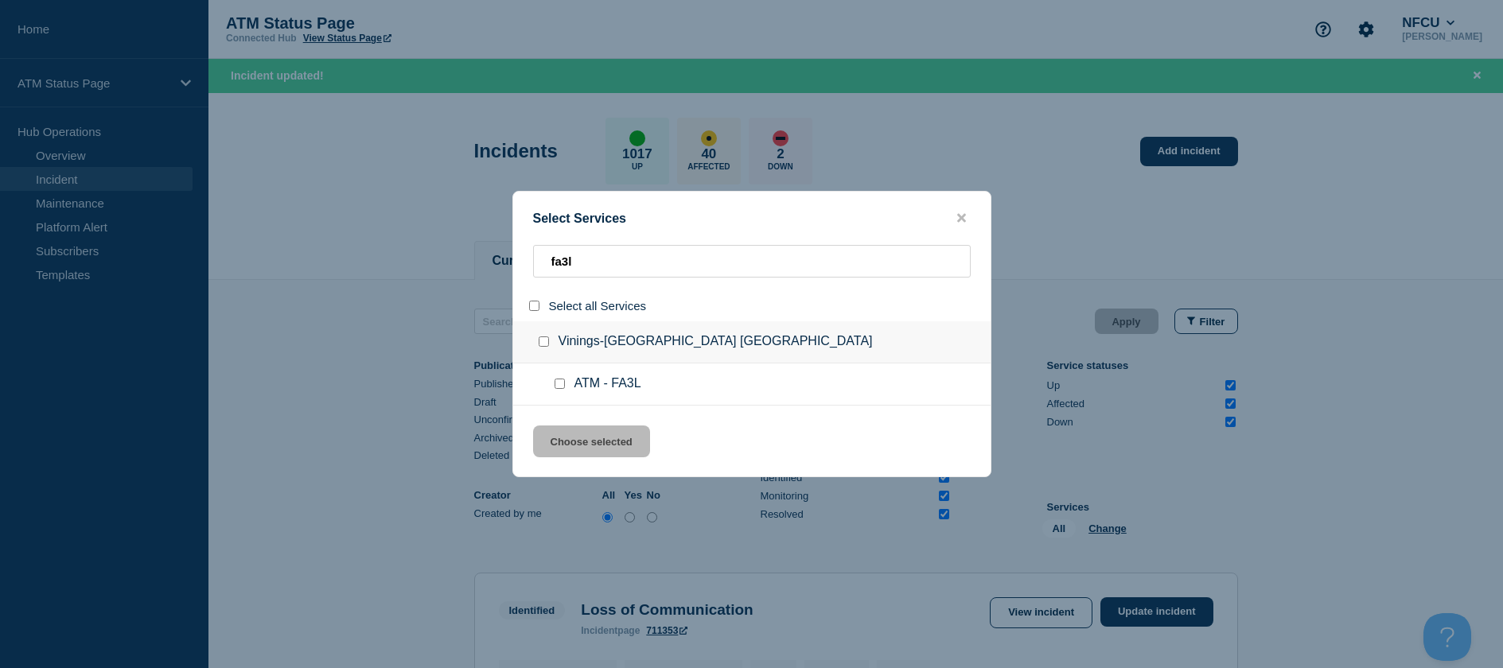
click at [558, 383] on input "service: ATM - FA3L" at bounding box center [559, 384] width 10 height 10
click at [580, 446] on button "Choose selected" at bounding box center [591, 442] width 117 height 32
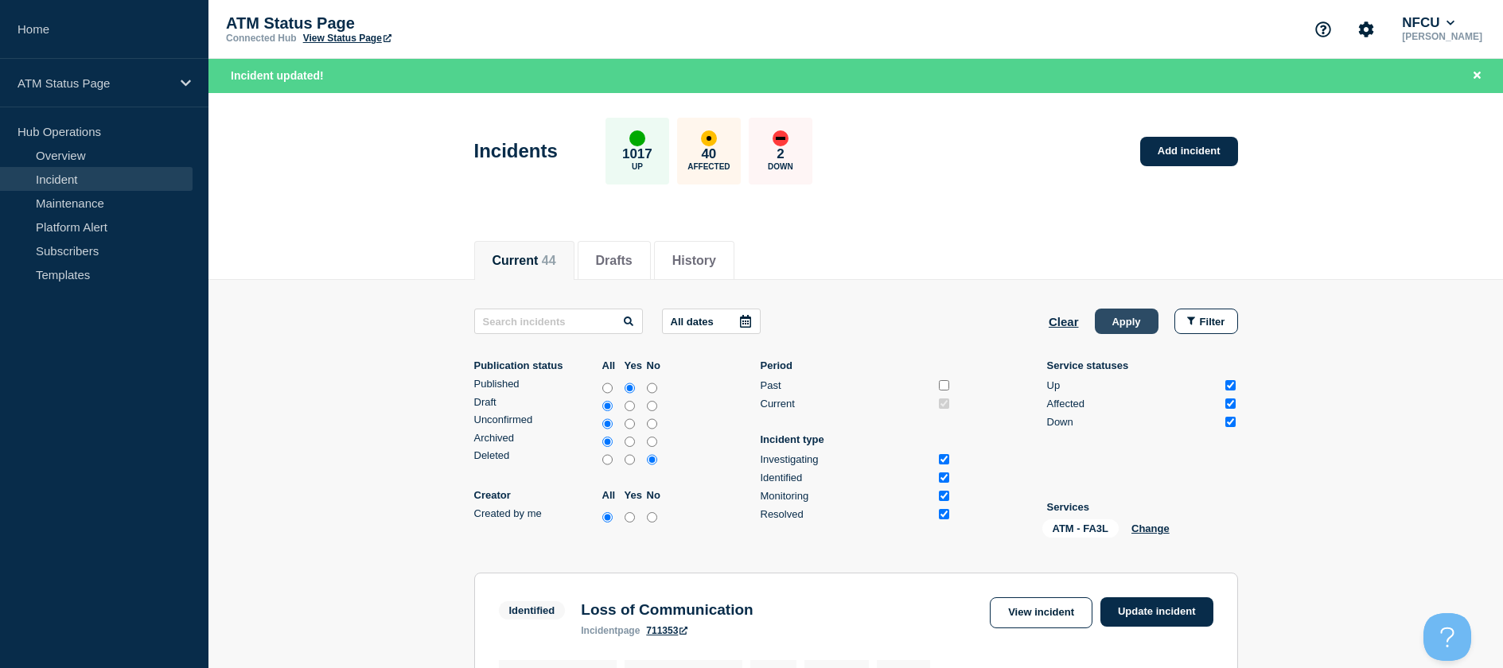
click at [1142, 326] on button "Apply" at bounding box center [1127, 321] width 64 height 25
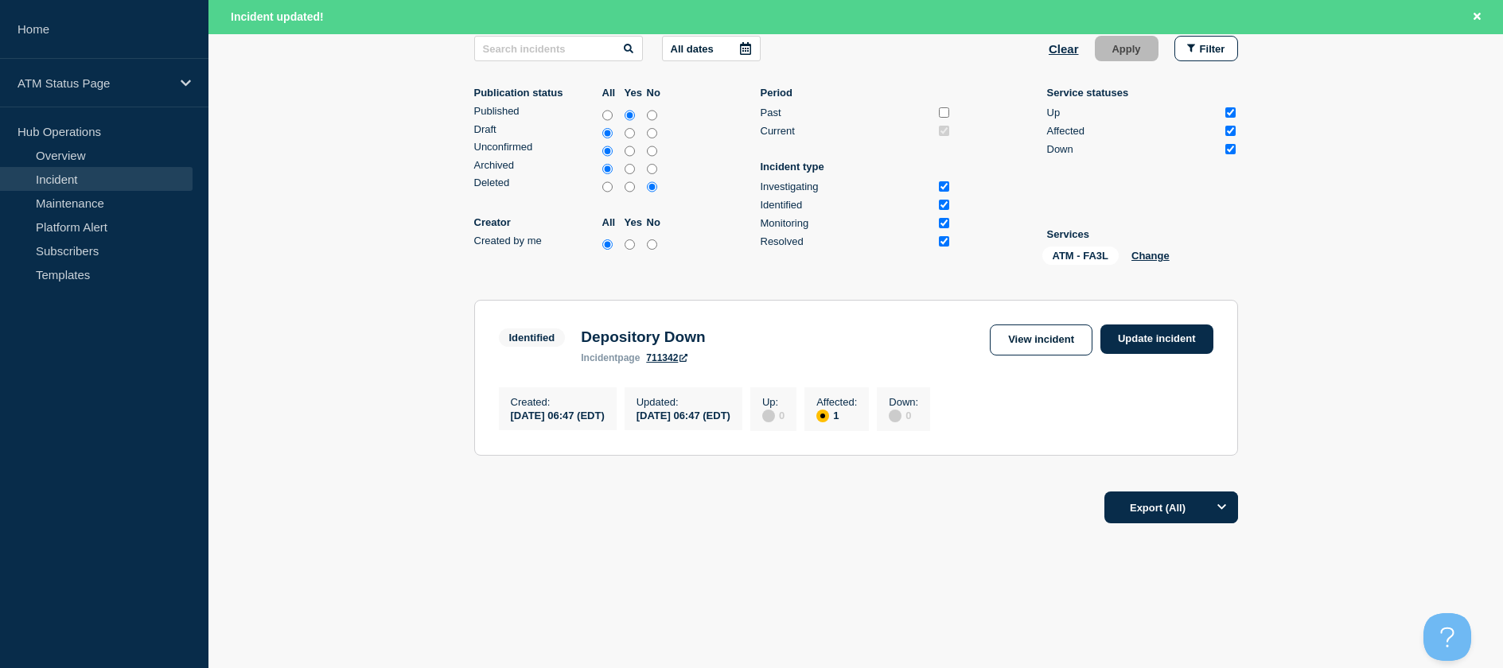
scroll to position [278, 0]
click at [1165, 337] on link "Update incident" at bounding box center [1156, 339] width 113 height 29
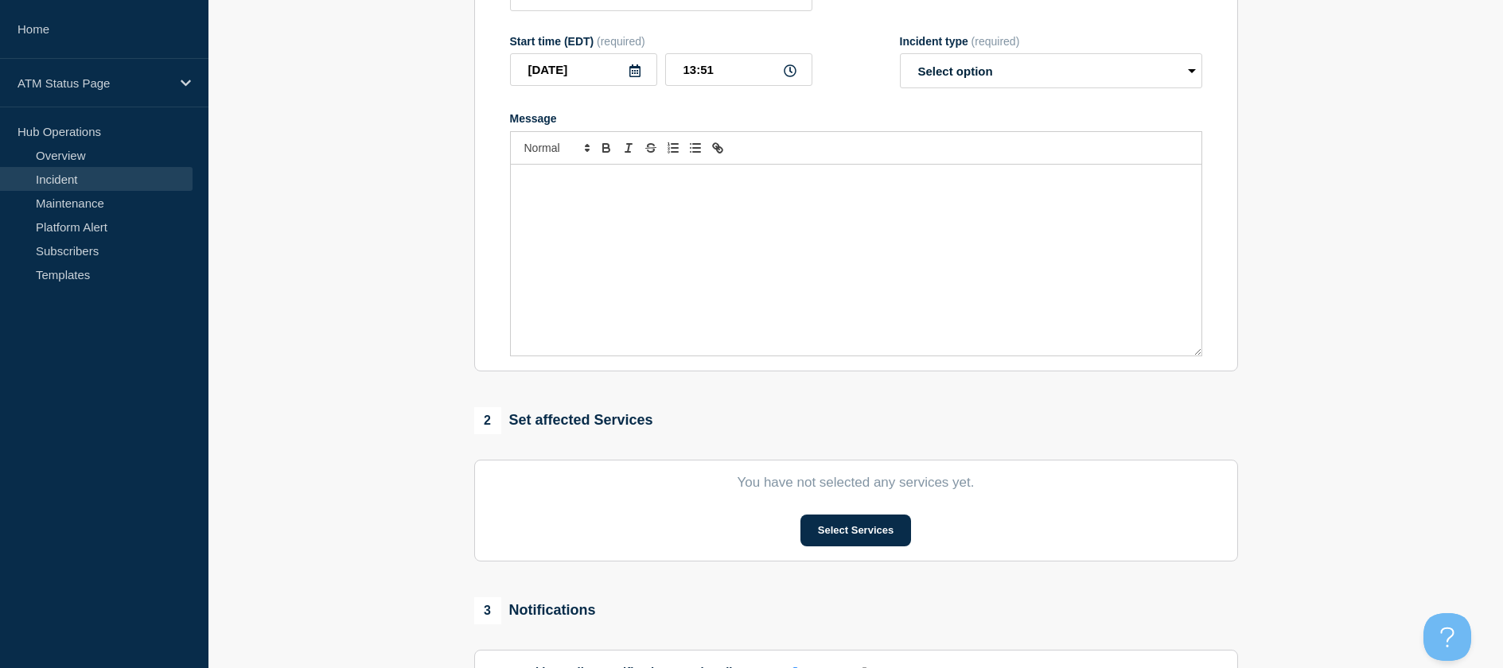
scroll to position [6, 0]
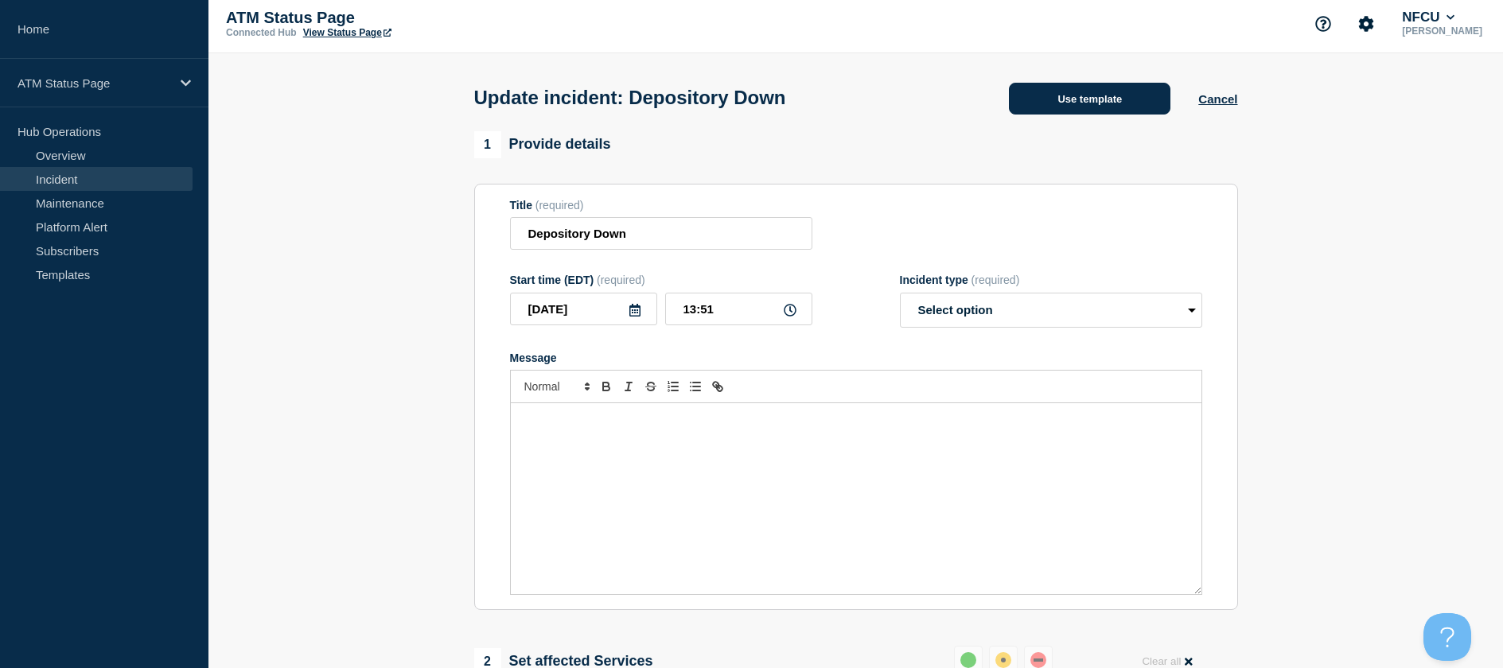
drag, startPoint x: 1129, startPoint y: 70, endPoint x: 1112, endPoint y: 99, distance: 33.8
click at [1128, 74] on div "Update incident: Depository Down Use template Cancel" at bounding box center [856, 92] width 800 height 78
click at [1112, 99] on button "Use template" at bounding box center [1089, 99] width 161 height 32
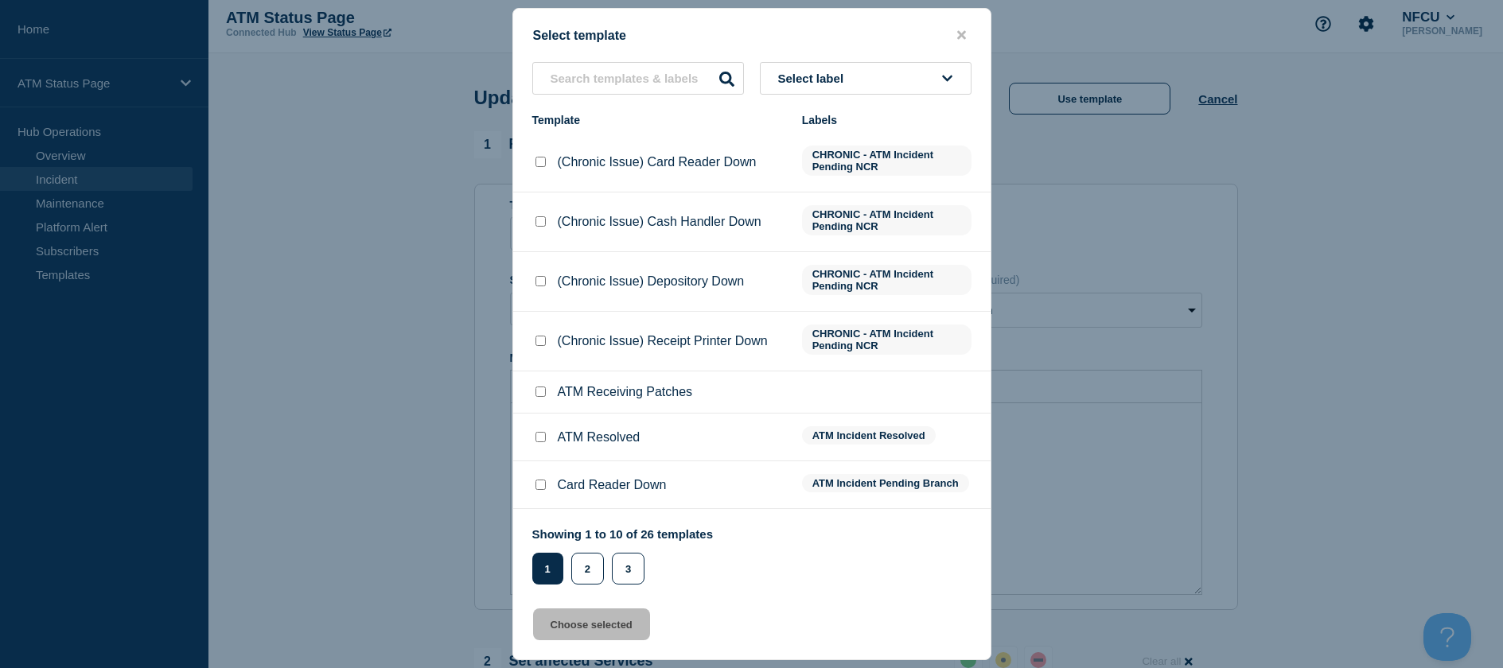
click at [541, 435] on input "ATM Resolved checkbox" at bounding box center [540, 437] width 10 height 10
click at [568, 620] on button "Choose selected" at bounding box center [591, 625] width 117 height 32
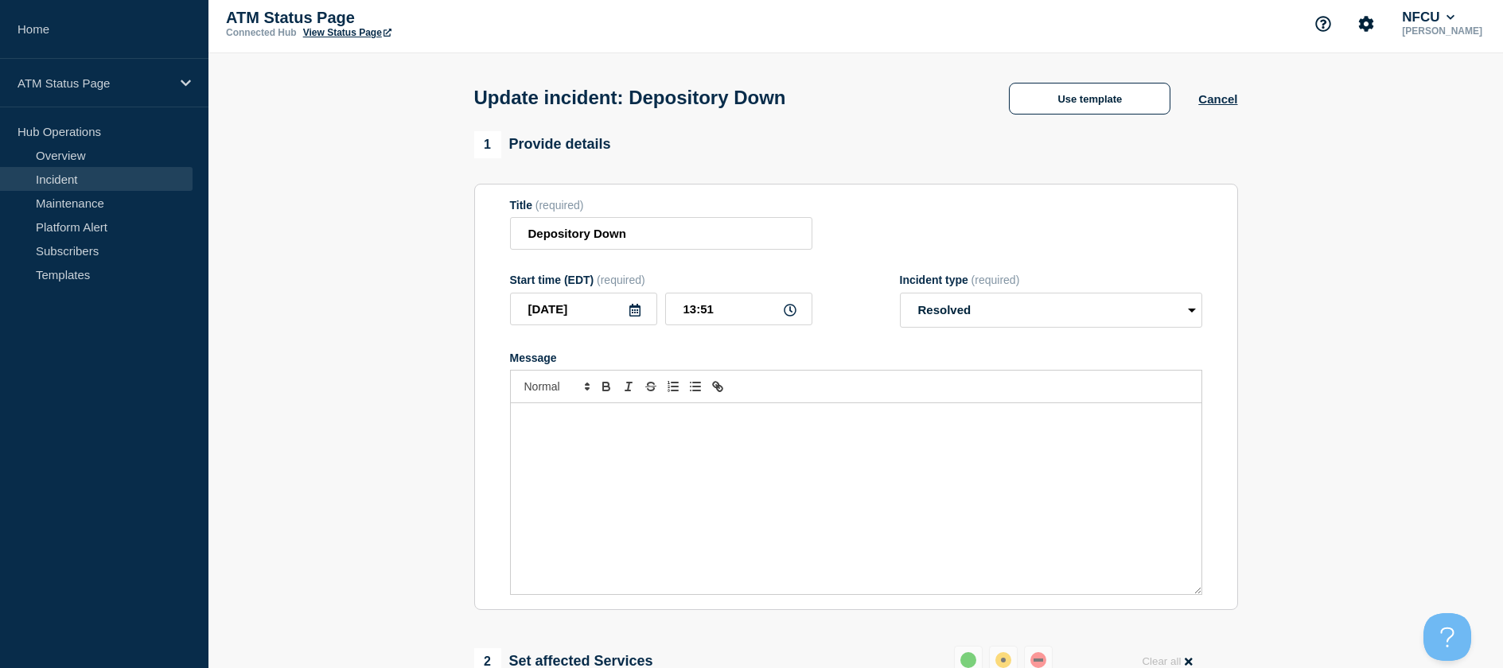
scroll to position [244, 0]
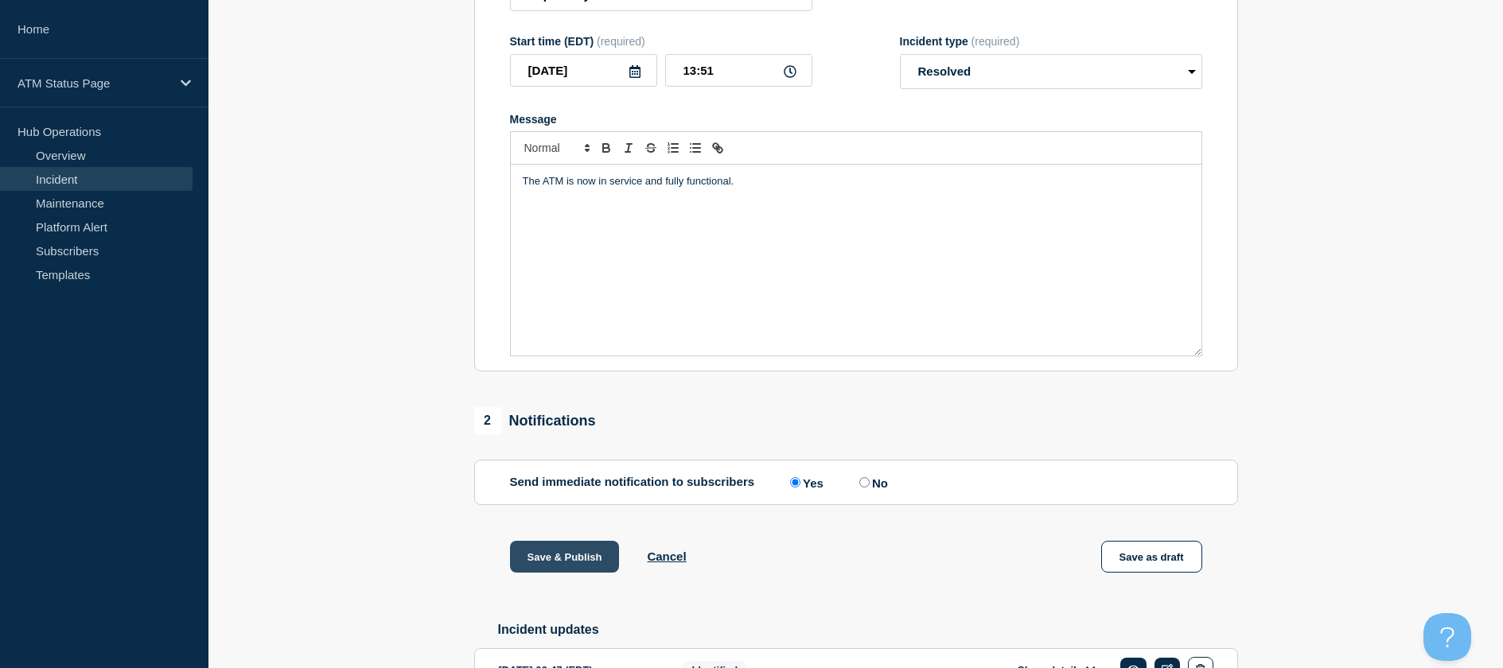
click at [584, 571] on button "Save & Publish" at bounding box center [565, 557] width 110 height 32
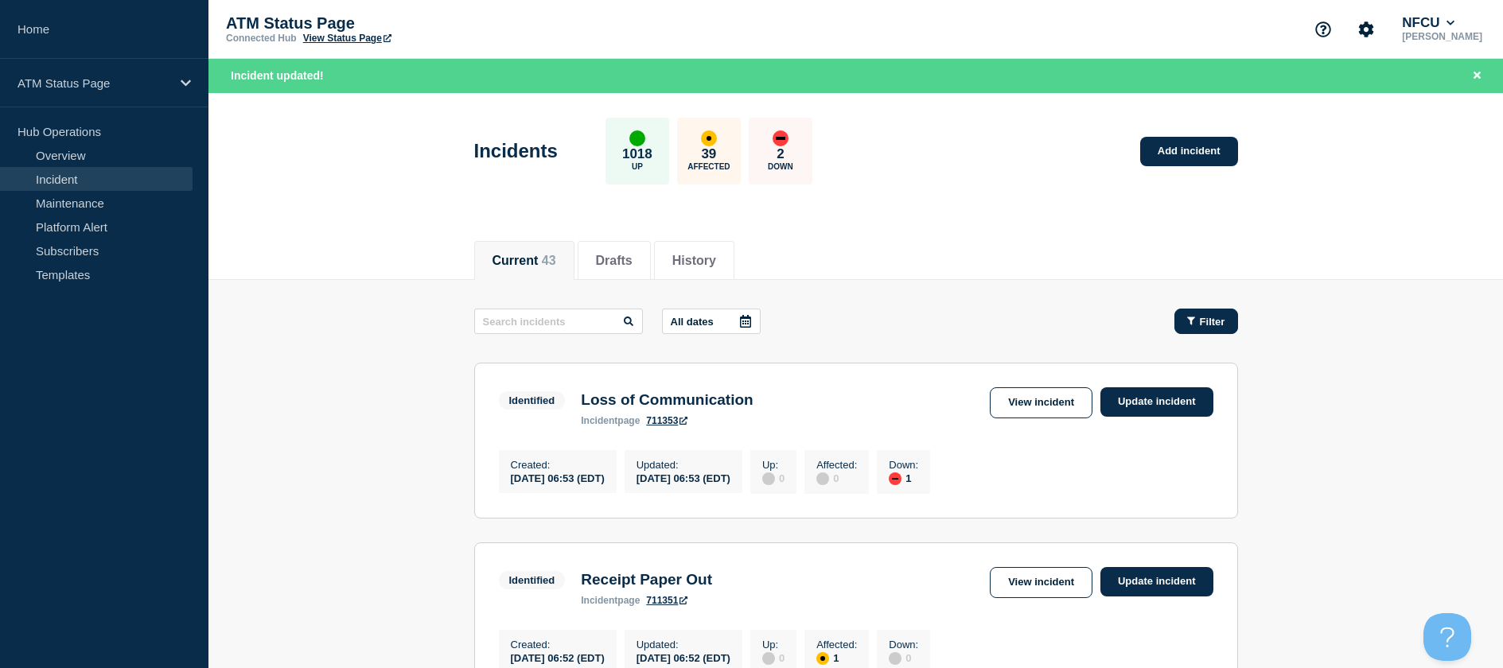
click at [1208, 329] on button "Filter" at bounding box center [1206, 321] width 64 height 25
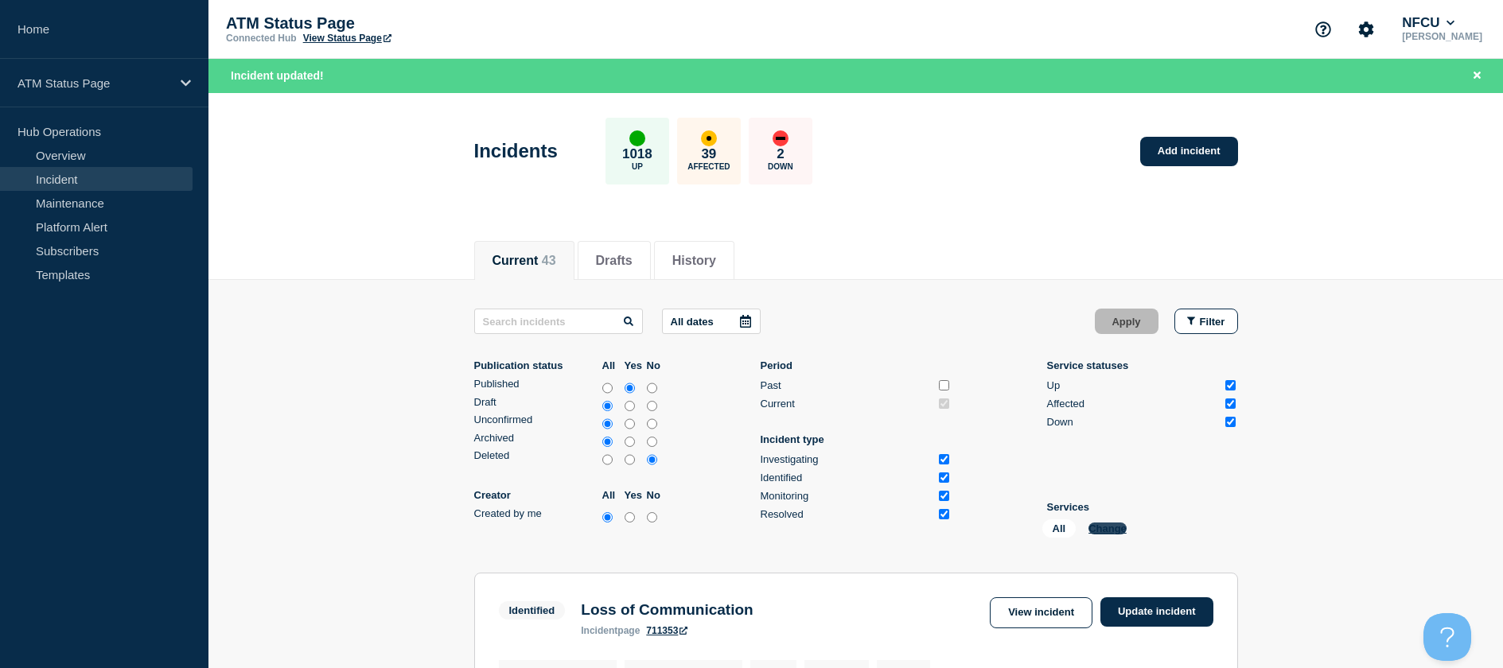
click at [1106, 524] on button "Change" at bounding box center [1107, 529] width 38 height 12
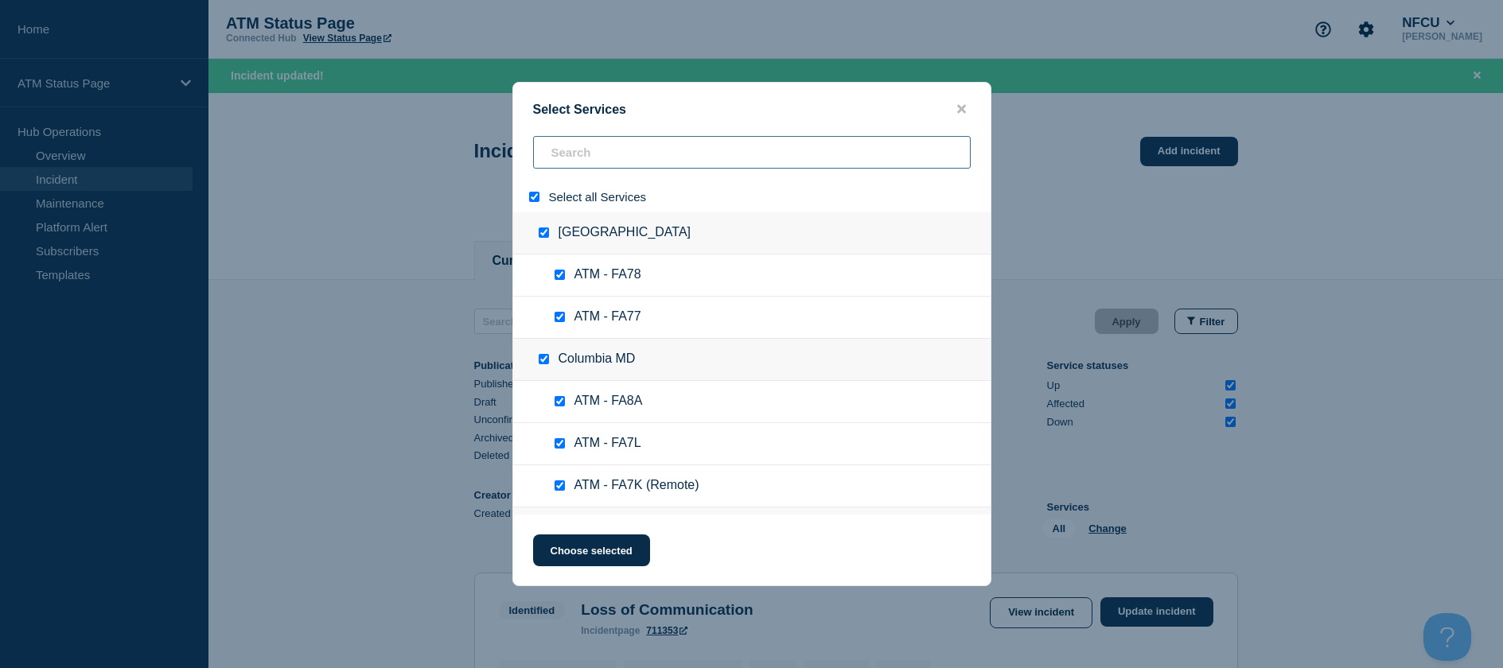
drag, startPoint x: 585, startPoint y: 142, endPoint x: 593, endPoint y: 144, distance: 8.9
click at [588, 146] on input "search" at bounding box center [752, 152] width 438 height 33
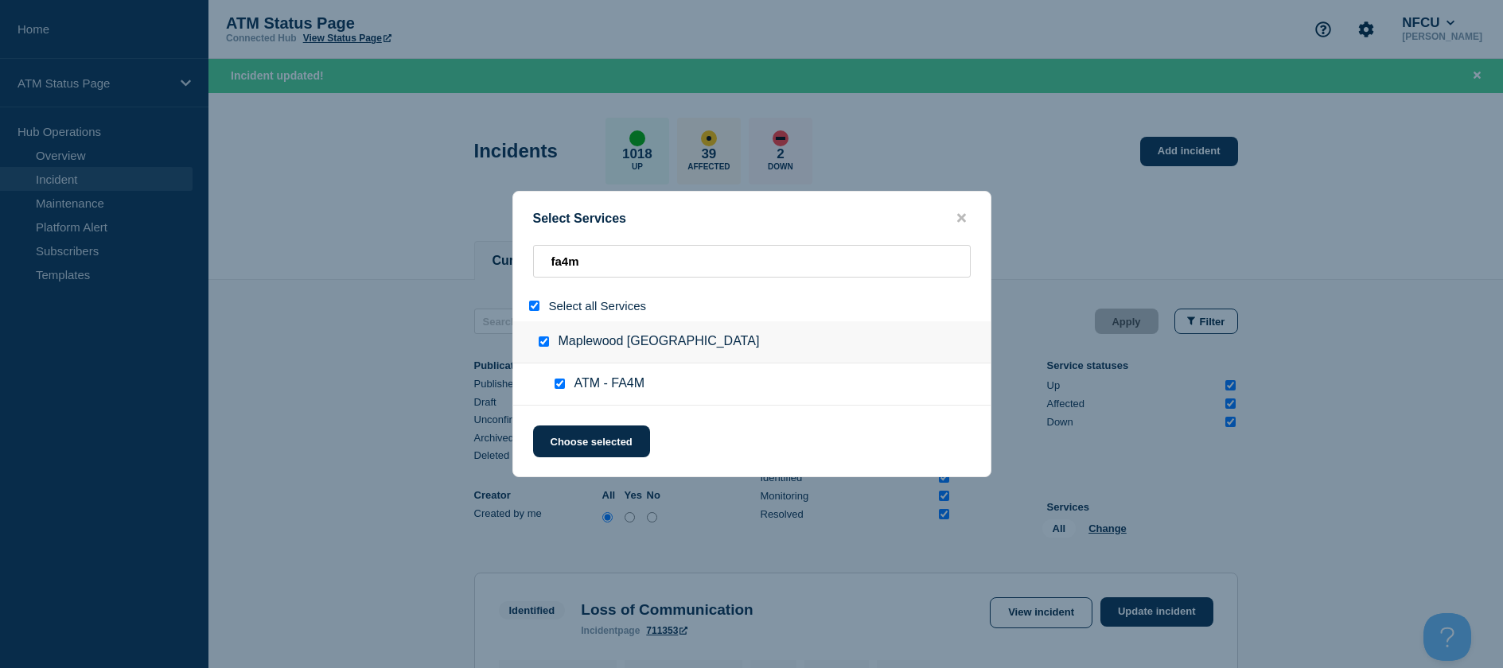
click at [534, 302] on div at bounding box center [537, 305] width 23 height 15
click at [589, 262] on input "fa4m" at bounding box center [752, 261] width 438 height 33
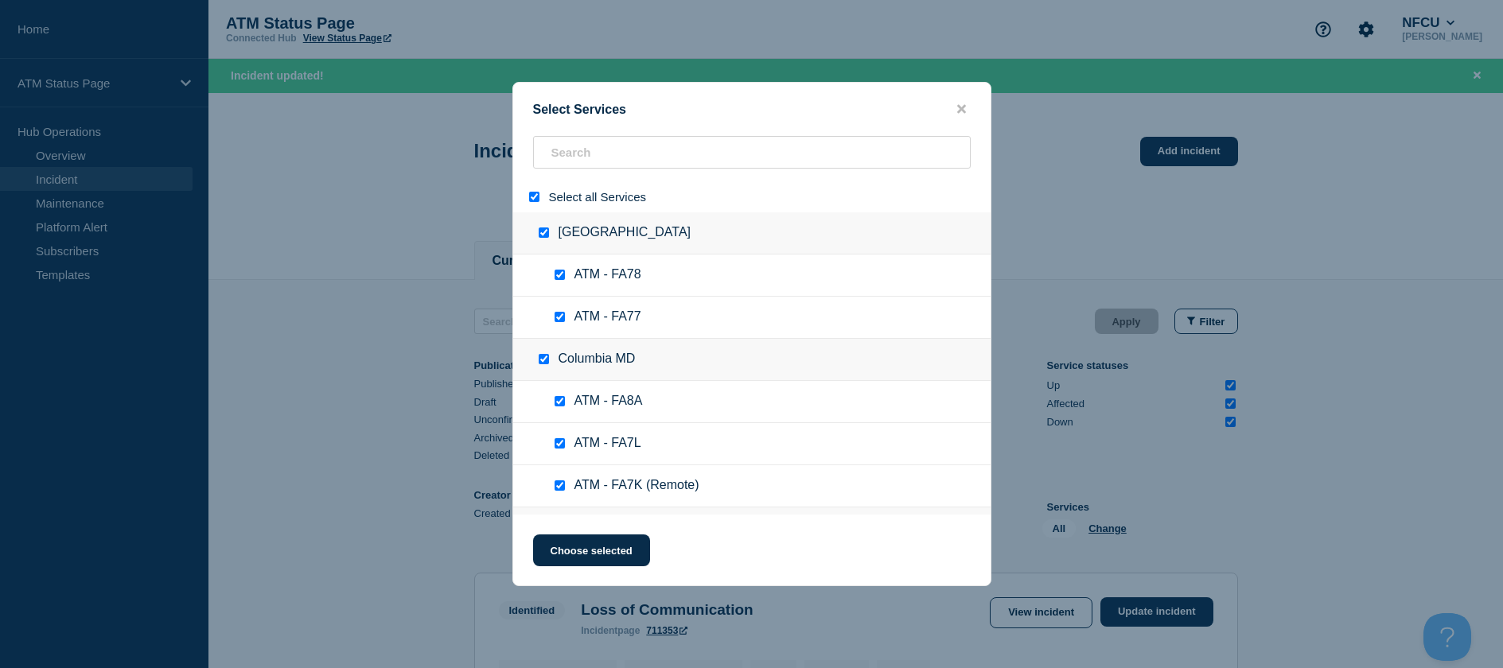
click at [537, 195] on input "select all" at bounding box center [534, 197] width 10 height 10
click at [572, 156] on input "search" at bounding box center [752, 152] width 438 height 33
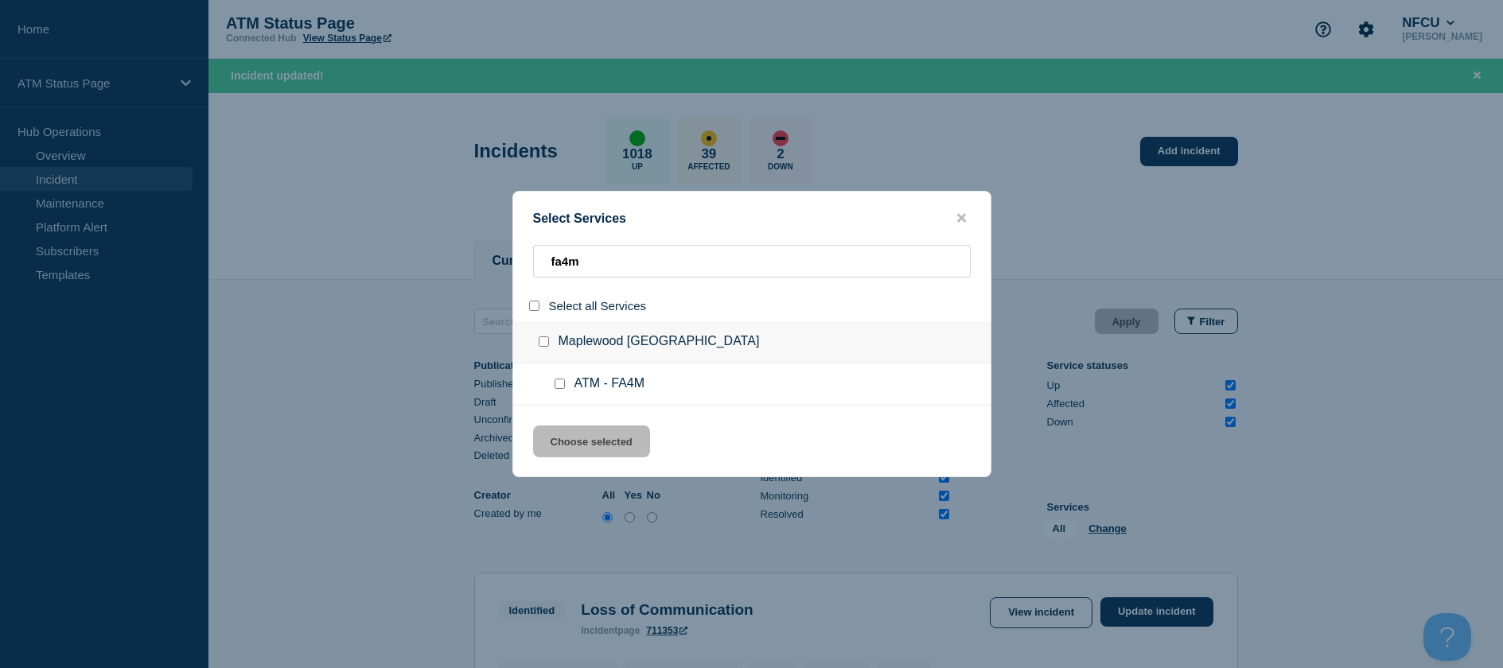
click at [556, 389] on input "service: ATM - FA4M" at bounding box center [559, 384] width 10 height 10
drag, startPoint x: 562, startPoint y: 428, endPoint x: 566, endPoint y: 440, distance: 12.9
click at [562, 428] on button "Choose selected" at bounding box center [591, 442] width 117 height 32
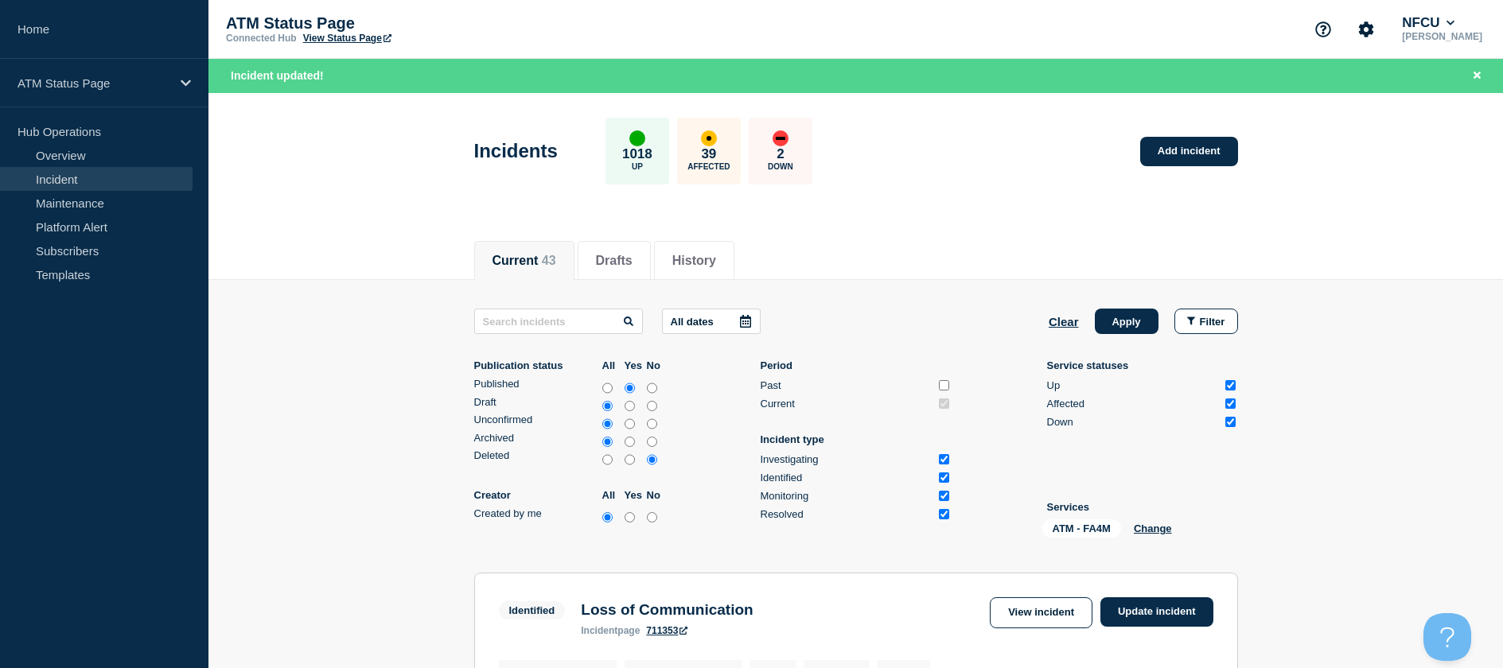
click at [566, 440] on div "Archived" at bounding box center [536, 438] width 124 height 12
click at [1101, 312] on button "Apply" at bounding box center [1127, 321] width 64 height 25
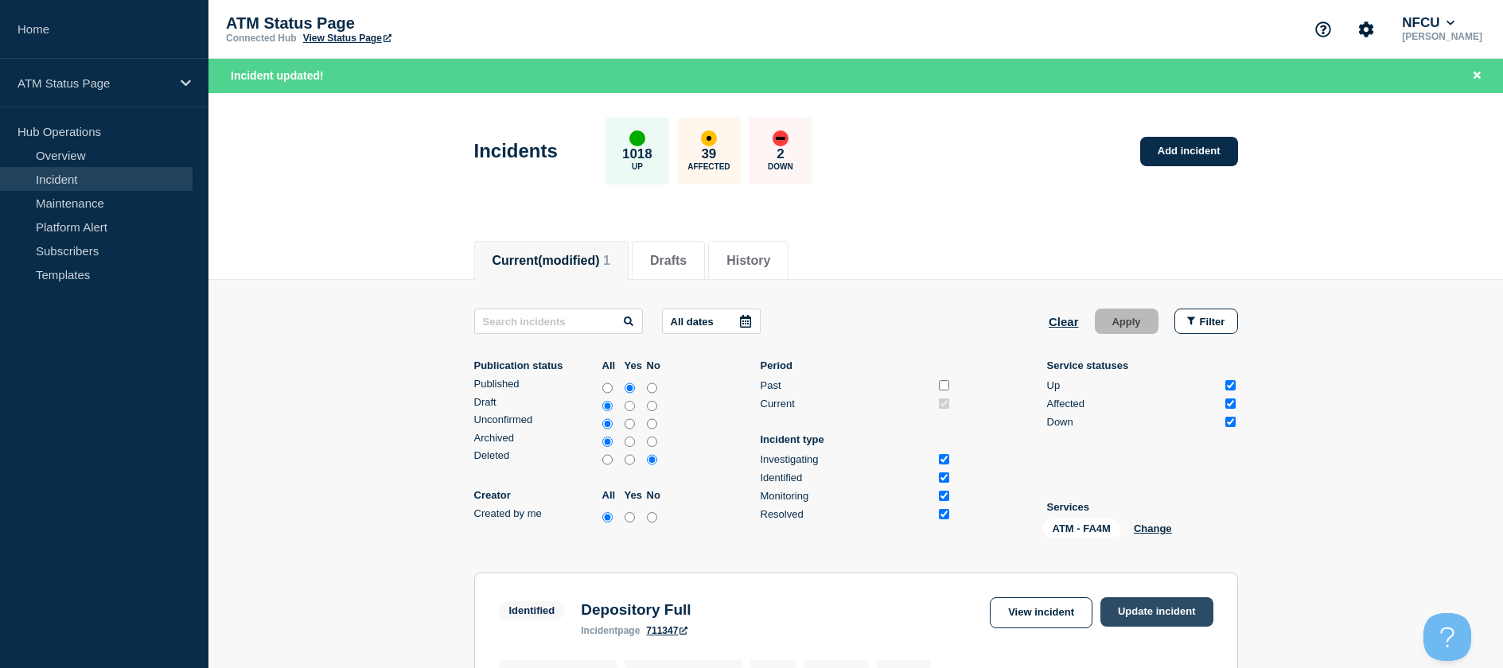
scroll to position [239, 0]
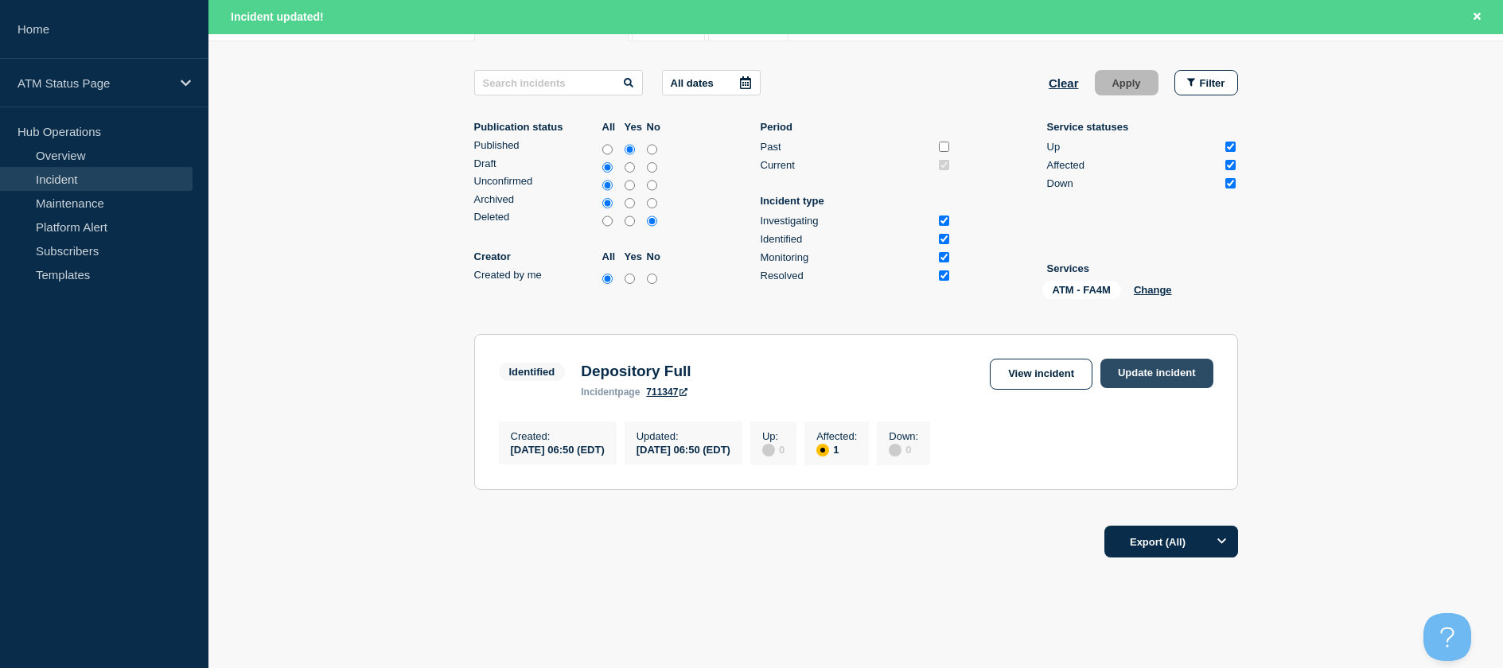
click at [1152, 368] on link "Update incident" at bounding box center [1156, 373] width 113 height 29
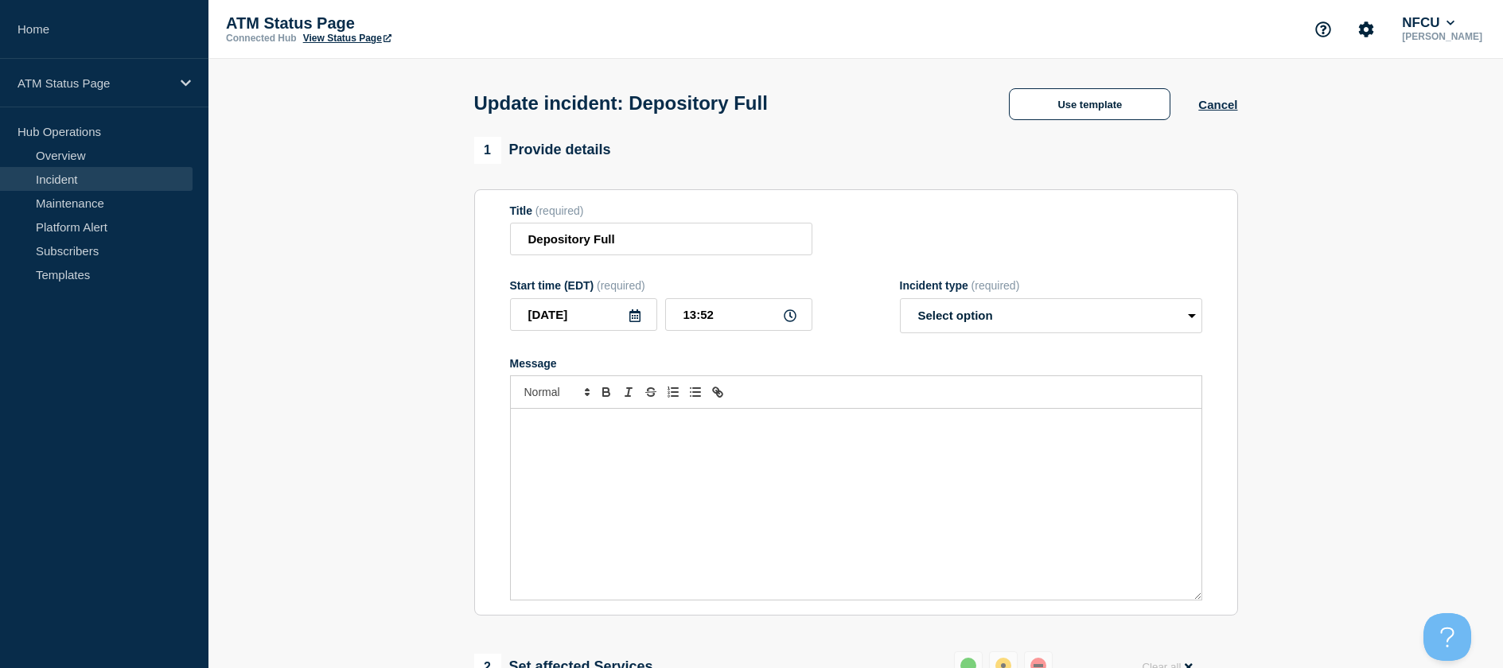
click at [1095, 126] on div "Update incident: Depository Full Use template Cancel" at bounding box center [856, 98] width 800 height 78
click at [1087, 111] on button "Use template" at bounding box center [1089, 104] width 161 height 32
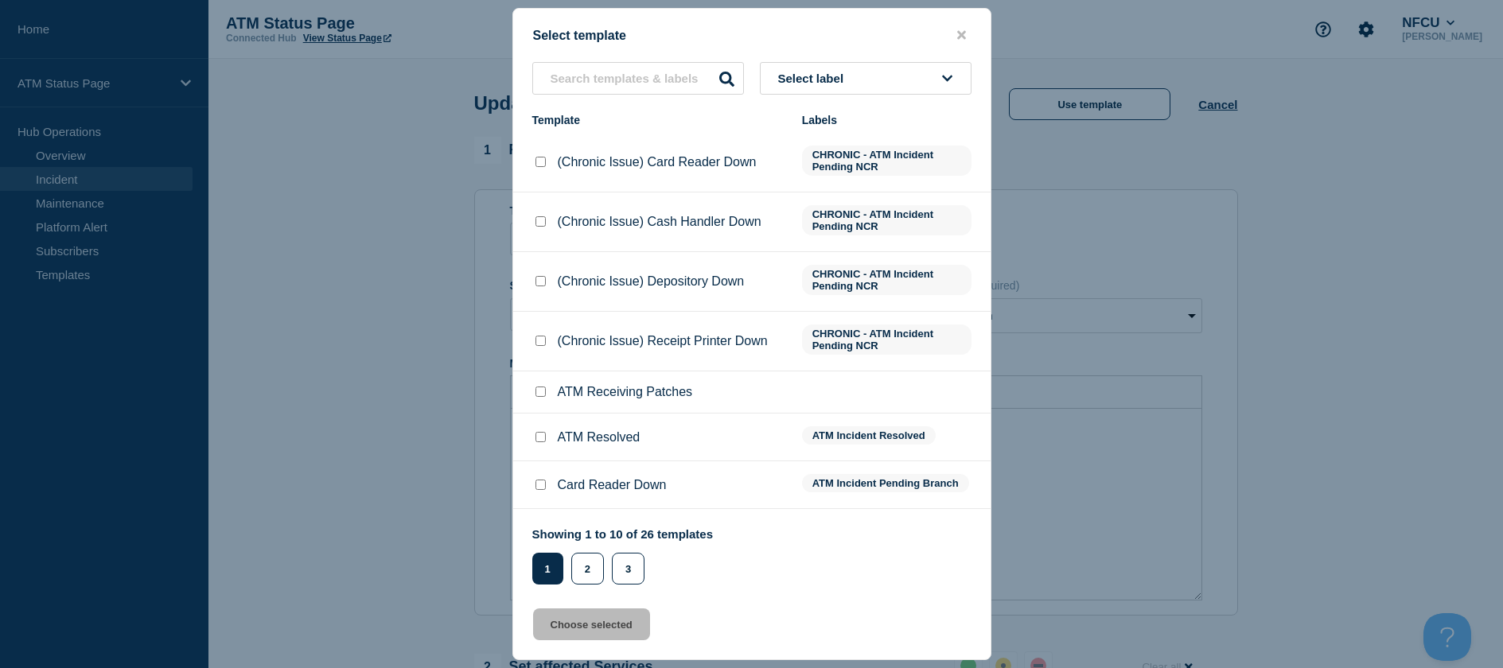
click at [535, 442] on input "ATM Resolved checkbox" at bounding box center [540, 437] width 10 height 10
click at [623, 617] on button "Choose selected" at bounding box center [591, 625] width 117 height 32
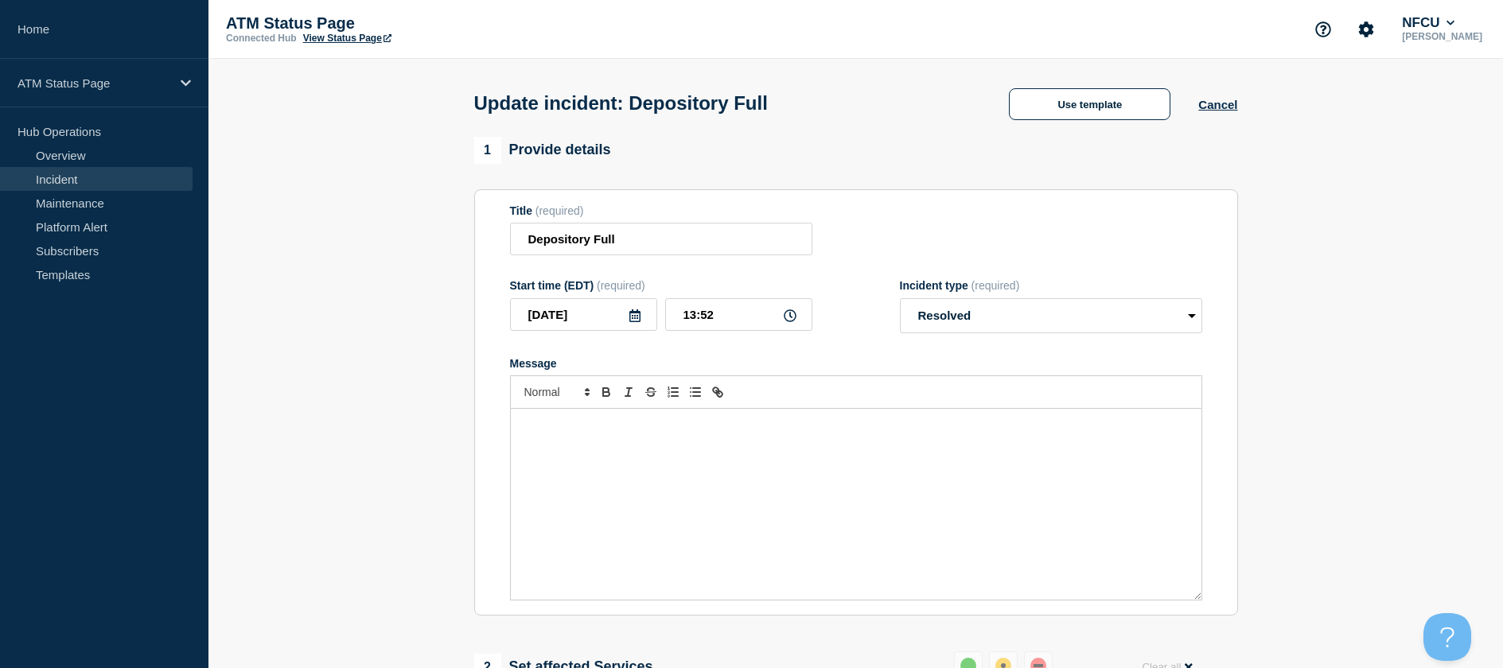
scroll to position [159, 0]
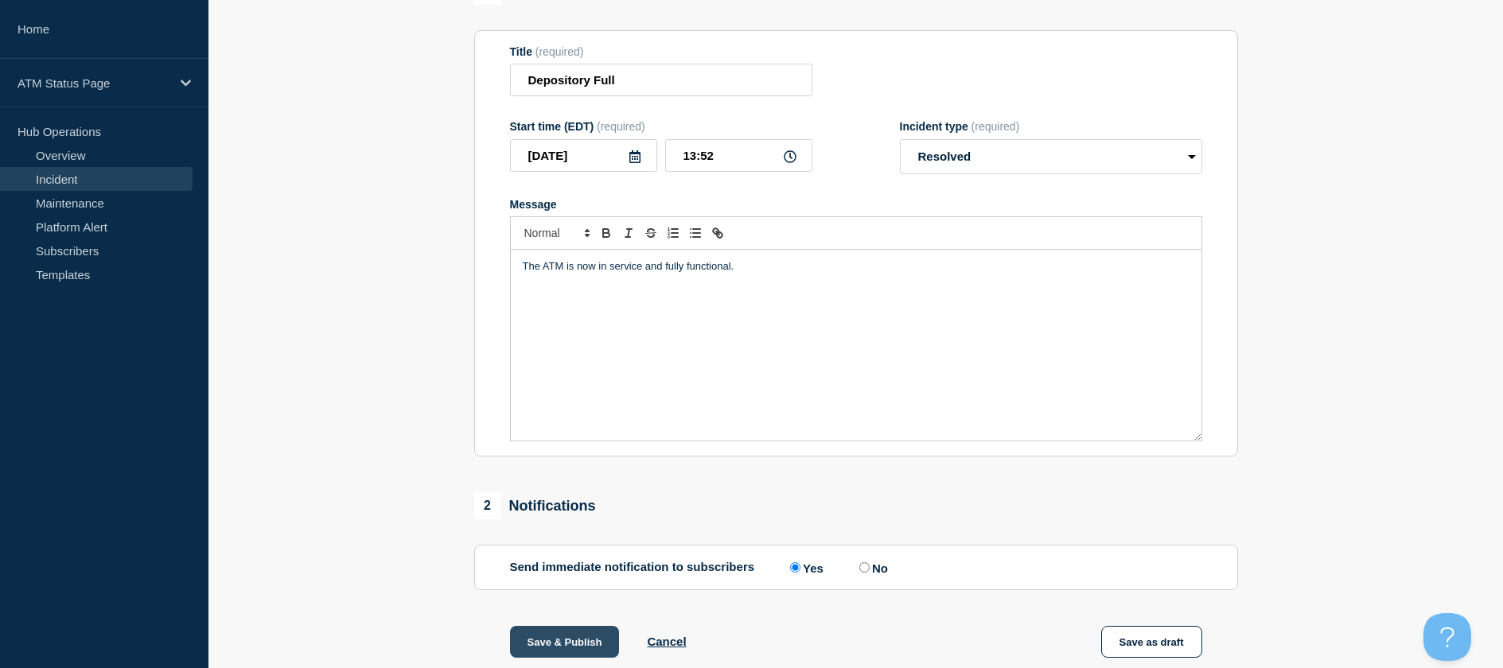
click at [582, 631] on button "Save & Publish" at bounding box center [565, 642] width 110 height 32
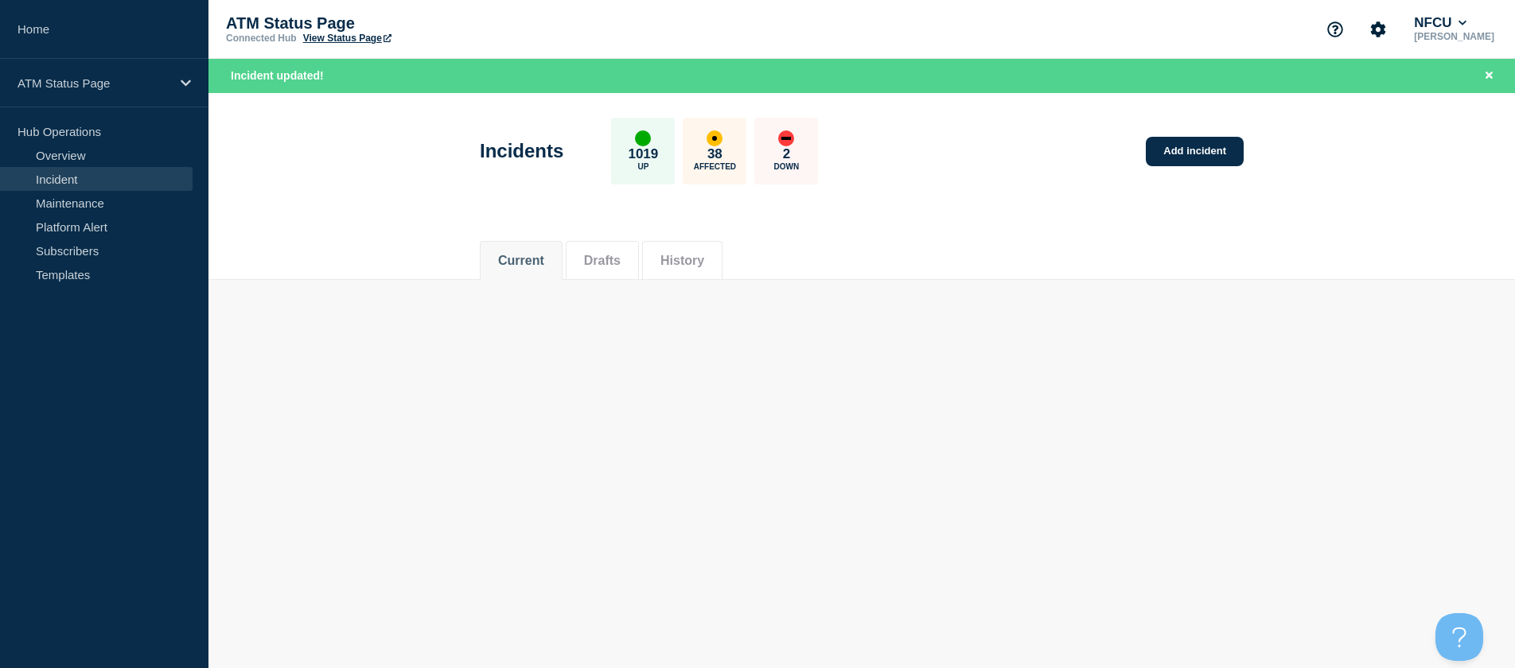
click at [1058, 268] on div "Current Drafts History" at bounding box center [862, 252] width 764 height 54
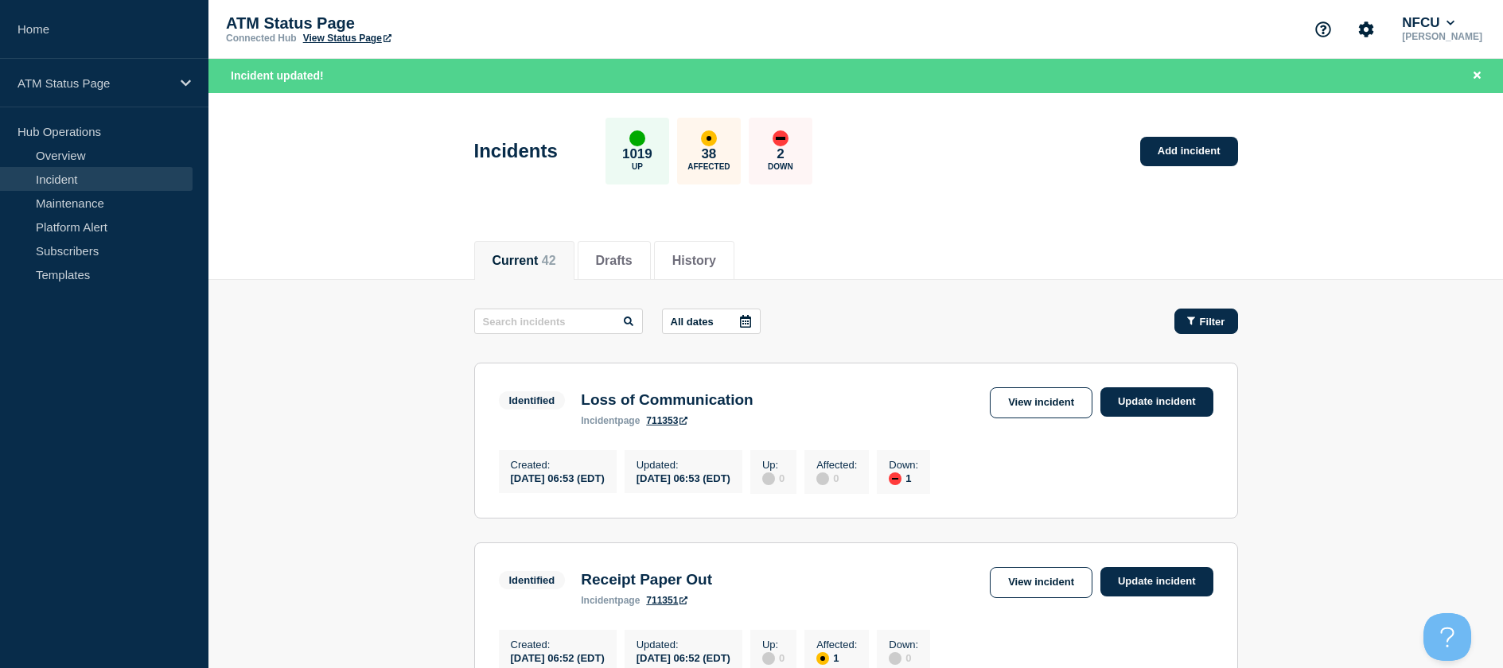
click at [1183, 315] on button "Filter" at bounding box center [1206, 321] width 64 height 25
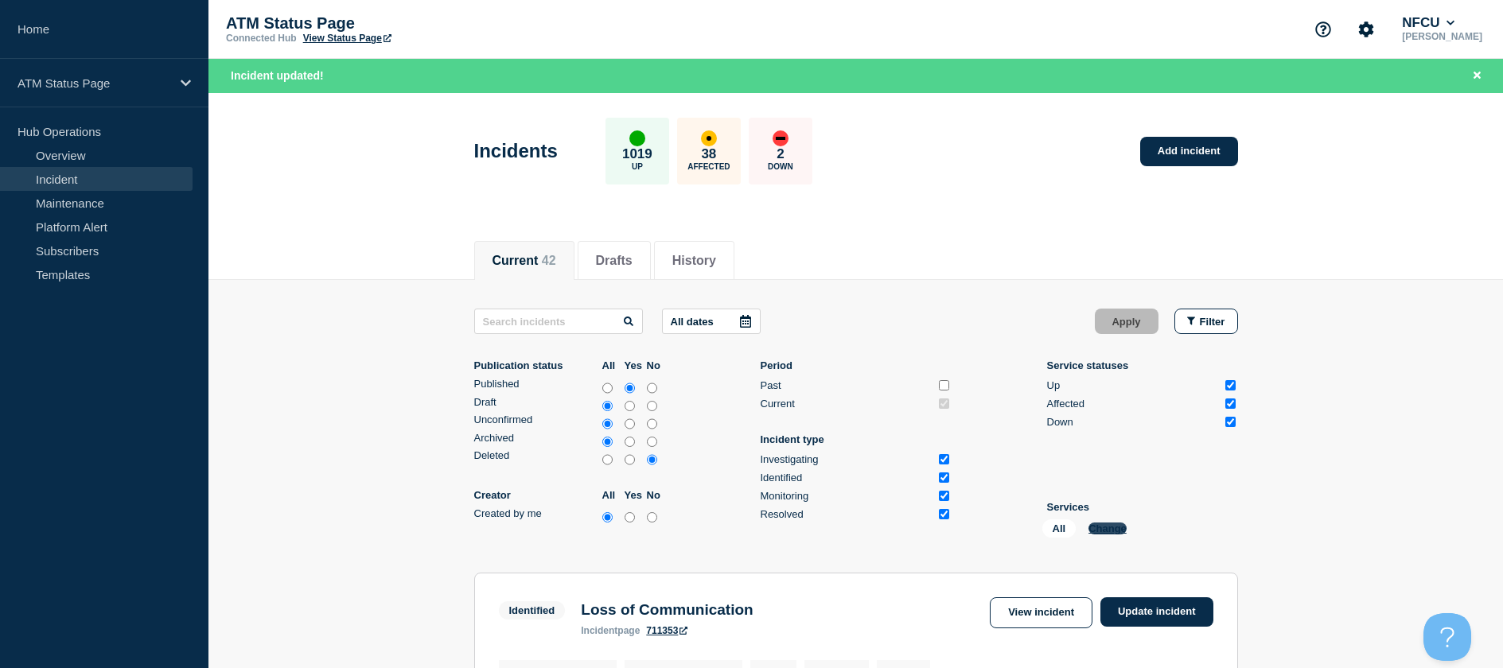
click at [1119, 524] on button "Change" at bounding box center [1107, 529] width 38 height 12
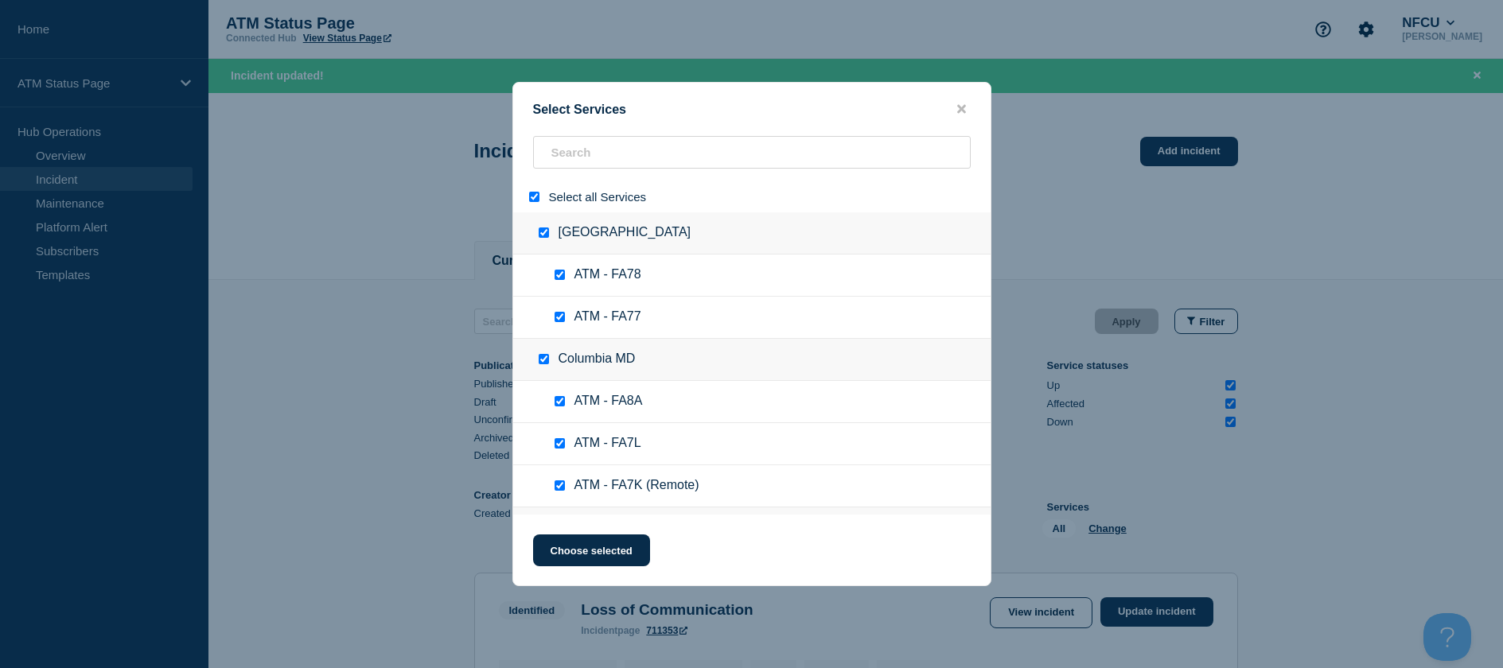
click at [530, 194] on input "select all" at bounding box center [534, 197] width 10 height 10
click at [644, 147] on input "search" at bounding box center [752, 152] width 438 height 33
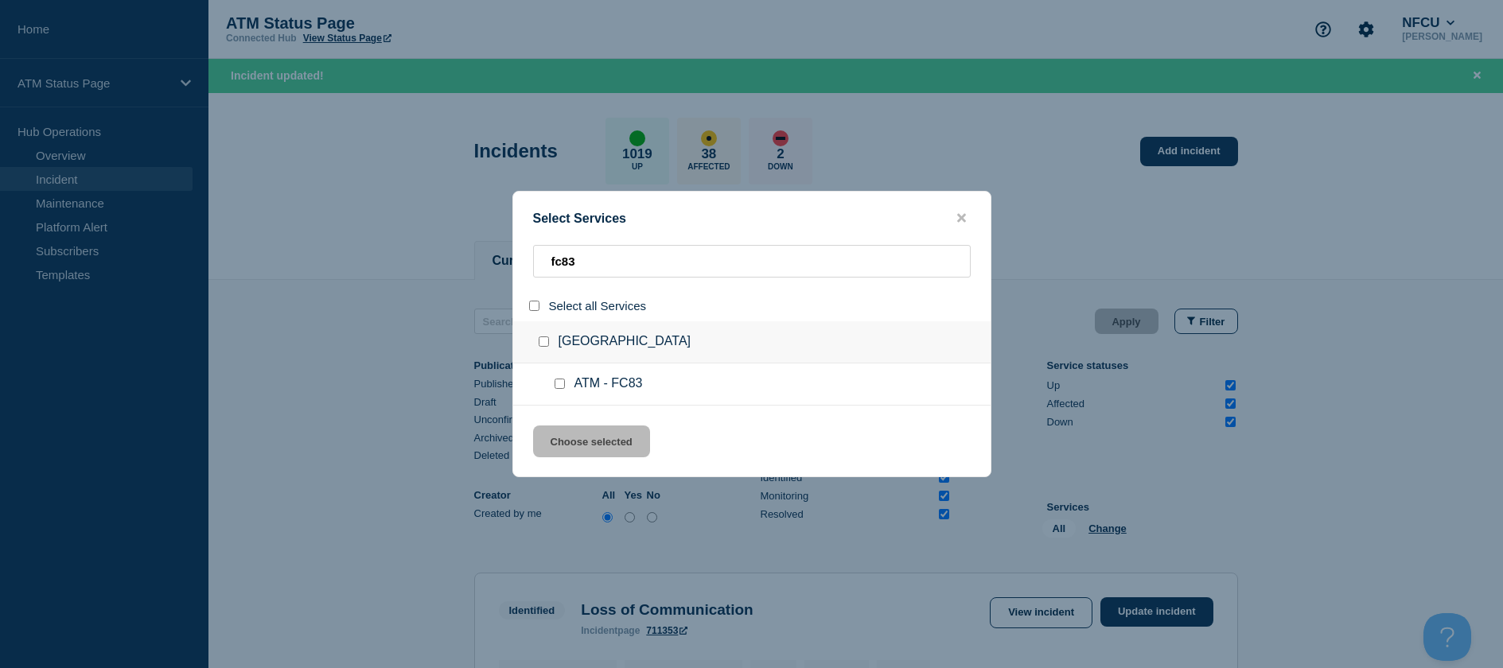
click at [557, 386] on input "service: ATM - FC83" at bounding box center [559, 384] width 10 height 10
click at [569, 425] on div "Select Services fc83 Select all Services Sorrento Valley [GEOGRAPHIC_DATA] ATM …" at bounding box center [751, 334] width 479 height 286
click at [624, 426] on div "Select Services fc83 Select all Services Sorrento Valley [GEOGRAPHIC_DATA] ATM …" at bounding box center [751, 334] width 479 height 286
click at [597, 447] on button "Choose selected" at bounding box center [591, 442] width 117 height 32
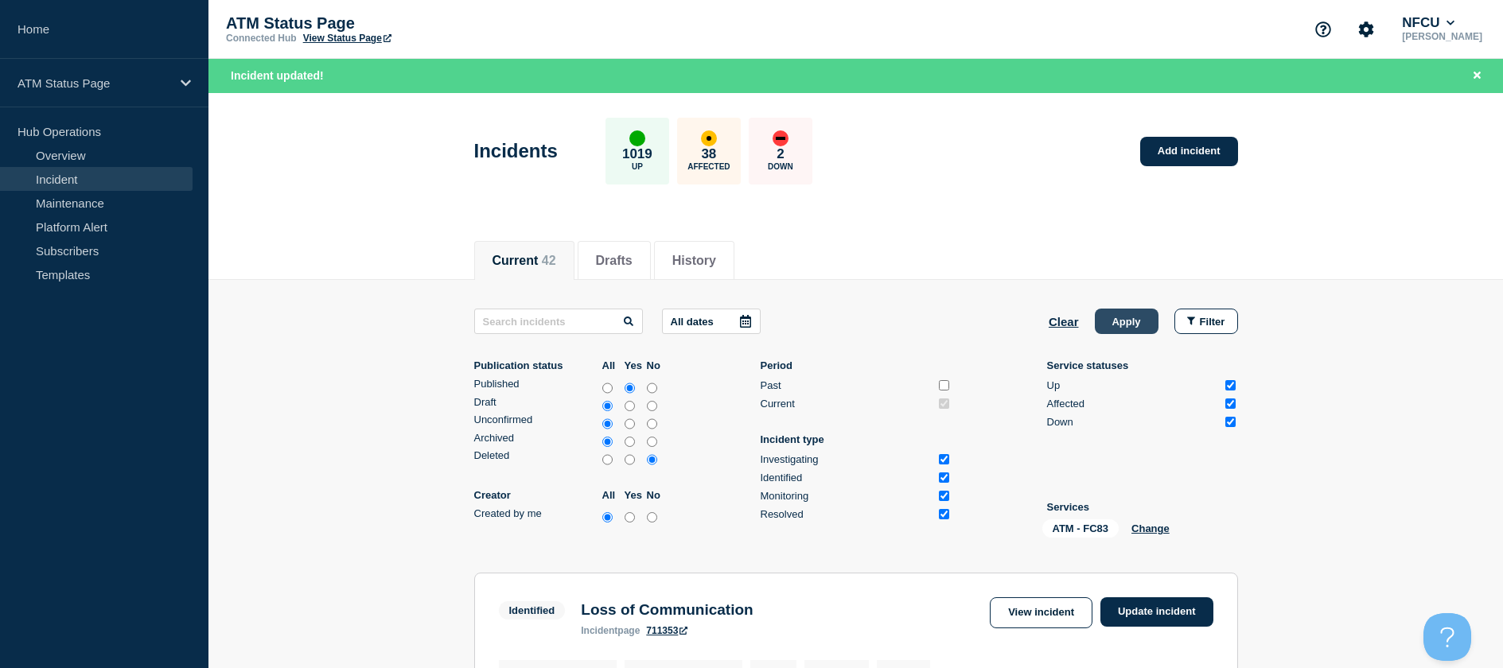
click at [1132, 330] on button "Apply" at bounding box center [1127, 321] width 64 height 25
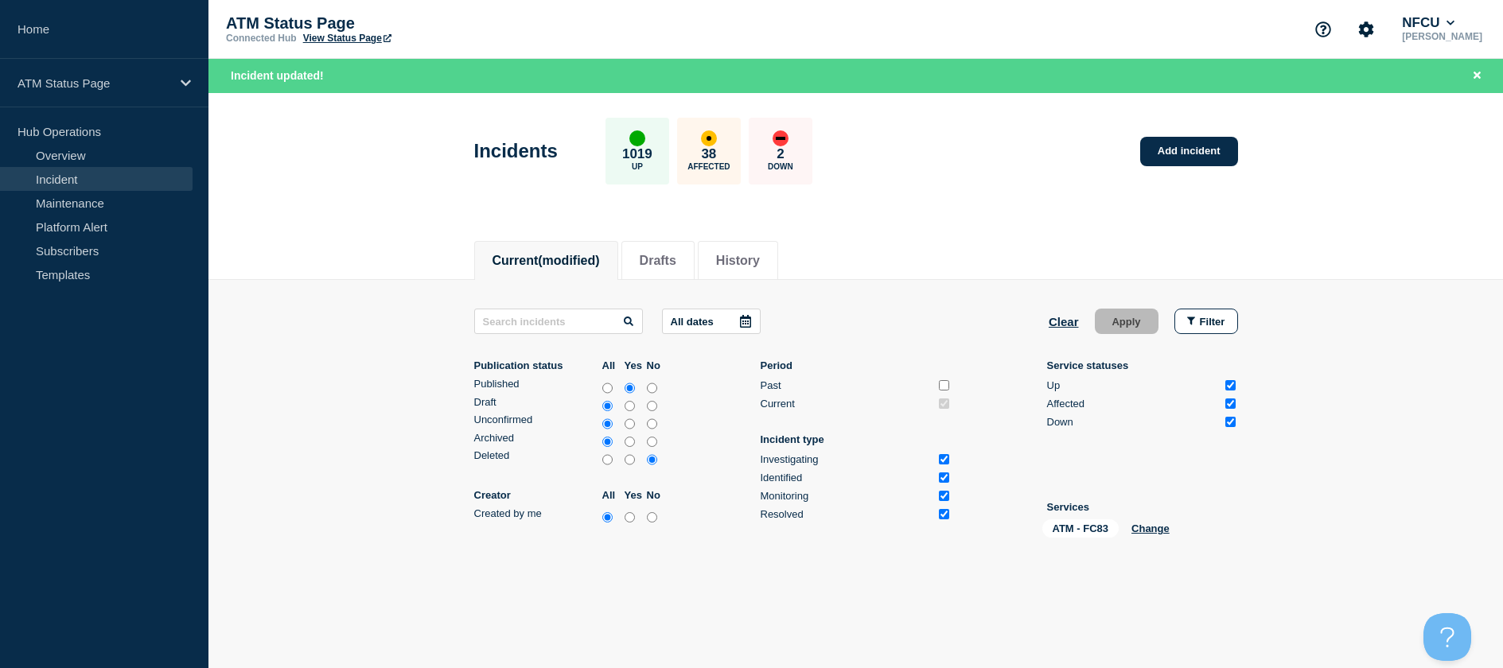
scroll to position [61, 0]
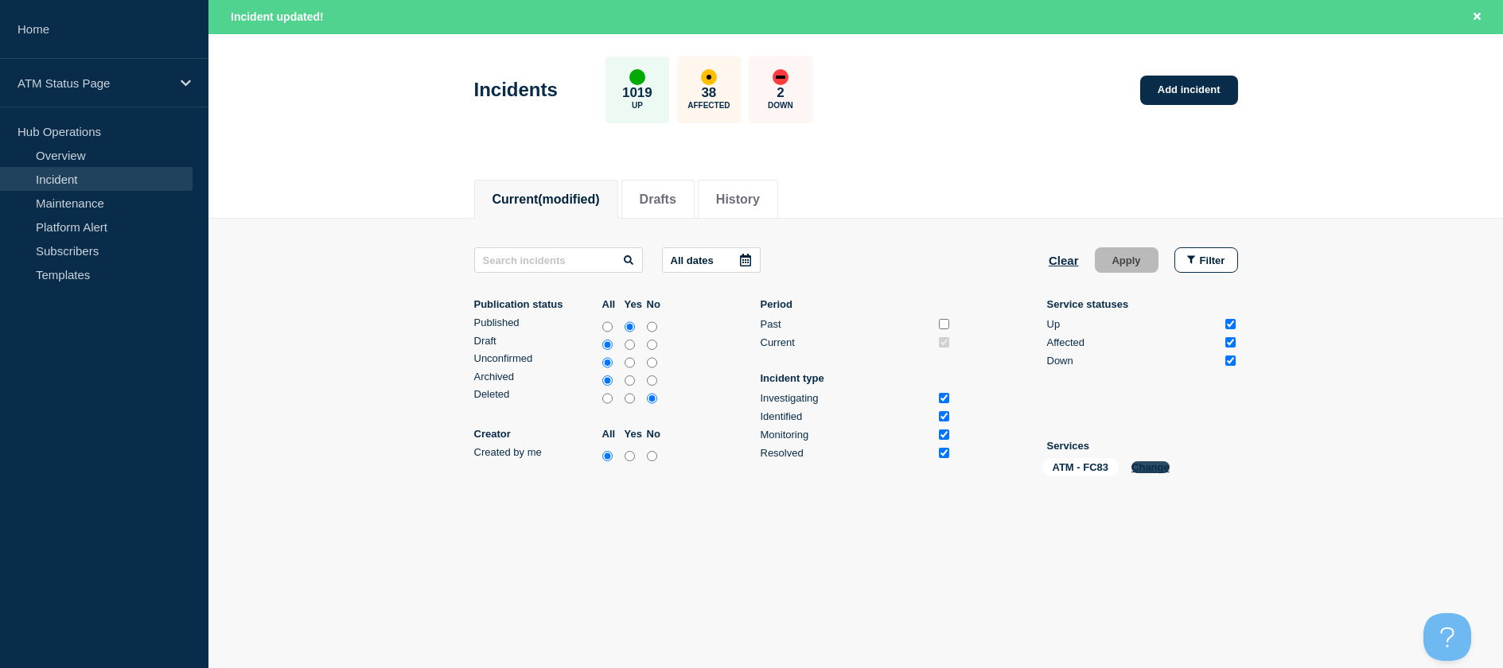
click at [1137, 465] on button "Change" at bounding box center [1150, 467] width 38 height 12
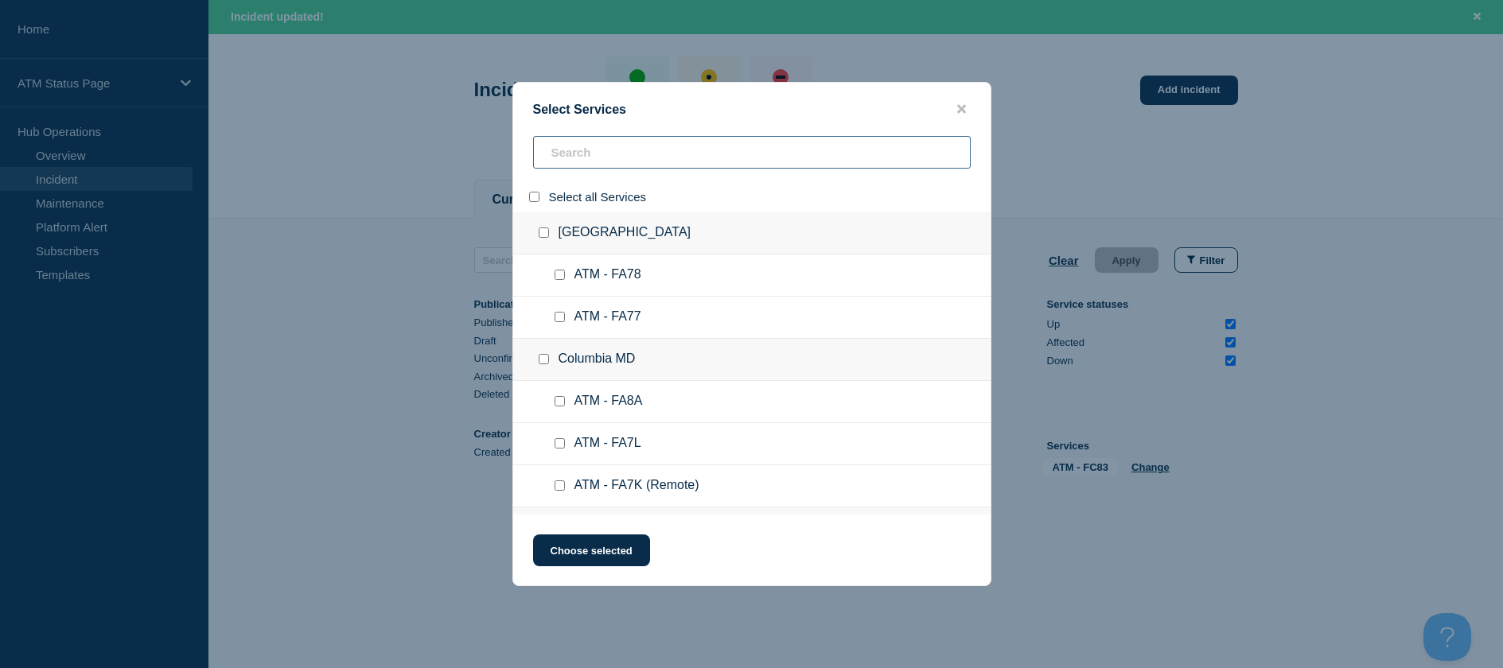
click at [556, 159] on input "search" at bounding box center [752, 152] width 438 height 33
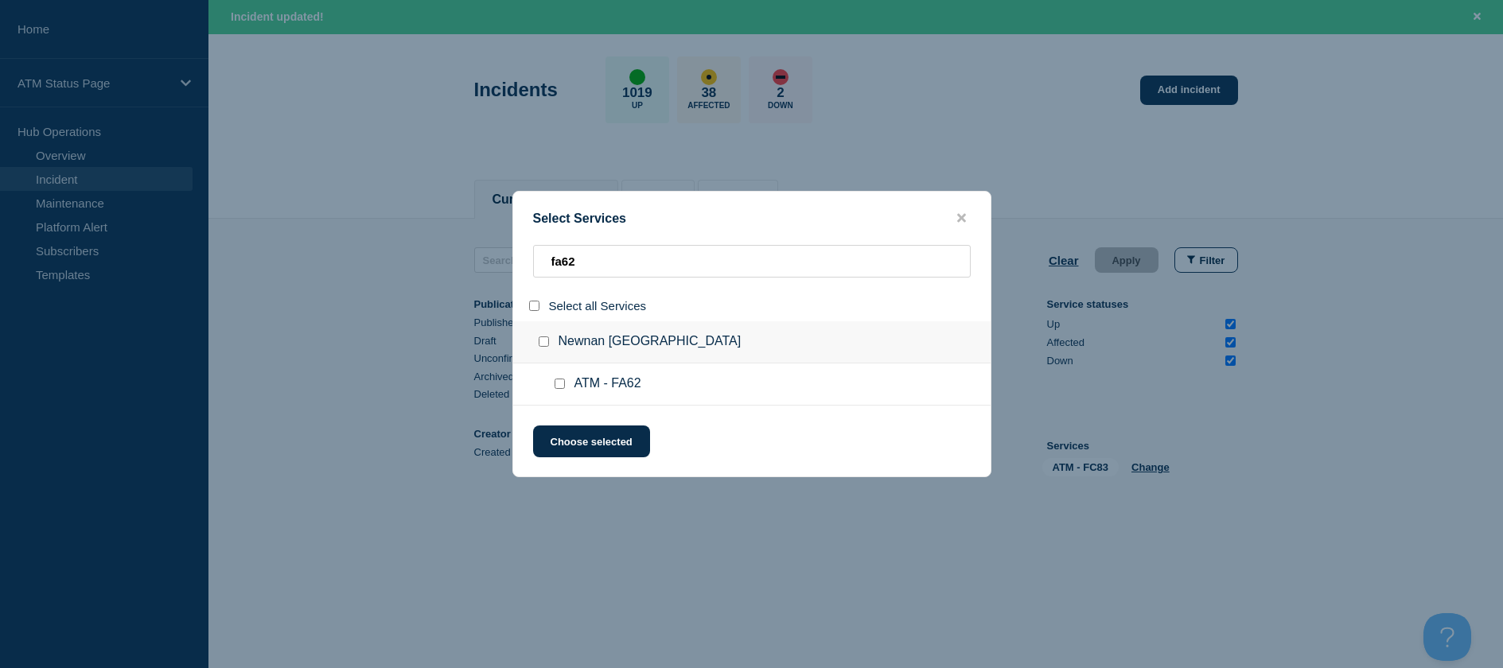
click at [557, 385] on input "service: ATM - FA62" at bounding box center [559, 384] width 10 height 10
click at [566, 433] on button "Choose selected" at bounding box center [591, 442] width 117 height 32
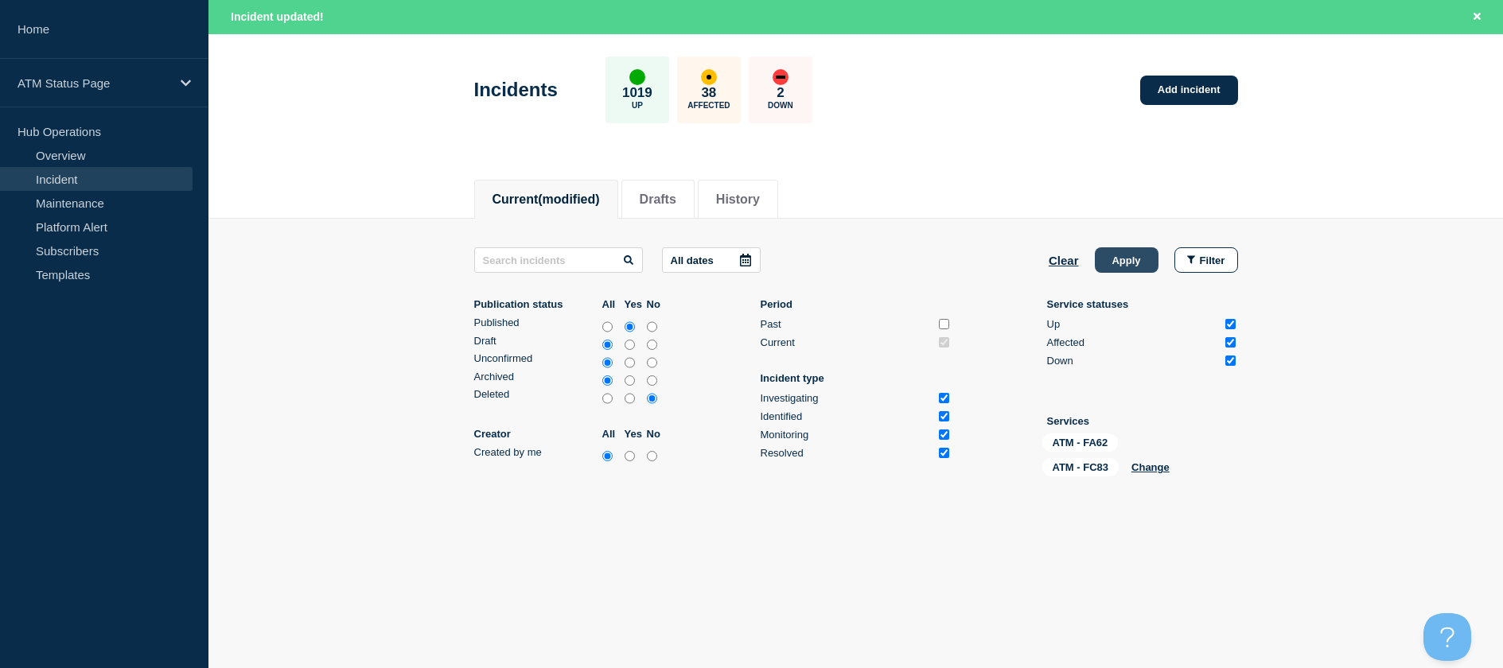
click at [1124, 270] on button "Apply" at bounding box center [1127, 259] width 64 height 25
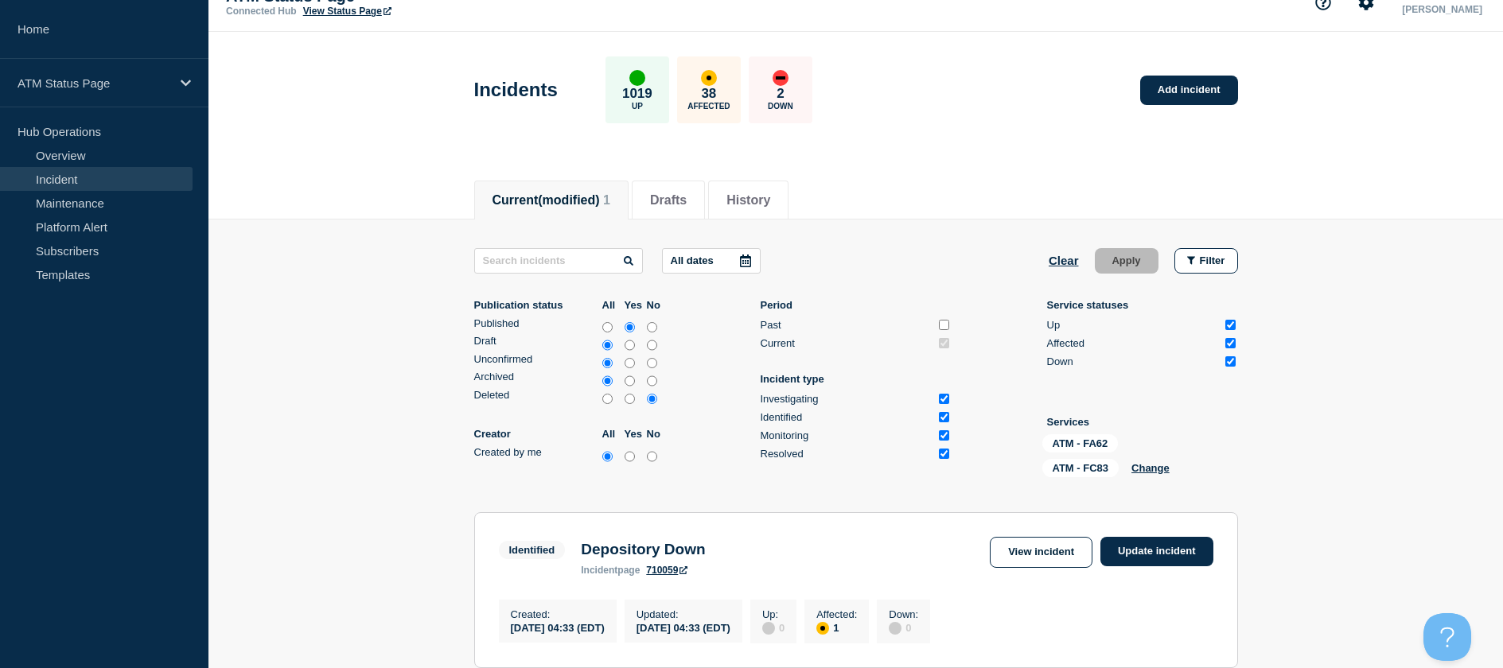
scroll to position [245, 0]
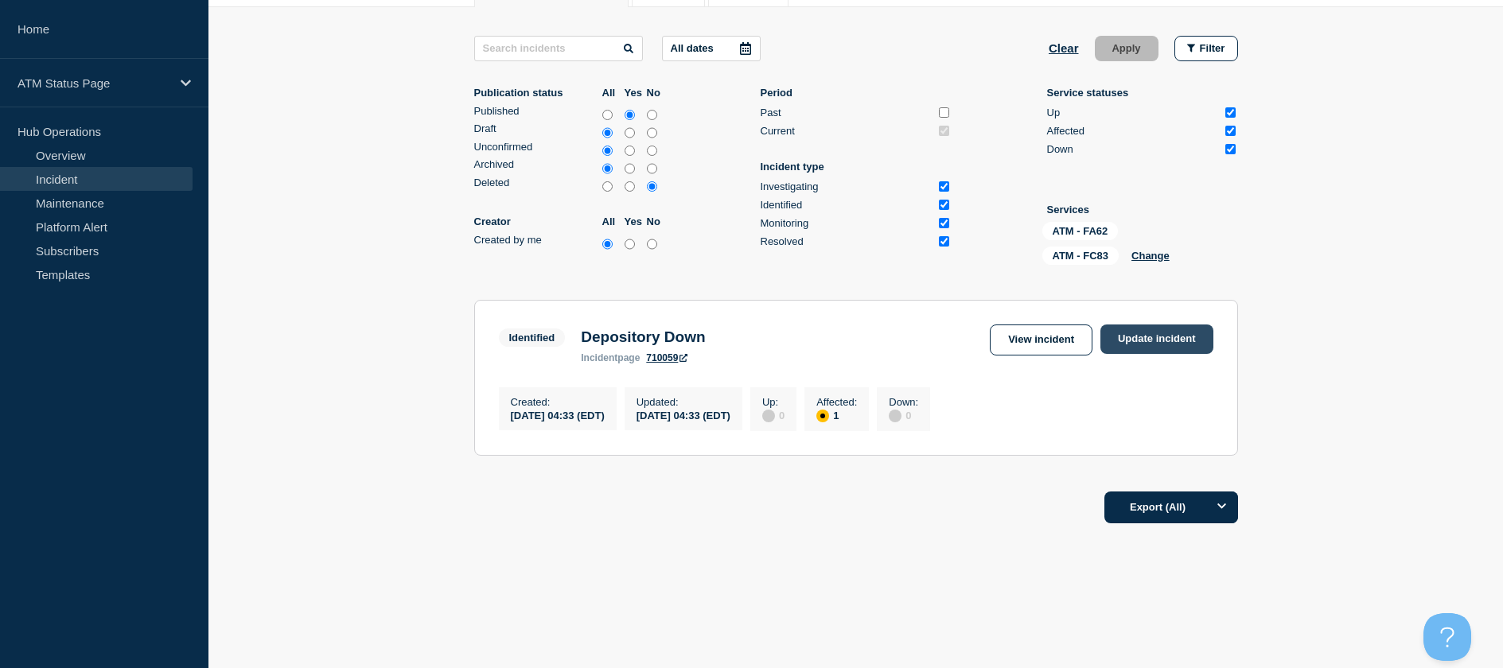
click at [1122, 337] on link "Update incident" at bounding box center [1156, 339] width 113 height 29
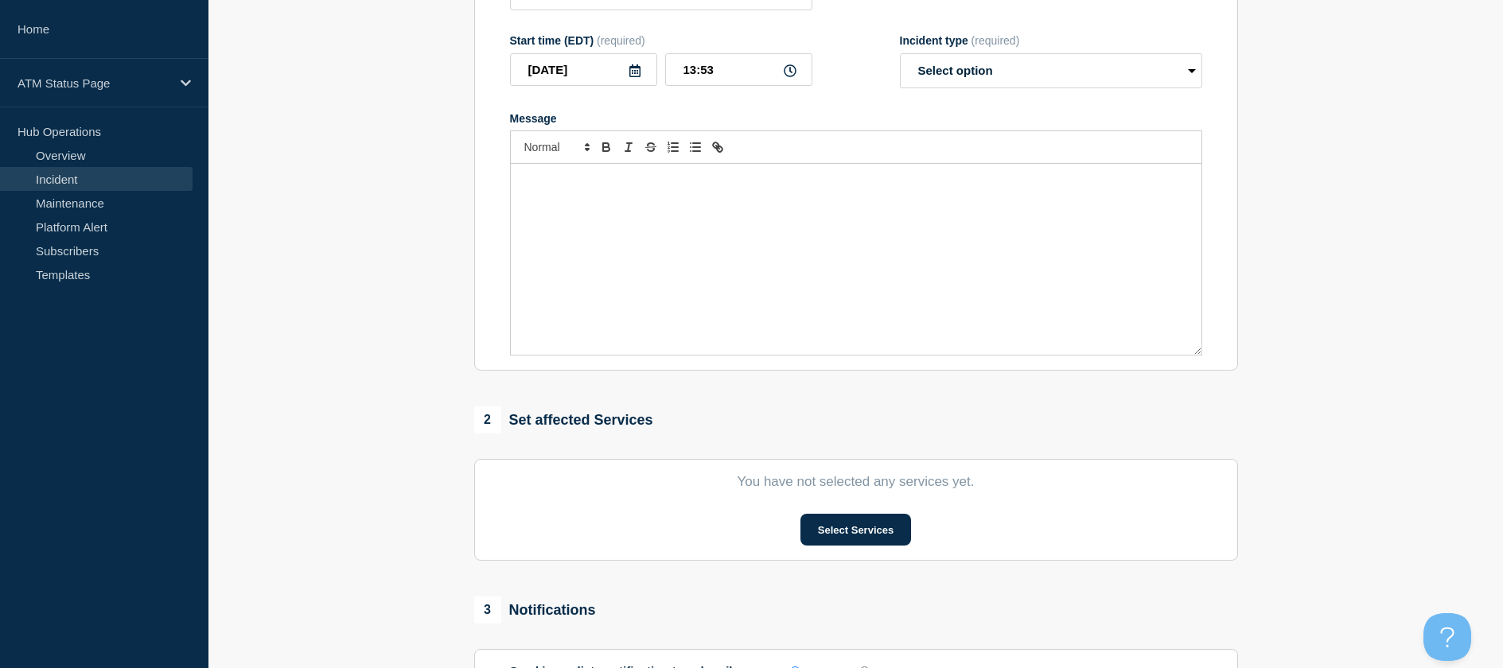
scroll to position [6, 0]
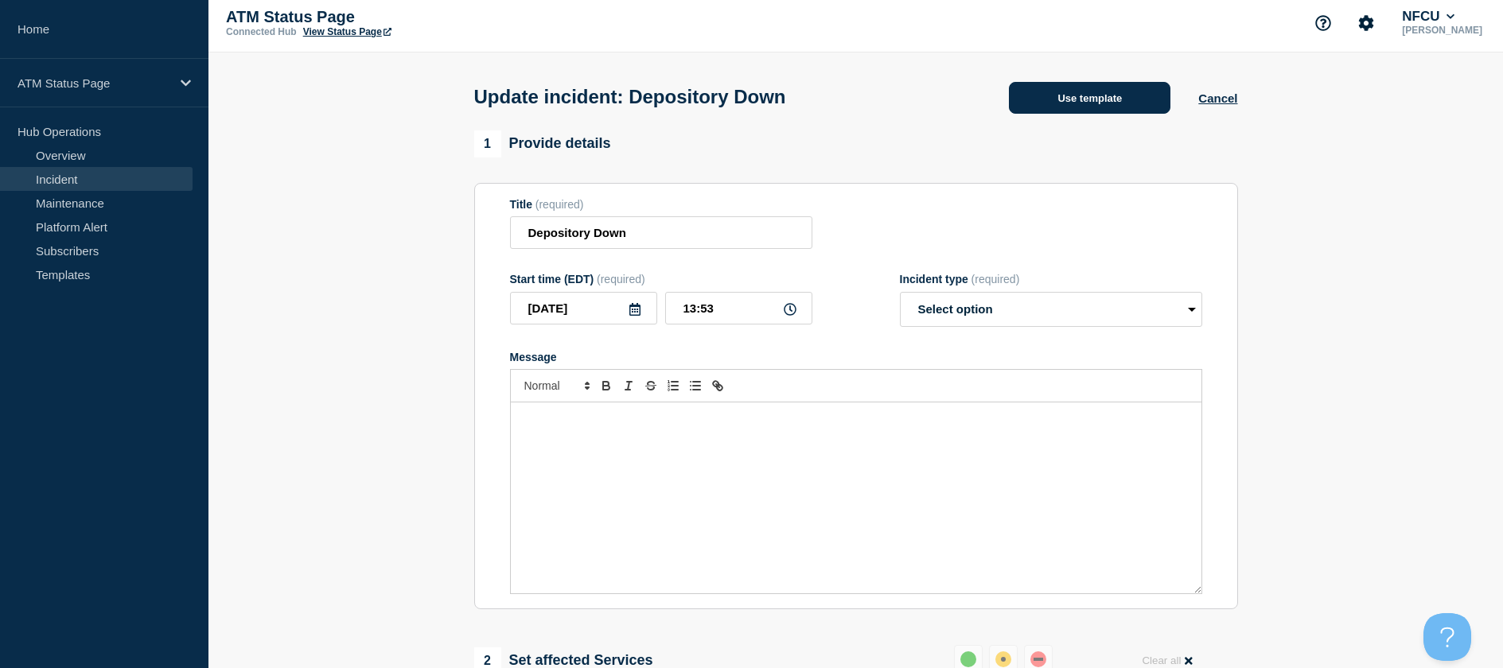
click at [1060, 113] on button "Use template" at bounding box center [1089, 98] width 161 height 32
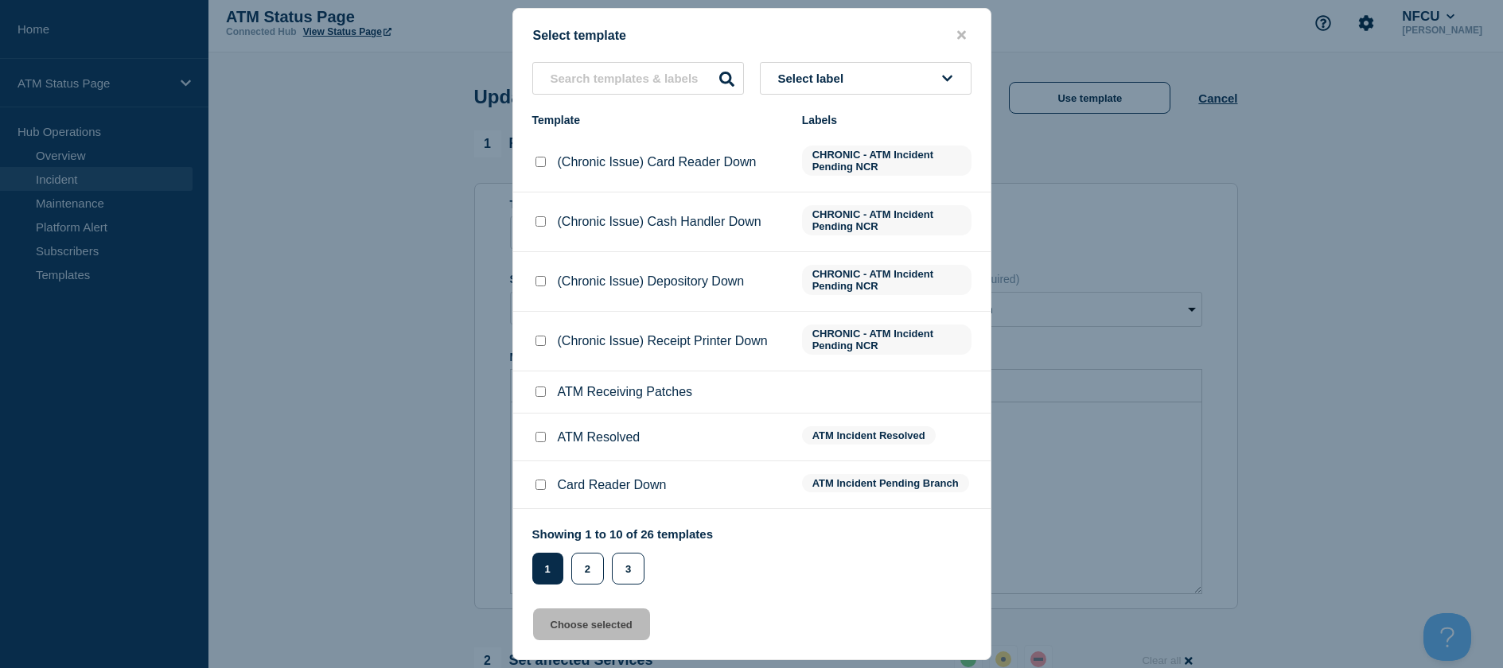
click at [533, 438] on div at bounding box center [540, 438] width 16 height 16
click at [537, 437] on div at bounding box center [540, 438] width 16 height 16
click at [538, 437] on input "ATM Resolved checkbox" at bounding box center [540, 437] width 10 height 10
click at [586, 617] on button "Choose selected" at bounding box center [591, 625] width 117 height 32
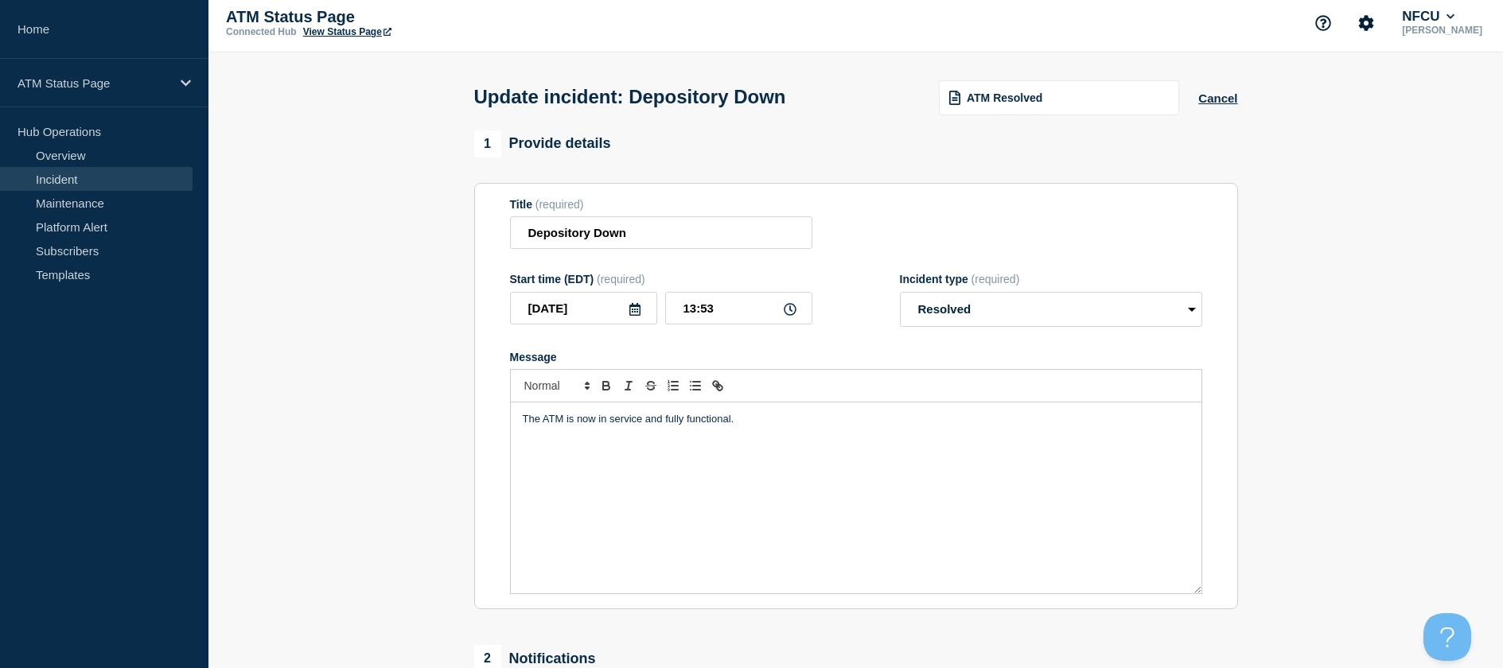
scroll to position [165, 0]
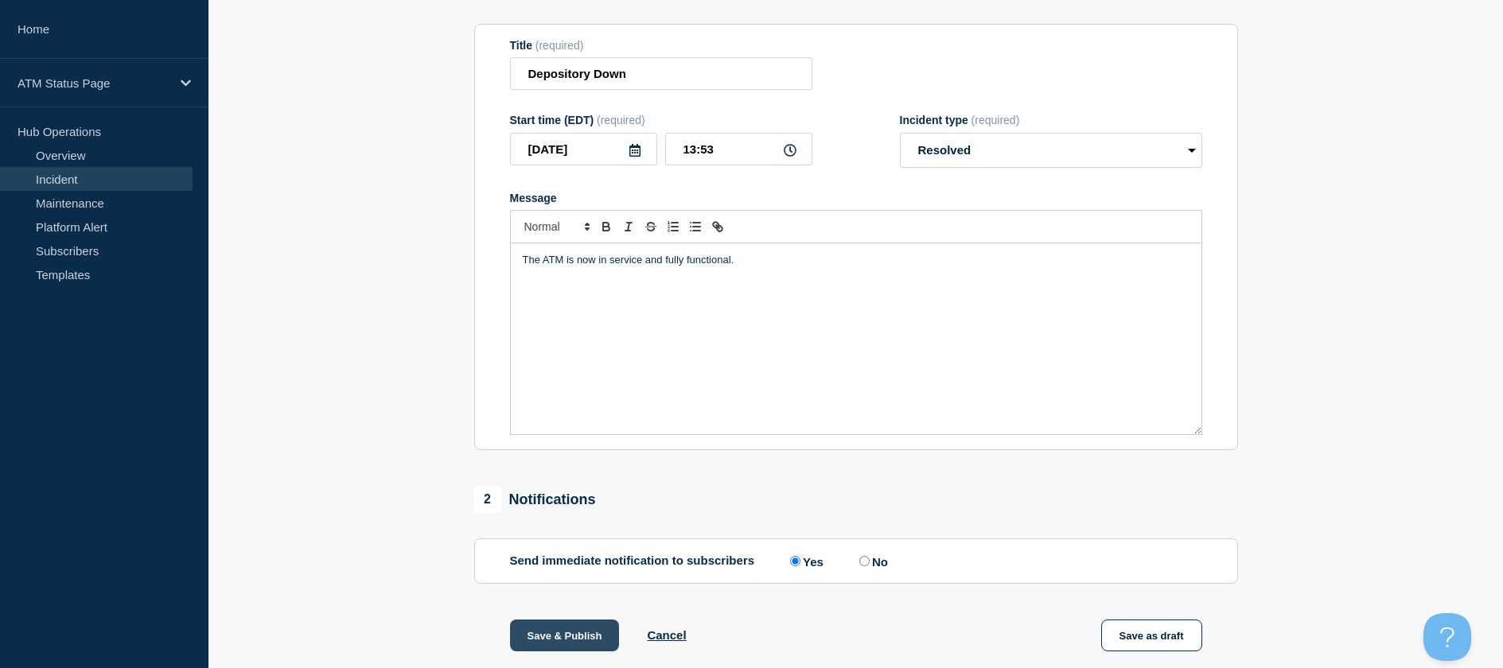
click at [550, 629] on button "Save & Publish" at bounding box center [565, 636] width 110 height 32
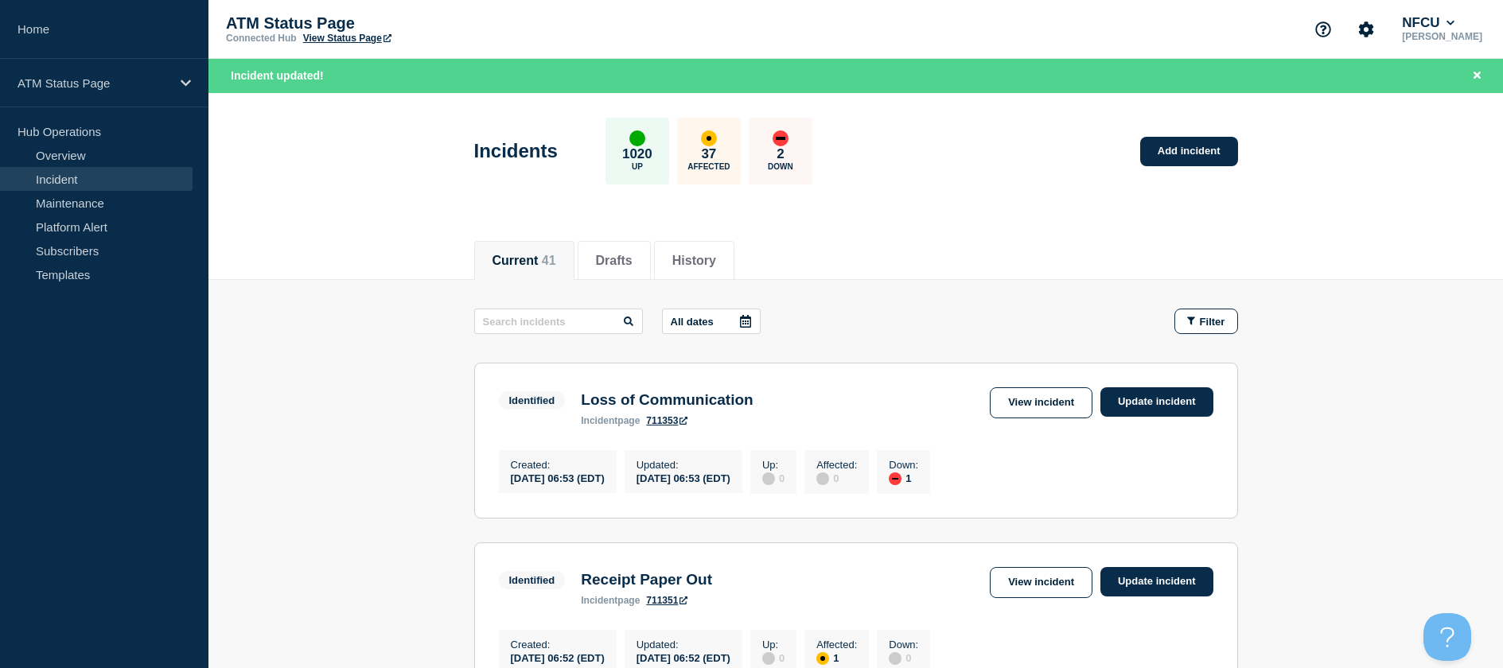
click at [1183, 317] on button "Filter" at bounding box center [1206, 321] width 64 height 25
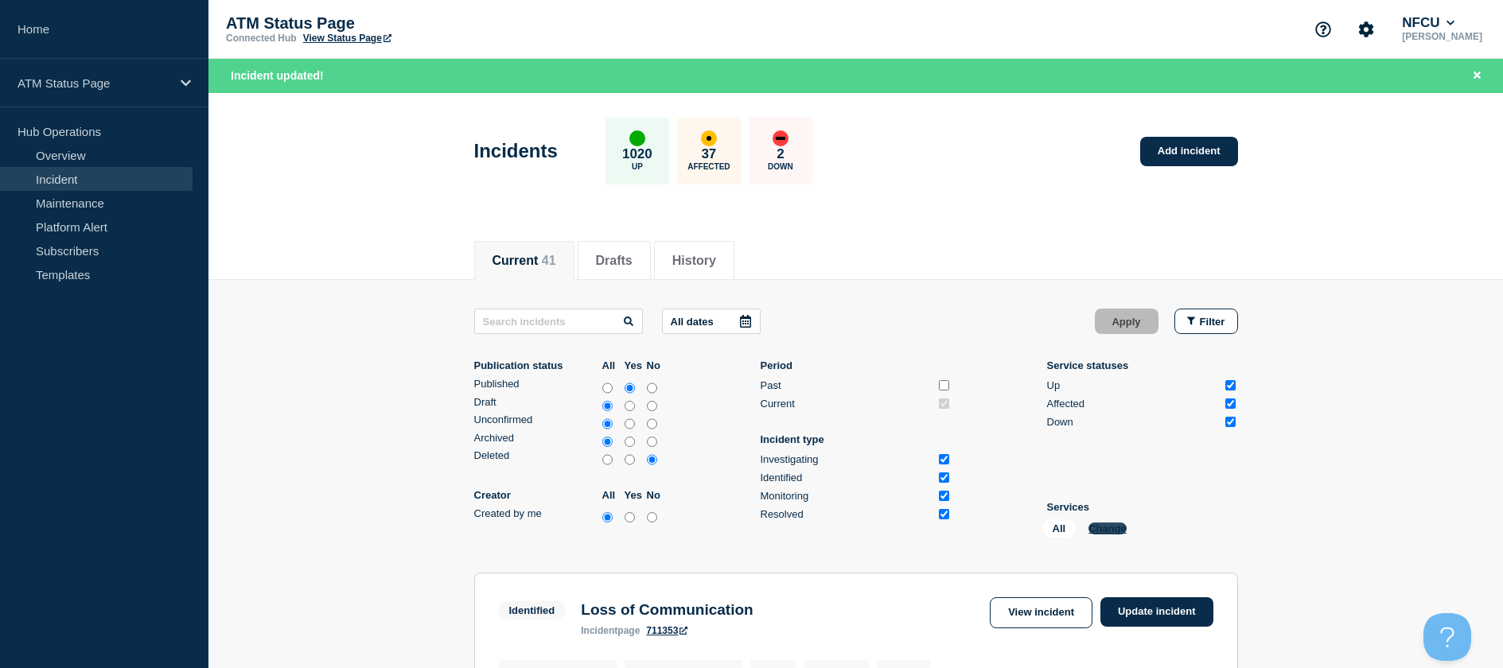
click at [1109, 530] on button "Change" at bounding box center [1107, 529] width 38 height 12
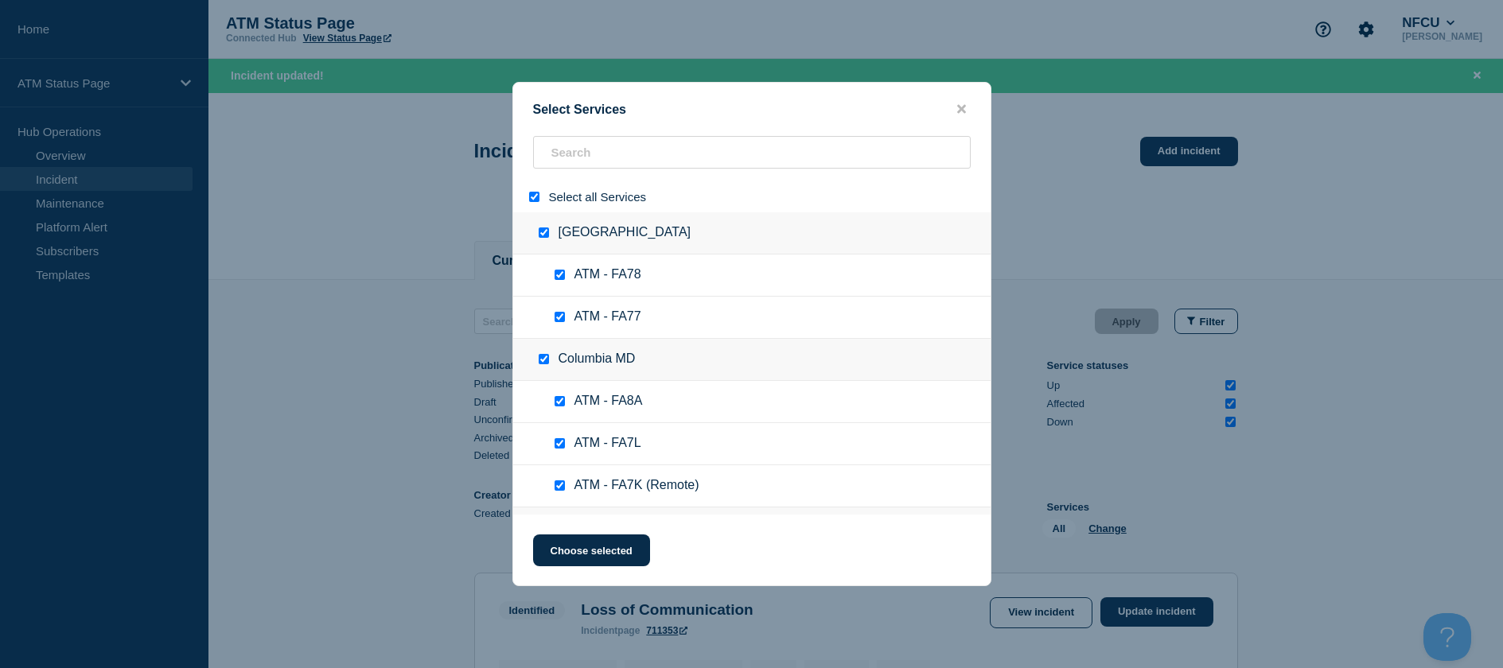
click at [536, 193] on div at bounding box center [537, 196] width 23 height 15
click at [529, 196] on input "select all" at bounding box center [534, 197] width 10 height 10
click at [581, 163] on input "search" at bounding box center [752, 152] width 438 height 33
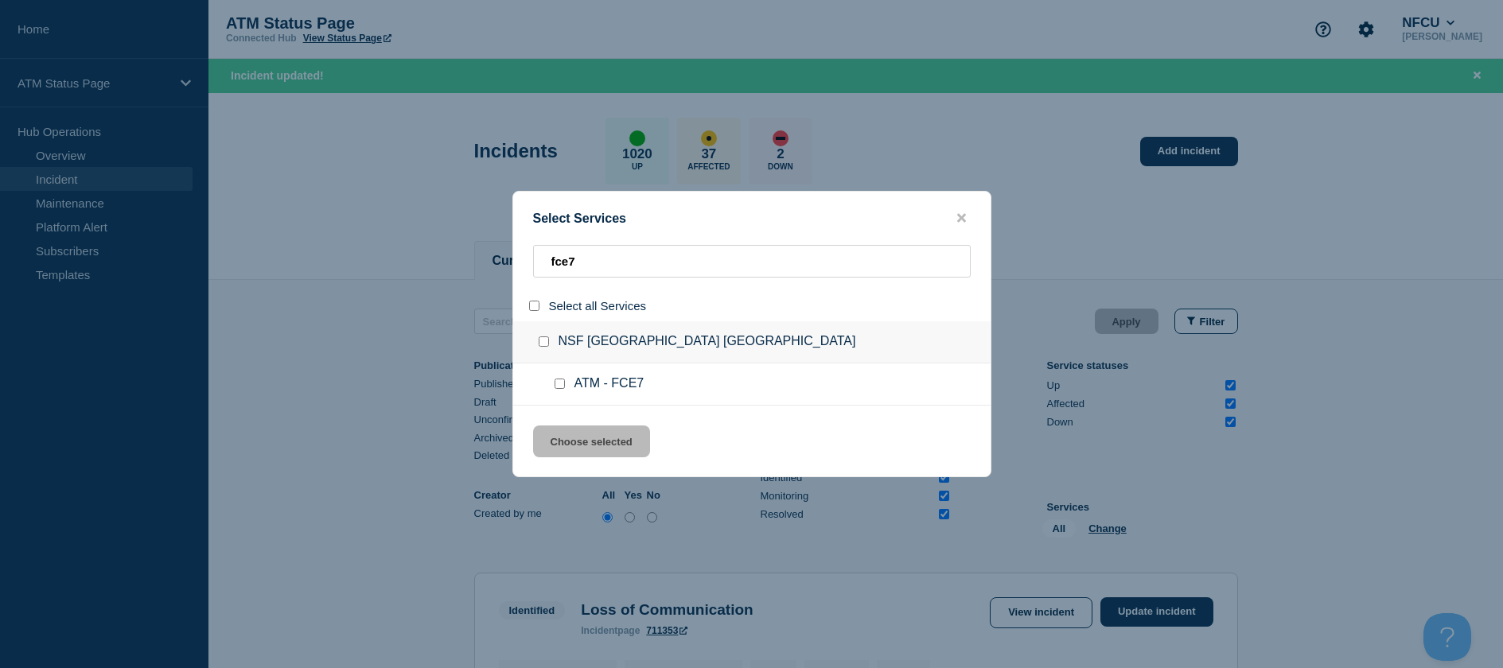
click at [562, 379] on div at bounding box center [562, 384] width 23 height 16
click at [560, 387] on input "service: ATM - FCE7" at bounding box center [559, 384] width 10 height 10
click at [566, 446] on button "Choose selected" at bounding box center [591, 442] width 117 height 32
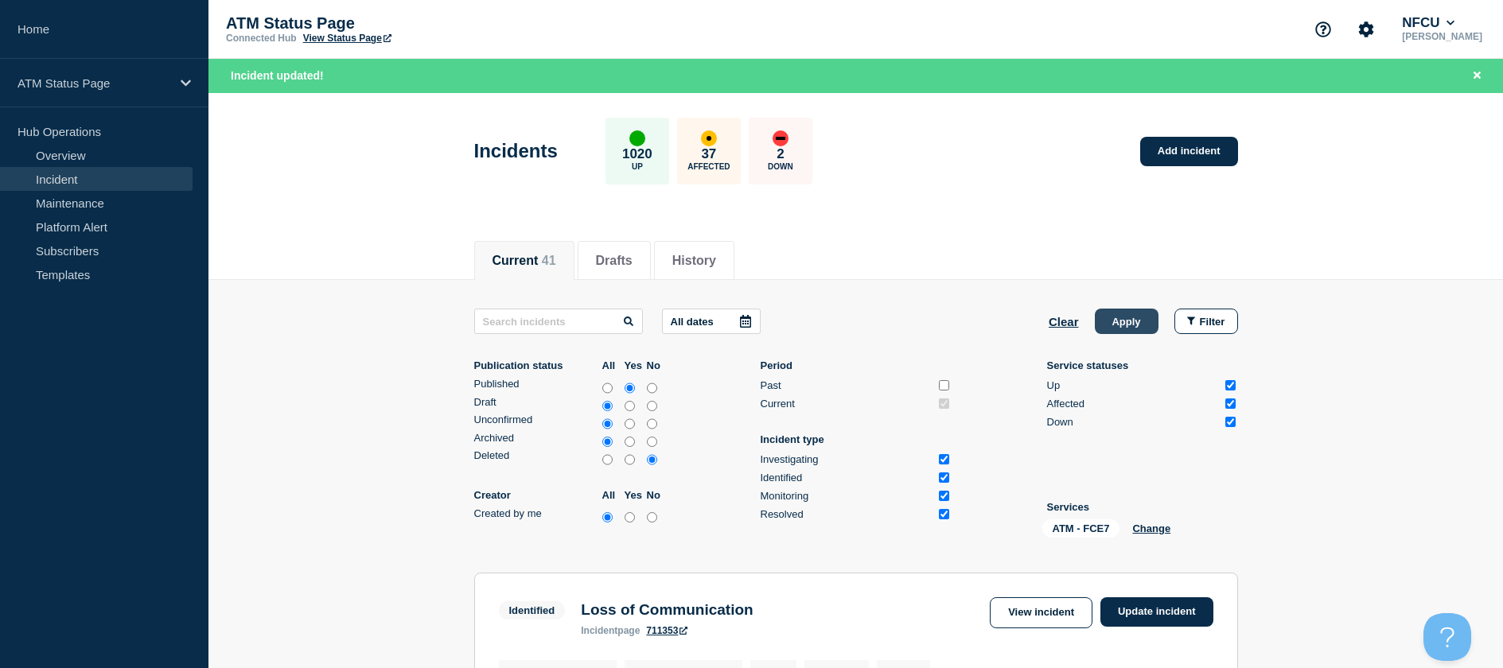
click at [1134, 321] on button "Apply" at bounding box center [1127, 321] width 64 height 25
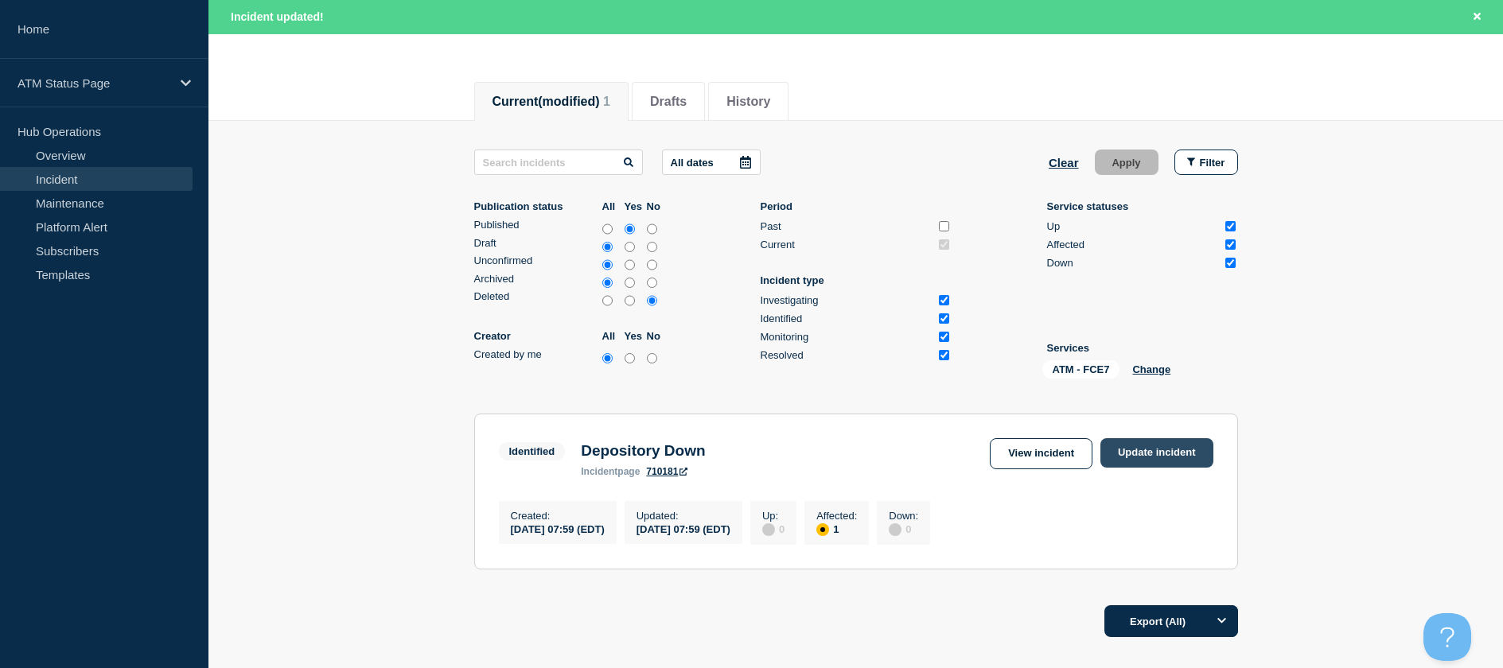
drag, startPoint x: 1165, startPoint y: 417, endPoint x: 1164, endPoint y: 441, distance: 23.9
click at [1165, 417] on section "Identified Depository Down incident page 710181 View incident Update incident C…" at bounding box center [856, 492] width 764 height 156
click at [1161, 446] on link "Update incident" at bounding box center [1156, 452] width 113 height 29
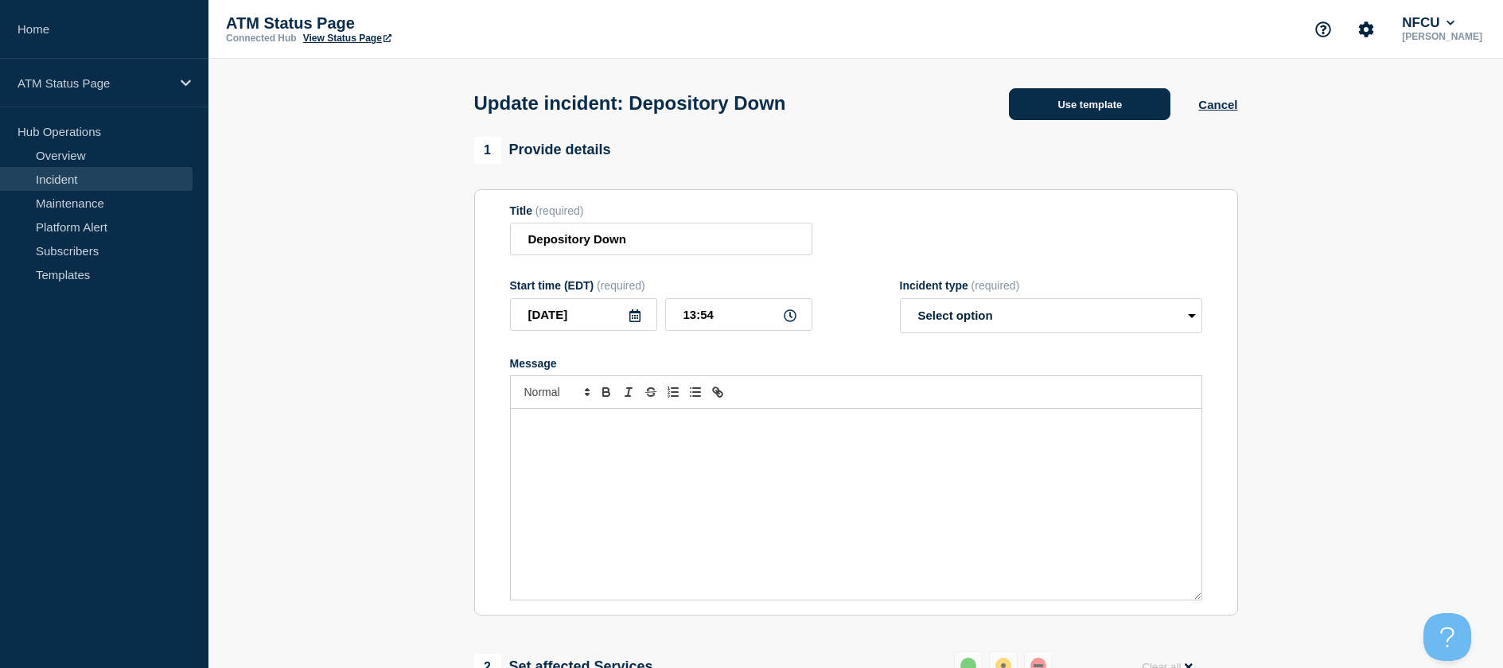
click at [1121, 118] on button "Use template" at bounding box center [1089, 104] width 161 height 32
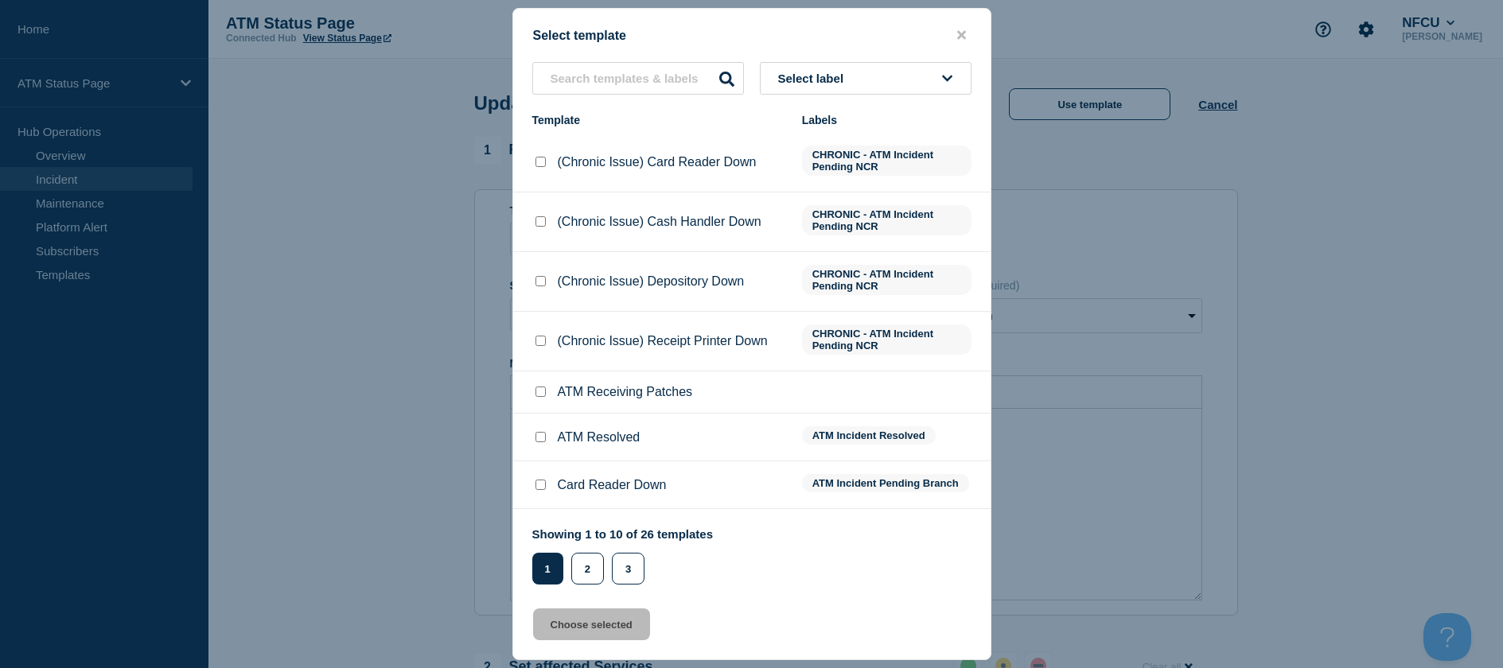
click at [539, 435] on input "ATM Resolved checkbox" at bounding box center [540, 437] width 10 height 10
click at [557, 636] on button "Choose selected" at bounding box center [591, 625] width 117 height 32
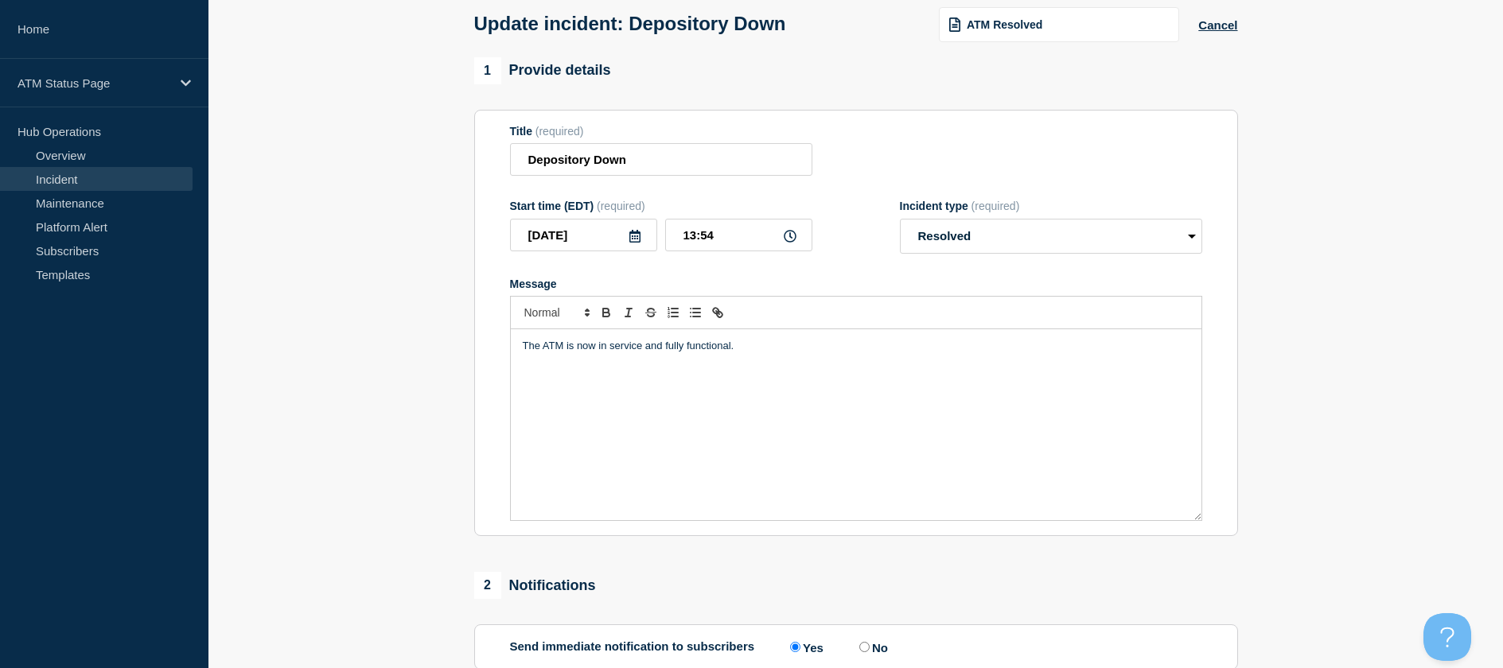
scroll to position [159, 0]
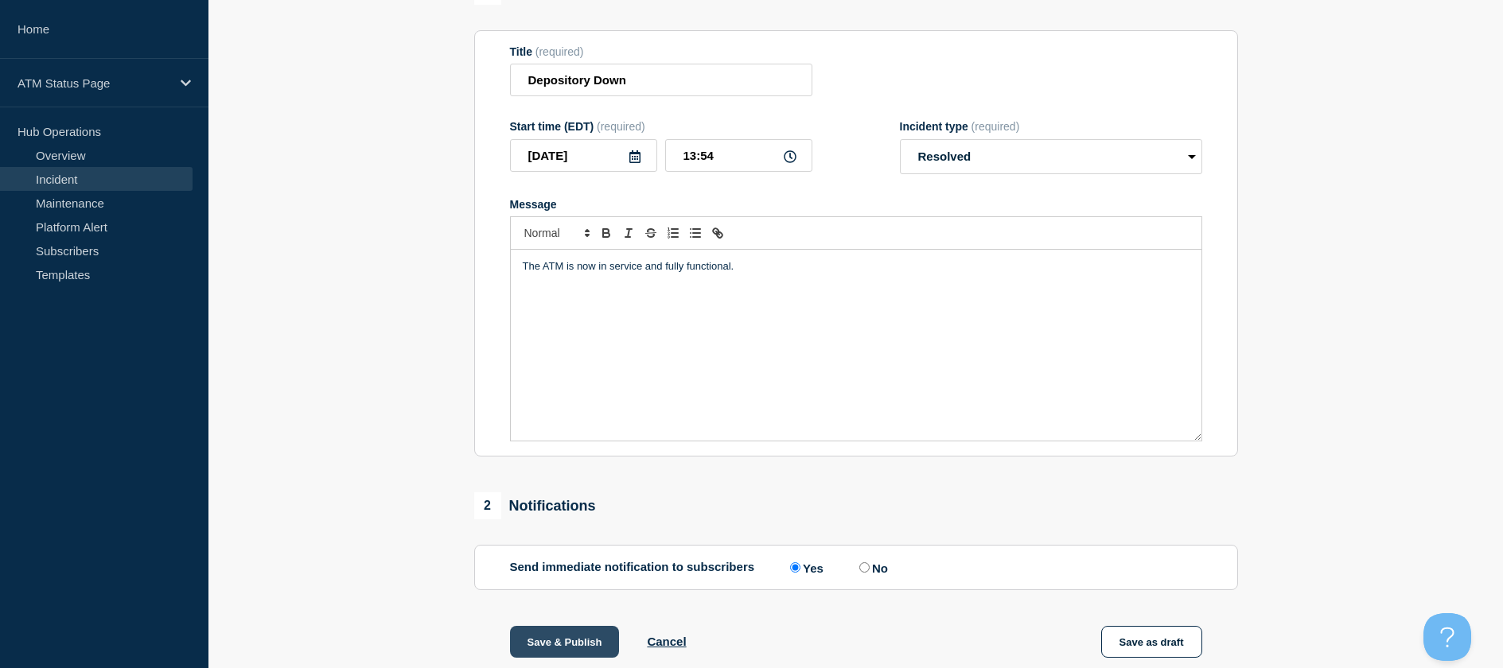
click at [558, 650] on button "Save & Publish" at bounding box center [565, 642] width 110 height 32
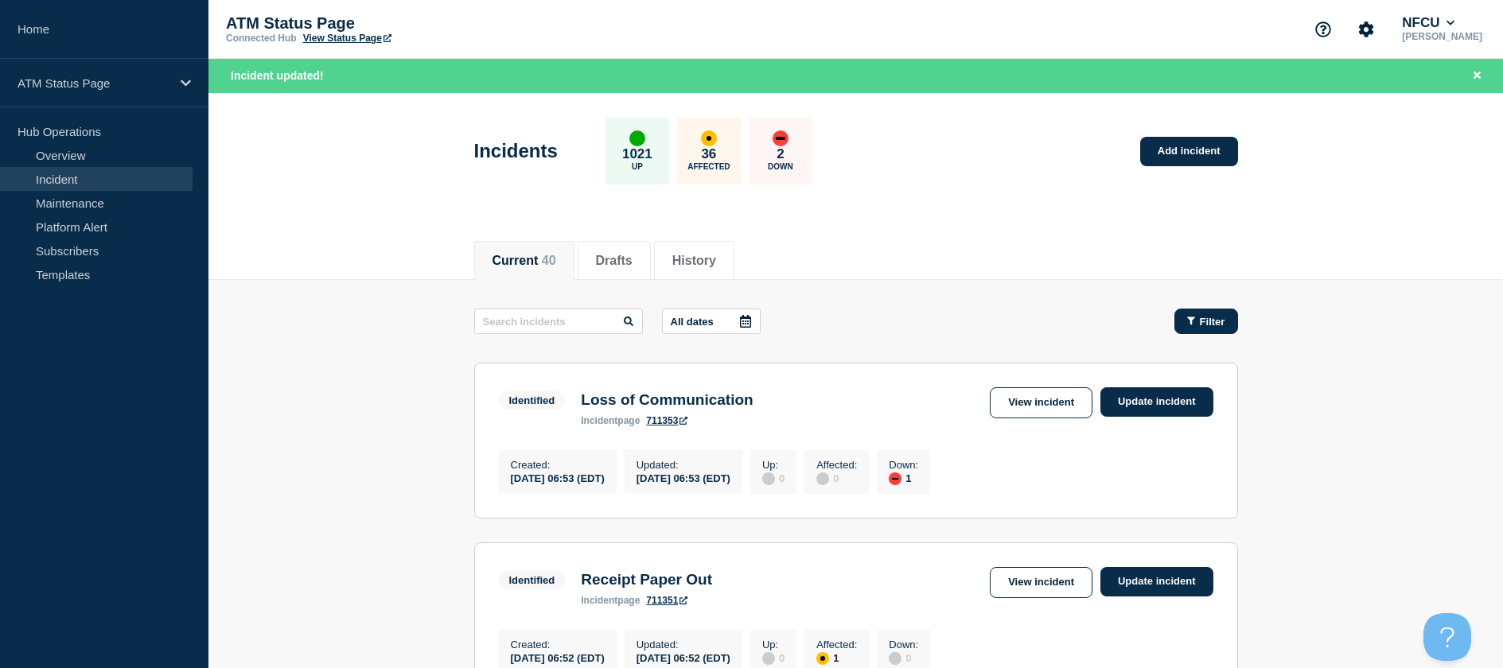
click at [1197, 323] on div "Filter" at bounding box center [1206, 322] width 38 height 12
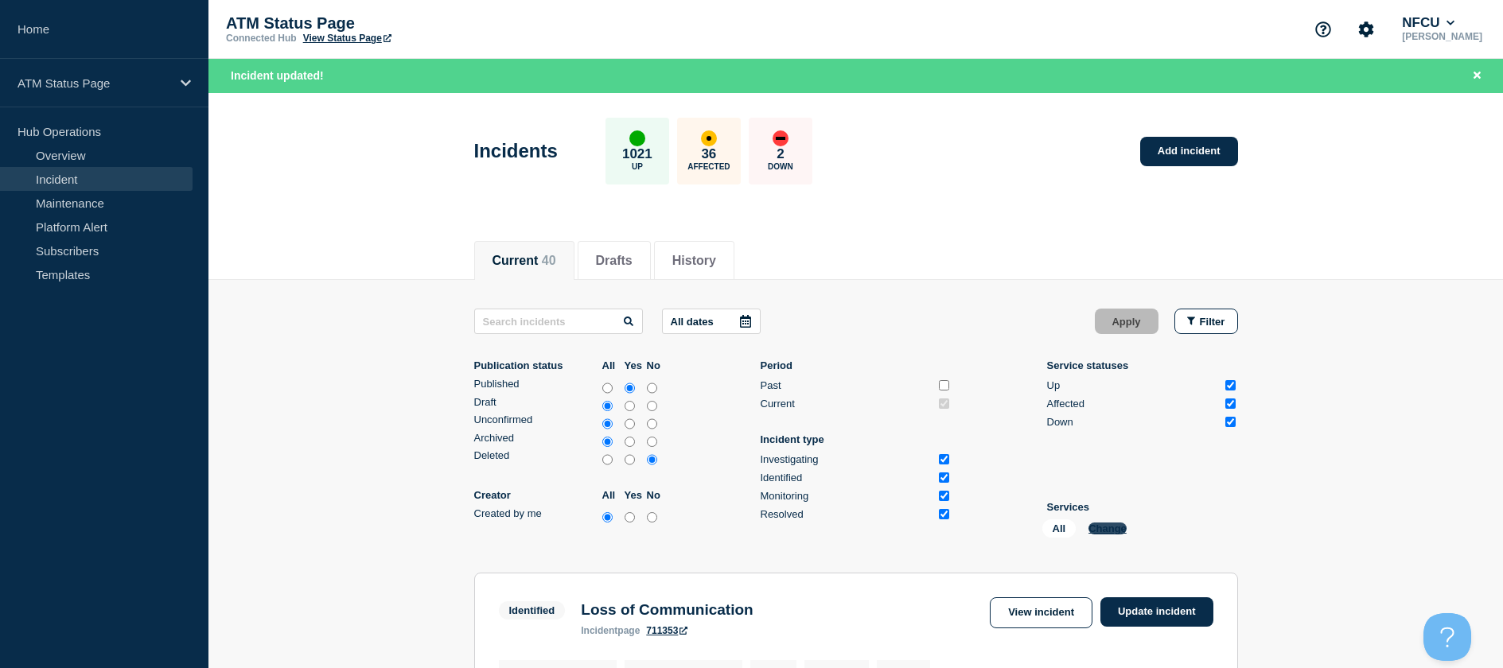
click at [1095, 525] on button "Change" at bounding box center [1107, 529] width 38 height 12
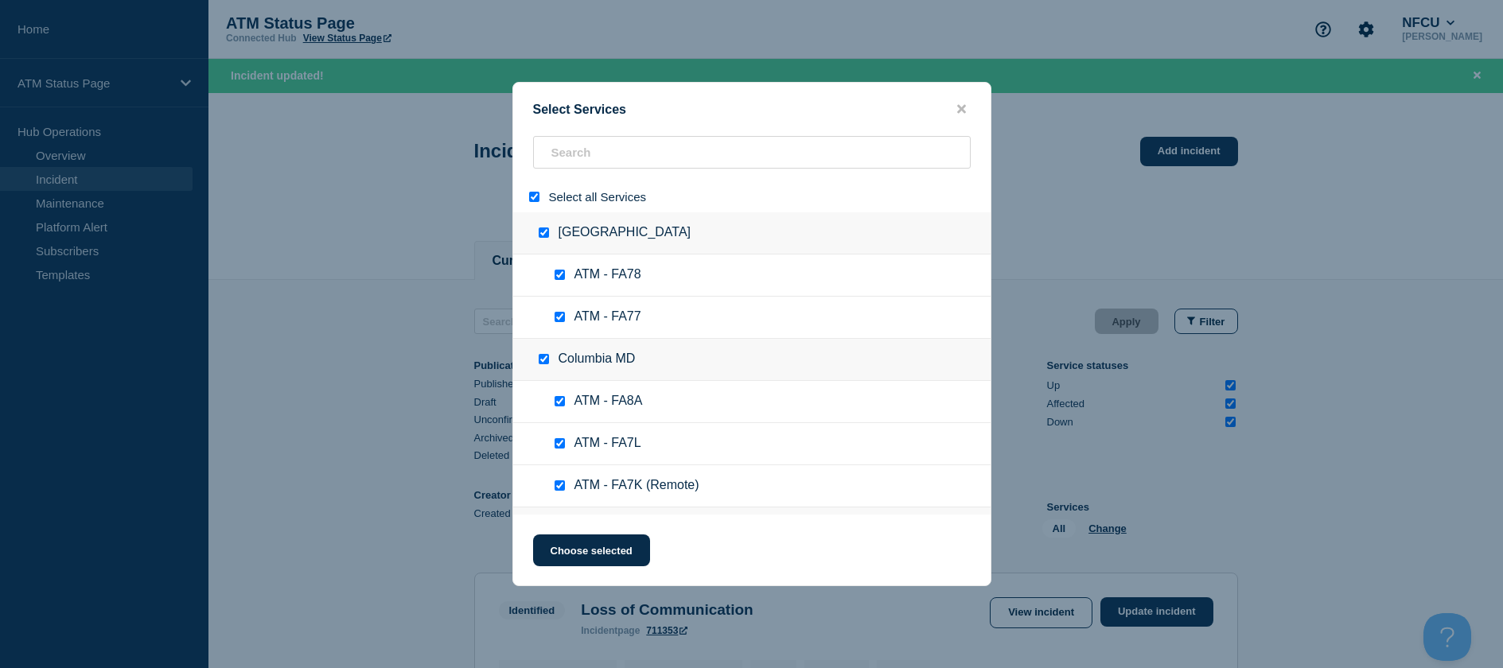
click at [535, 193] on input "select all" at bounding box center [534, 197] width 10 height 10
click at [567, 141] on input "search" at bounding box center [752, 152] width 438 height 33
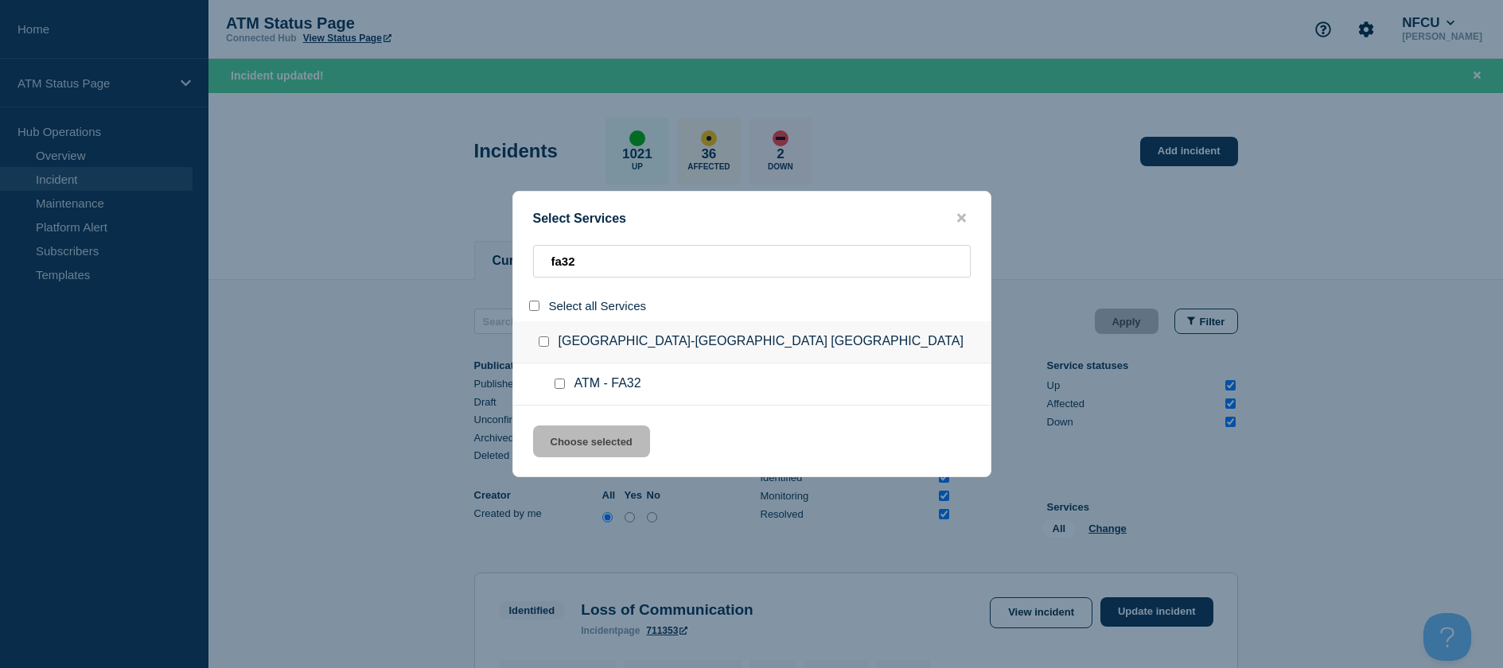
click at [555, 382] on input "service: ATM - FA32" at bounding box center [559, 384] width 10 height 10
click at [589, 442] on button "Choose selected" at bounding box center [591, 442] width 117 height 32
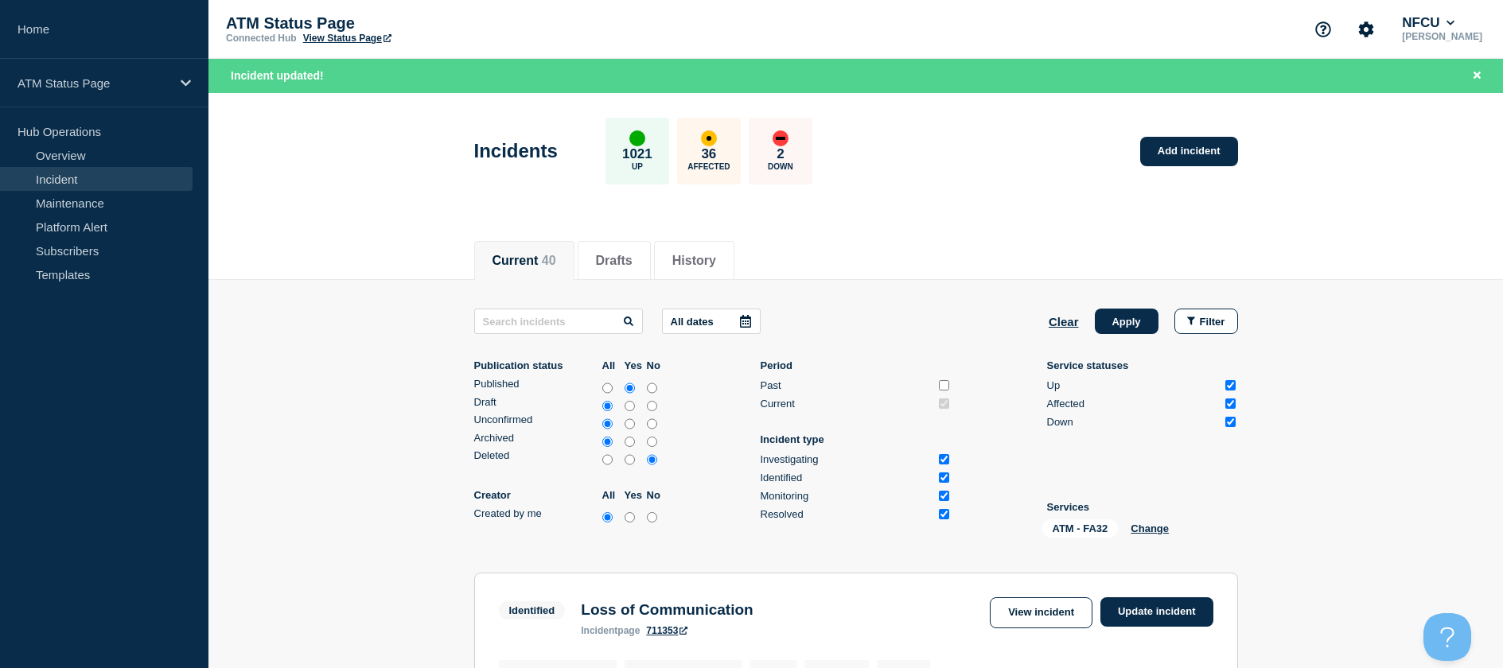
click at [1117, 315] on button "Apply" at bounding box center [1127, 321] width 64 height 25
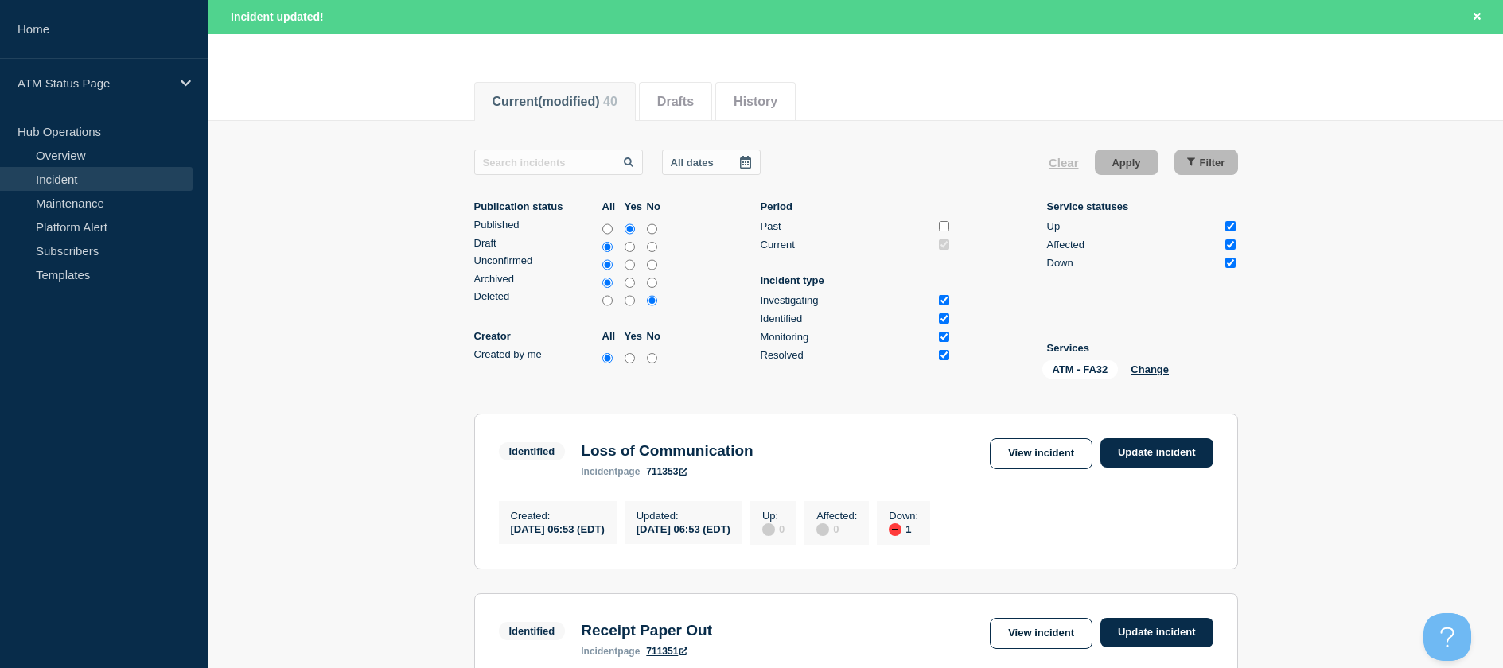
scroll to position [239, 0]
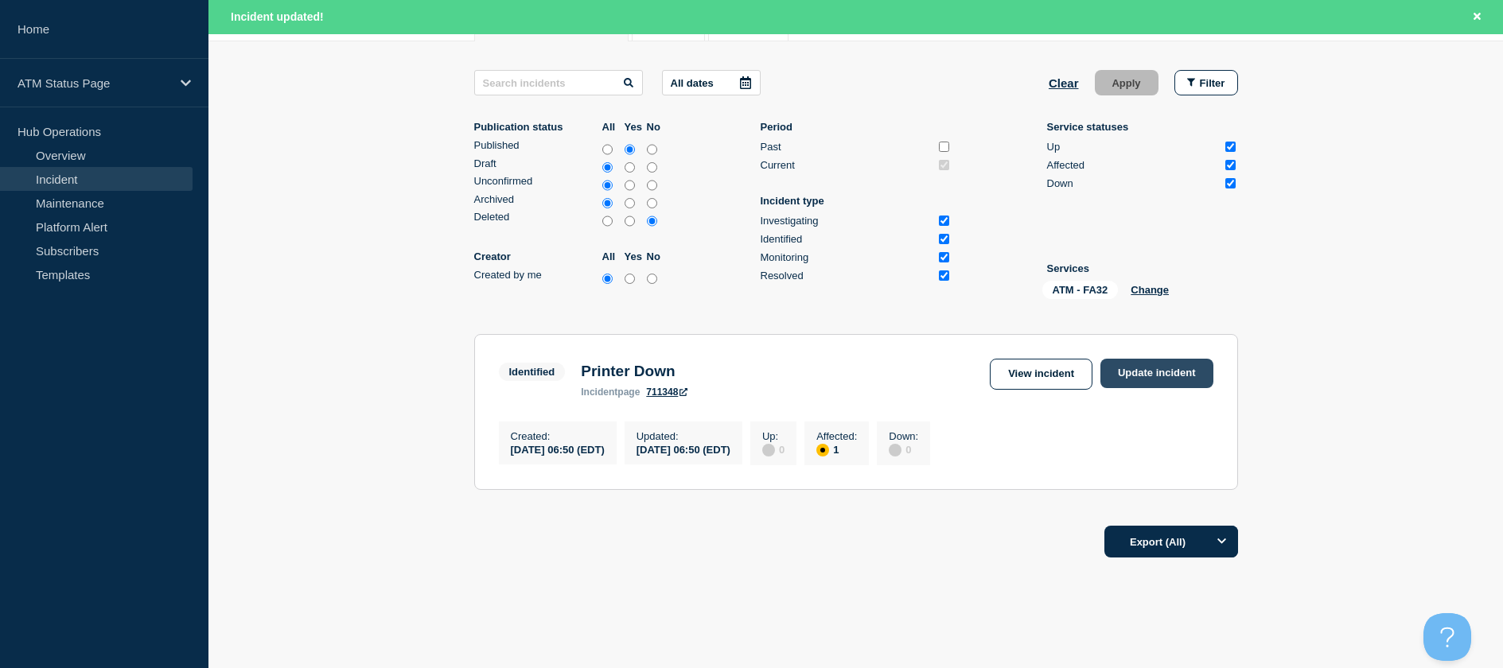
click at [1121, 375] on link "Update incident" at bounding box center [1156, 373] width 113 height 29
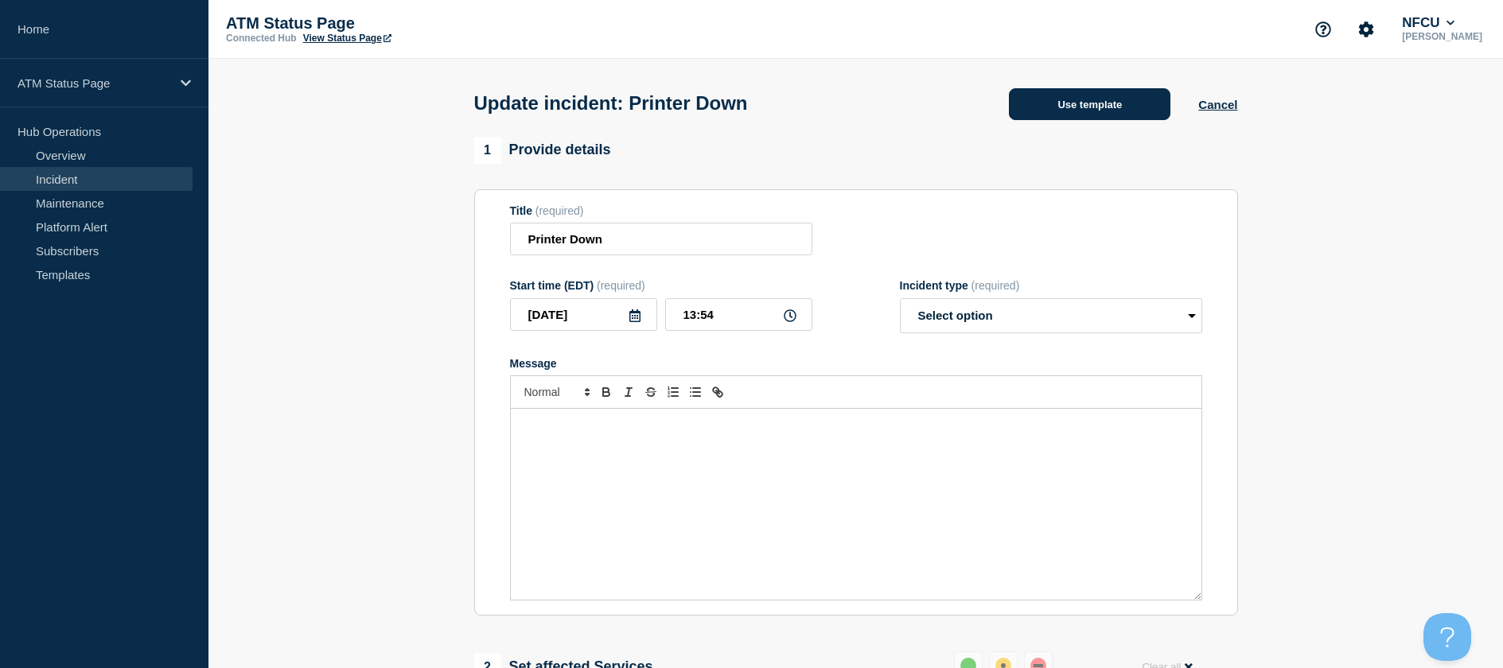
click at [1037, 92] on button "Use template" at bounding box center [1089, 104] width 161 height 32
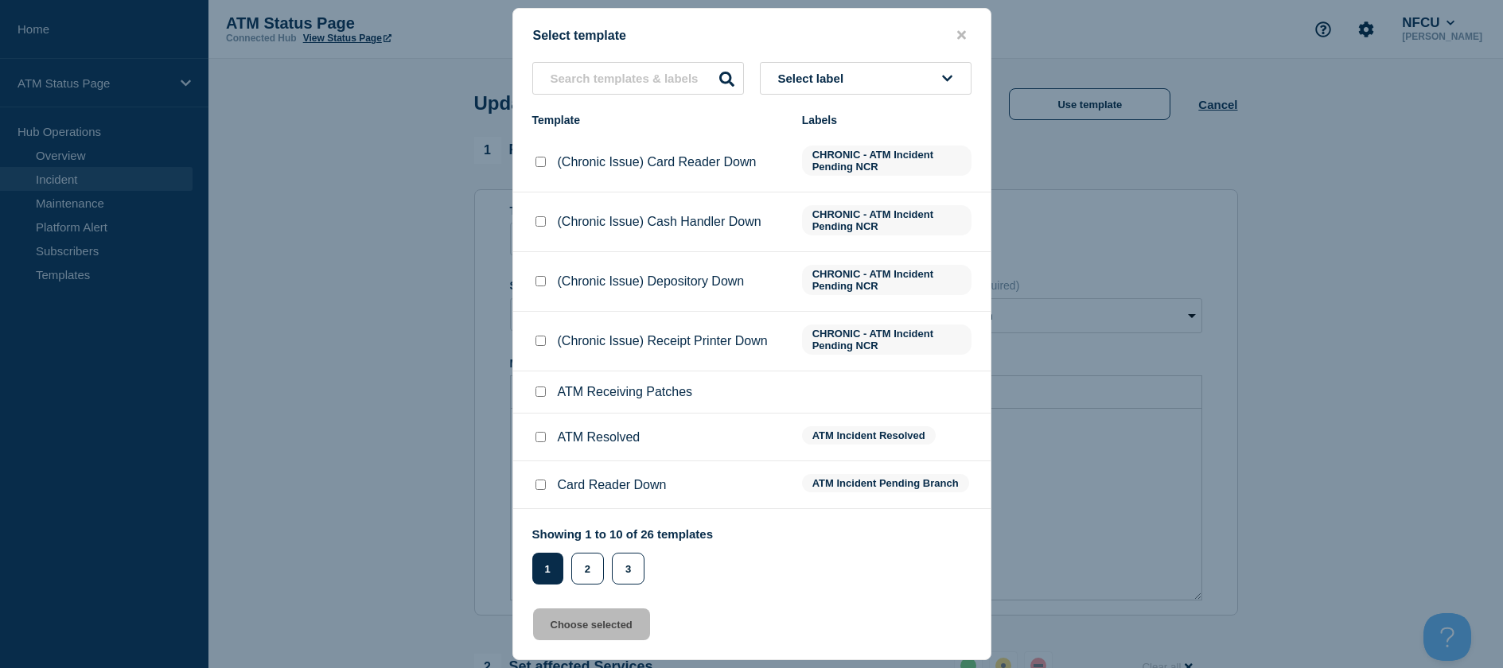
click at [536, 437] on input "ATM Resolved checkbox" at bounding box center [540, 437] width 10 height 10
click at [605, 619] on button "Choose selected" at bounding box center [591, 625] width 117 height 32
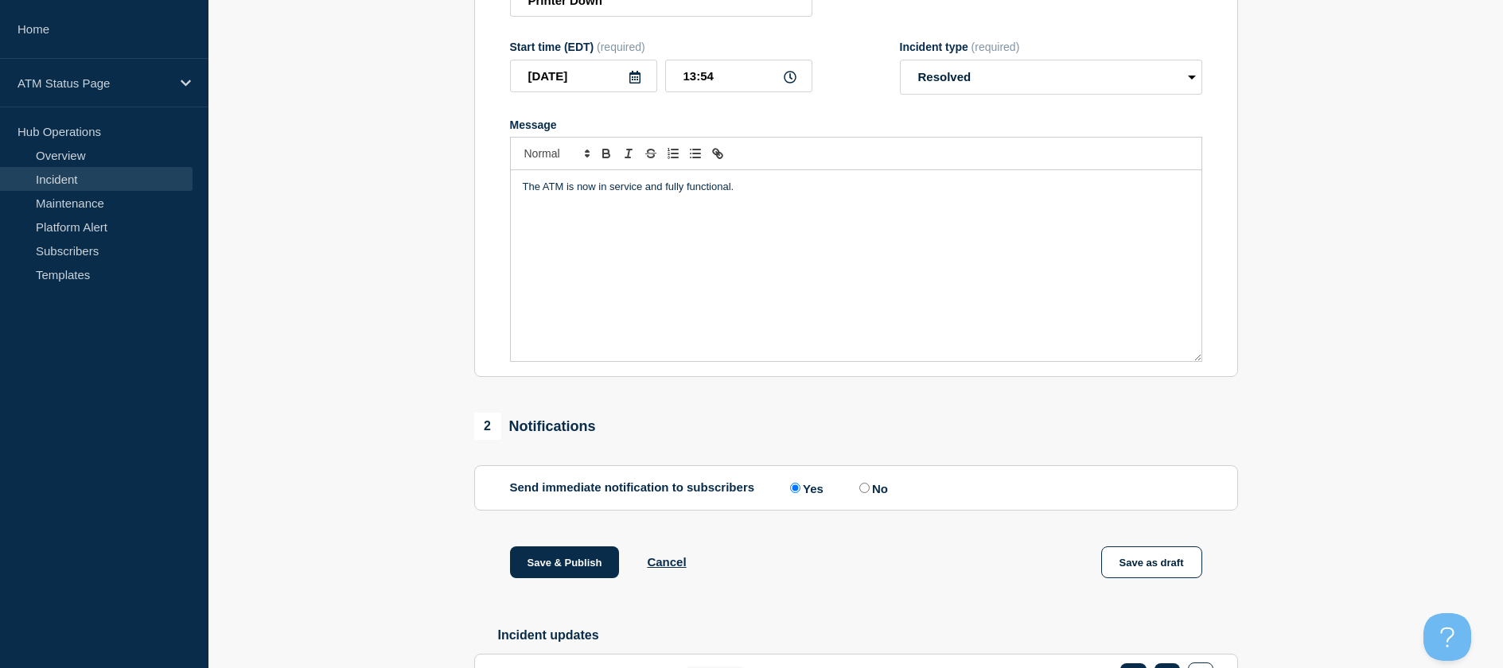
scroll to position [350, 0]
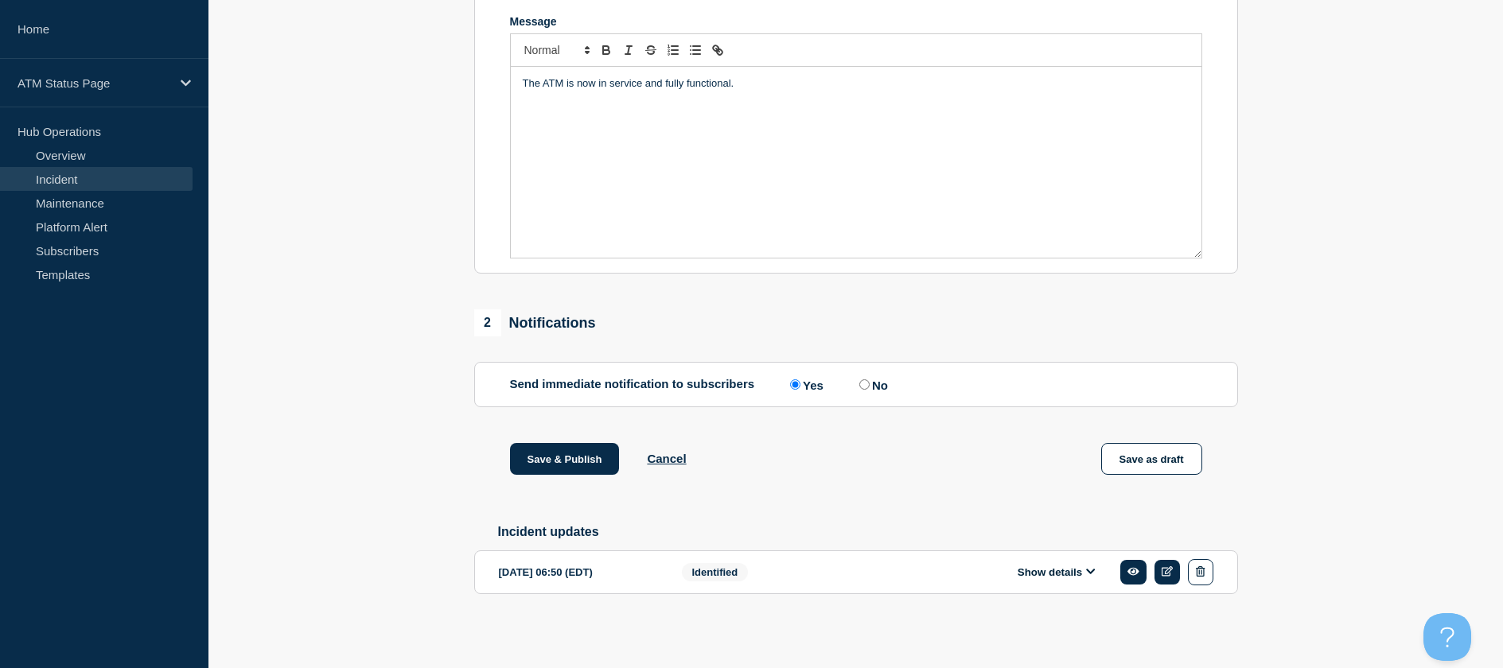
click at [566, 591] on section "[DATE] 06:50 (EDT) Show details Identified" at bounding box center [856, 573] width 764 height 44
click at [551, 465] on button "Save & Publish" at bounding box center [565, 459] width 110 height 32
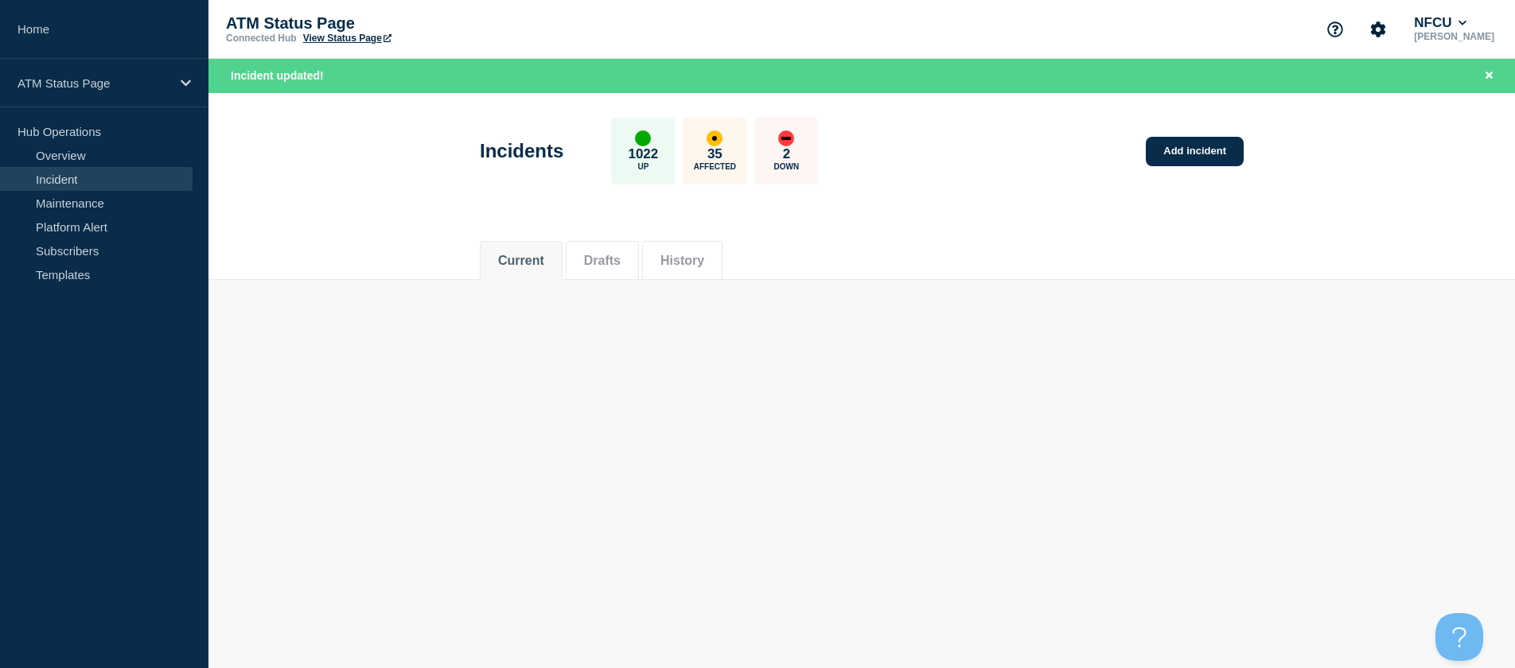
click at [1126, 373] on body "Home ATM Status Page Hub Operations Overview Incident Maintenance Platform Aler…" at bounding box center [757, 334] width 1515 height 668
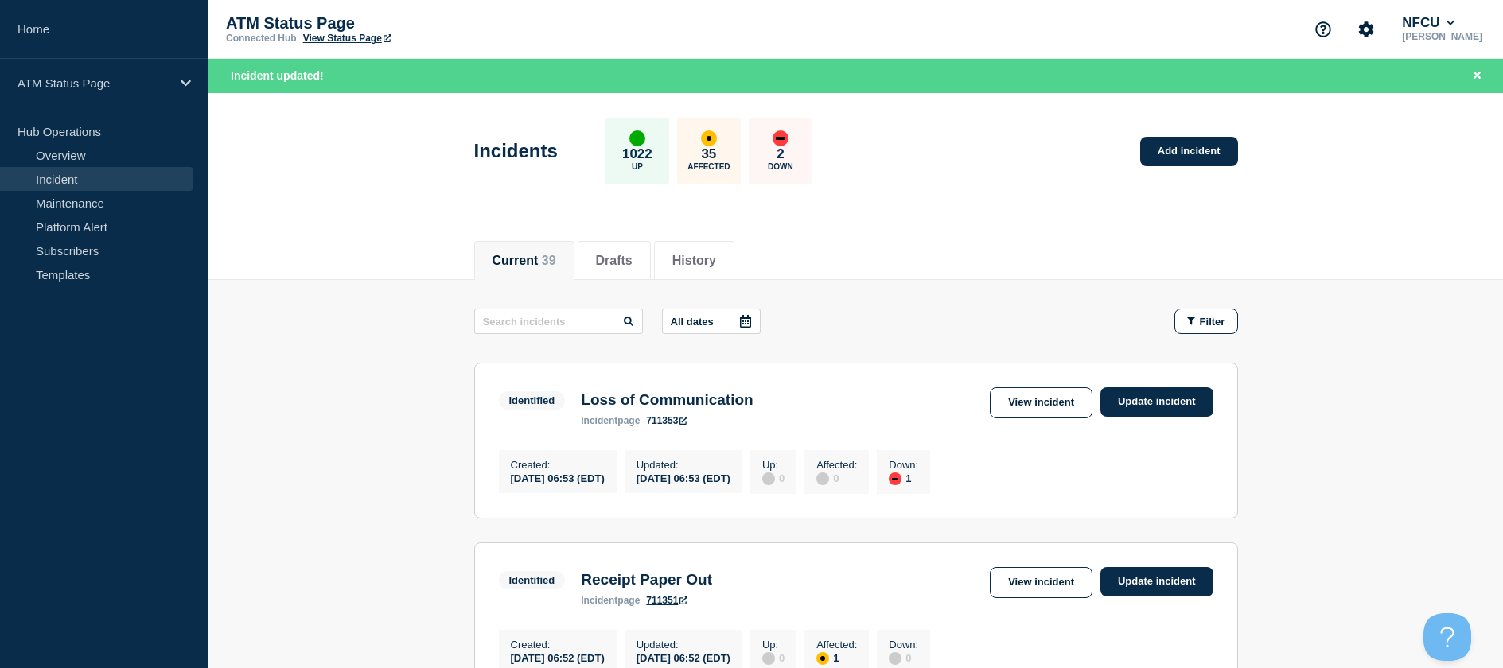
click at [1185, 313] on button "Filter" at bounding box center [1206, 321] width 64 height 25
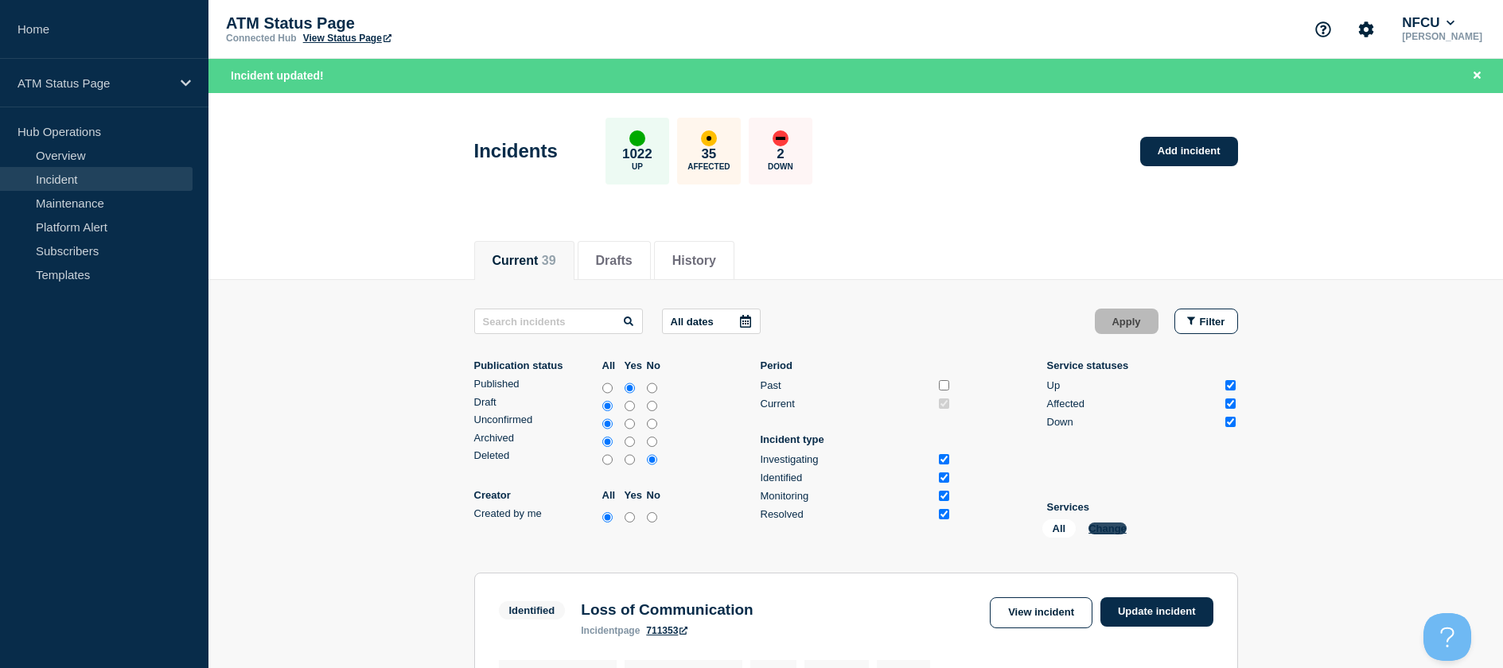
click at [1107, 522] on li "Services All Change" at bounding box center [1142, 522] width 191 height 43
click at [1107, 527] on button "Change" at bounding box center [1107, 529] width 38 height 12
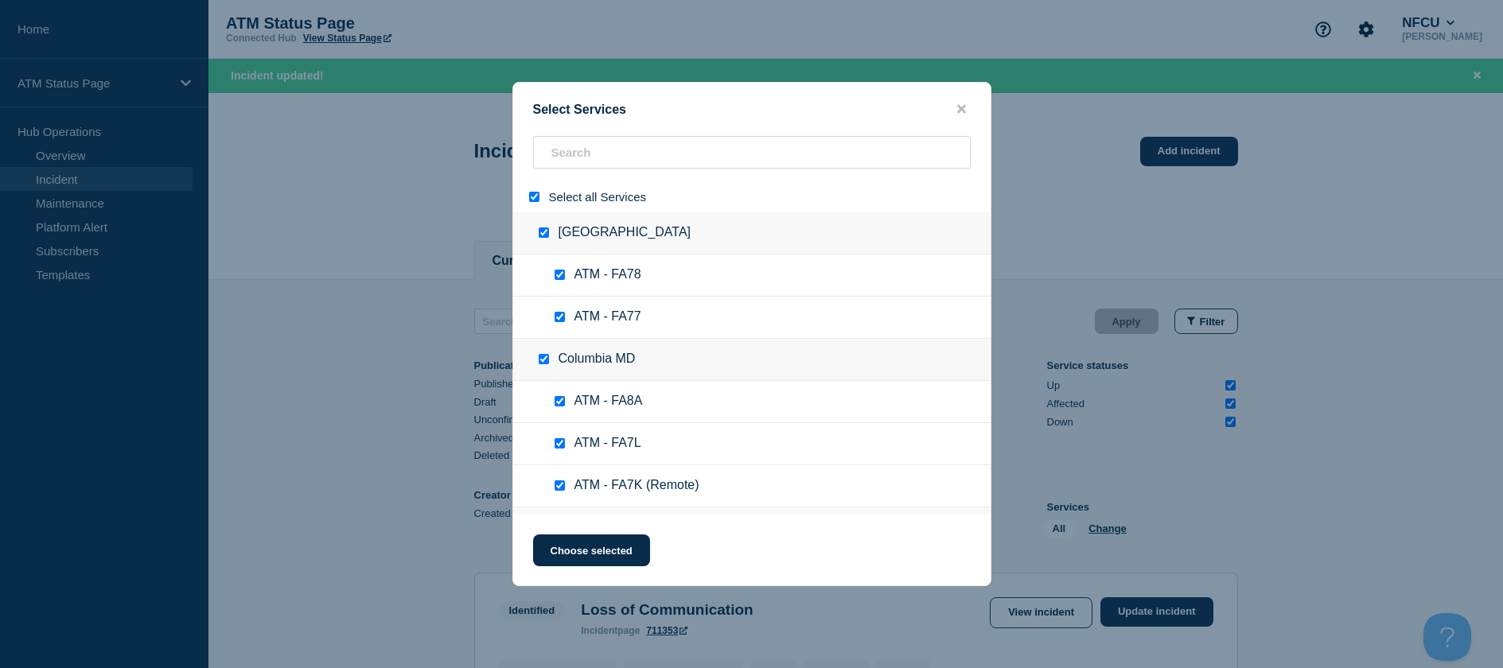
click at [530, 196] on input "select all" at bounding box center [534, 197] width 10 height 10
click at [551, 150] on input "search" at bounding box center [752, 152] width 438 height 33
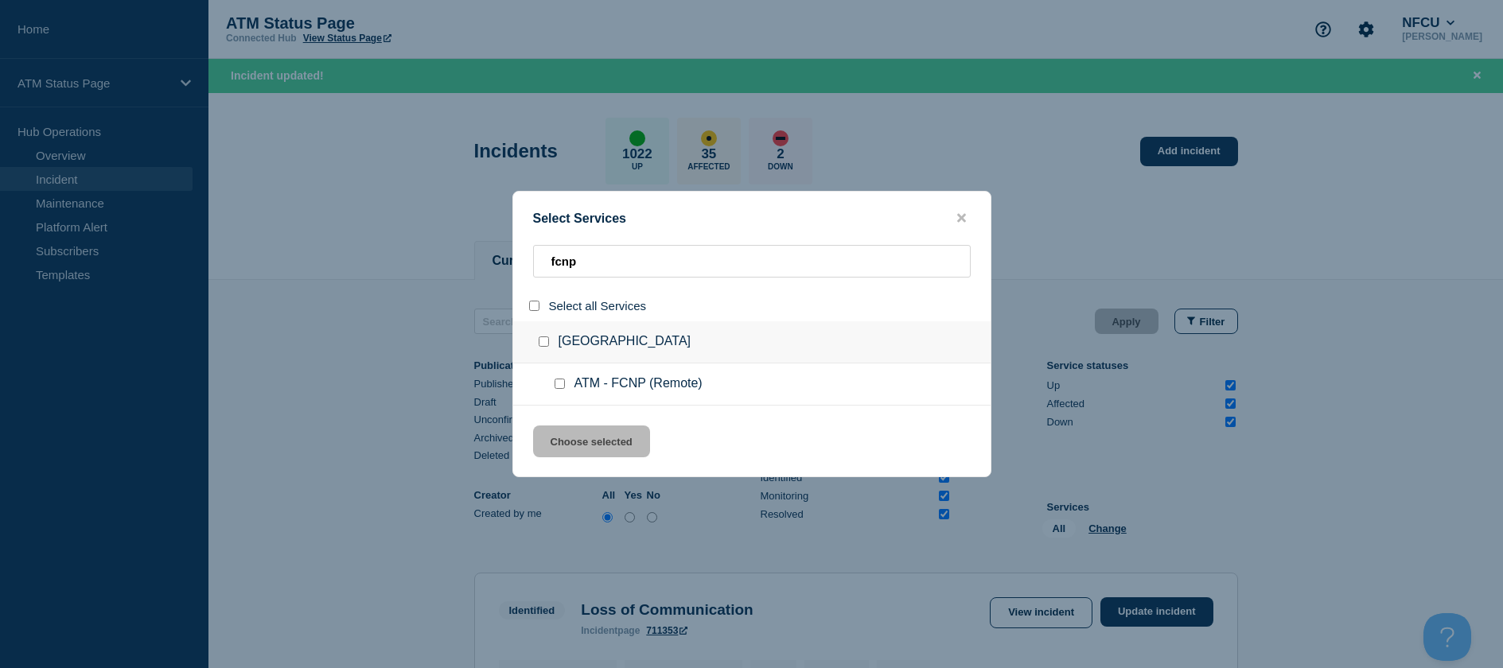
click at [552, 379] on div at bounding box center [562, 384] width 23 height 16
click at [554, 383] on input "service: ATM - FCNP (Remote)" at bounding box center [559, 384] width 10 height 10
click at [573, 431] on button "Choose selected" at bounding box center [591, 442] width 117 height 32
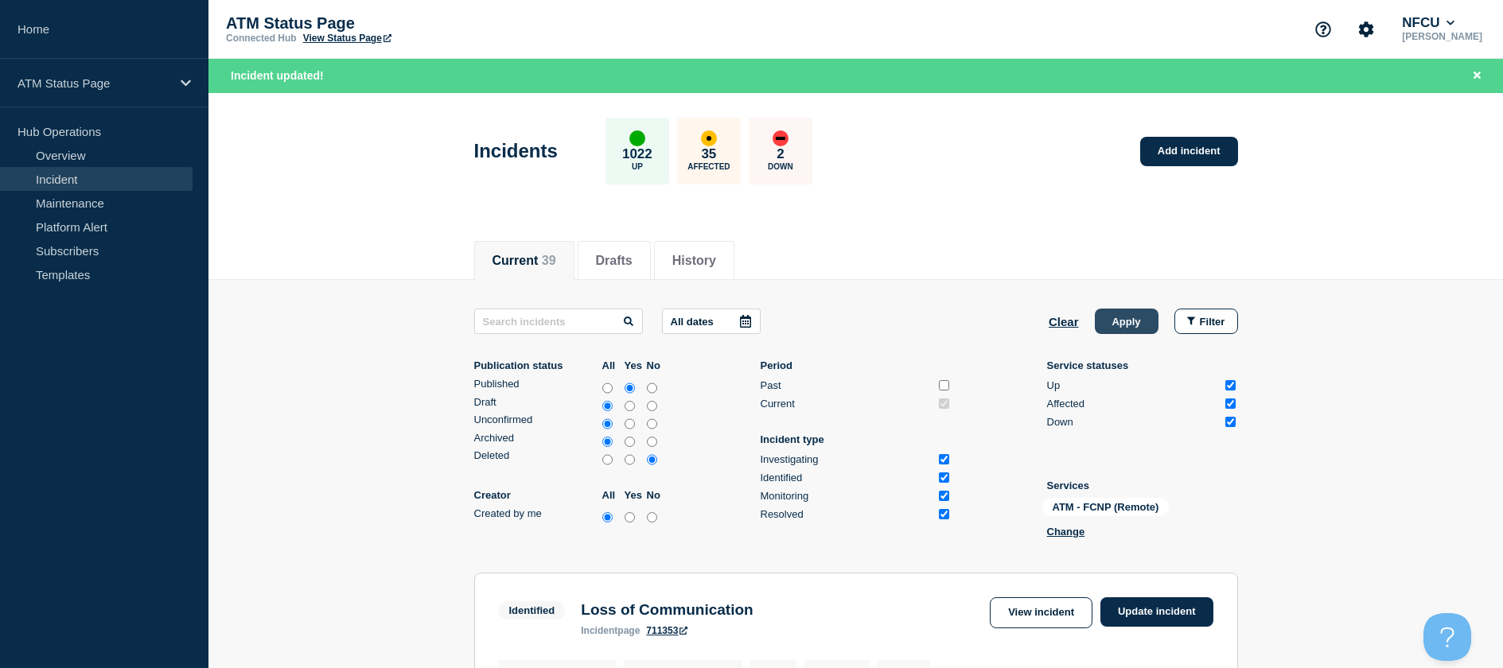
click at [1143, 325] on button "Apply" at bounding box center [1127, 321] width 64 height 25
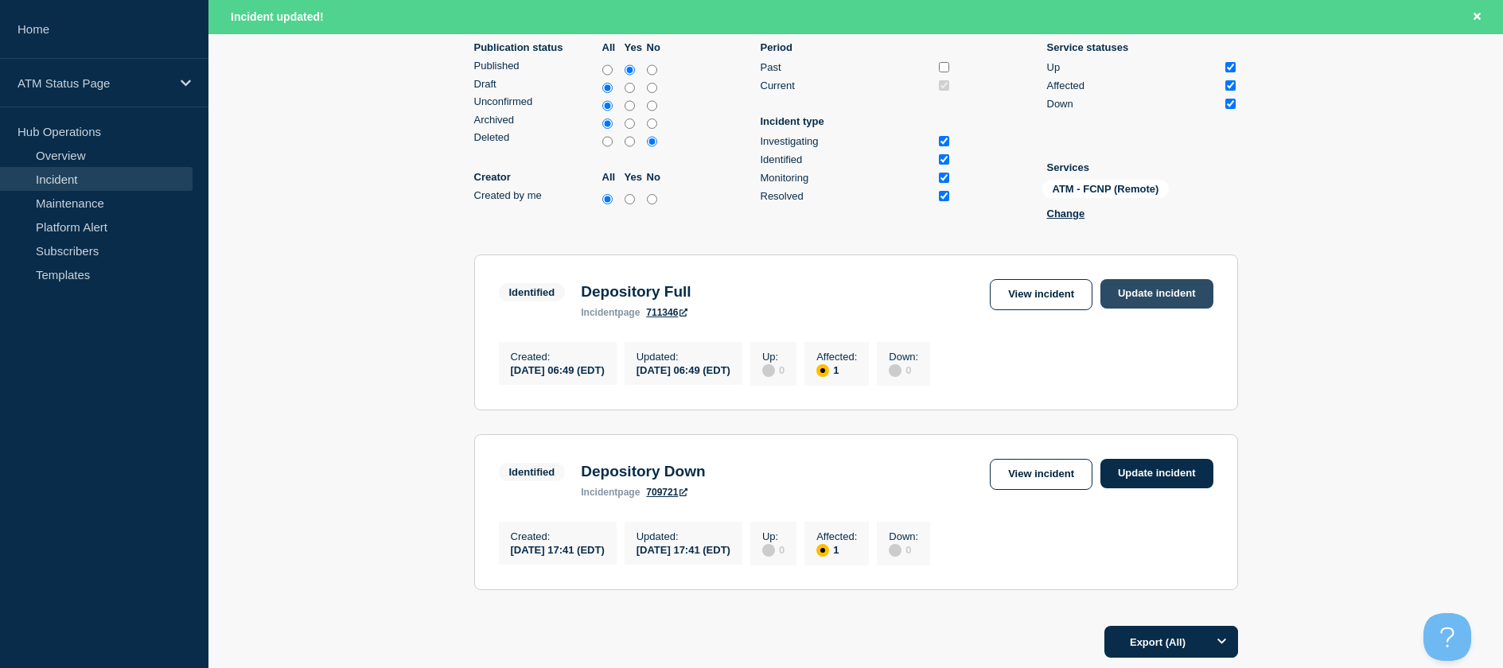
click at [1147, 298] on link "Update incident" at bounding box center [1156, 293] width 113 height 29
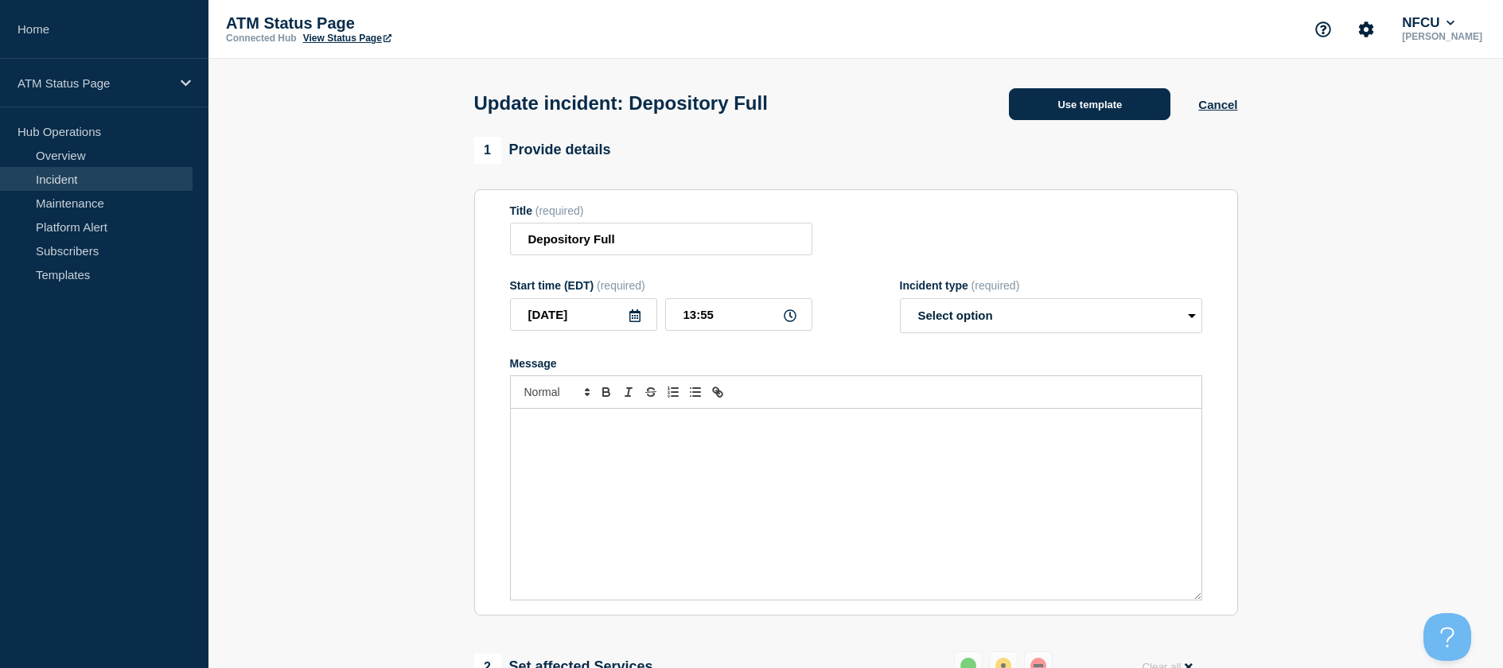
click at [1120, 91] on button "Use template" at bounding box center [1089, 104] width 161 height 32
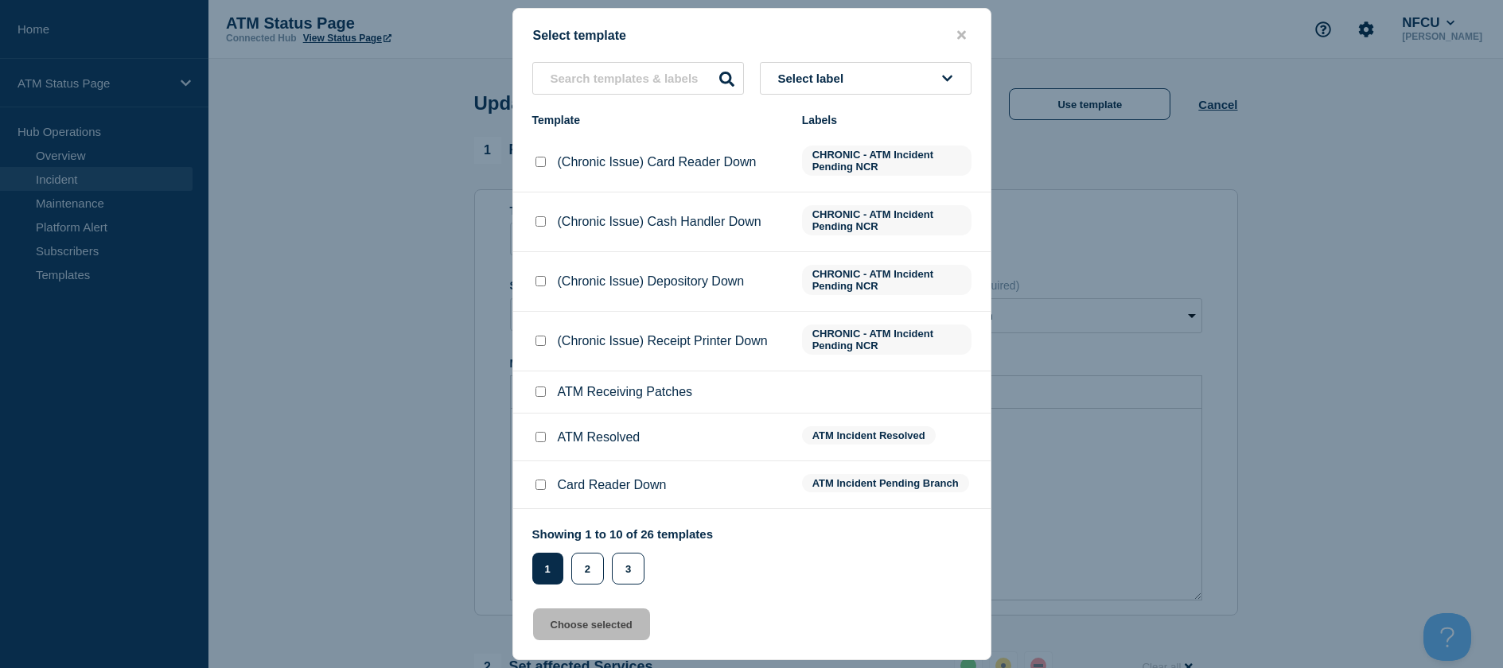
click at [537, 440] on input "ATM Resolved checkbox" at bounding box center [540, 437] width 10 height 10
click at [579, 633] on button "Choose selected" at bounding box center [591, 625] width 117 height 32
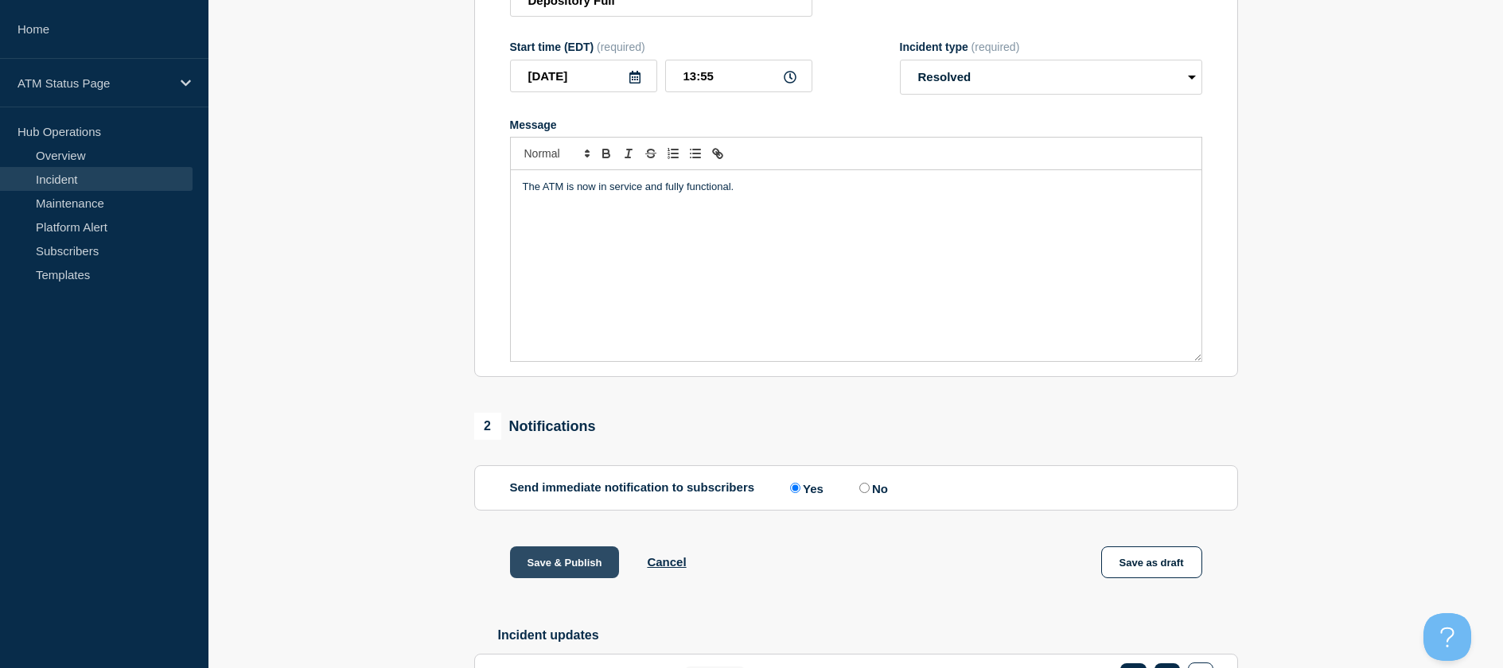
scroll to position [318, 0]
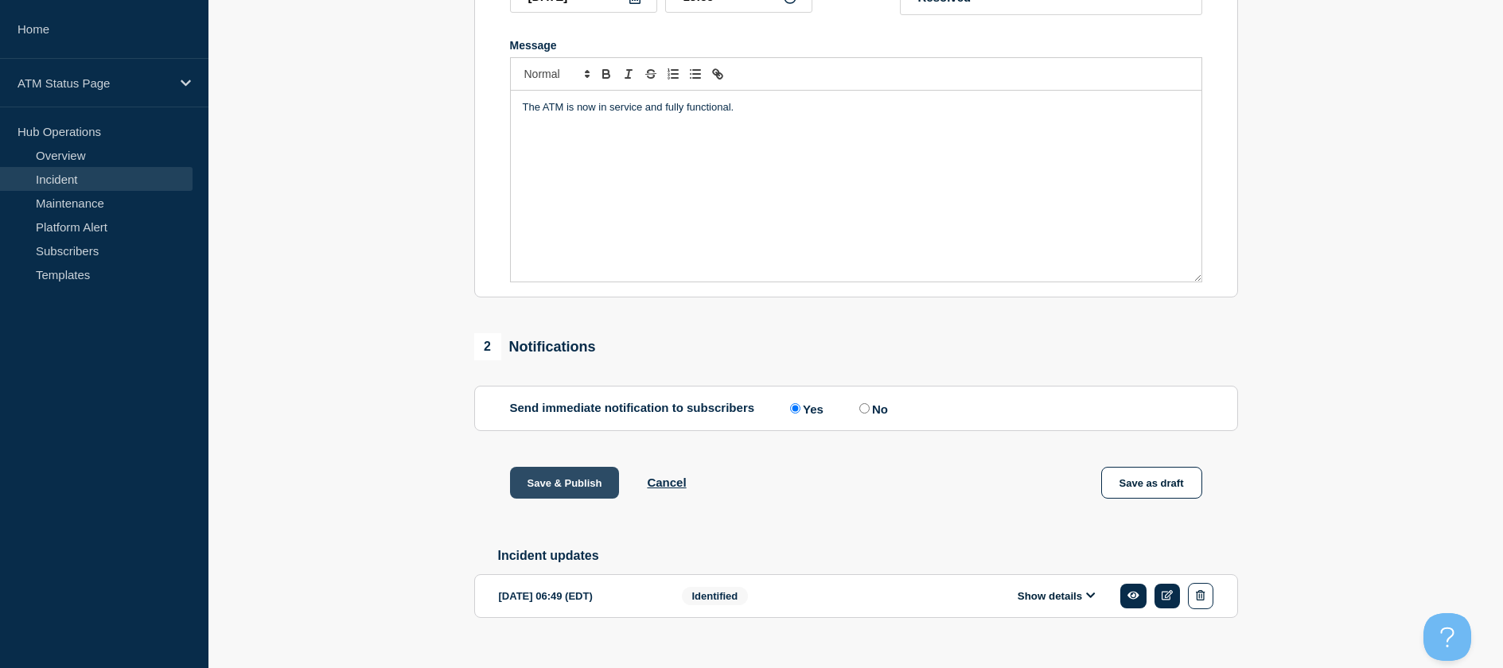
click at [558, 481] on button "Save & Publish" at bounding box center [565, 483] width 110 height 32
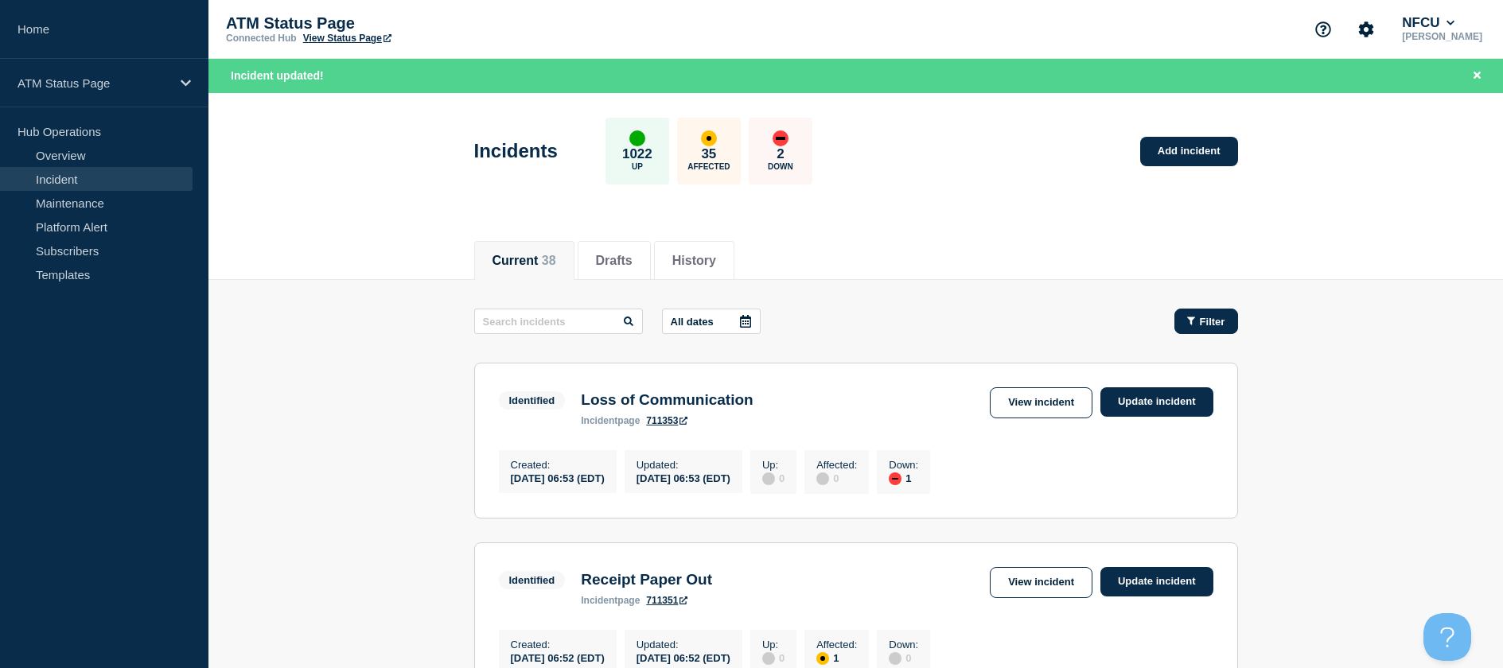
click at [1190, 318] on icon "button" at bounding box center [1191, 321] width 8 height 8
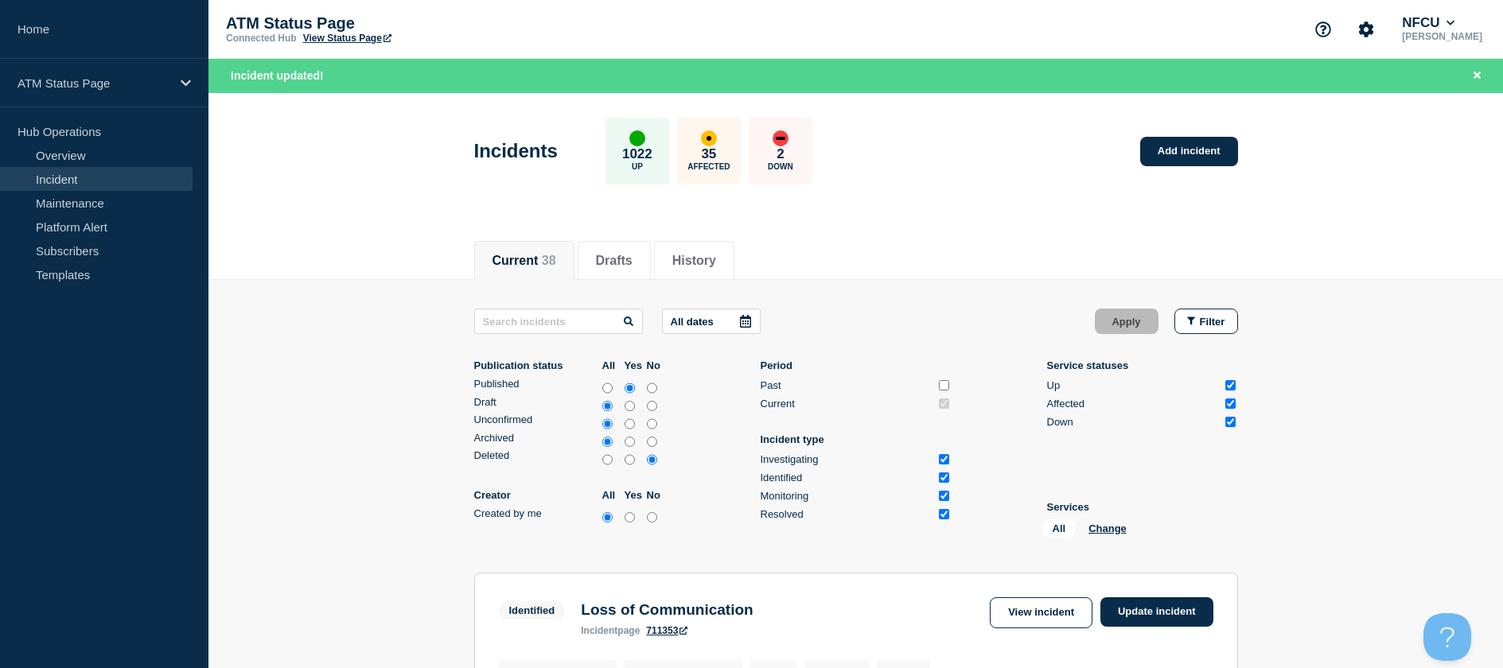
click at [1118, 520] on div "All Change" at bounding box center [1121, 531] width 159 height 25
click at [1113, 526] on button "Change" at bounding box center [1107, 529] width 38 height 12
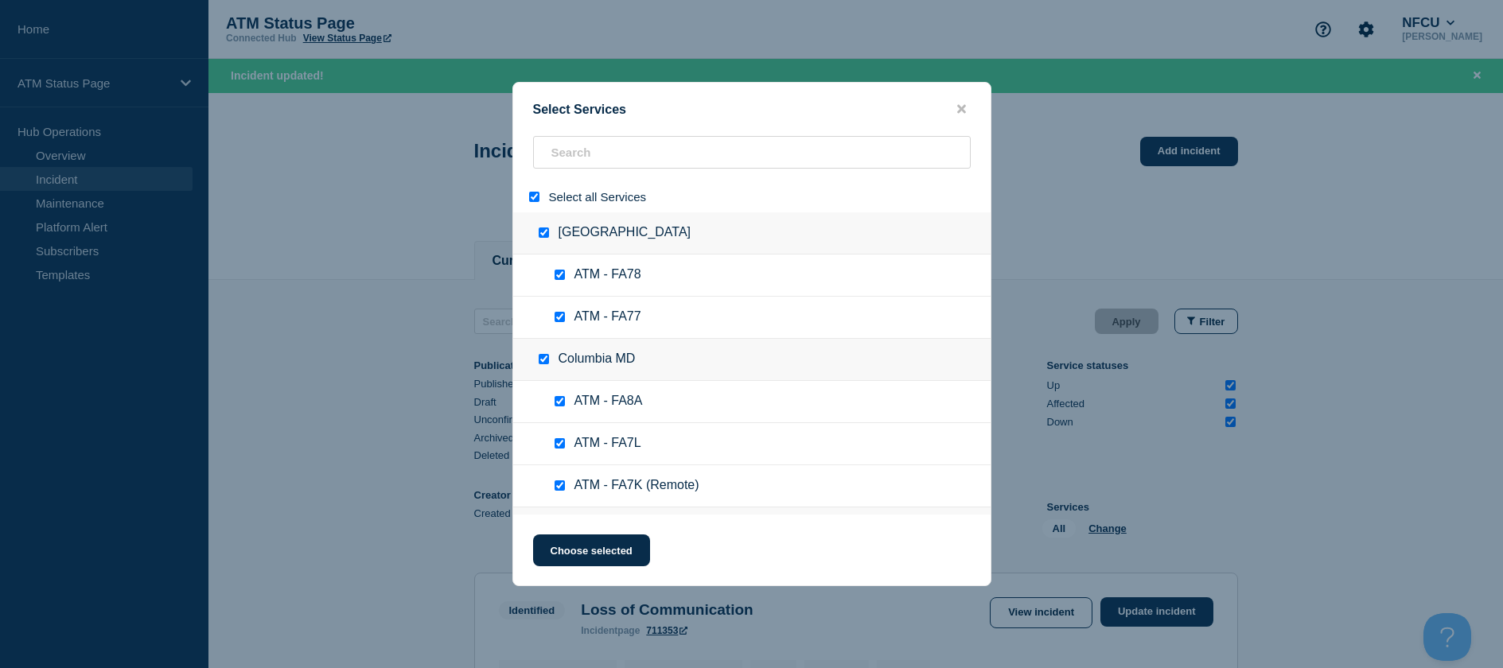
click at [531, 201] on input "select all" at bounding box center [534, 197] width 10 height 10
click at [532, 195] on input "select all" at bounding box center [534, 197] width 10 height 10
click at [559, 157] on input "search" at bounding box center [752, 152] width 438 height 33
click at [532, 196] on input "select all" at bounding box center [534, 197] width 10 height 10
click at [575, 155] on input "search" at bounding box center [752, 152] width 438 height 33
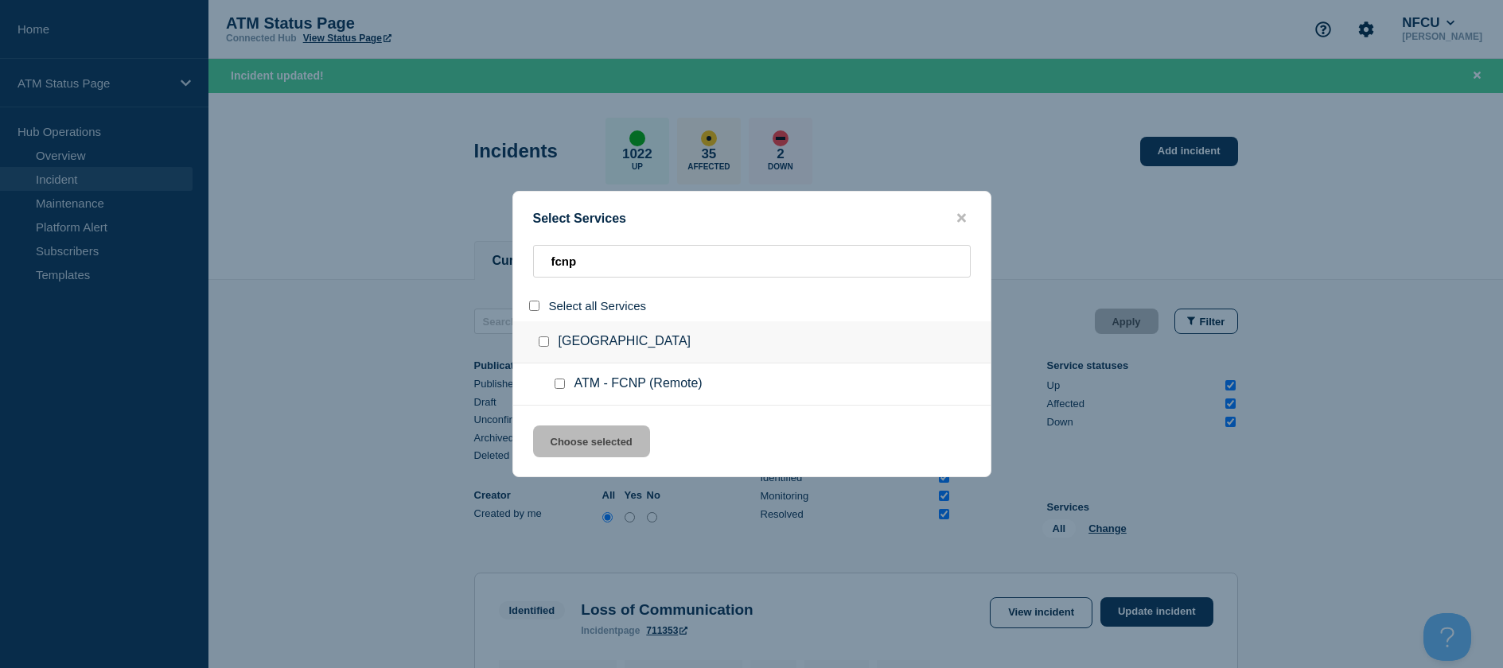
click at [562, 383] on input "service: ATM - FCNP (Remote)" at bounding box center [559, 384] width 10 height 10
click at [573, 438] on button "Choose selected" at bounding box center [591, 442] width 117 height 32
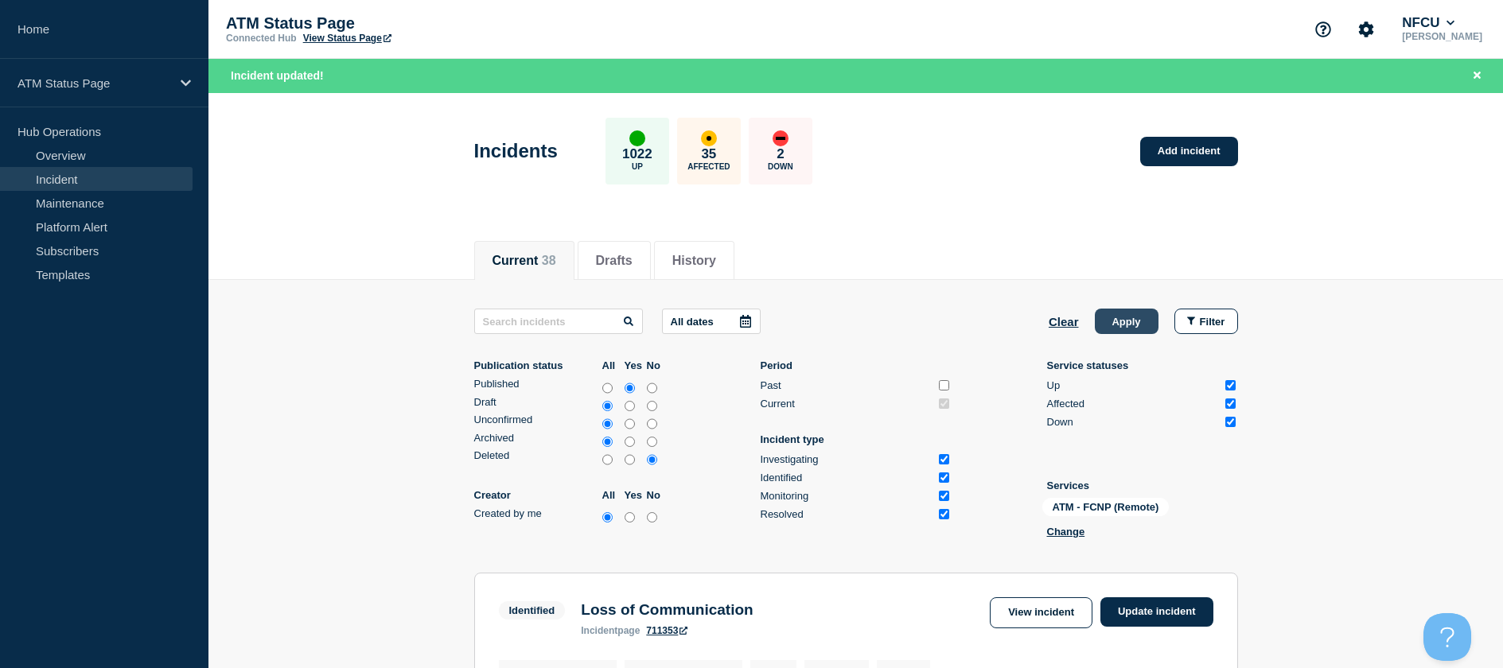
click at [1145, 324] on button "Apply" at bounding box center [1127, 321] width 64 height 25
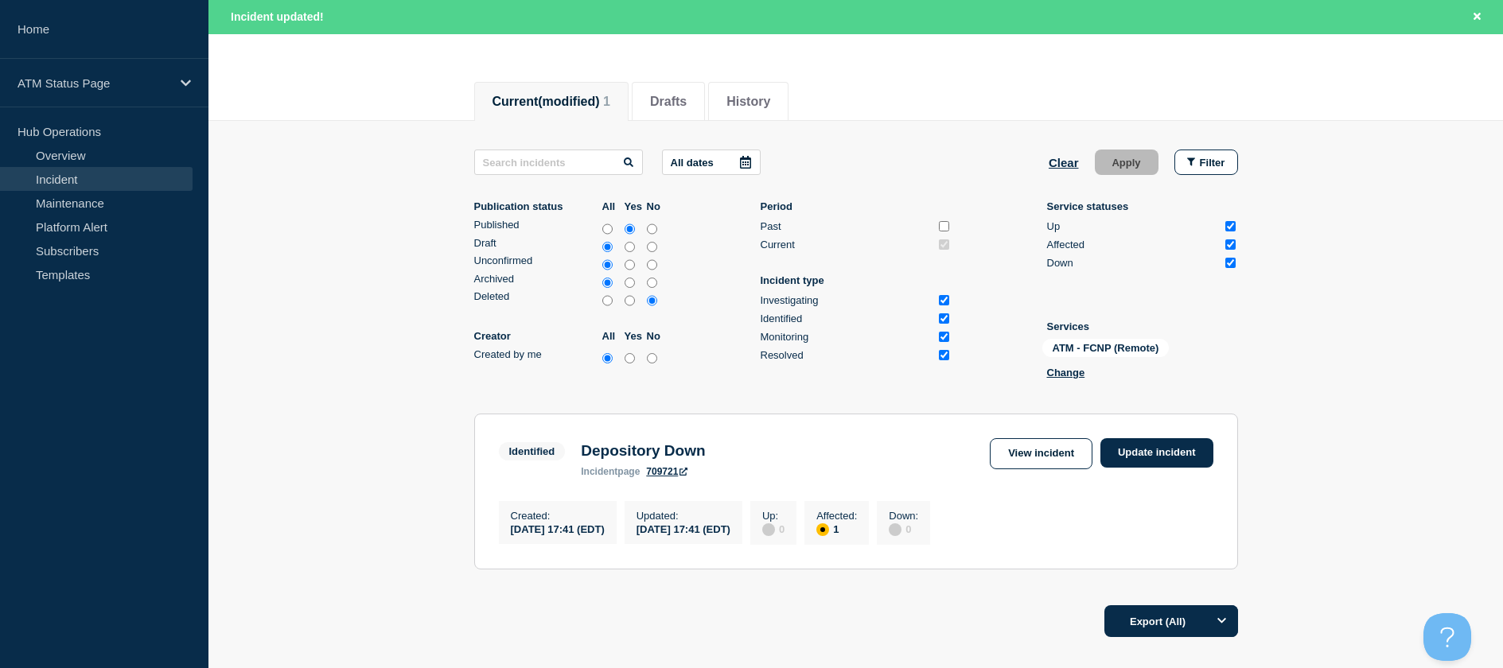
scroll to position [278, 0]
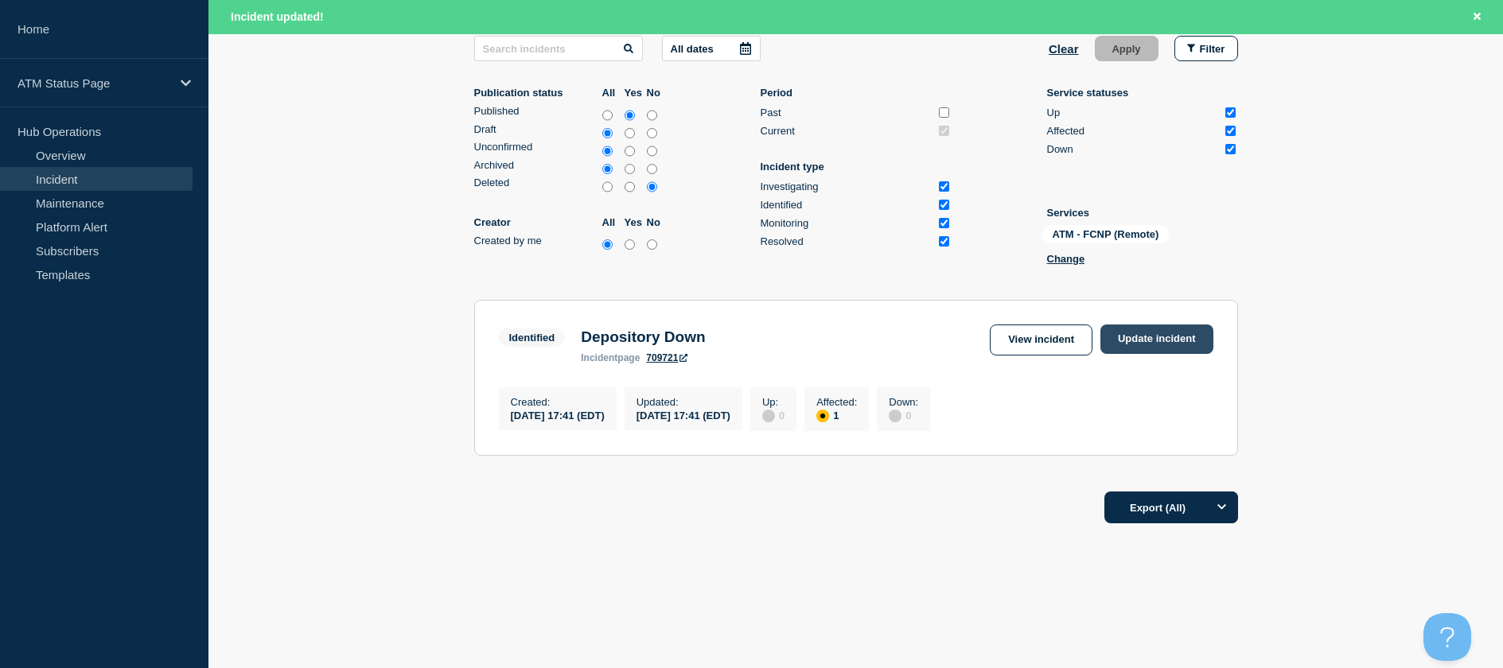
click at [1133, 339] on link "Update incident" at bounding box center [1156, 339] width 113 height 29
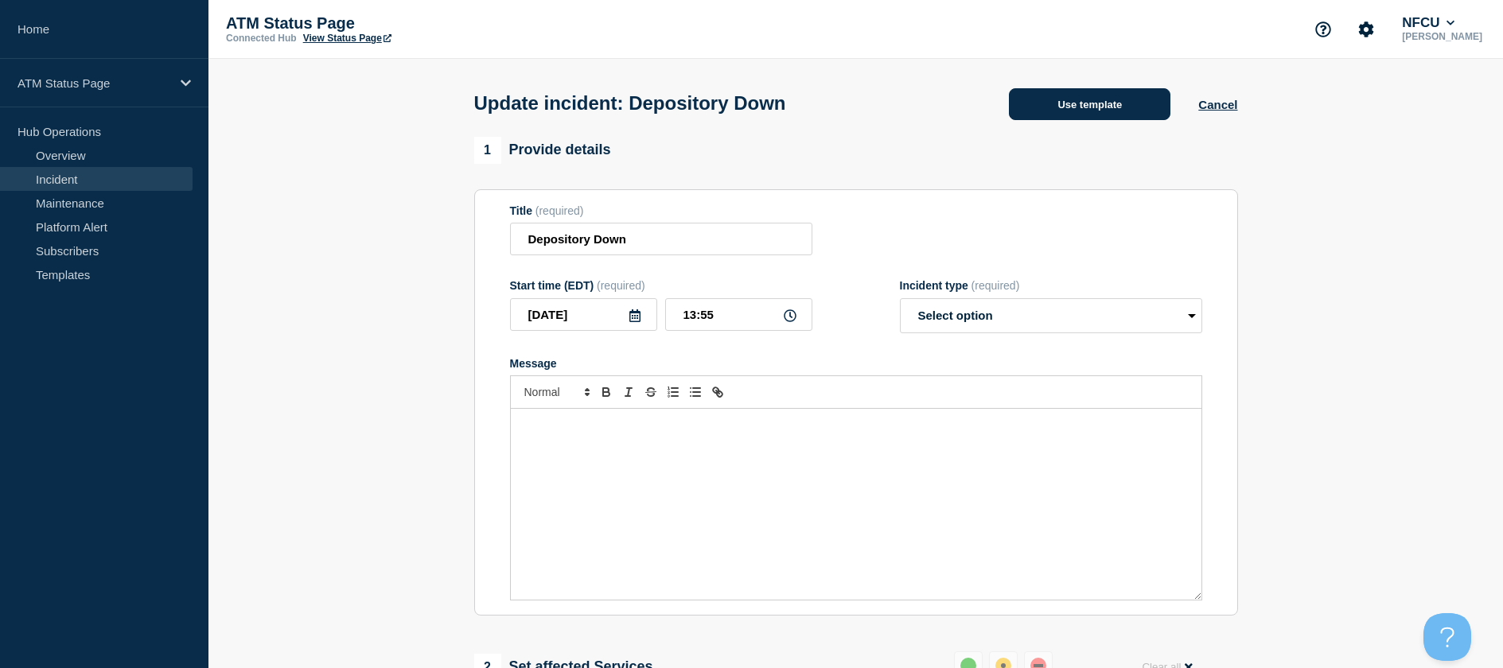
click at [1069, 116] on button "Use template" at bounding box center [1089, 104] width 161 height 32
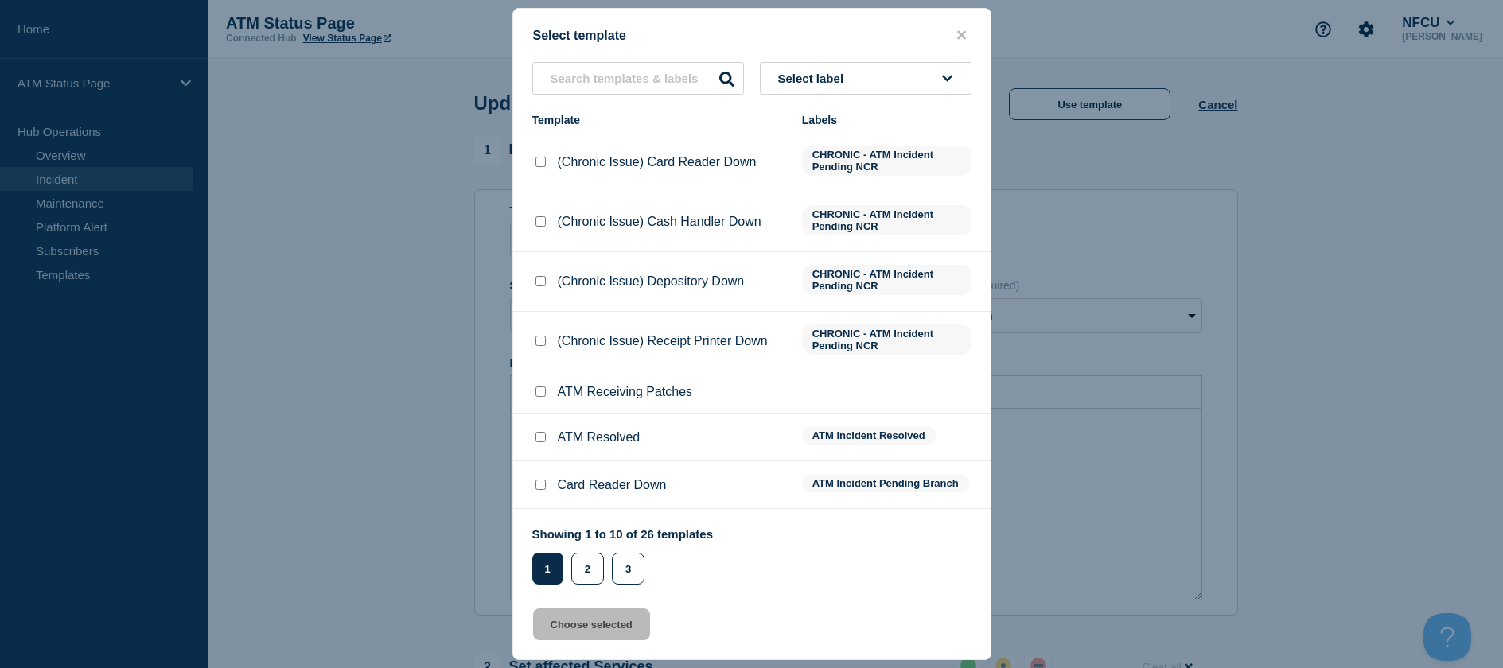
click at [543, 438] on input "ATM Resolved checkbox" at bounding box center [540, 437] width 10 height 10
click at [558, 616] on button "Choose selected" at bounding box center [591, 625] width 117 height 32
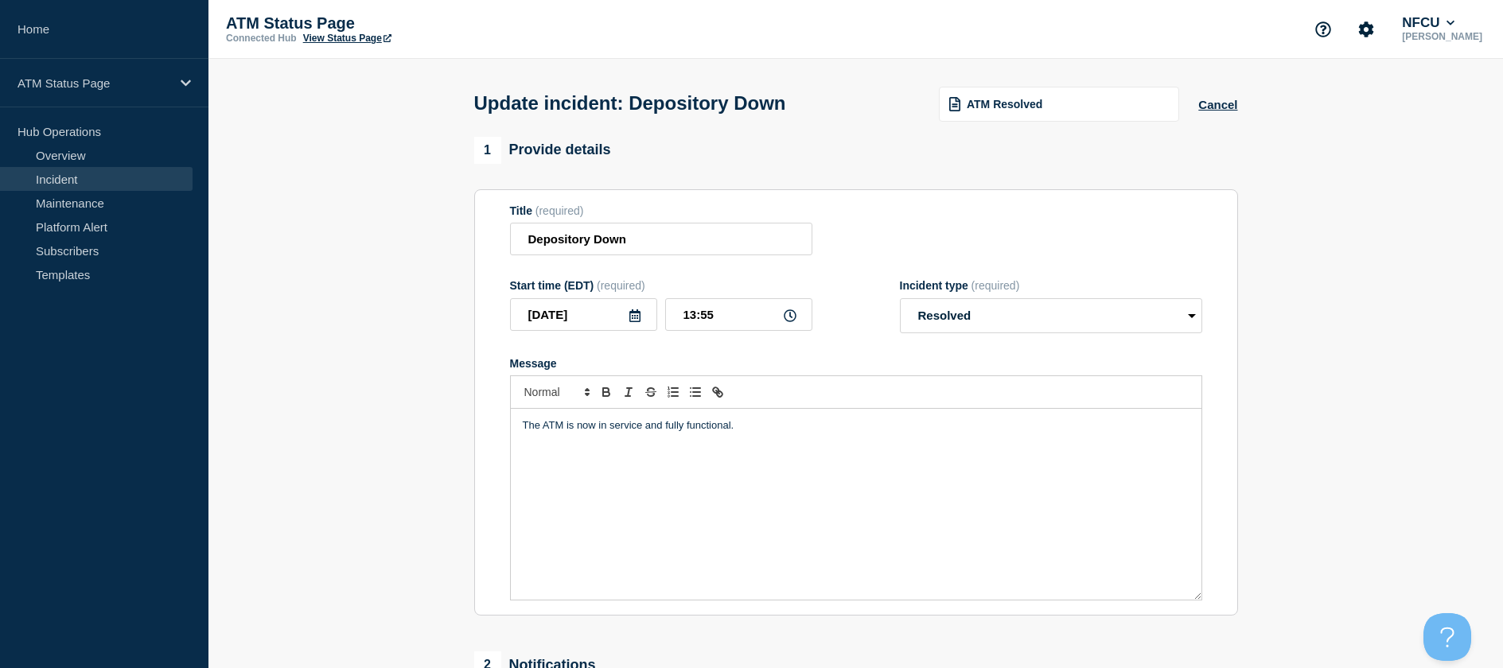
scroll to position [239, 0]
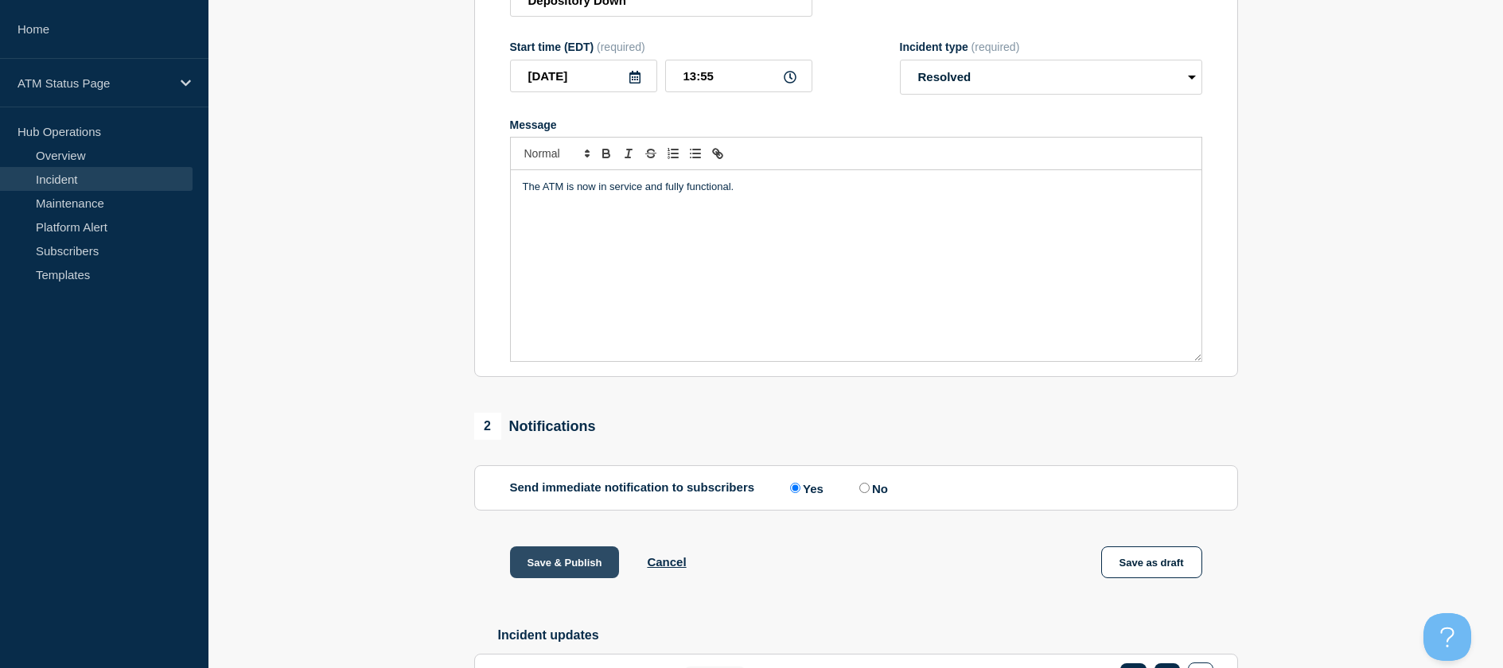
click at [582, 556] on button "Save & Publish" at bounding box center [565, 563] width 110 height 32
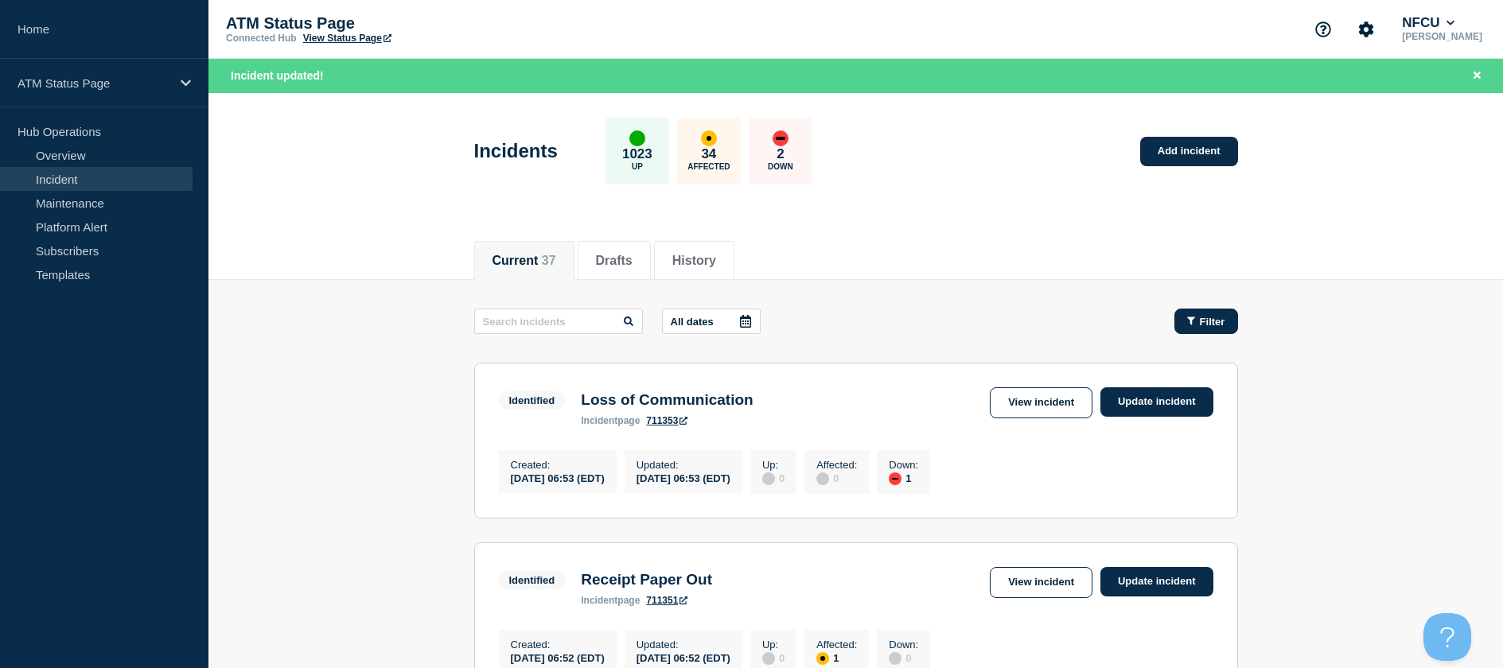
click at [1209, 327] on span "Filter" at bounding box center [1212, 322] width 25 height 12
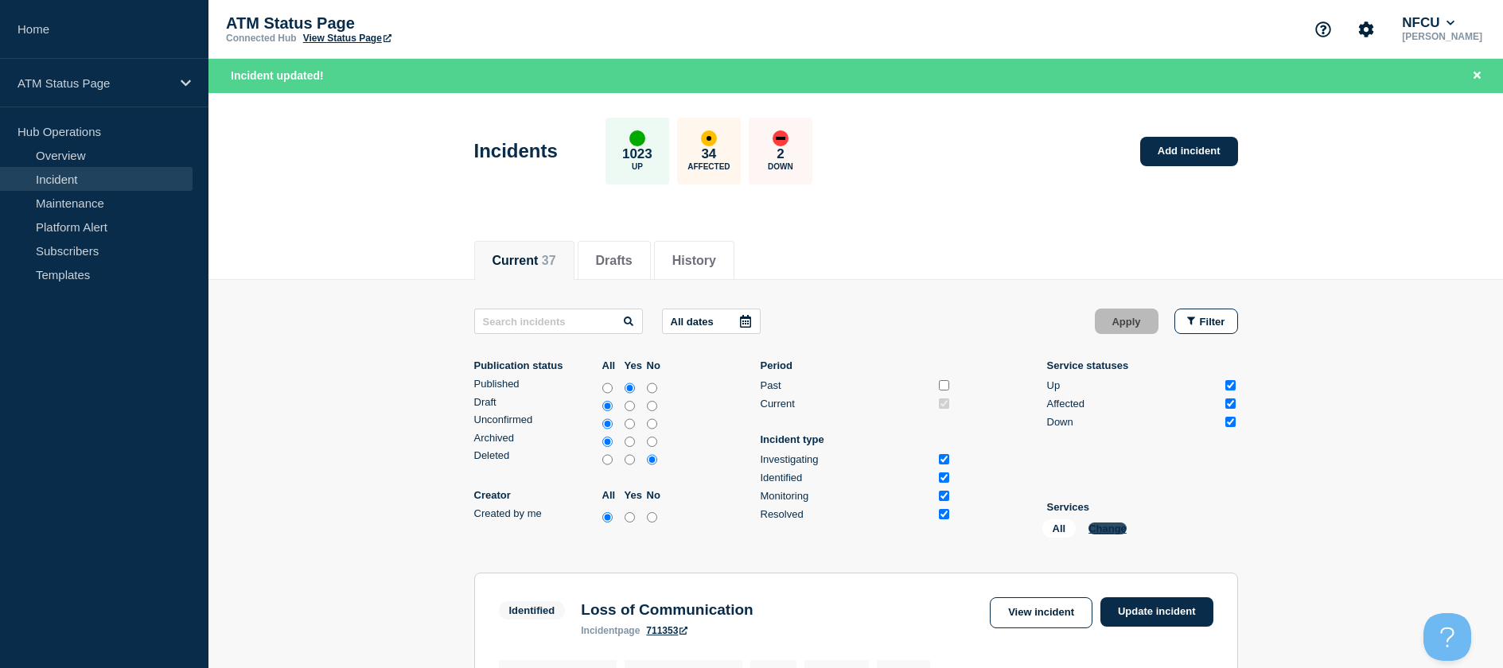
click at [1106, 527] on button "Change" at bounding box center [1107, 529] width 38 height 12
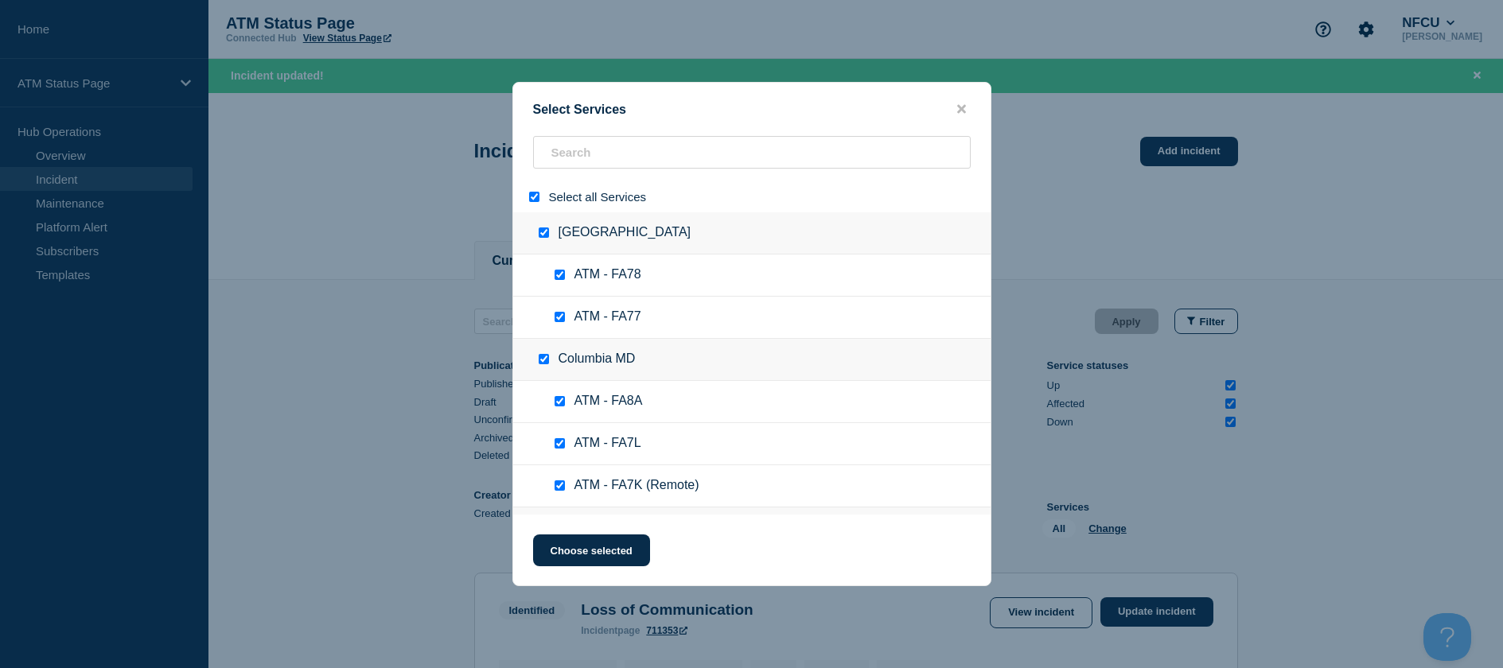
click at [530, 196] on input "select all" at bounding box center [534, 197] width 10 height 10
click at [569, 161] on input "search" at bounding box center [752, 152] width 438 height 33
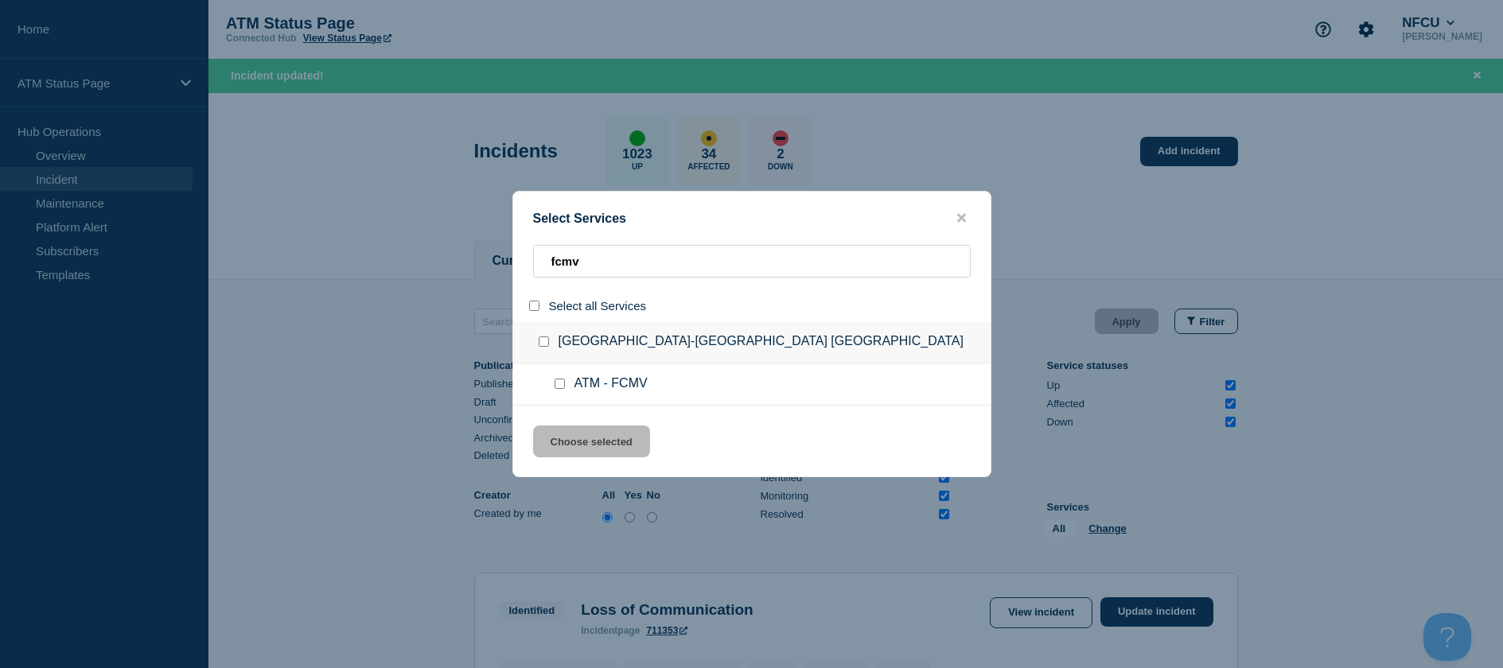
click at [552, 384] on div at bounding box center [562, 384] width 23 height 16
click at [558, 388] on input "service: ATM - FCMV" at bounding box center [559, 384] width 10 height 10
click at [558, 430] on button "Choose selected" at bounding box center [591, 442] width 117 height 32
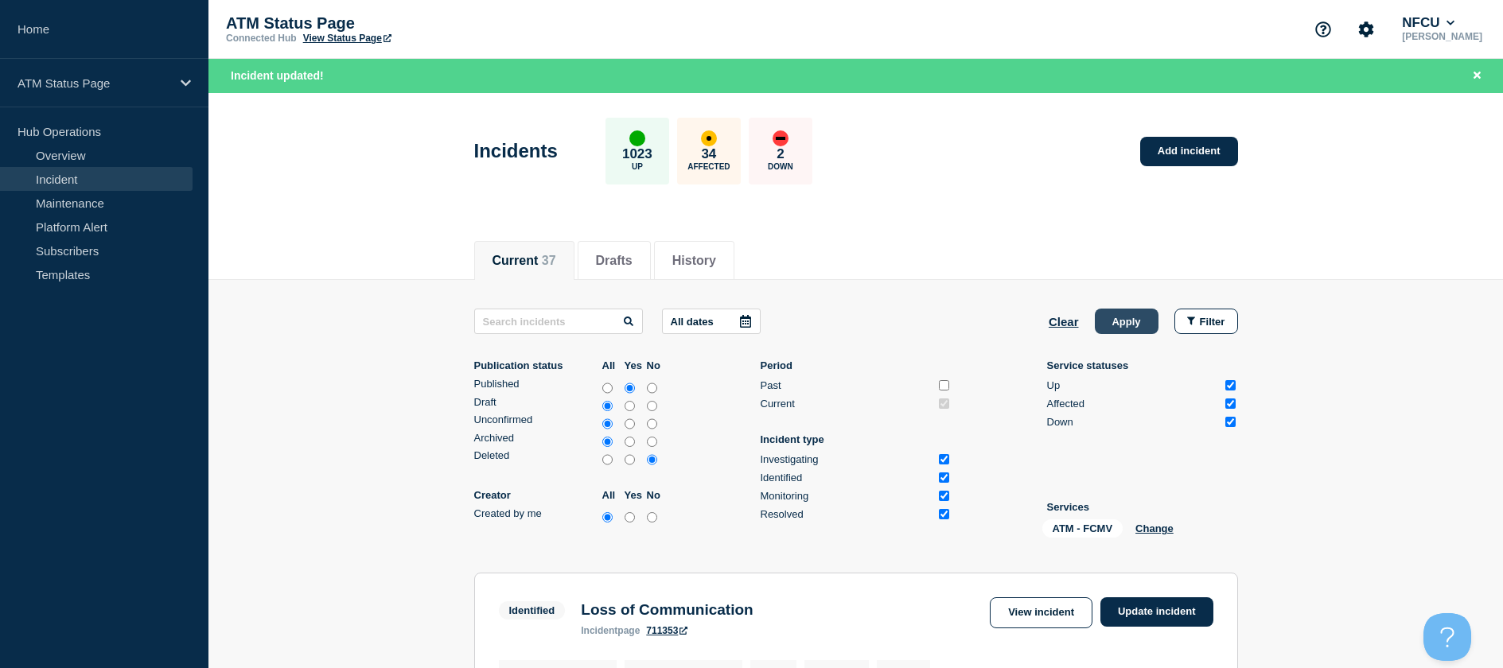
click at [1139, 317] on button "Apply" at bounding box center [1127, 321] width 64 height 25
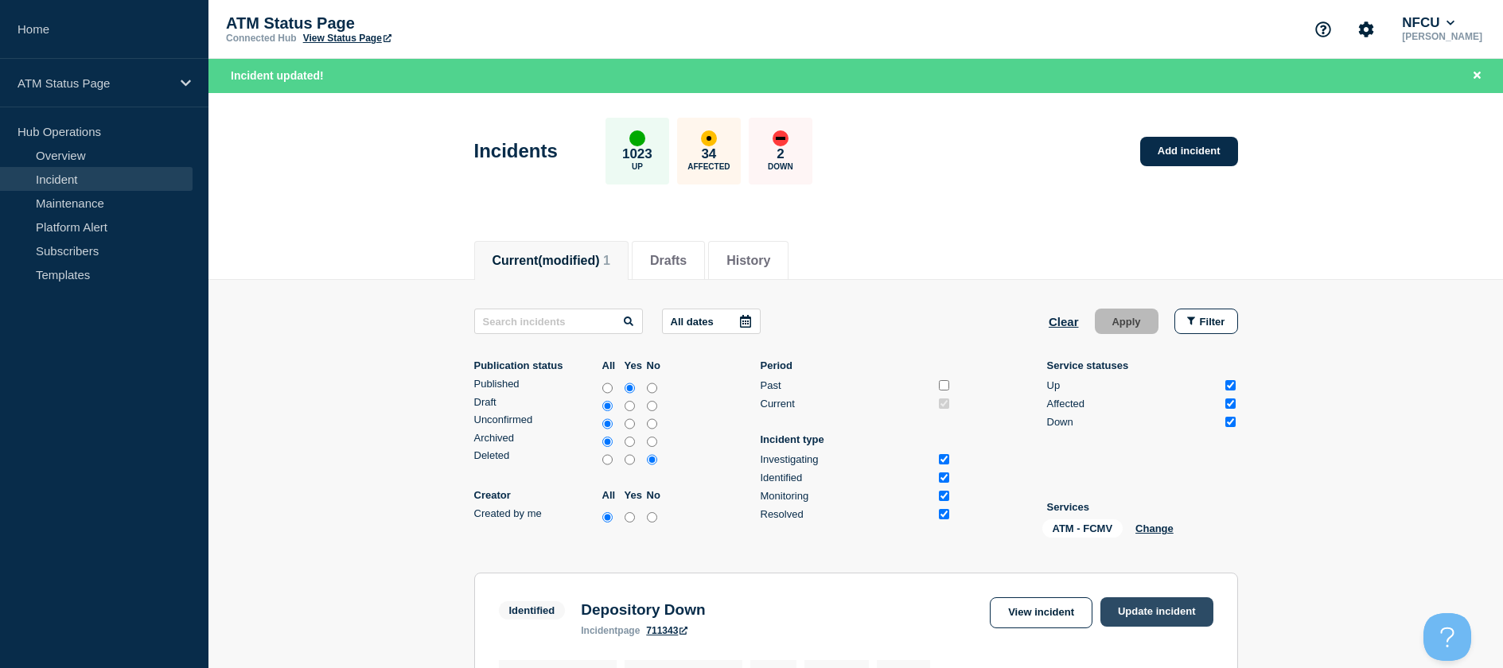
scroll to position [278, 0]
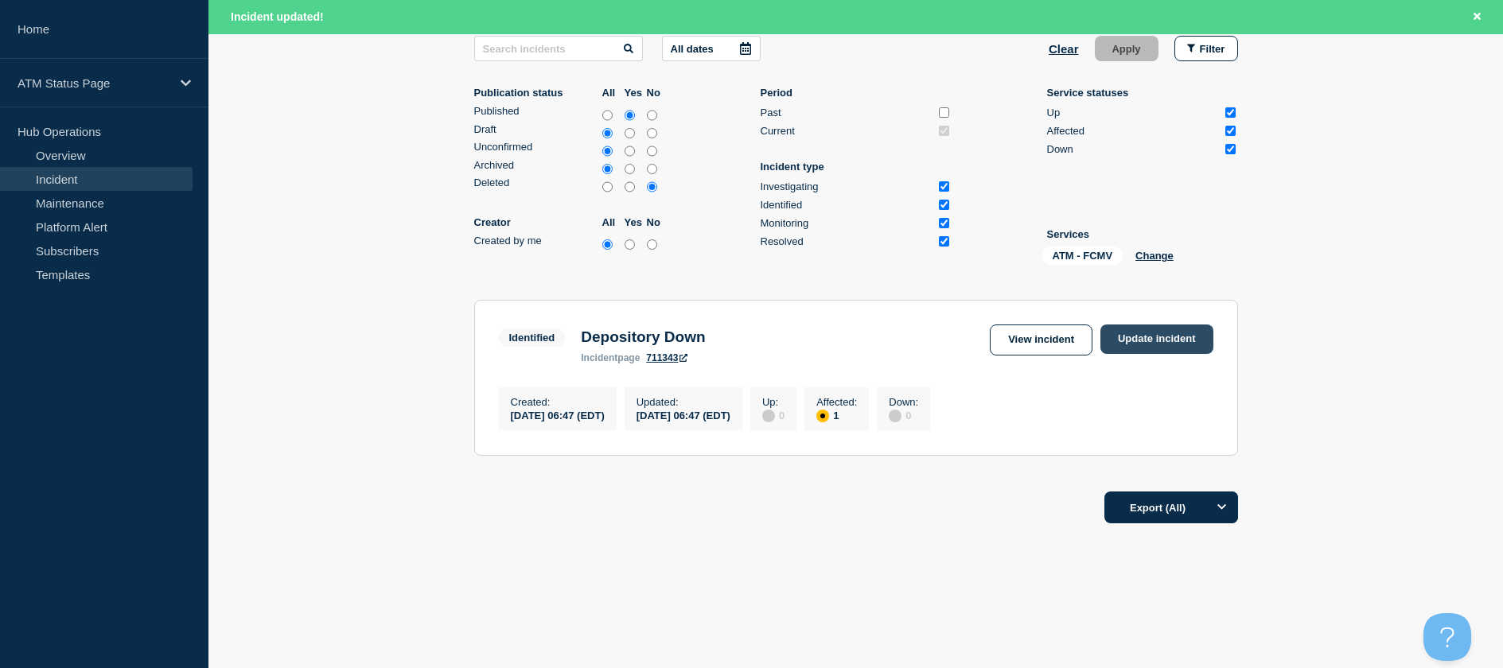
click at [1185, 326] on link "Update incident" at bounding box center [1156, 339] width 113 height 29
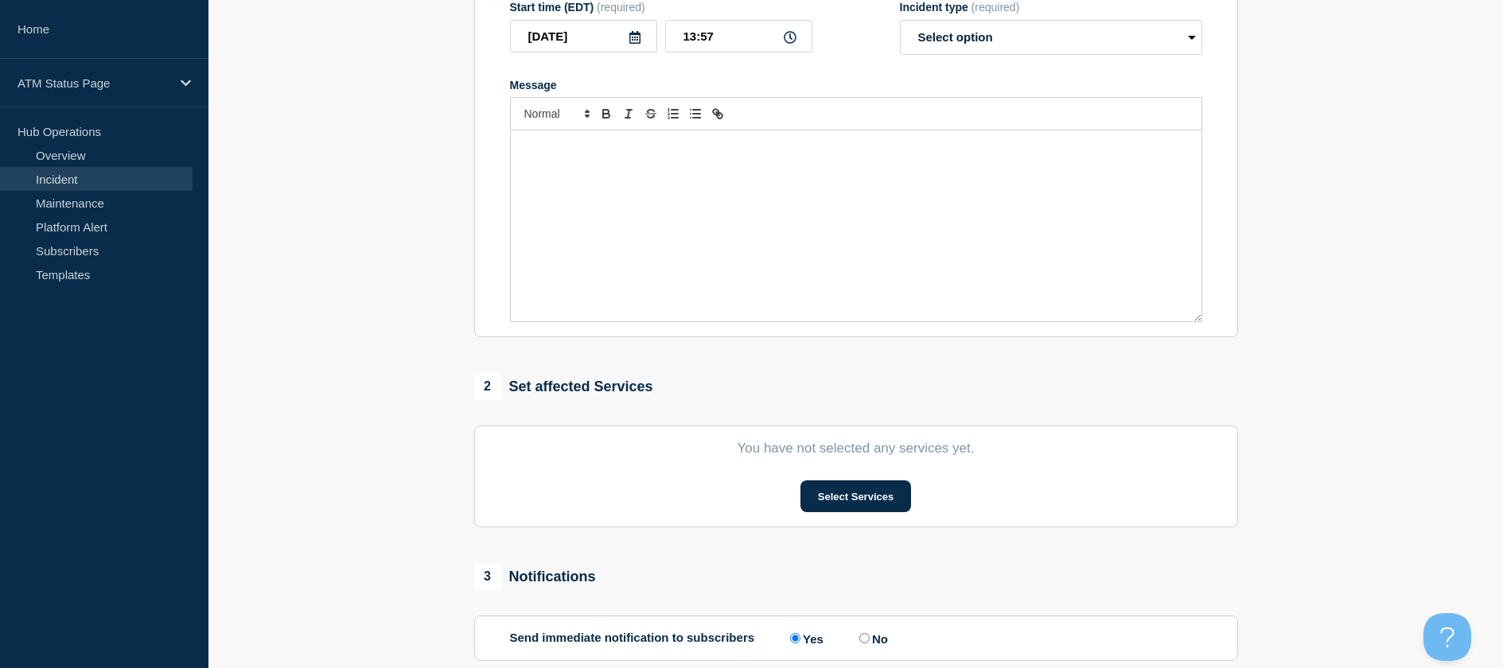
scroll to position [40, 0]
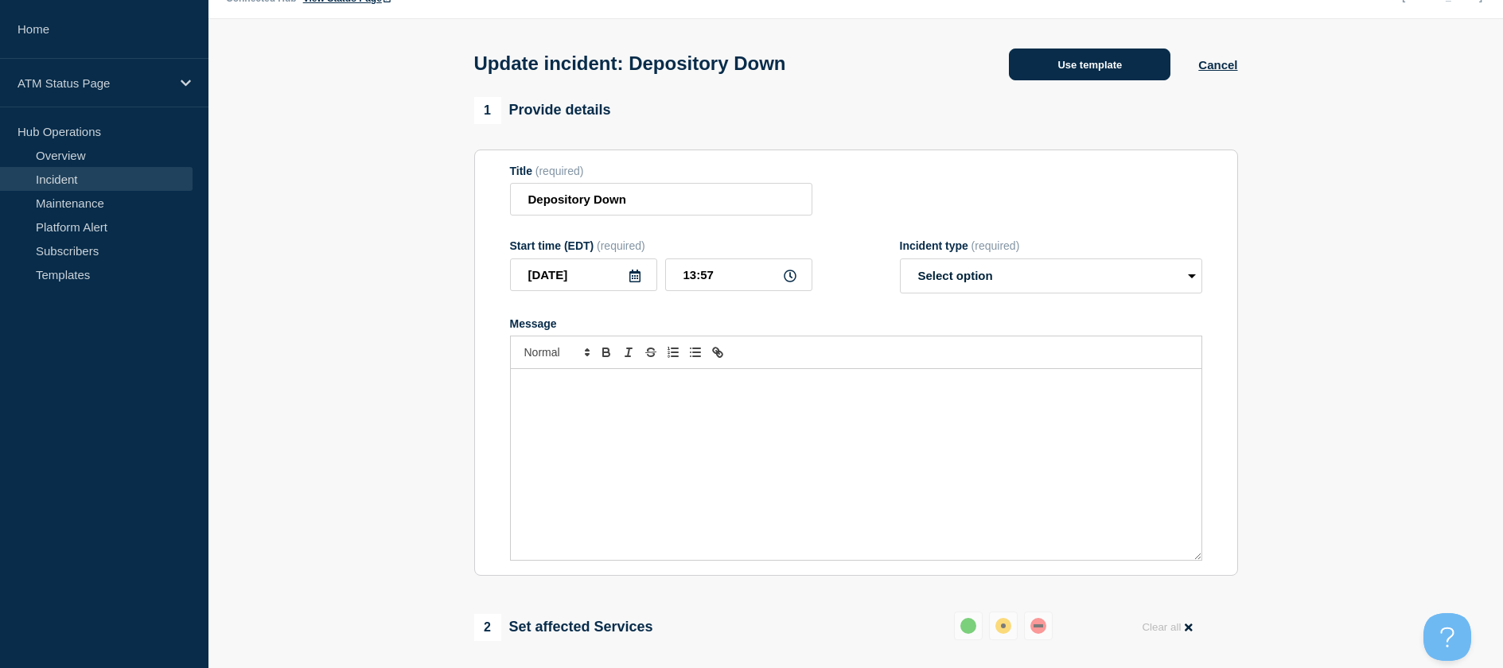
click at [1058, 80] on button "Use template" at bounding box center [1089, 65] width 161 height 32
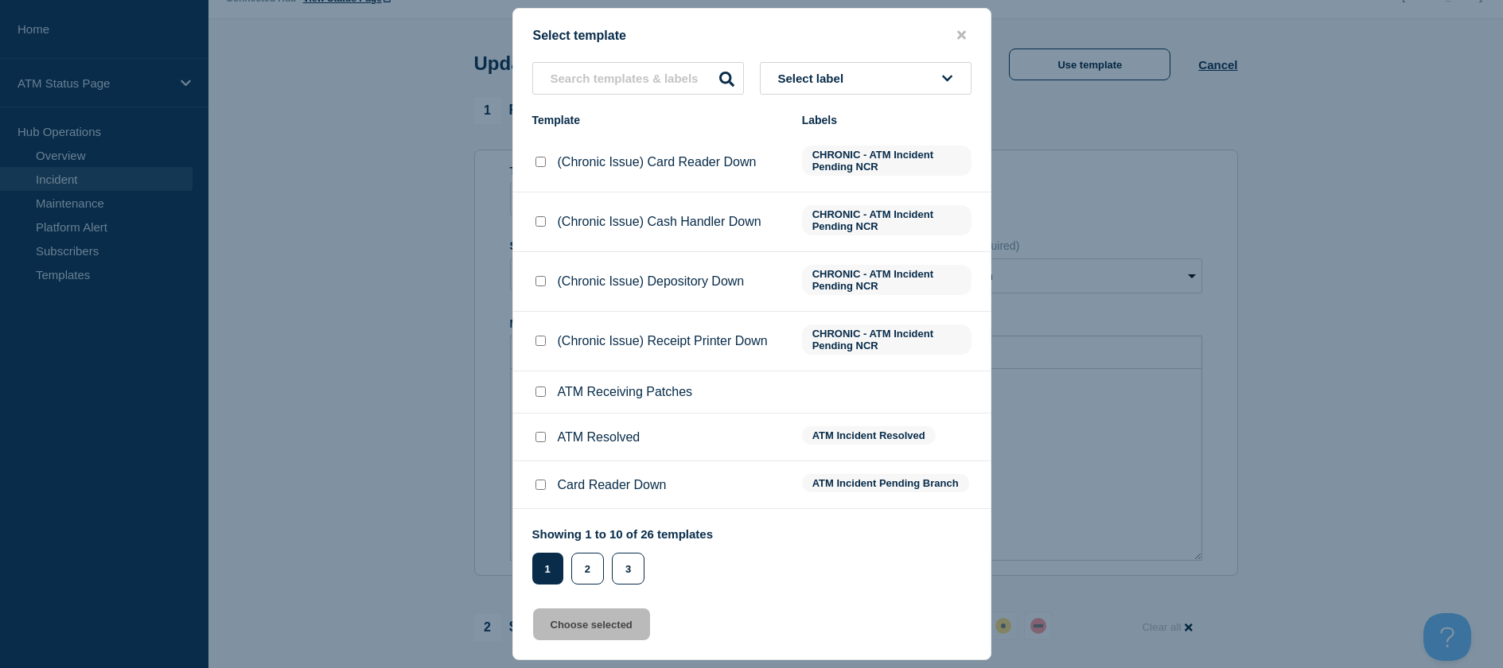
click at [538, 434] on input "ATM Resolved checkbox" at bounding box center [540, 437] width 10 height 10
click at [572, 636] on button "Choose selected" at bounding box center [591, 625] width 117 height 32
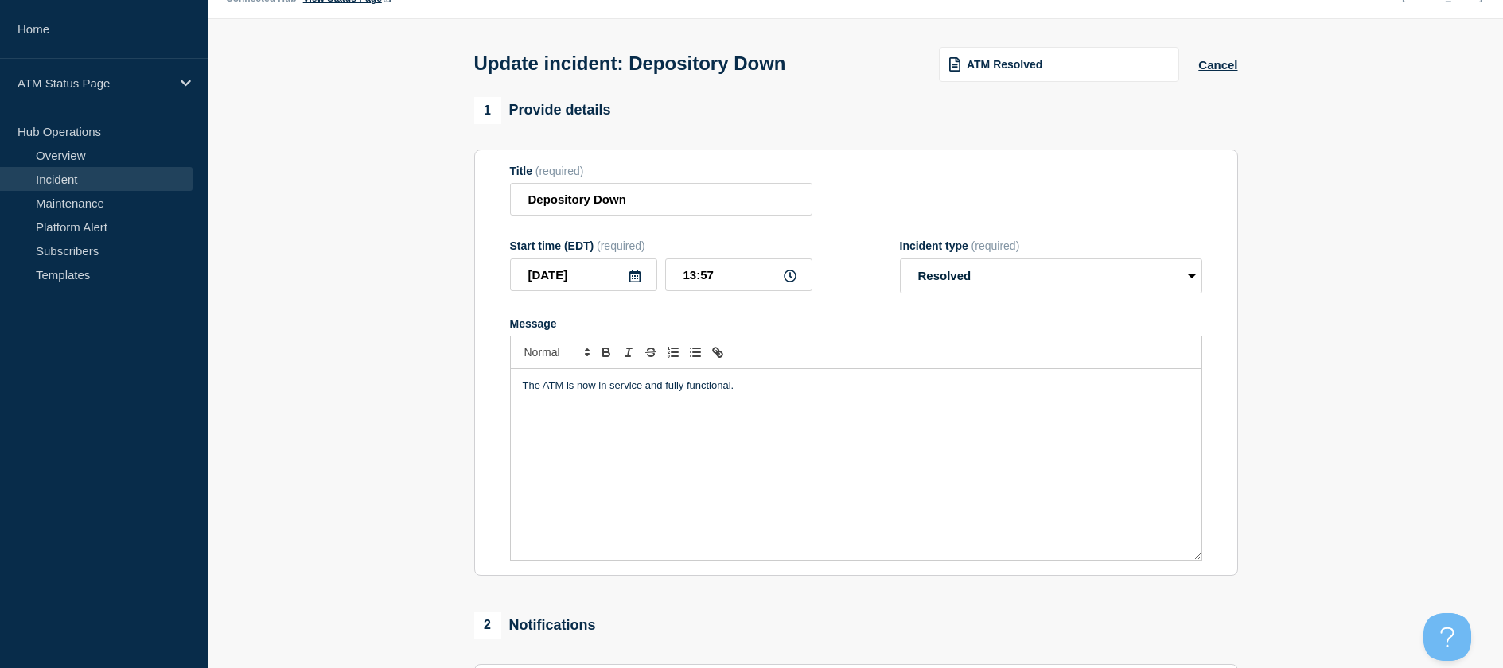
scroll to position [278, 0]
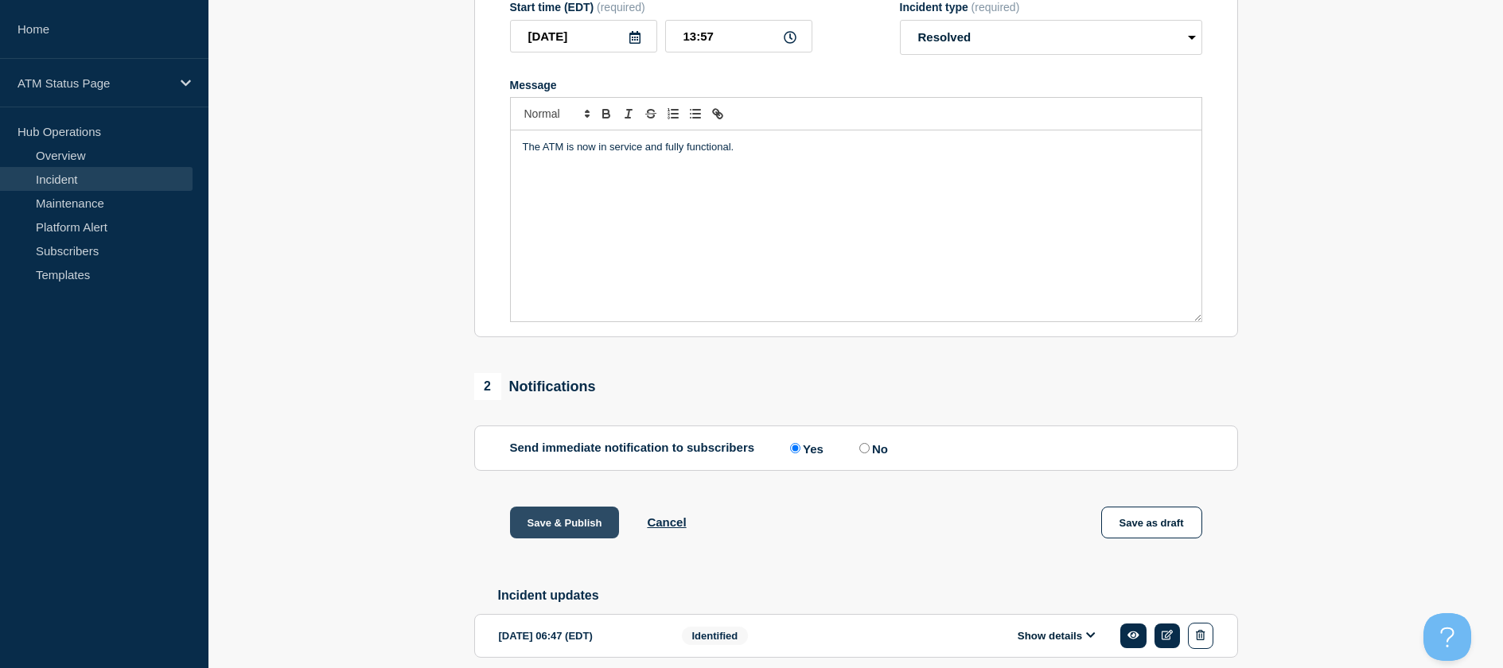
click at [567, 539] on button "Save & Publish" at bounding box center [565, 523] width 110 height 32
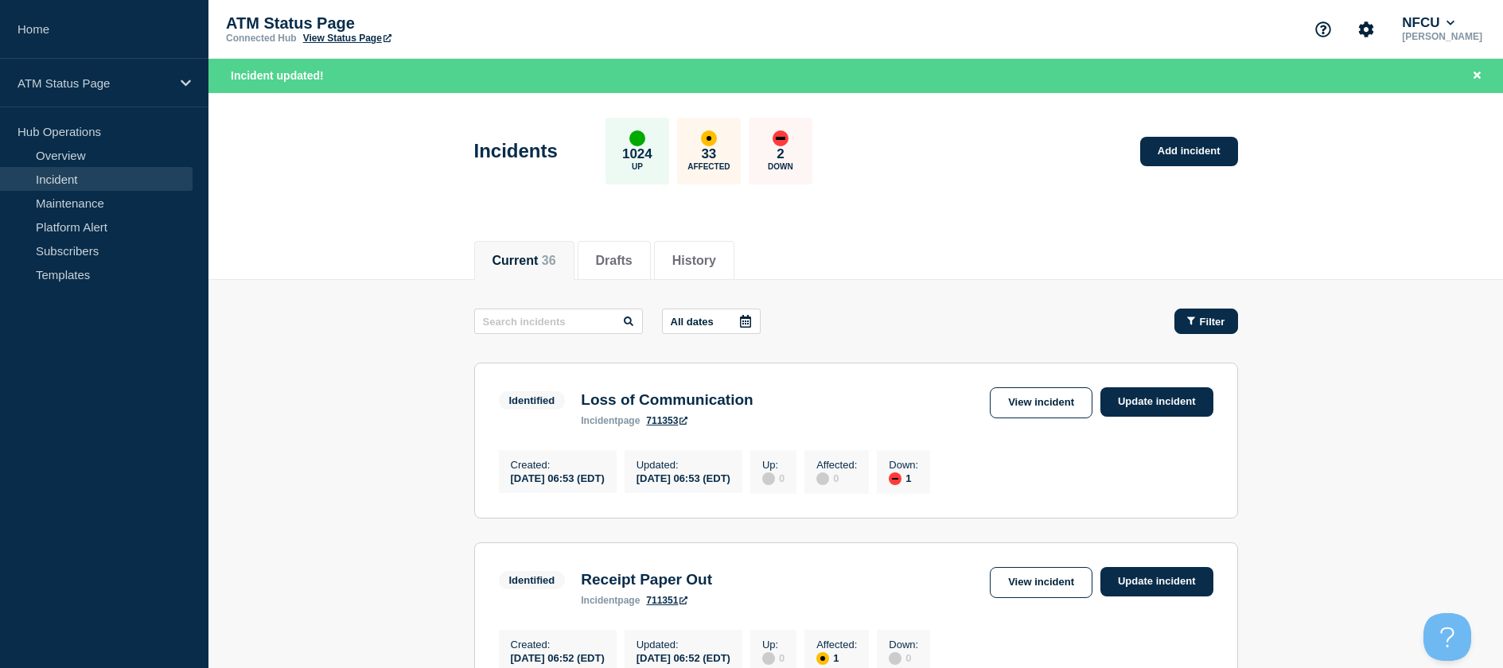
click at [1217, 313] on button "Filter" at bounding box center [1206, 321] width 64 height 25
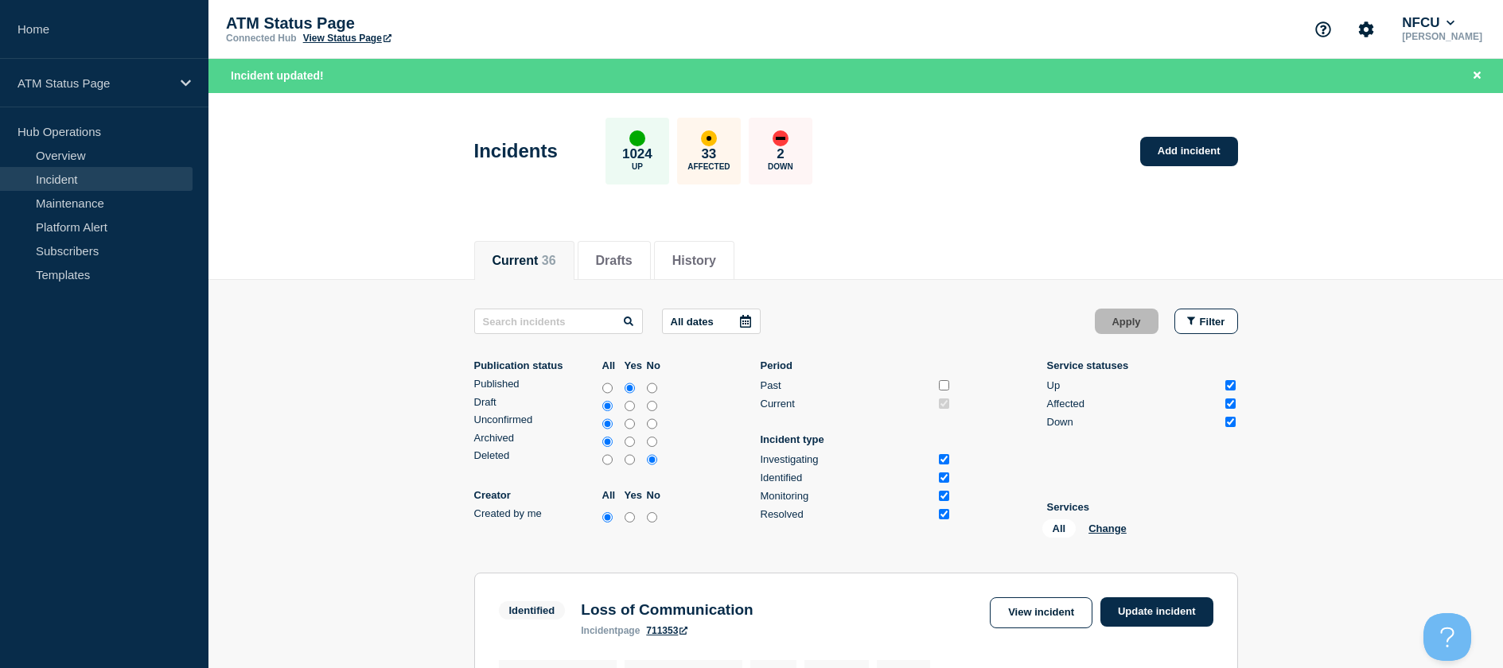
click at [1103, 535] on div "All Change" at bounding box center [1121, 531] width 159 height 25
click at [1102, 529] on button "Change" at bounding box center [1107, 529] width 38 height 12
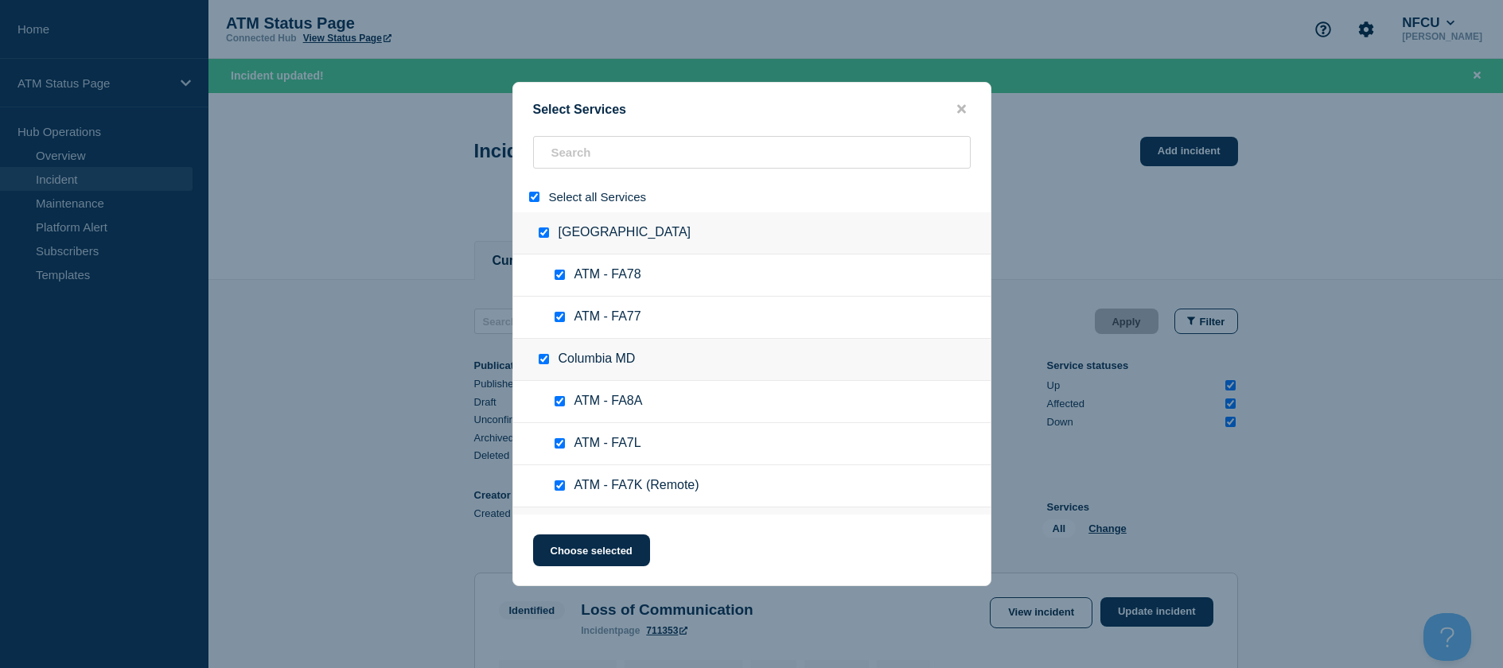
click at [535, 193] on div at bounding box center [537, 196] width 23 height 15
click at [534, 194] on input "select all" at bounding box center [534, 197] width 10 height 10
click at [581, 157] on input "search" at bounding box center [752, 152] width 438 height 33
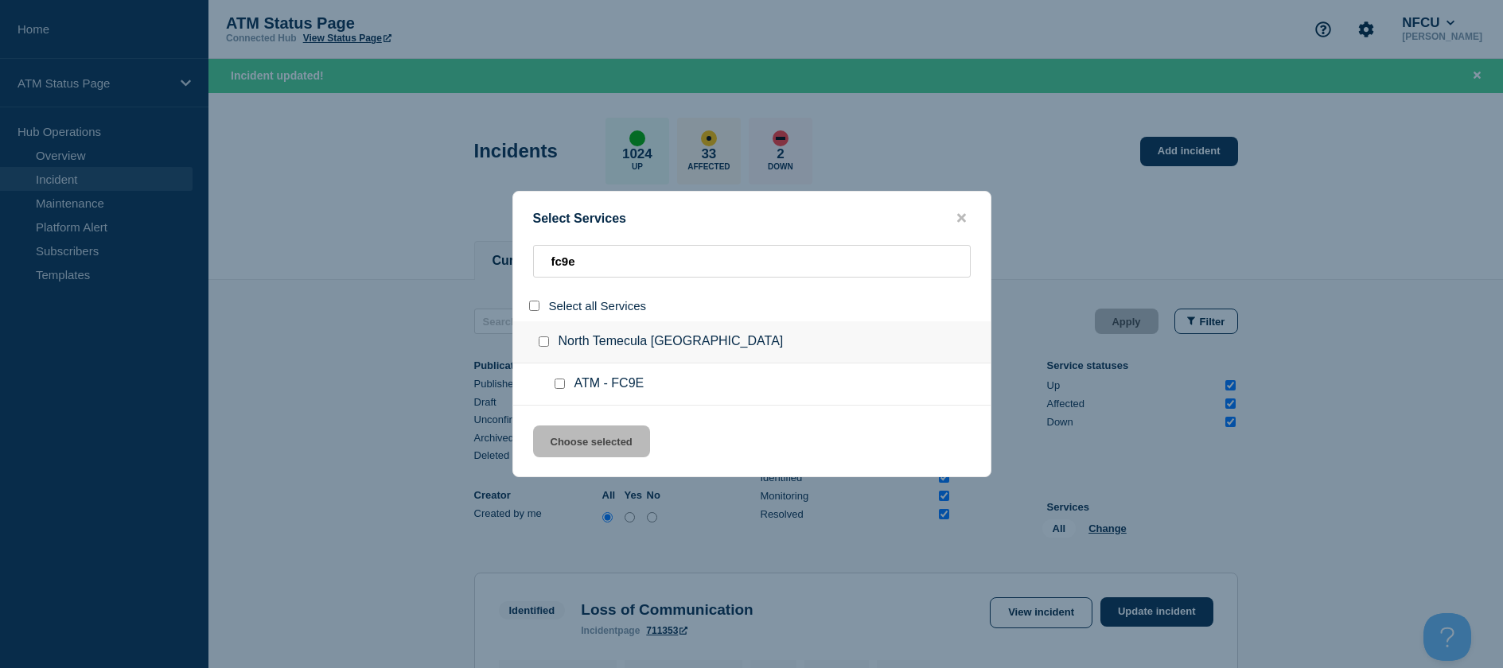
click at [560, 380] on input "service: ATM - FC9E" at bounding box center [559, 384] width 10 height 10
click at [566, 429] on button "Choose selected" at bounding box center [591, 442] width 117 height 32
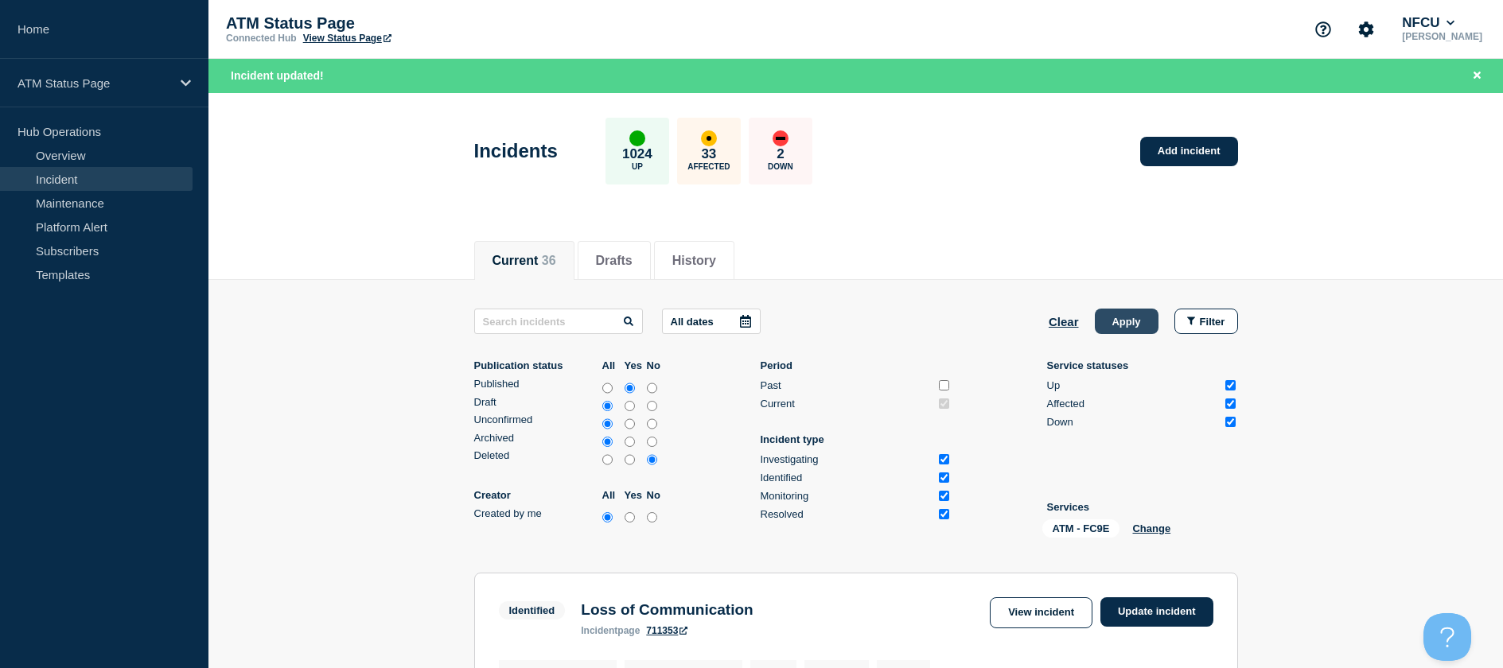
click at [1118, 321] on button "Apply" at bounding box center [1127, 321] width 64 height 25
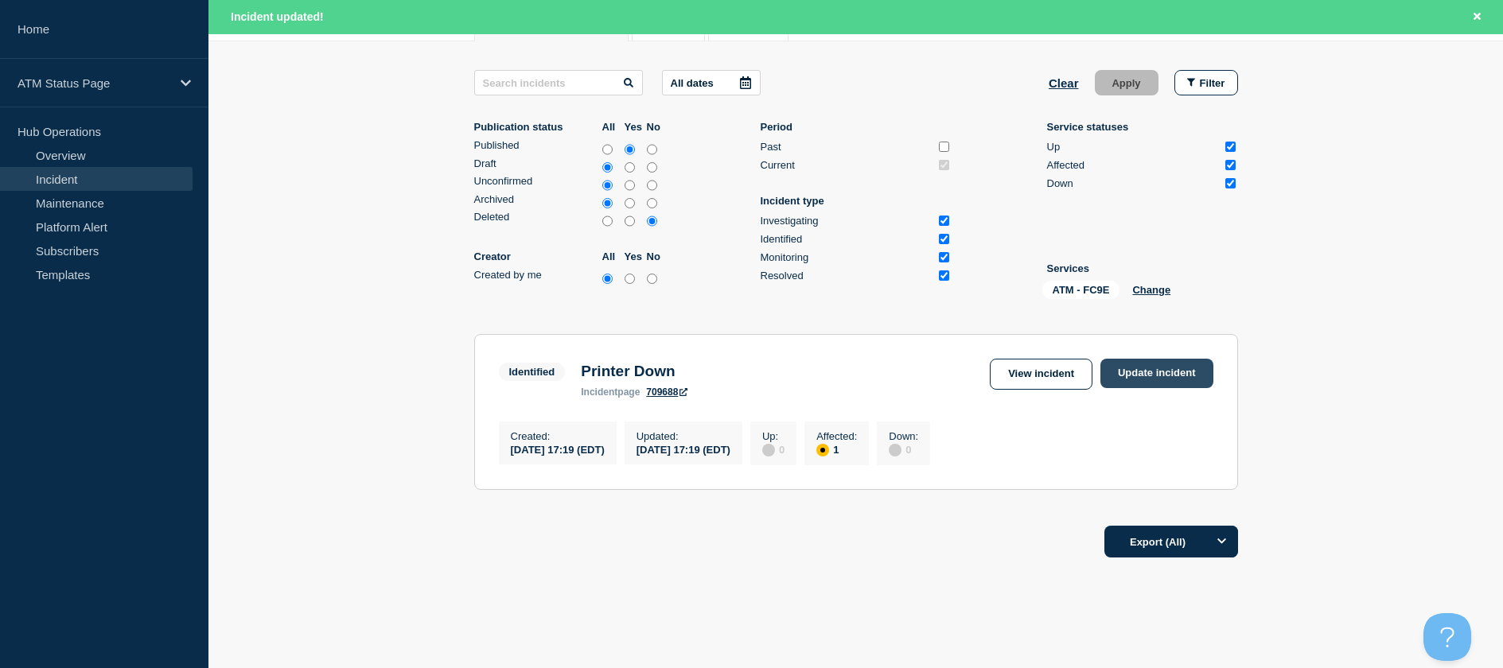
click at [1172, 383] on link "Update incident" at bounding box center [1156, 373] width 113 height 29
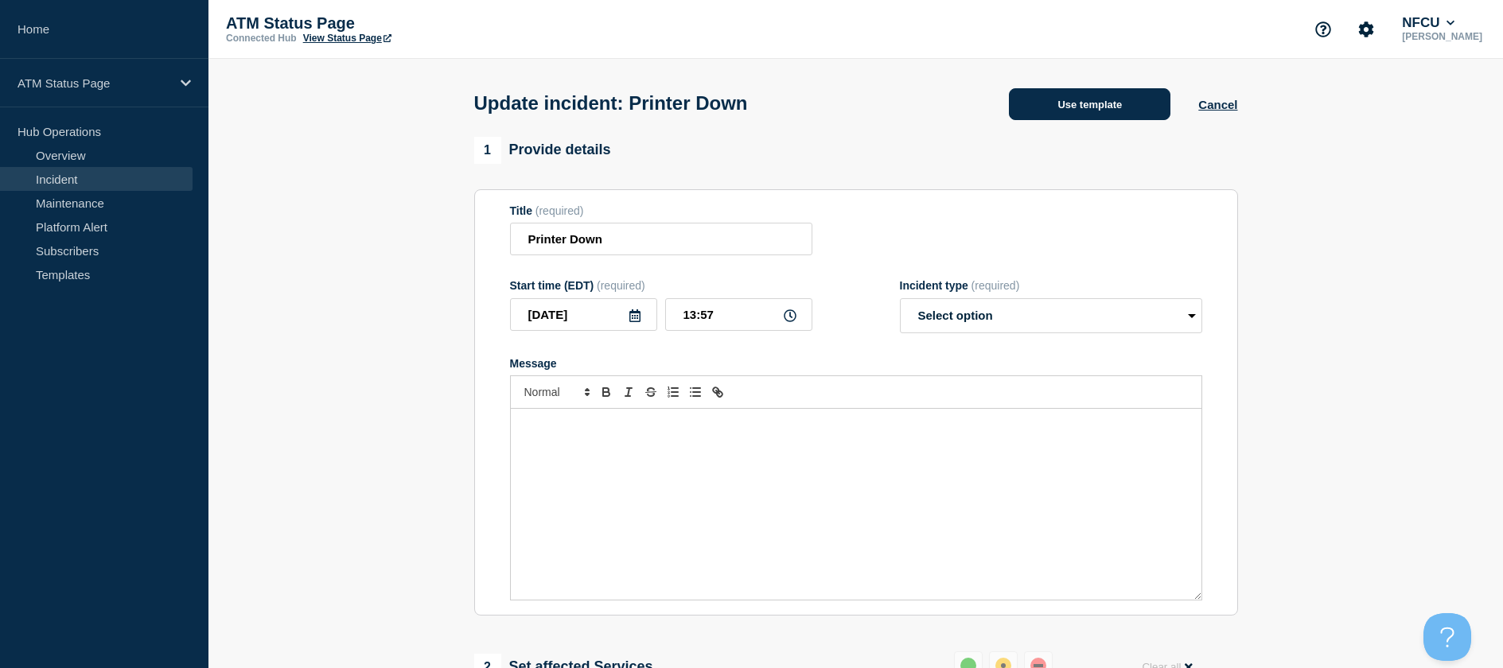
click at [1021, 92] on button "Use template" at bounding box center [1089, 104] width 161 height 32
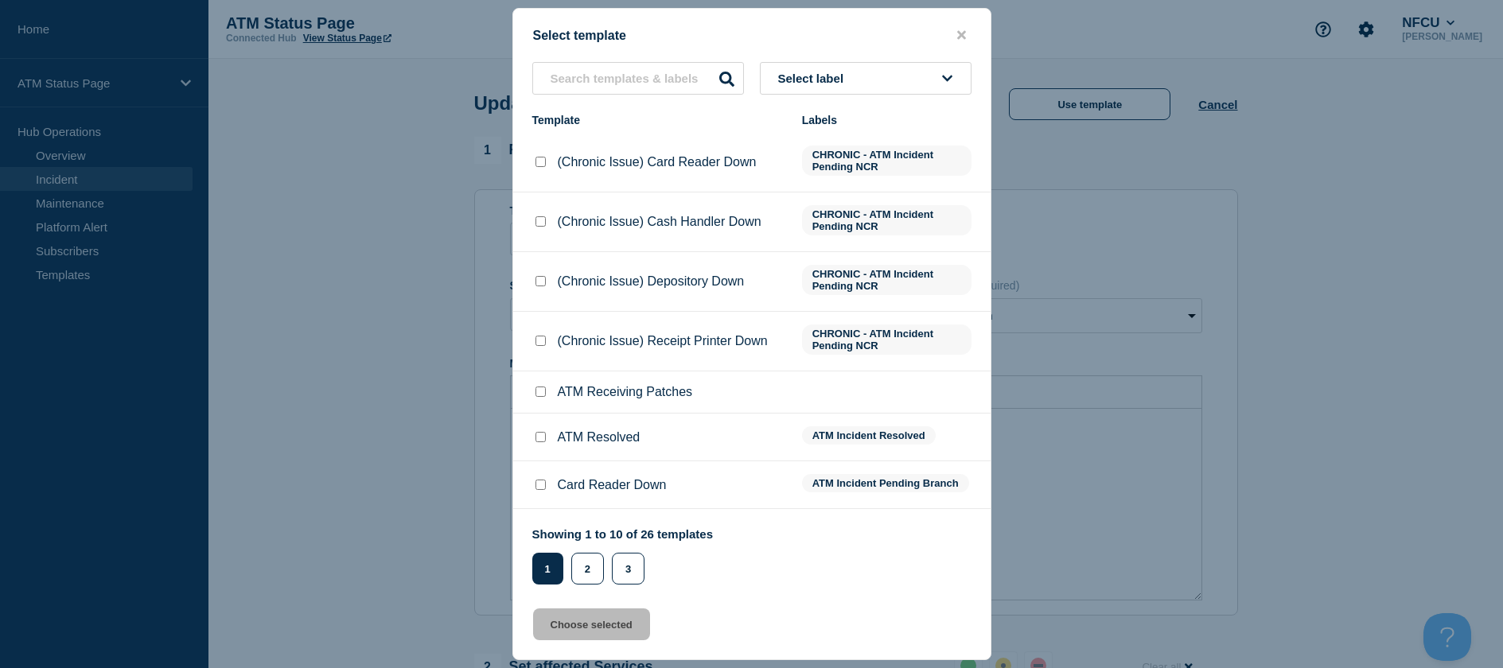
click at [539, 438] on input "ATM Resolved checkbox" at bounding box center [540, 437] width 10 height 10
click at [581, 624] on button "Choose selected" at bounding box center [591, 625] width 117 height 32
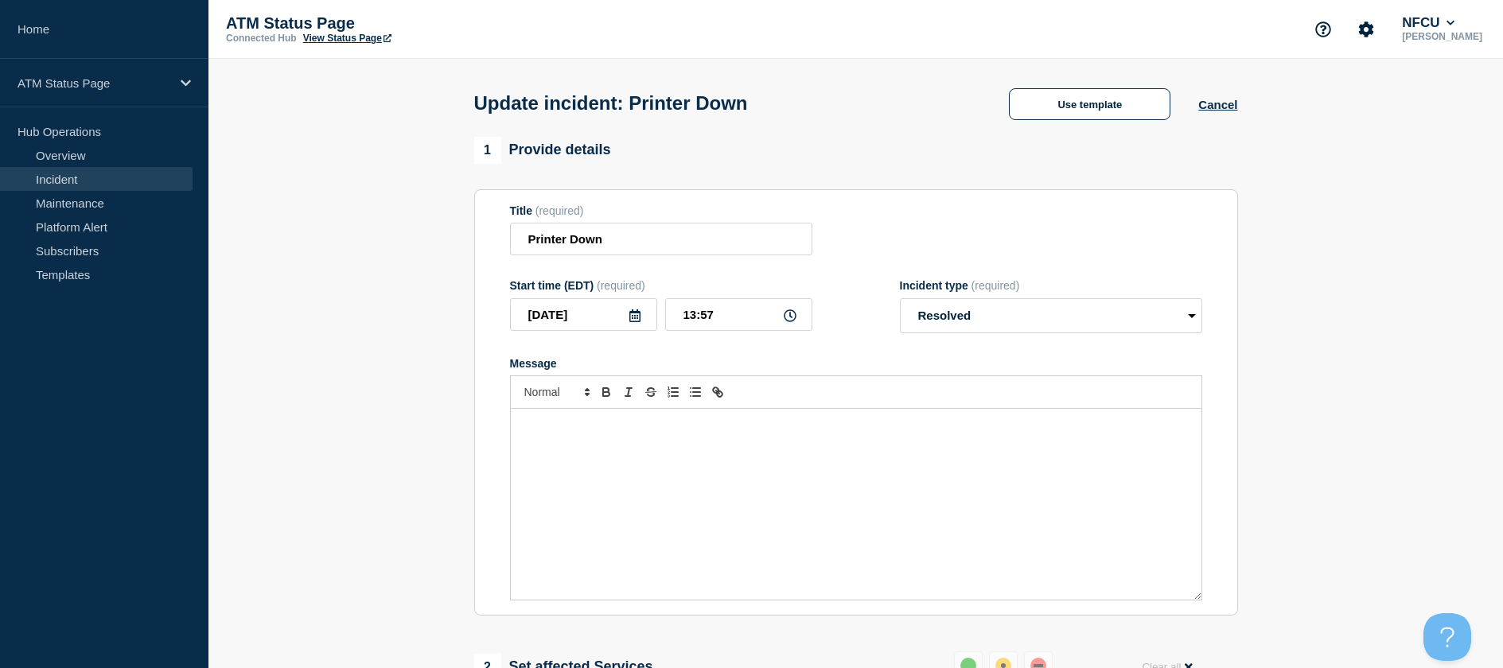
scroll to position [159, 0]
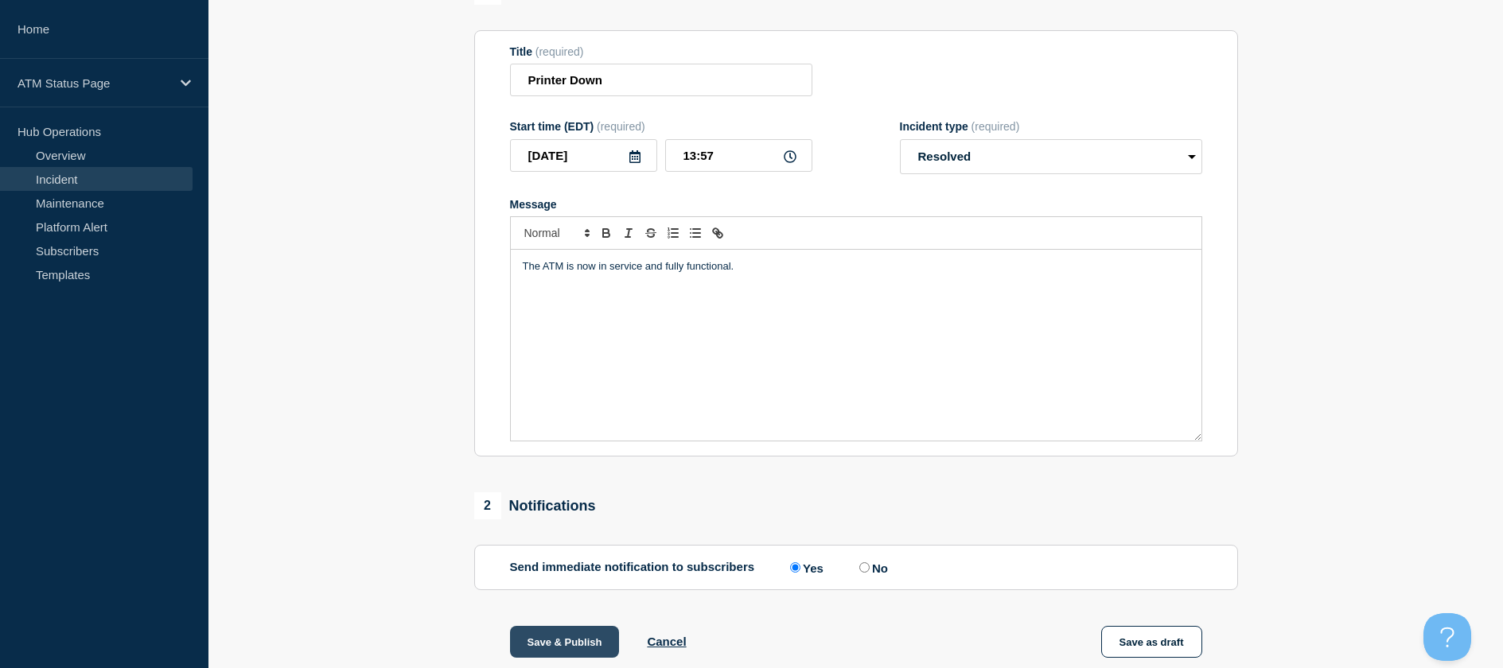
click at [557, 641] on button "Save & Publish" at bounding box center [565, 642] width 110 height 32
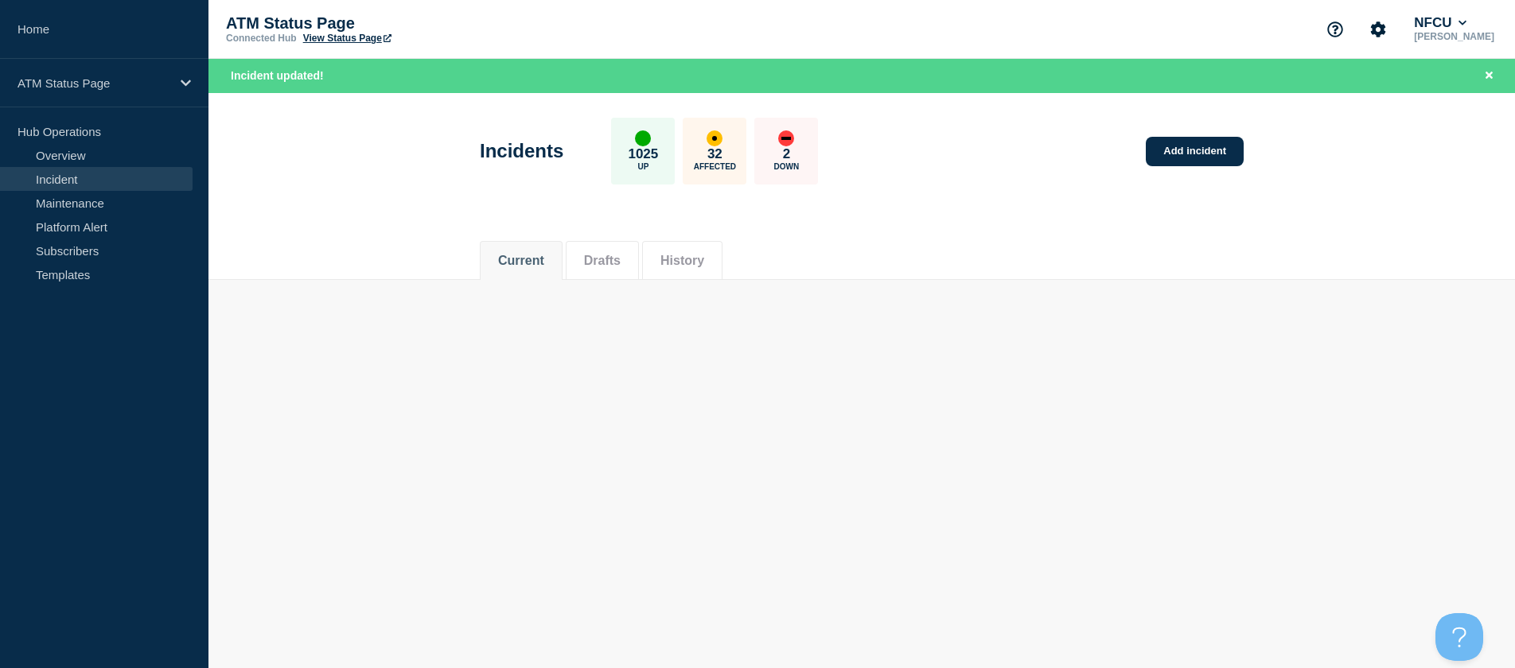
click at [941, 265] on div "Current Drafts History" at bounding box center [862, 252] width 764 height 54
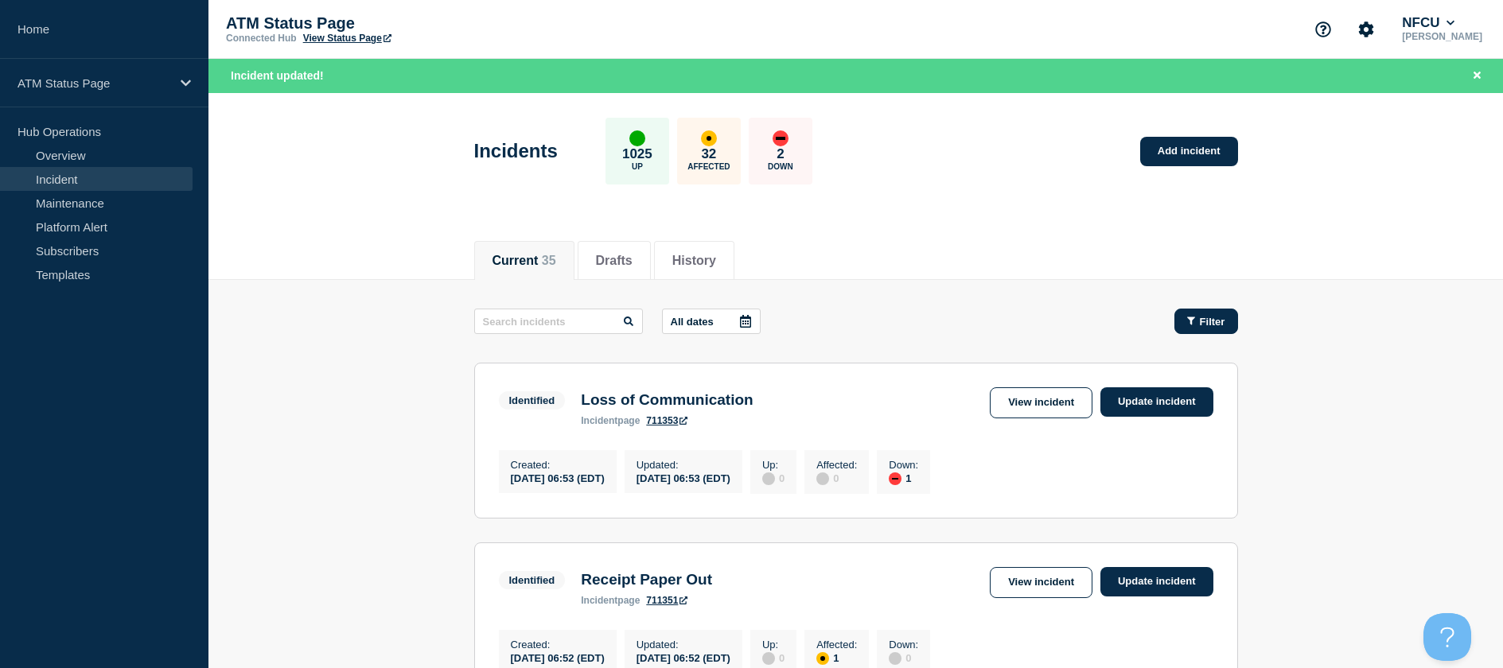
click at [1196, 311] on button "Filter" at bounding box center [1206, 321] width 64 height 25
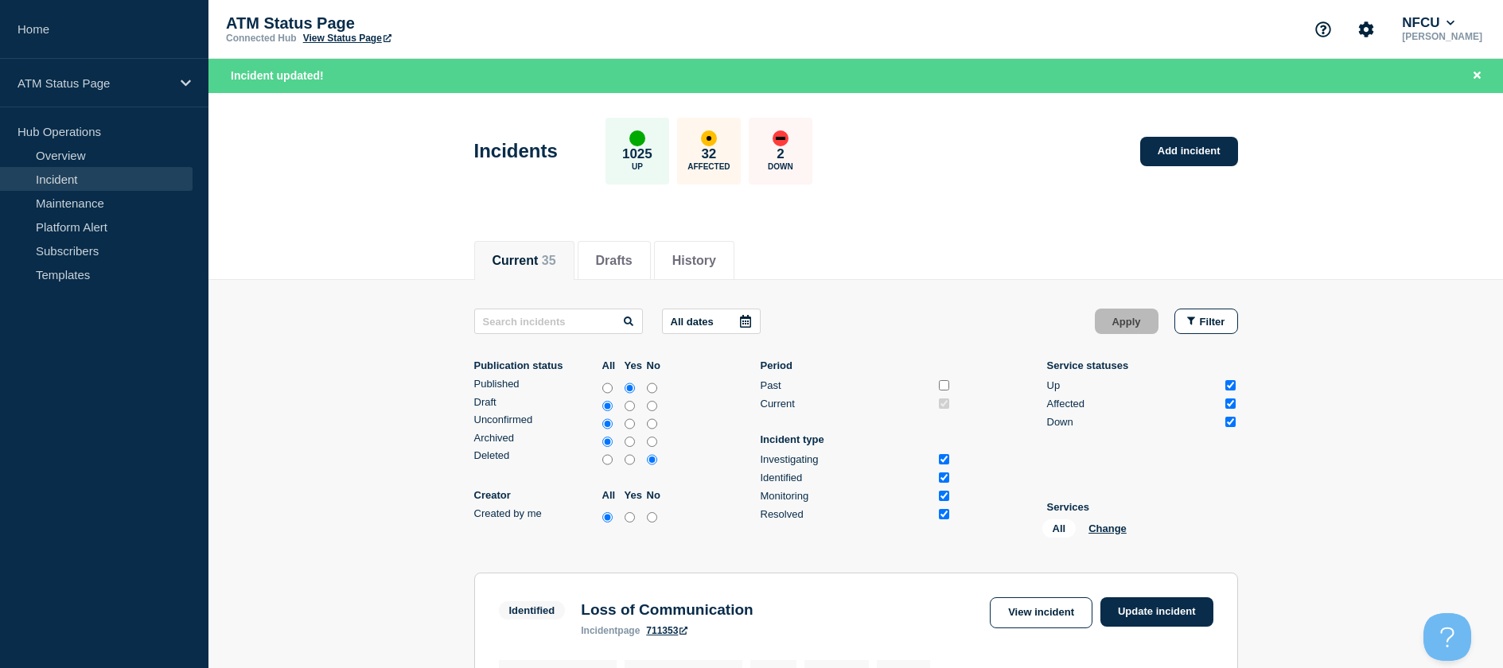
scroll to position [318, 0]
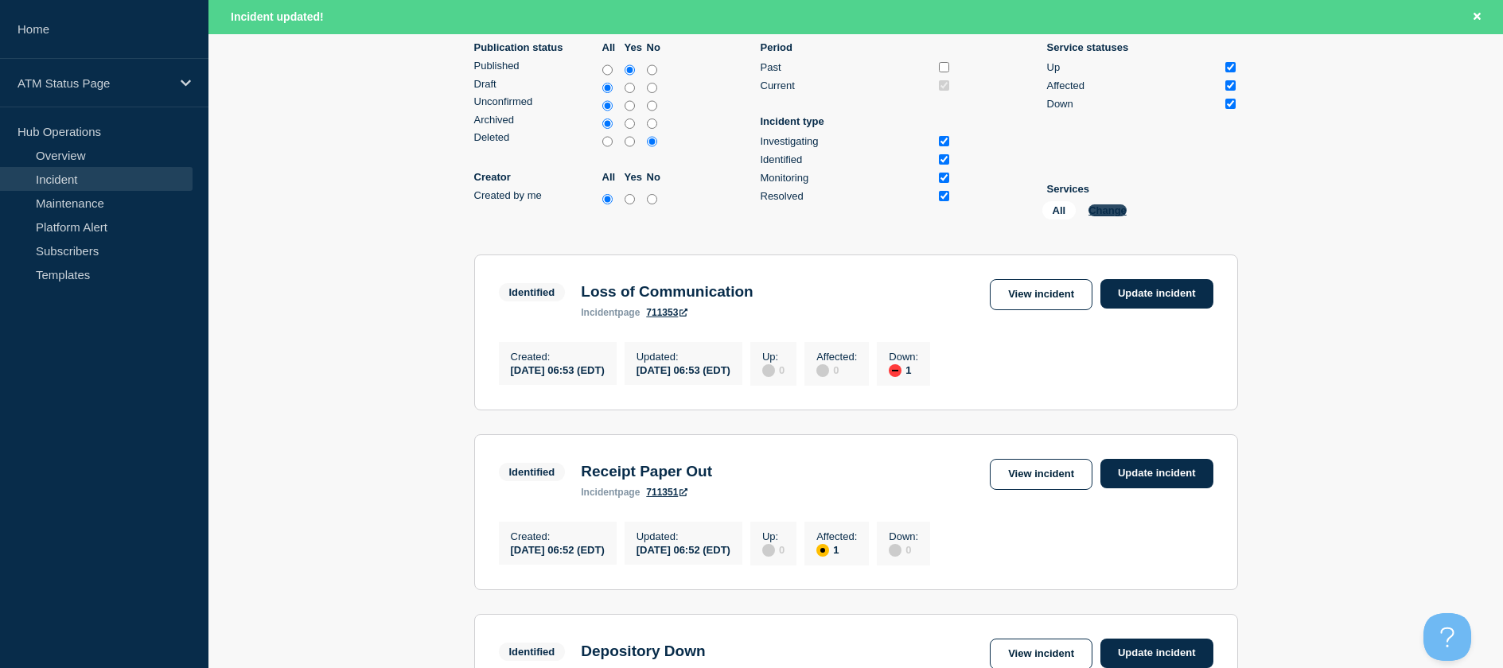
click at [1116, 205] on button "Change" at bounding box center [1107, 210] width 38 height 12
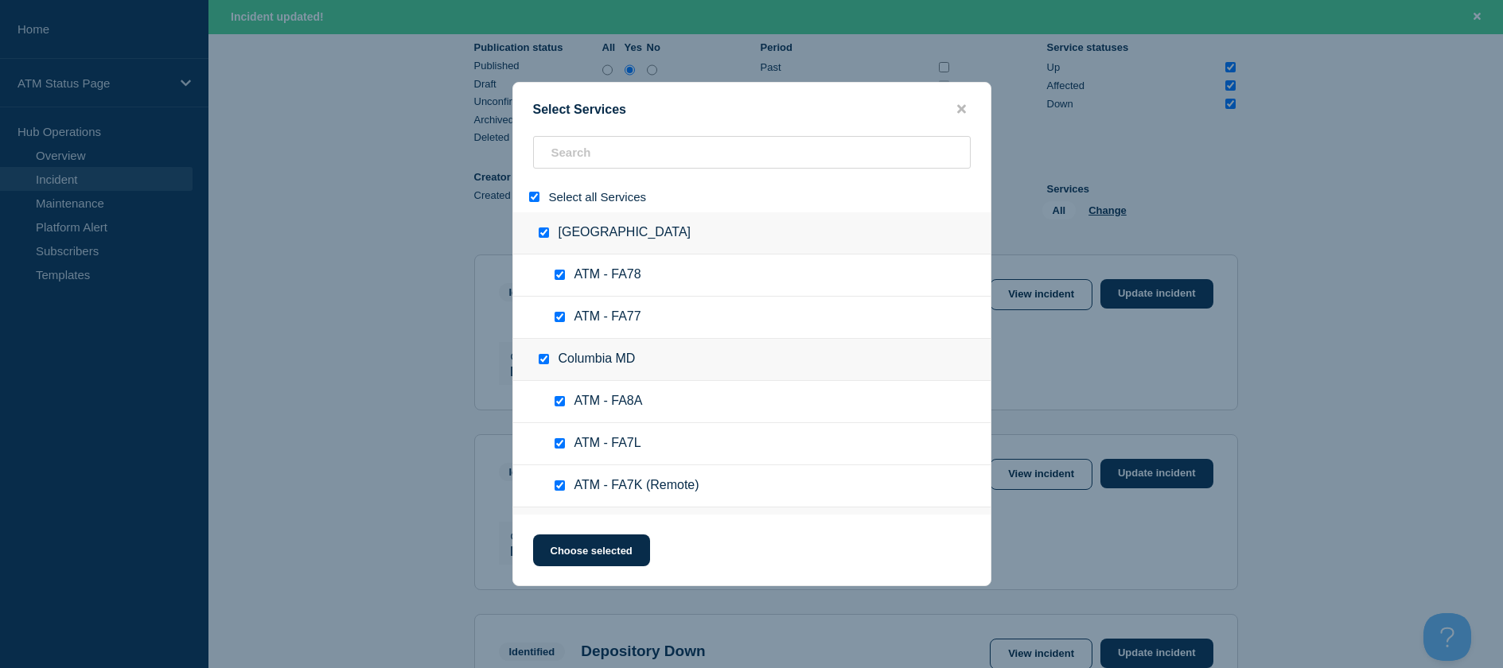
click at [535, 189] on div "Select all Services" at bounding box center [751, 196] width 477 height 31
click at [530, 193] on input "select all" at bounding box center [534, 197] width 10 height 10
type input "fcth"
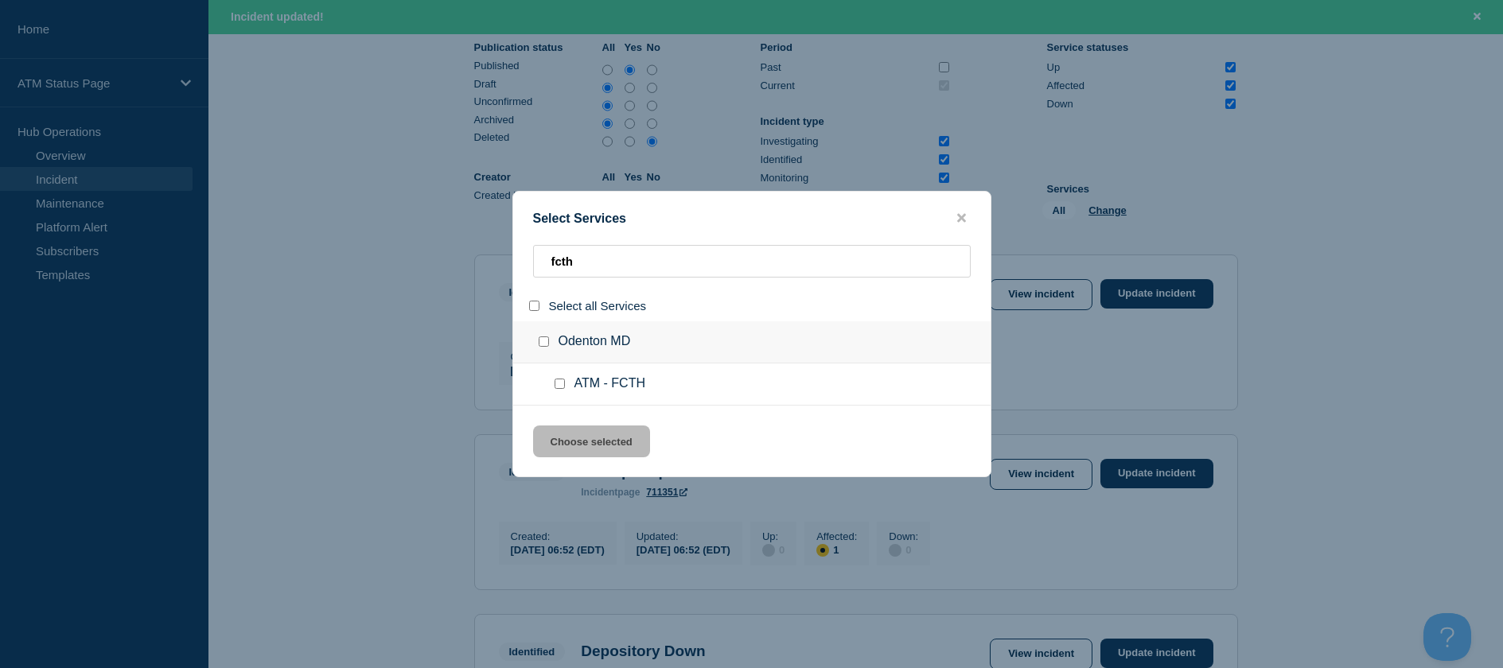
click at [559, 383] on input "service: ATM - FCTH" at bounding box center [559, 384] width 10 height 10
checkbox input "true"
click at [567, 422] on div "Select Services fcth Select all Services Odenton MD ATM - FCTH Choose selected" at bounding box center [751, 334] width 479 height 286
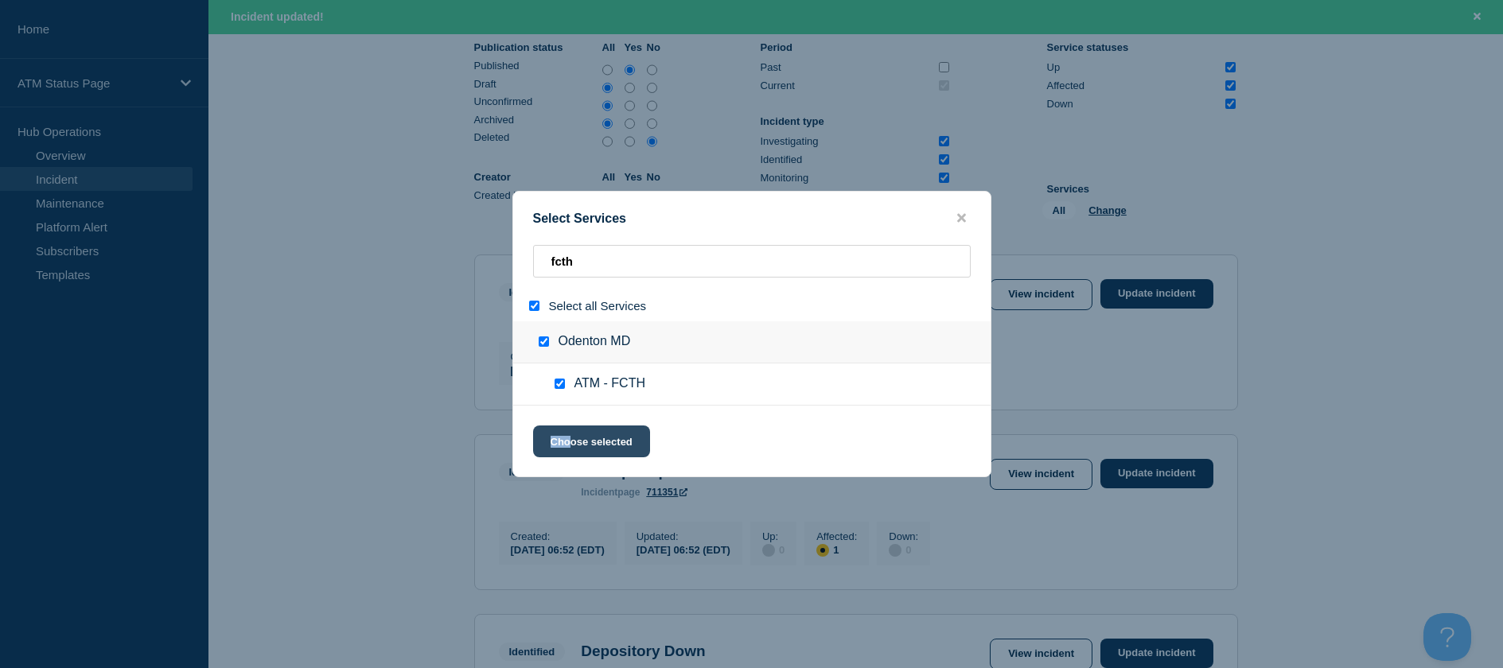
click at [570, 427] on div "Select Services fcth Select all Services Odenton MD ATM - FCTH Choose selected" at bounding box center [751, 334] width 479 height 286
drag, startPoint x: 570, startPoint y: 427, endPoint x: 670, endPoint y: 435, distance: 100.6
click at [578, 434] on button "Choose selected" at bounding box center [591, 442] width 117 height 32
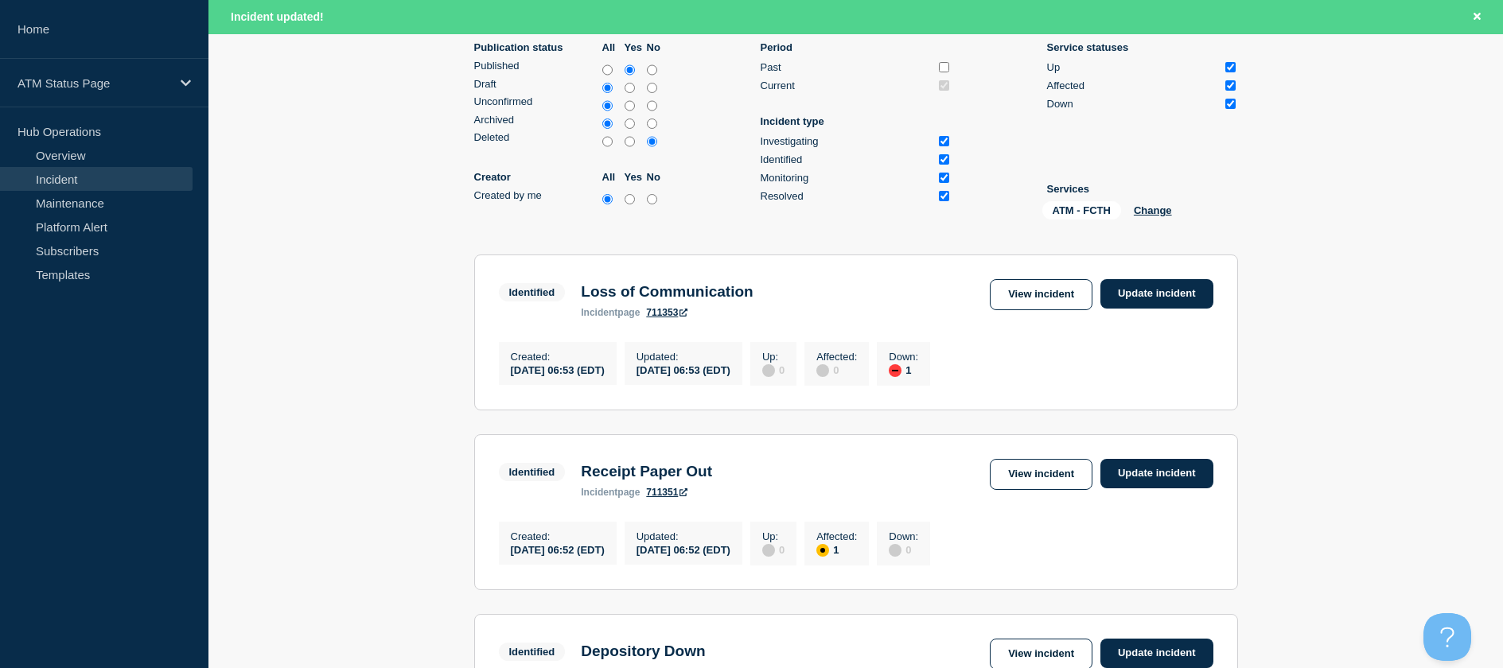
scroll to position [80, 0]
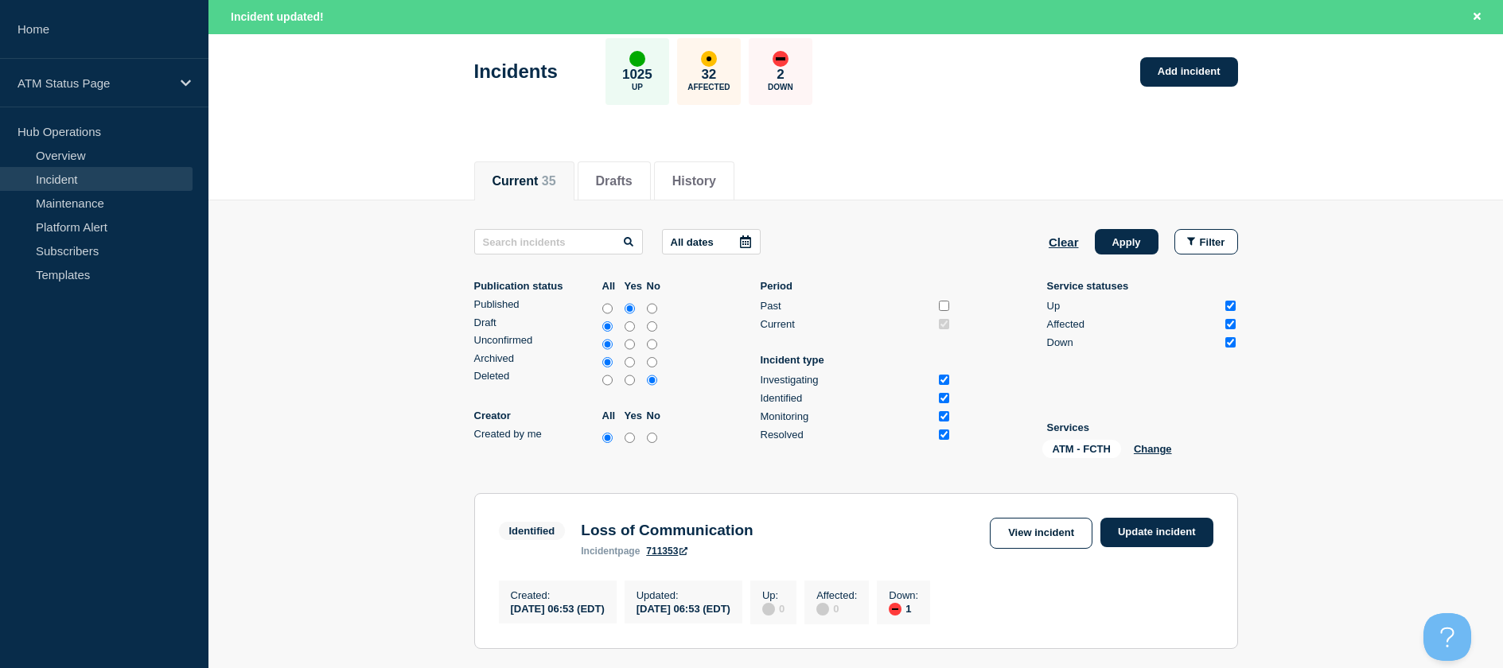
scroll to position [159, 0]
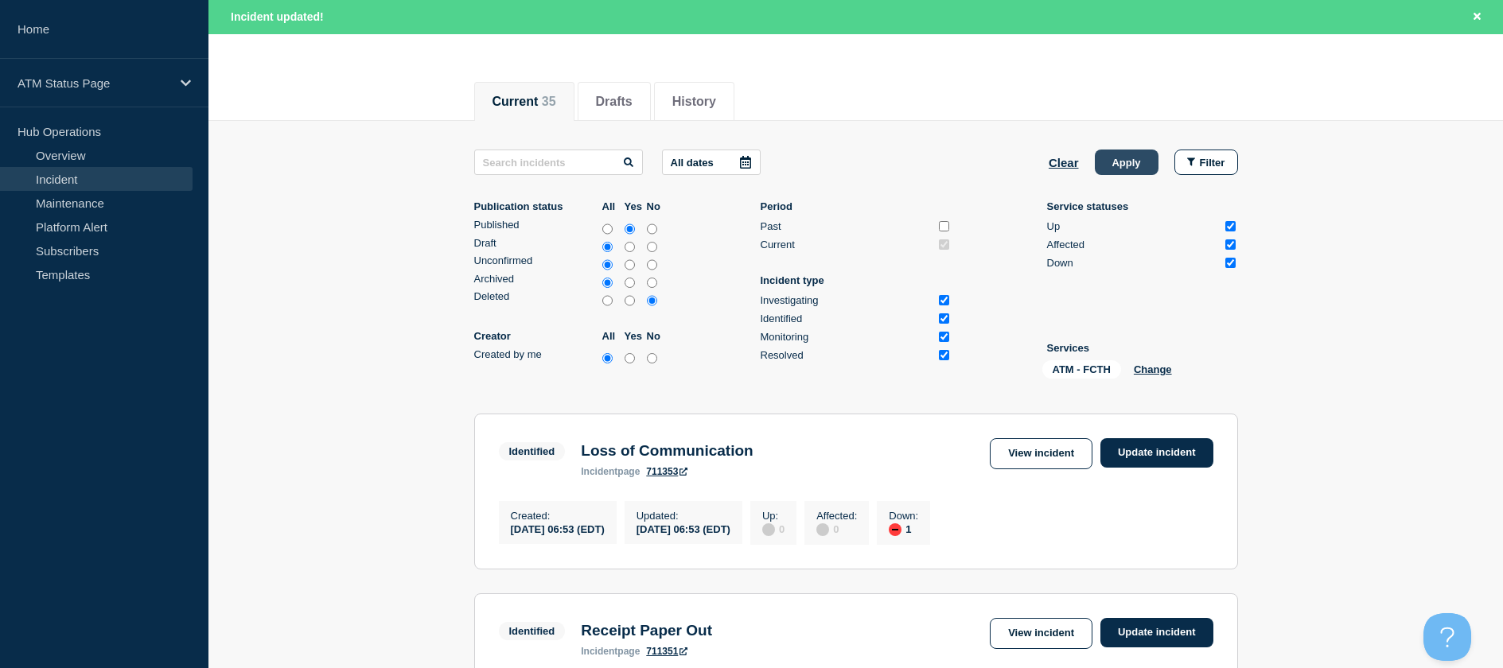
click at [1112, 152] on button "Apply" at bounding box center [1127, 162] width 64 height 25
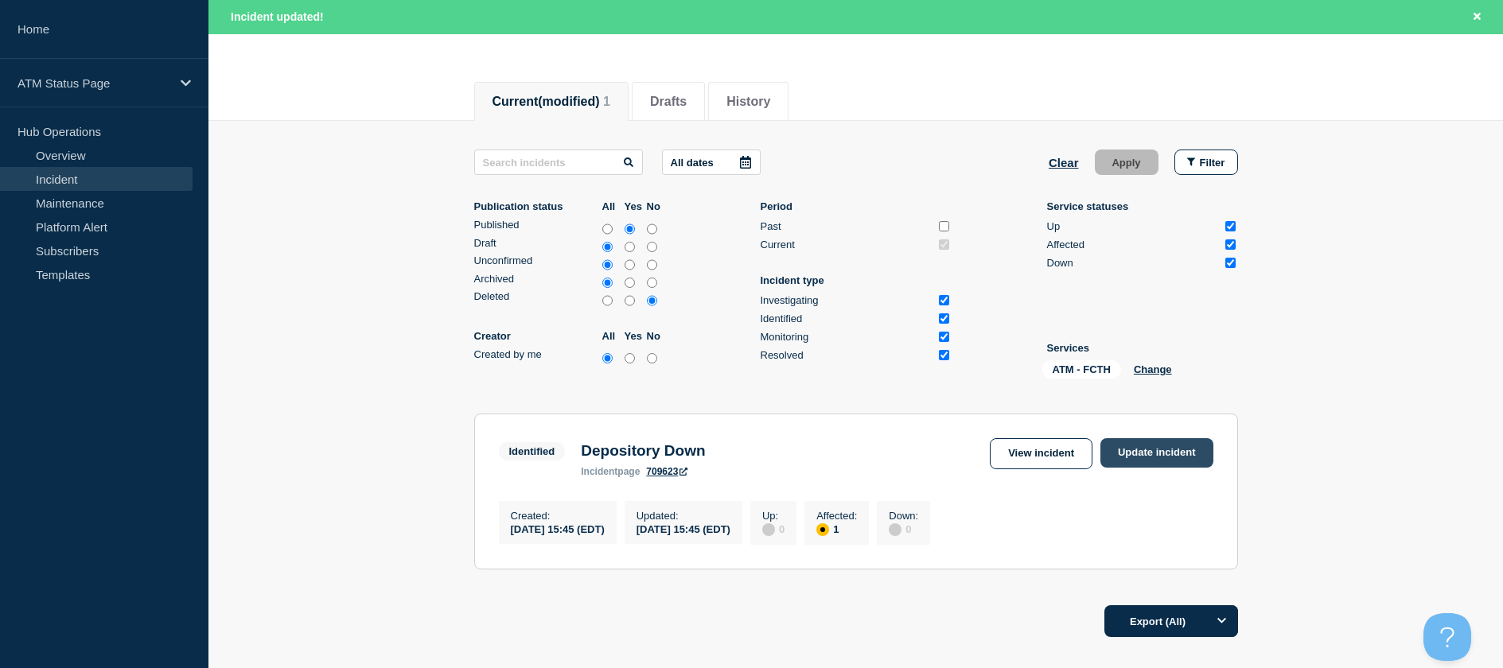
click at [1150, 464] on link "Update incident" at bounding box center [1156, 452] width 113 height 29
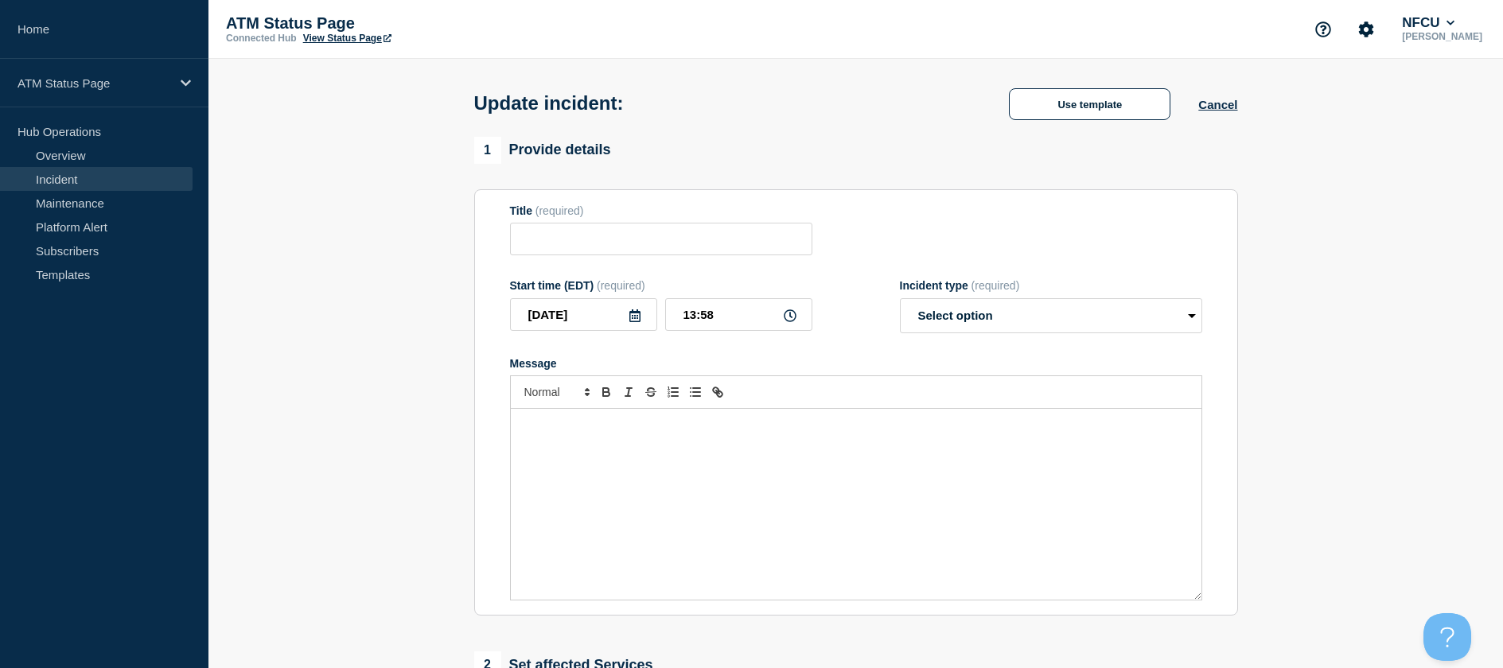
type input "Depository Down"
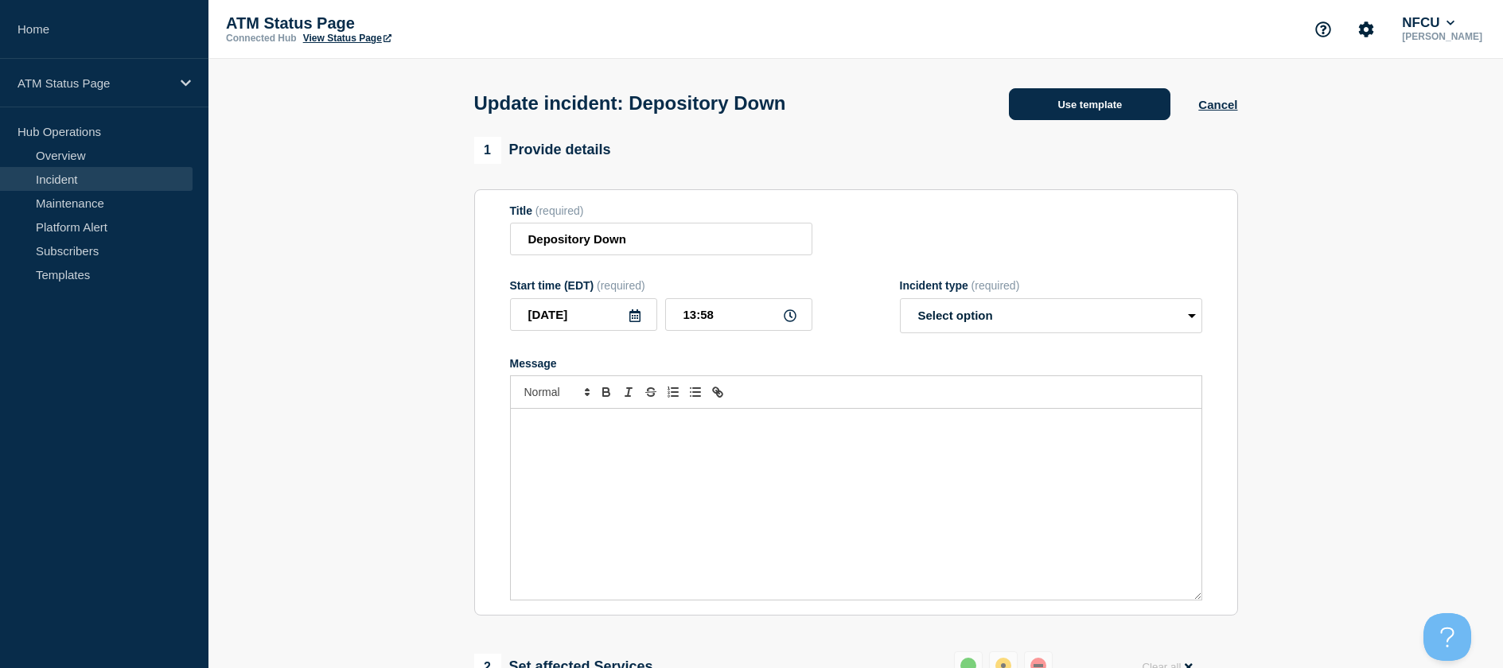
click at [1105, 107] on button "Use template" at bounding box center [1089, 104] width 161 height 32
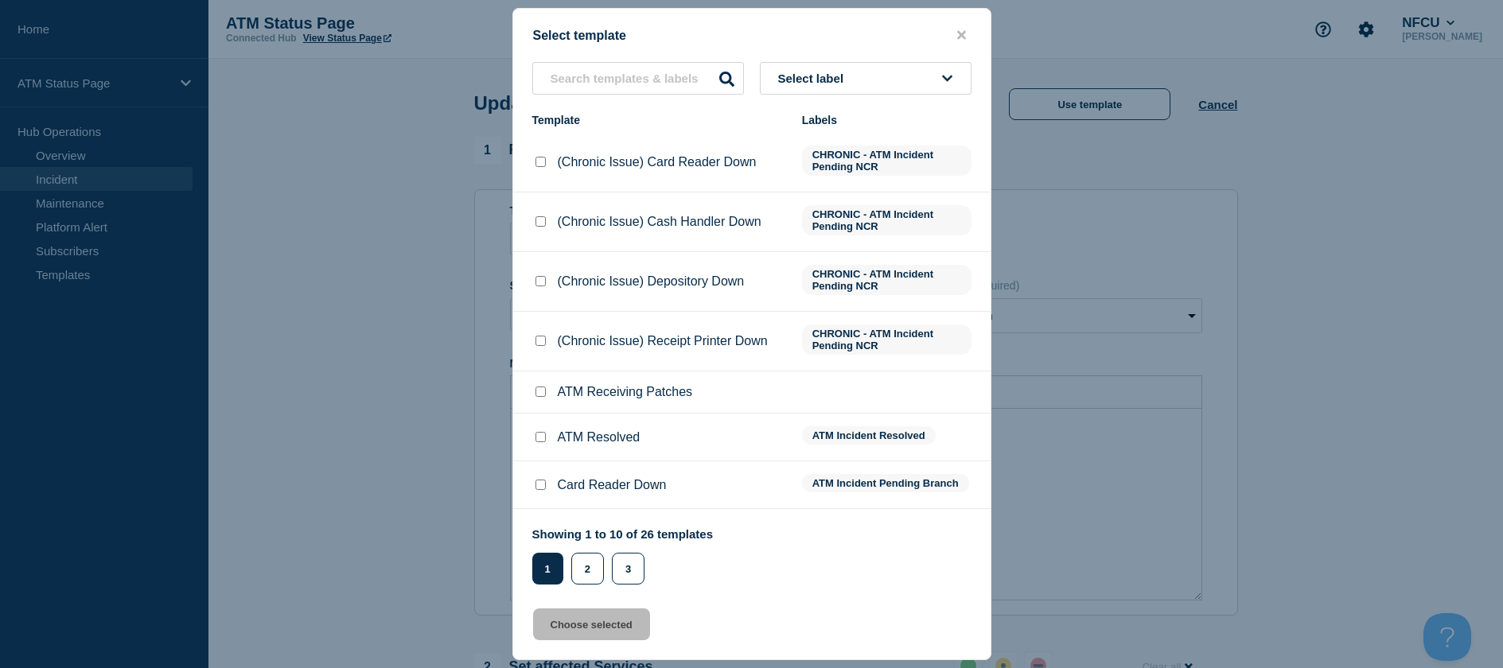
click at [543, 439] on input "ATM Resolved checkbox" at bounding box center [540, 437] width 10 height 10
checkbox input "true"
click at [562, 633] on button "Choose selected" at bounding box center [591, 625] width 117 height 32
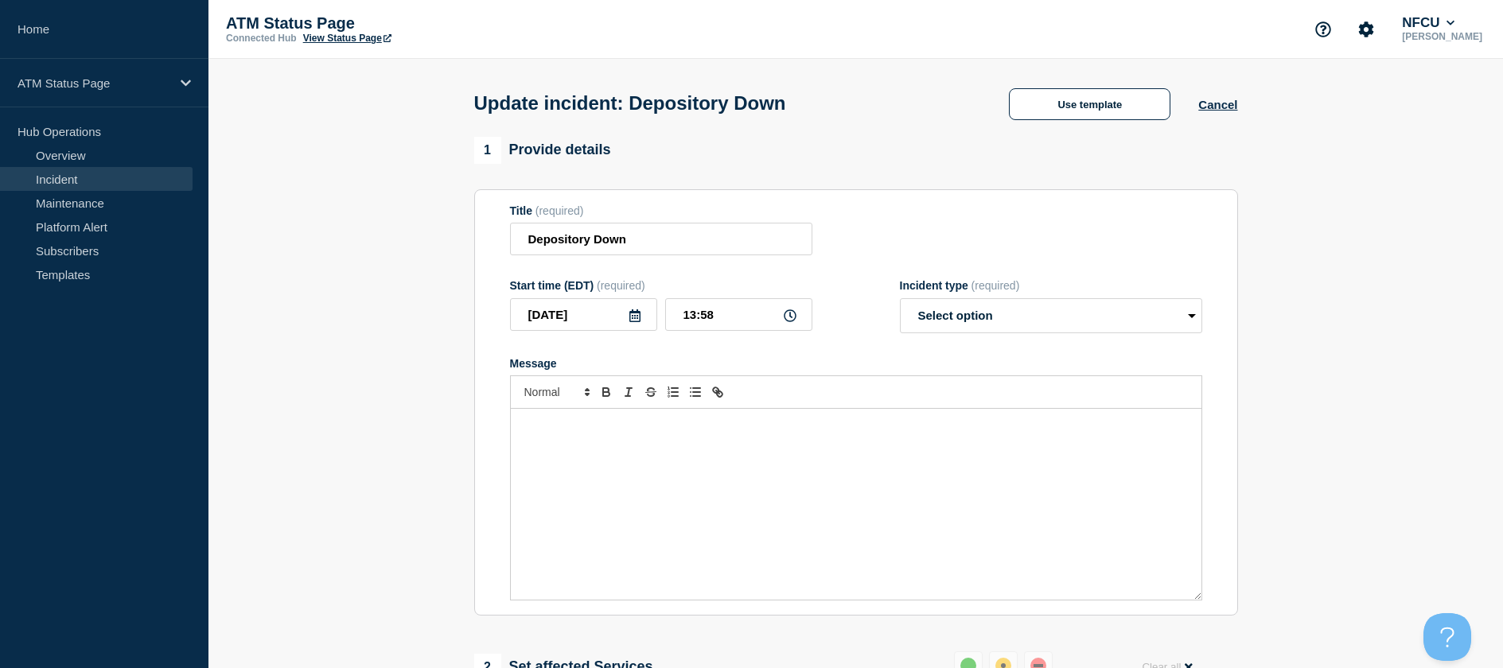
select select "resolved"
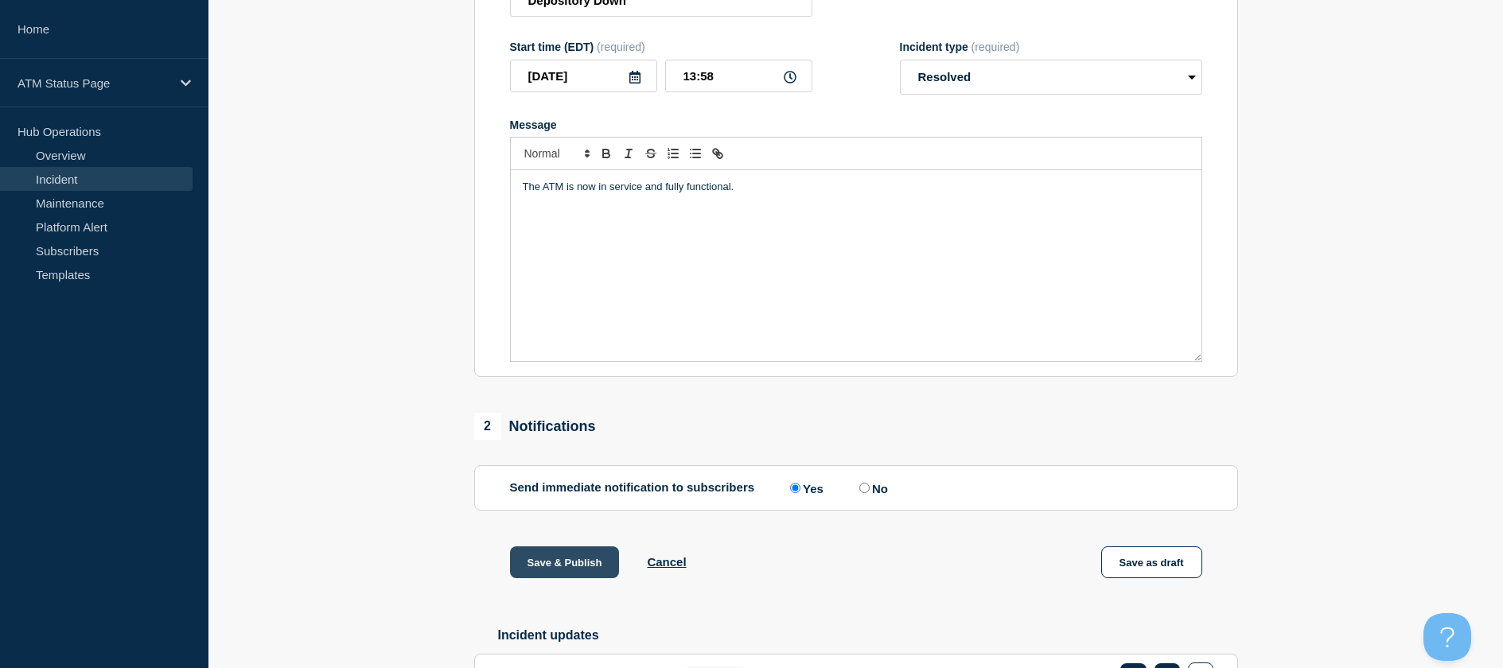
click at [554, 578] on button "Save & Publish" at bounding box center [565, 563] width 110 height 32
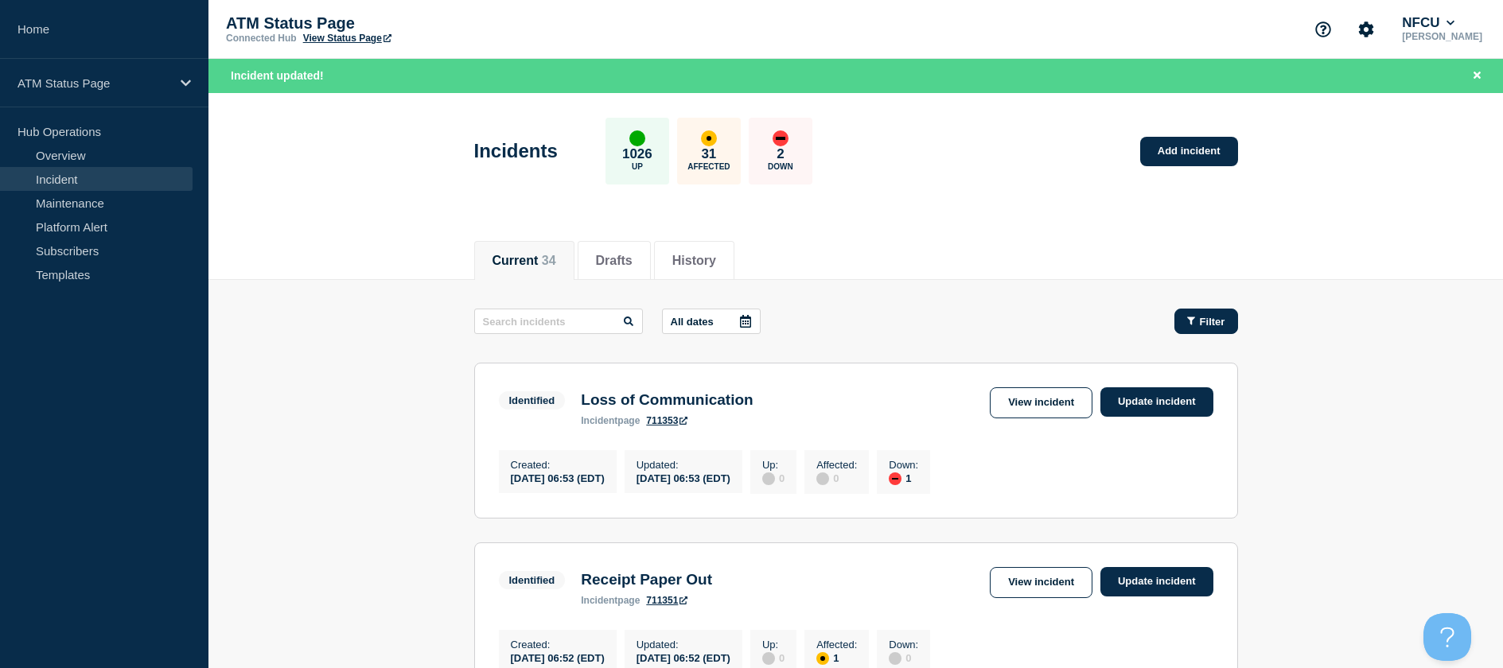
click at [1186, 313] on button "Filter" at bounding box center [1206, 321] width 64 height 25
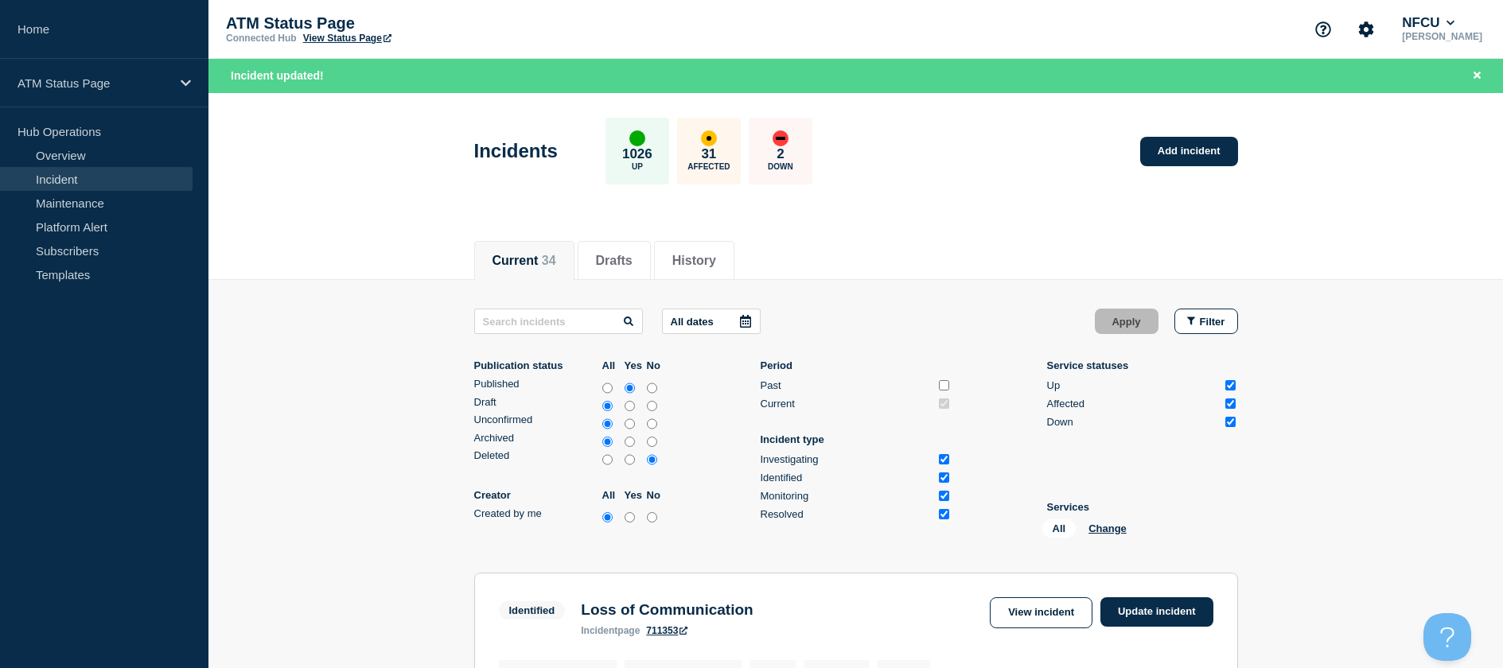
click at [1115, 539] on div "All Change" at bounding box center [1121, 531] width 159 height 25
click at [1111, 535] on div "All Change" at bounding box center [1121, 531] width 159 height 25
click at [1106, 528] on button "Change" at bounding box center [1107, 529] width 38 height 12
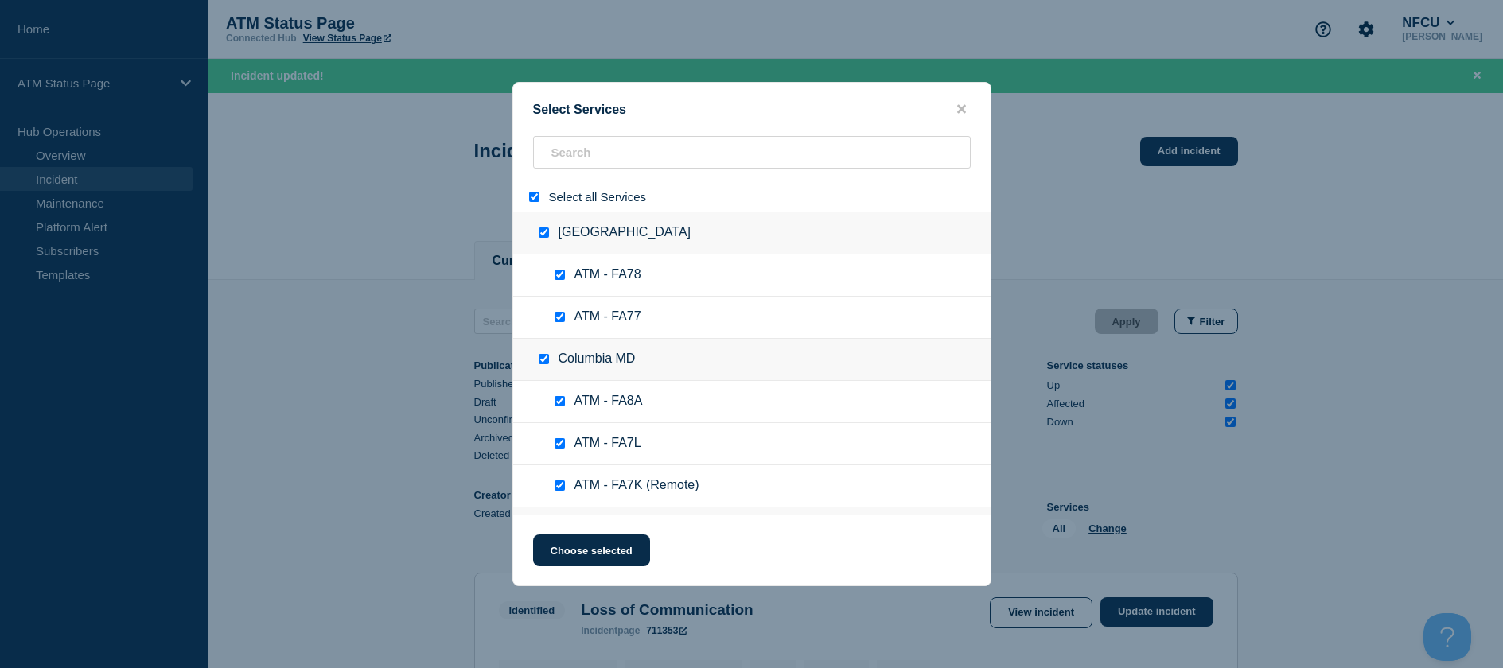
click at [533, 191] on div at bounding box center [537, 196] width 23 height 15
click at [535, 195] on input "select all" at bounding box center [534, 197] width 10 height 10
checkbox input "false"
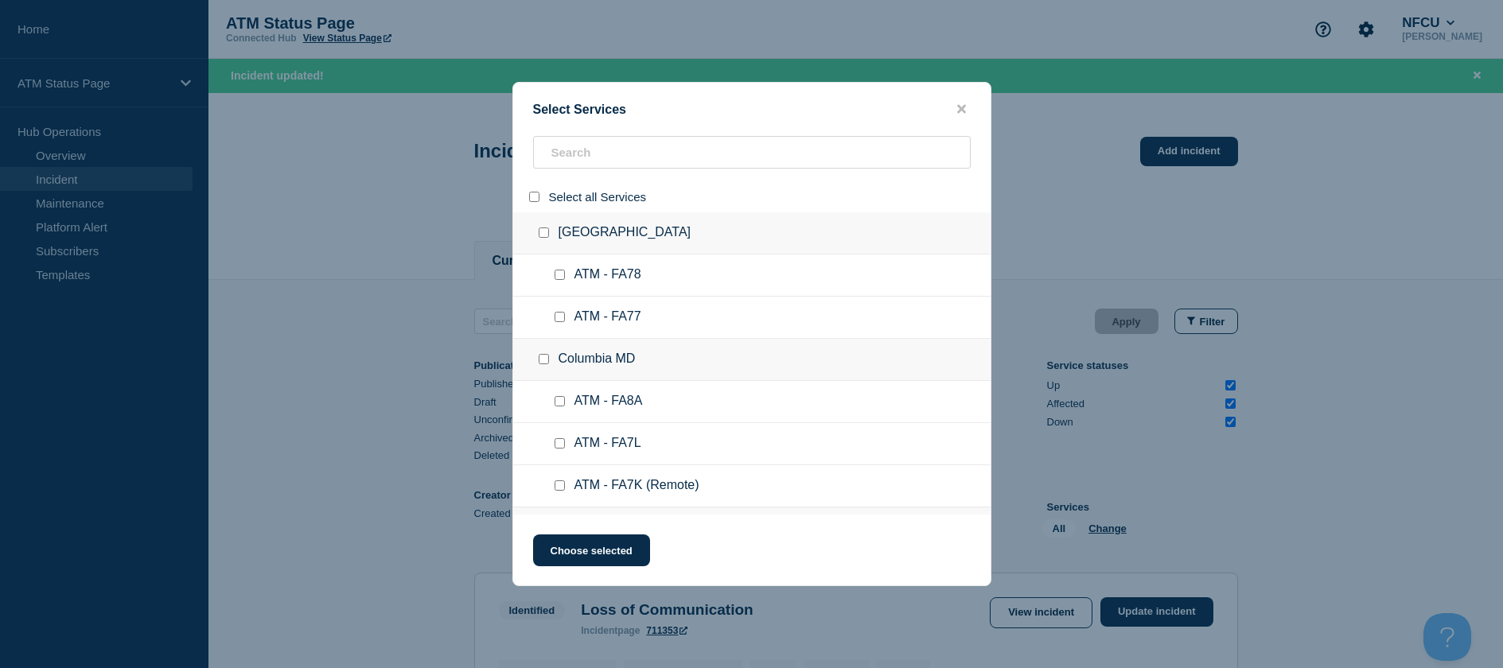
checkbox input "false"
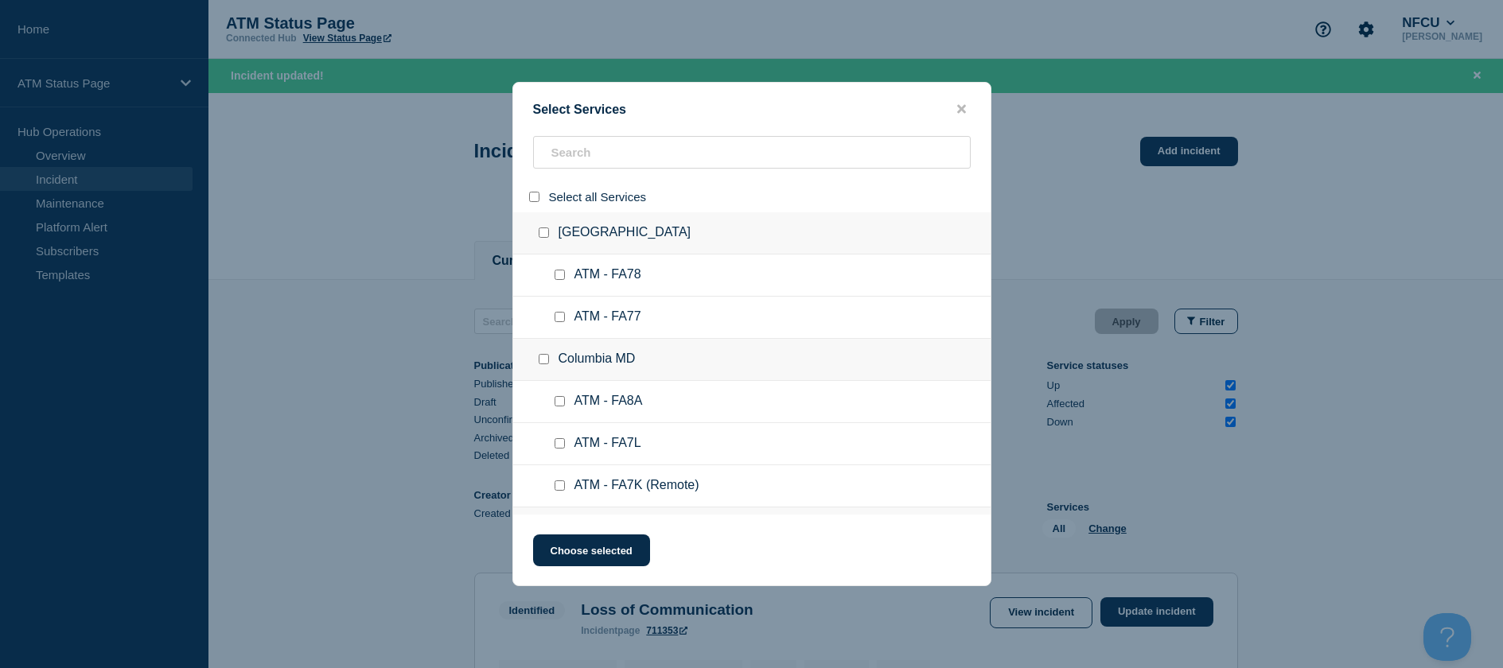
checkbox input "false"
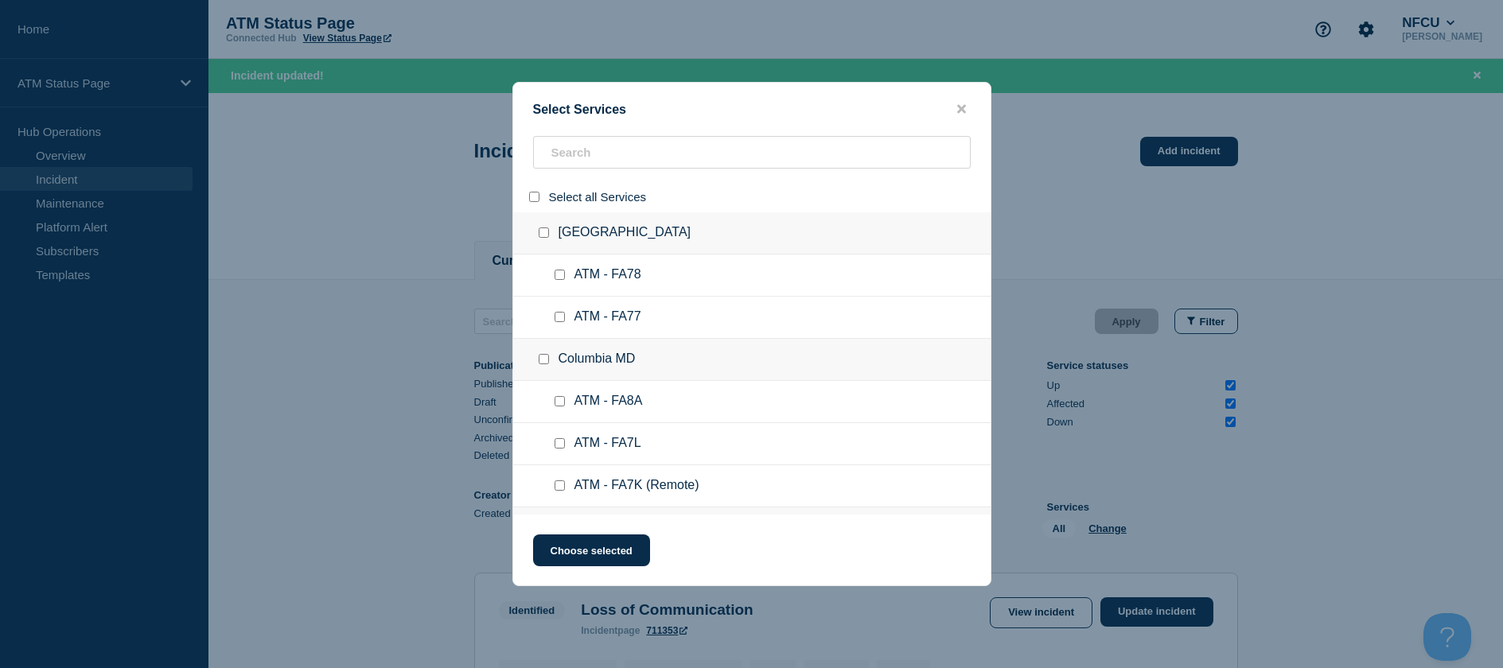
checkbox input "false"
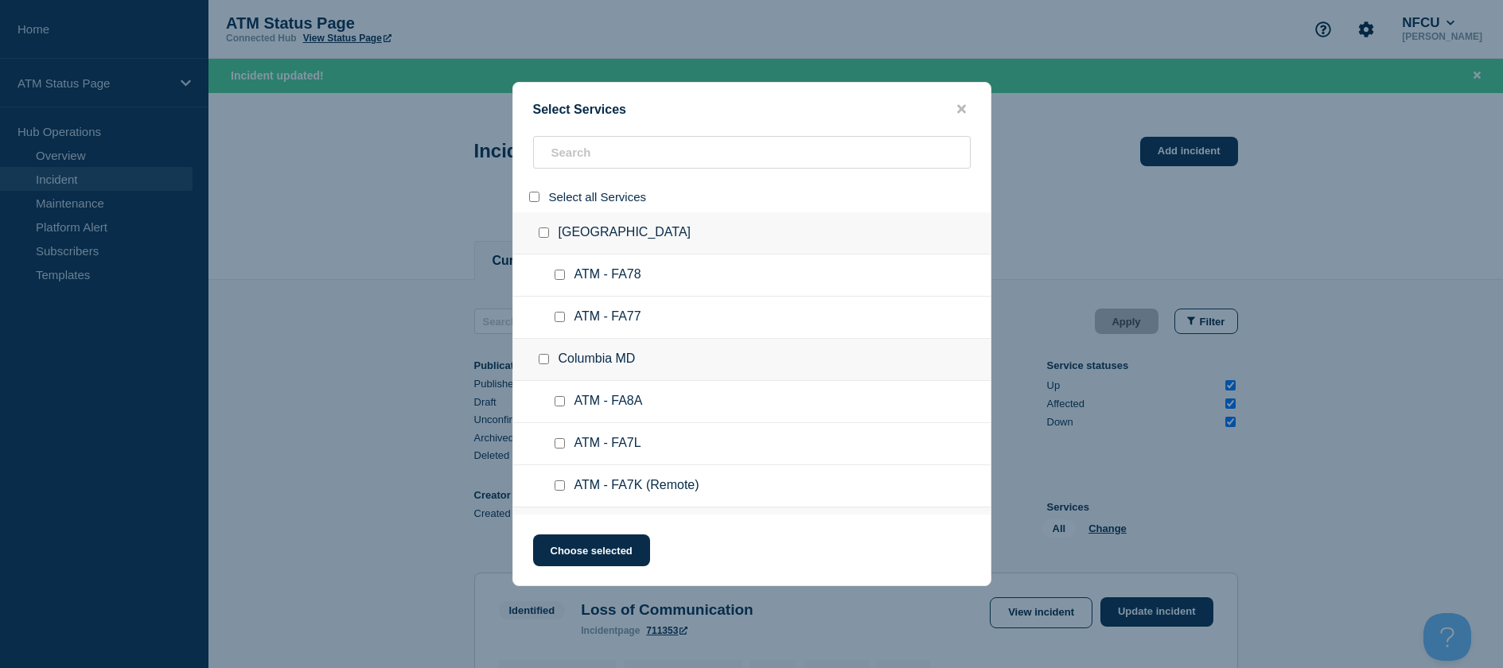
checkbox input "false"
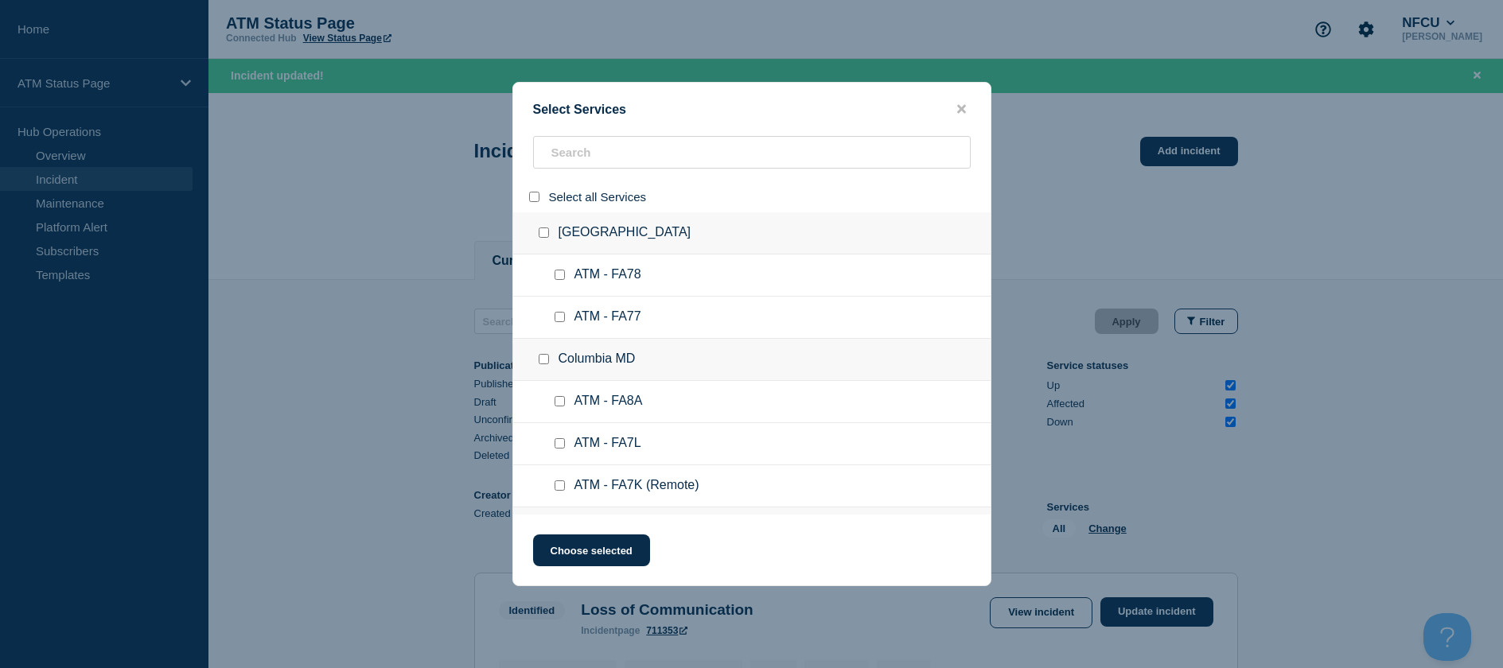
checkbox input "false"
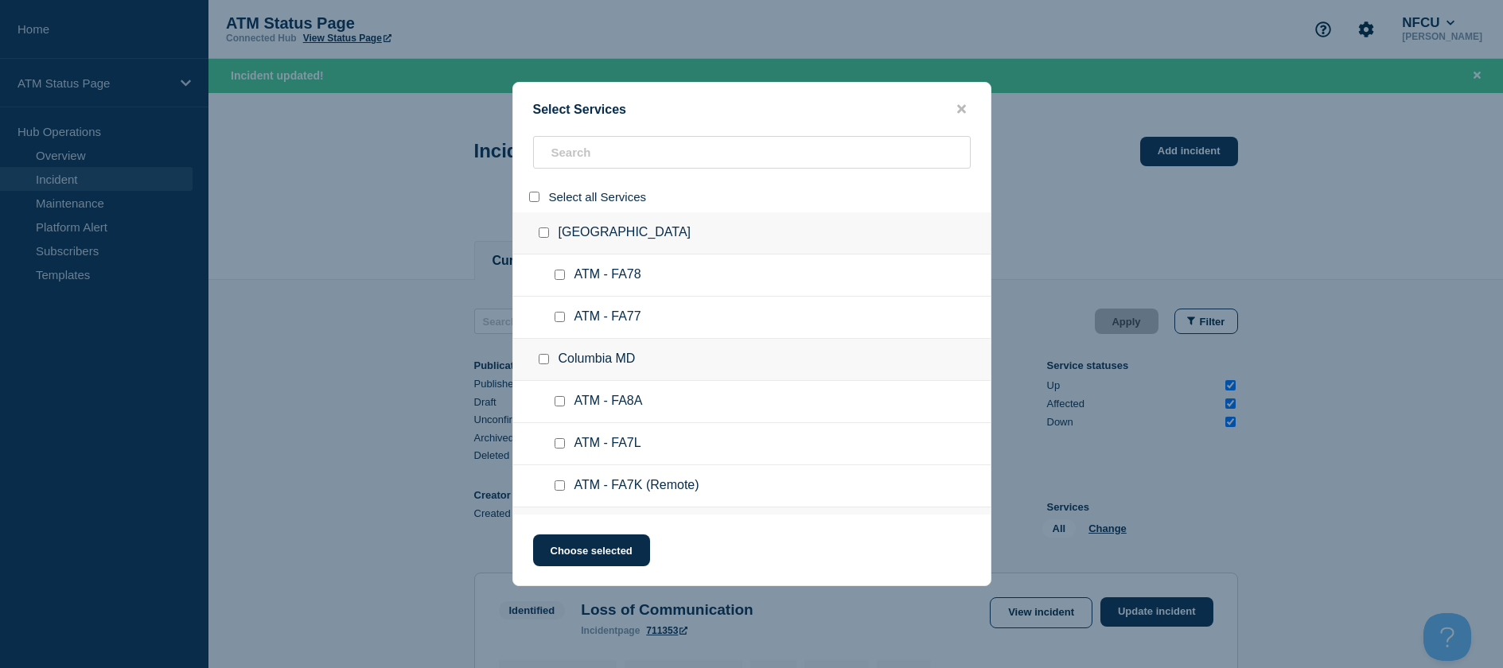
checkbox input "false"
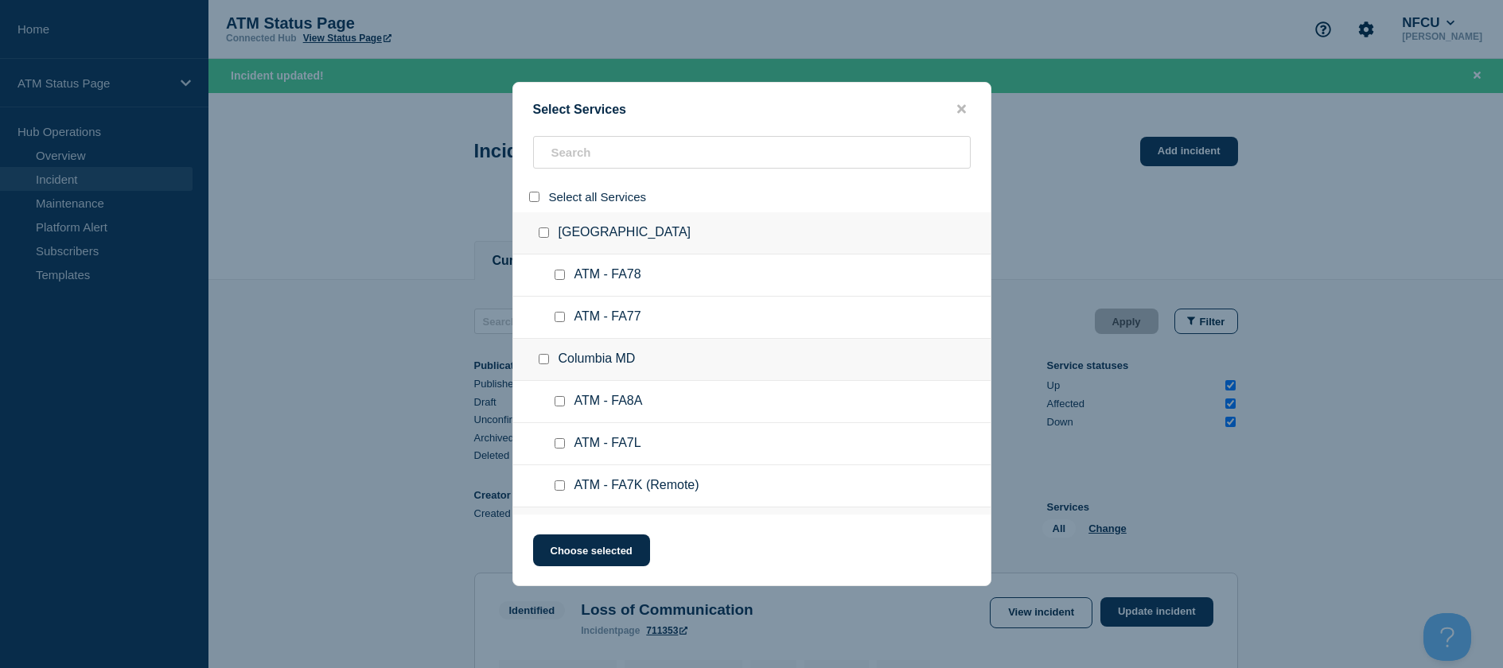
checkbox input "false"
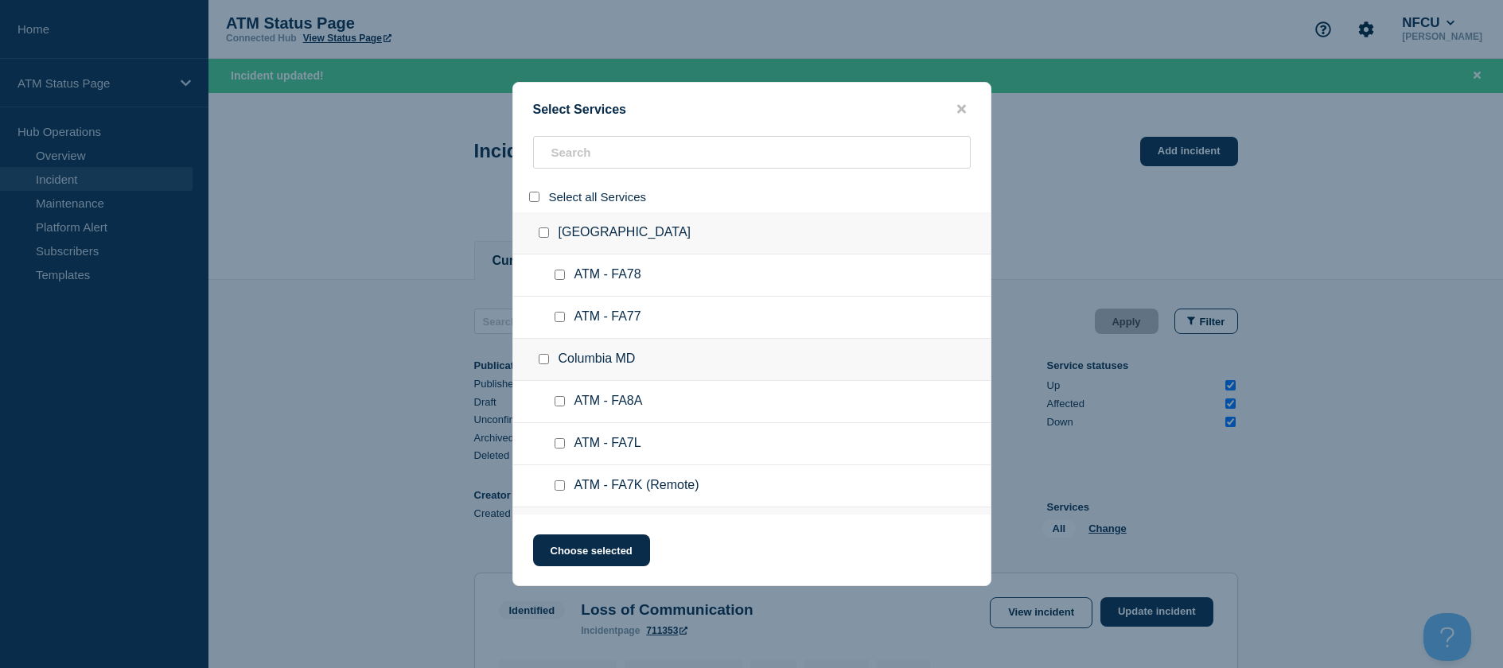
checkbox input "false"
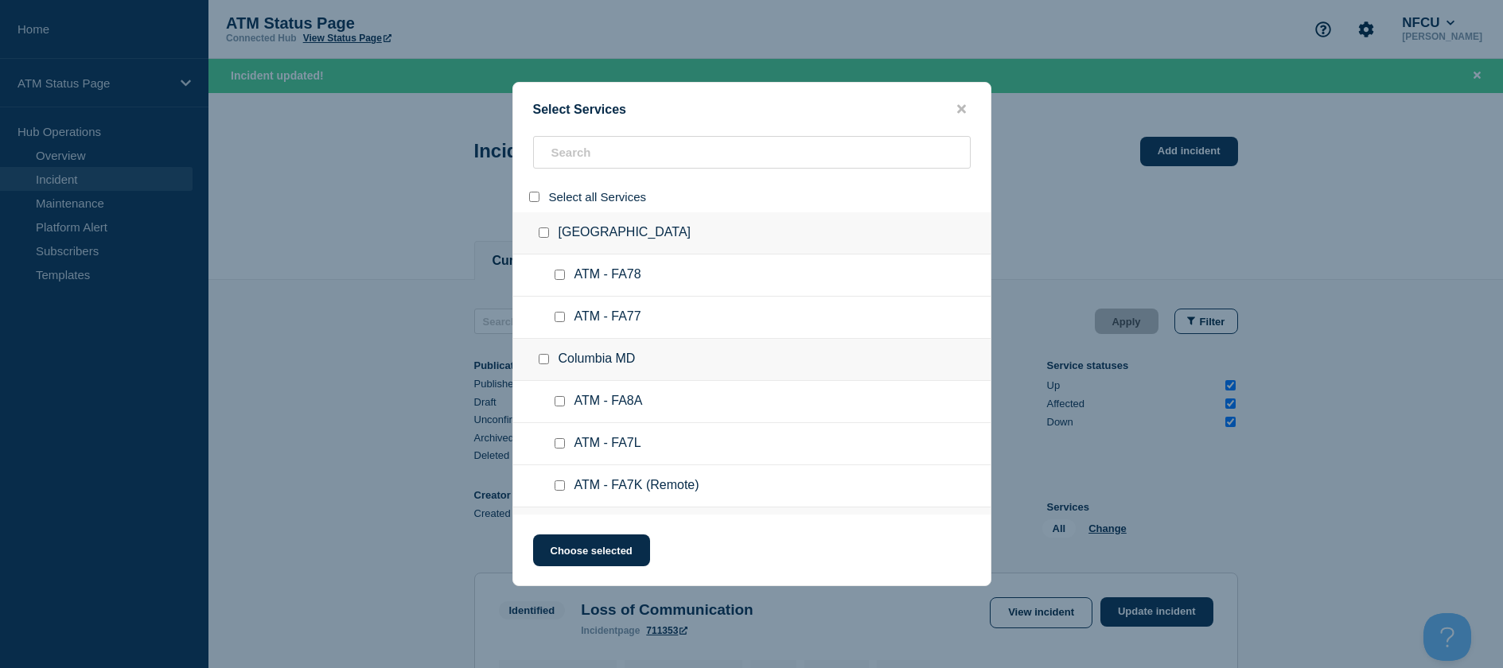
checkbox input "false"
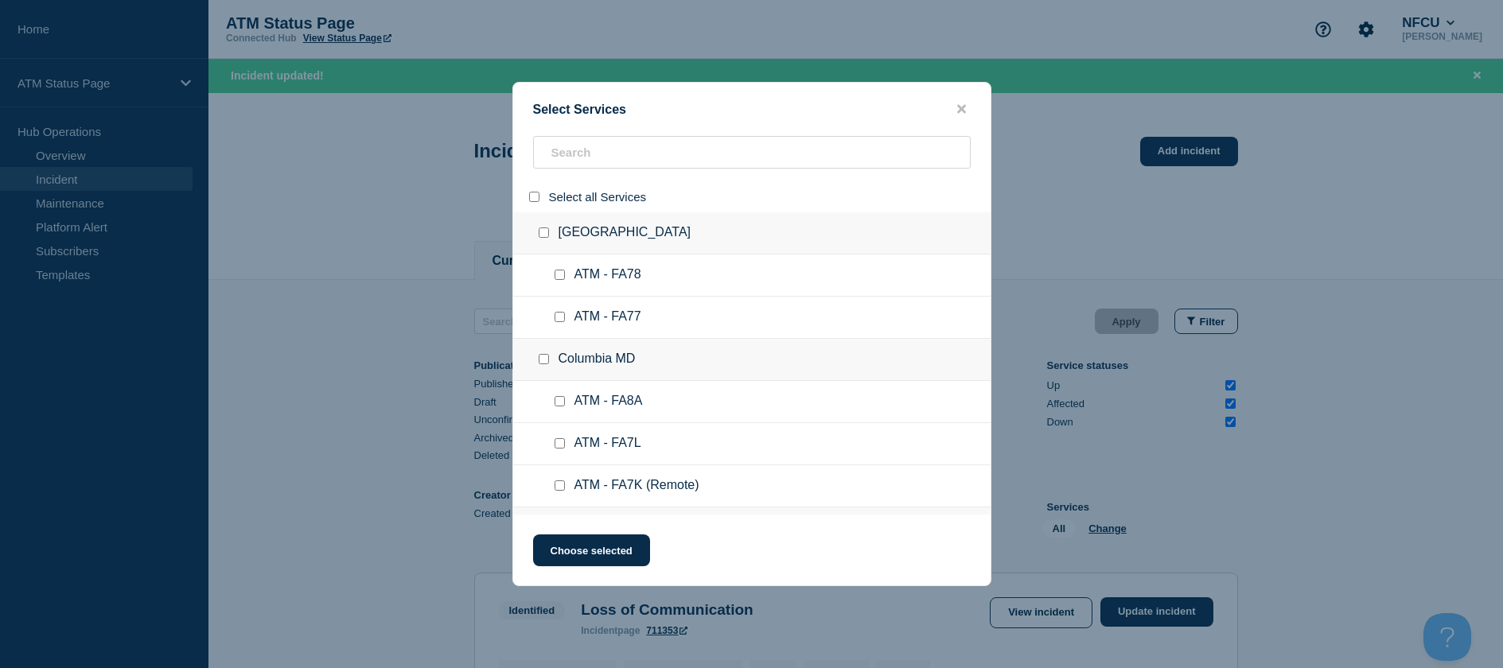
checkbox input "false"
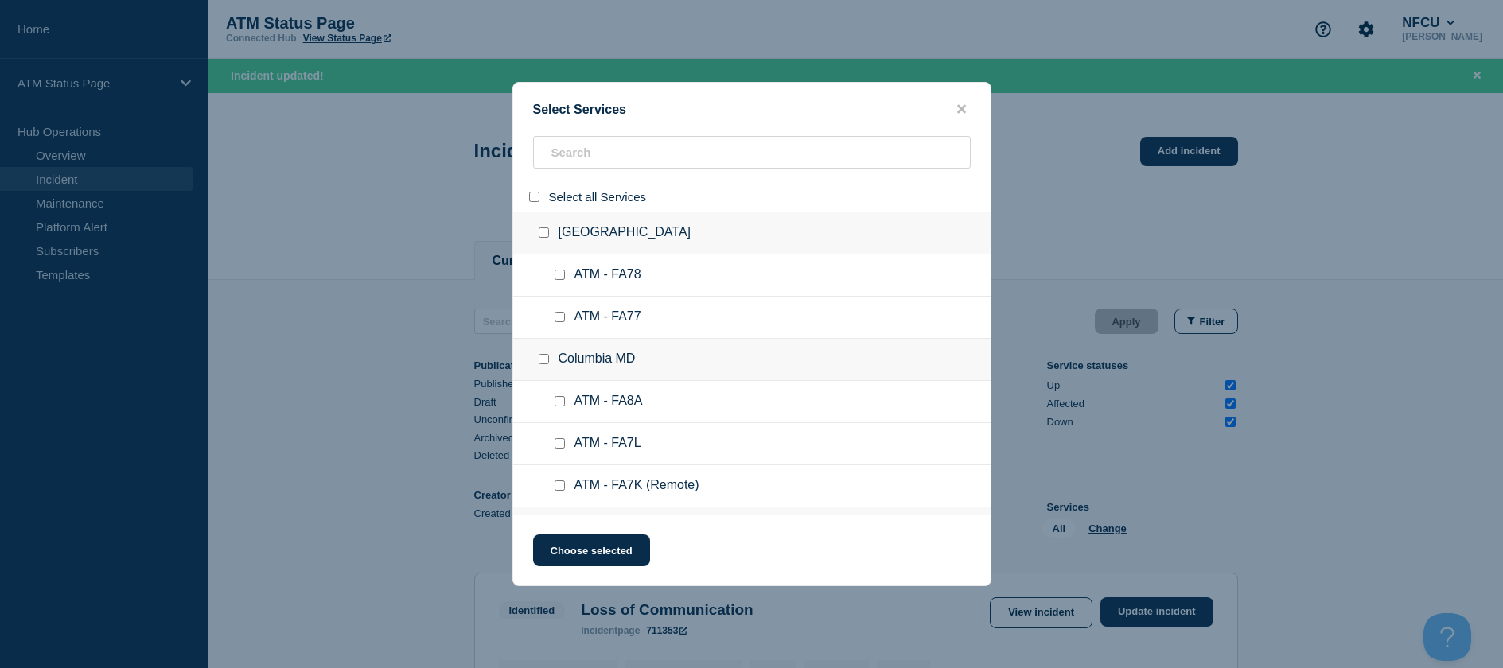
checkbox input "false"
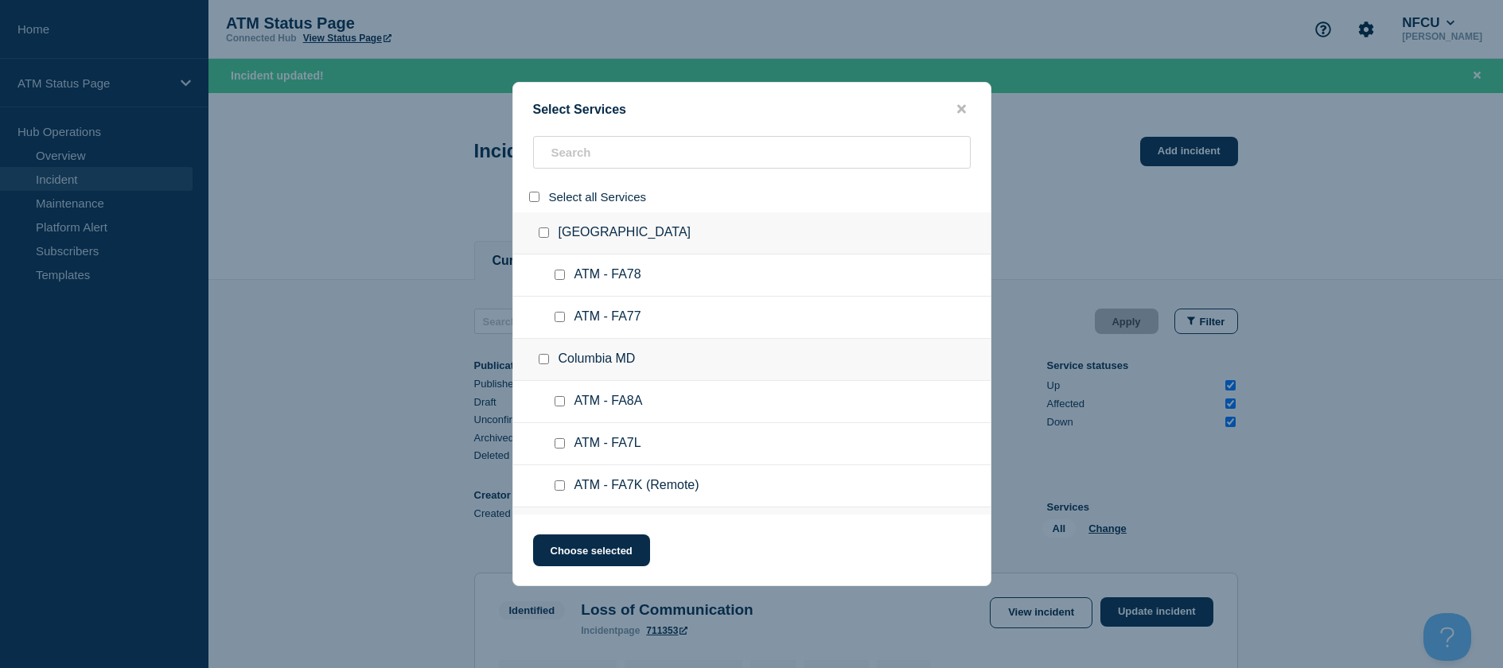
checkbox input "false"
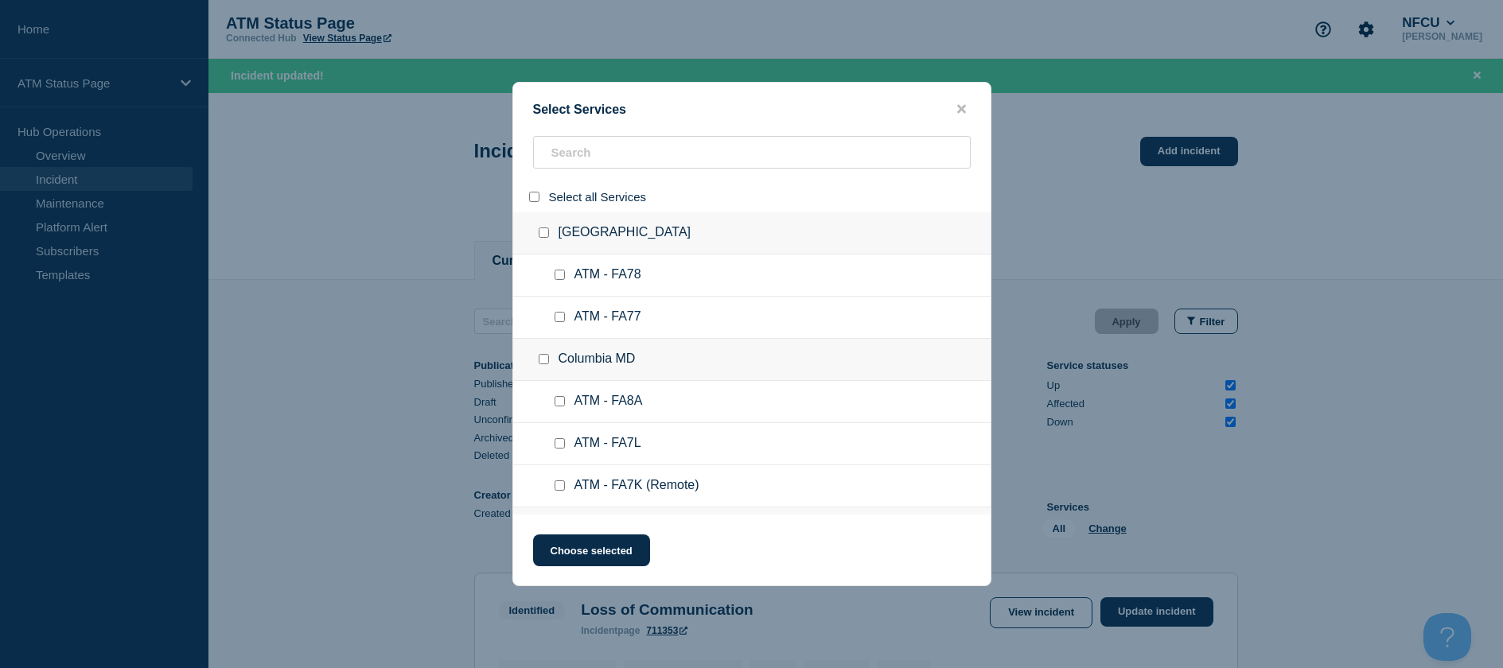
checkbox input "false"
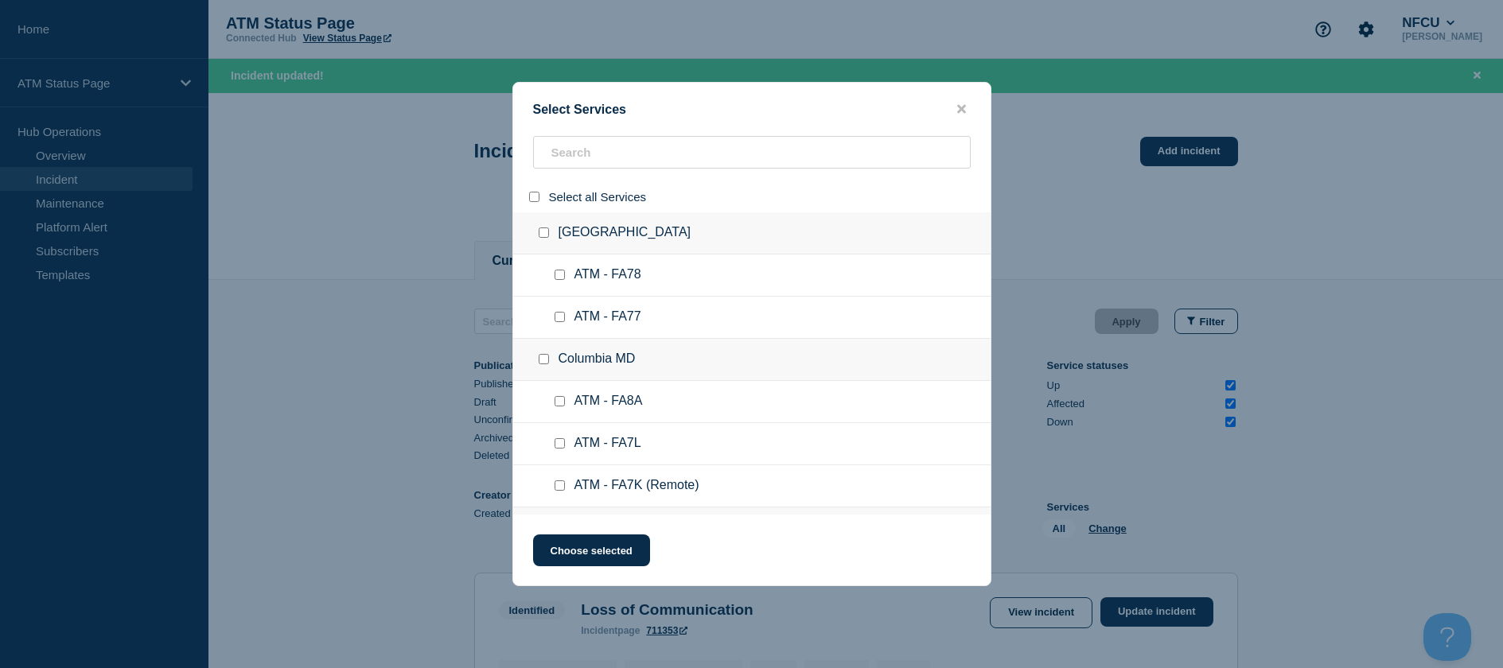
checkbox input "false"
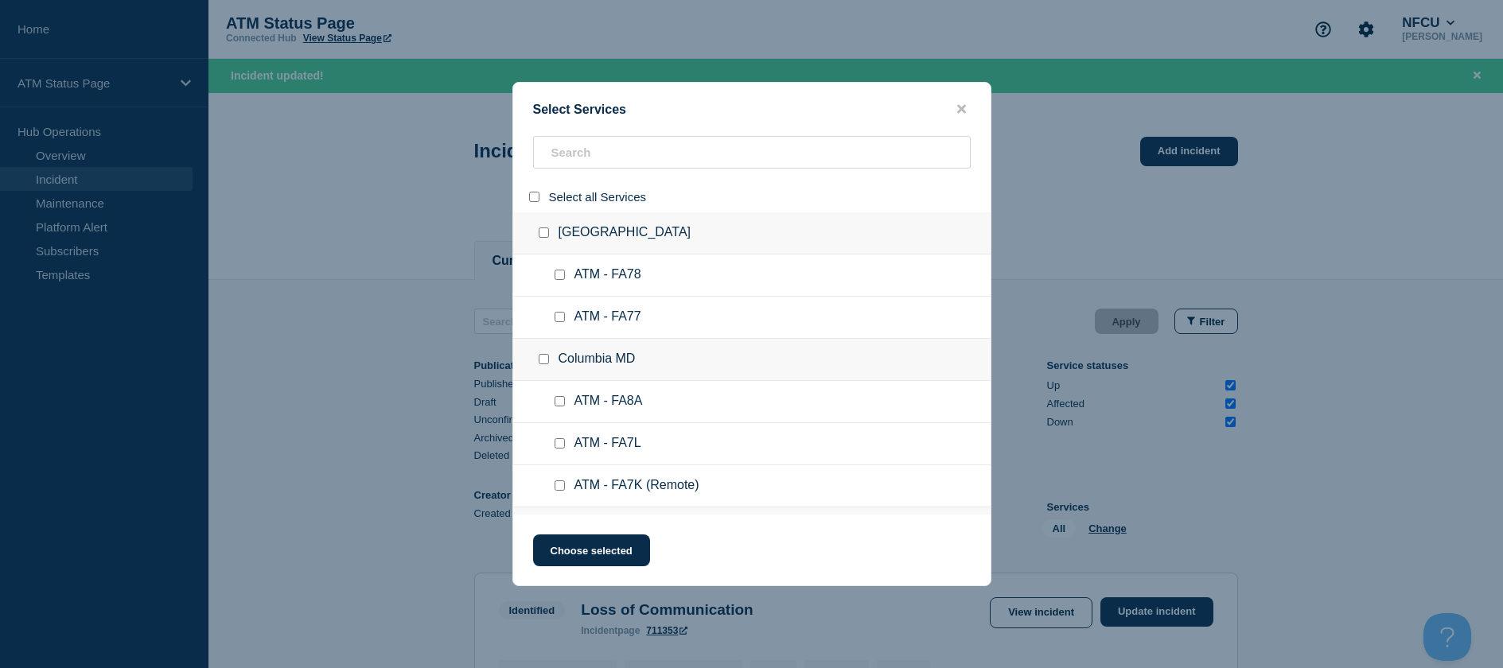
checkbox input "false"
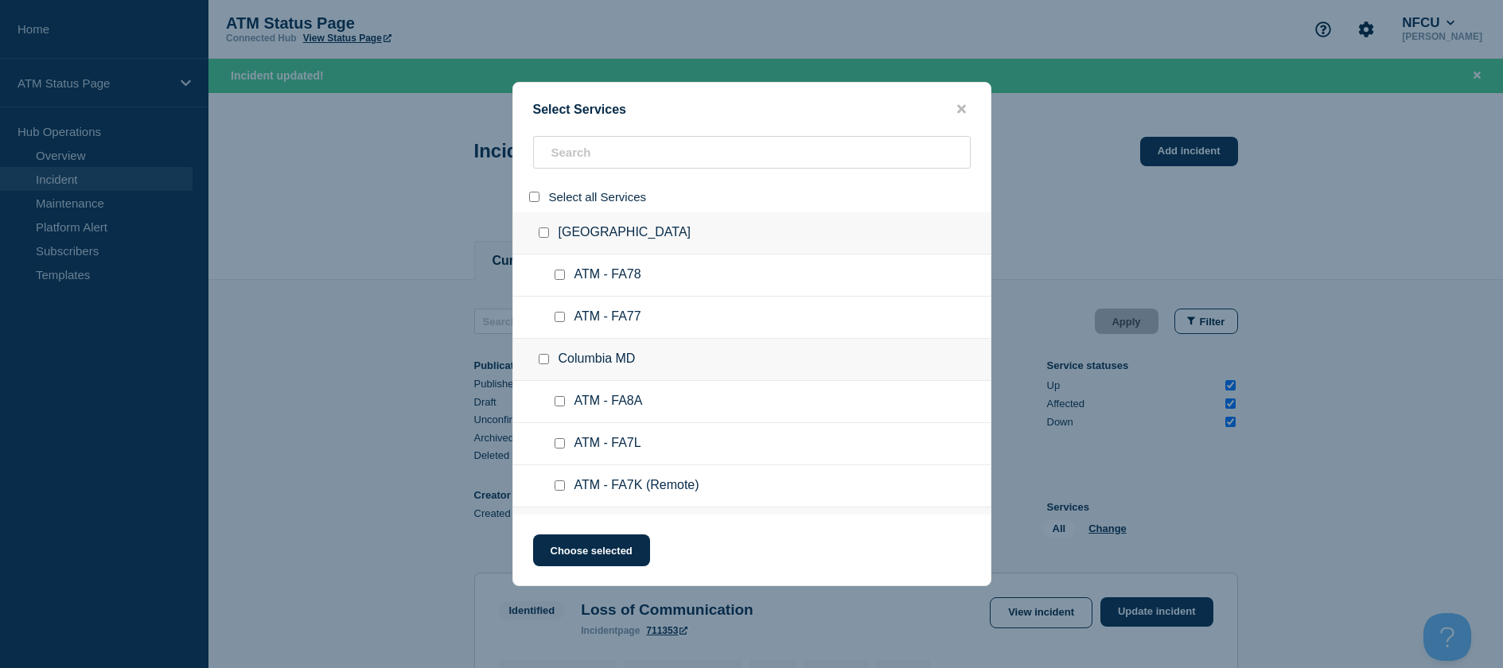
checkbox input "false"
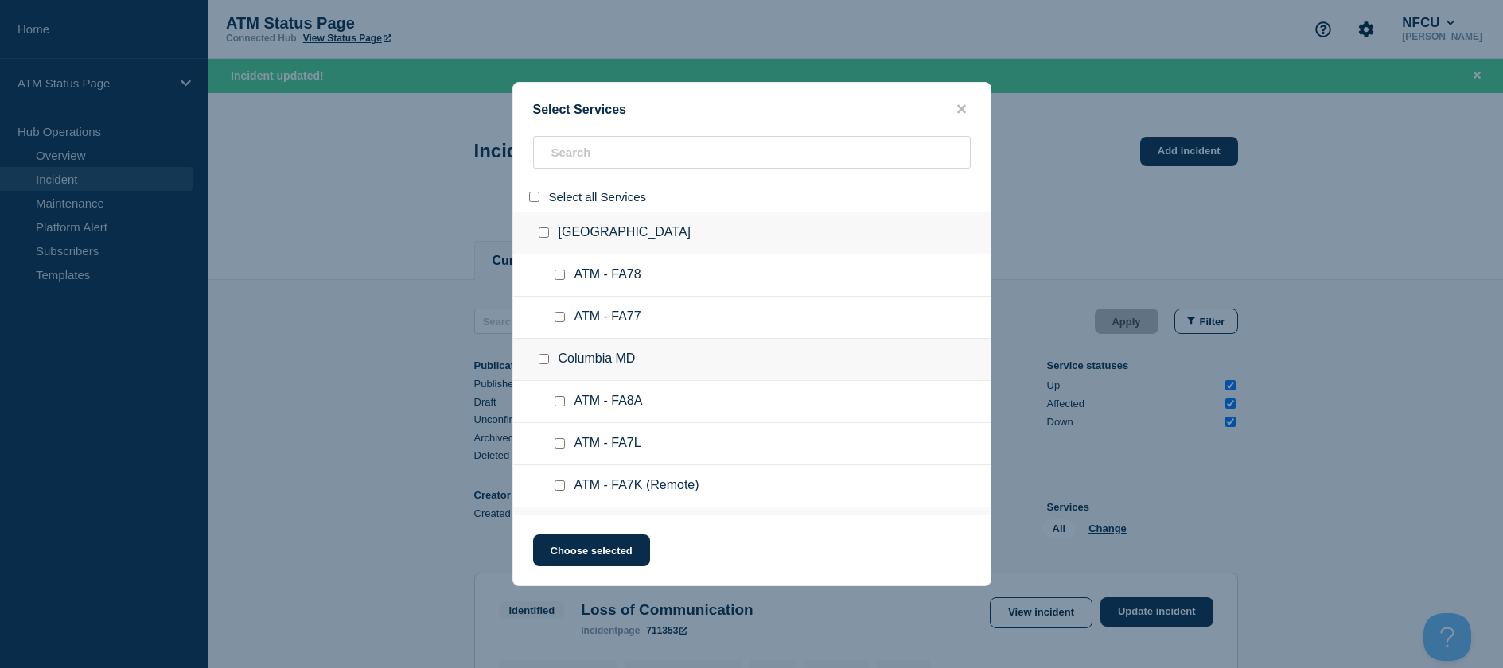
checkbox input "false"
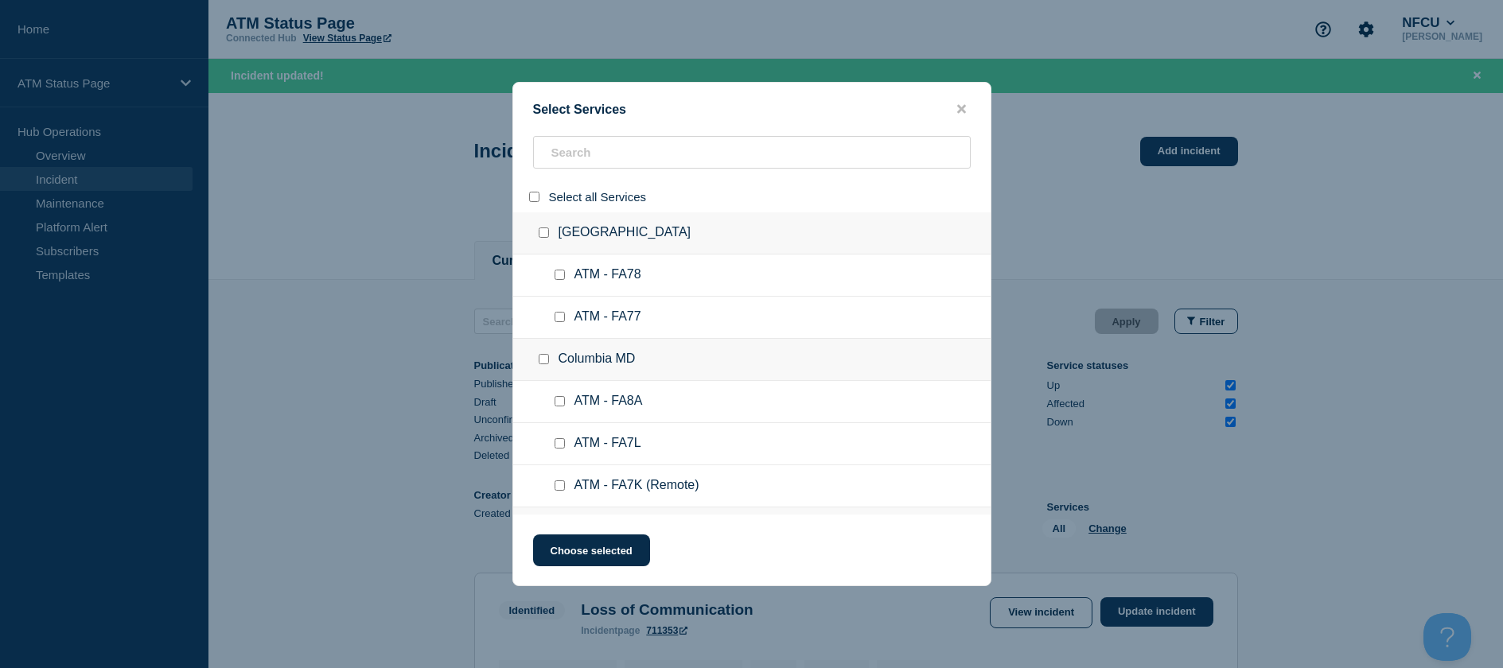
checkbox input "false"
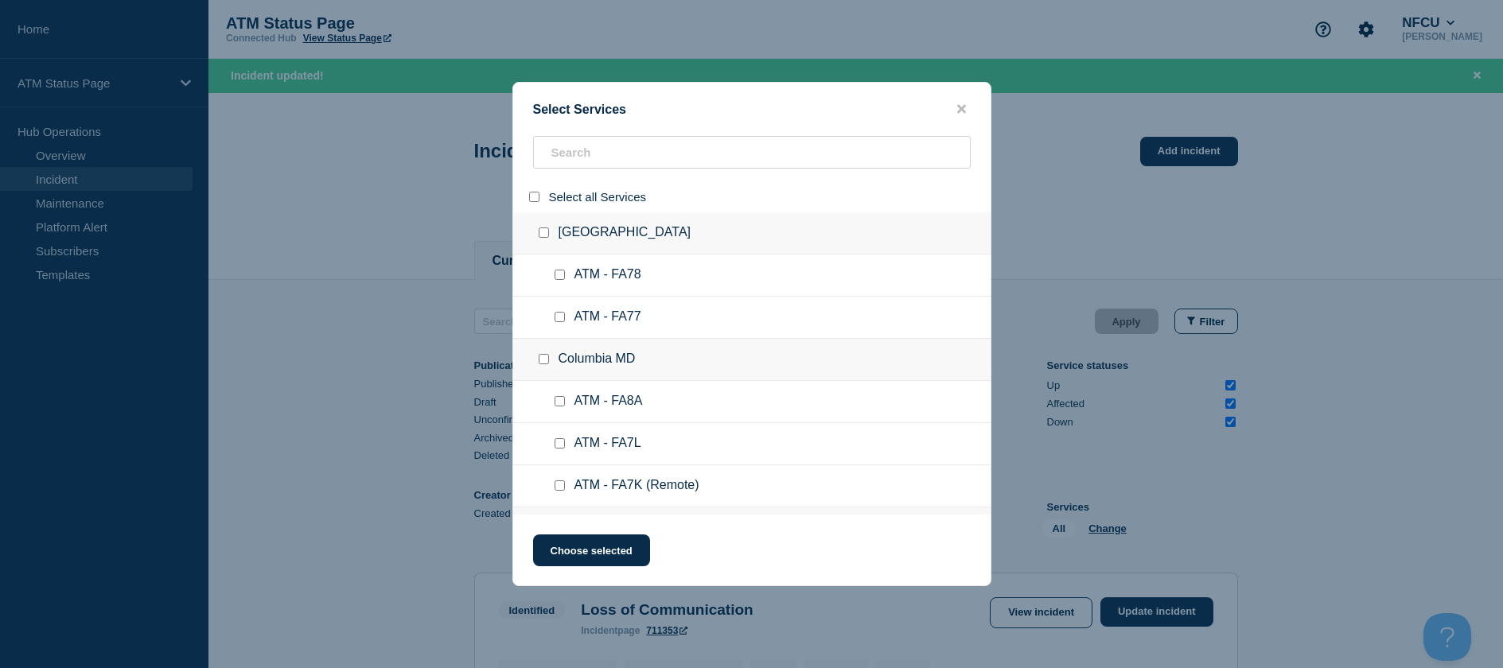
checkbox input "false"
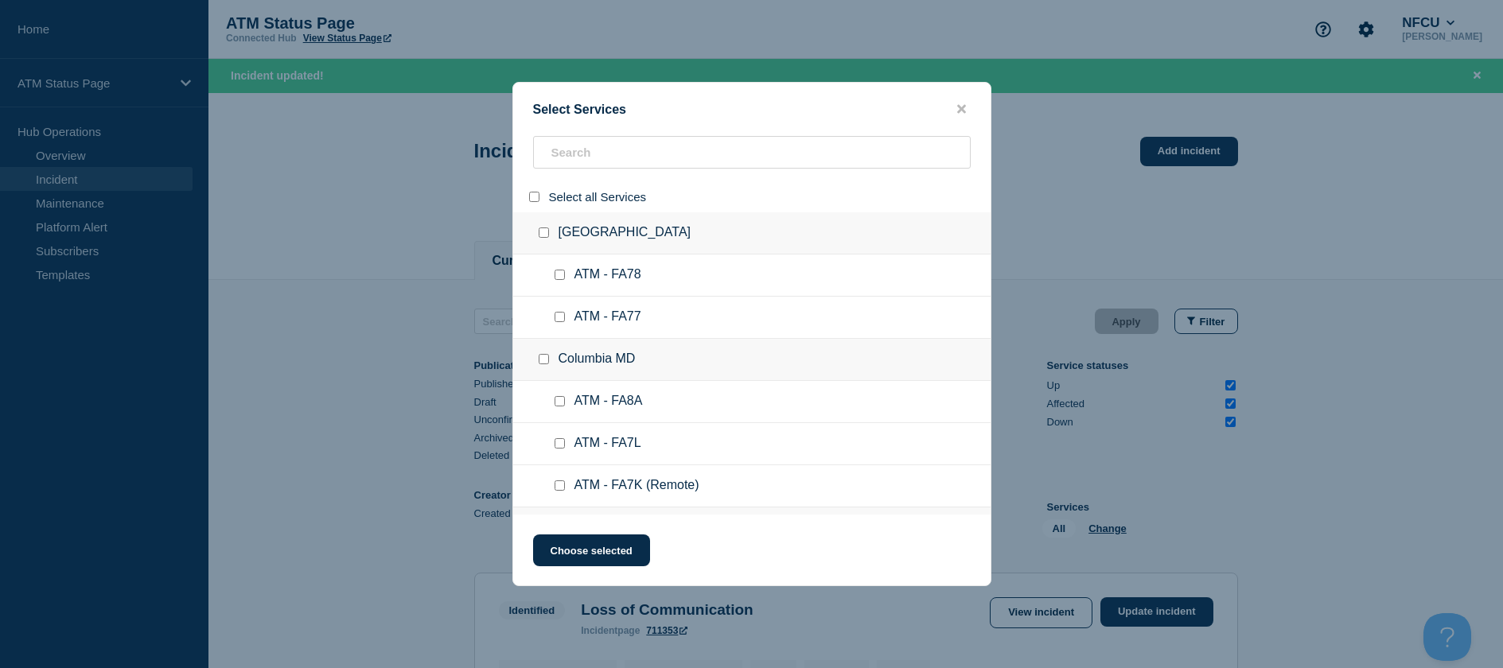
checkbox input "false"
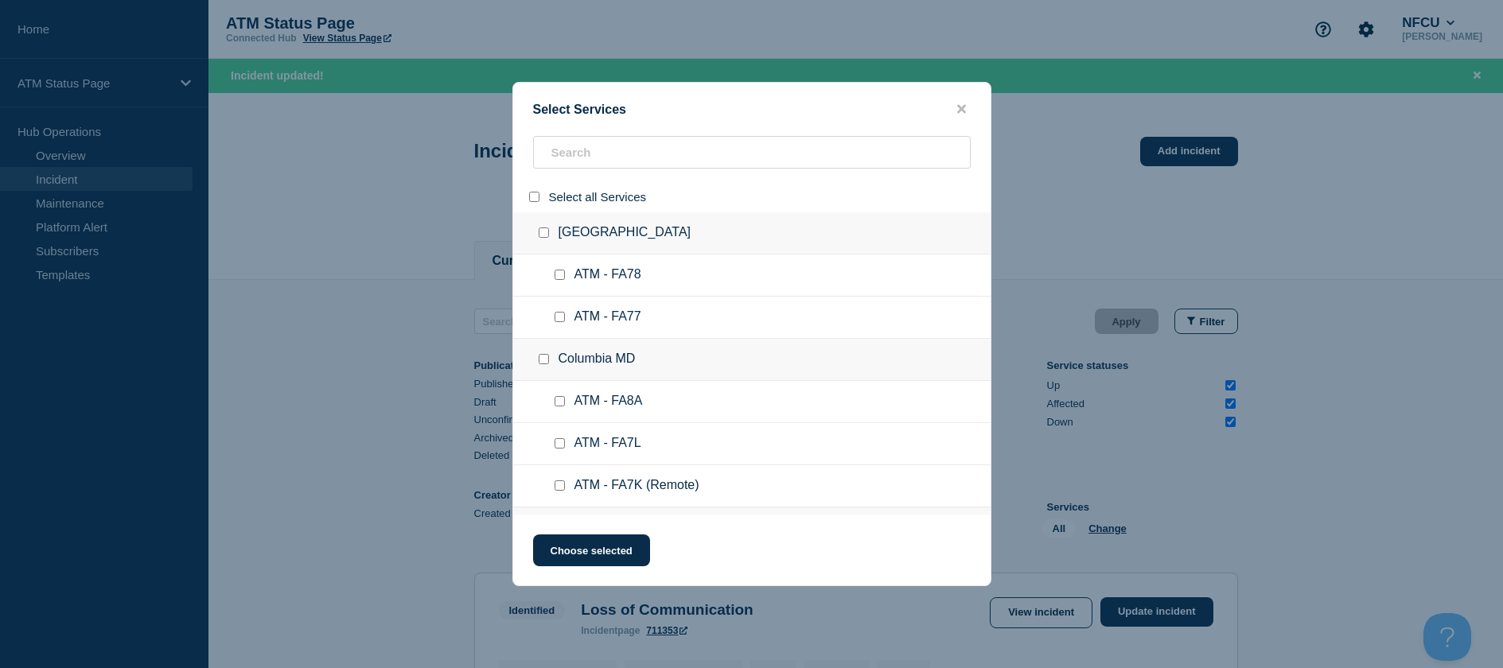
checkbox input "false"
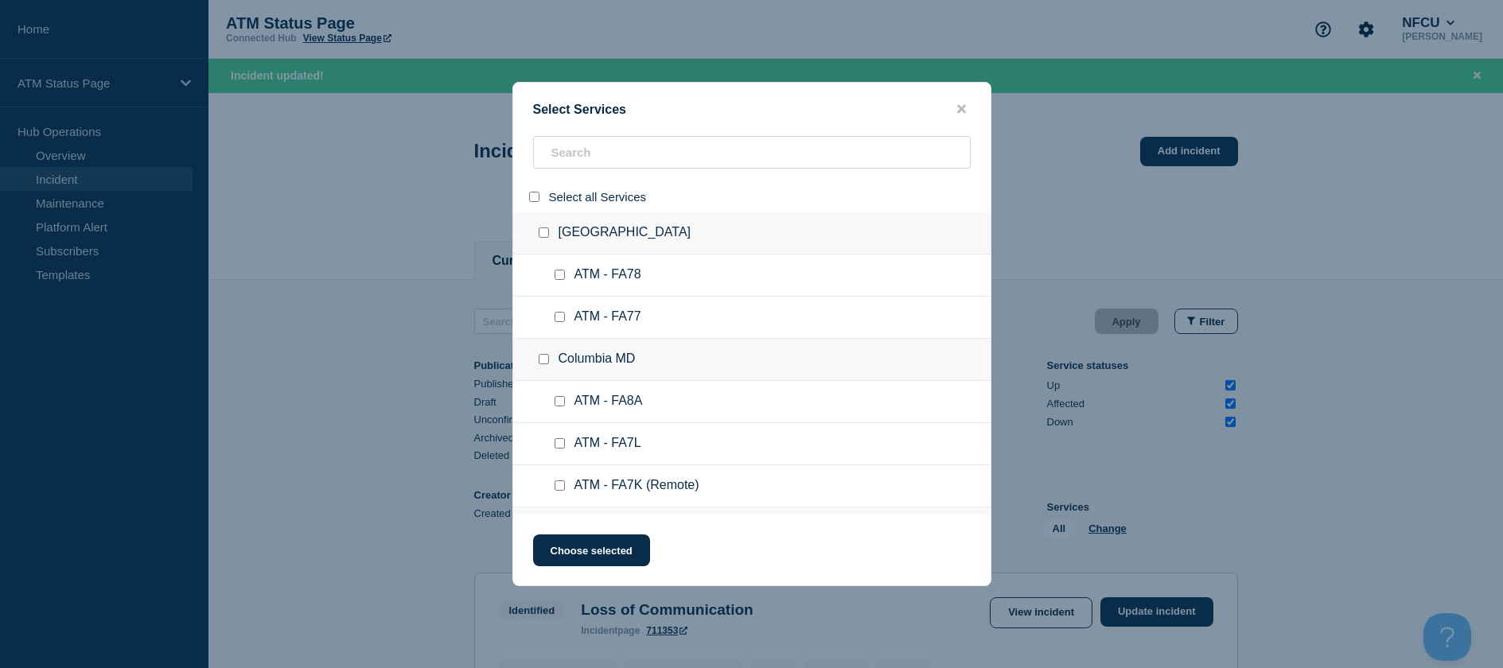
checkbox input "false"
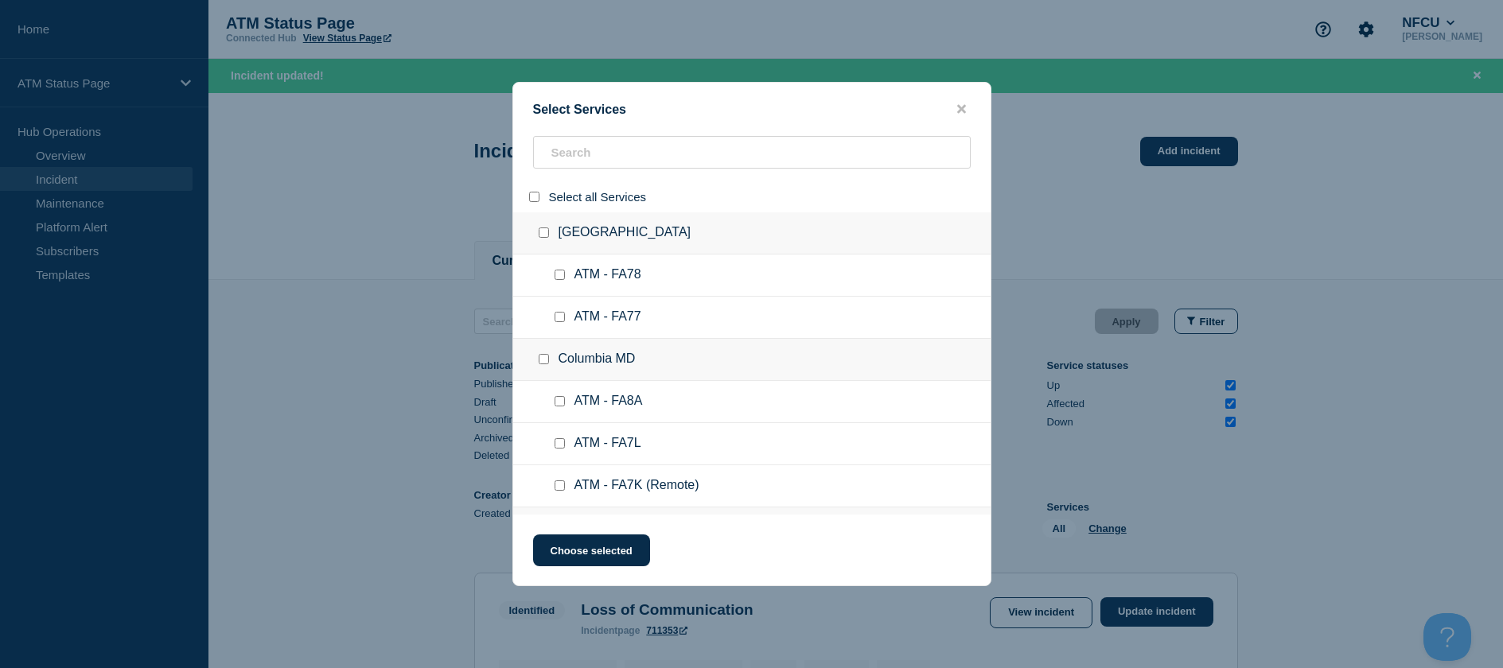
checkbox input "false"
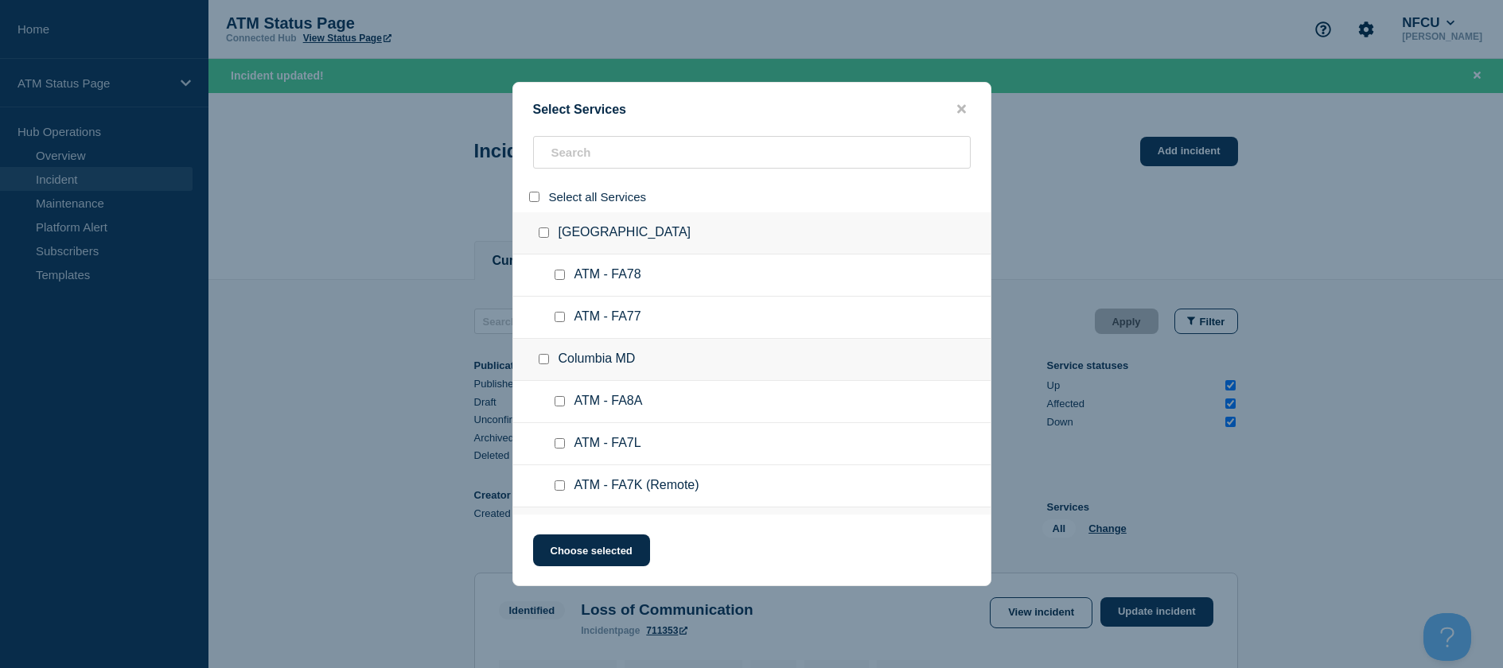
checkbox input "false"
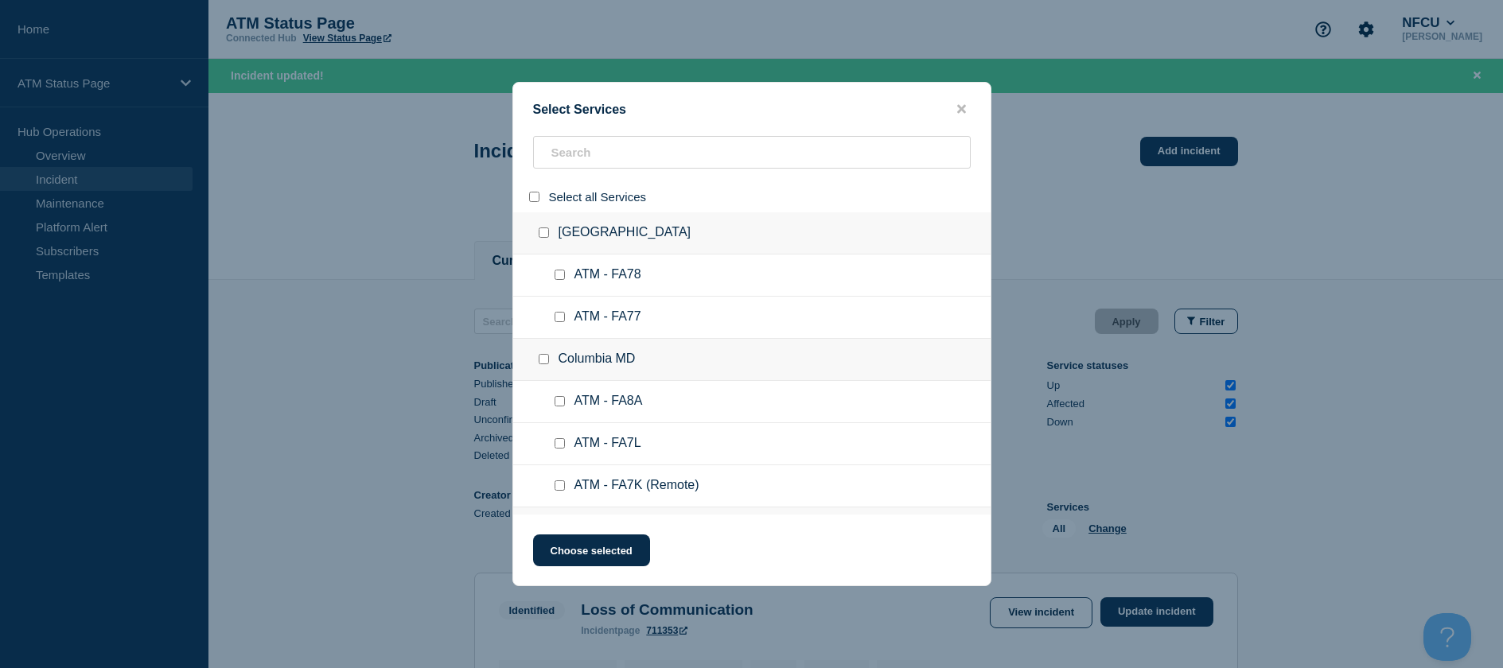
checkbox input "false"
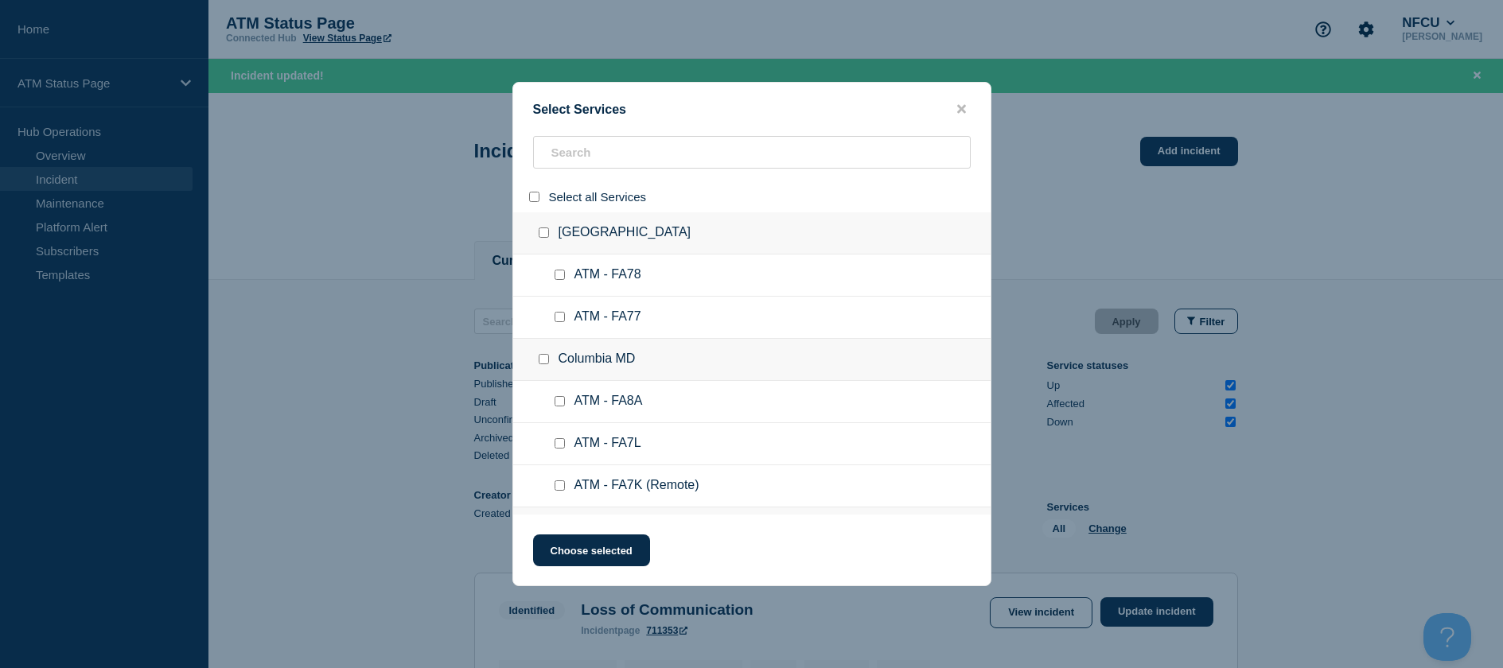
checkbox input "false"
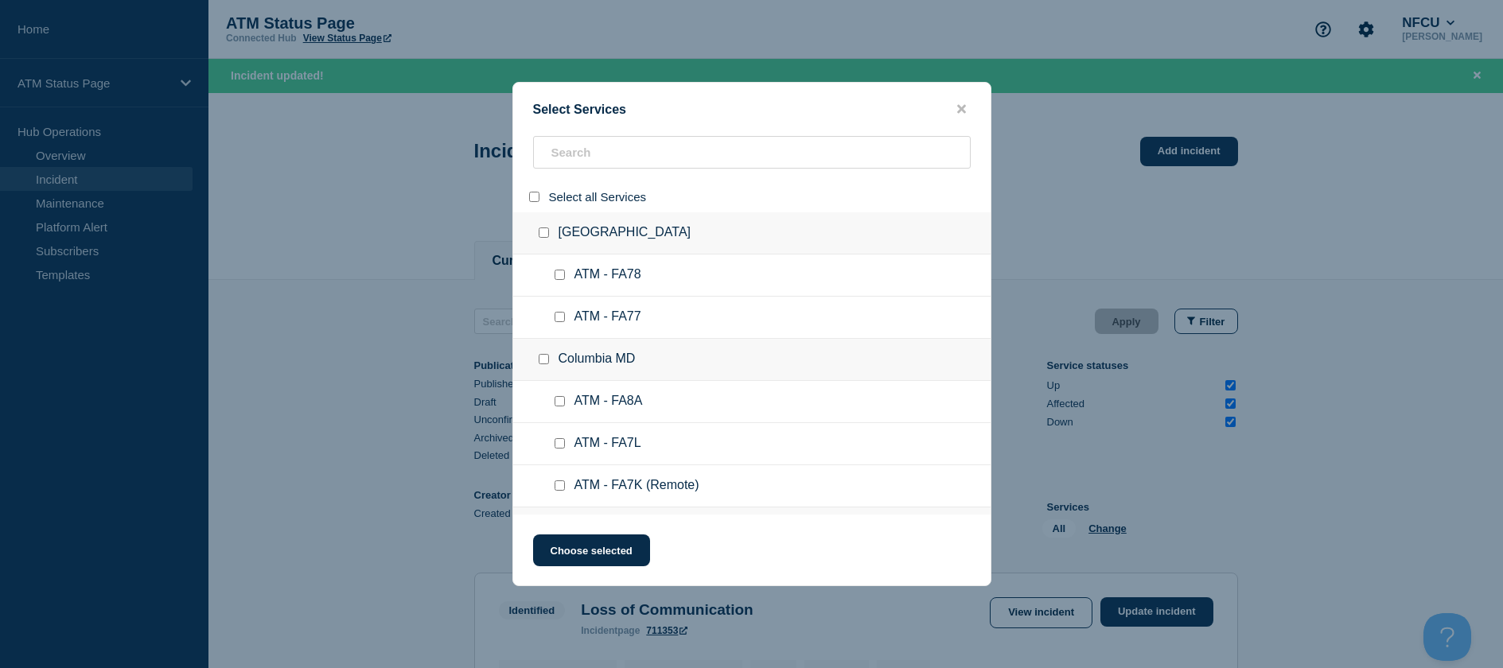
checkbox input "false"
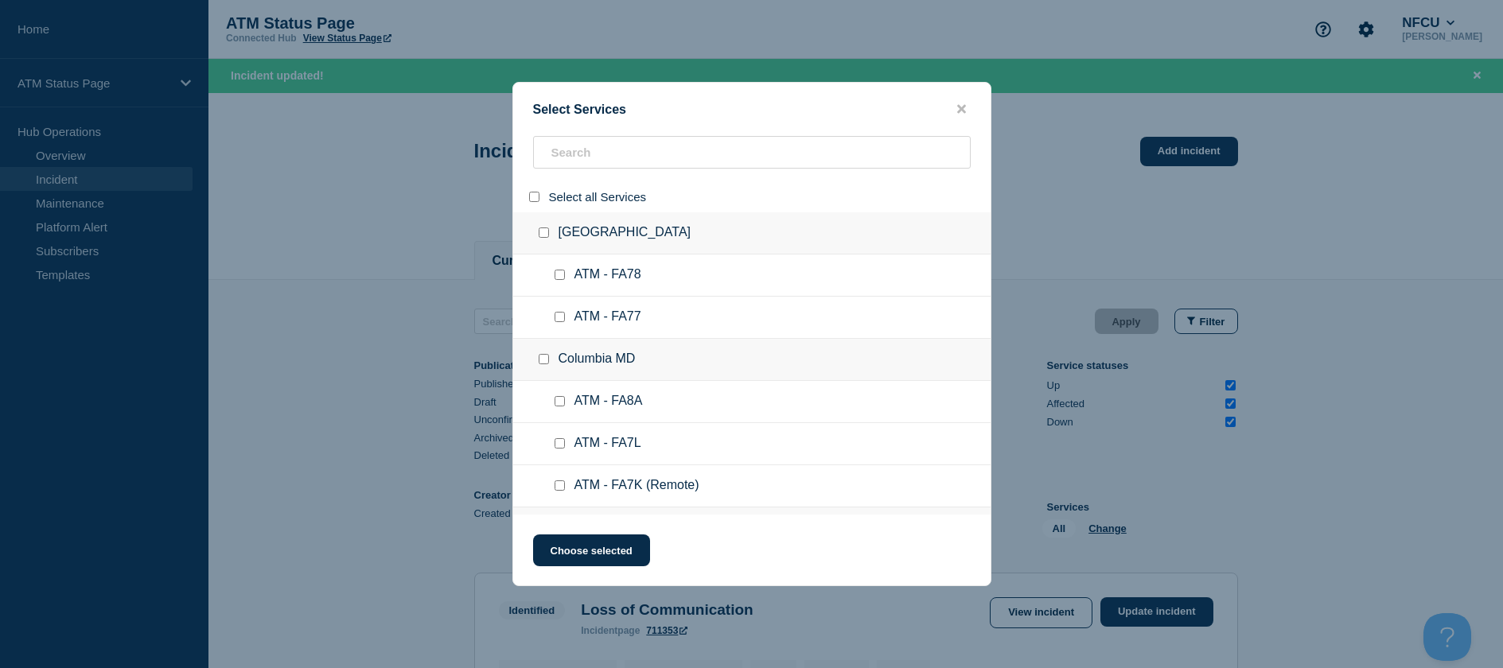
checkbox input "false"
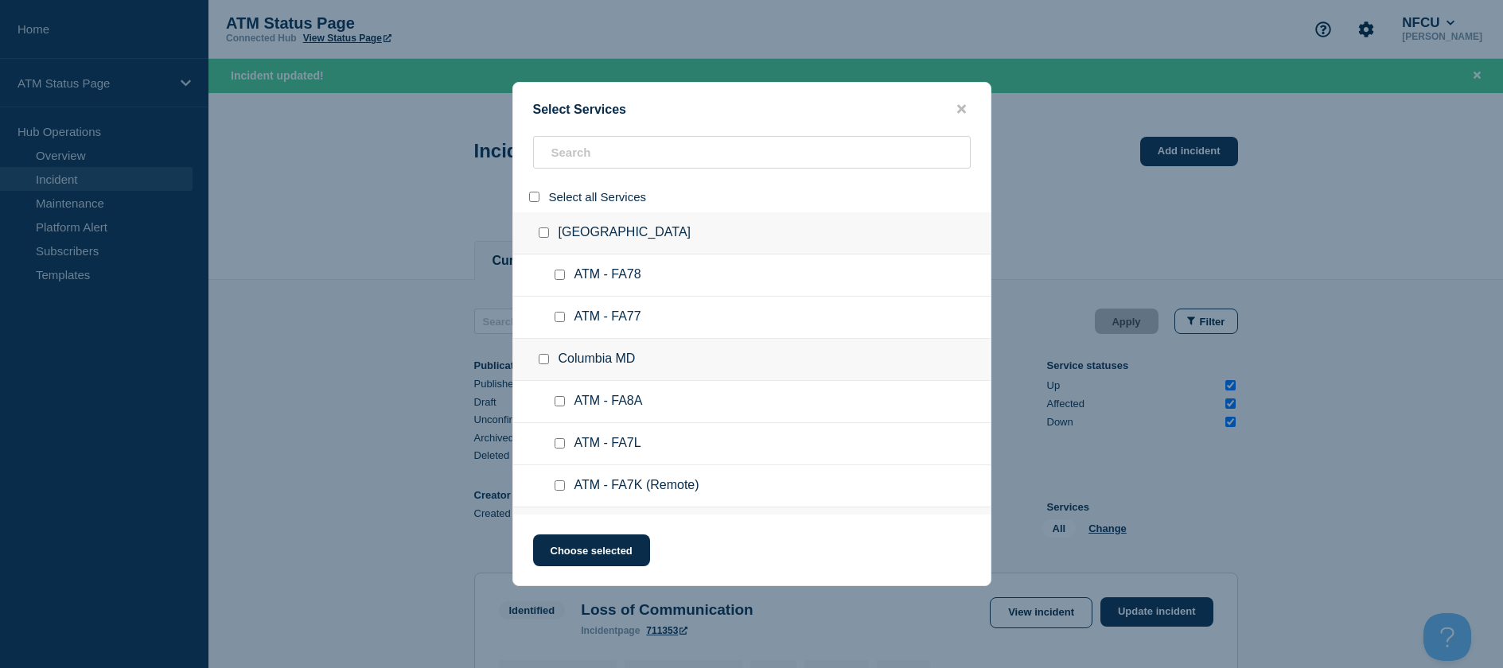
checkbox input "false"
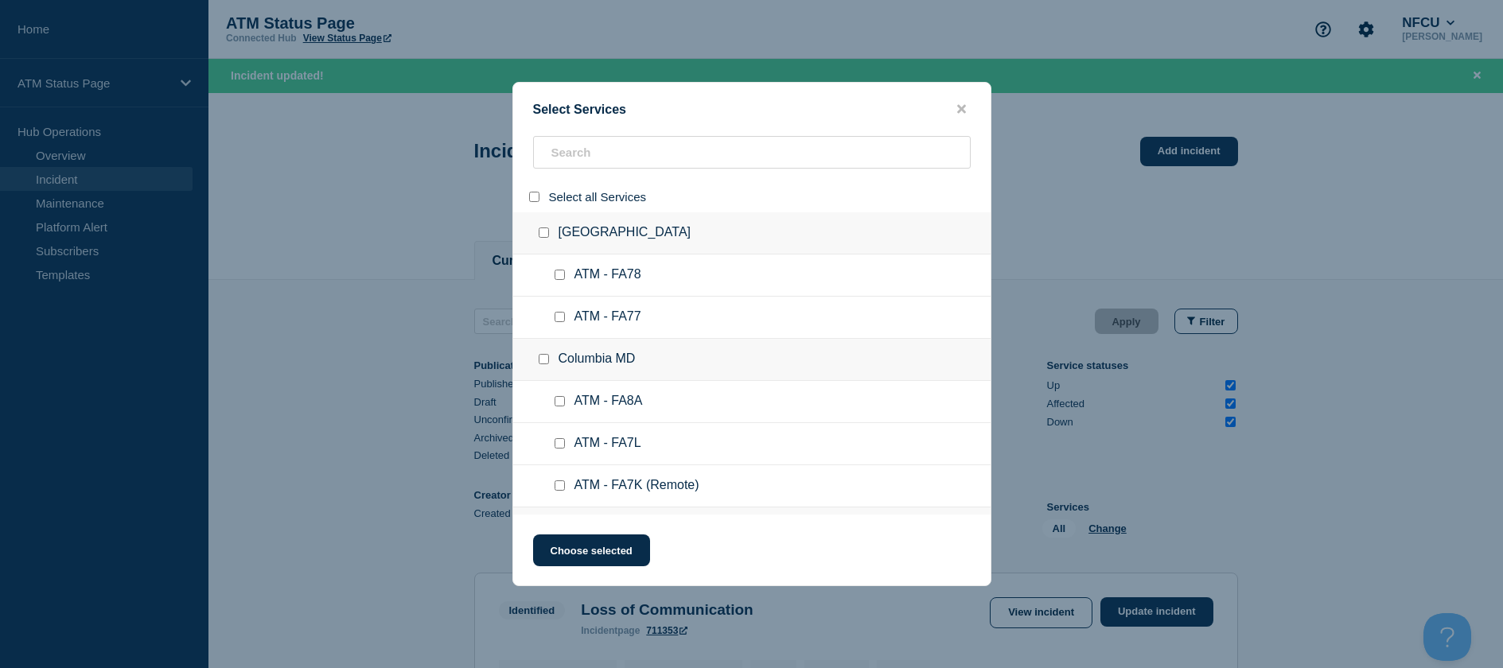
checkbox input "false"
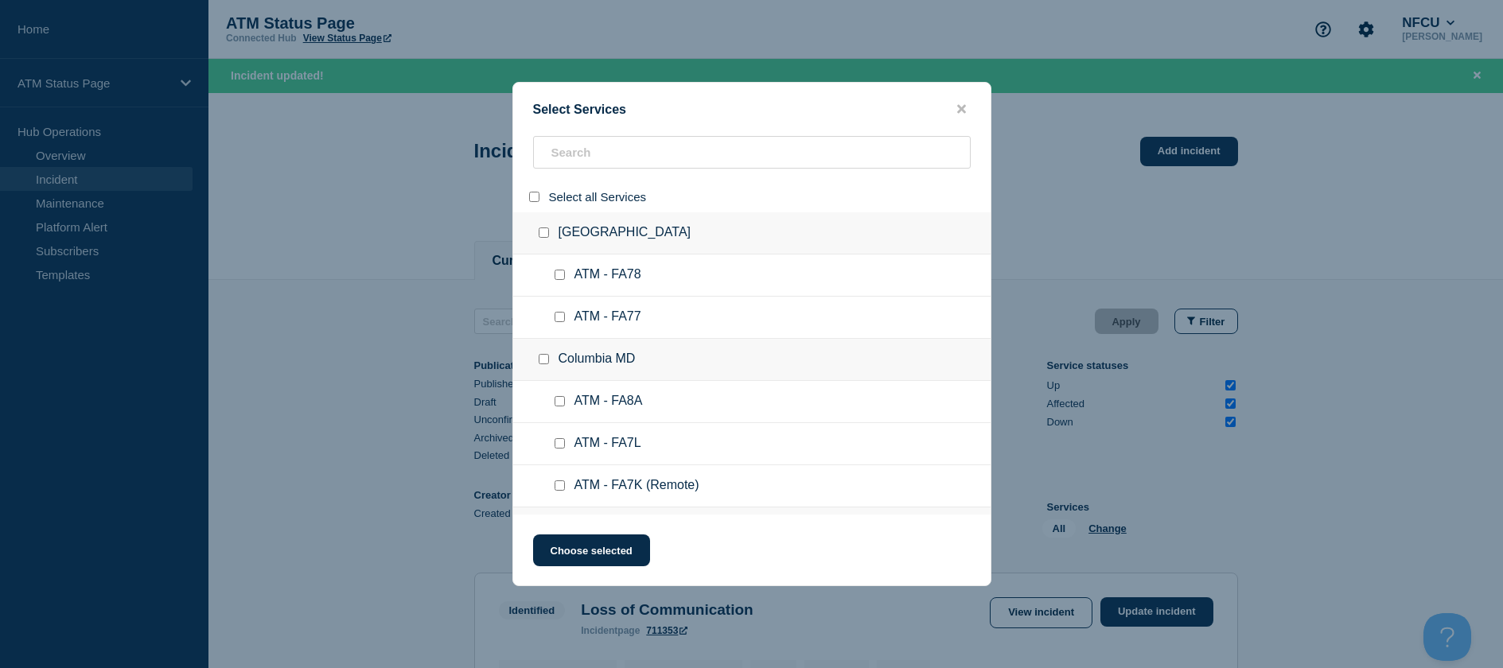
checkbox input "false"
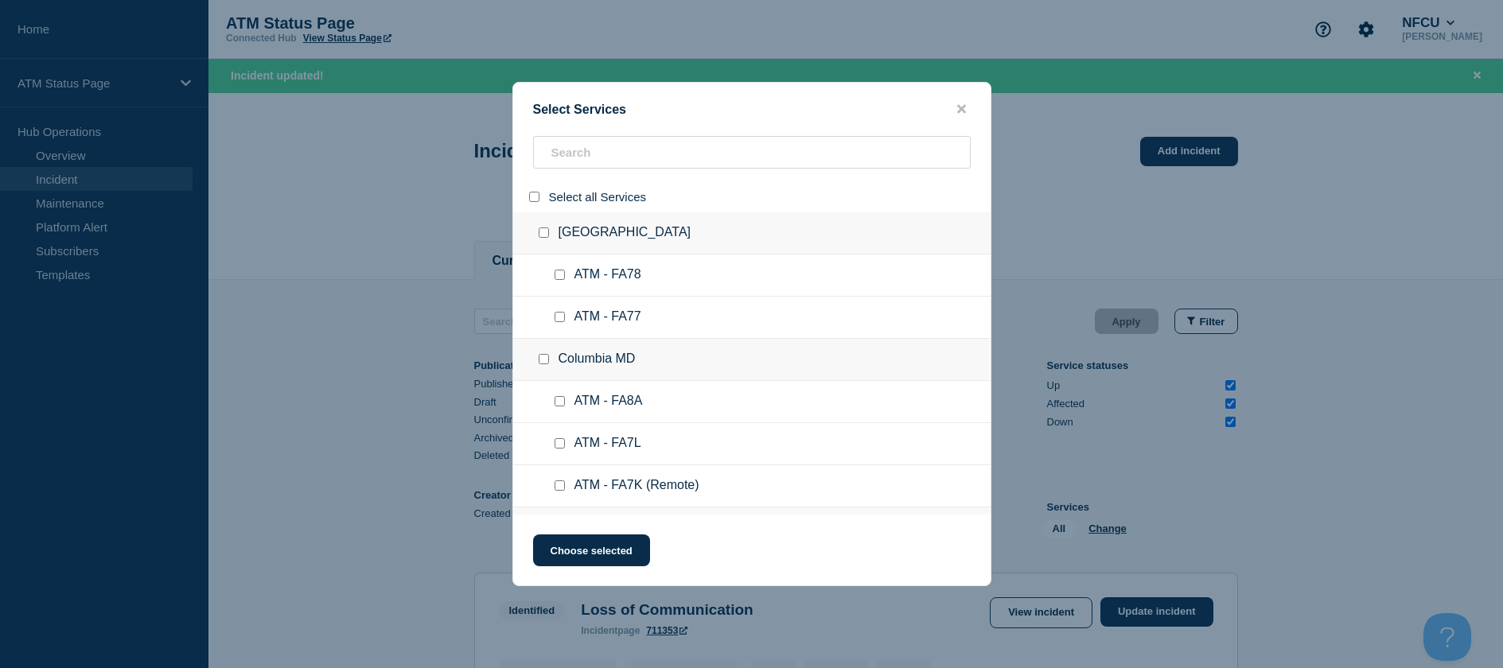
checkbox input "false"
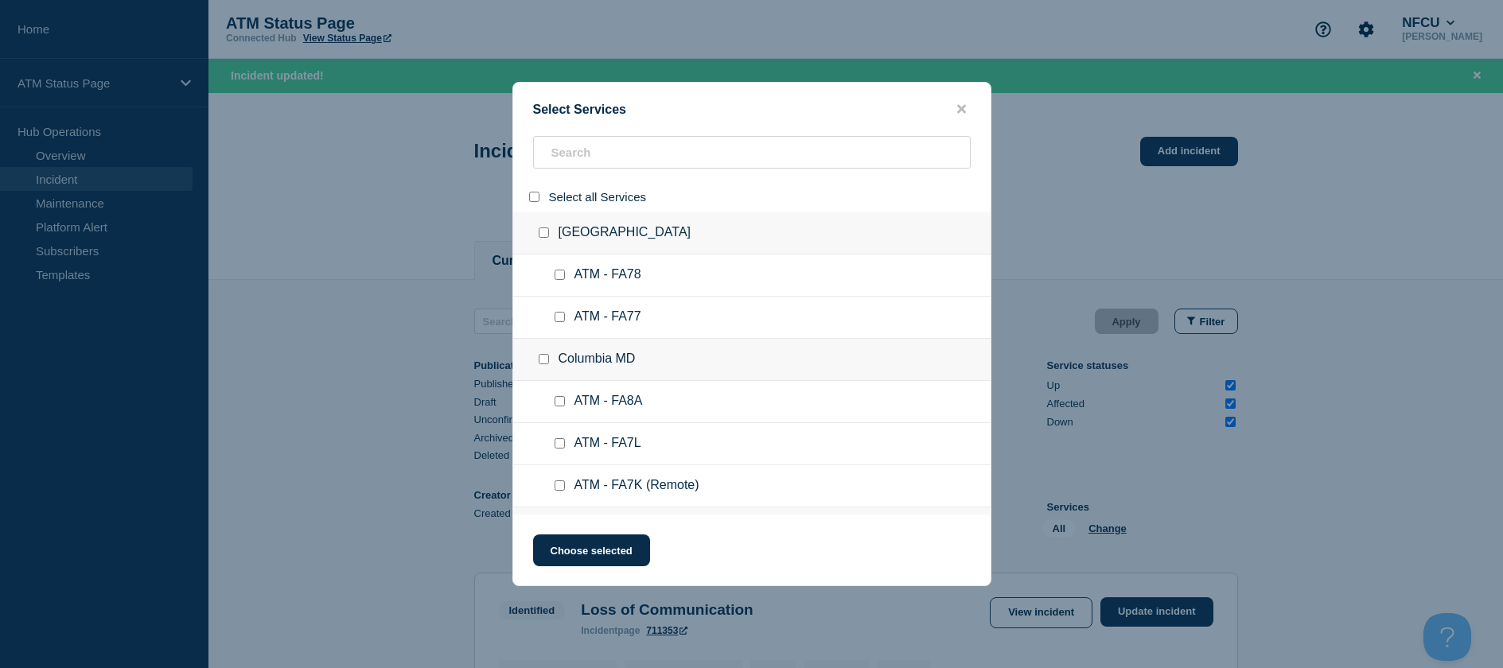
checkbox input "false"
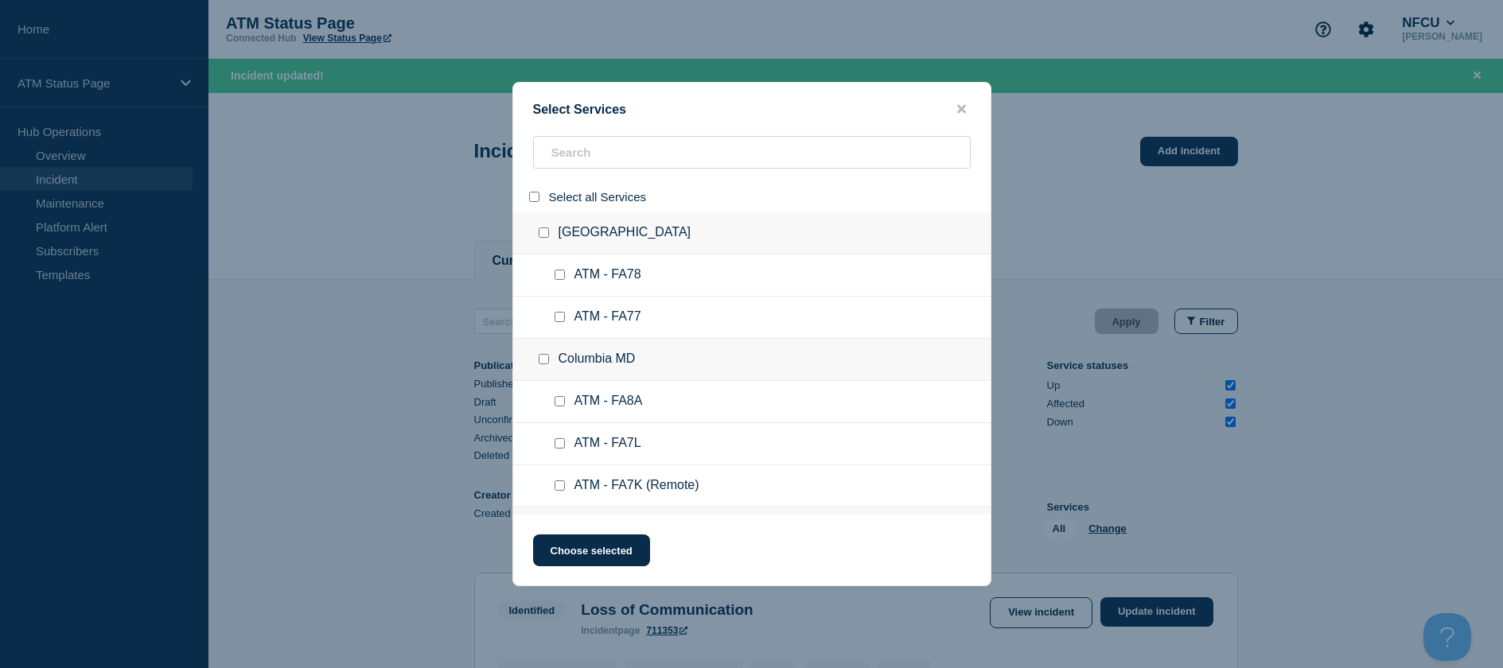
checkbox input "false"
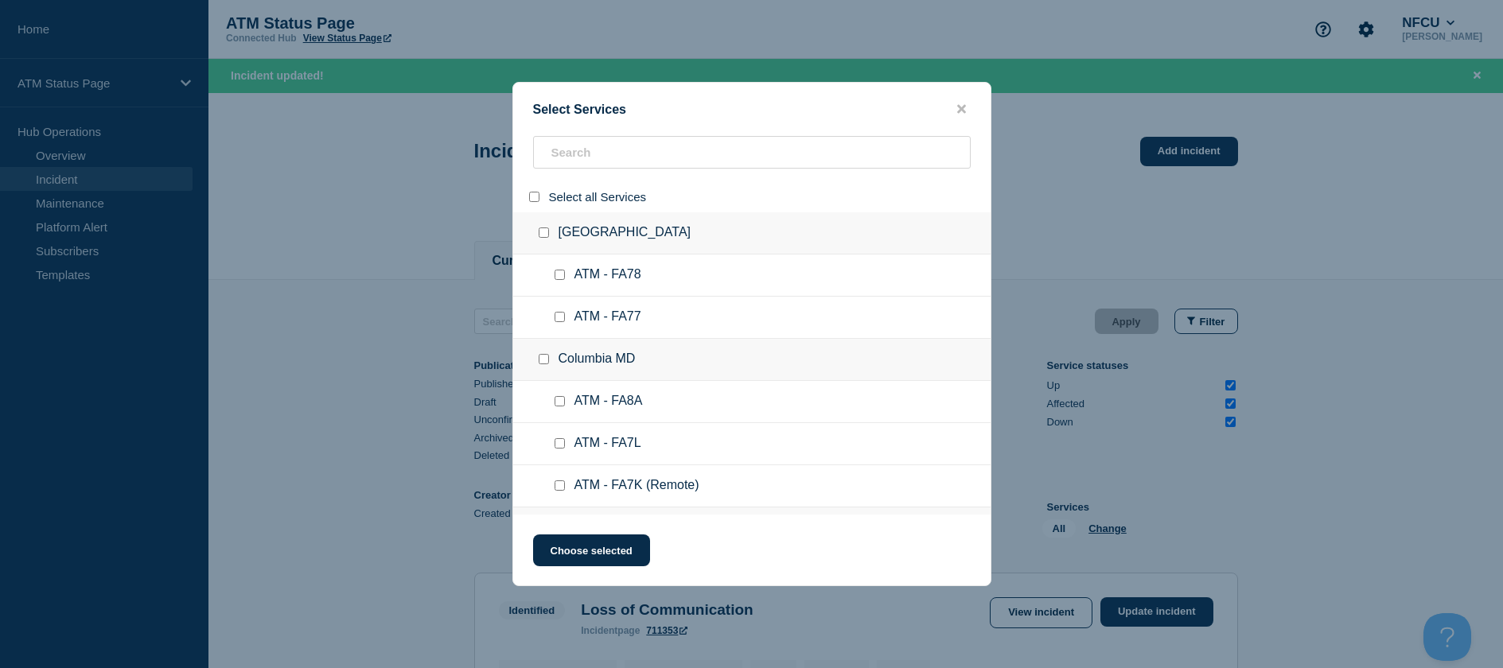
checkbox input "false"
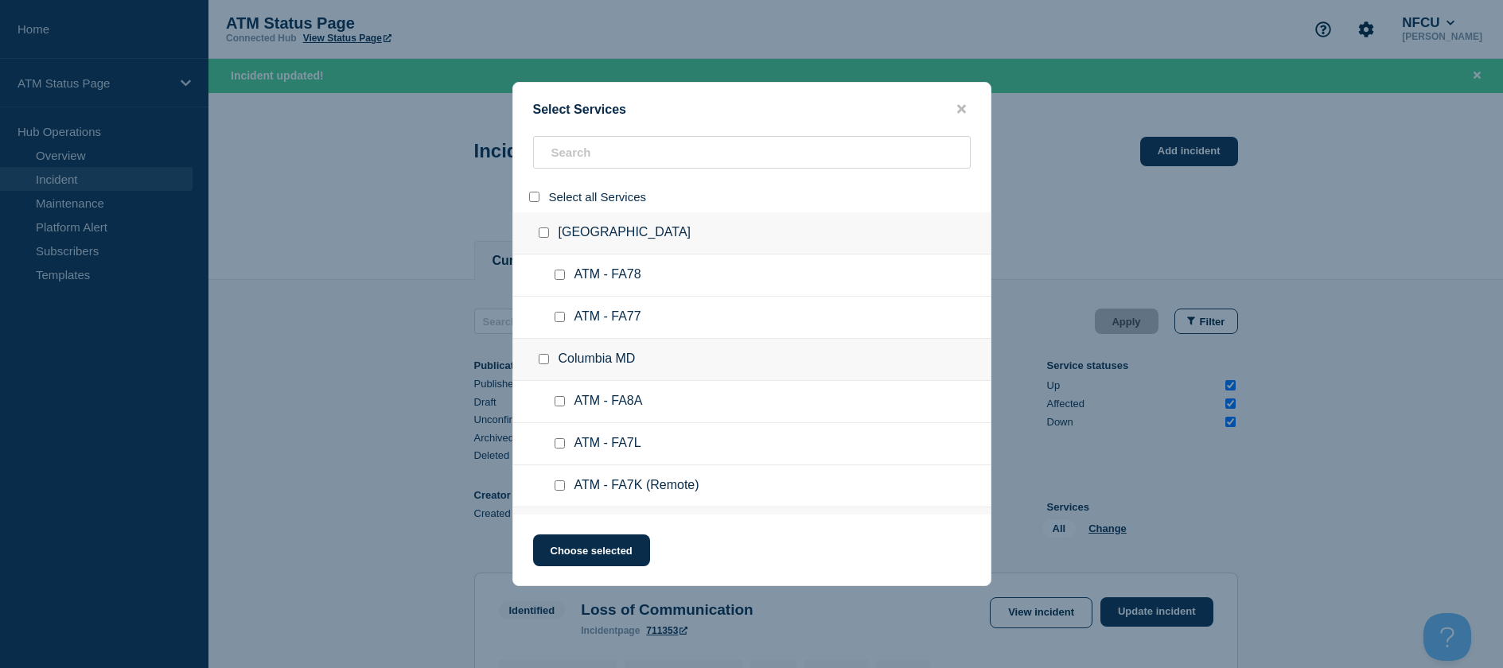
checkbox input "false"
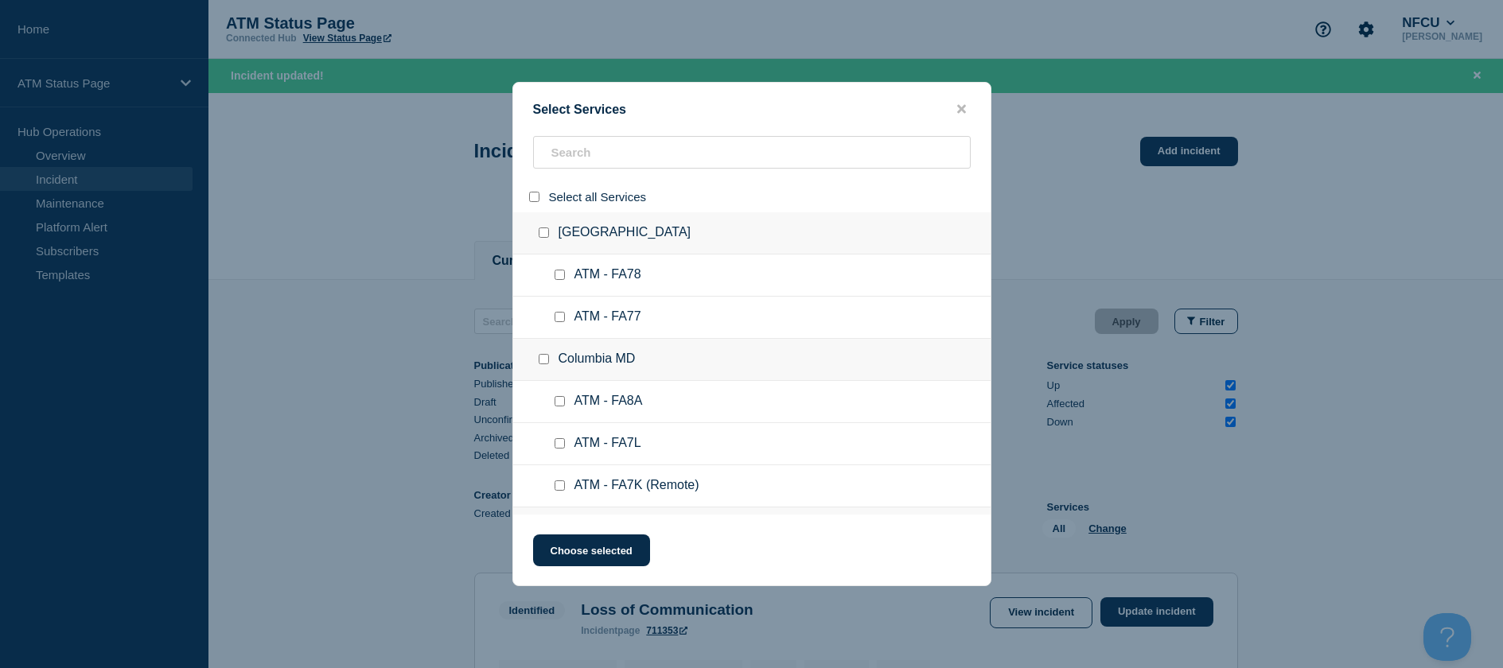
checkbox input "false"
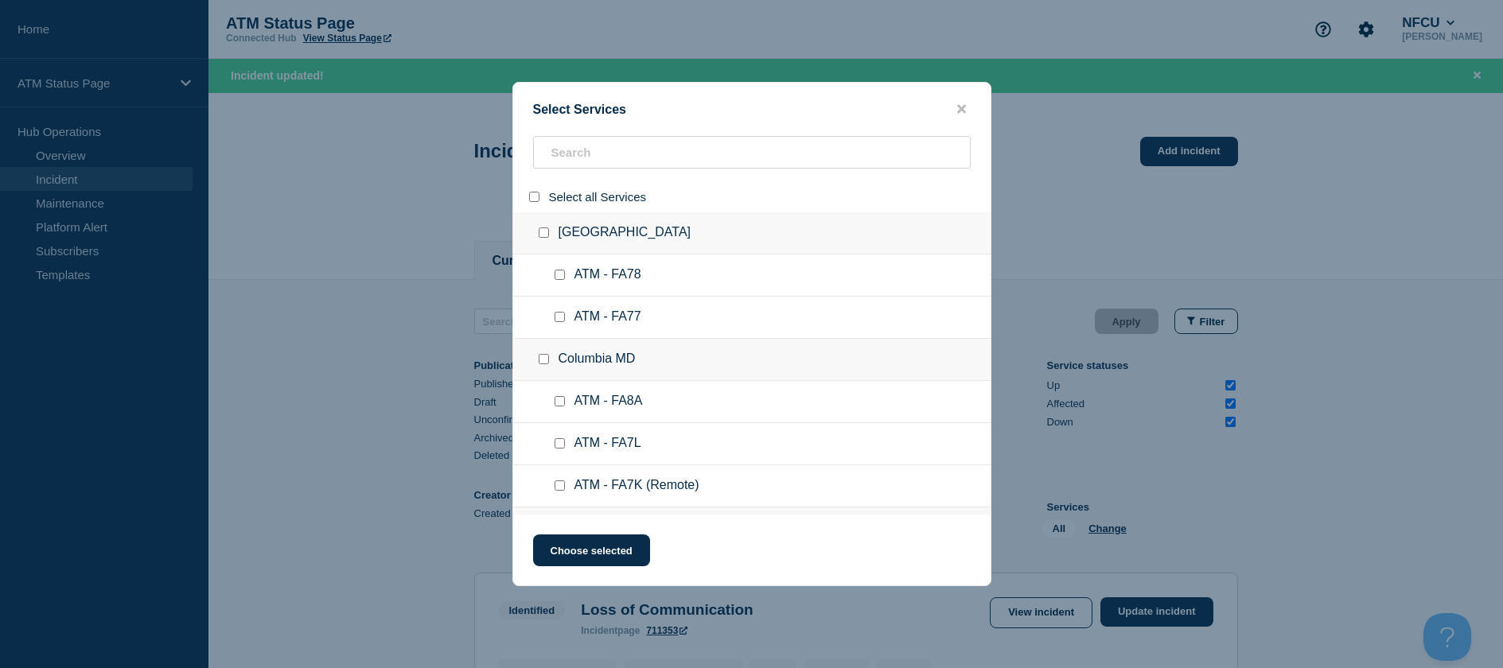
checkbox input "false"
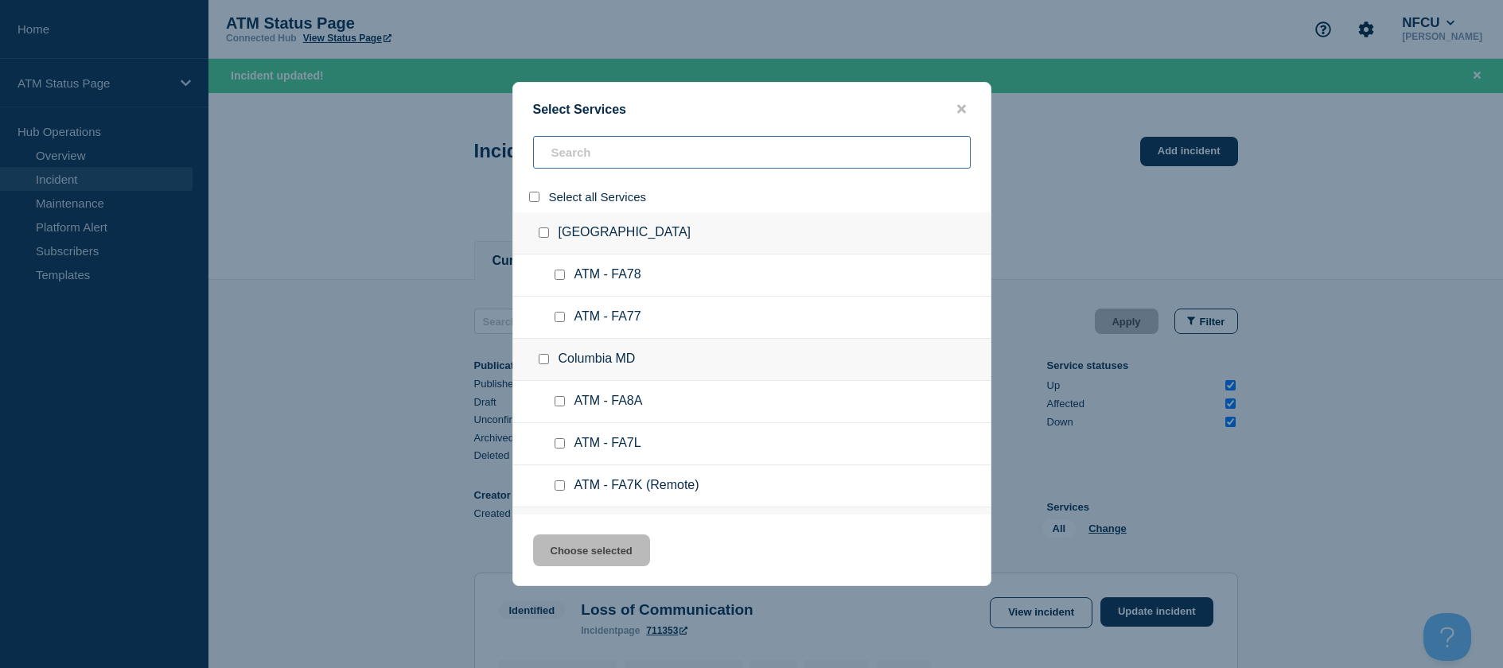
click at [610, 163] on input "search" at bounding box center [752, 152] width 438 height 33
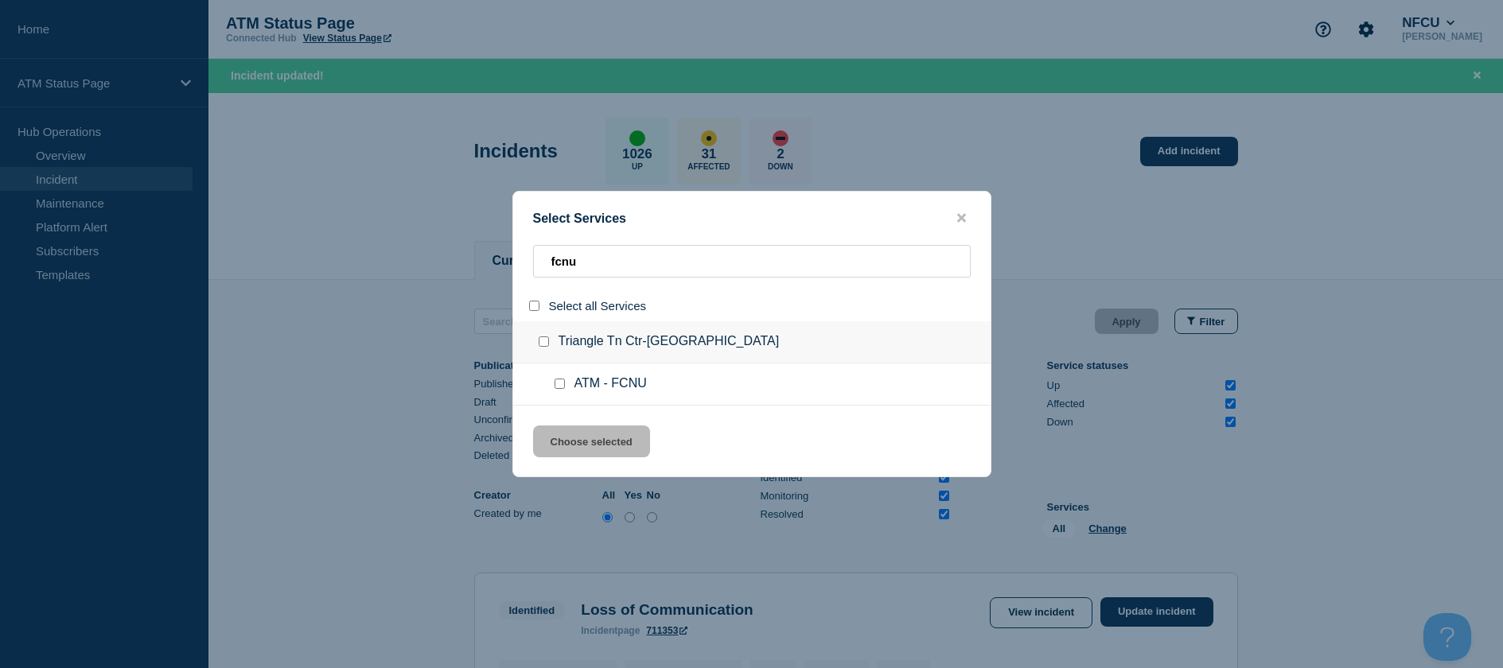
click at [556, 379] on div at bounding box center [562, 384] width 23 height 16
click at [558, 382] on input "service: ATM - FCNU" at bounding box center [559, 384] width 10 height 10
click at [571, 440] on button "Choose selected" at bounding box center [591, 442] width 117 height 32
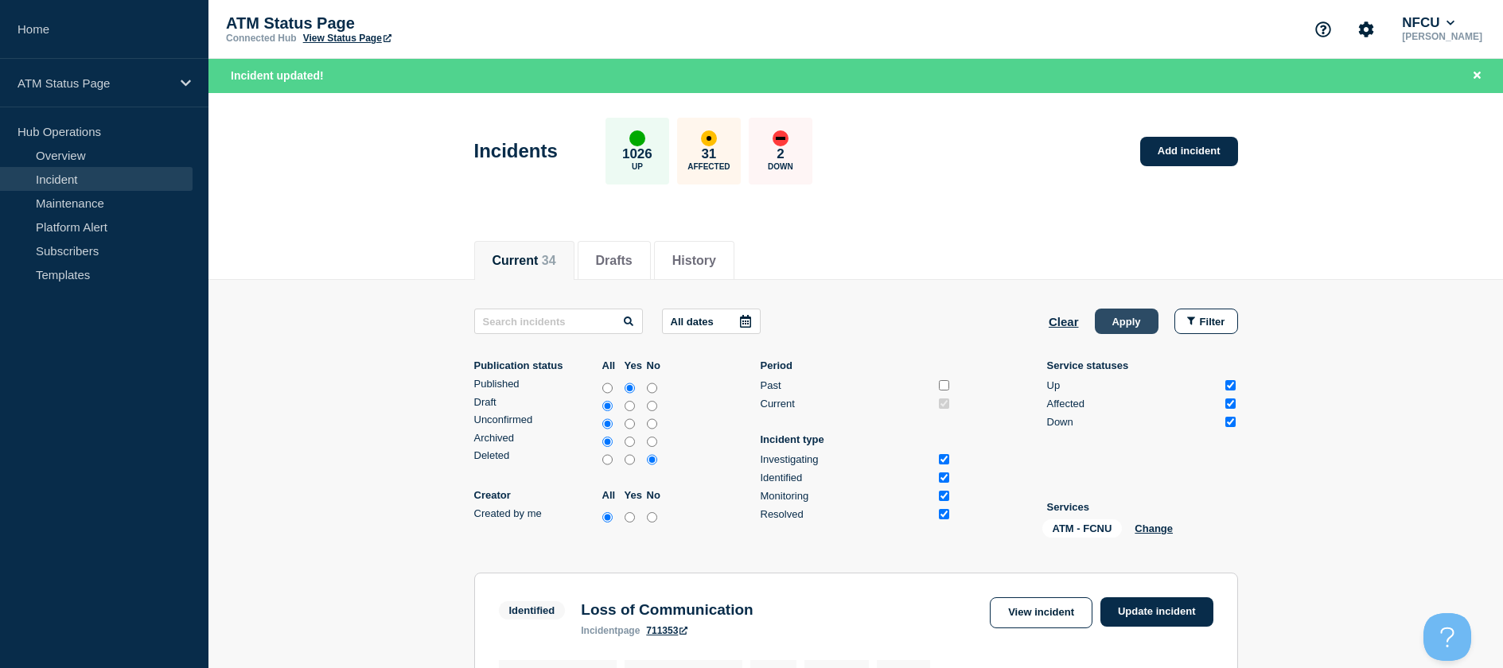
click at [1125, 321] on button "Apply" at bounding box center [1127, 321] width 64 height 25
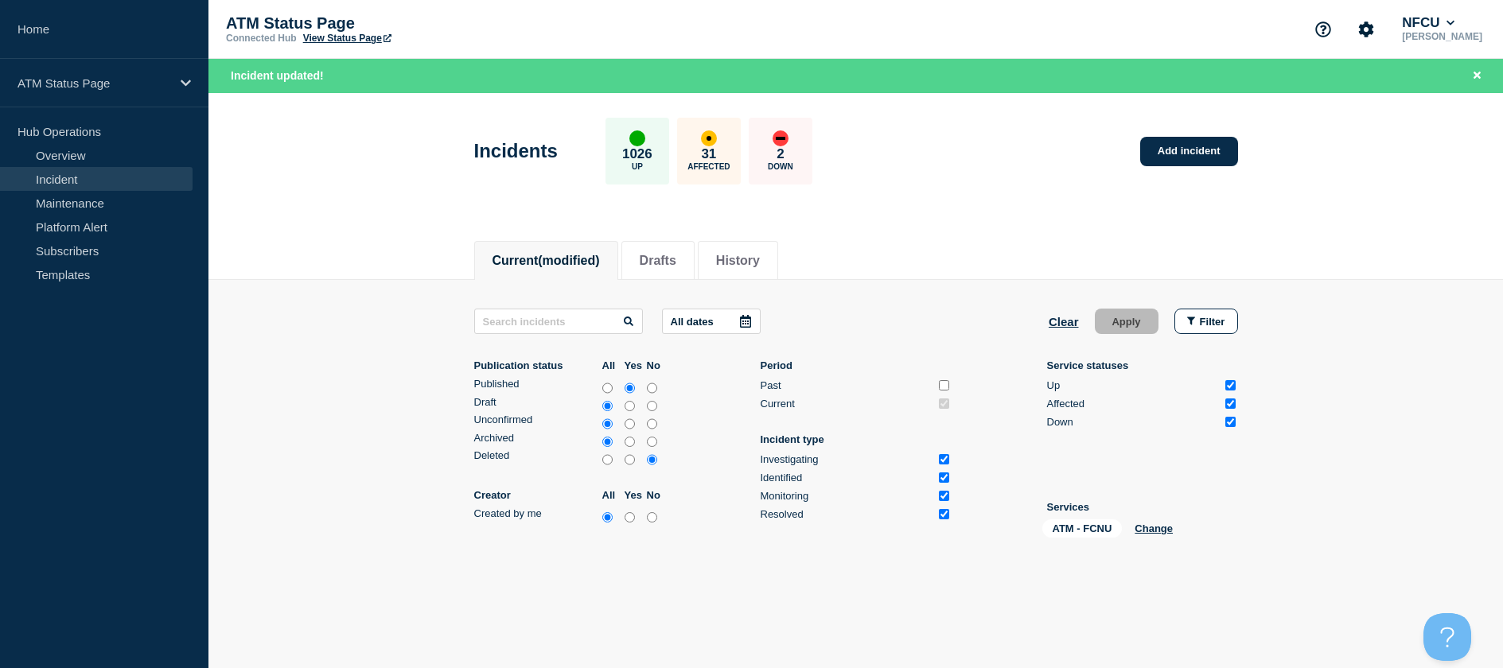
scroll to position [61, 0]
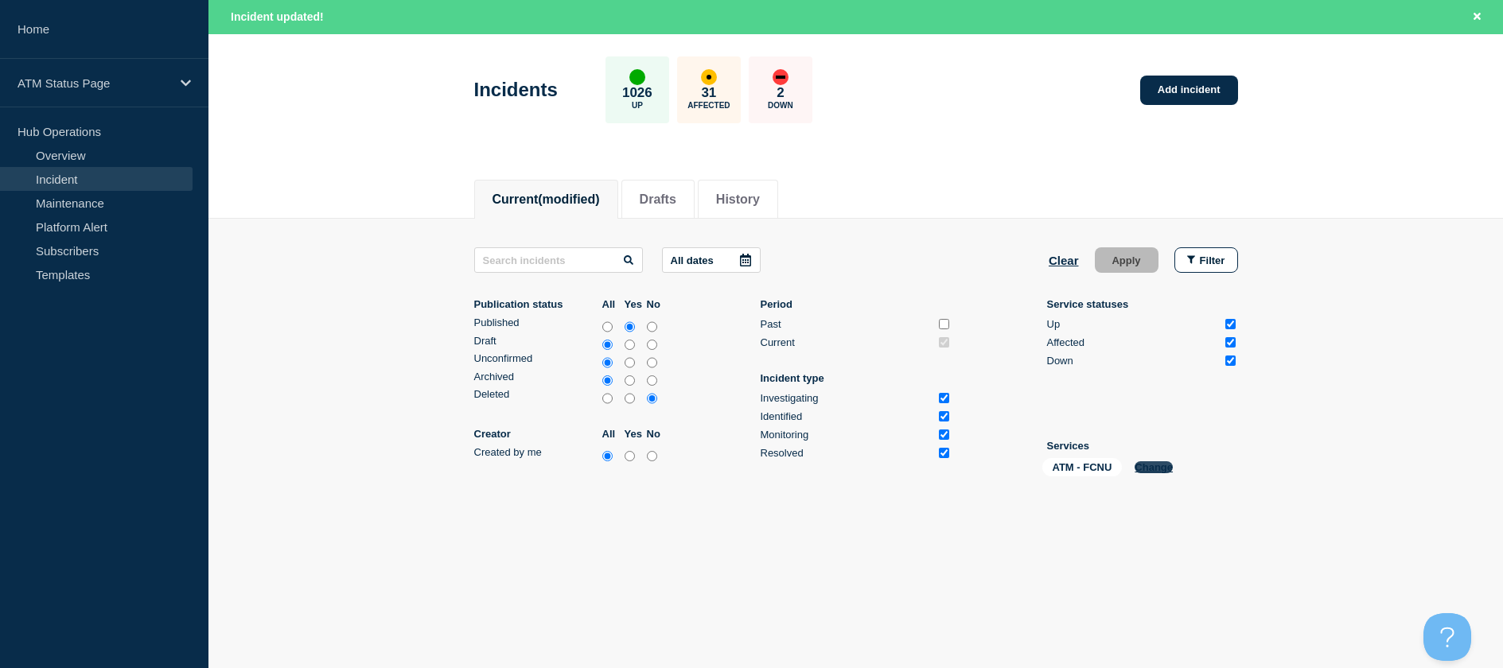
click at [1152, 465] on button "Change" at bounding box center [1153, 467] width 38 height 12
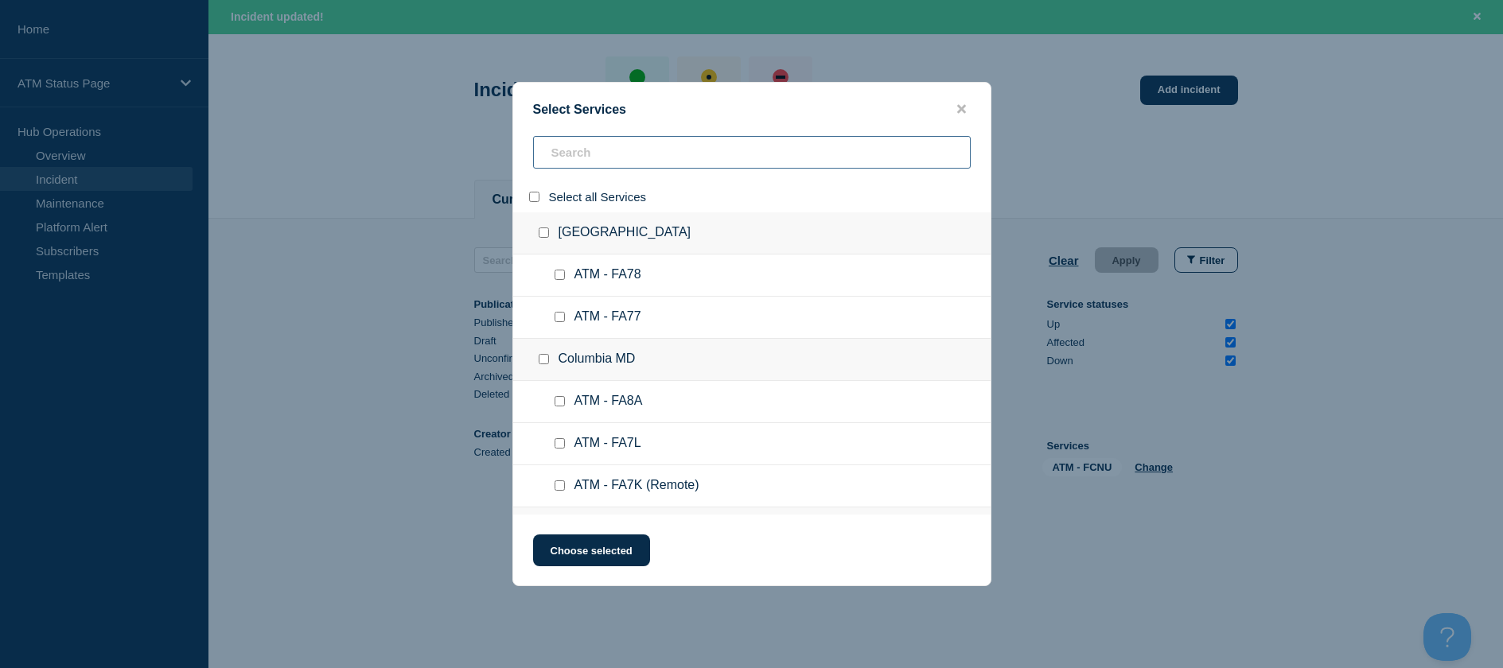
click at [568, 163] on input "search" at bounding box center [752, 152] width 438 height 33
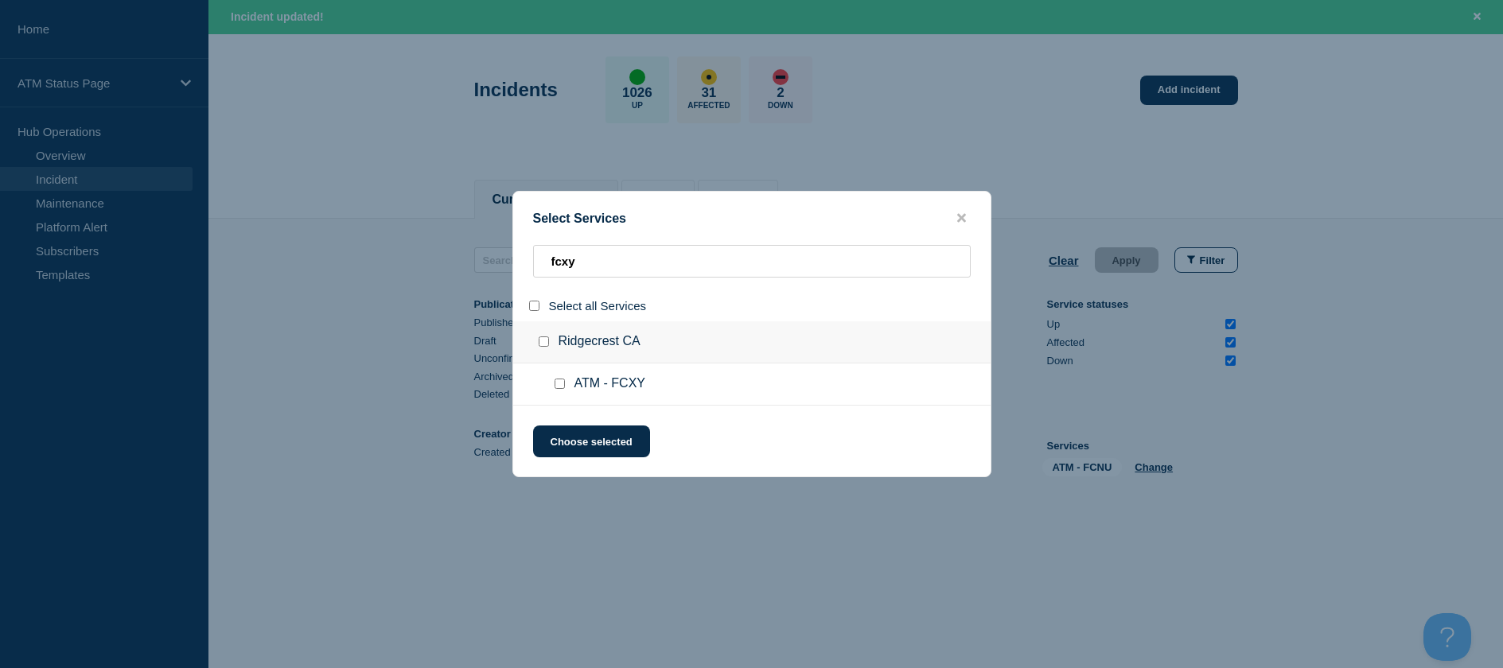
click at [557, 386] on input "service: ATM - FCXY" at bounding box center [559, 384] width 10 height 10
click at [562, 438] on button "Choose selected" at bounding box center [591, 442] width 117 height 32
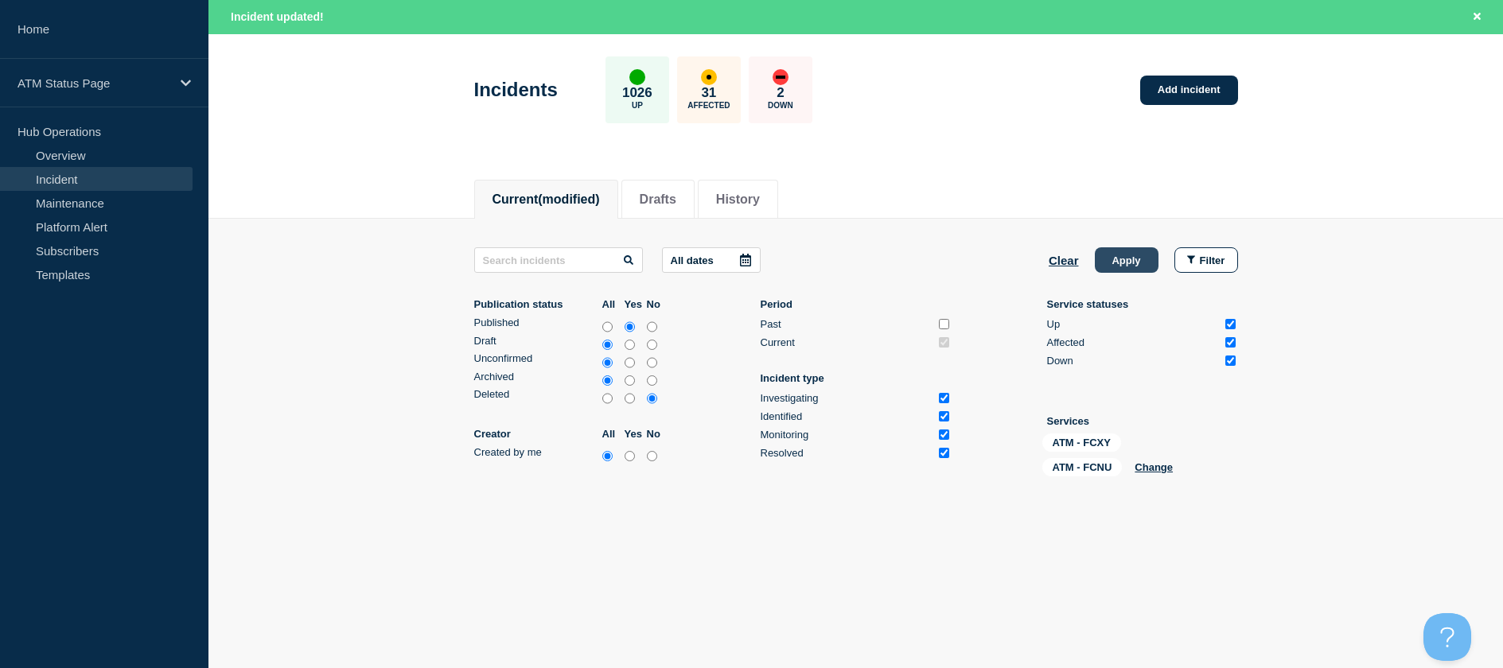
click at [1138, 272] on button "Apply" at bounding box center [1127, 259] width 64 height 25
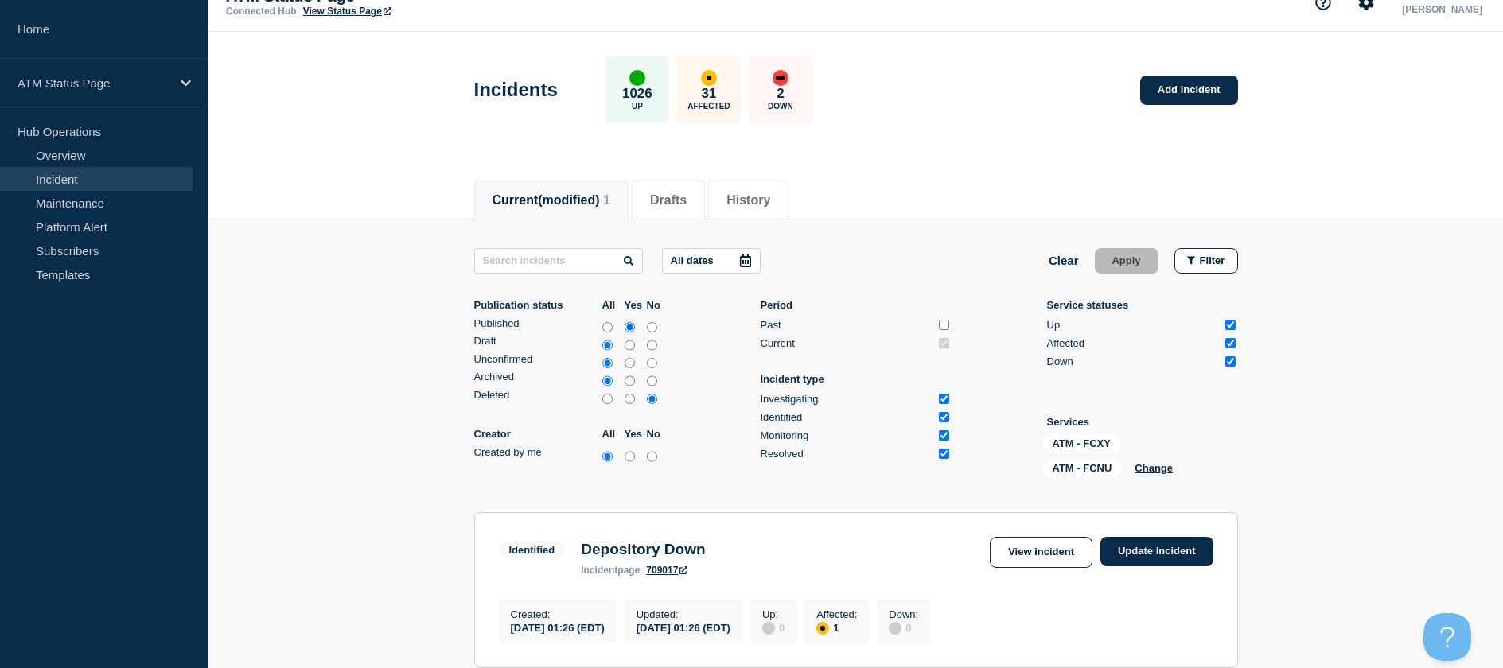
scroll to position [245, 0]
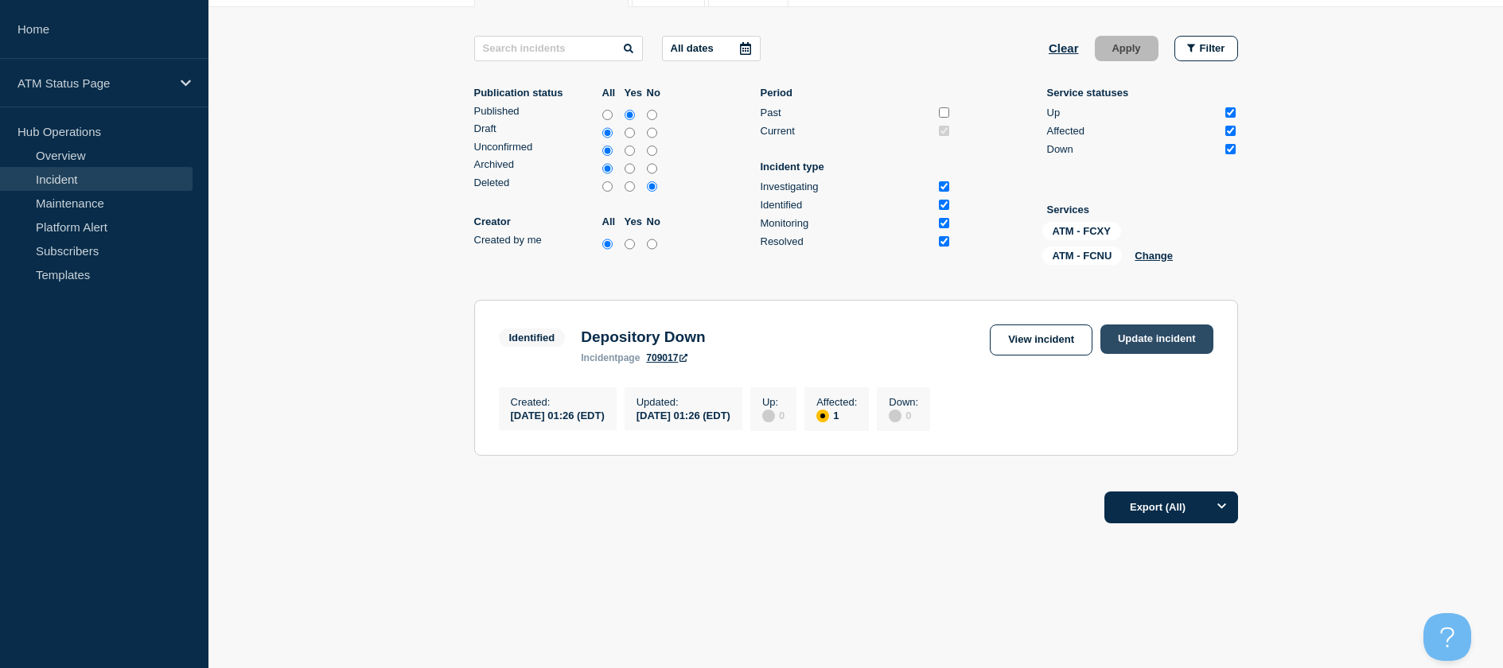
click at [1149, 325] on link "Update incident" at bounding box center [1156, 339] width 113 height 29
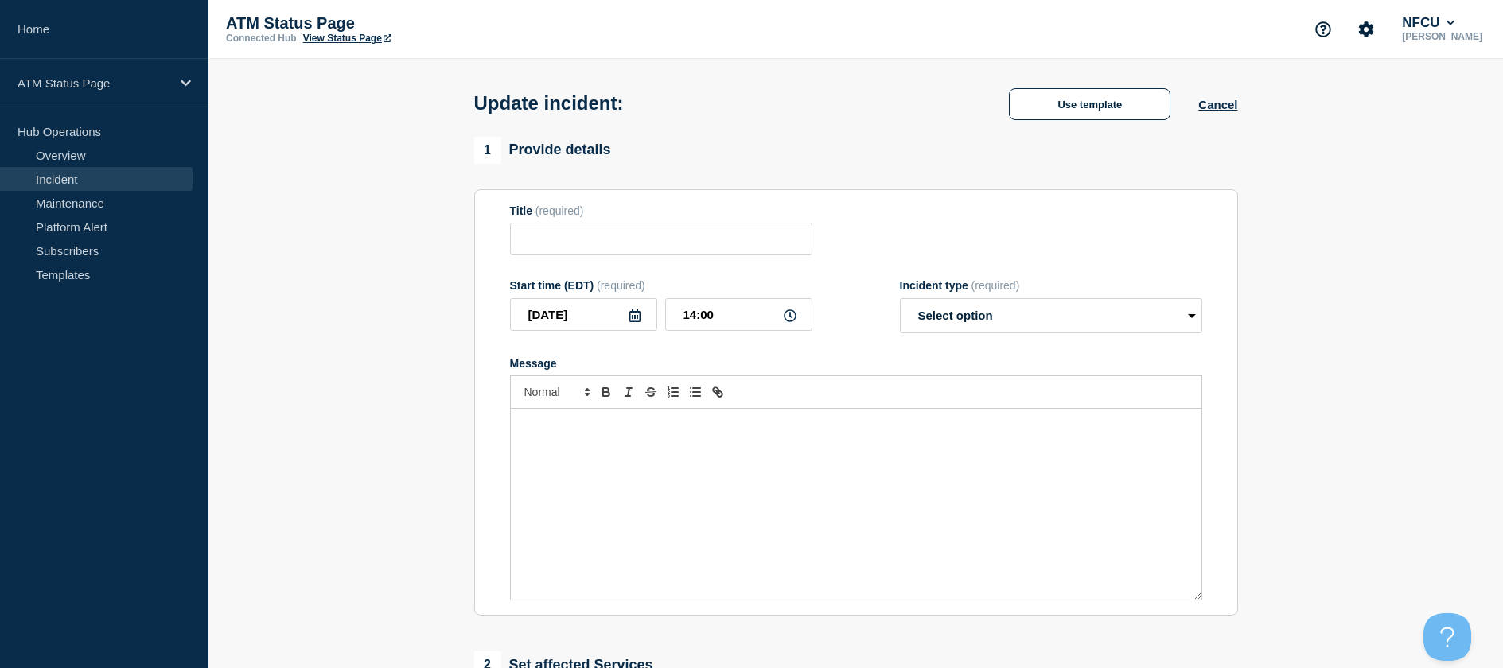
click at [1072, 88] on div "Use template Cancel" at bounding box center [1109, 103] width 256 height 33
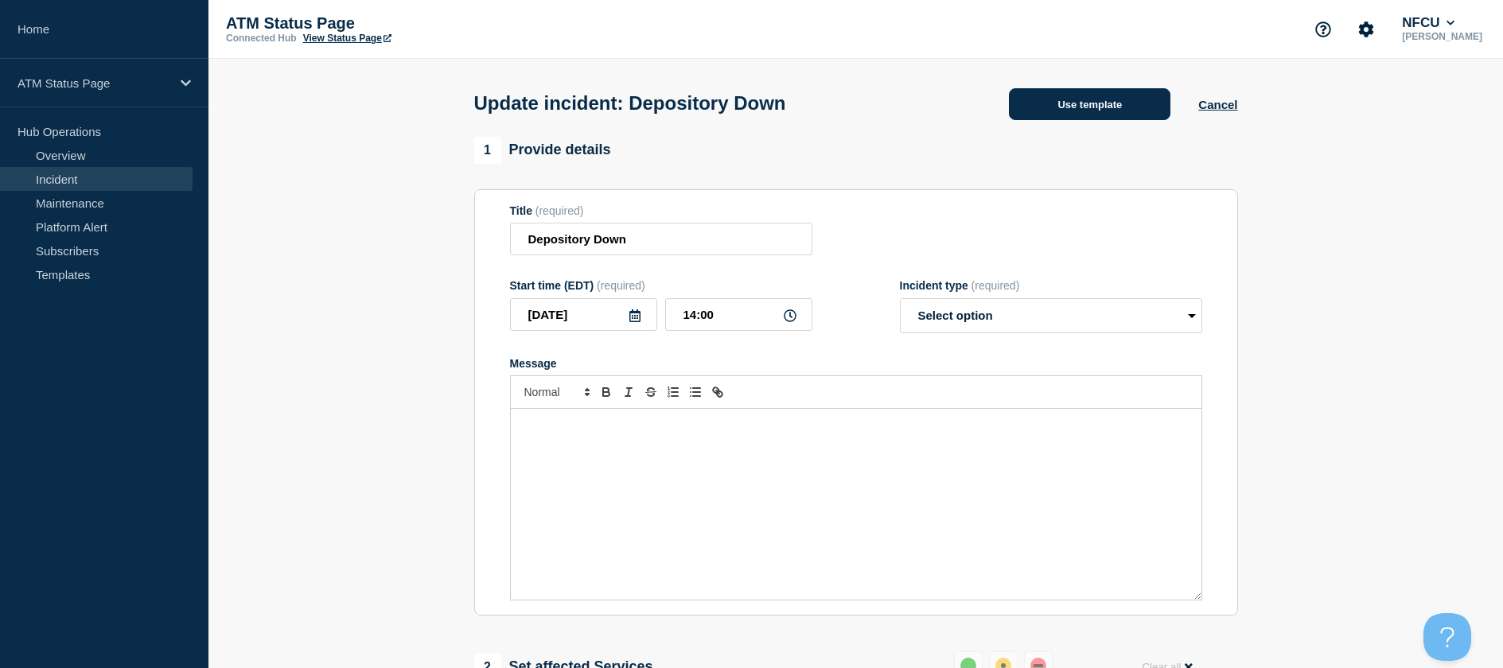
click at [1052, 92] on button "Use template" at bounding box center [1089, 104] width 161 height 32
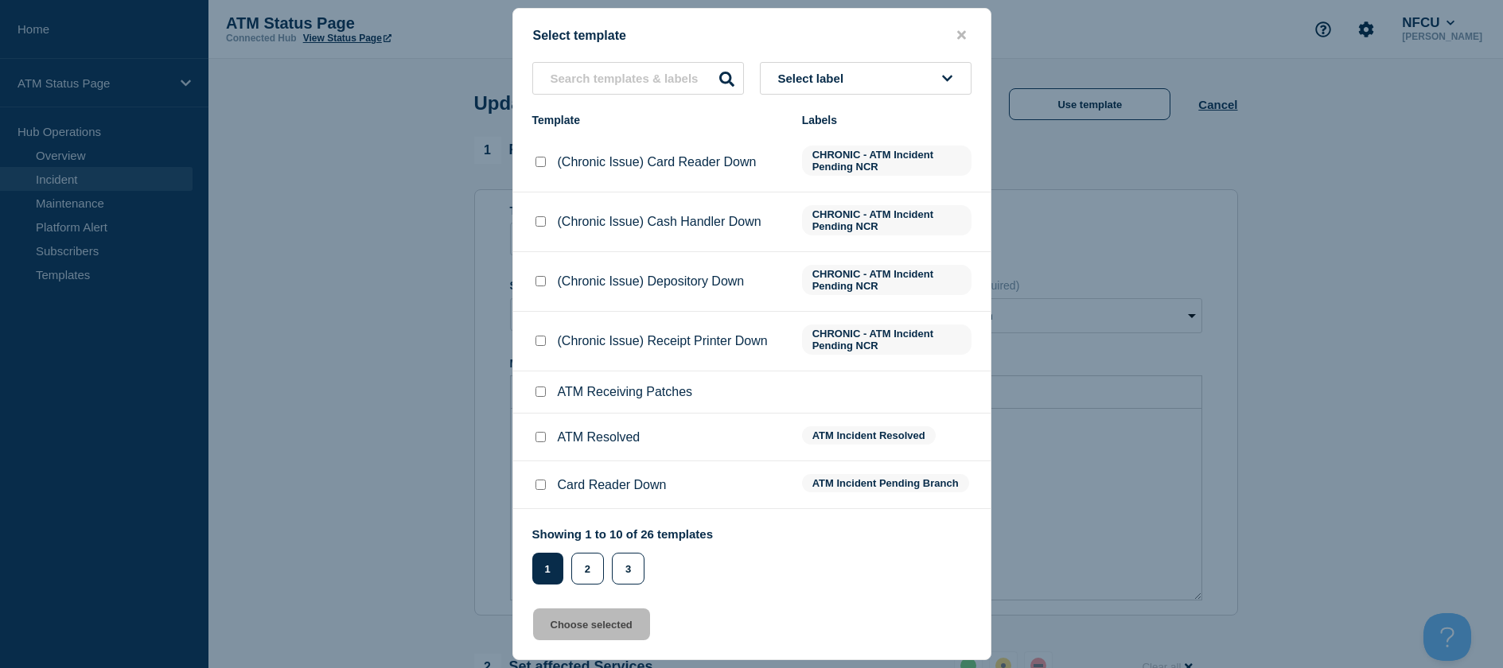
click at [537, 435] on input "ATM Resolved checkbox" at bounding box center [540, 437] width 10 height 10
click at [562, 636] on button "Choose selected" at bounding box center [591, 625] width 117 height 32
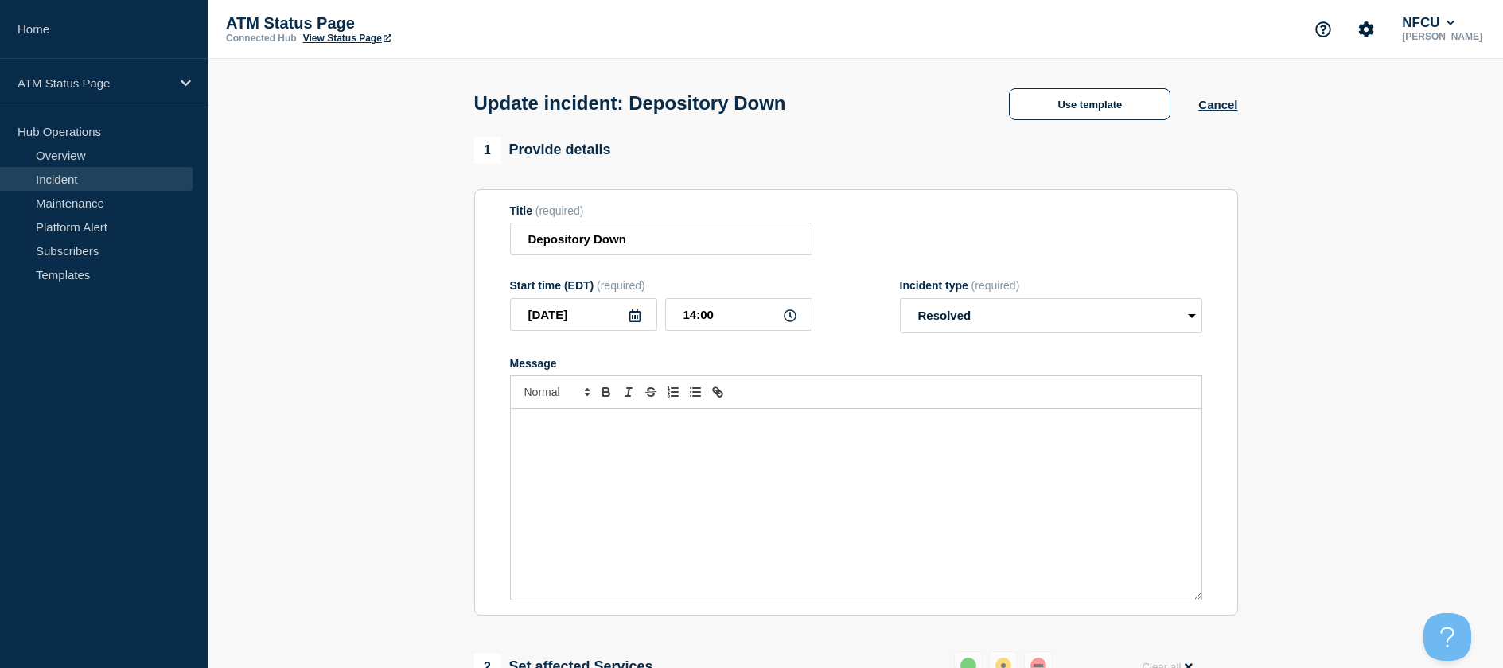
scroll to position [318, 0]
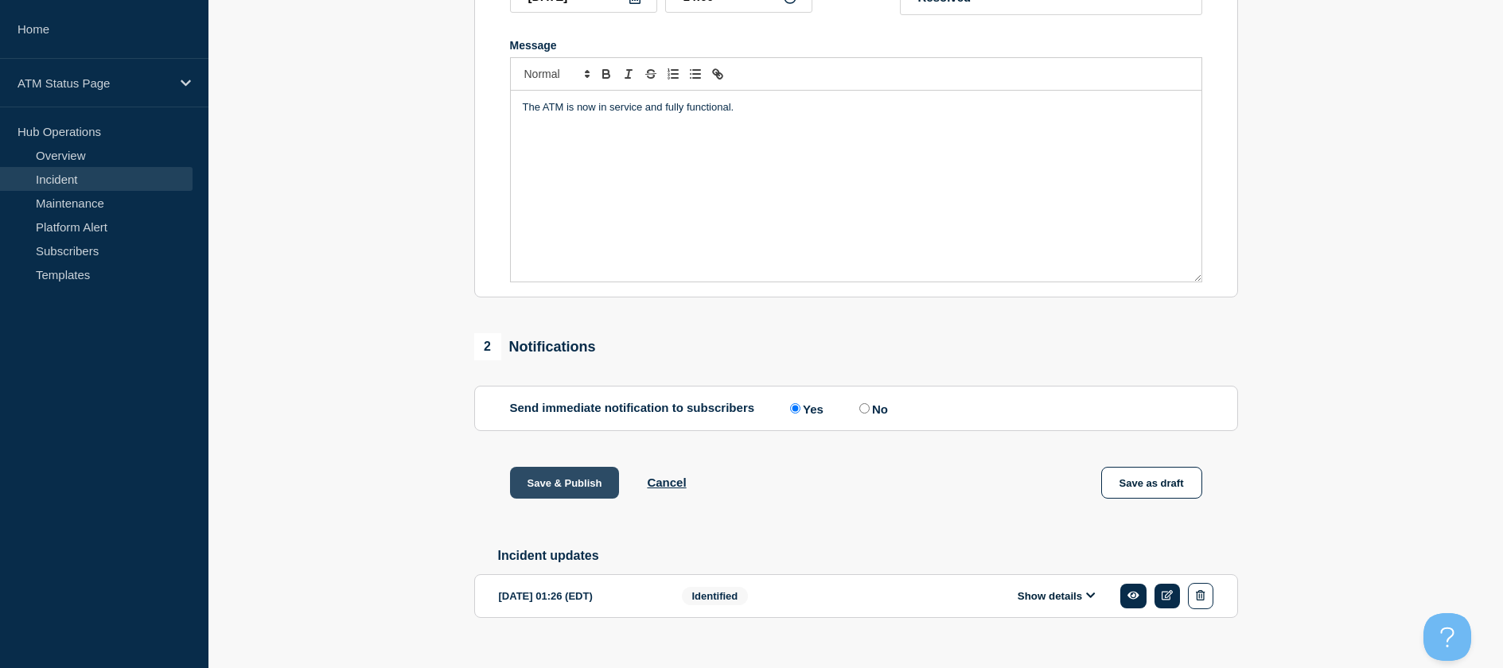
click at [542, 482] on button "Save & Publish" at bounding box center [565, 483] width 110 height 32
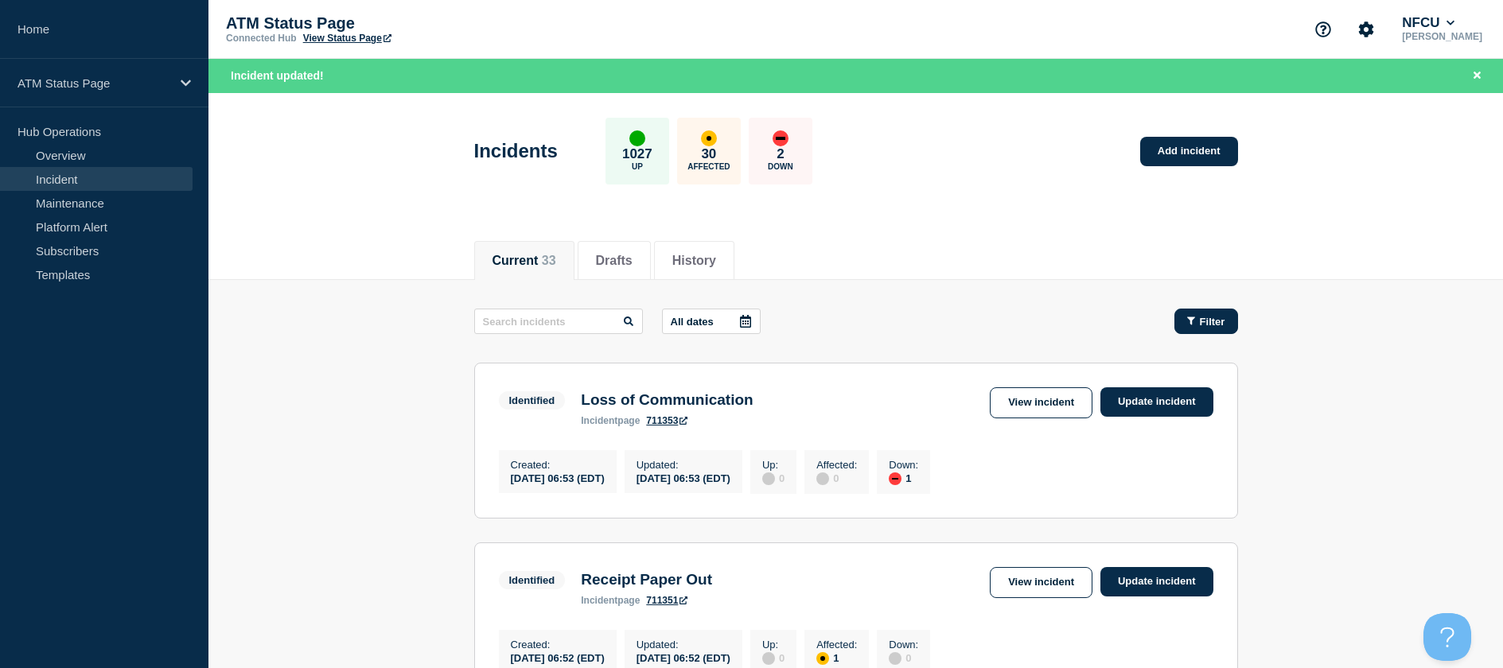
click at [1228, 318] on button "Filter" at bounding box center [1206, 321] width 64 height 25
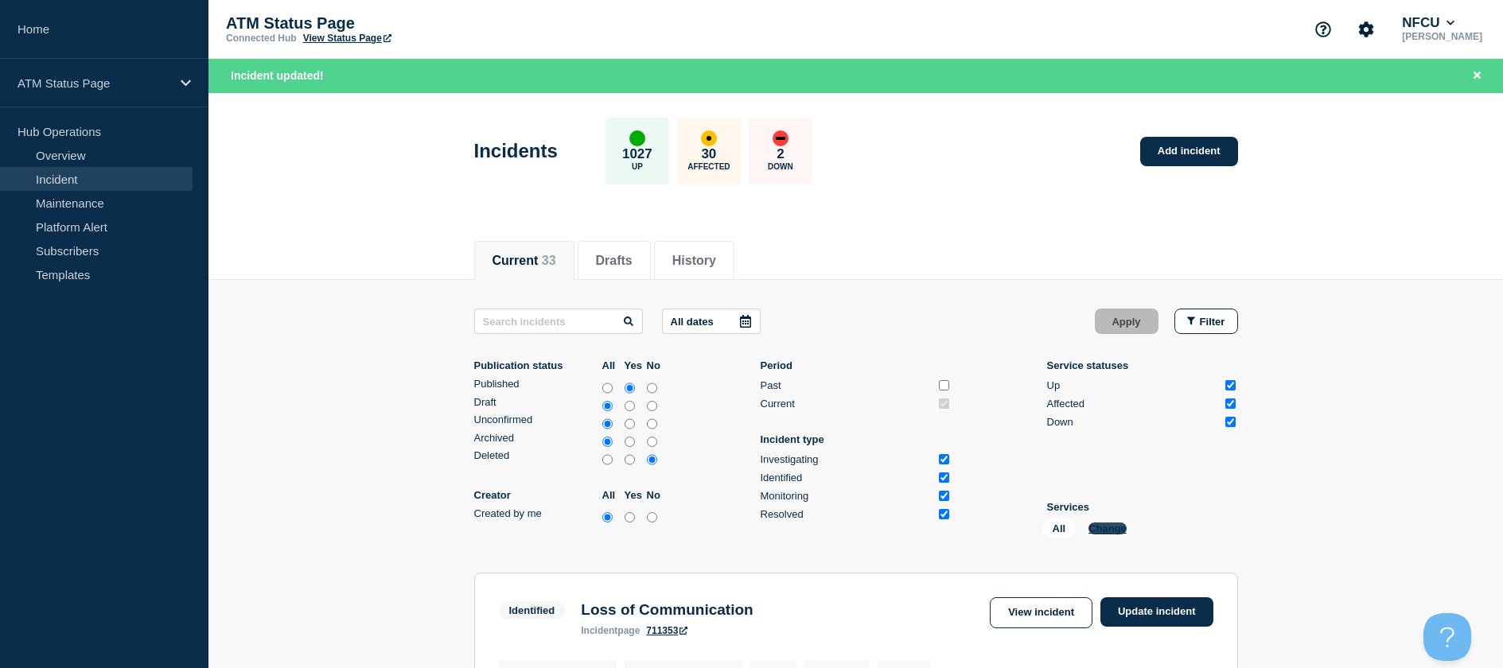
click at [1119, 532] on button "Change" at bounding box center [1107, 529] width 38 height 12
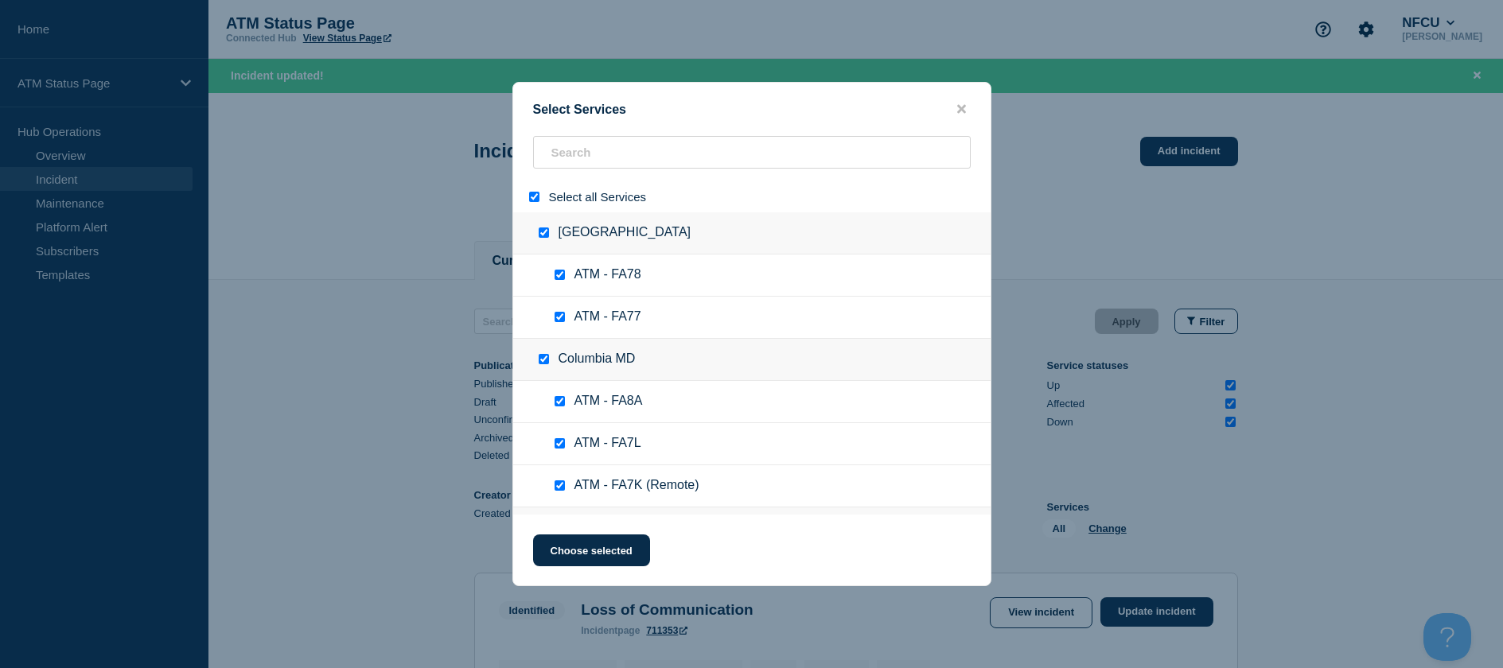
click at [534, 195] on input "select all" at bounding box center [534, 197] width 10 height 10
click at [552, 157] on input "search" at bounding box center [752, 152] width 438 height 33
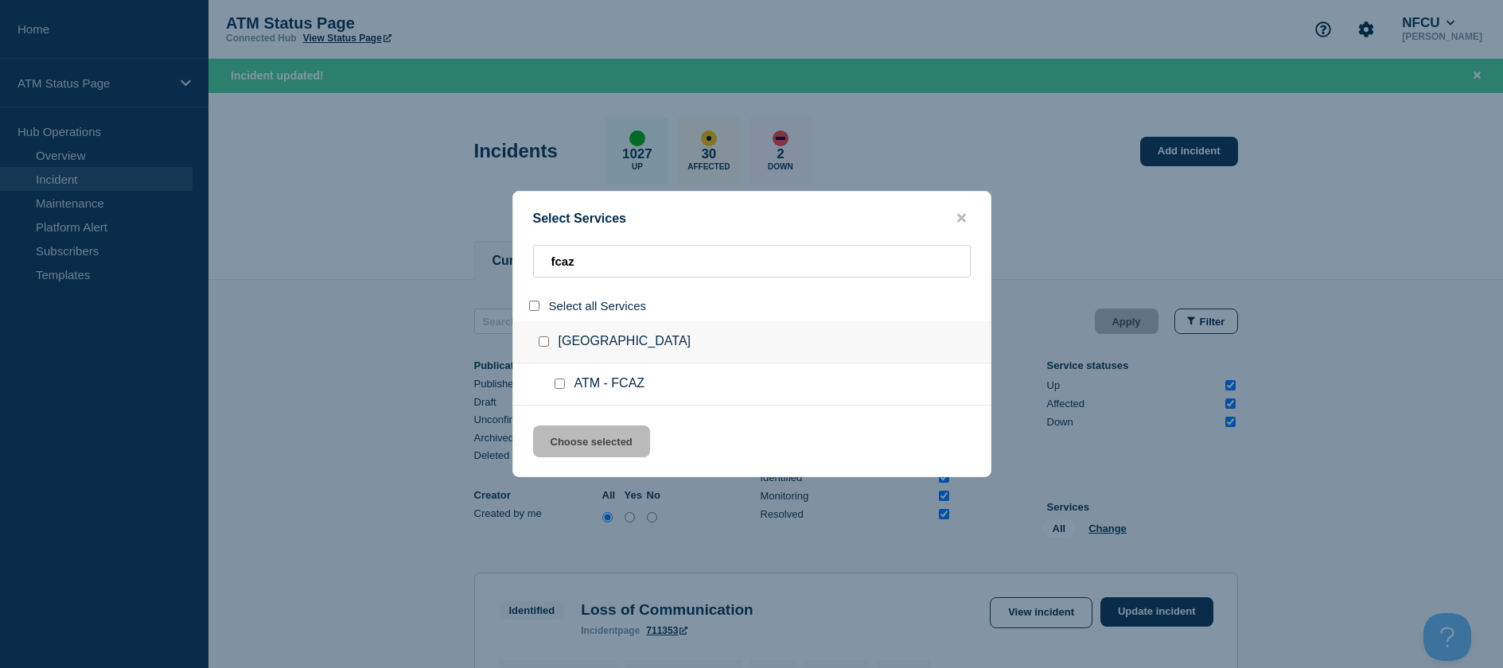
click at [560, 384] on input "service: ATM - FCAZ" at bounding box center [559, 384] width 10 height 10
click at [573, 437] on button "Choose selected" at bounding box center [591, 442] width 117 height 32
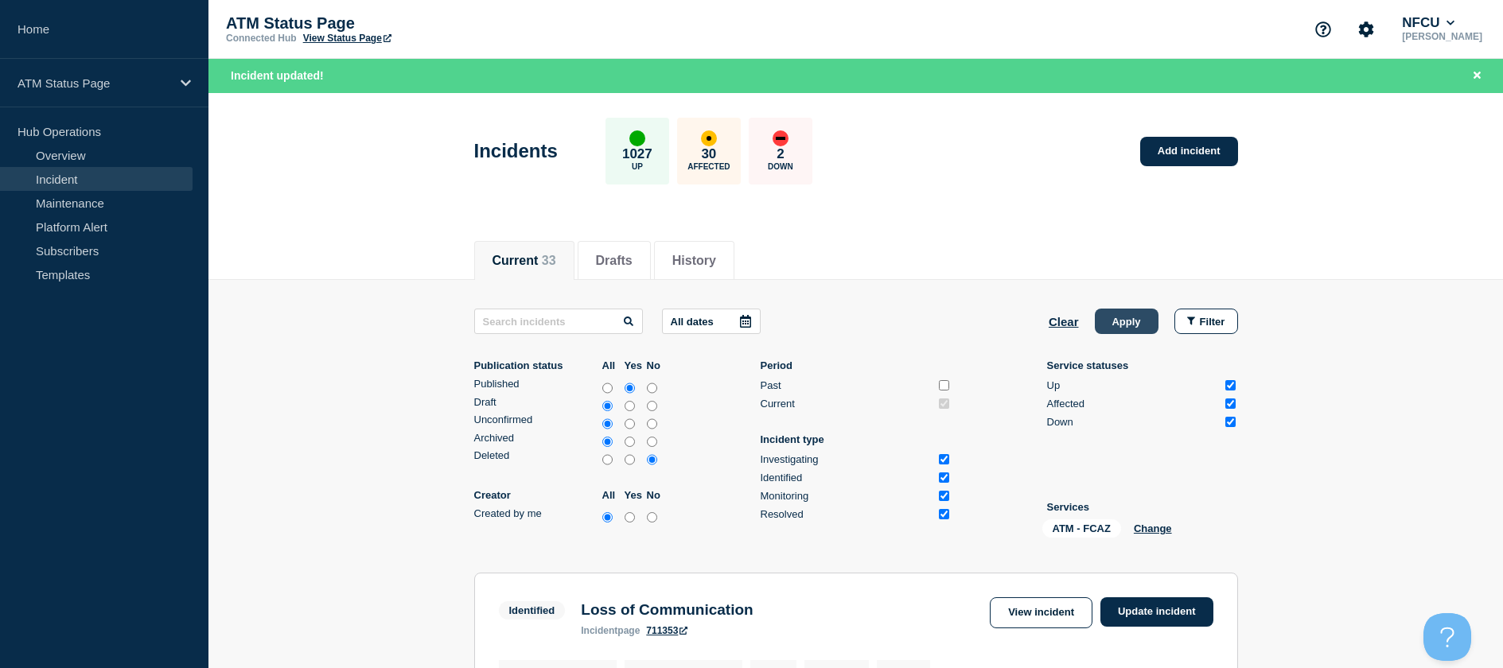
click at [1133, 328] on button "Apply" at bounding box center [1127, 321] width 64 height 25
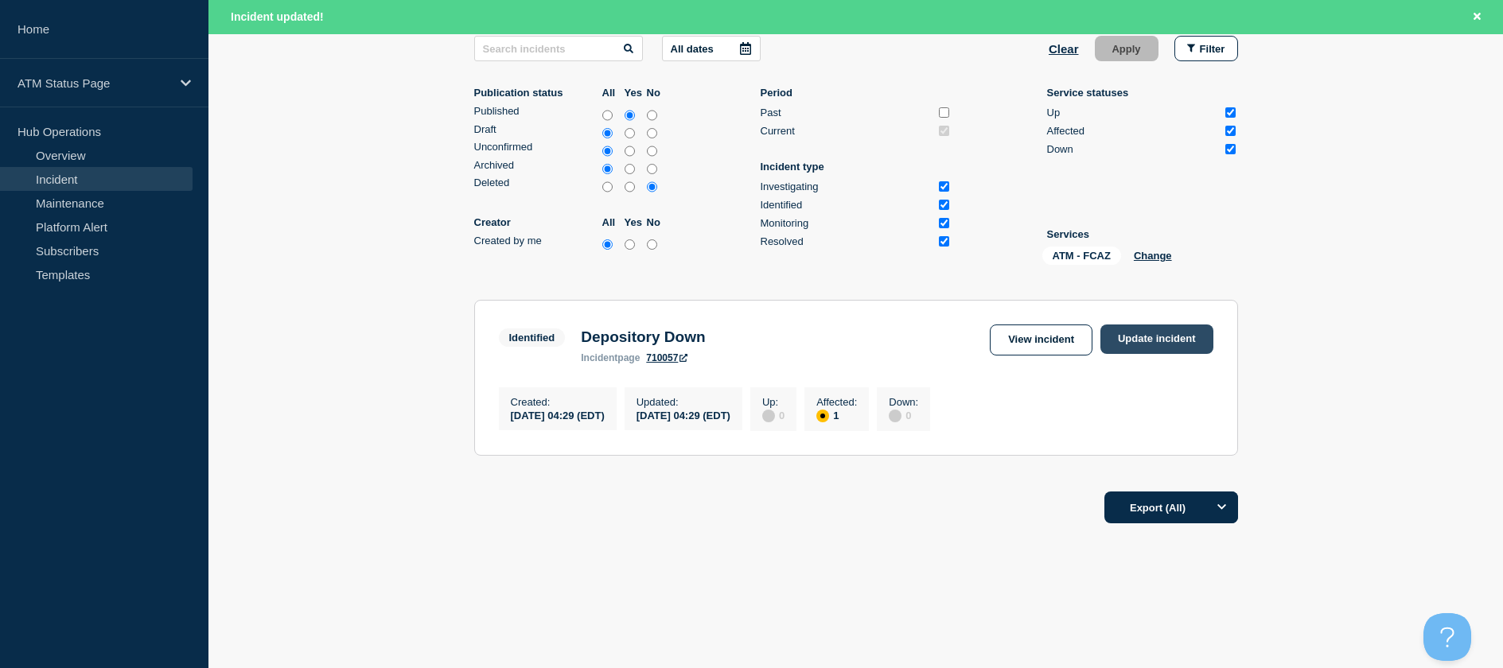
click at [1165, 336] on link "Update incident" at bounding box center [1156, 339] width 113 height 29
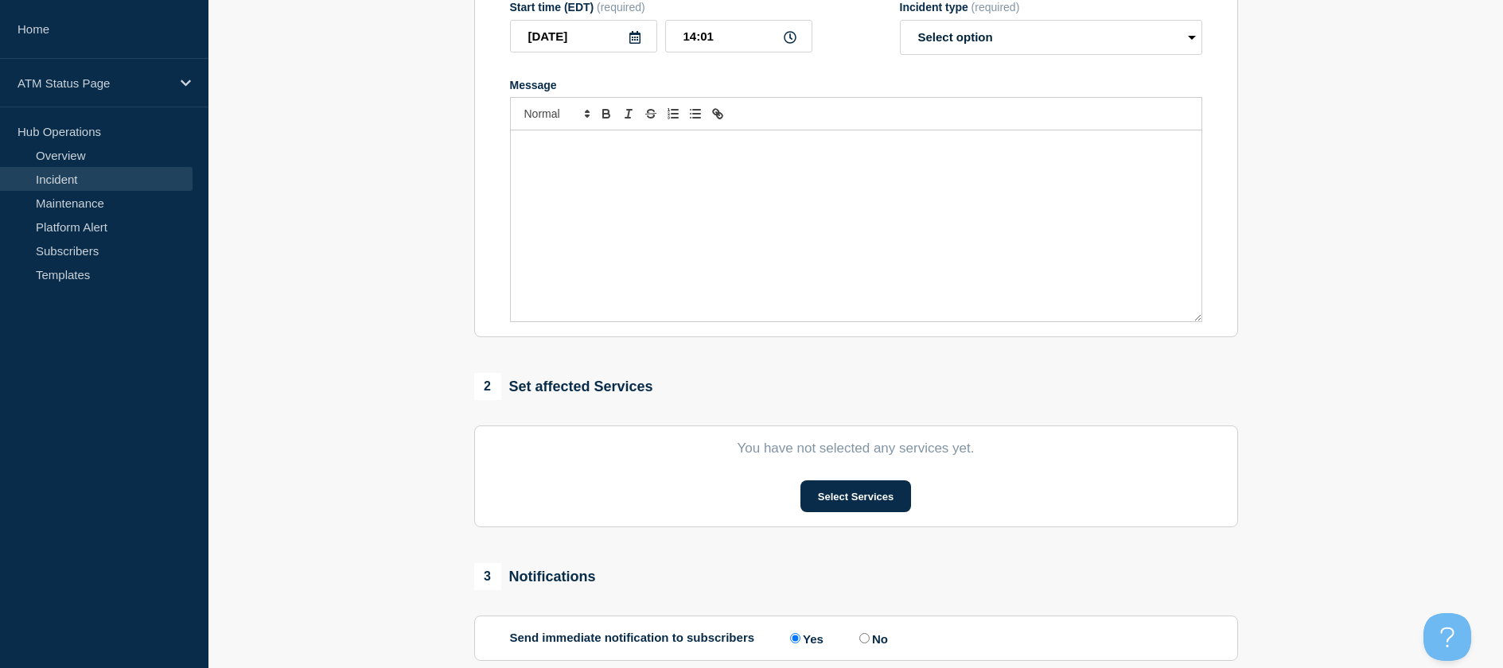
scroll to position [40, 0]
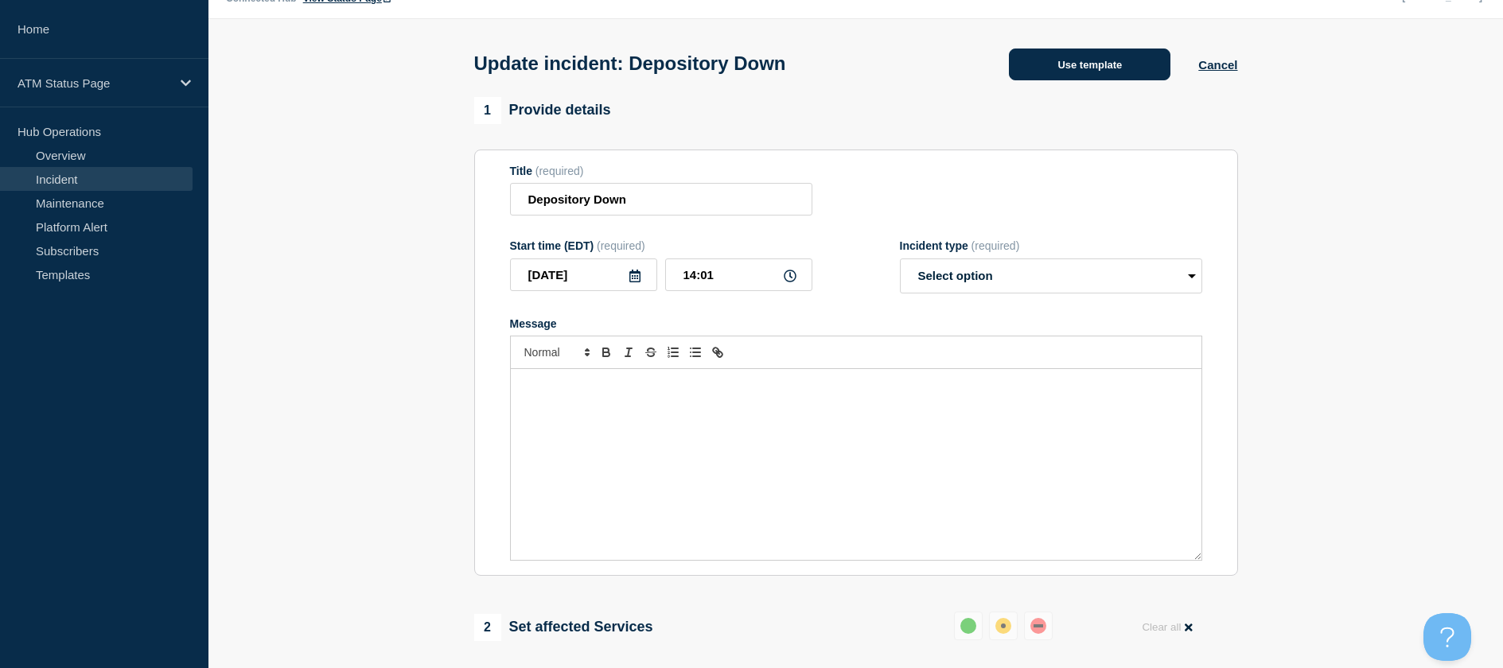
click at [1088, 80] on button "Use template" at bounding box center [1089, 65] width 161 height 32
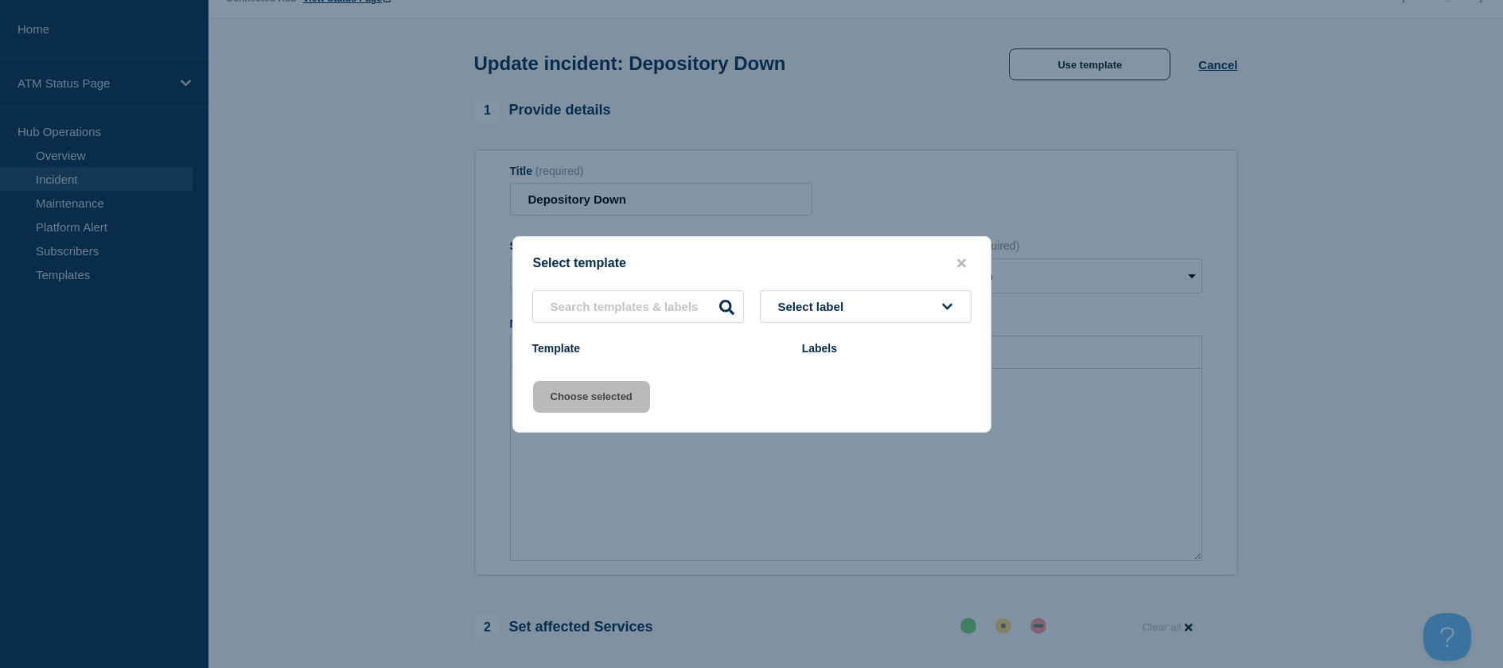
click at [1085, 74] on div at bounding box center [751, 334] width 1503 height 668
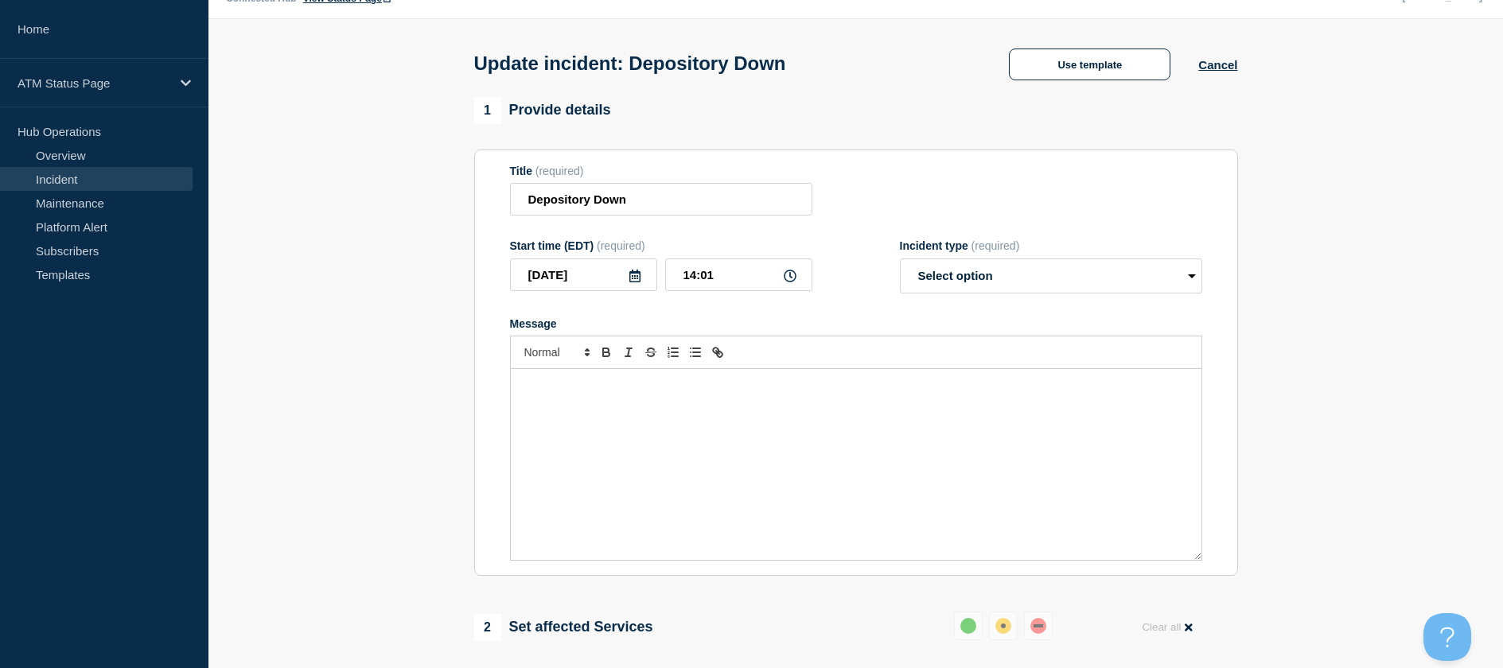
click at [1087, 74] on button "Use template" at bounding box center [1089, 65] width 161 height 32
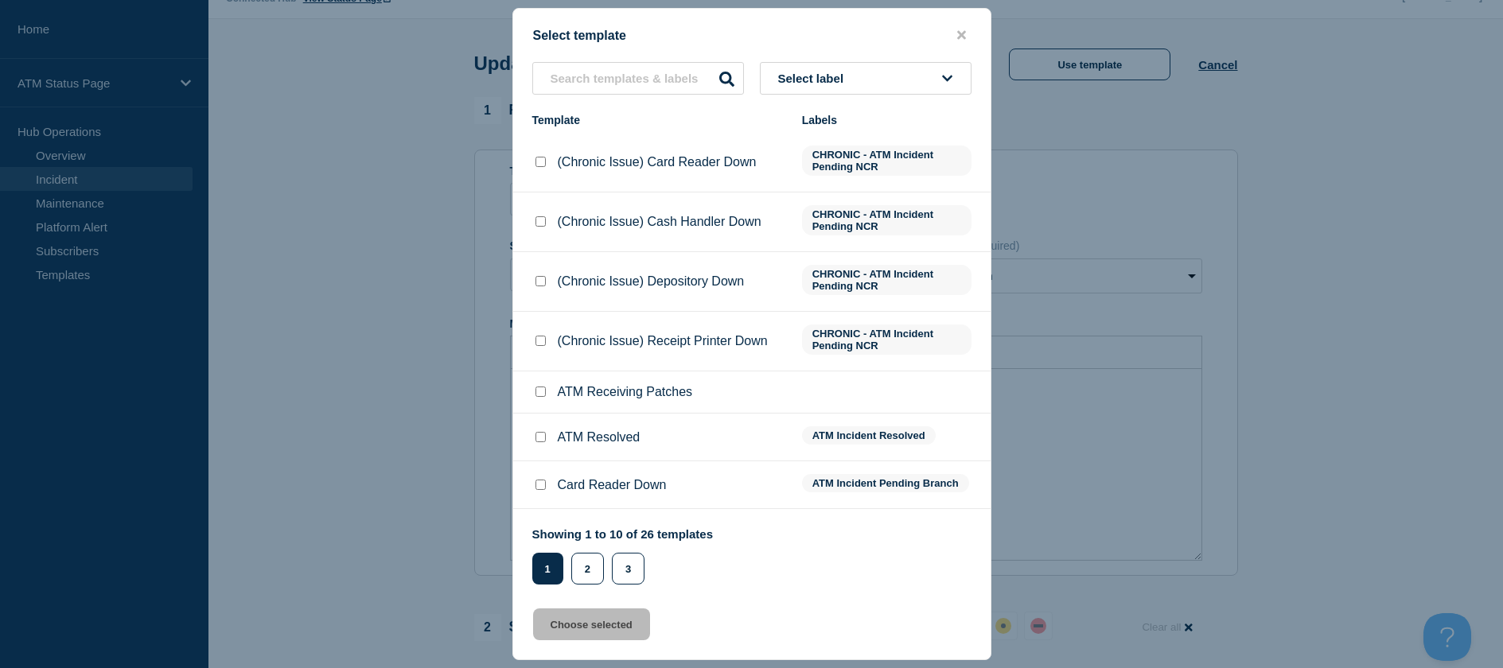
click at [536, 430] on li "ATM Resolved ATM Incident Resolved" at bounding box center [751, 438] width 477 height 48
click at [543, 440] on input "ATM Resolved checkbox" at bounding box center [540, 437] width 10 height 10
click at [589, 617] on button "Choose selected" at bounding box center [591, 625] width 117 height 32
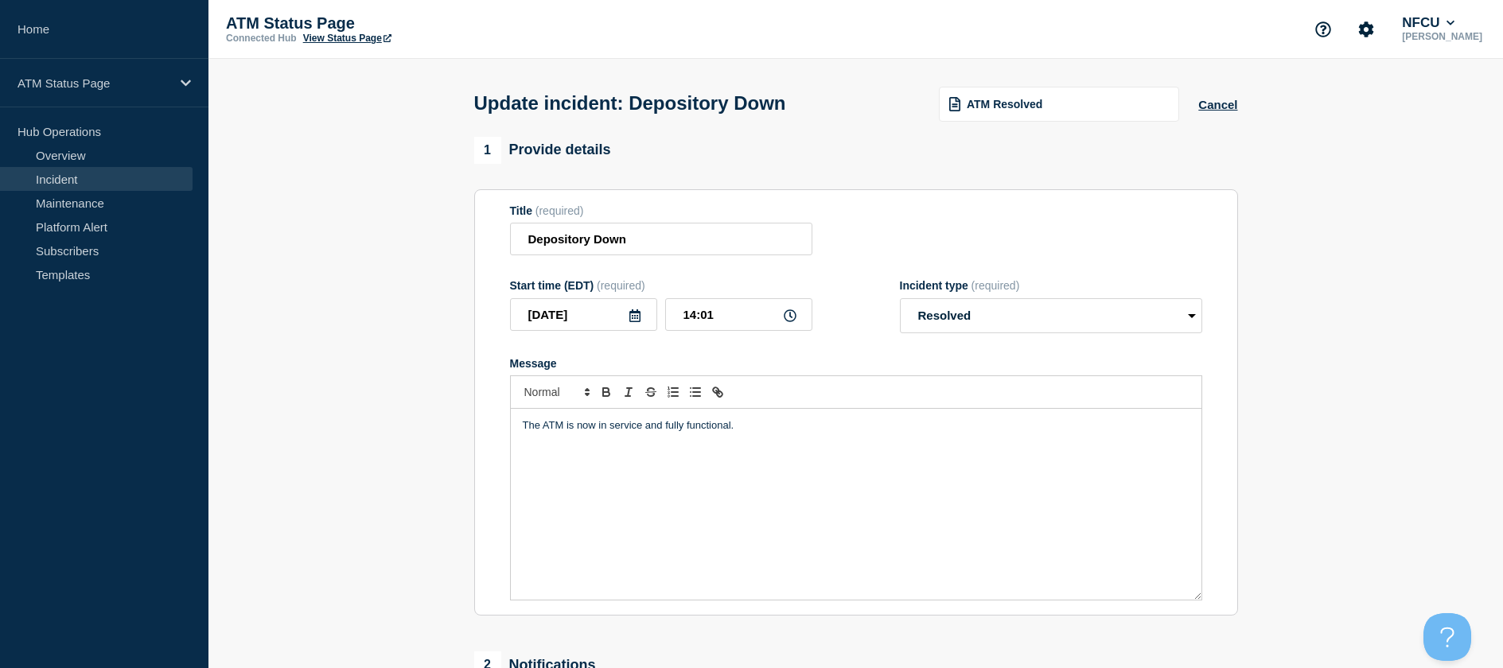
scroll to position [350, 0]
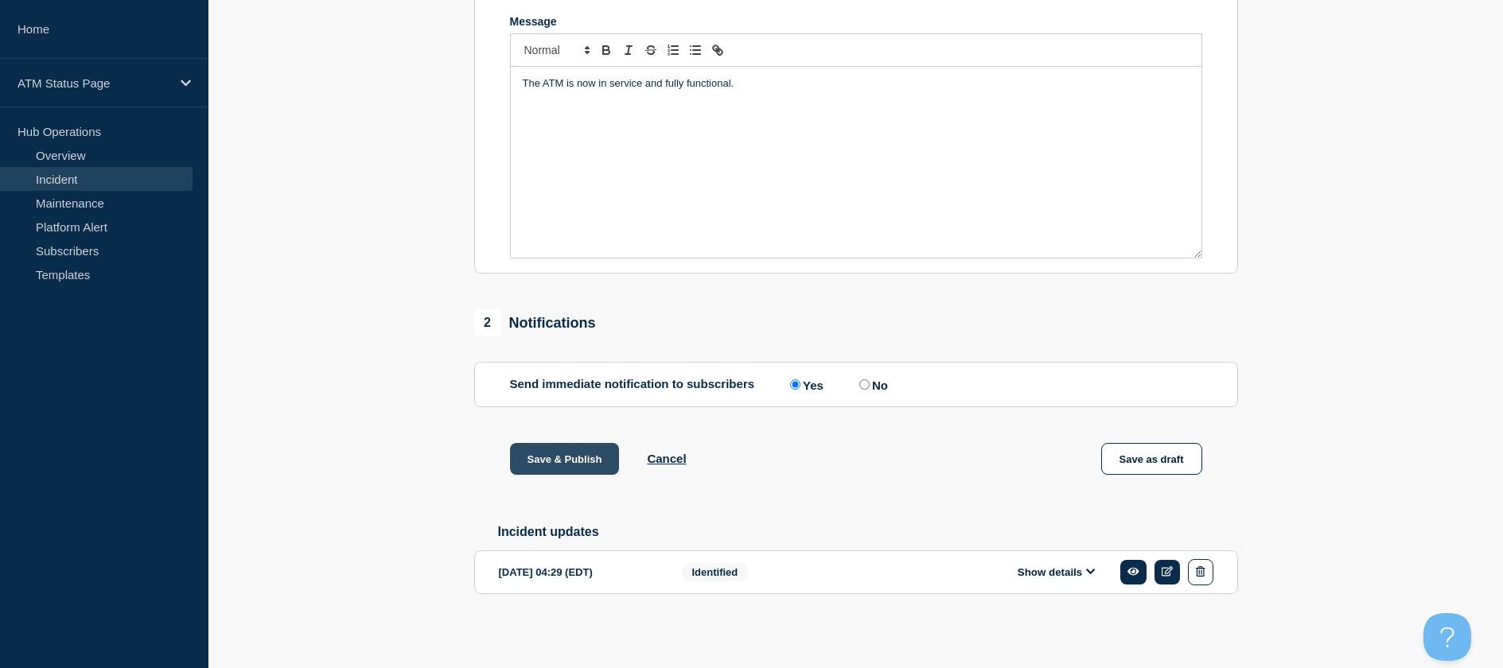
click at [596, 455] on button "Save & Publish" at bounding box center [565, 459] width 110 height 32
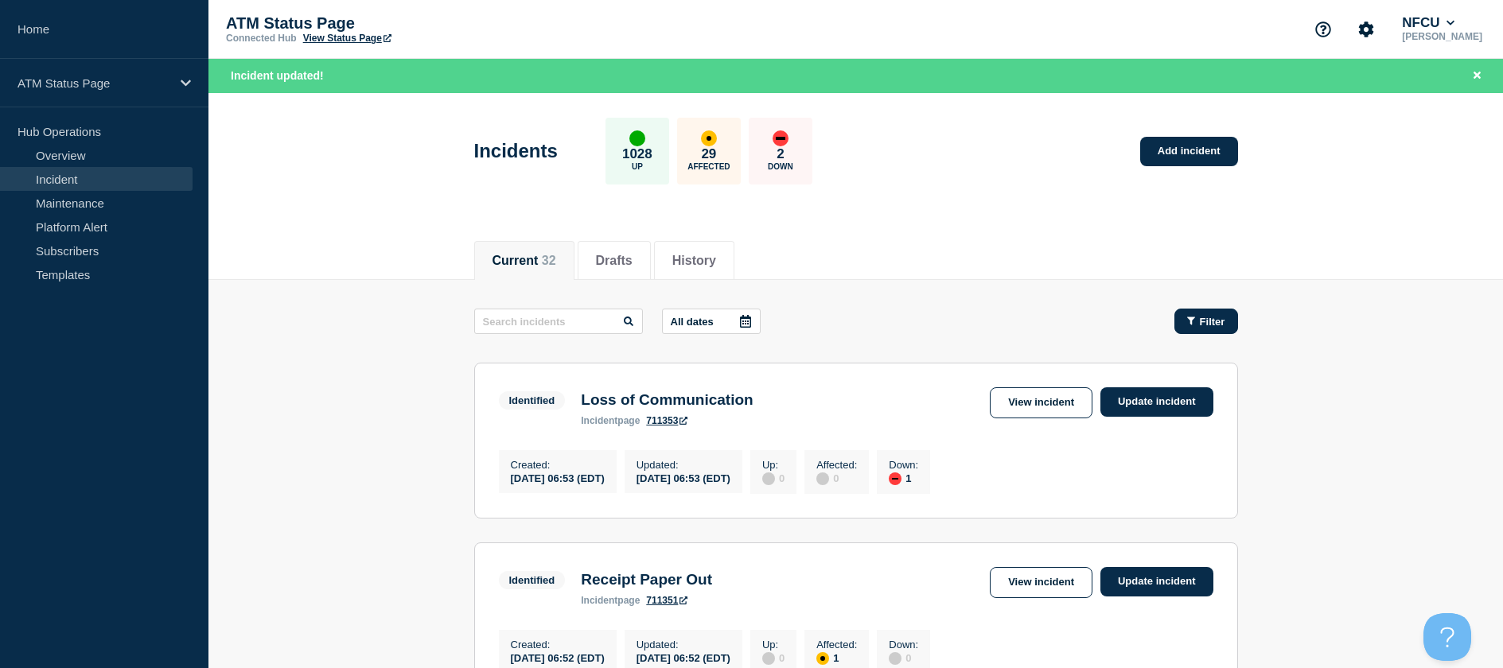
click at [1212, 317] on span "Filter" at bounding box center [1212, 322] width 25 height 12
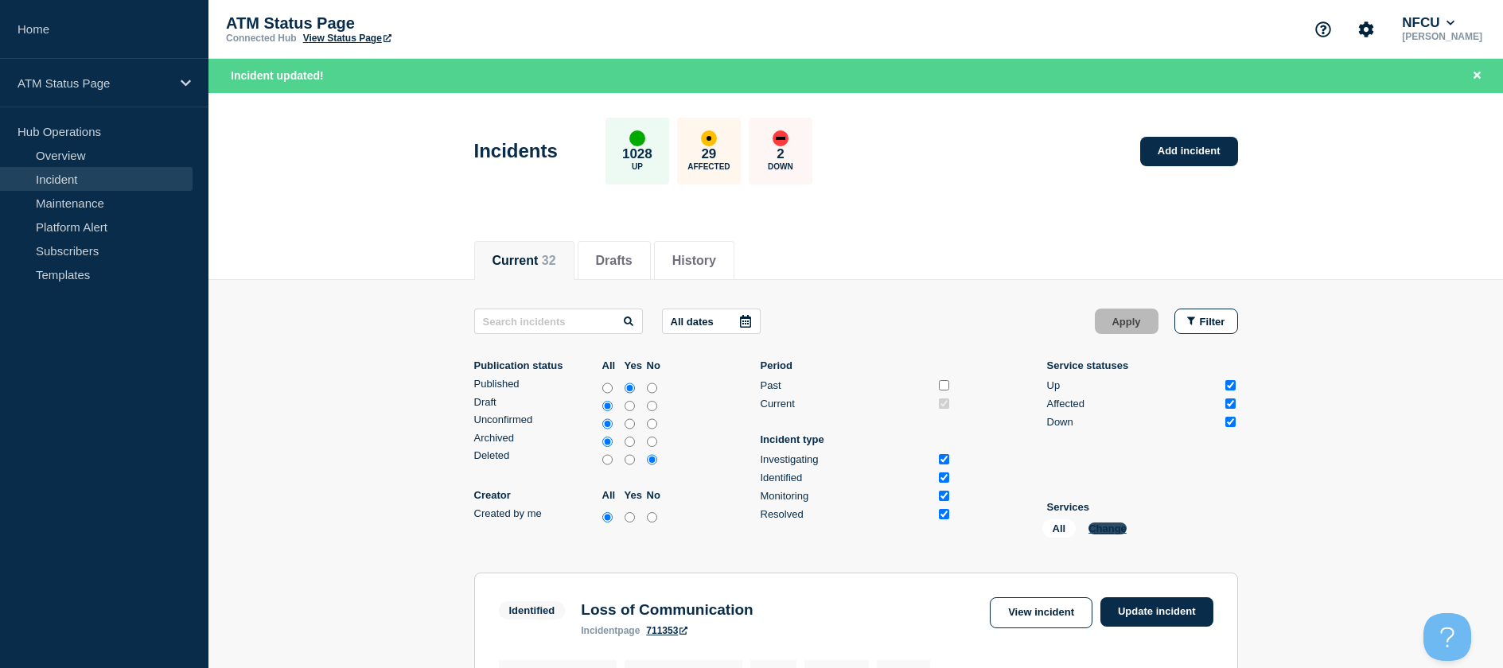
click at [1126, 525] on div "All Change" at bounding box center [1121, 531] width 159 height 25
click at [1111, 525] on button "Change" at bounding box center [1107, 529] width 38 height 12
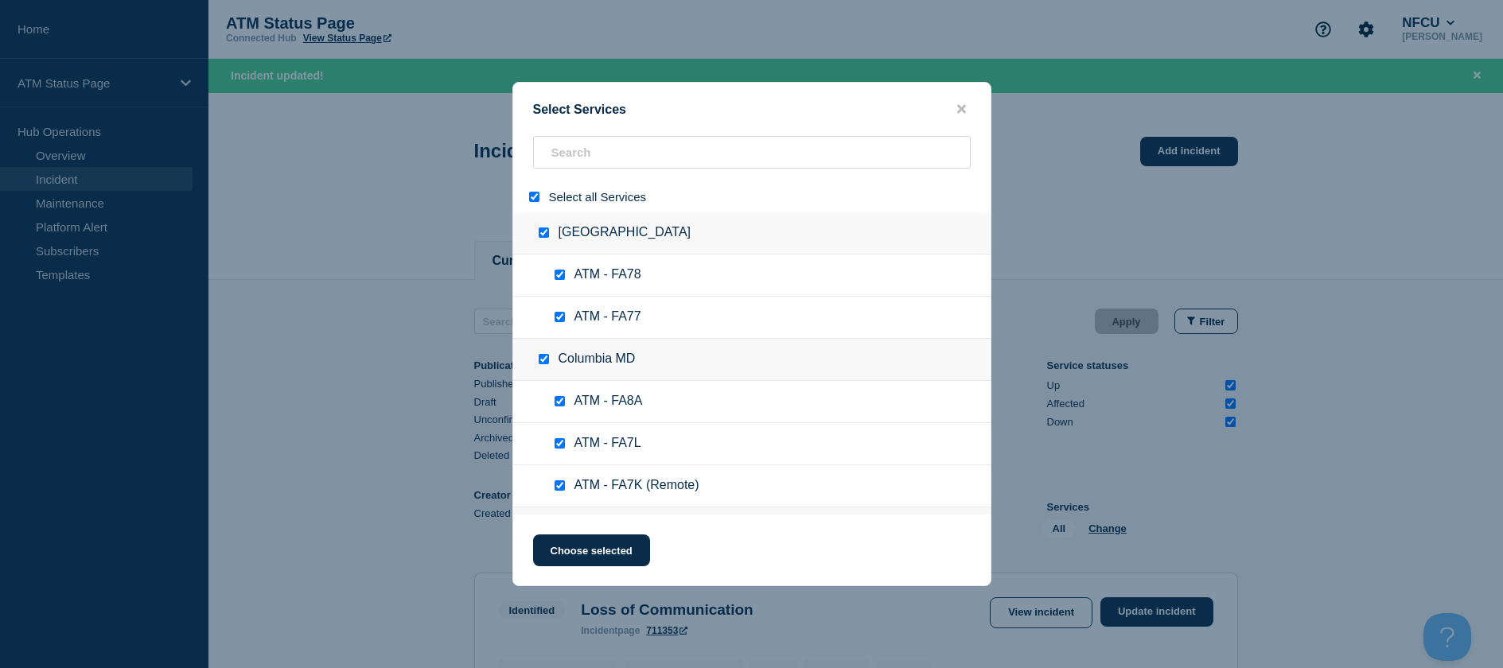
click at [531, 193] on div at bounding box center [537, 196] width 23 height 15
click at [533, 196] on input "select all" at bounding box center [534, 197] width 10 height 10
click at [562, 157] on input "search" at bounding box center [752, 152] width 438 height 33
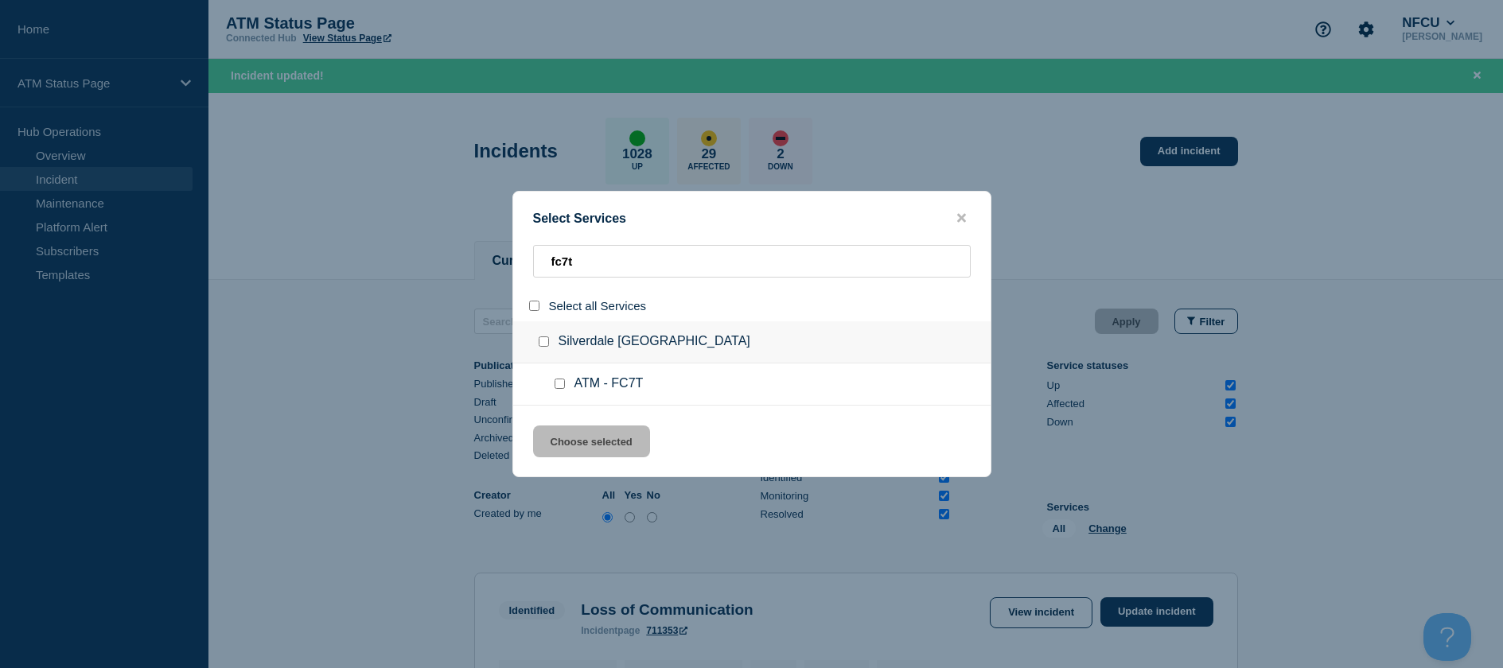
click at [564, 378] on div at bounding box center [562, 384] width 23 height 16
click at [561, 379] on div at bounding box center [562, 384] width 23 height 16
click at [560, 383] on input "service: ATM - FC7T" at bounding box center [559, 384] width 10 height 10
click at [573, 424] on div "Select Services fc7t Select all Services Silverdale WA ATM - FC7T Choose select…" at bounding box center [751, 334] width 479 height 286
click at [578, 437] on button "Choose selected" at bounding box center [591, 442] width 117 height 32
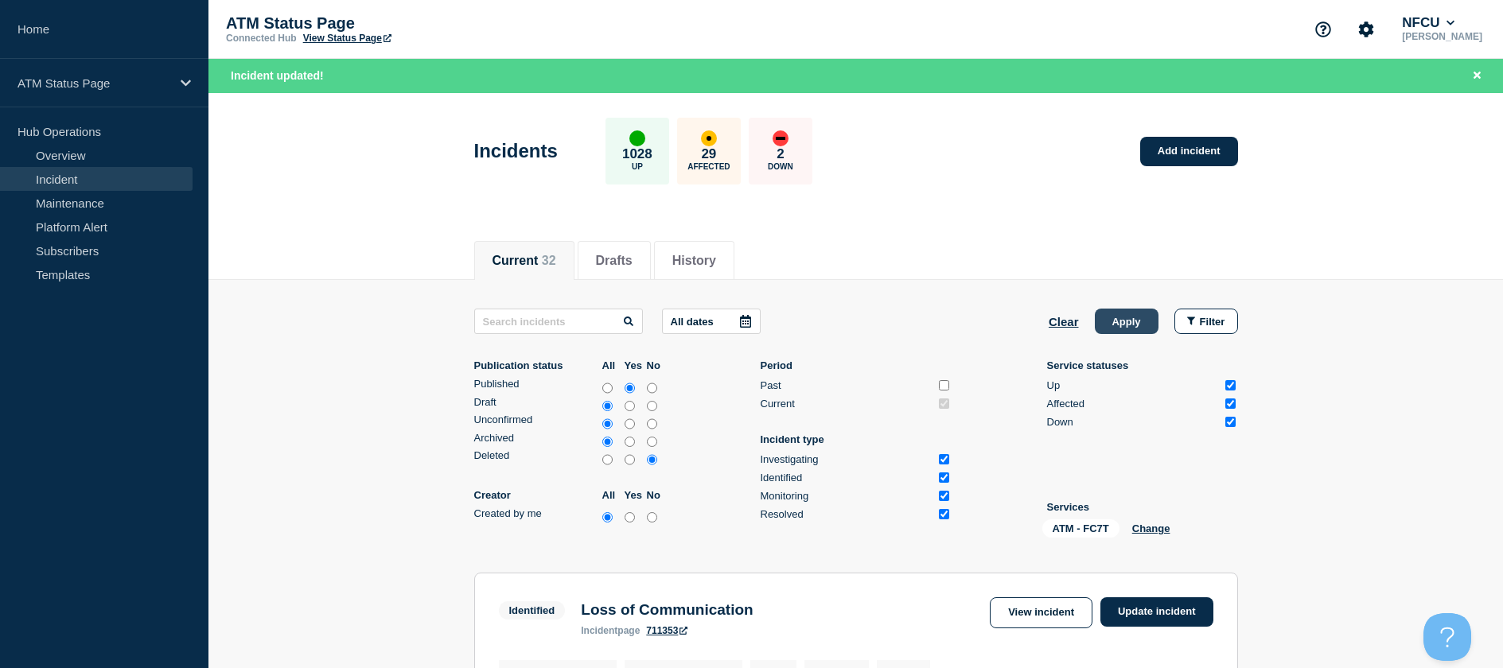
click at [1112, 327] on button "Apply" at bounding box center [1127, 321] width 64 height 25
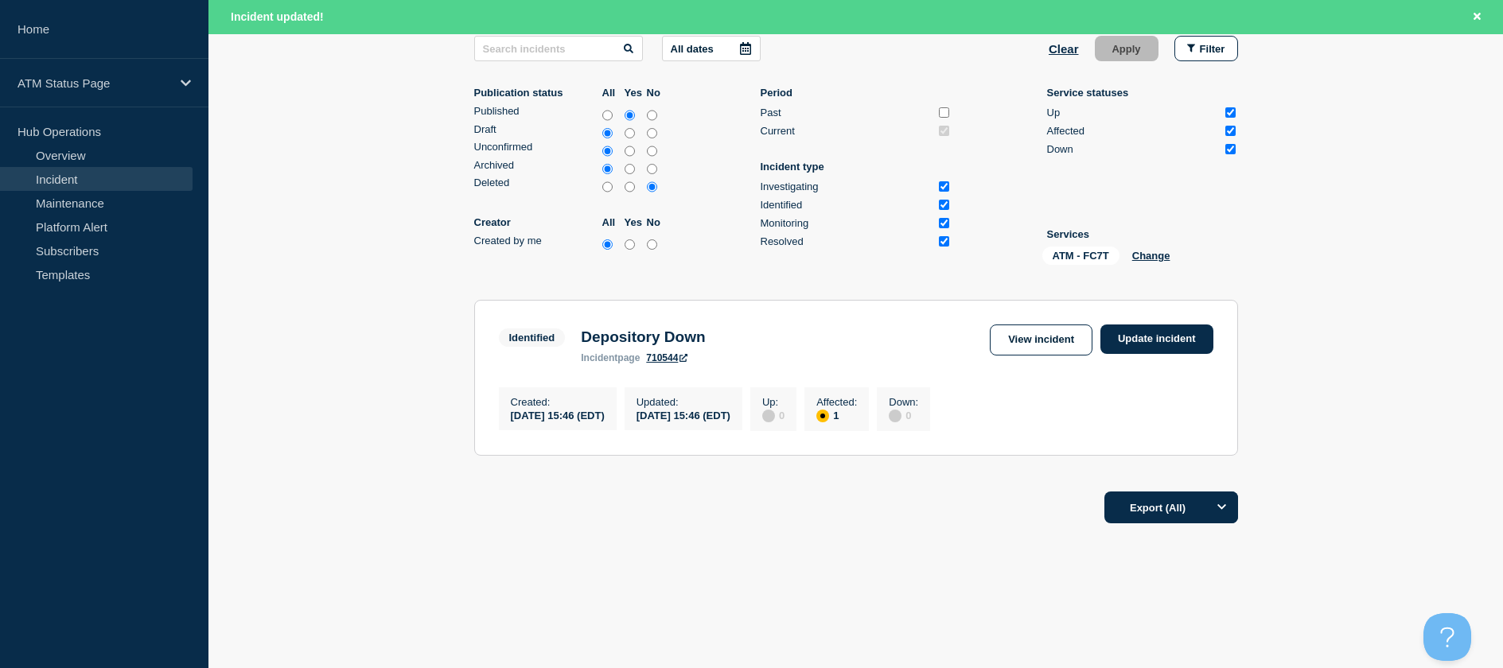
scroll to position [278, 0]
click at [1136, 315] on section "Identified Depository Down incident page 710544 View incident Update incident C…" at bounding box center [856, 378] width 764 height 156
click at [1134, 331] on link "Update incident" at bounding box center [1156, 339] width 113 height 29
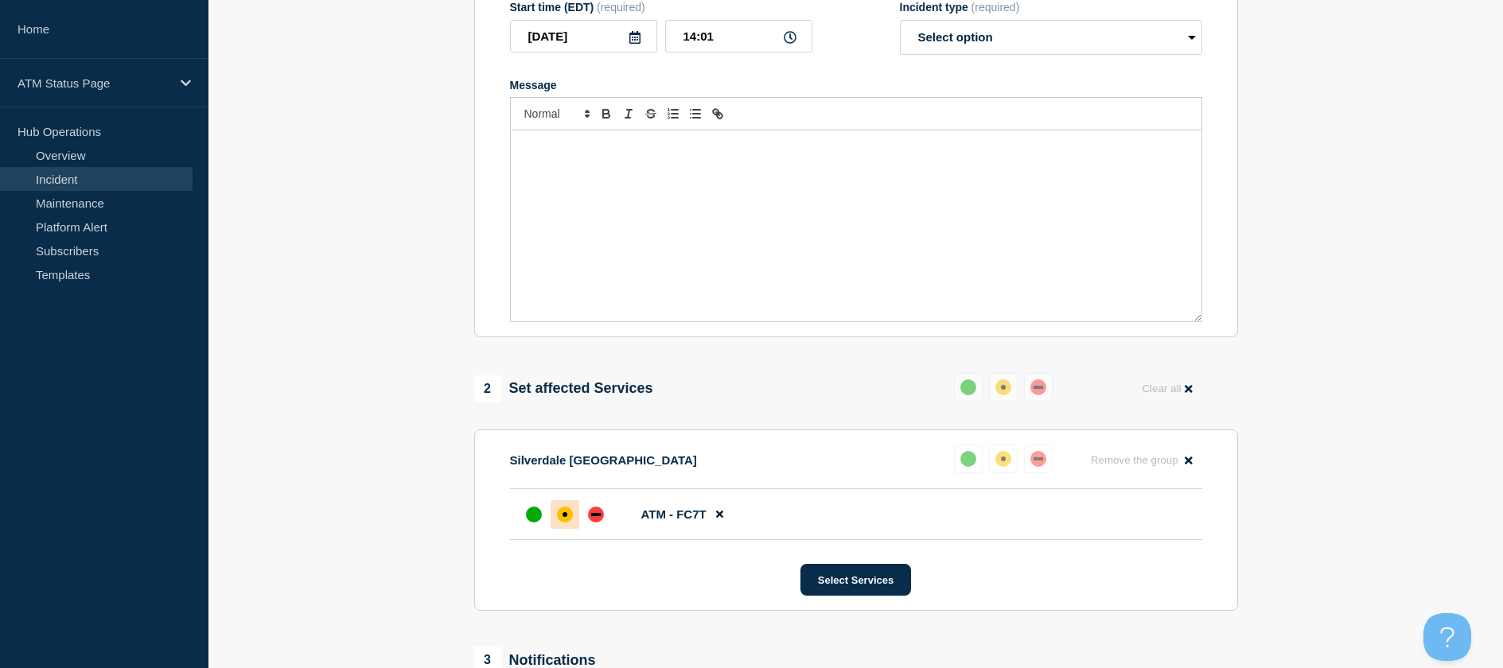
scroll to position [40, 0]
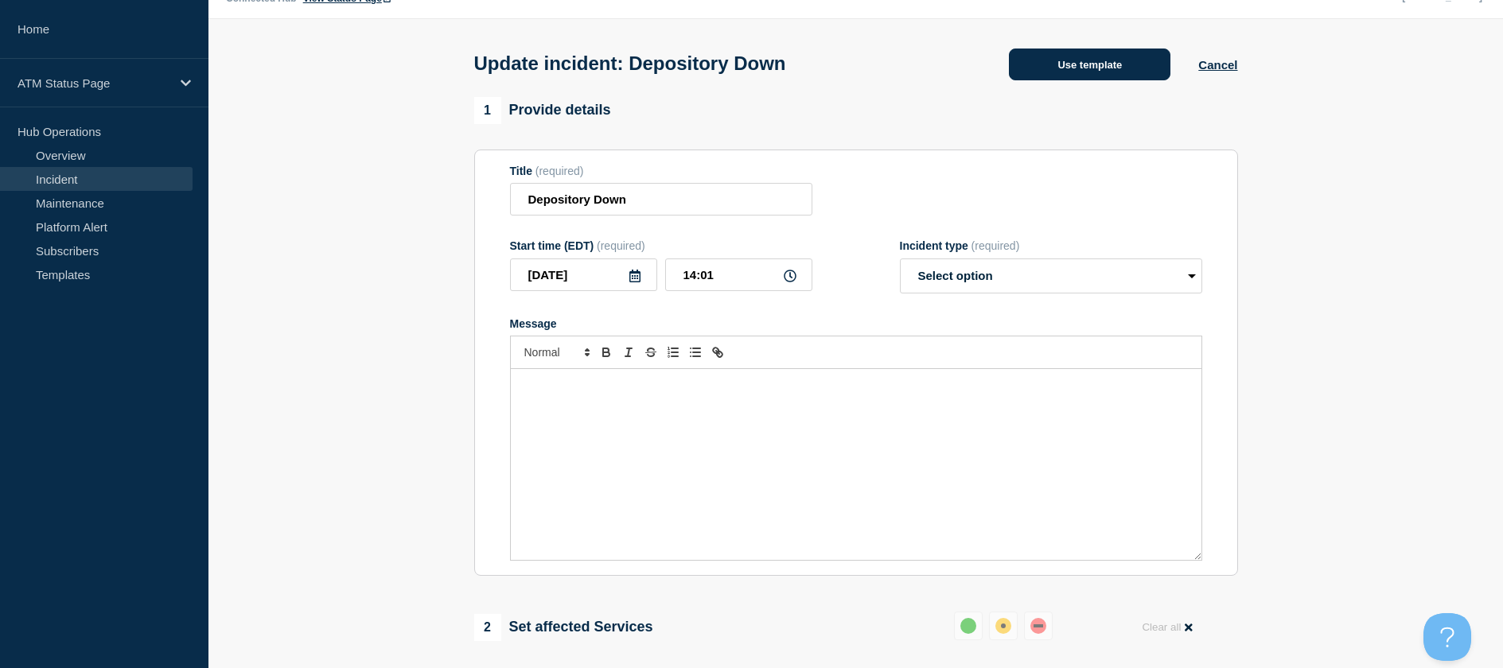
click at [1150, 68] on button "Use template" at bounding box center [1089, 65] width 161 height 32
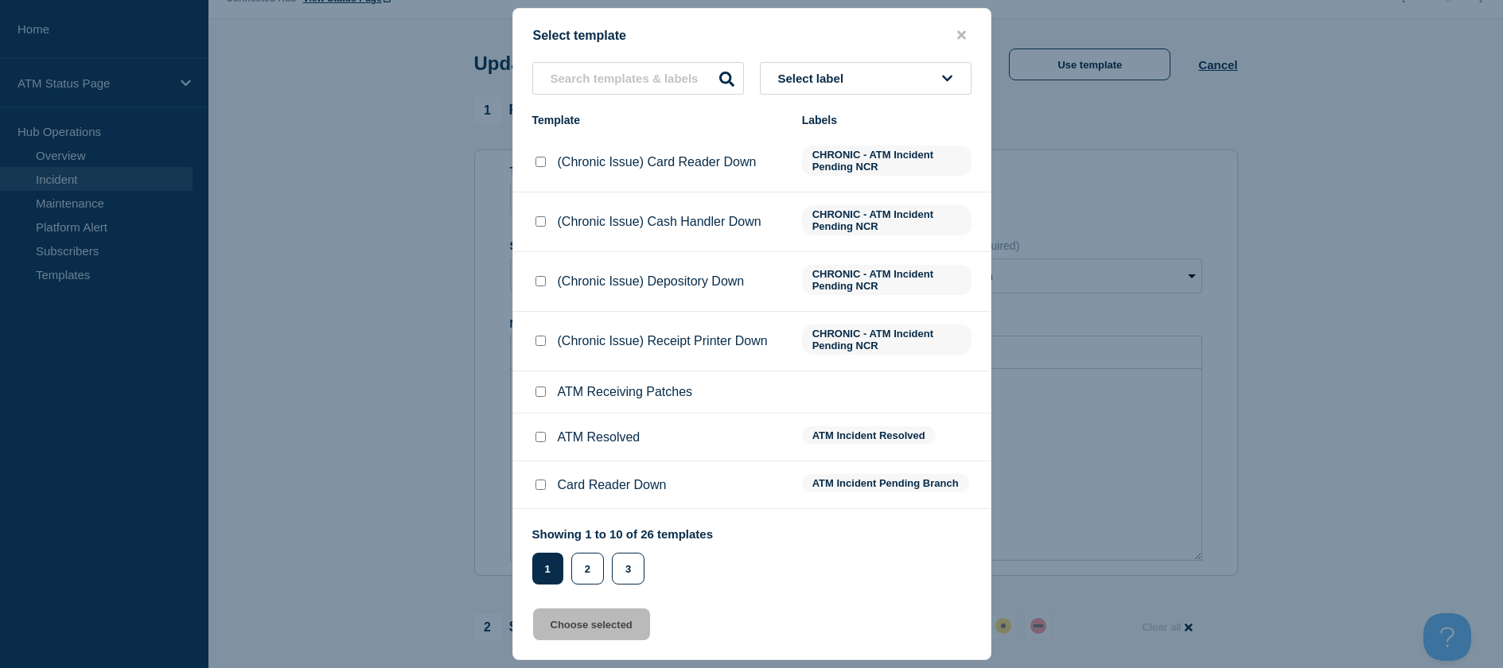
click at [543, 437] on input "ATM Resolved checkbox" at bounding box center [540, 437] width 10 height 10
click at [560, 640] on button "Choose selected" at bounding box center [591, 625] width 117 height 32
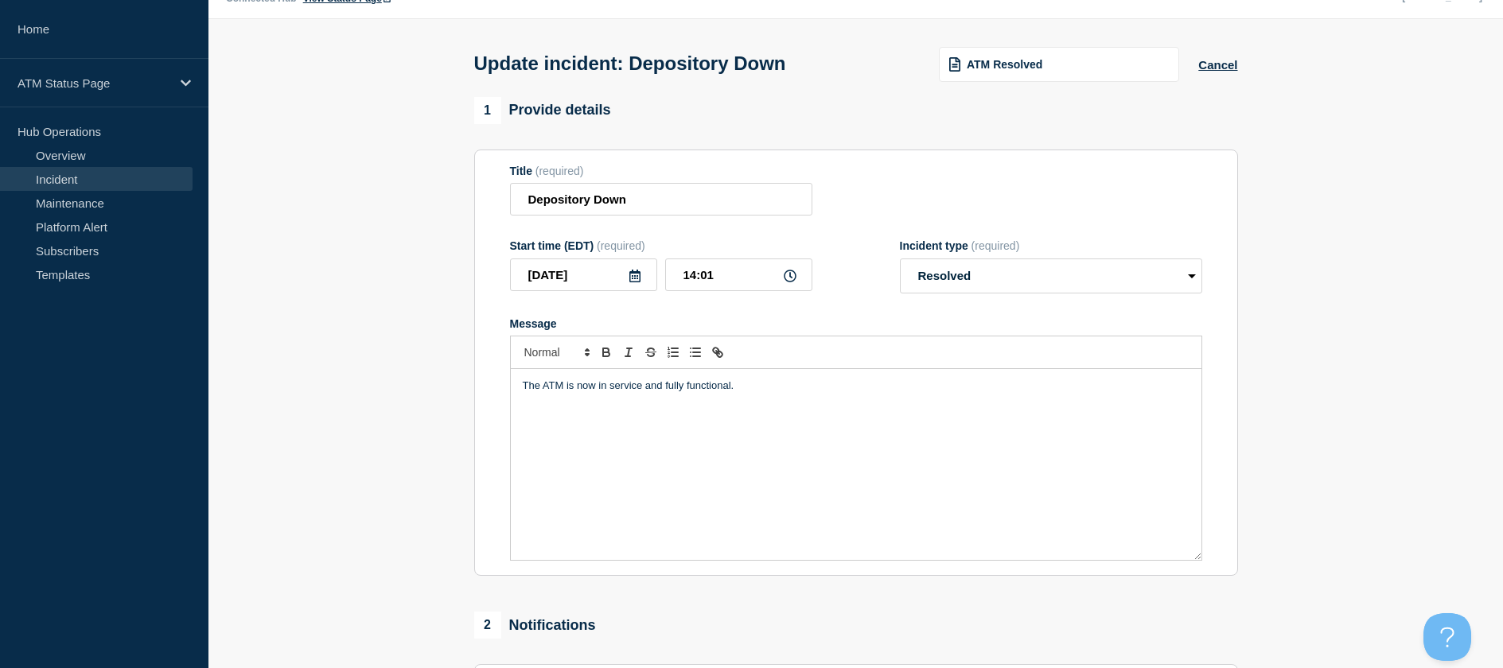
scroll to position [278, 0]
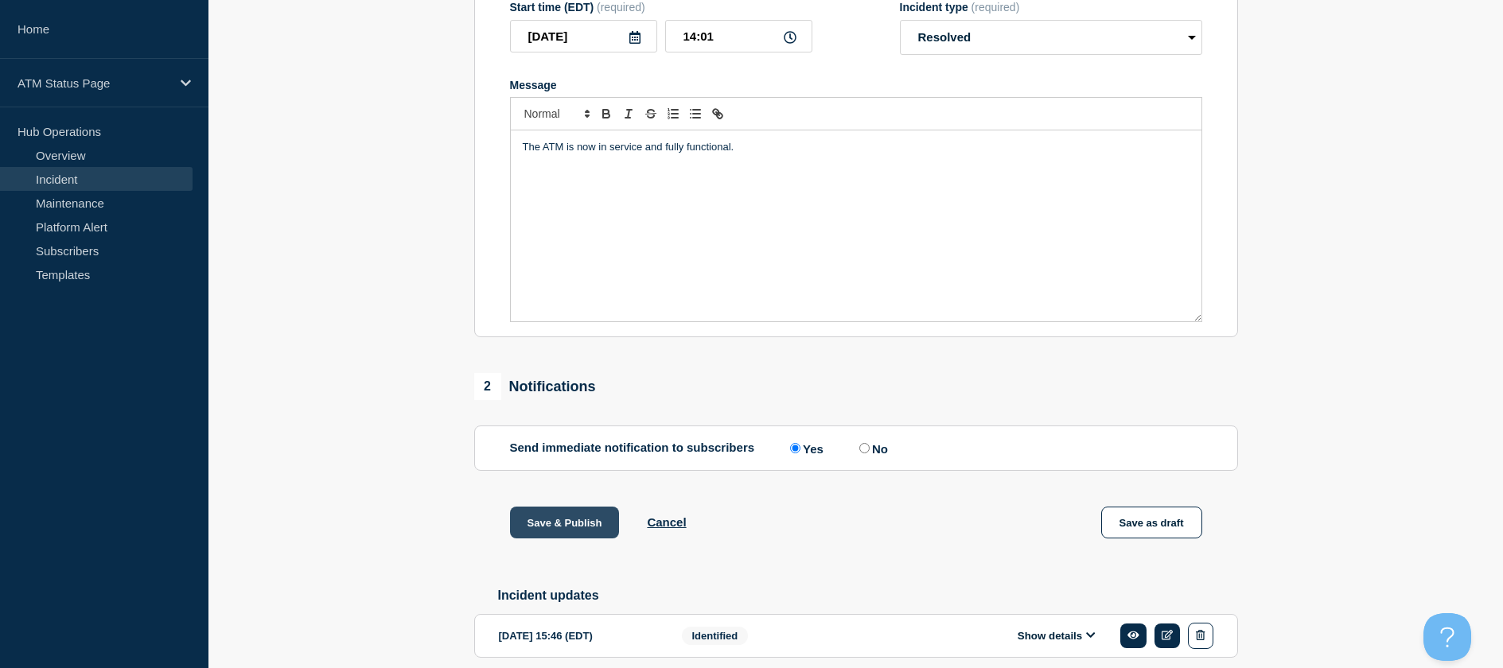
click at [543, 529] on button "Save & Publish" at bounding box center [565, 523] width 110 height 32
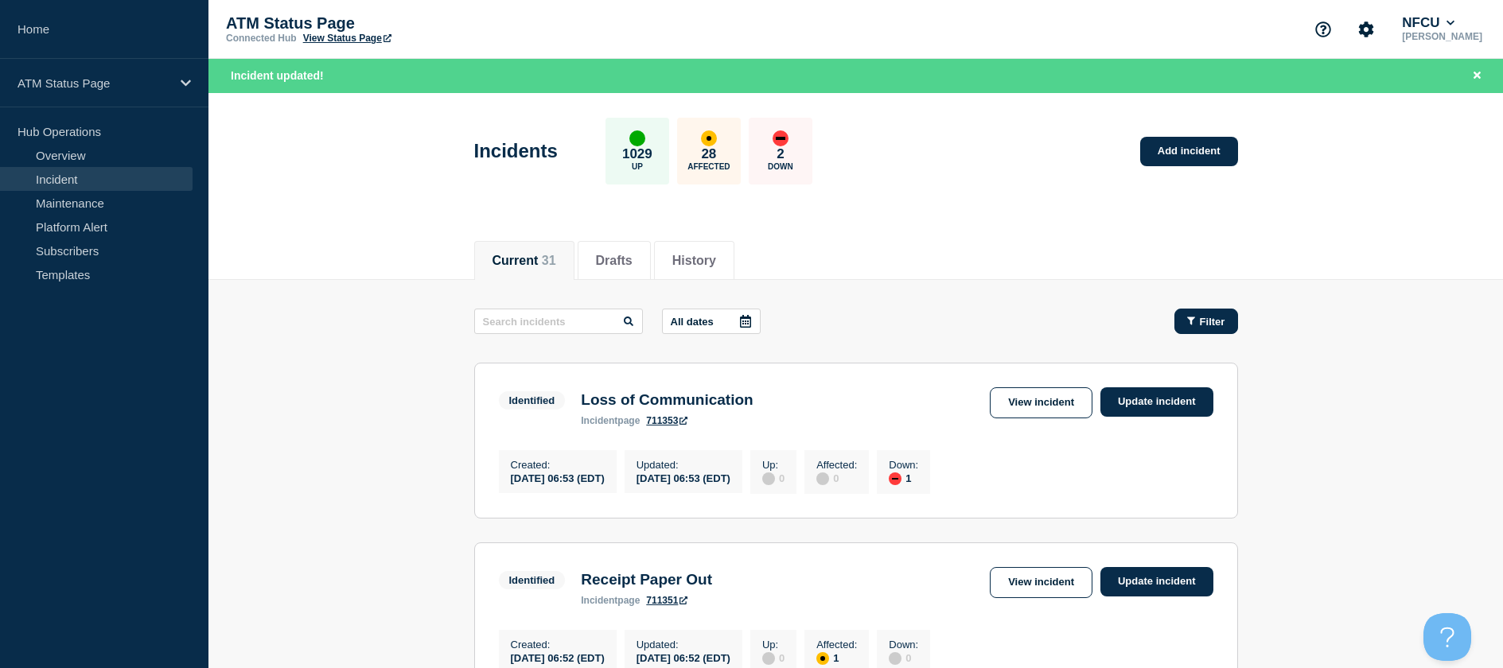
click at [1195, 326] on div "Filter" at bounding box center [1206, 322] width 38 height 12
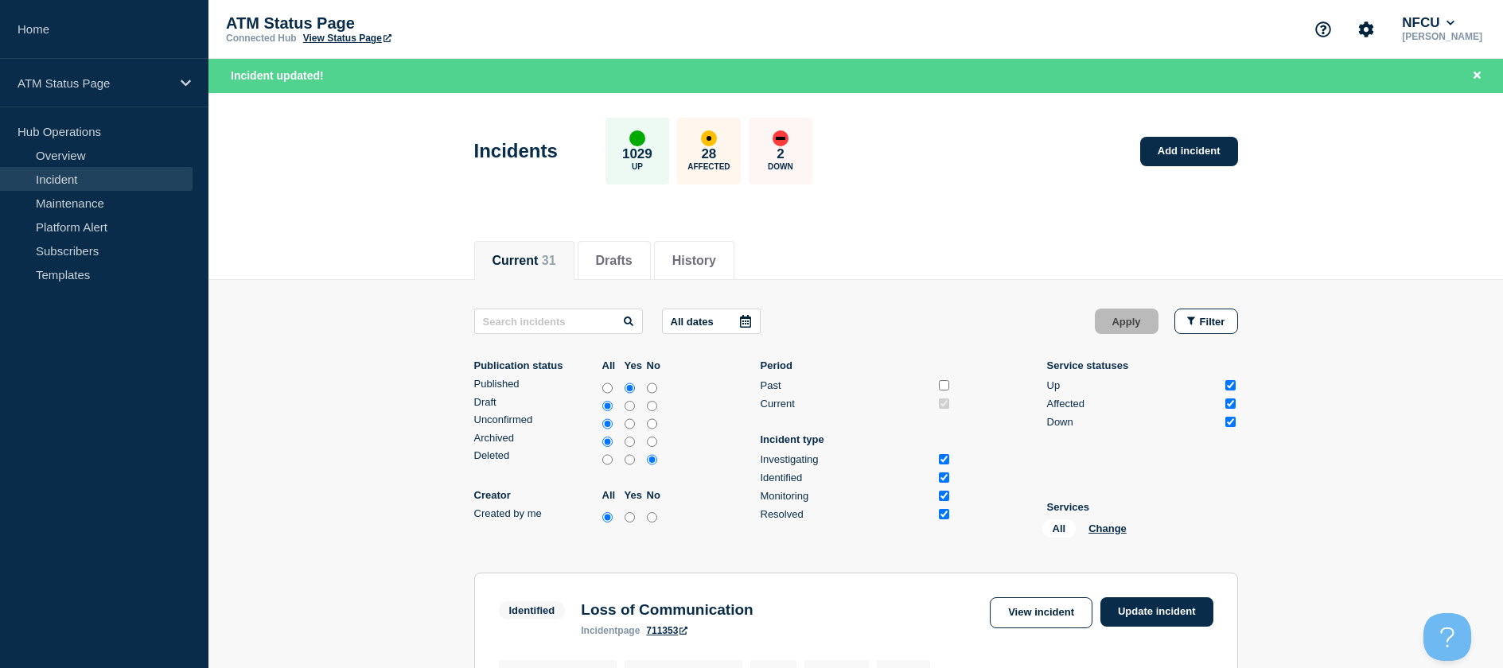
click at [1112, 521] on div "All Change" at bounding box center [1121, 531] width 159 height 25
click at [1106, 528] on button "Change" at bounding box center [1107, 529] width 38 height 12
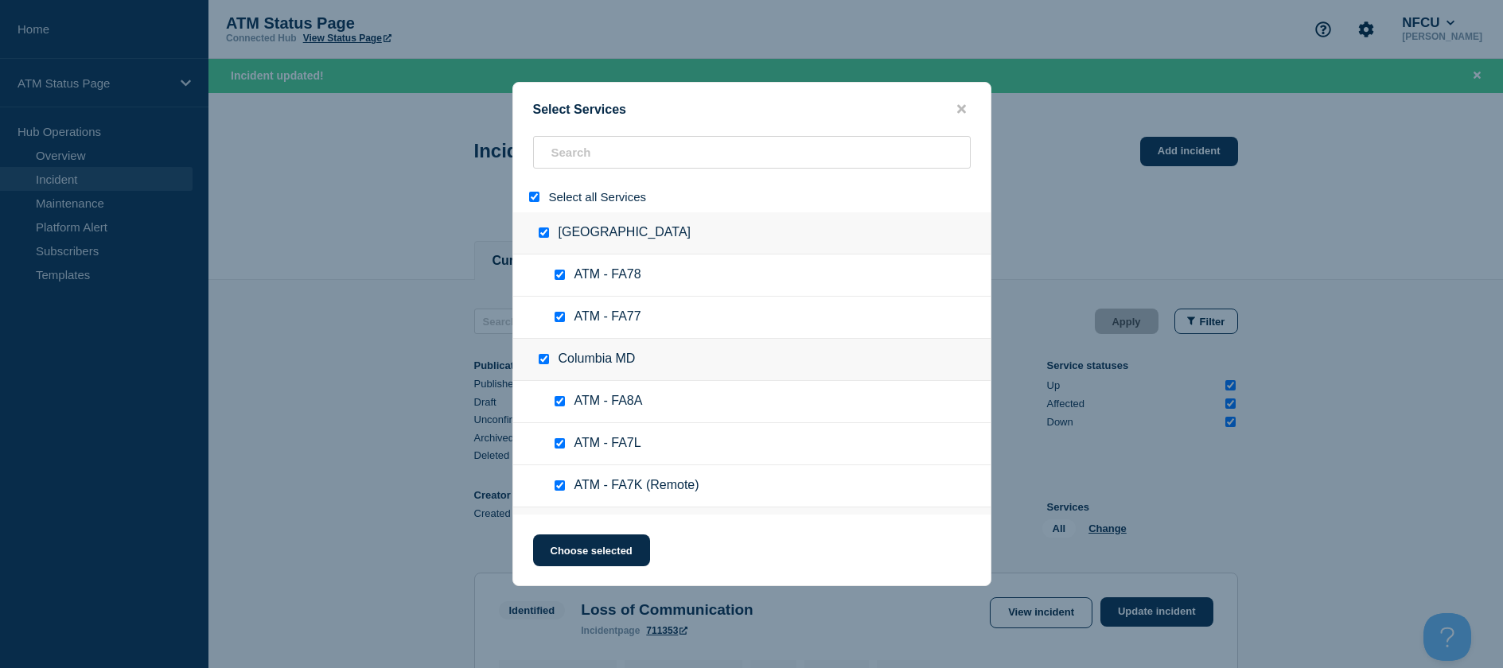
click at [533, 198] on input "select all" at bounding box center [534, 197] width 10 height 10
click at [556, 163] on input "search" at bounding box center [752, 152] width 438 height 33
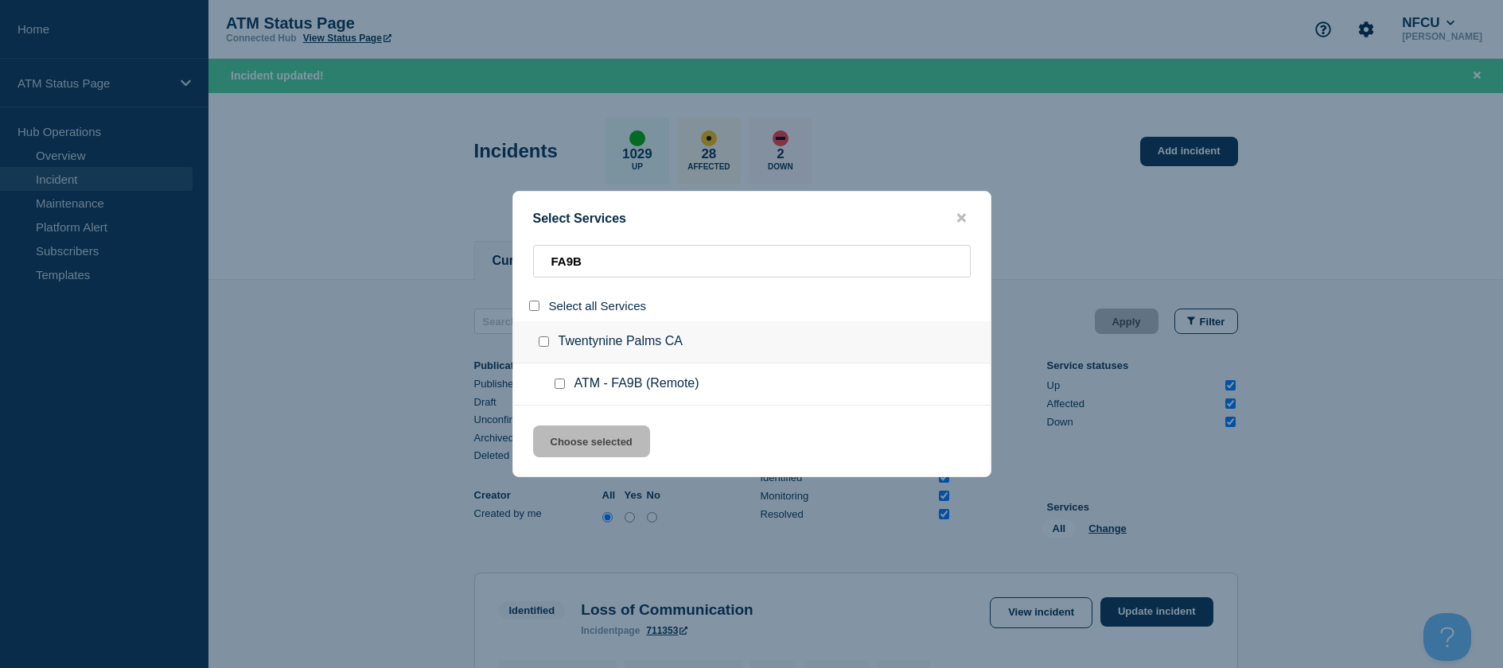
click at [559, 385] on input "service: ATM - FA9B (Remote)" at bounding box center [559, 384] width 10 height 10
click at [563, 431] on button "Choose selected" at bounding box center [591, 442] width 117 height 32
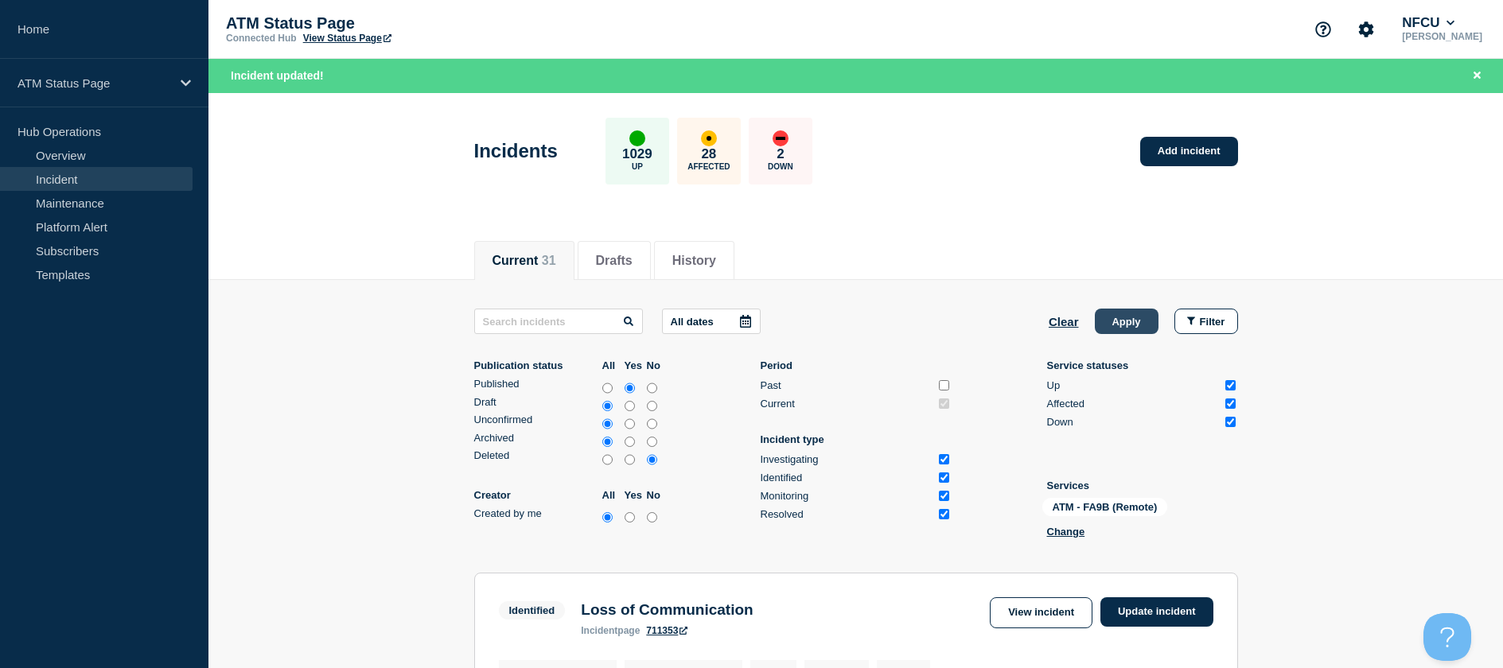
click at [1111, 317] on button "Apply" at bounding box center [1127, 321] width 64 height 25
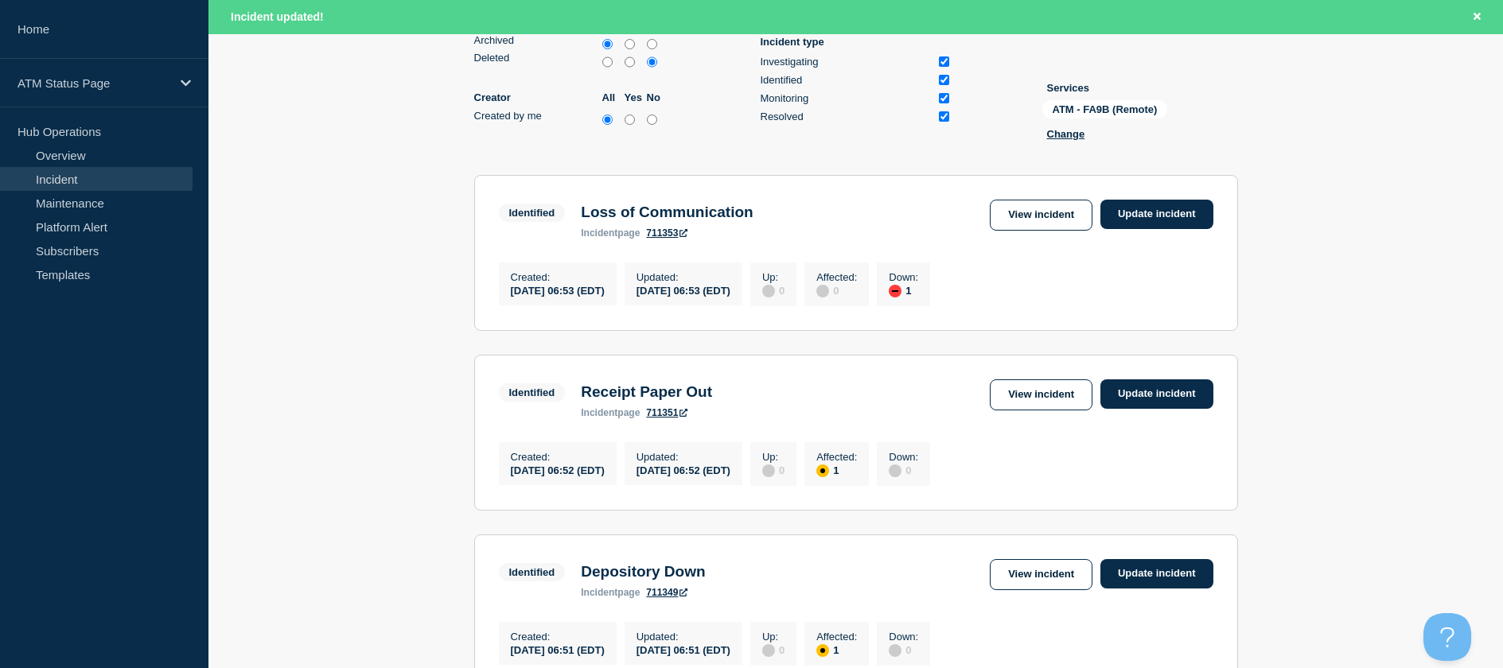
scroll to position [278, 0]
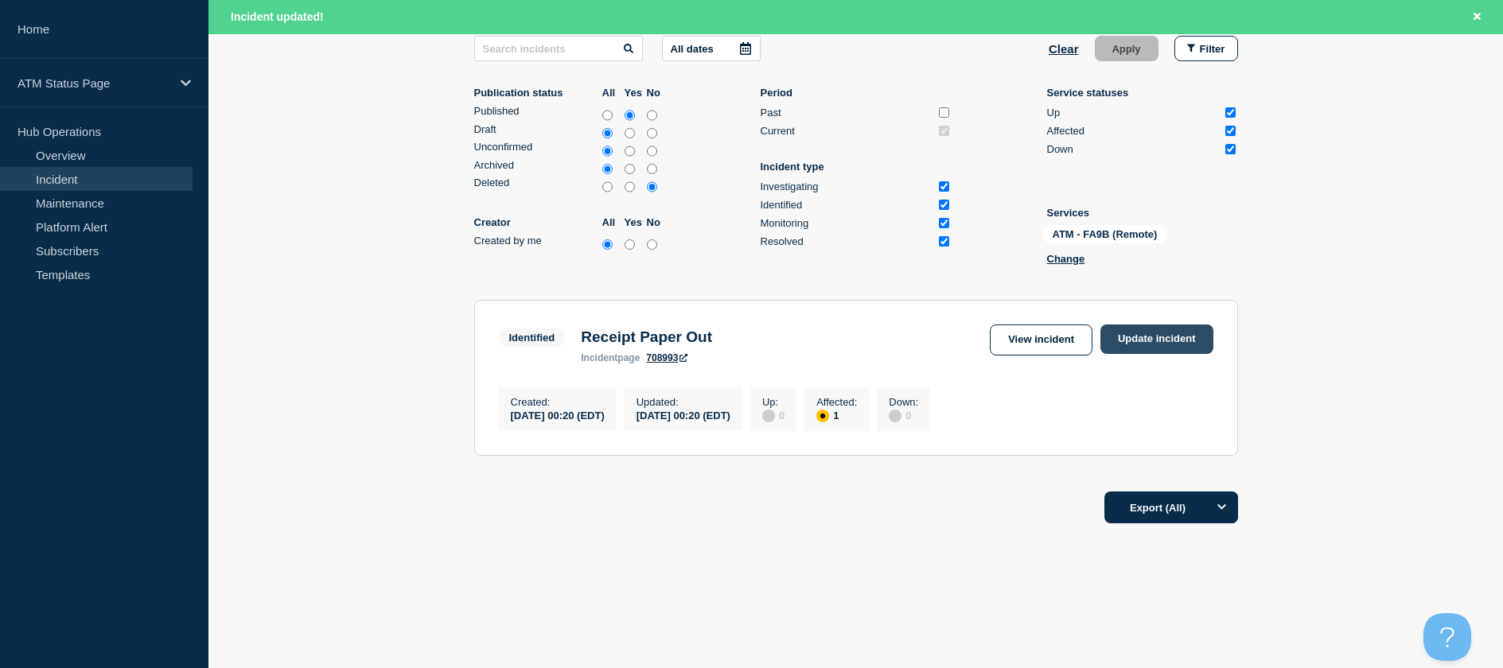
click at [1153, 339] on link "Update incident" at bounding box center [1156, 339] width 113 height 29
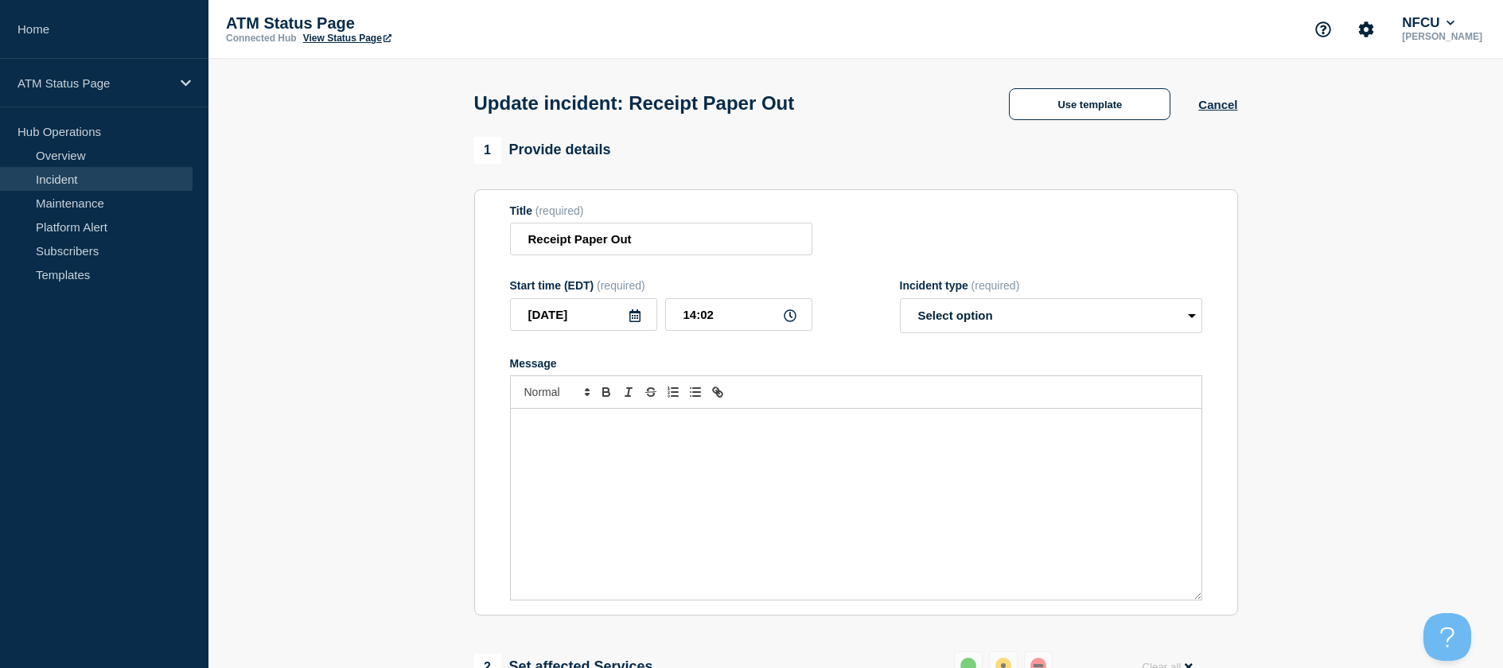
click at [1100, 123] on div "Update incident: Receipt Paper Out Use template Cancel" at bounding box center [856, 98] width 800 height 78
click at [1095, 115] on button "Use template" at bounding box center [1089, 104] width 161 height 32
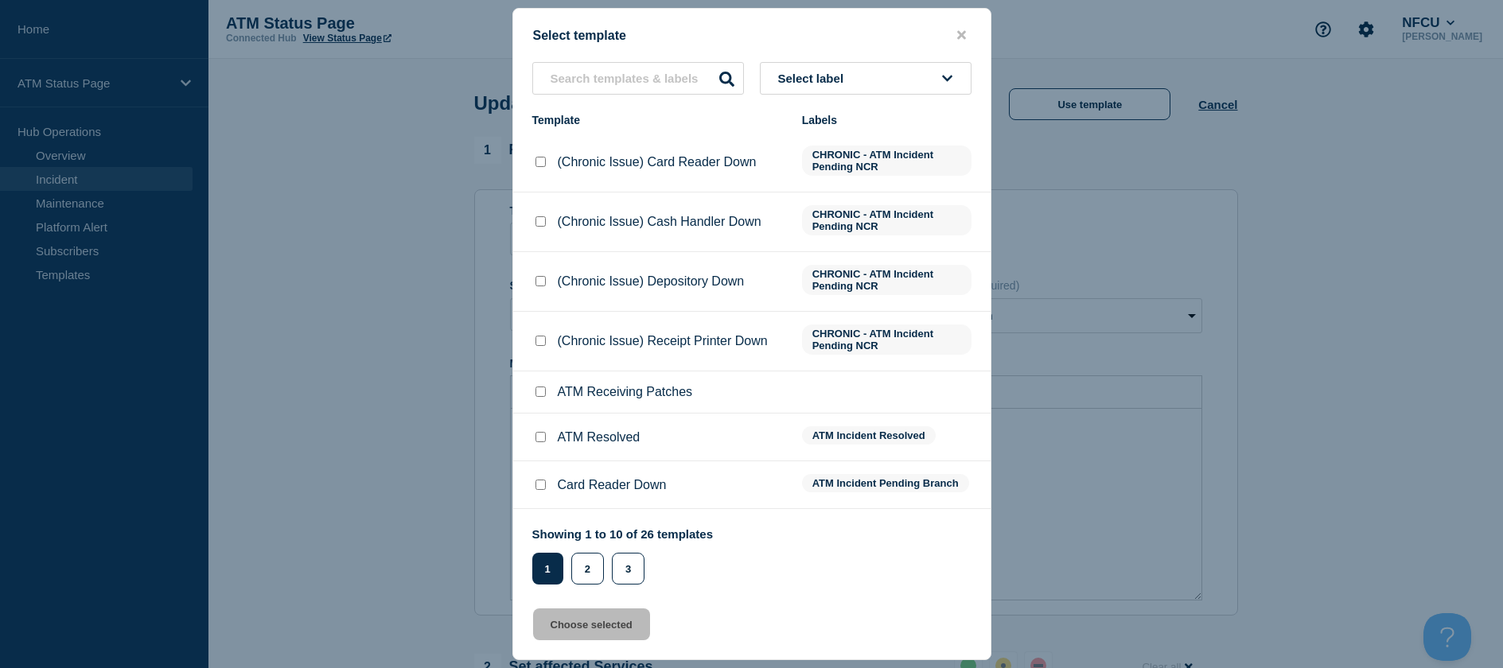
click at [534, 439] on div at bounding box center [540, 438] width 16 height 16
click at [546, 437] on div at bounding box center [540, 438] width 16 height 16
click at [536, 438] on input "ATM Resolved checkbox" at bounding box center [540, 437] width 10 height 10
drag, startPoint x: 593, startPoint y: 646, endPoint x: 596, endPoint y: 624, distance: 21.7
click at [591, 646] on div "Select template Select label Template Labels (Chronic Issue) Card Reader Down C…" at bounding box center [751, 334] width 479 height 652
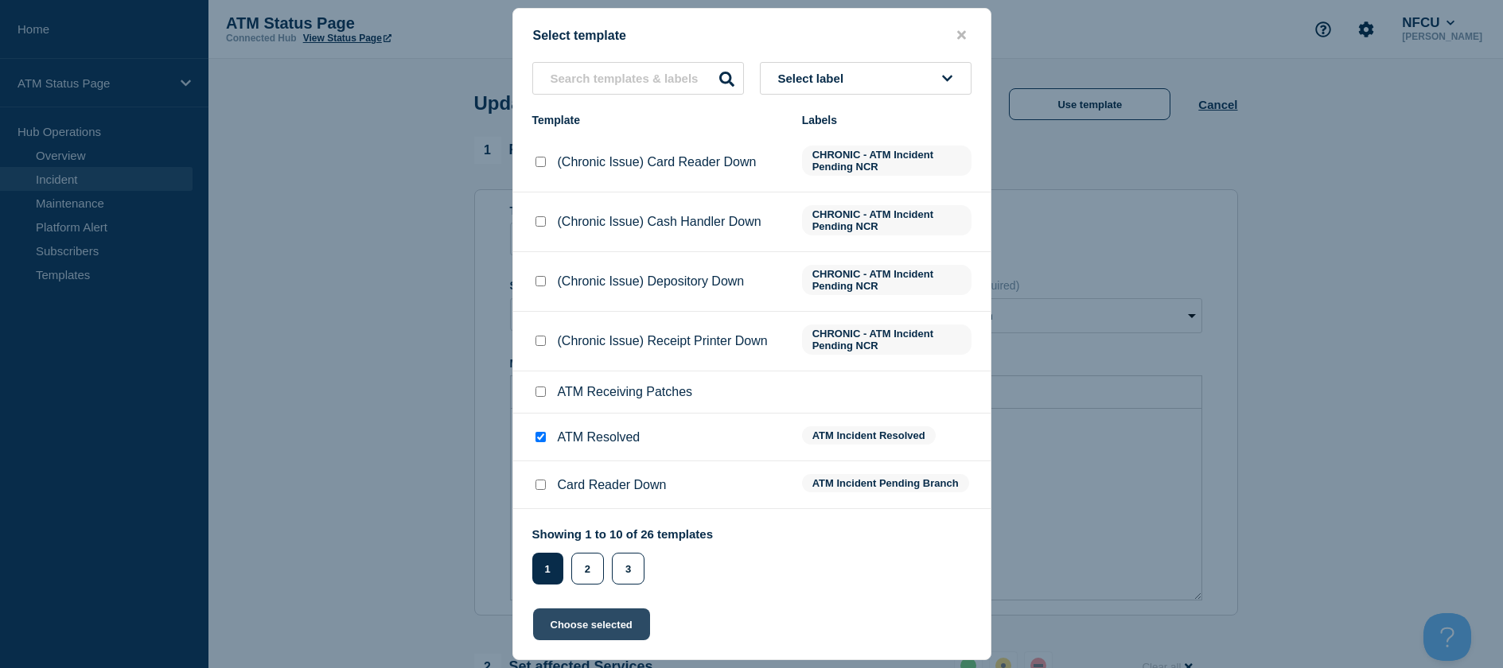
click at [596, 623] on button "Choose selected" at bounding box center [591, 625] width 117 height 32
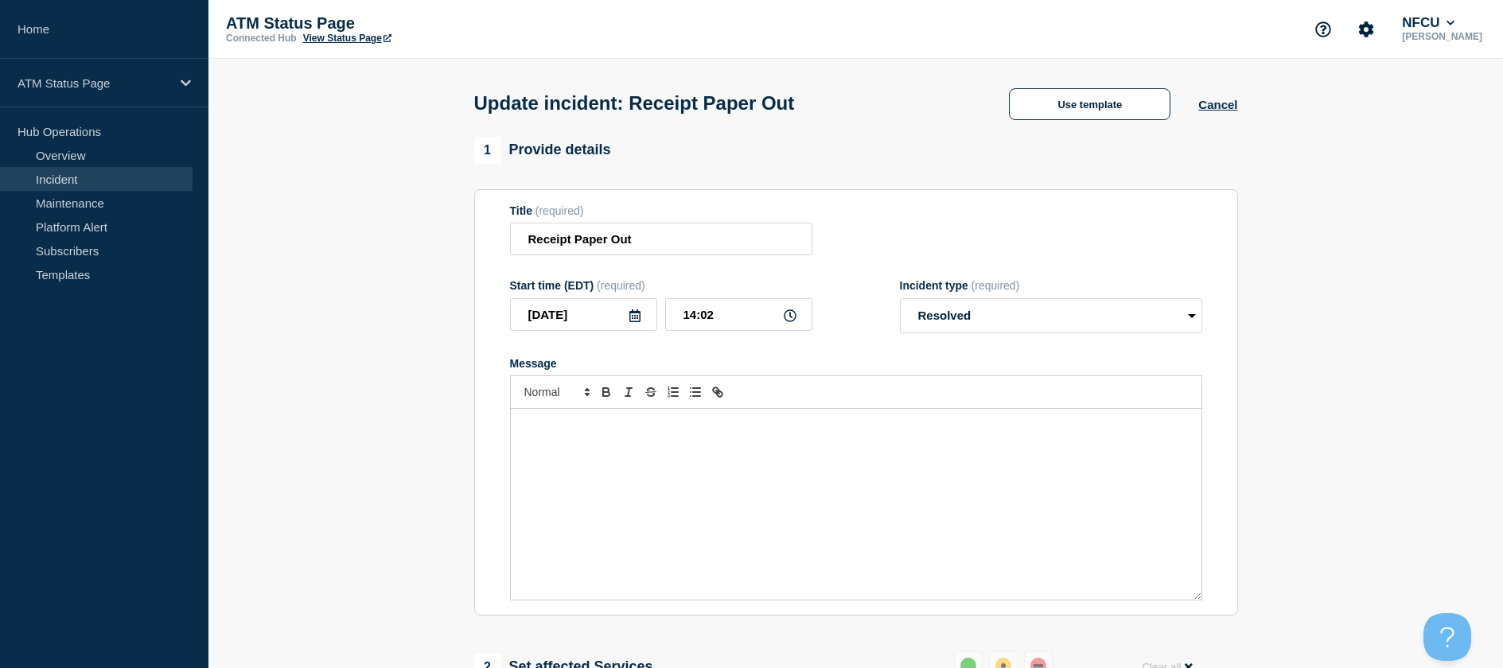
scroll to position [239, 0]
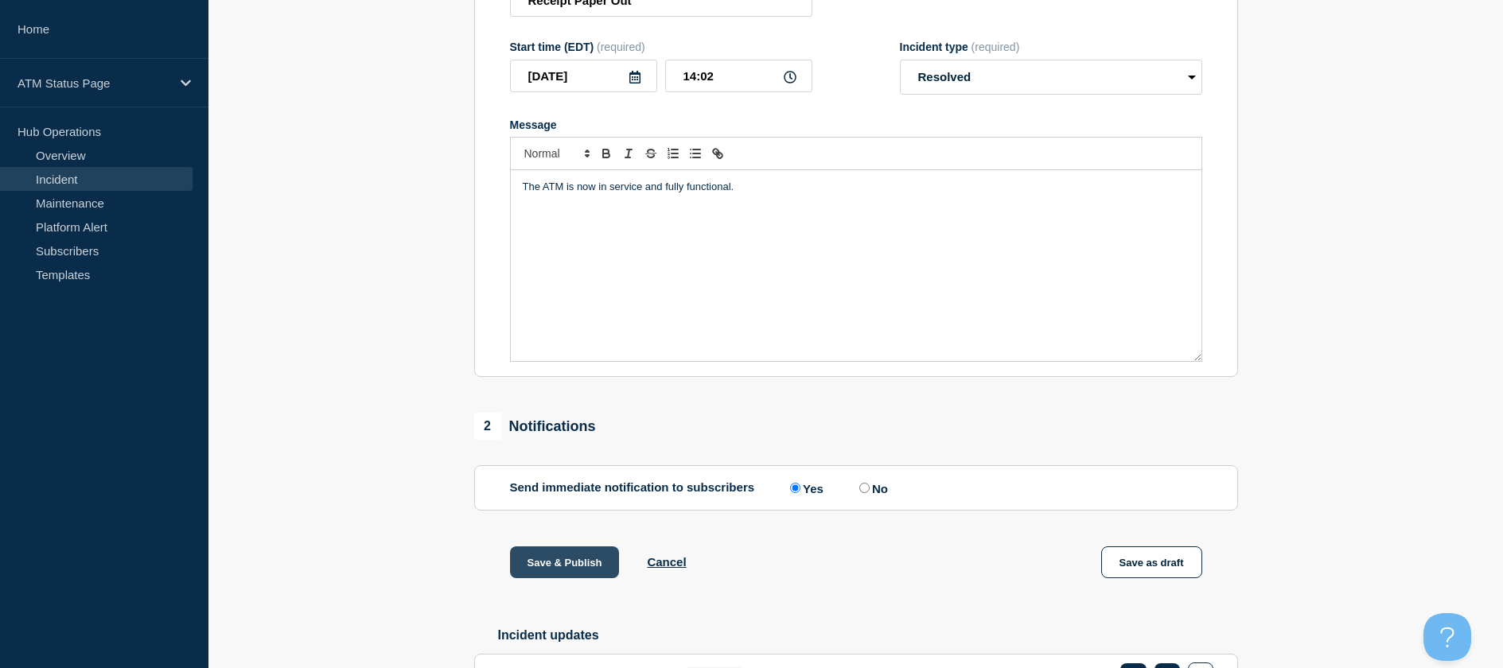
click at [533, 563] on button "Save & Publish" at bounding box center [565, 563] width 110 height 32
